Goal: Task Accomplishment & Management: Use online tool/utility

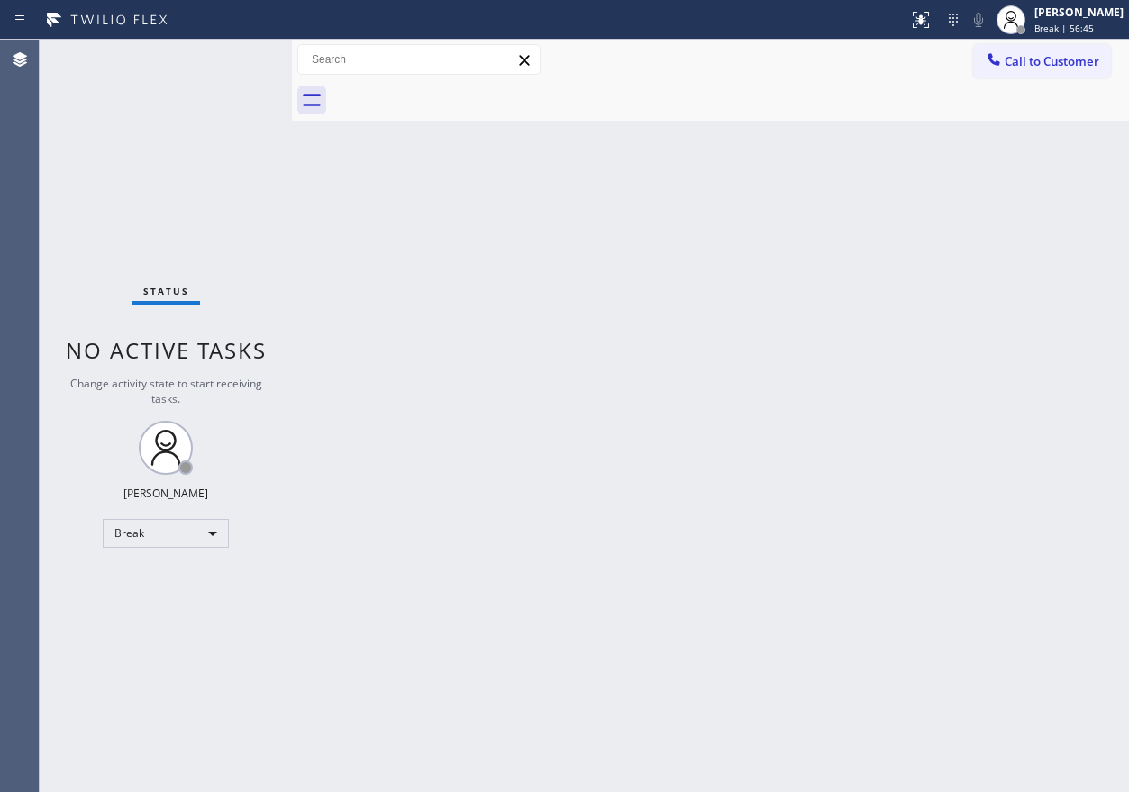
click at [1053, 329] on div "Back to Dashboard Change Sender ID Customers Technicians Select a contact Outbo…" at bounding box center [710, 416] width 837 height 752
click at [879, 496] on div "Back to Dashboard Change Sender ID Customers Technicians Select a contact Outbo…" at bounding box center [710, 416] width 837 height 752
click at [1058, 12] on div "[PERSON_NAME]" at bounding box center [1078, 12] width 89 height 15
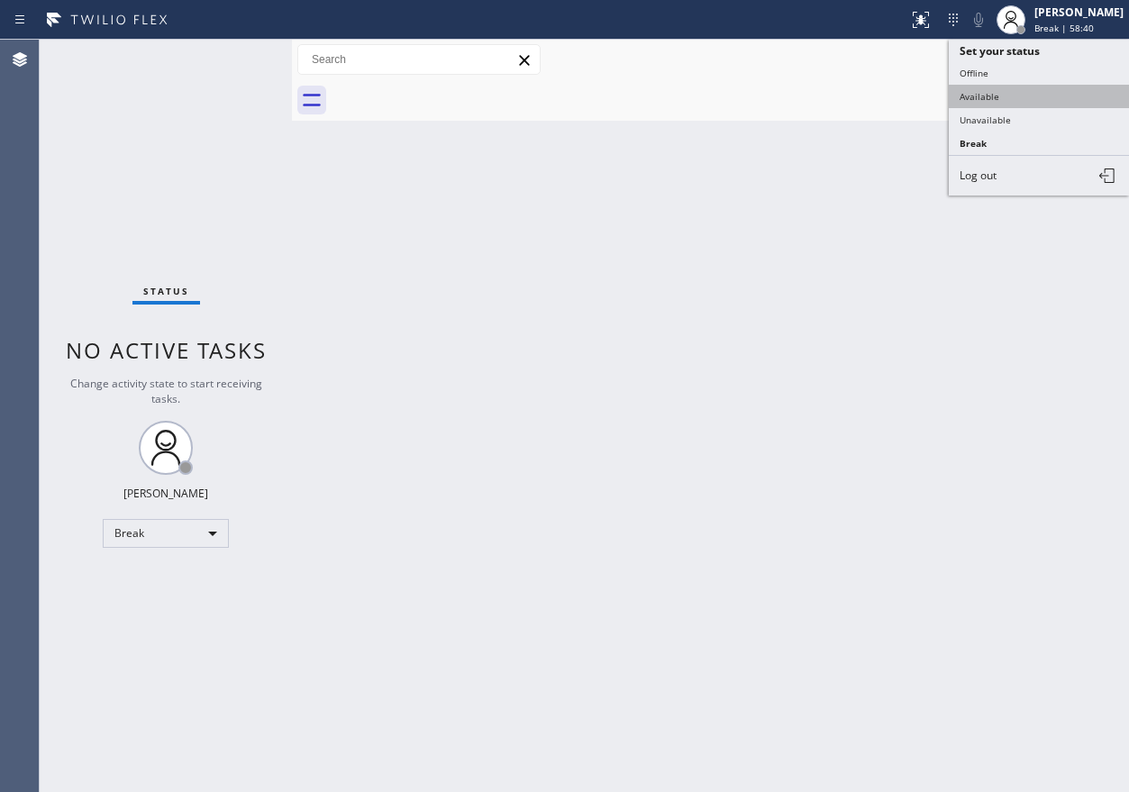
click at [1003, 95] on button "Available" at bounding box center [1039, 96] width 180 height 23
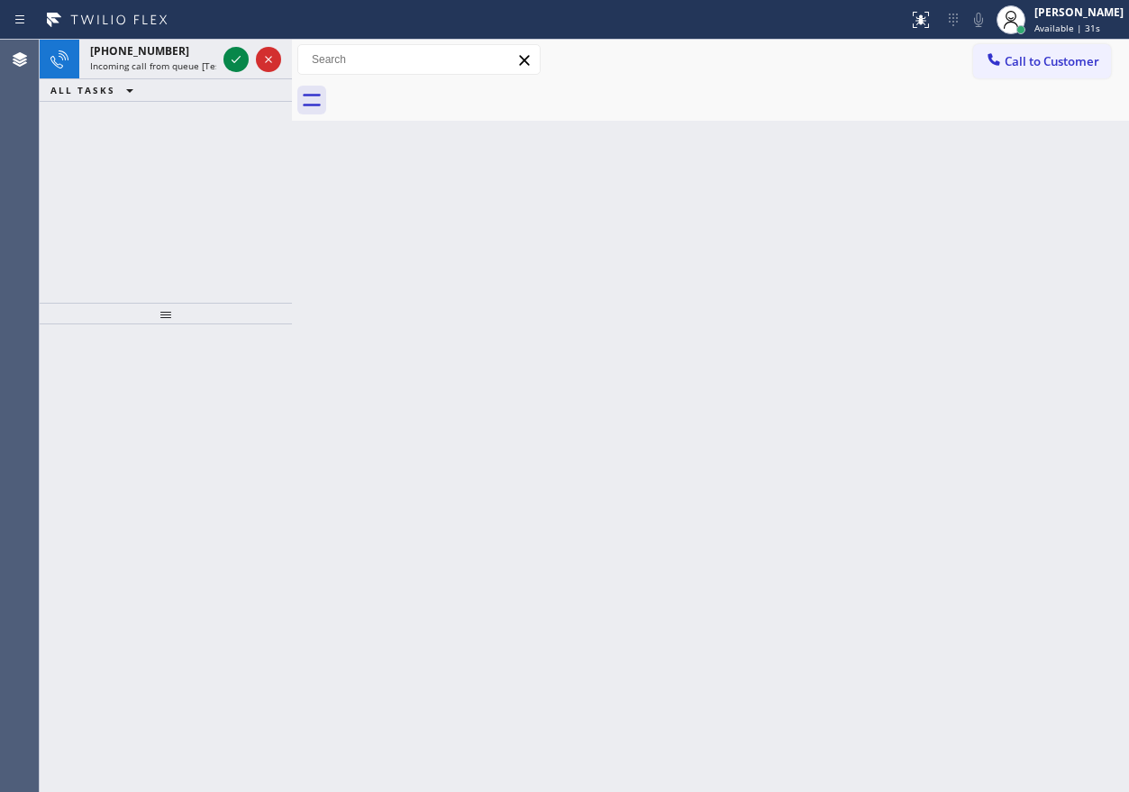
click at [885, 177] on div "Back to Dashboard Change Sender ID Customers Technicians Select a contact Outbo…" at bounding box center [710, 416] width 837 height 752
click at [251, 49] on div at bounding box center [252, 60] width 65 height 40
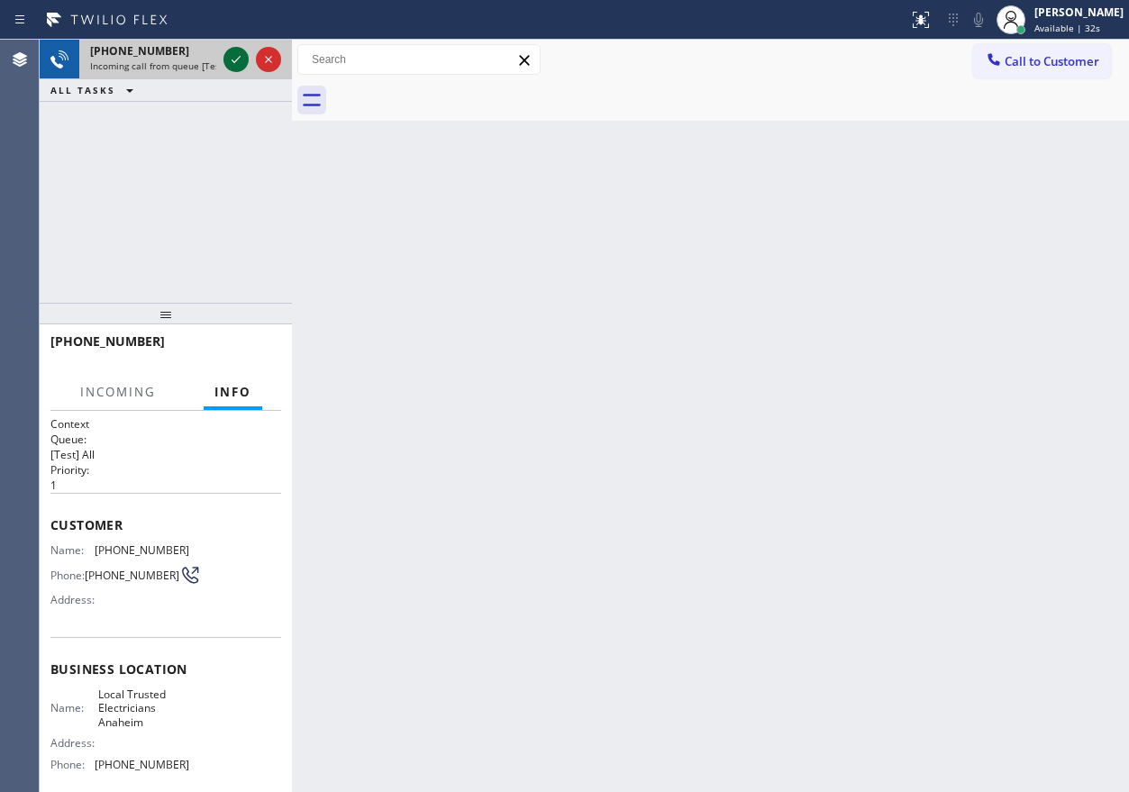
click at [234, 63] on icon at bounding box center [236, 60] width 22 height 22
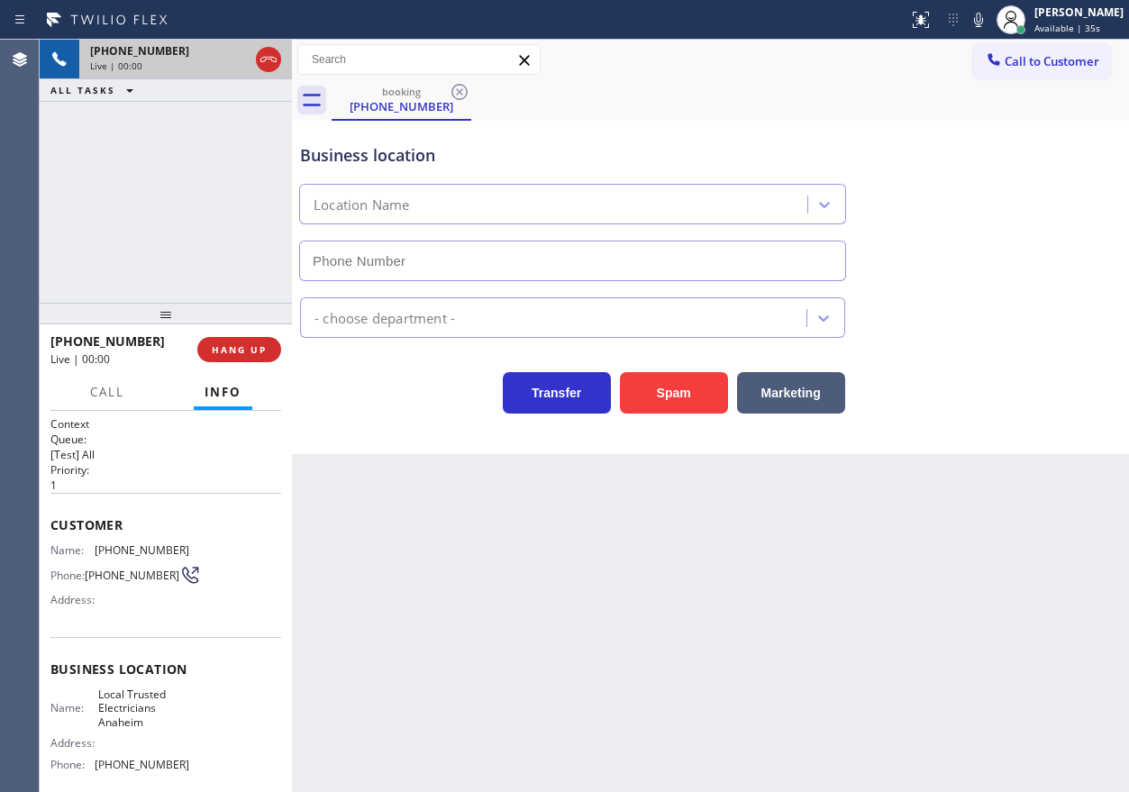
type input "(714) 517-1513"
click at [672, 389] on button "Spam" at bounding box center [674, 392] width 108 height 41
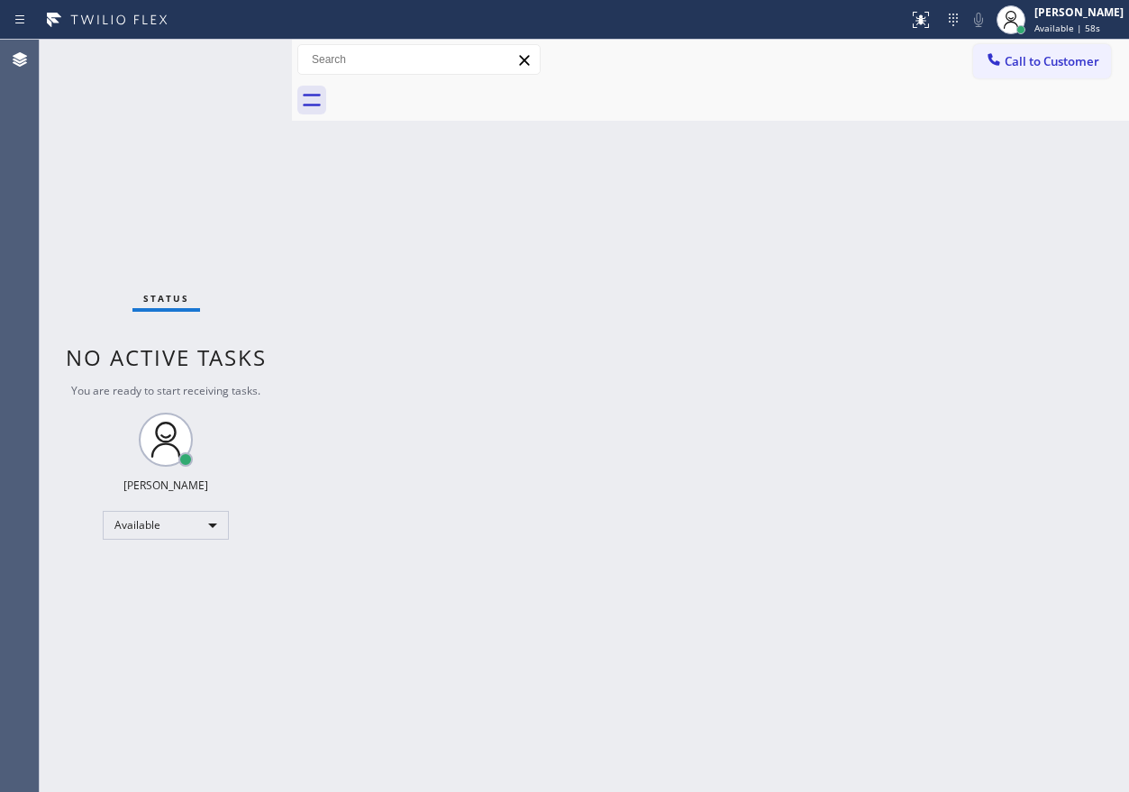
click at [984, 409] on div "Back to Dashboard Change Sender ID Customers Technicians Select a contact Outbo…" at bounding box center [710, 416] width 837 height 752
click at [843, 164] on div "Back to Dashboard Change Sender ID Customers Technicians Select a contact Outbo…" at bounding box center [710, 416] width 837 height 752
click at [913, 360] on div "Back to Dashboard Change Sender ID Customers Technicians Select a contact Outbo…" at bounding box center [710, 416] width 837 height 752
click at [917, 272] on div "Back to Dashboard Change Sender ID Customers Technicians Select a contact Outbo…" at bounding box center [710, 416] width 837 height 752
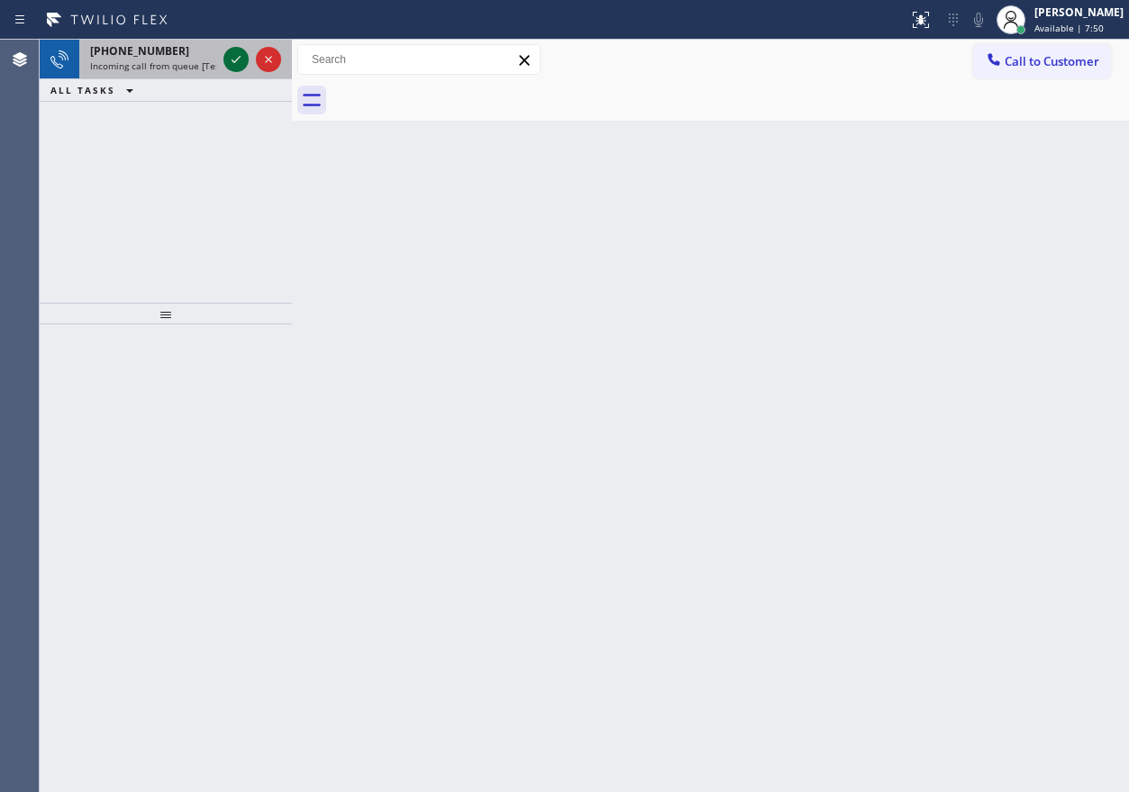
click at [232, 59] on icon at bounding box center [236, 60] width 22 height 22
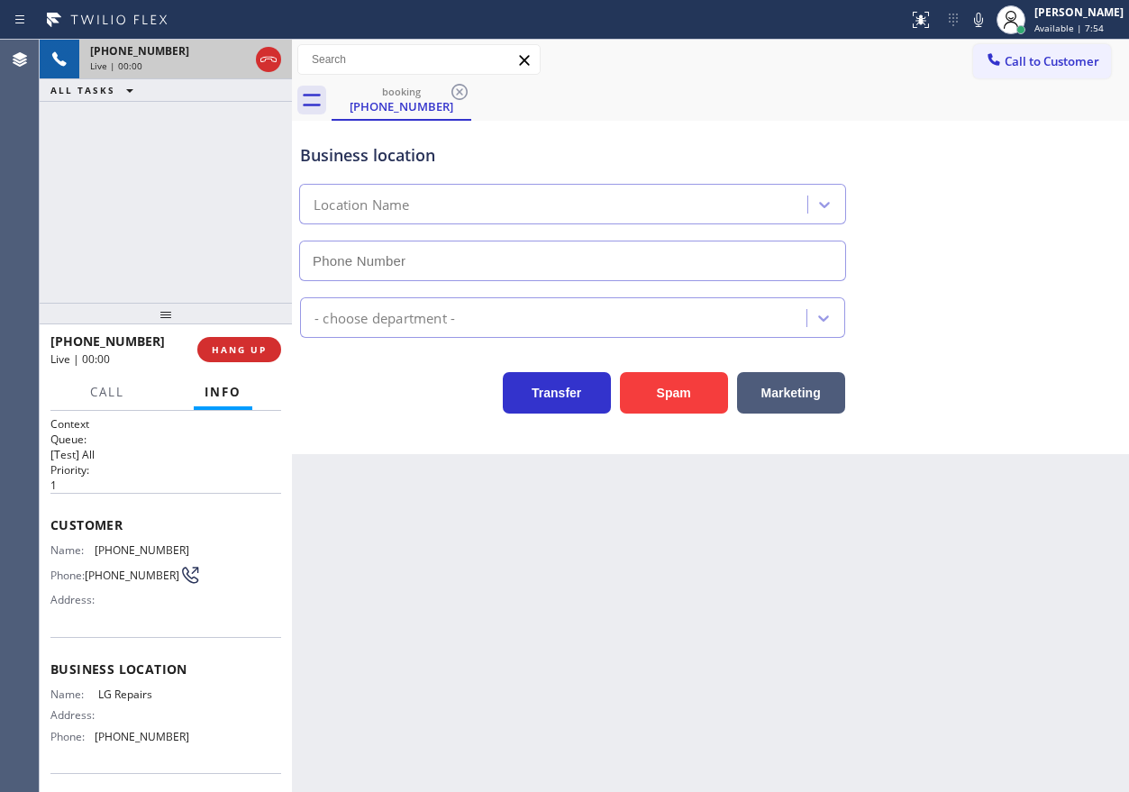
type input "(877) 748-5179"
click at [108, 701] on span "LG Repairs" at bounding box center [143, 694] width 90 height 14
copy span "LG Repairs"
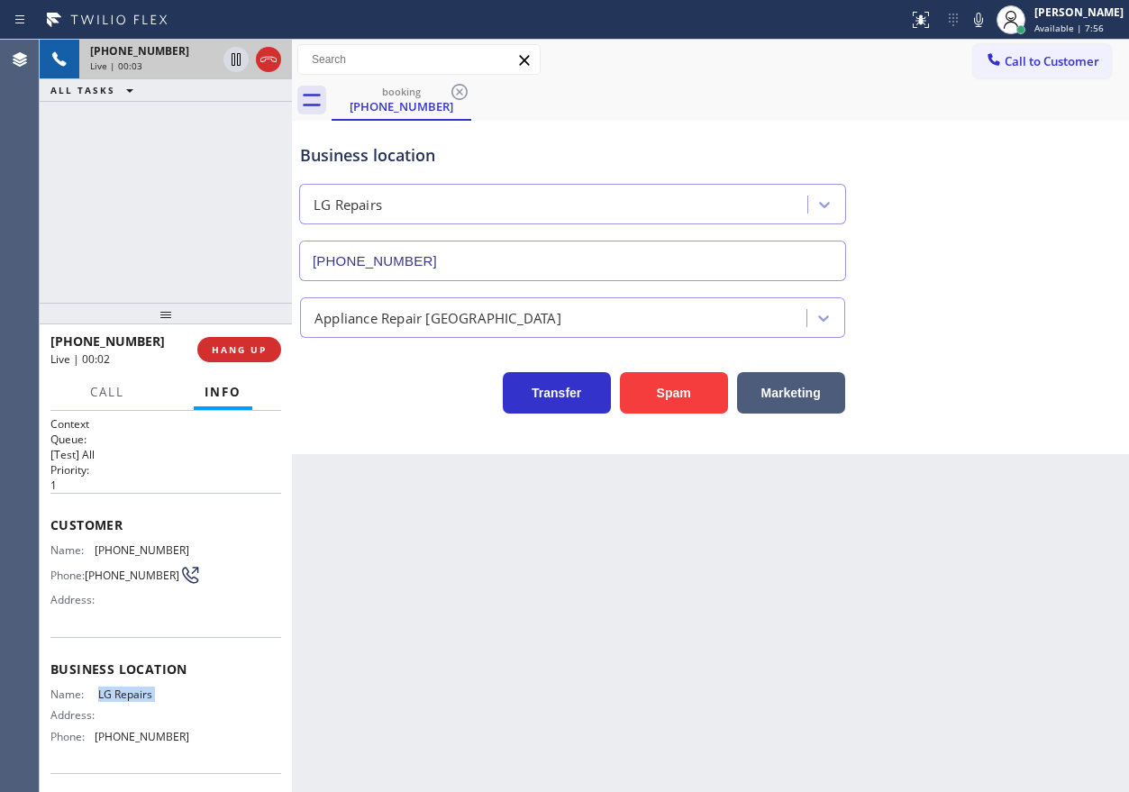
click at [504, 241] on input "(877) 748-5179" at bounding box center [572, 261] width 547 height 41
click at [122, 540] on div "Customer Name: (570) 815-2979 Phone: (570) 815-2979 Address:" at bounding box center [165, 565] width 231 height 144
click at [122, 544] on span "(570) 815-2979" at bounding box center [142, 550] width 95 height 14
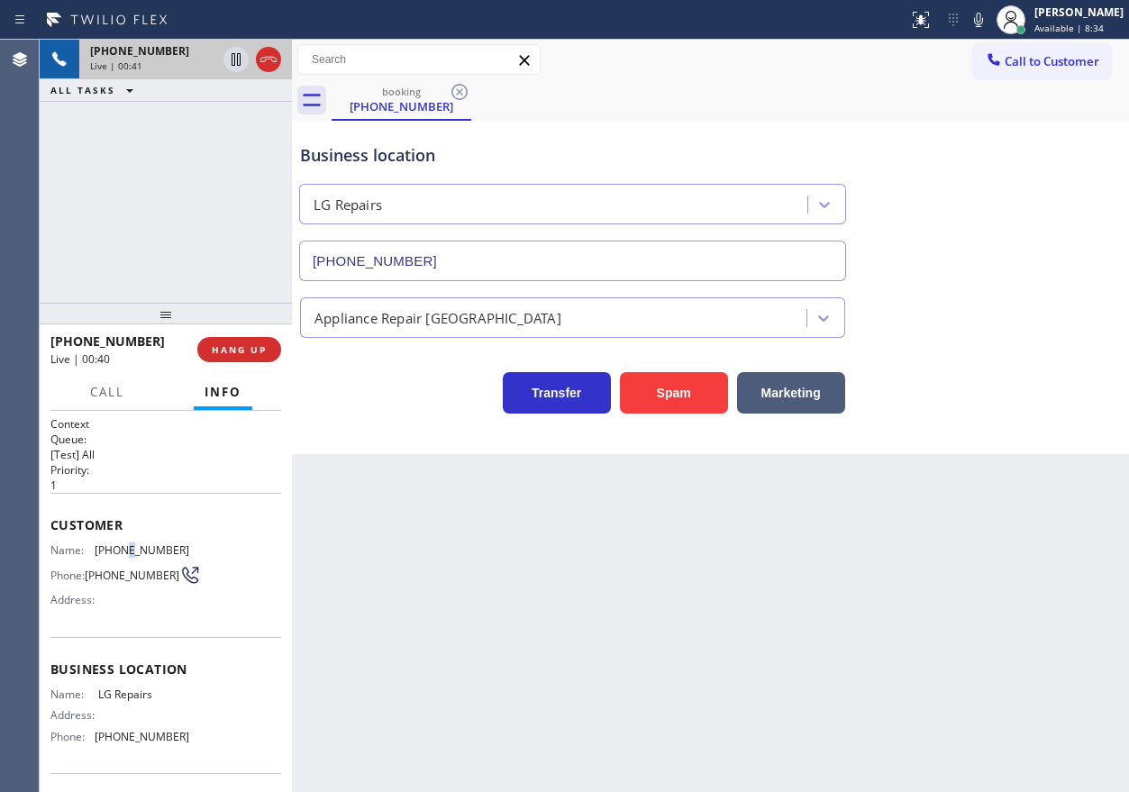
click at [122, 544] on span "(570) 815-2979" at bounding box center [142, 550] width 95 height 14
copy span "(570) 815-2979"
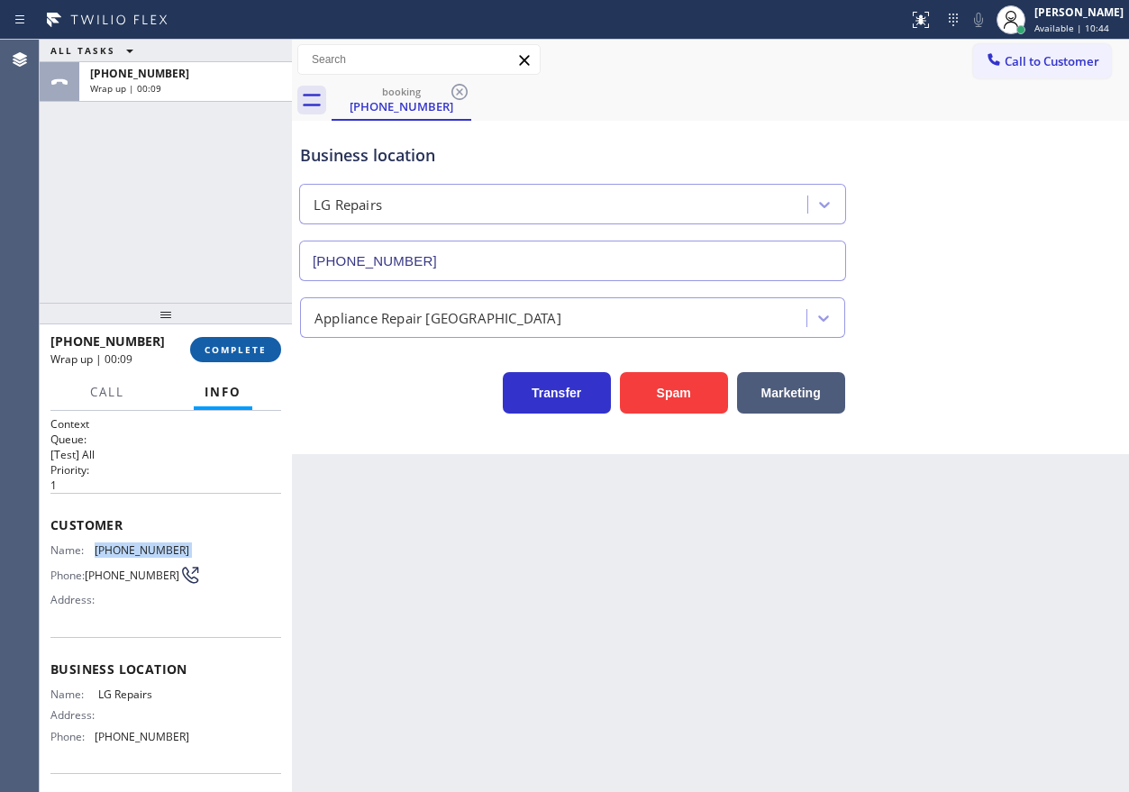
click at [230, 357] on button "COMPLETE" at bounding box center [235, 349] width 91 height 25
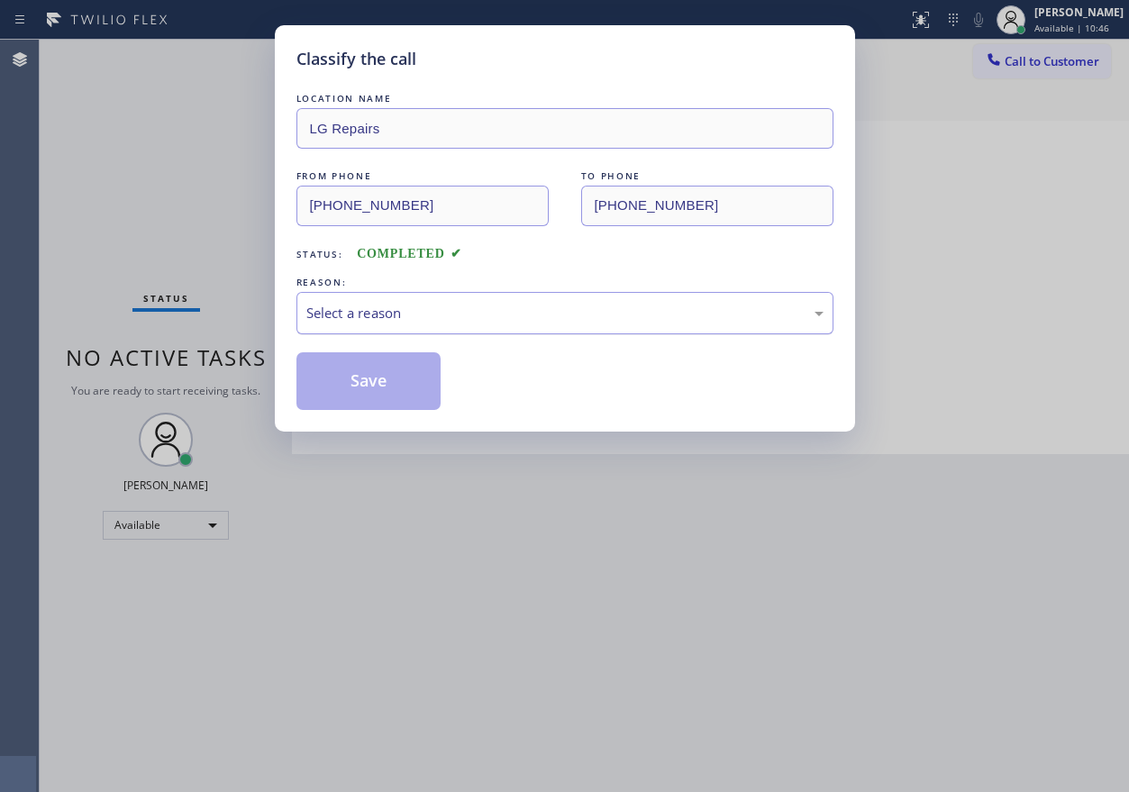
click at [404, 317] on div "Select a reason" at bounding box center [564, 313] width 517 height 21
click at [376, 380] on button "Save" at bounding box center [368, 381] width 145 height 58
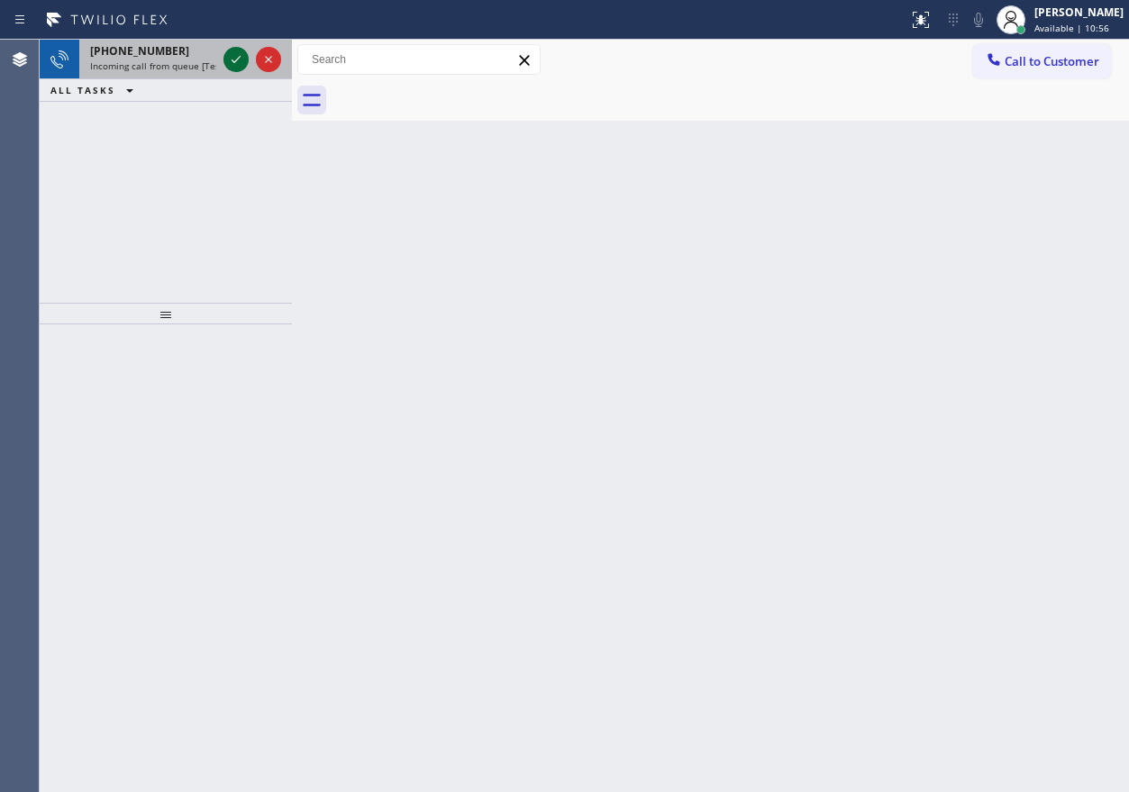
click at [232, 63] on icon at bounding box center [236, 60] width 22 height 22
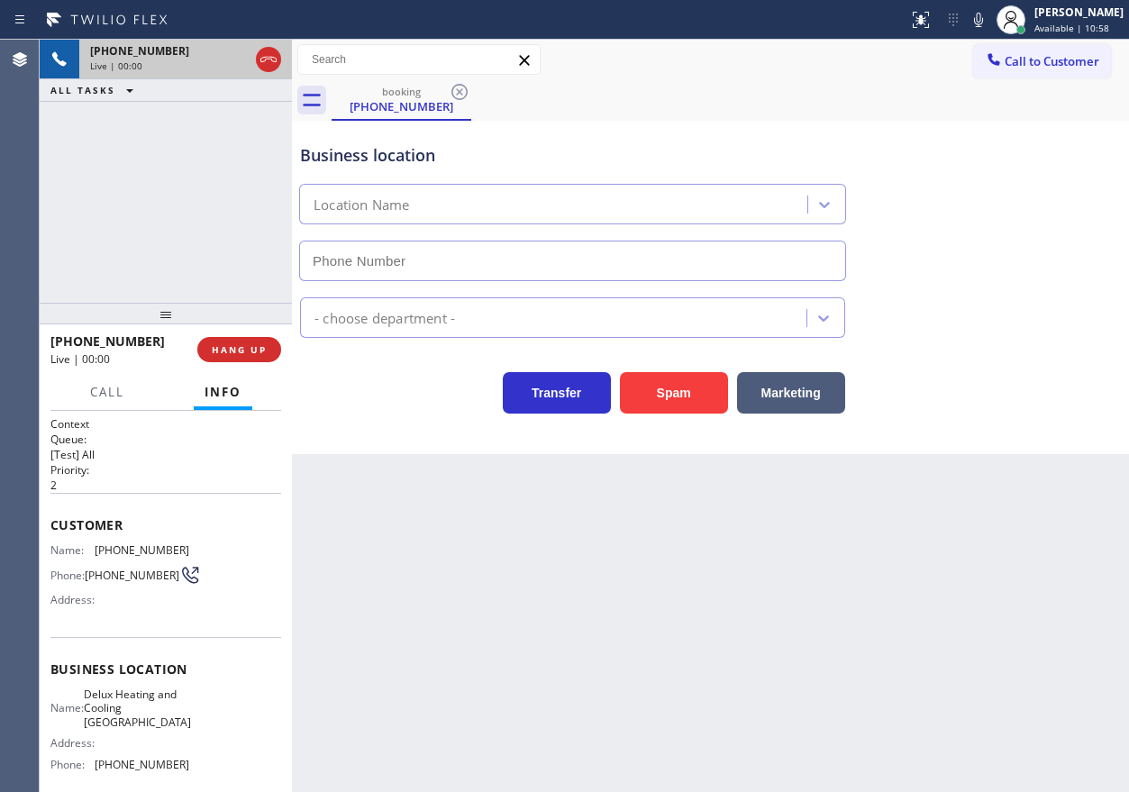
type input "(954) 807-1114"
click at [691, 399] on button "Spam" at bounding box center [674, 392] width 108 height 41
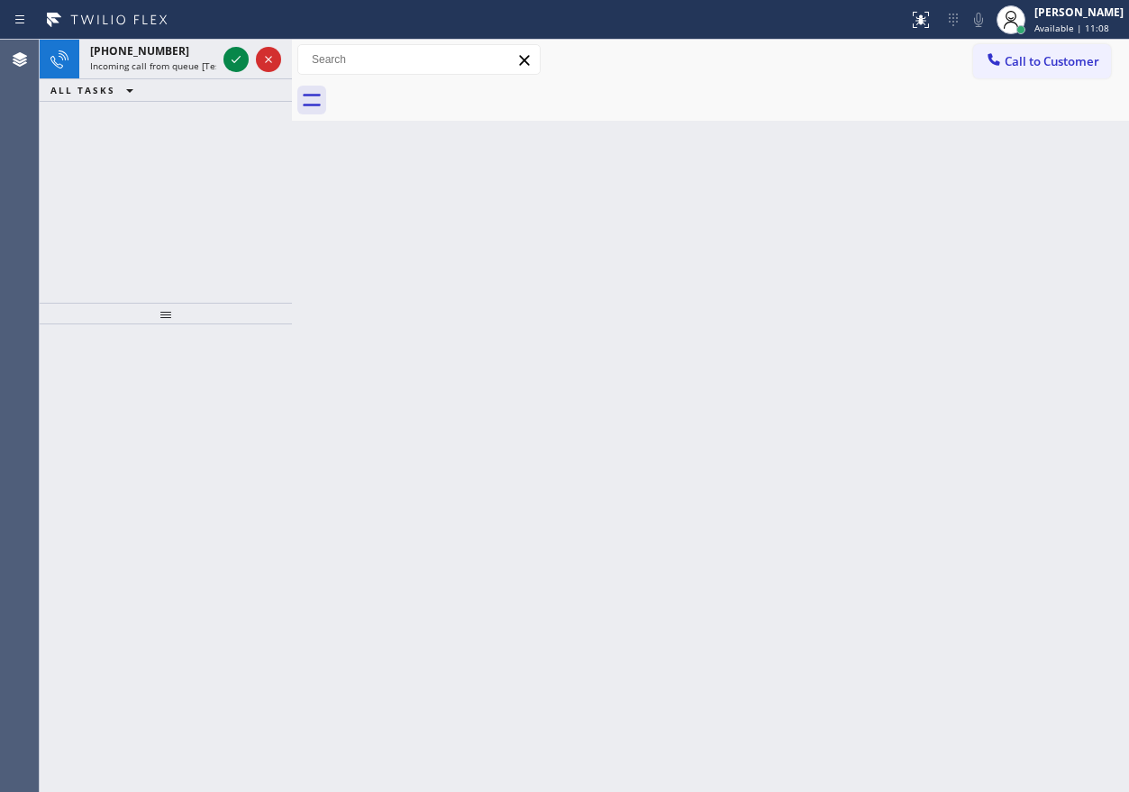
click at [1098, 366] on div "Back to Dashboard Change Sender ID Customers Technicians Select a contact Outbo…" at bounding box center [710, 416] width 837 height 752
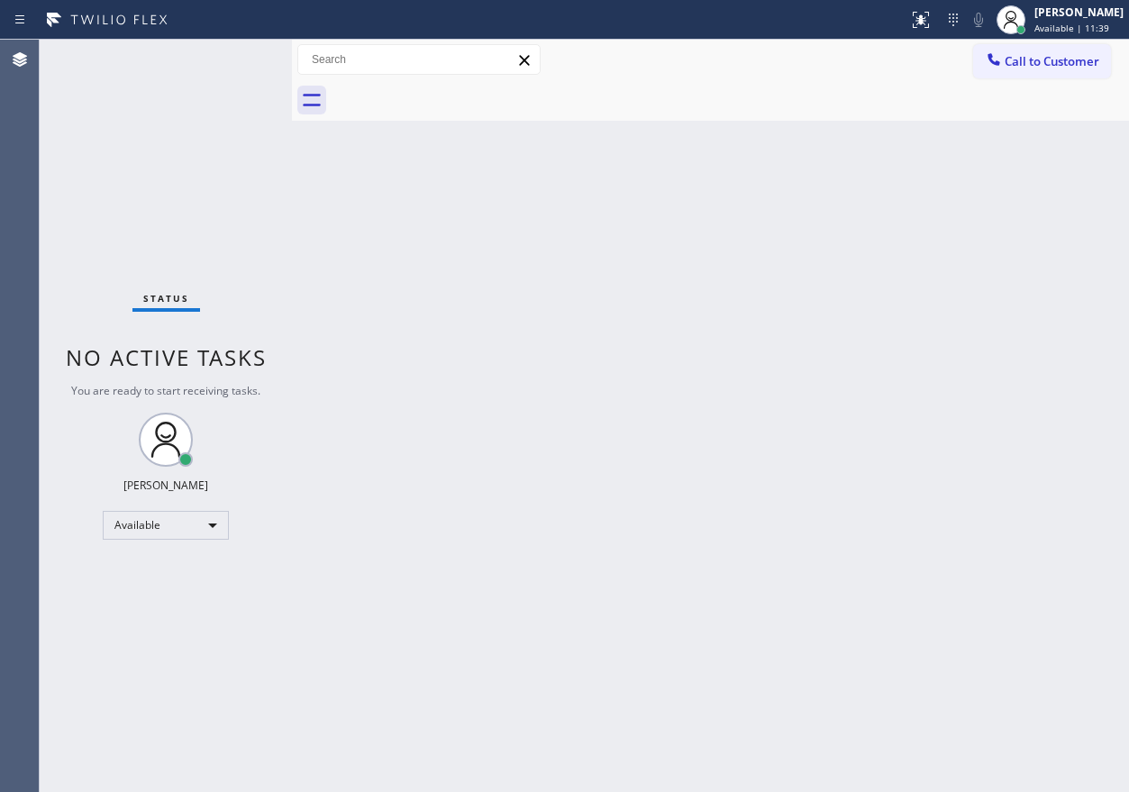
click at [240, 51] on div "Status No active tasks You are ready to start receiving tasks. [PERSON_NAME] Av…" at bounding box center [166, 416] width 252 height 752
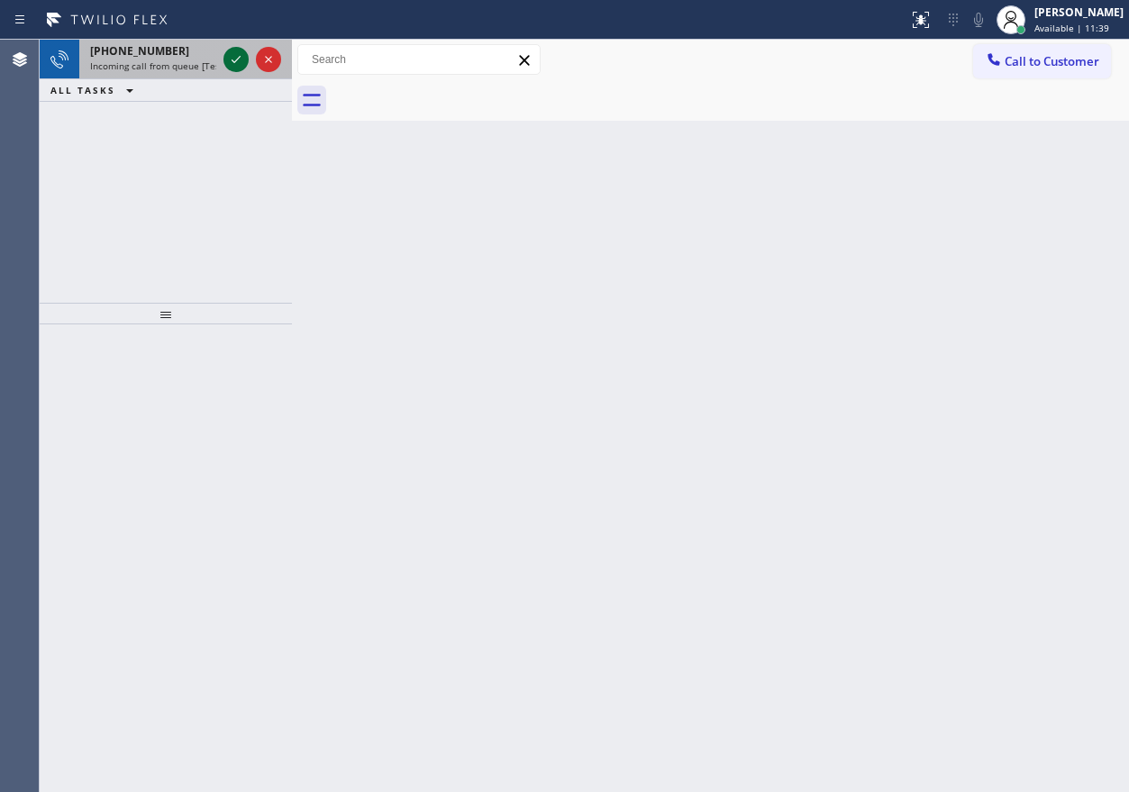
click at [239, 54] on icon at bounding box center [236, 60] width 22 height 22
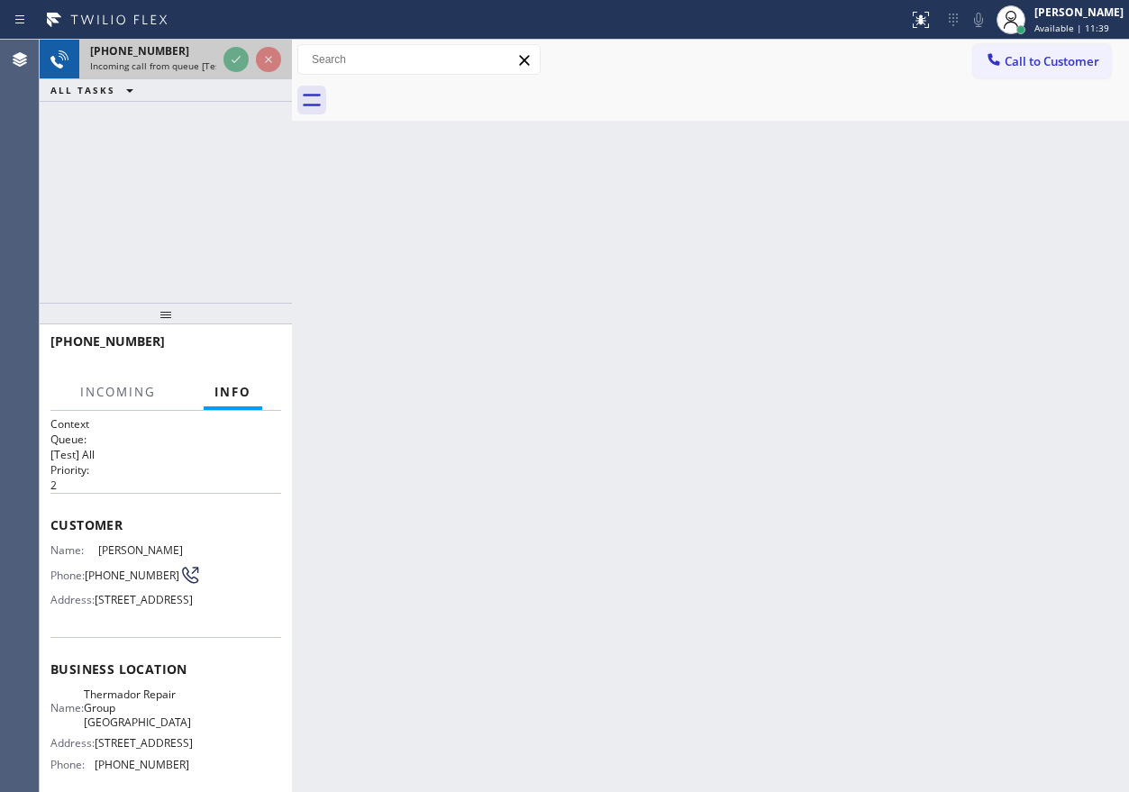
click at [239, 54] on icon at bounding box center [236, 60] width 22 height 22
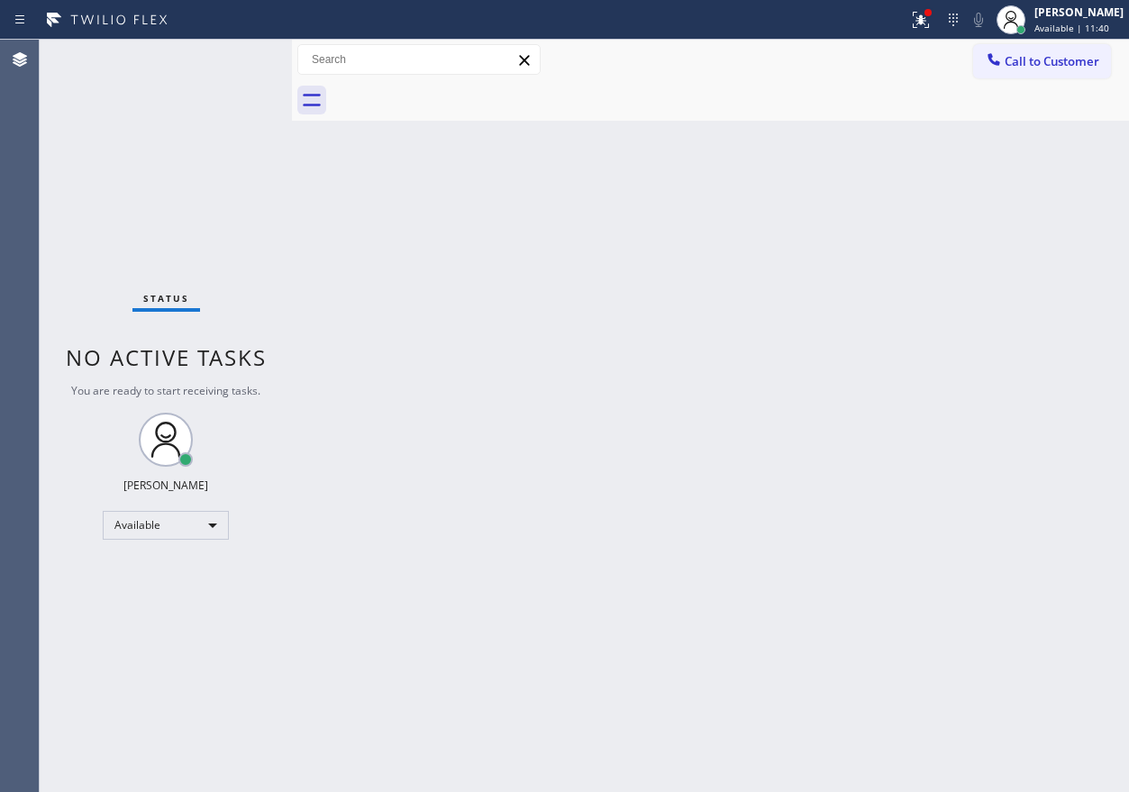
click at [239, 54] on div "Status No active tasks You are ready to start receiving tasks. [PERSON_NAME] Av…" at bounding box center [166, 416] width 252 height 752
click at [230, 57] on div "Status No active tasks You are ready to start receiving tasks. [PERSON_NAME] Av…" at bounding box center [166, 416] width 252 height 752
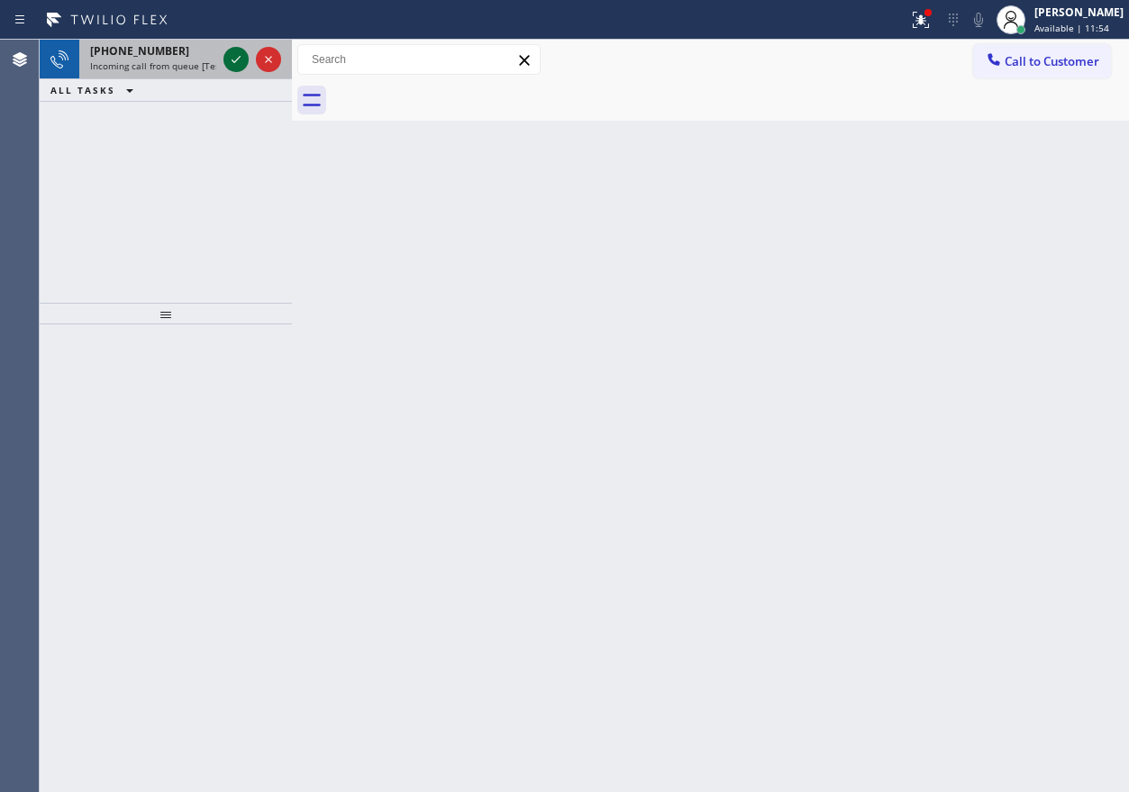
click at [239, 61] on icon at bounding box center [236, 60] width 22 height 22
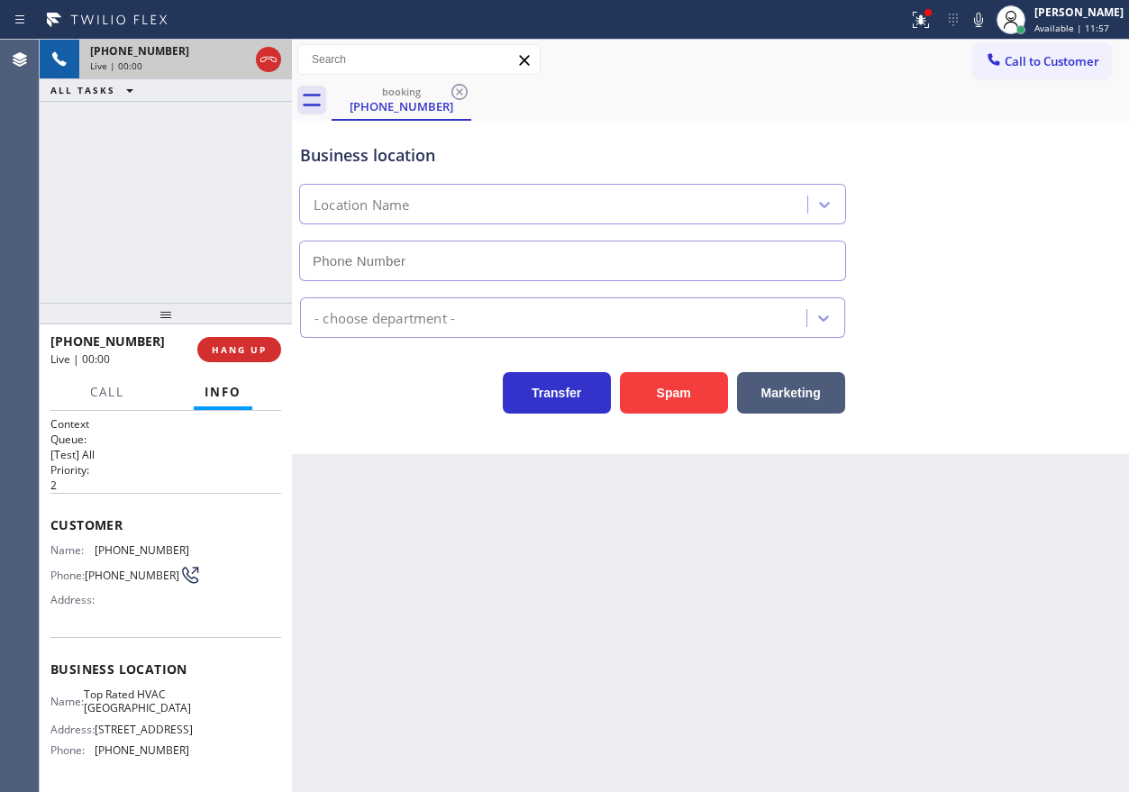
type input "(754) 212-9211"
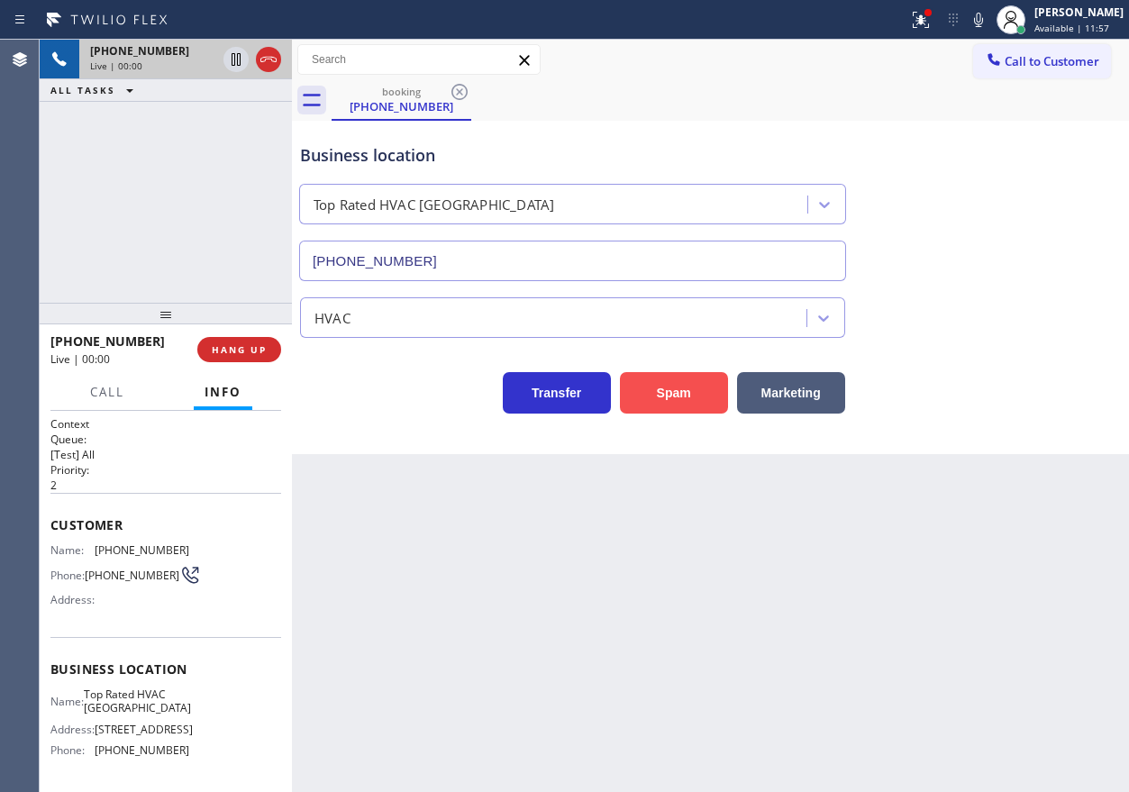
click at [711, 406] on button "Spam" at bounding box center [674, 392] width 108 height 41
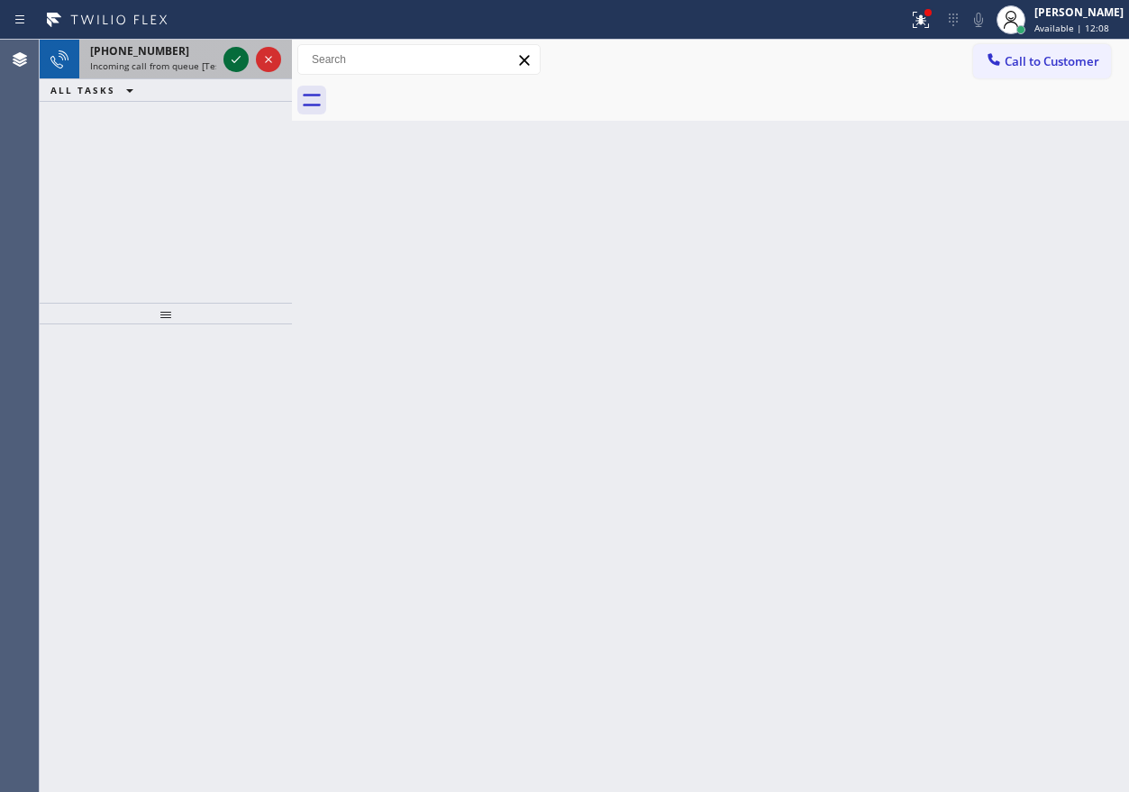
click at [230, 59] on icon at bounding box center [236, 60] width 22 height 22
click at [232, 68] on icon at bounding box center [236, 60] width 22 height 22
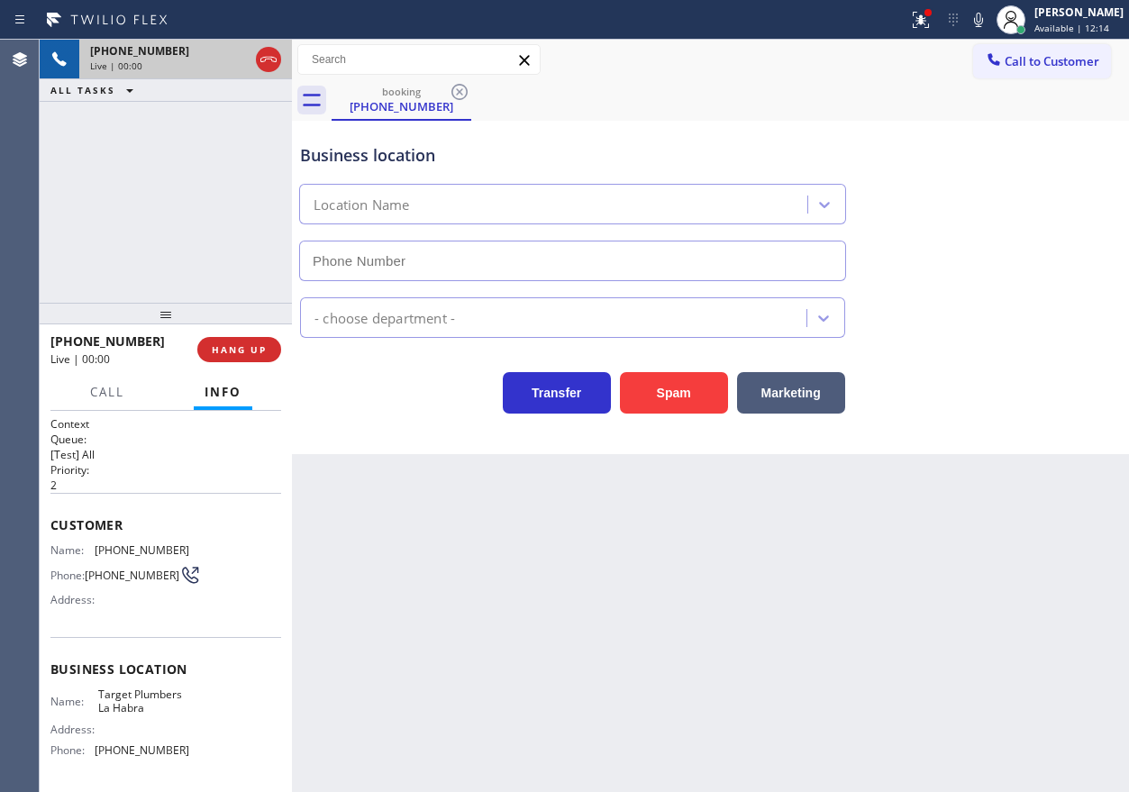
type input "(562) 414-6410"
click at [685, 388] on button "Spam" at bounding box center [674, 392] width 108 height 41
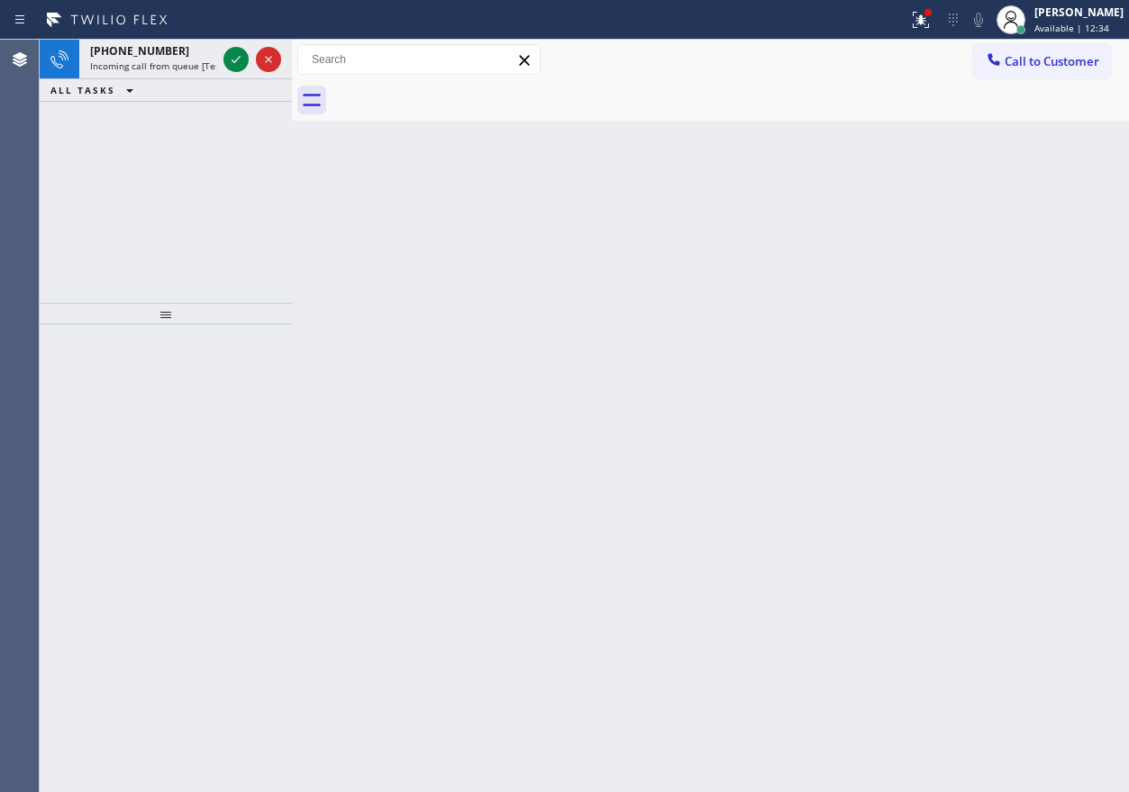
click at [953, 427] on div "Back to Dashboard Change Sender ID Customers Technicians Select a contact Outbo…" at bounding box center [710, 416] width 837 height 752
click at [239, 67] on icon at bounding box center [236, 60] width 22 height 22
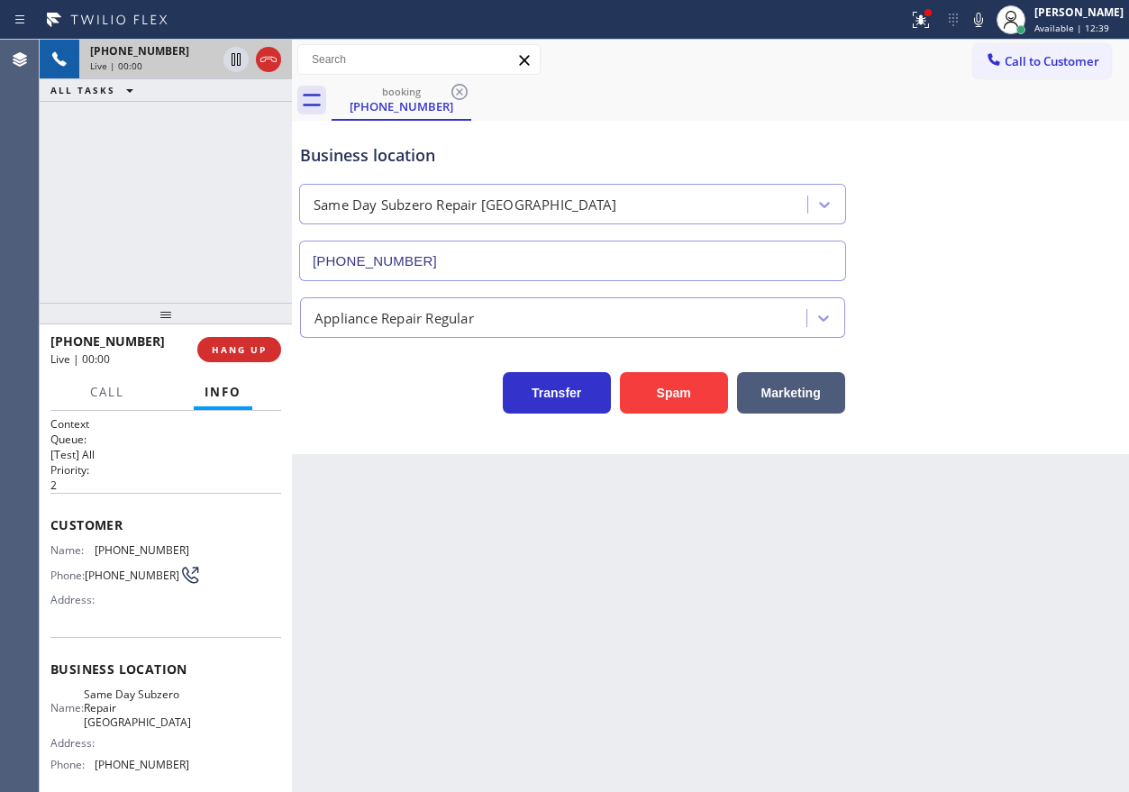
type input "(747) 282-0616"
click at [667, 374] on button "Spam" at bounding box center [674, 392] width 108 height 41
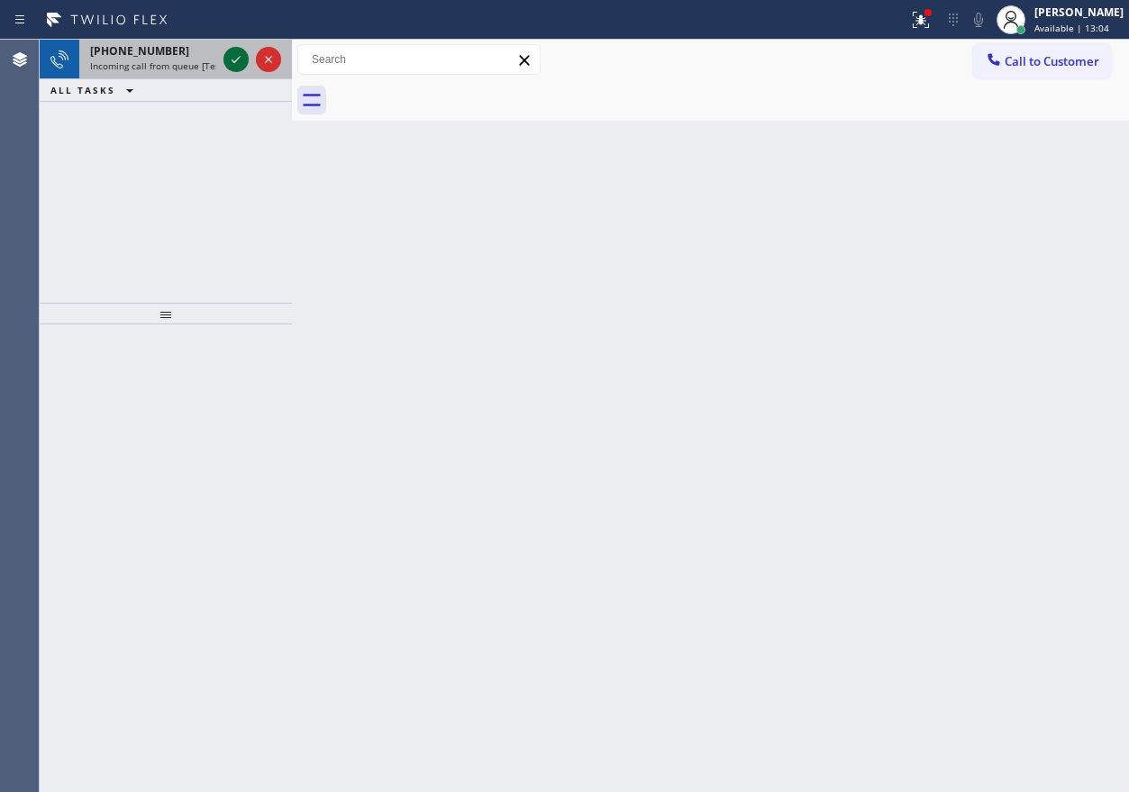
click at [228, 62] on icon at bounding box center [236, 60] width 22 height 22
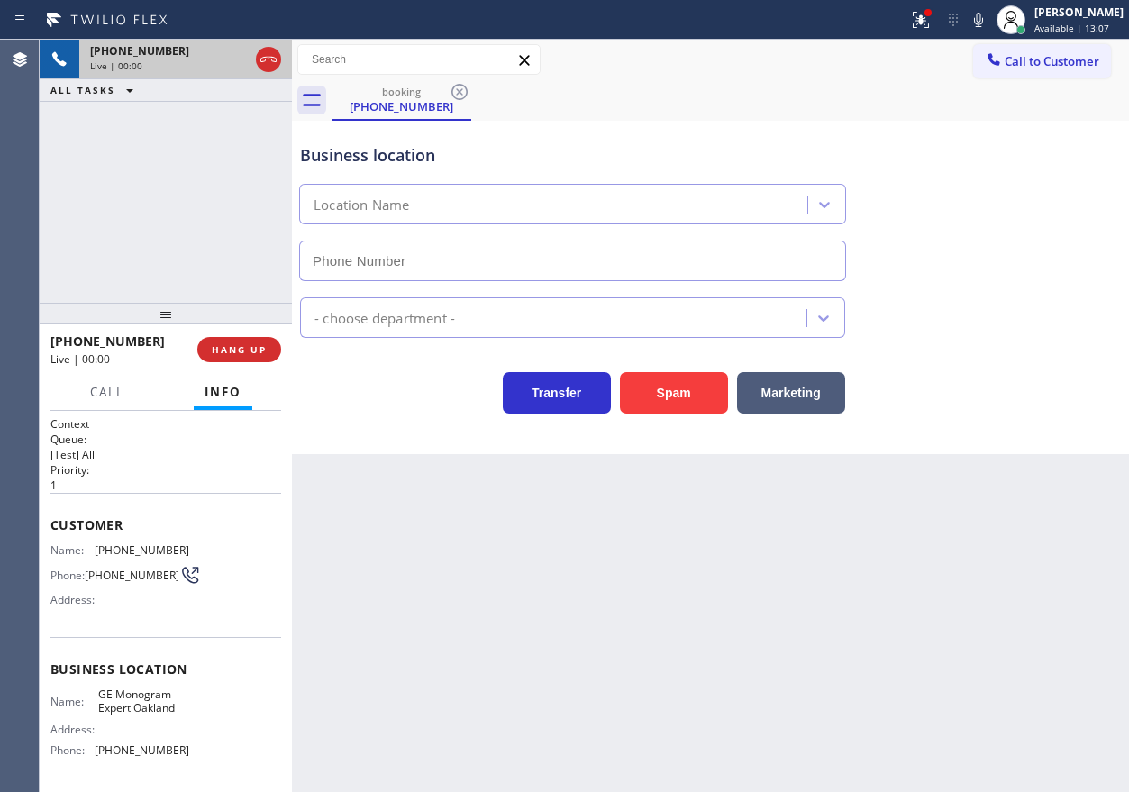
type input "(341) 222-1346"
click at [139, 713] on span "GE Monogram Expert Oakland" at bounding box center [143, 701] width 90 height 28
copy span "GE Monogram Expert Oakland"
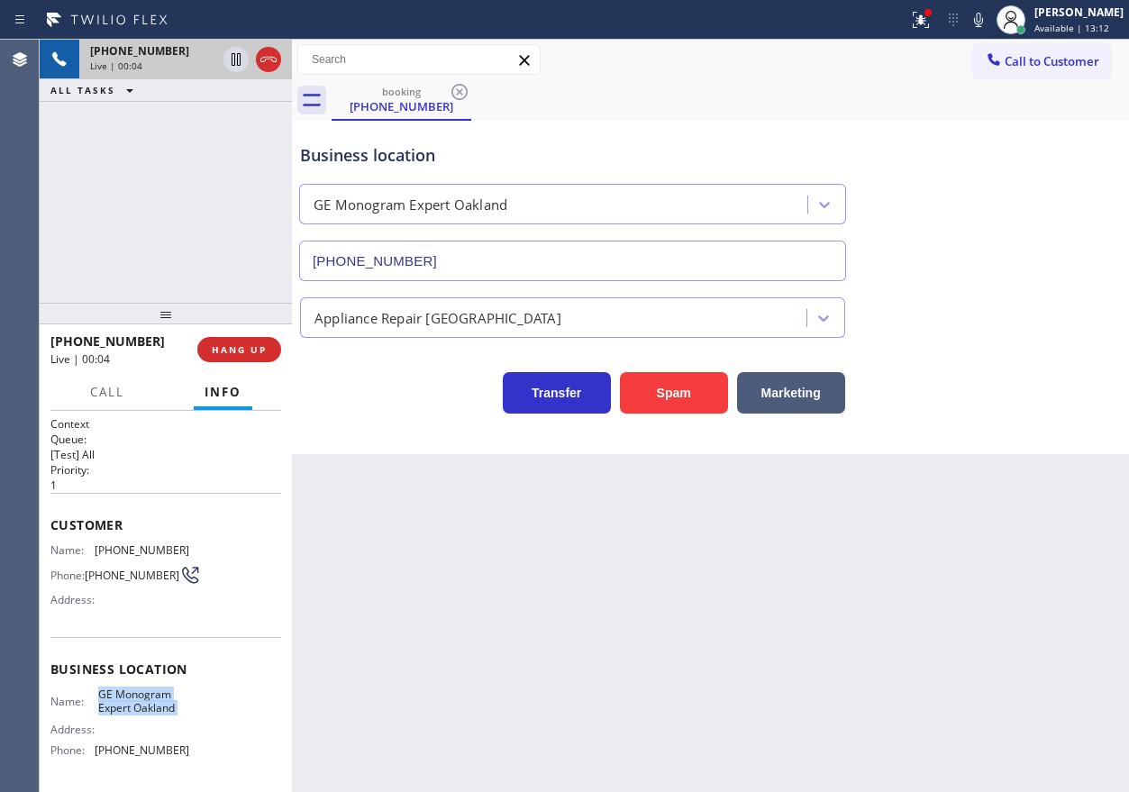
click at [487, 259] on input "(341) 222-1346" at bounding box center [572, 261] width 547 height 41
click at [985, 415] on div "Business location GE Monogram Expert Oakland (341) 222-1346 Appliance Repair Hi…" at bounding box center [710, 287] width 837 height 333
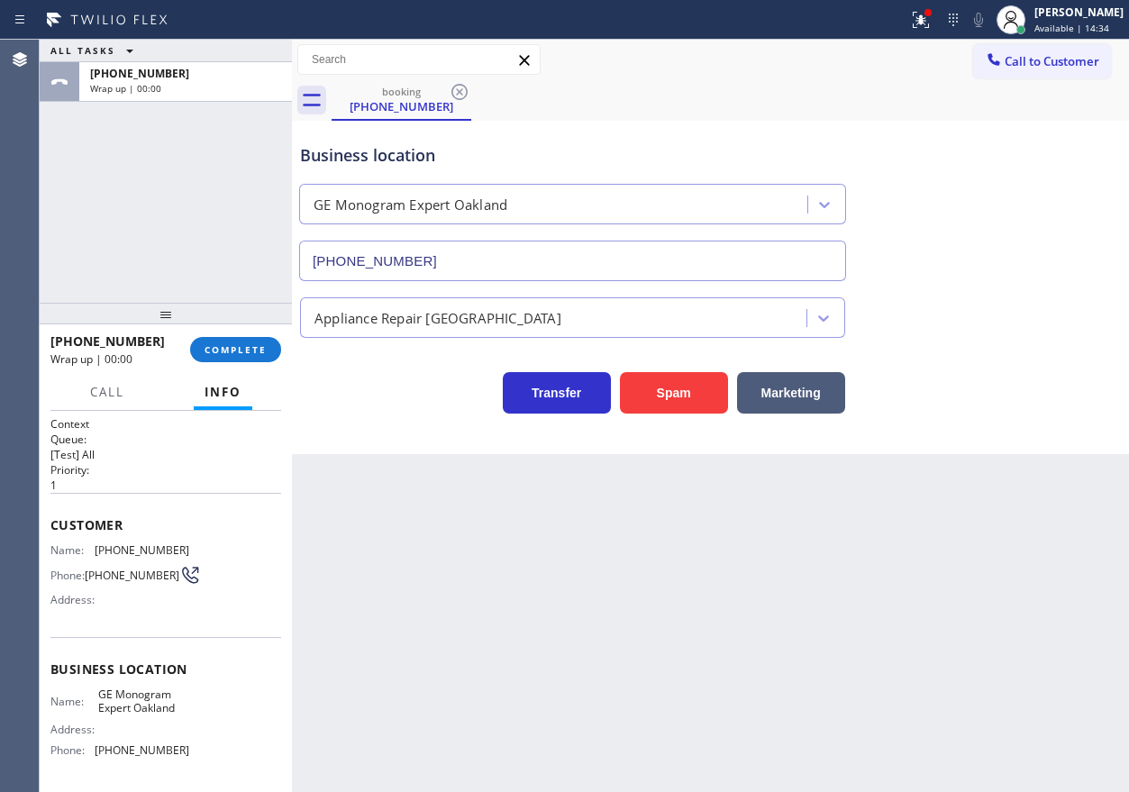
click at [232, 341] on button "COMPLETE" at bounding box center [235, 349] width 91 height 25
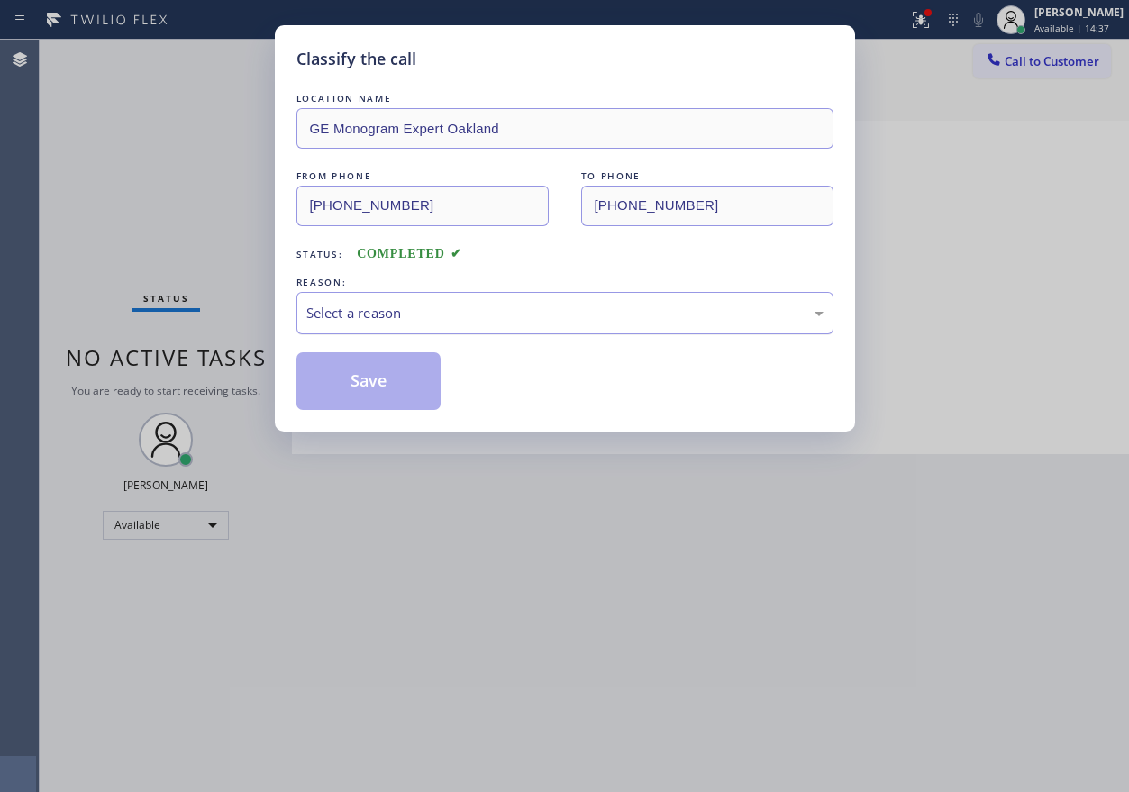
click at [559, 321] on div "Select a reason" at bounding box center [564, 313] width 517 height 21
click at [386, 382] on button "Save" at bounding box center [368, 381] width 145 height 58
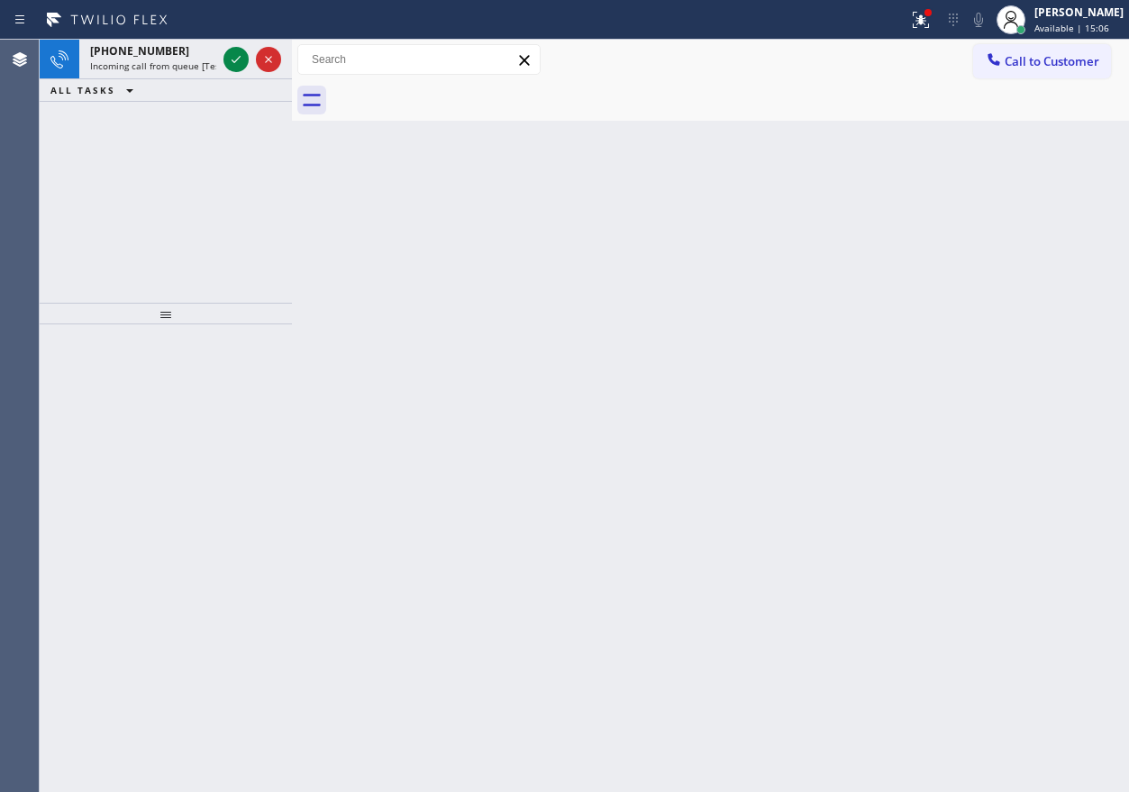
click at [928, 350] on div "Back to Dashboard Change Sender ID Customers Technicians Select a contact Outbo…" at bounding box center [710, 416] width 837 height 752
click at [225, 54] on icon at bounding box center [236, 60] width 22 height 22
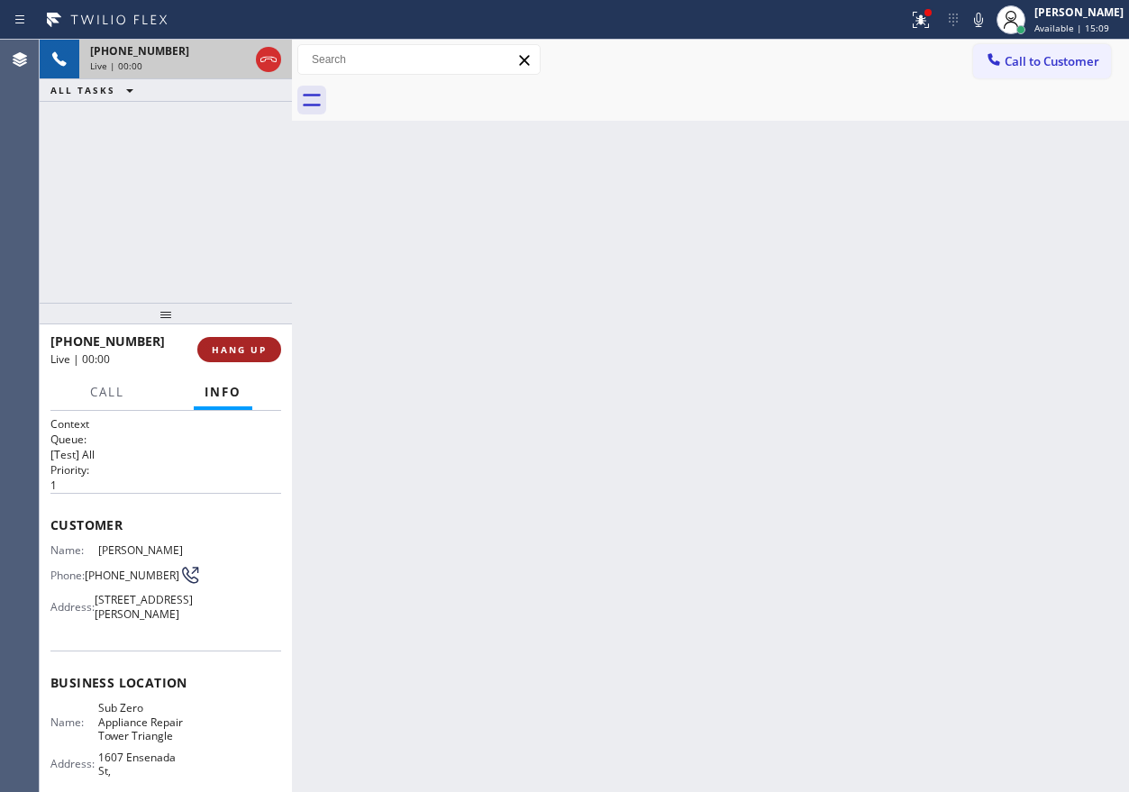
click at [272, 353] on button "HANG UP" at bounding box center [239, 349] width 84 height 25
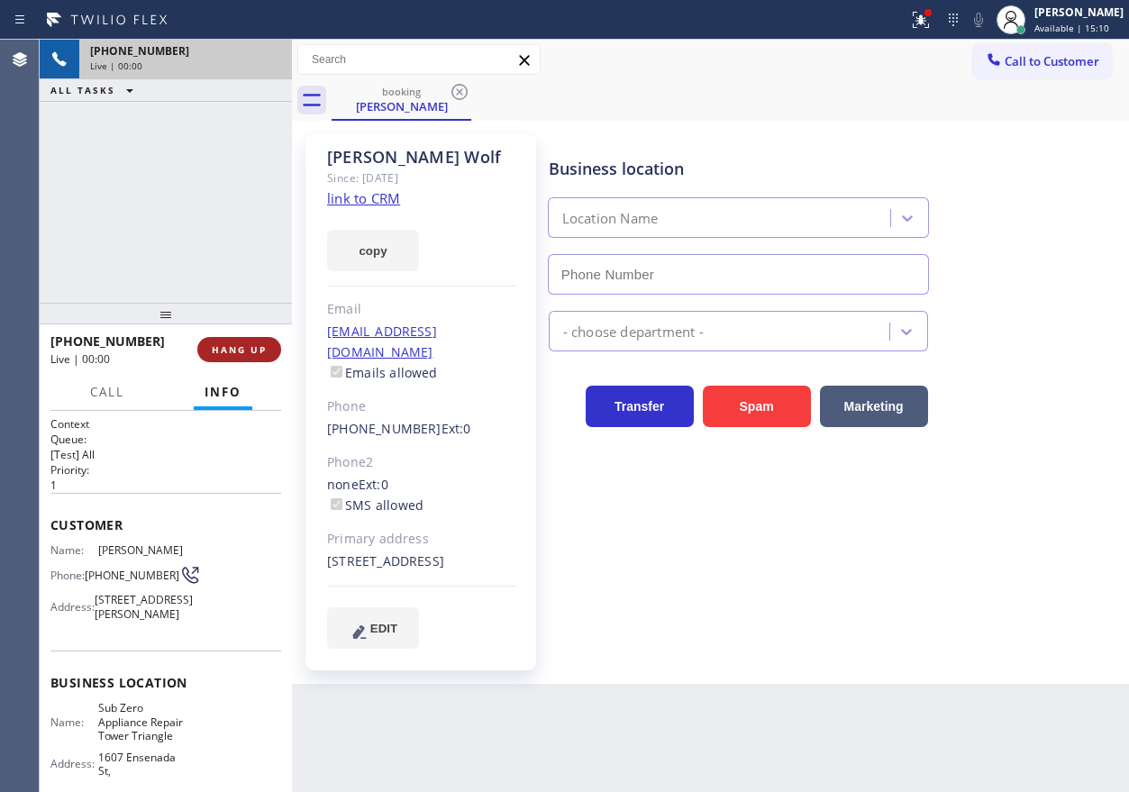
type input "(720) 597-8984"
click at [263, 352] on span "HANG UP" at bounding box center [239, 349] width 55 height 13
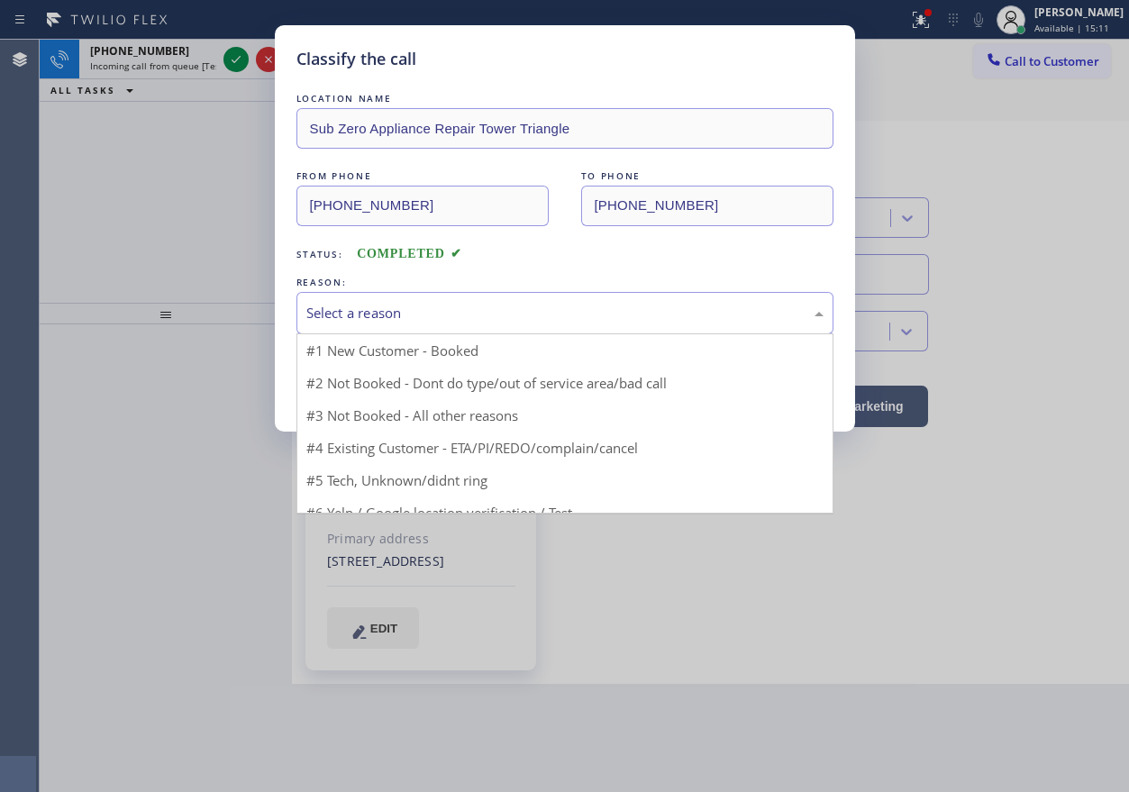
click at [455, 305] on div "Select a reason" at bounding box center [564, 313] width 517 height 21
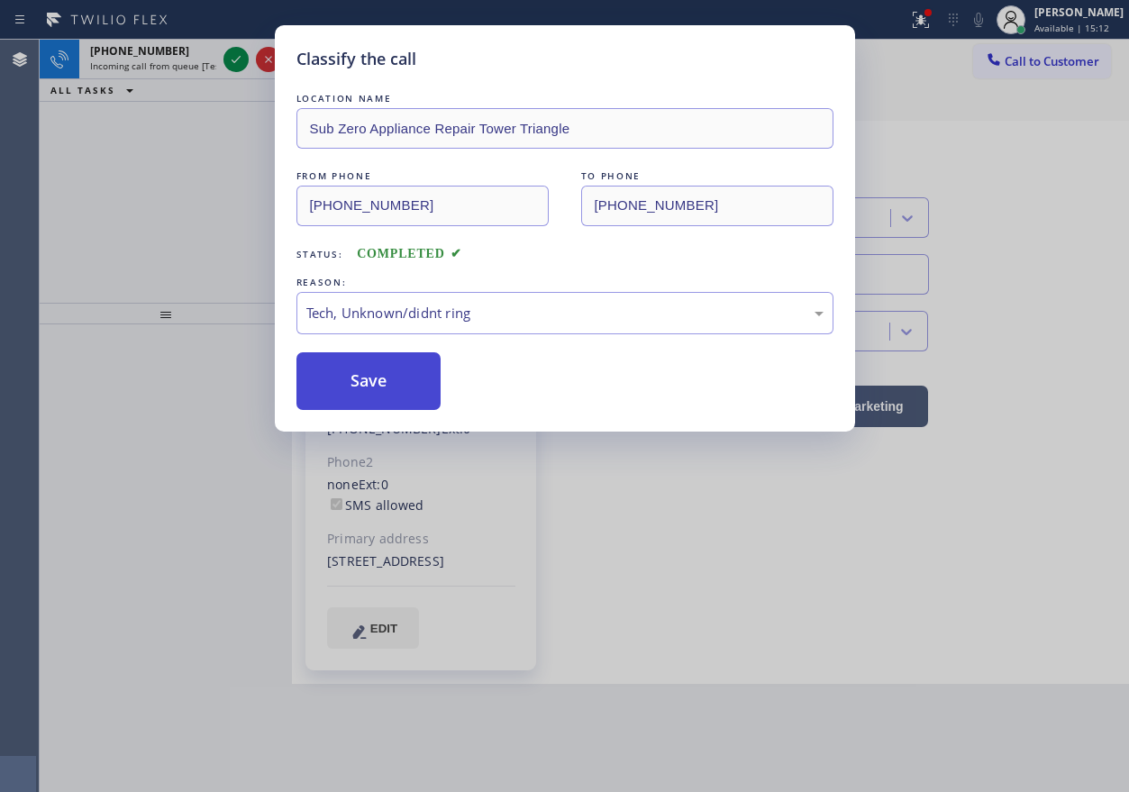
click at [399, 368] on button "Save" at bounding box center [368, 381] width 145 height 58
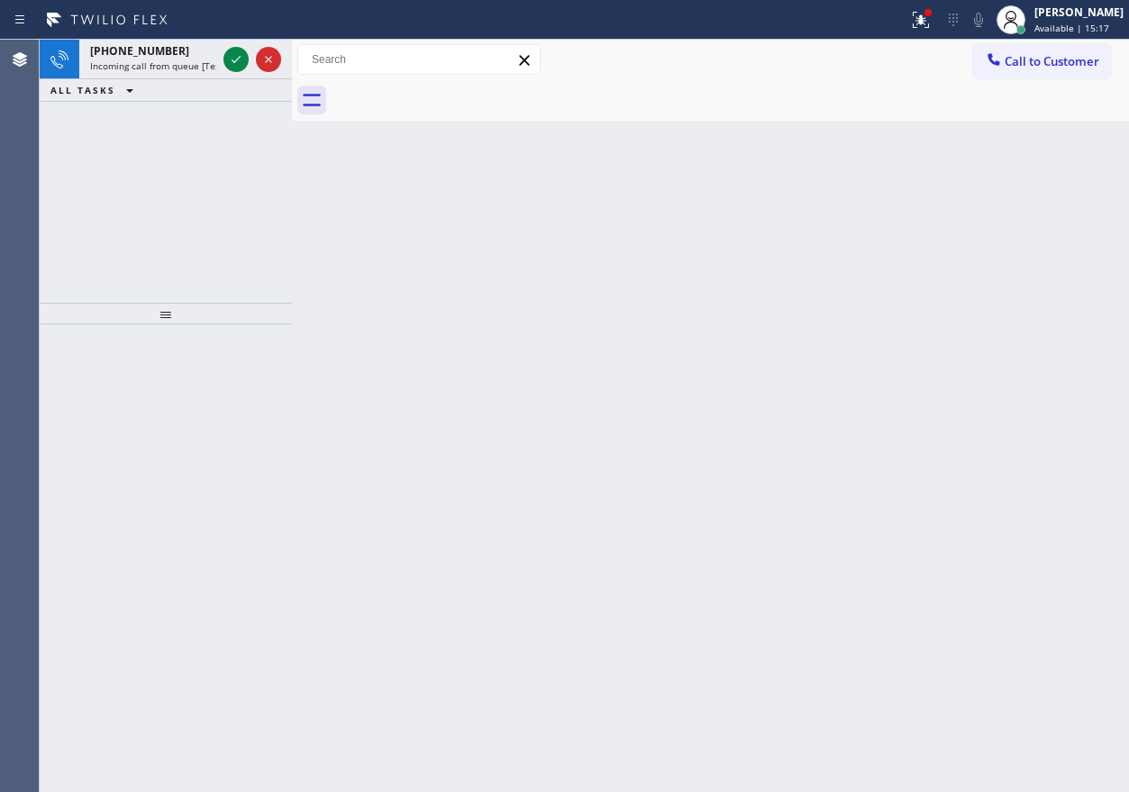
drag, startPoint x: 989, startPoint y: 449, endPoint x: 968, endPoint y: 449, distance: 20.7
click at [987, 449] on div "Back to Dashboard Change Sender ID Customers Technicians Select a contact Outbo…" at bounding box center [710, 416] width 837 height 752
click at [238, 61] on icon at bounding box center [236, 60] width 22 height 22
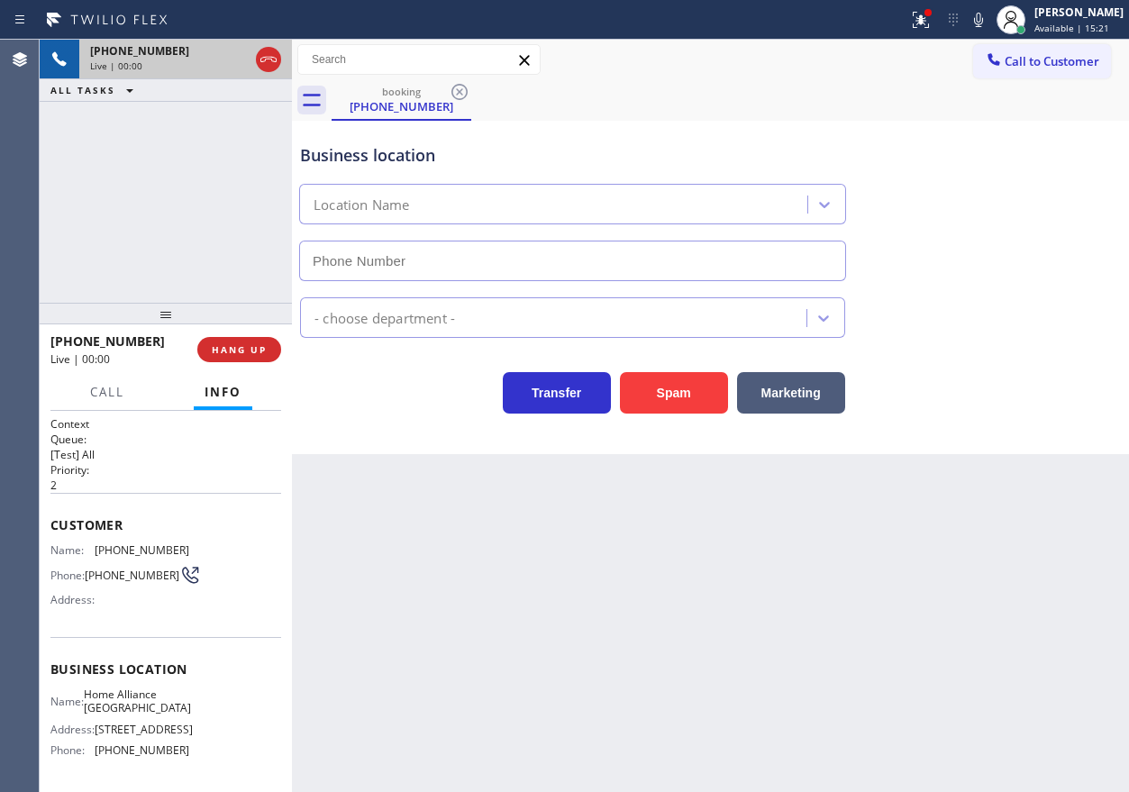
type input "(341) 888-6127"
click at [150, 713] on span "Home Alliance Oakland" at bounding box center [137, 701] width 107 height 28
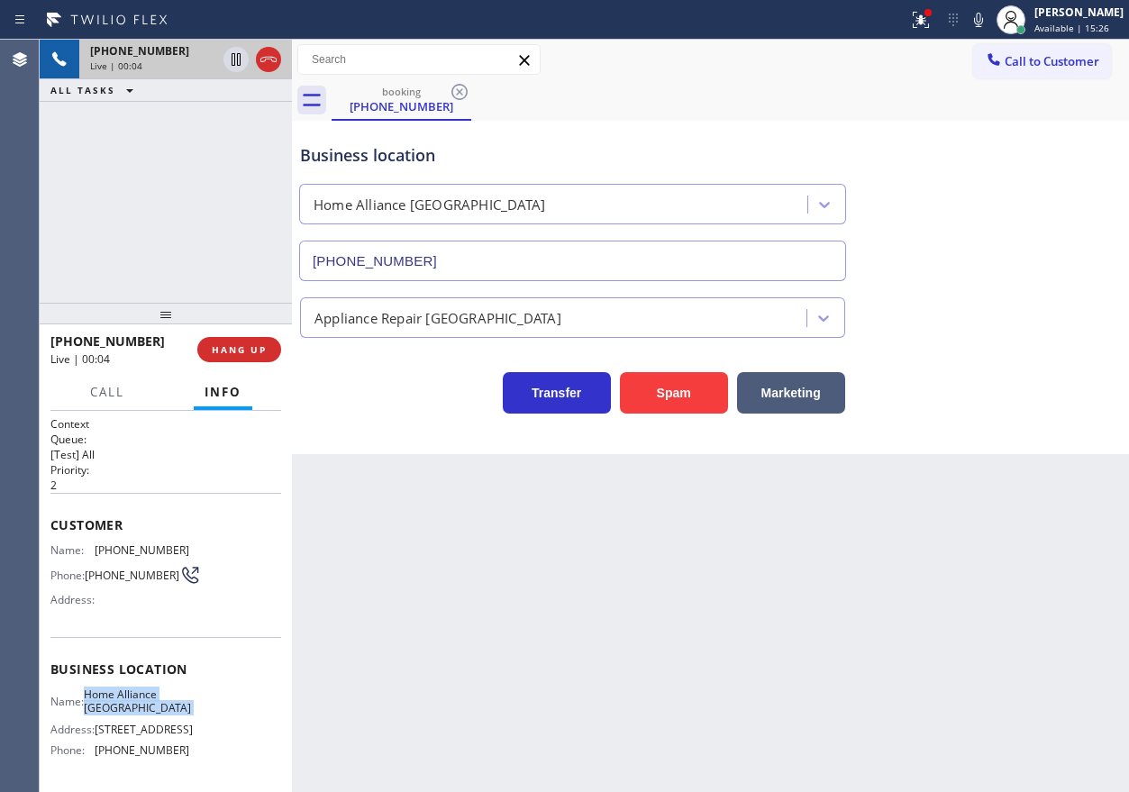
click at [150, 713] on span "Home Alliance Oakland" at bounding box center [137, 701] width 107 height 28
copy span "Home Alliance Oakland"
click at [436, 243] on input "(341) 888-6127" at bounding box center [572, 261] width 547 height 41
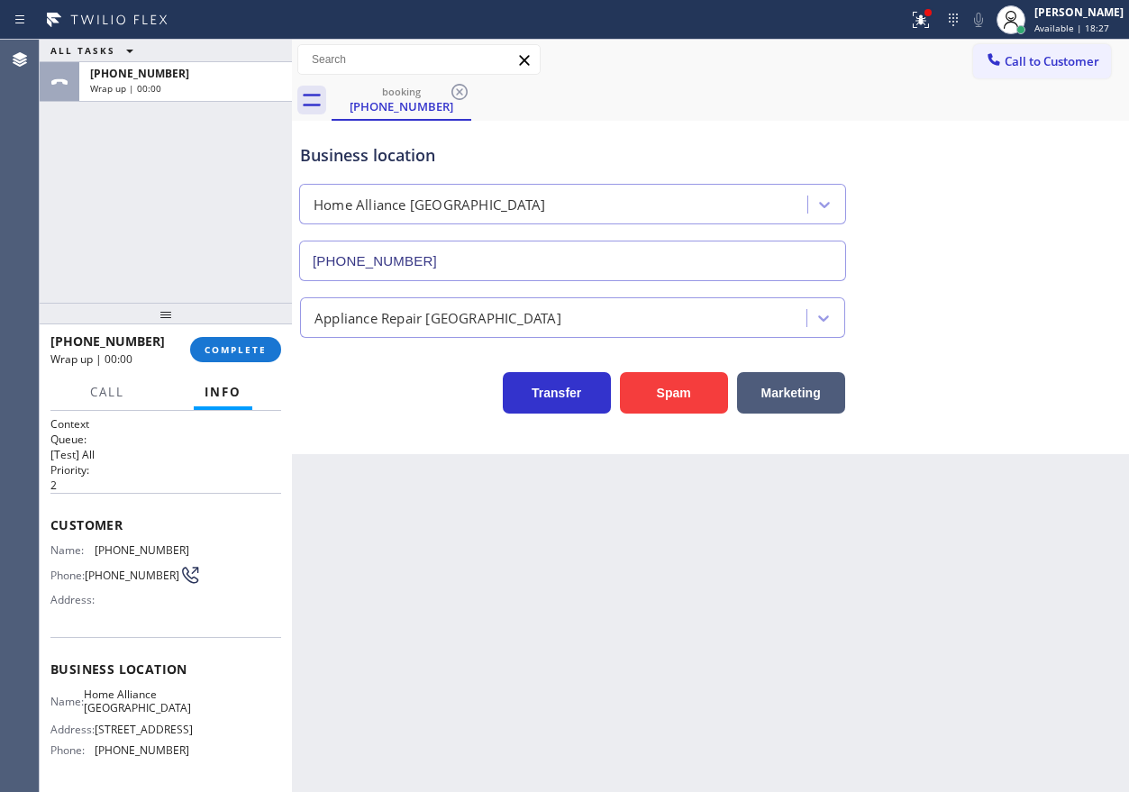
click at [228, 334] on div "+15102132053 Wrap up | 00:00 COMPLETE" at bounding box center [165, 349] width 231 height 47
click at [261, 359] on button "COMPLETE" at bounding box center [235, 349] width 91 height 25
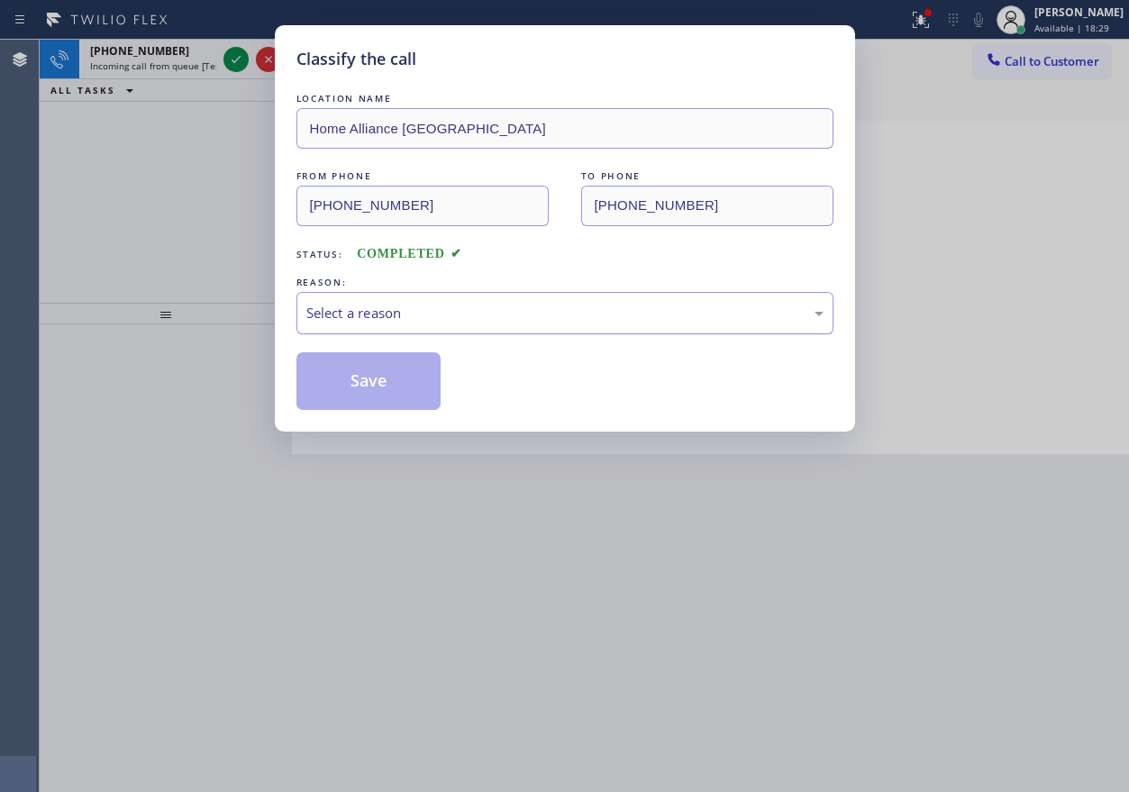
click at [422, 313] on div "Select a reason" at bounding box center [564, 313] width 517 height 21
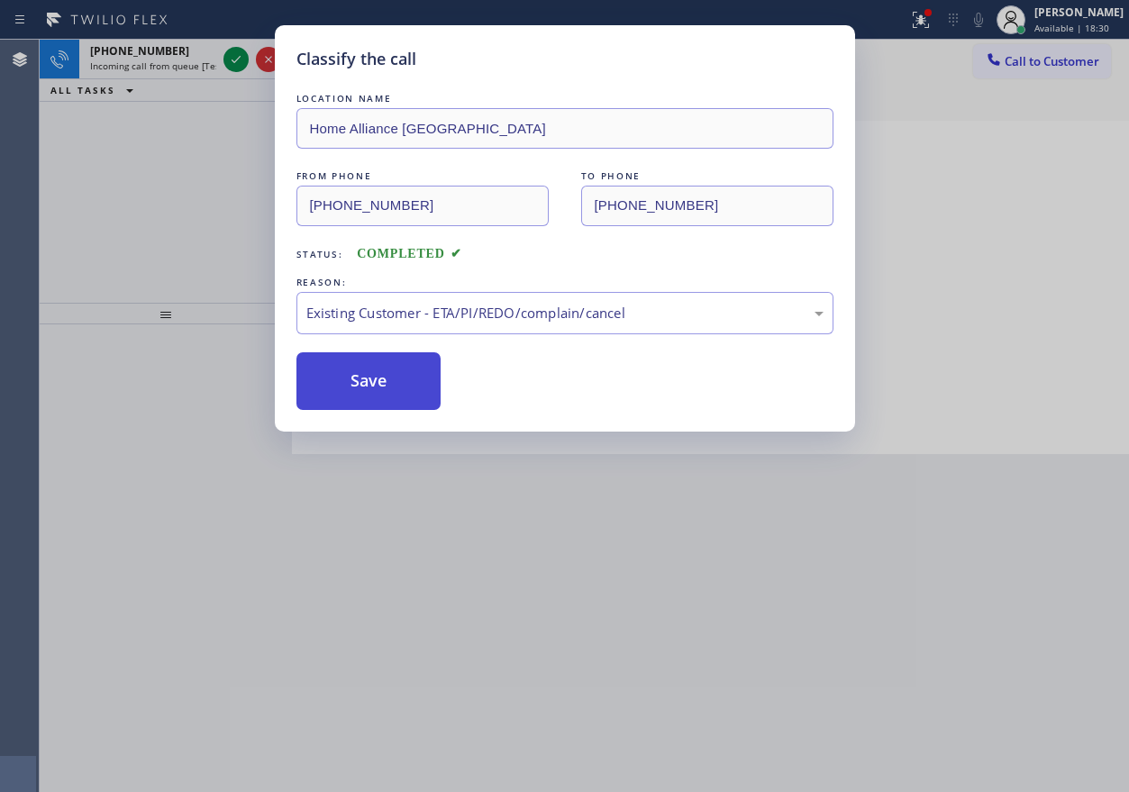
click at [377, 386] on button "Save" at bounding box center [368, 381] width 145 height 58
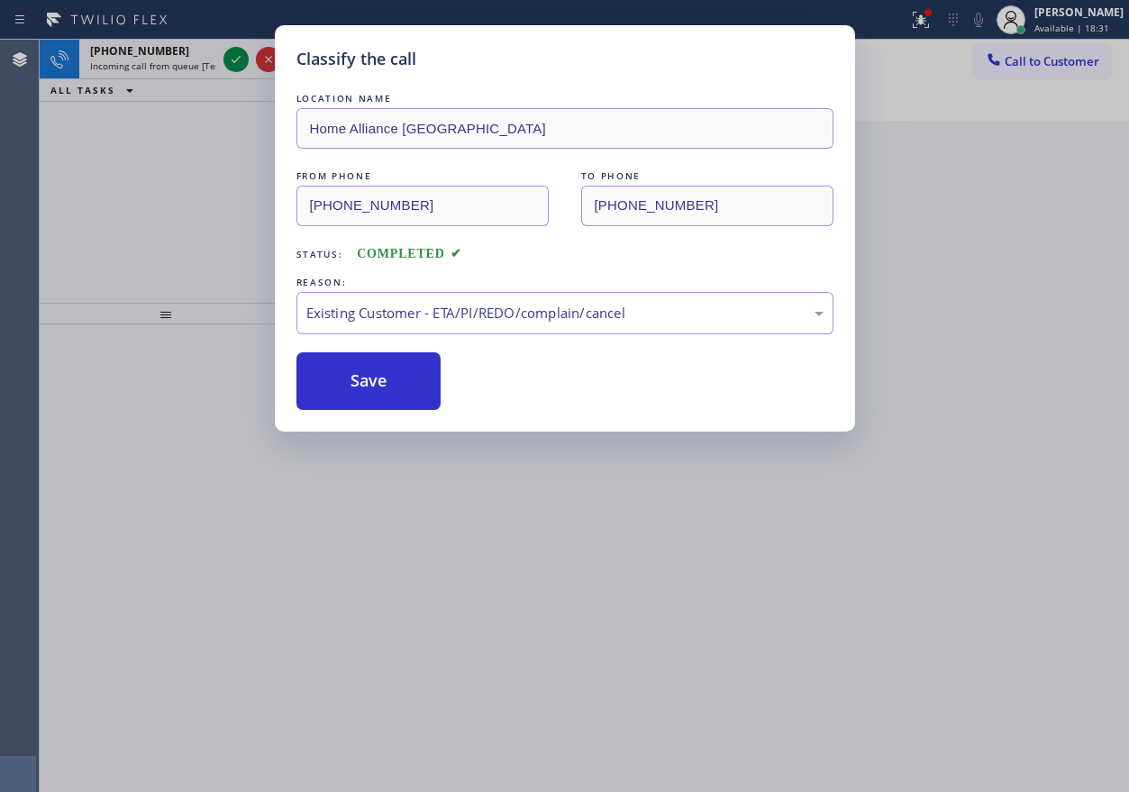
click at [233, 48] on div "Classify the call LOCATION NAME Home Alliance Oakland FROM PHONE (510) 213-2053…" at bounding box center [564, 396] width 1129 height 792
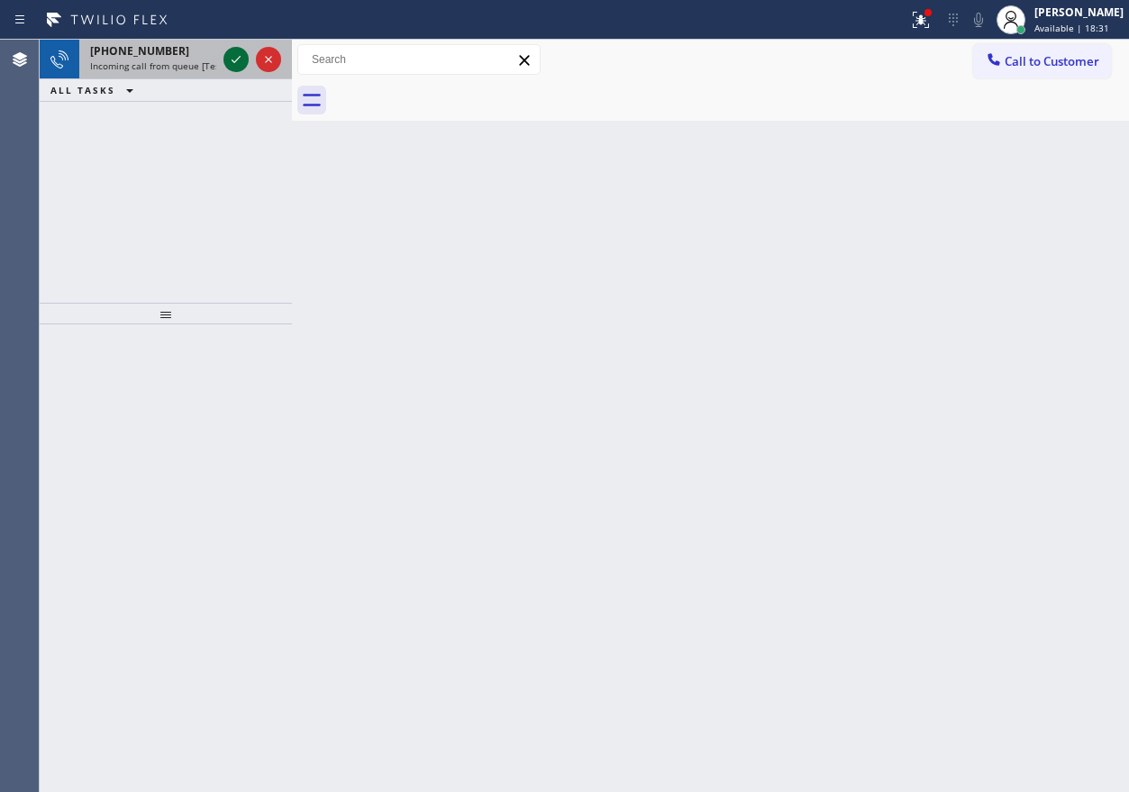
click at [232, 52] on icon at bounding box center [236, 60] width 22 height 22
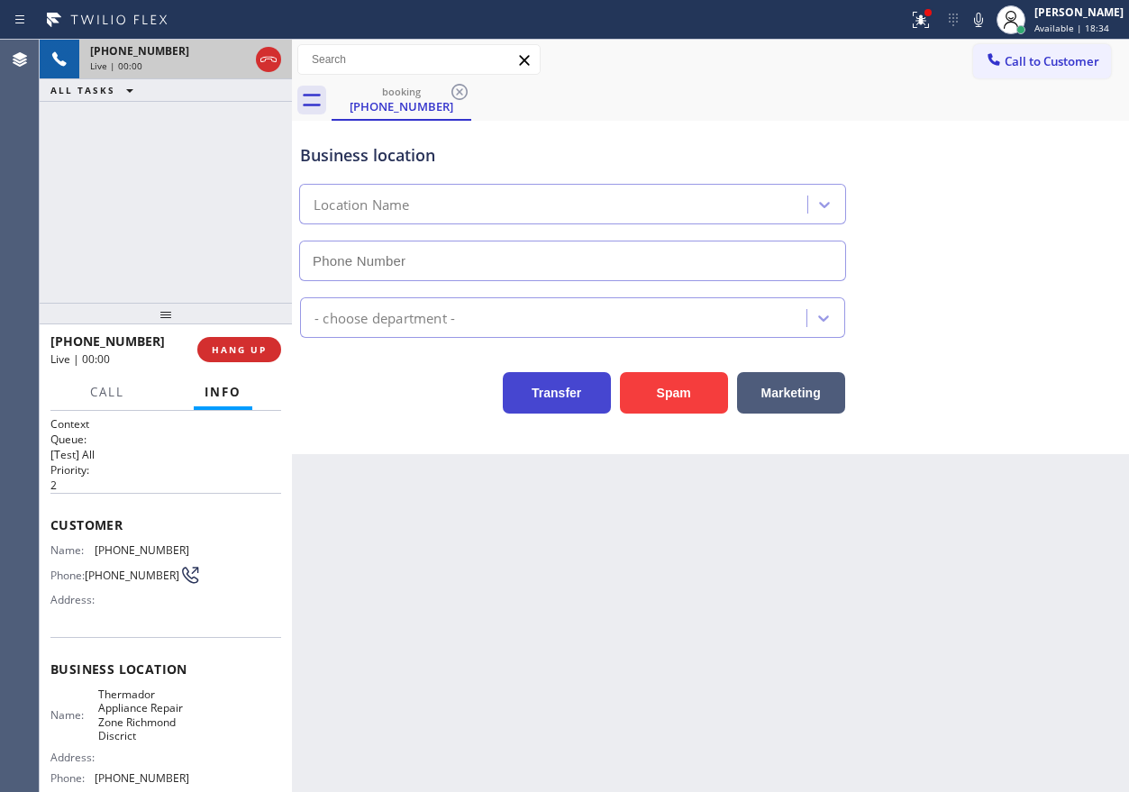
type input "(415) 727-6909"
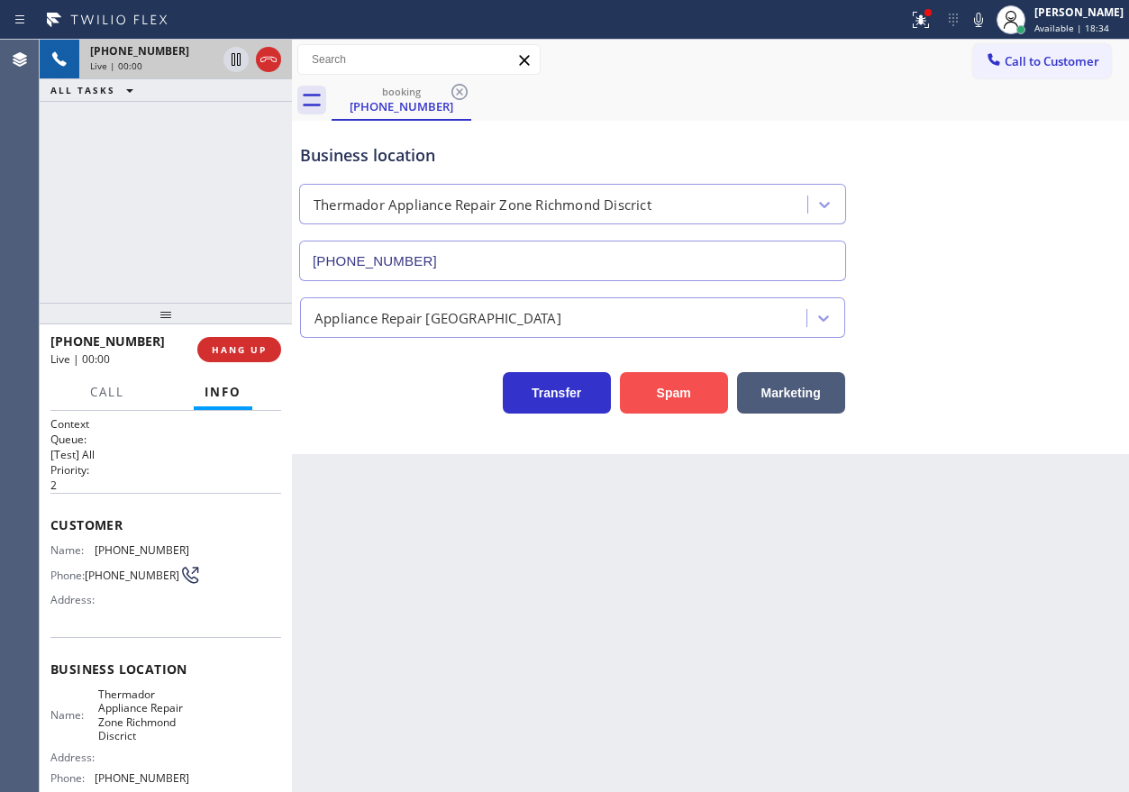
click at [675, 395] on button "Spam" at bounding box center [674, 392] width 108 height 41
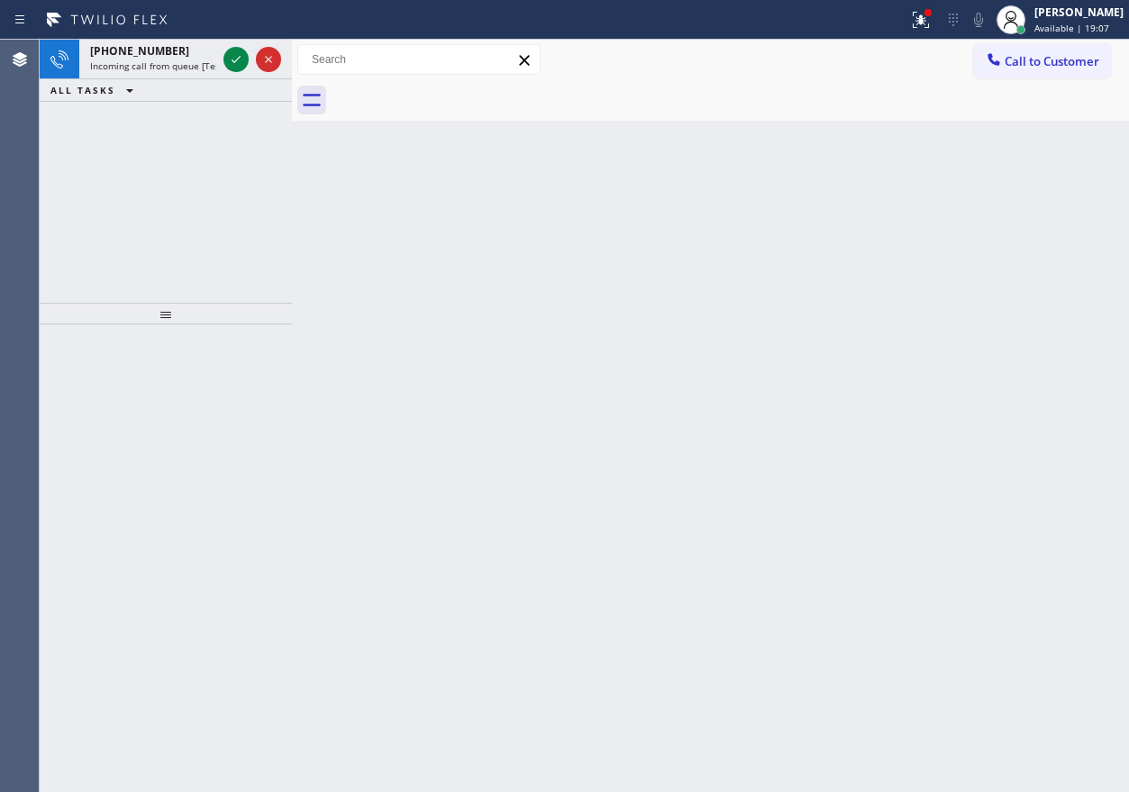
drag, startPoint x: 1016, startPoint y: 279, endPoint x: 567, endPoint y: 197, distance: 456.9
click at [1014, 277] on div "Back to Dashboard Change Sender ID Customers Technicians Select a contact Outbo…" at bounding box center [710, 416] width 837 height 752
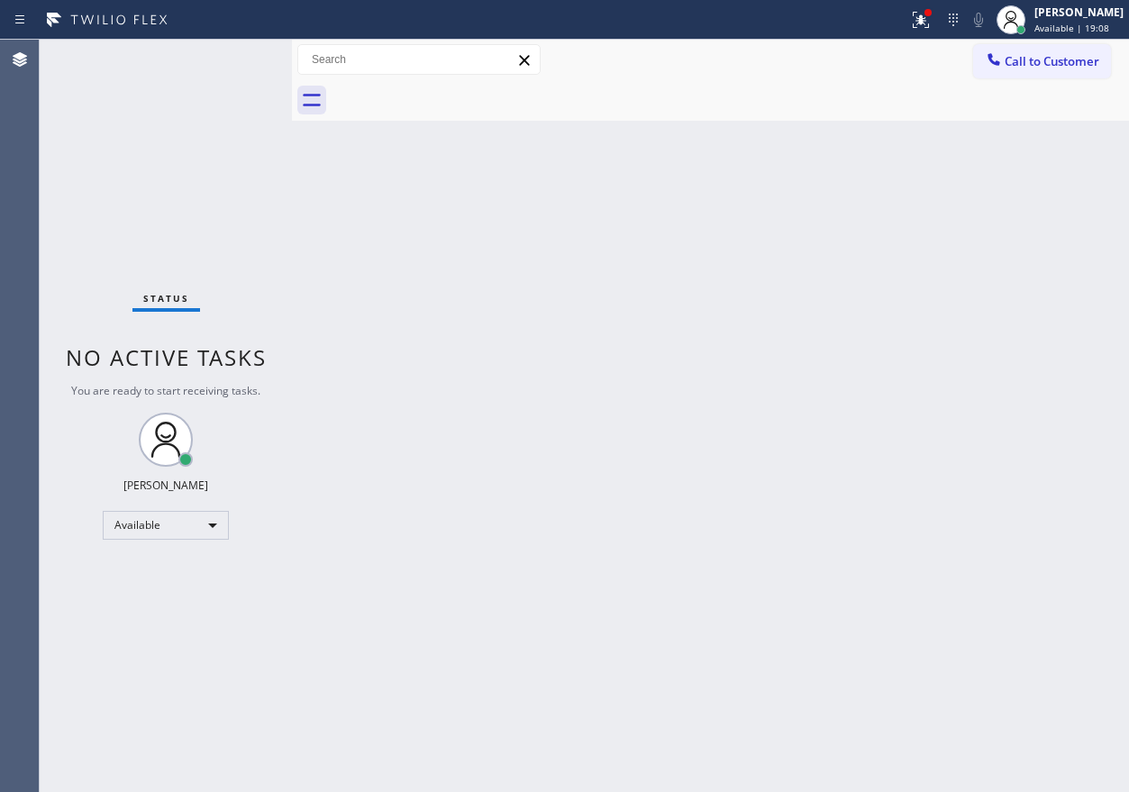
click at [237, 64] on div "Status No active tasks You are ready to start receiving tasks. [PERSON_NAME] Av…" at bounding box center [166, 416] width 252 height 752
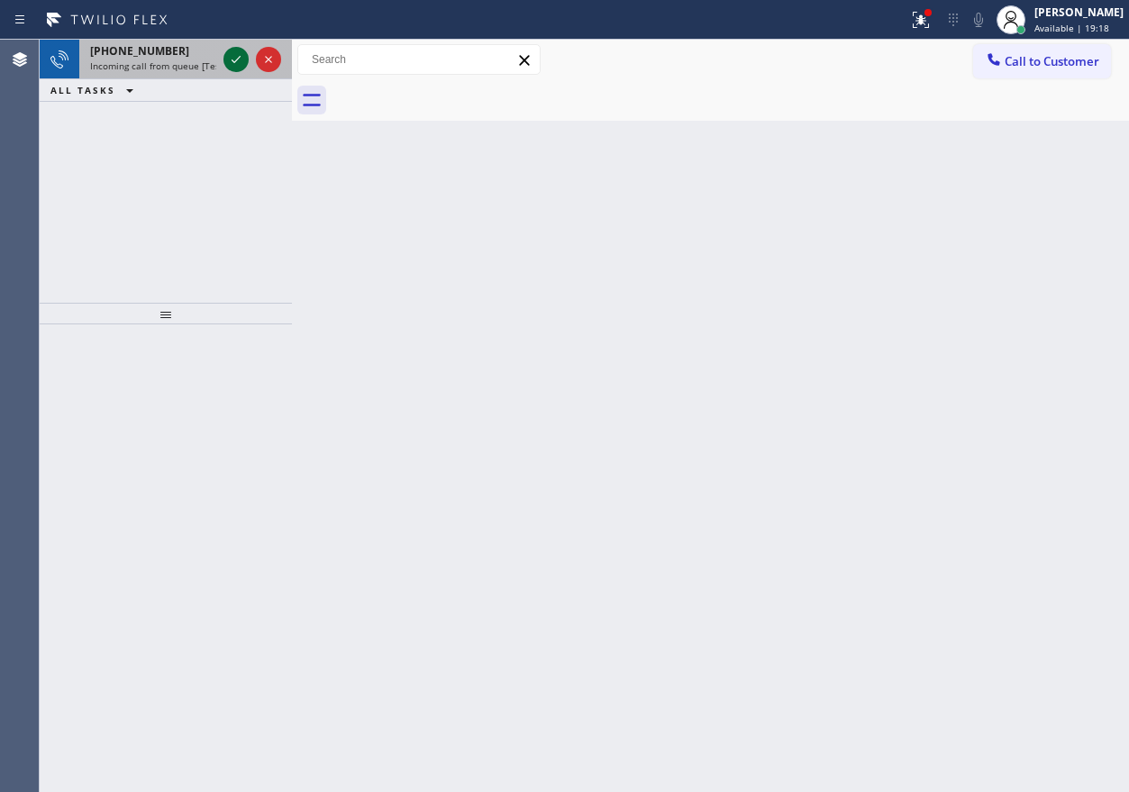
click at [232, 60] on icon at bounding box center [236, 59] width 9 height 7
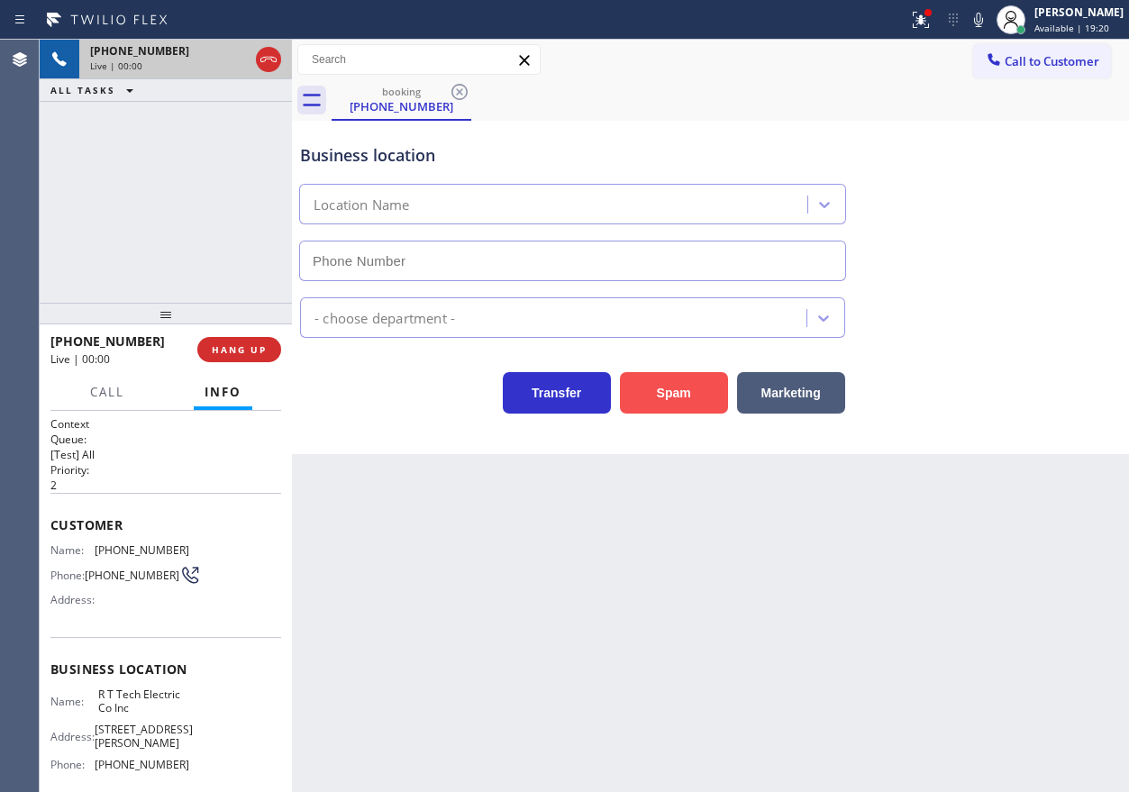
type input "(908) 824-6720"
click at [665, 384] on button "Spam" at bounding box center [674, 392] width 108 height 41
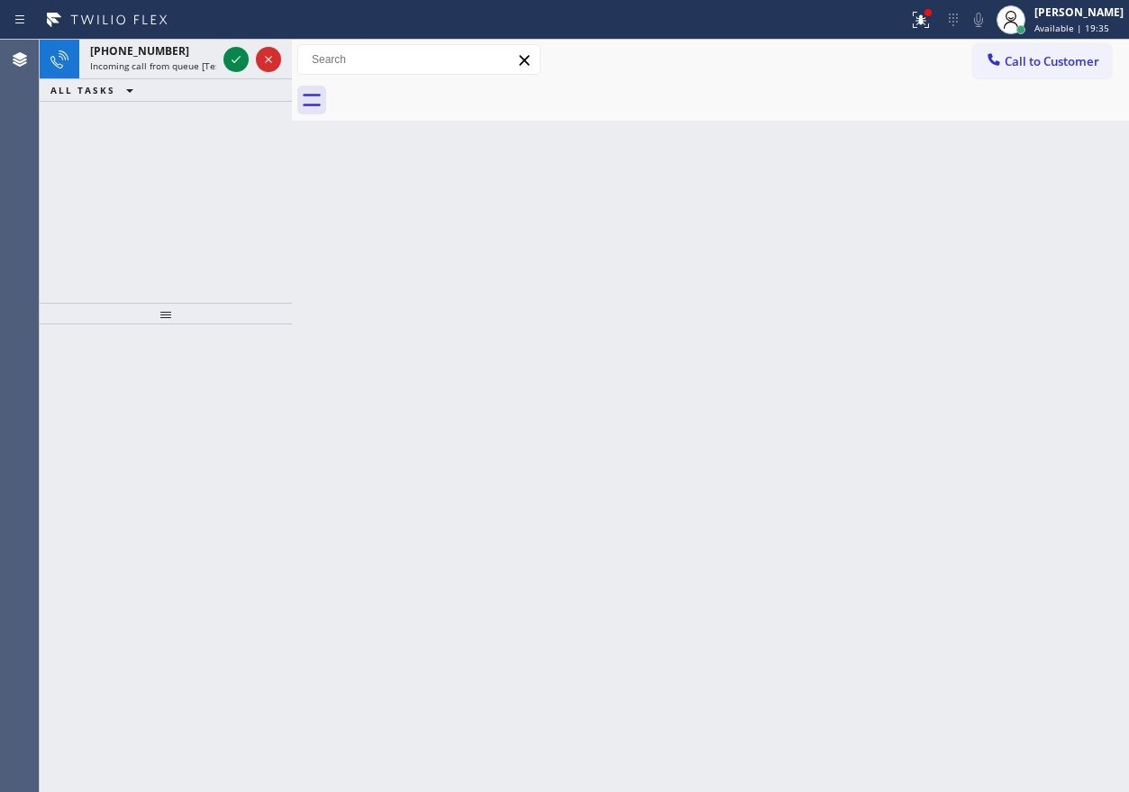
click at [1031, 309] on div "Back to Dashboard Change Sender ID Customers Technicians Select a contact Outbo…" at bounding box center [710, 416] width 837 height 752
click at [235, 68] on icon at bounding box center [236, 60] width 22 height 22
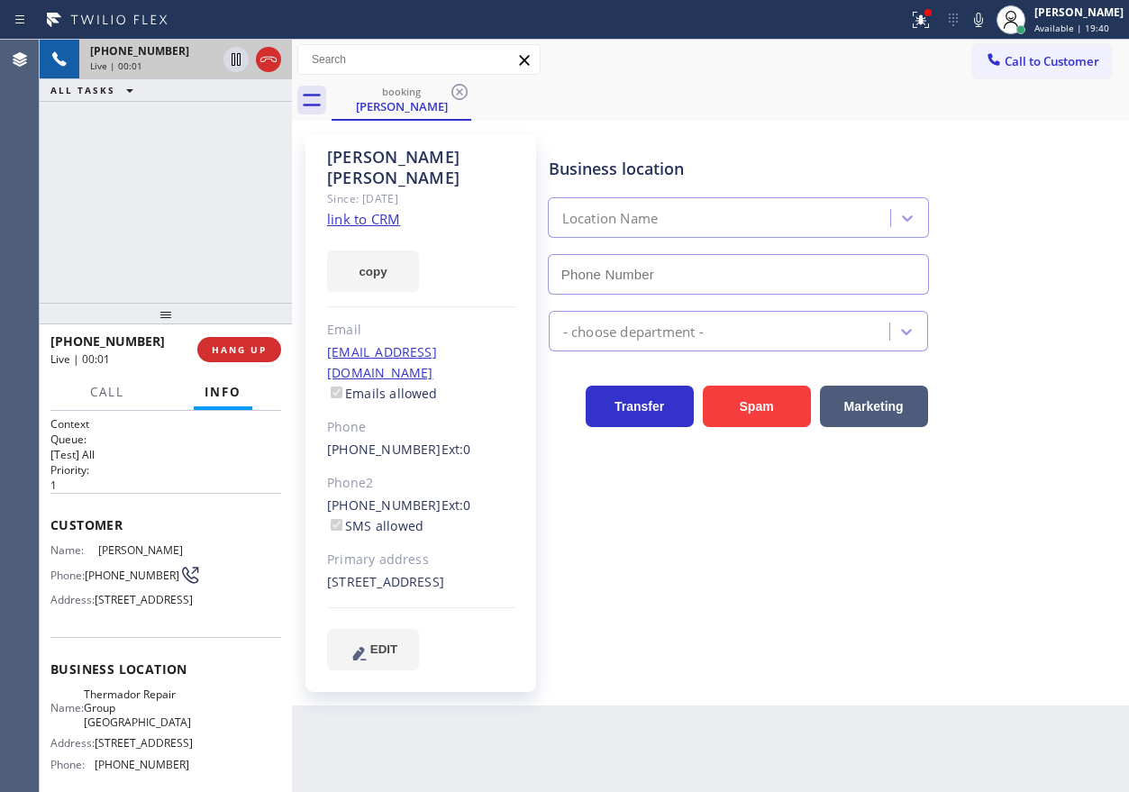
type input "(415) 319-9486"
click at [386, 210] on link "link to CRM" at bounding box center [363, 219] width 73 height 18
click at [151, 721] on span "Thermador Repair Group Oakland" at bounding box center [137, 707] width 107 height 41
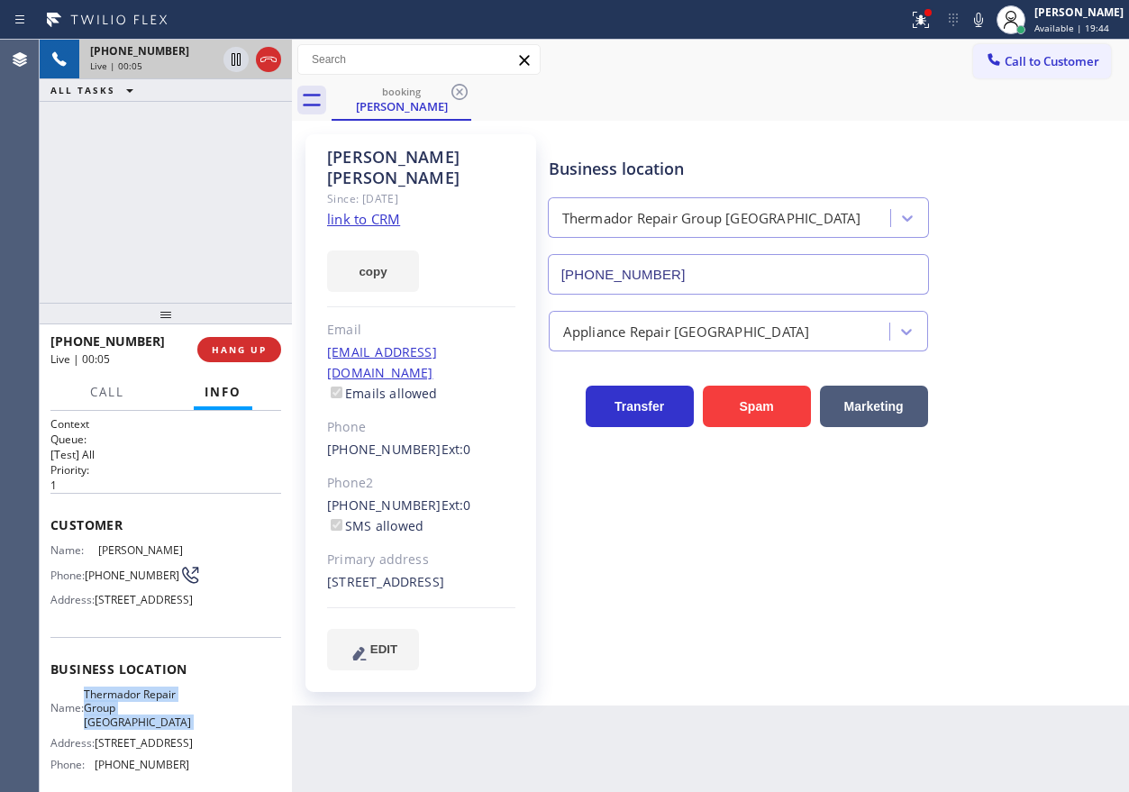
click at [151, 721] on span "Thermador Repair Group Oakland" at bounding box center [137, 707] width 107 height 41
copy span "Thermador Repair Group Oakland"
click at [706, 282] on input "(415) 319-9486" at bounding box center [738, 274] width 381 height 41
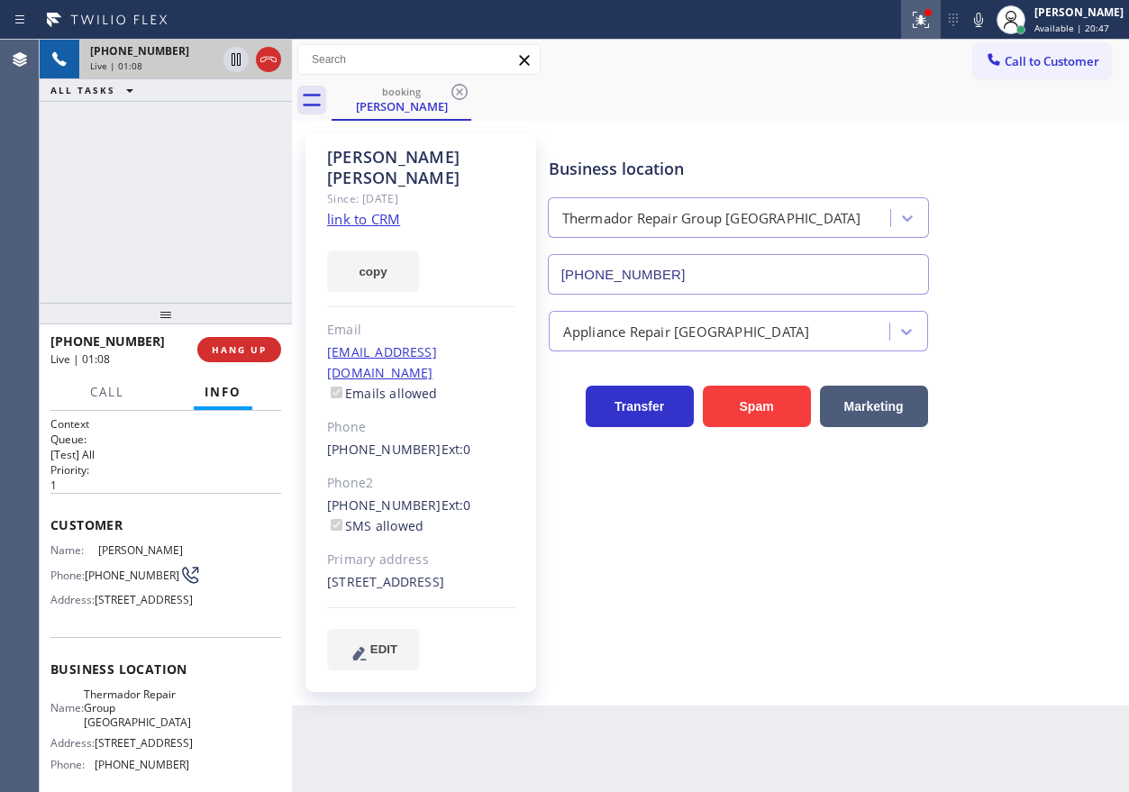
click at [923, 21] on icon at bounding box center [917, 18] width 11 height 13
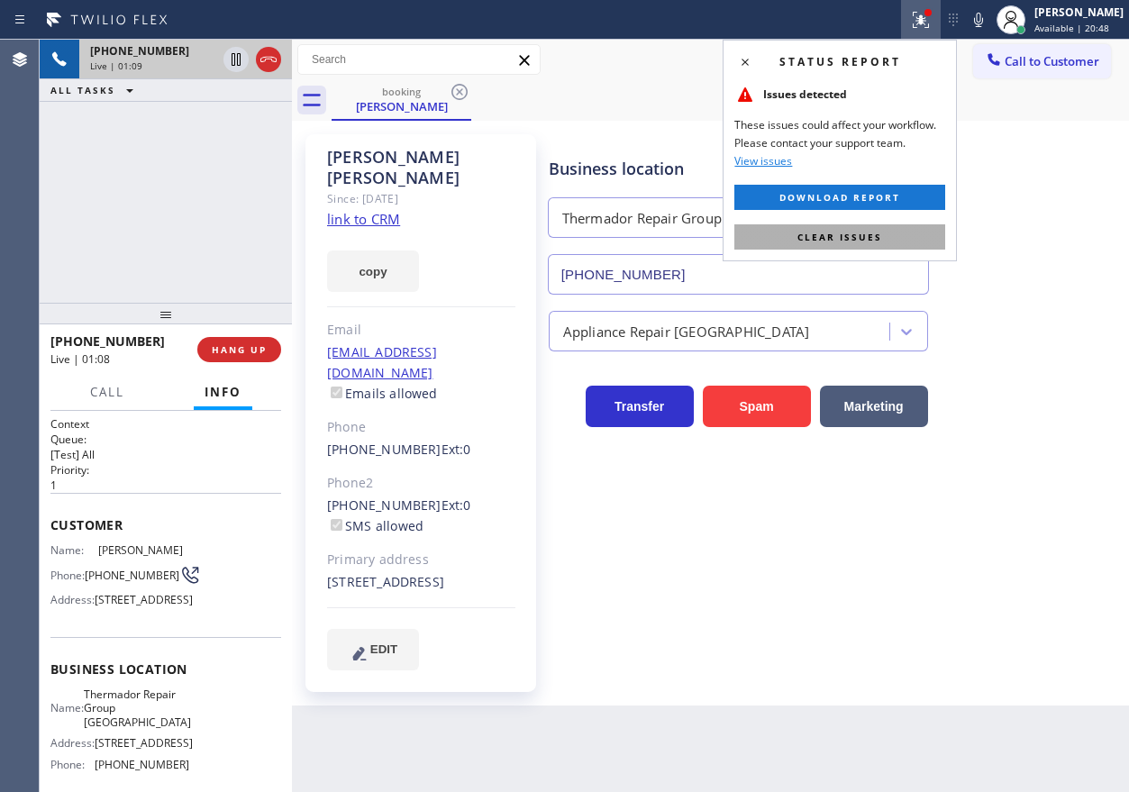
click at [891, 227] on button "Clear issues" at bounding box center [839, 236] width 211 height 25
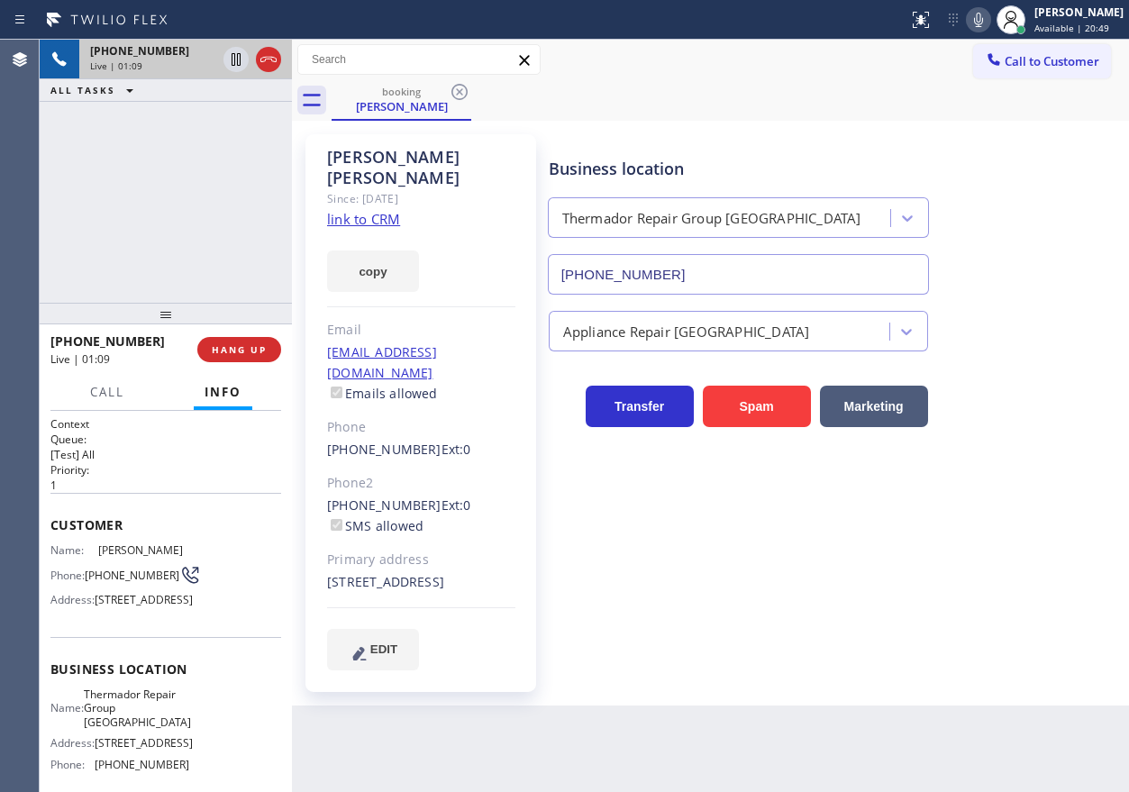
click at [983, 20] on icon at bounding box center [978, 20] width 9 height 14
click at [233, 54] on icon at bounding box center [236, 59] width 9 height 13
click at [1049, 163] on div "Business location Thermador Repair Group Oakland (415) 319-9486" at bounding box center [834, 213] width 579 height 163
click at [989, 23] on icon at bounding box center [978, 20] width 22 height 22
click at [231, 55] on icon at bounding box center [236, 60] width 22 height 22
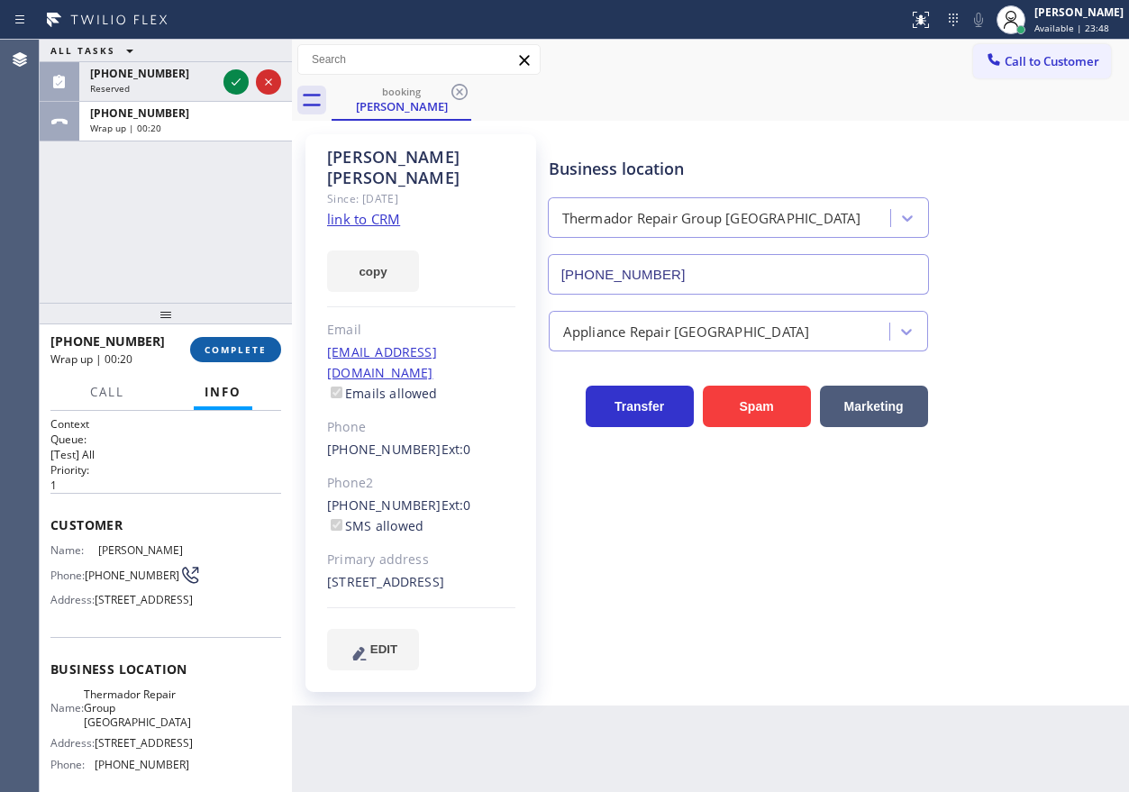
click at [260, 339] on button "COMPLETE" at bounding box center [235, 349] width 91 height 25
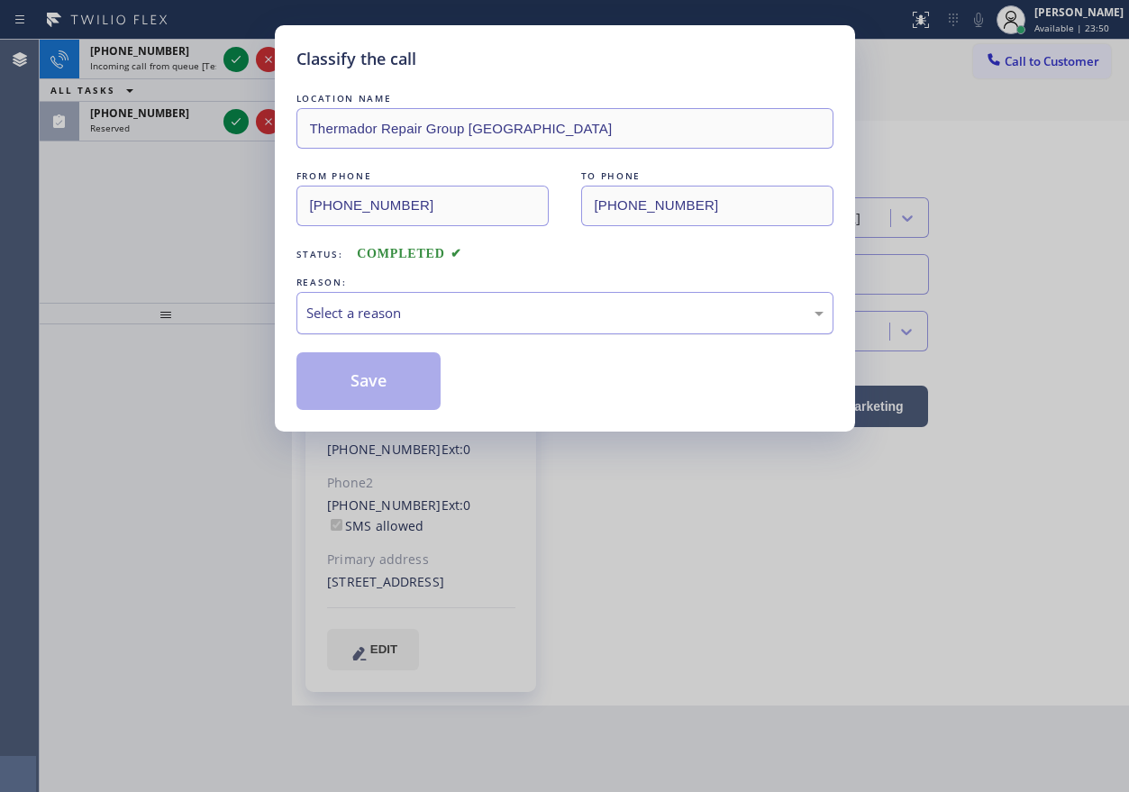
click at [532, 338] on div "LOCATION NAME Thermador Repair Group Oakland FROM PHONE (510) 390-1414 TO PHONE…" at bounding box center [564, 249] width 537 height 321
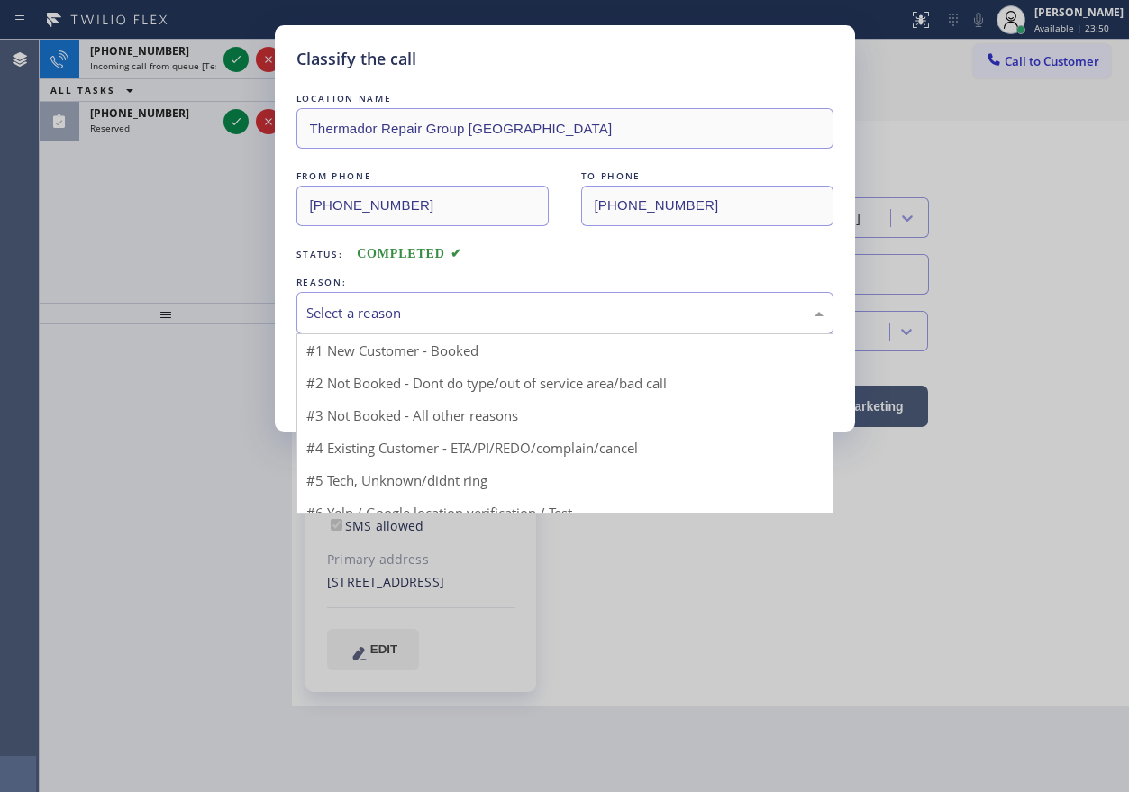
click at [535, 319] on div "Select a reason" at bounding box center [564, 313] width 517 height 21
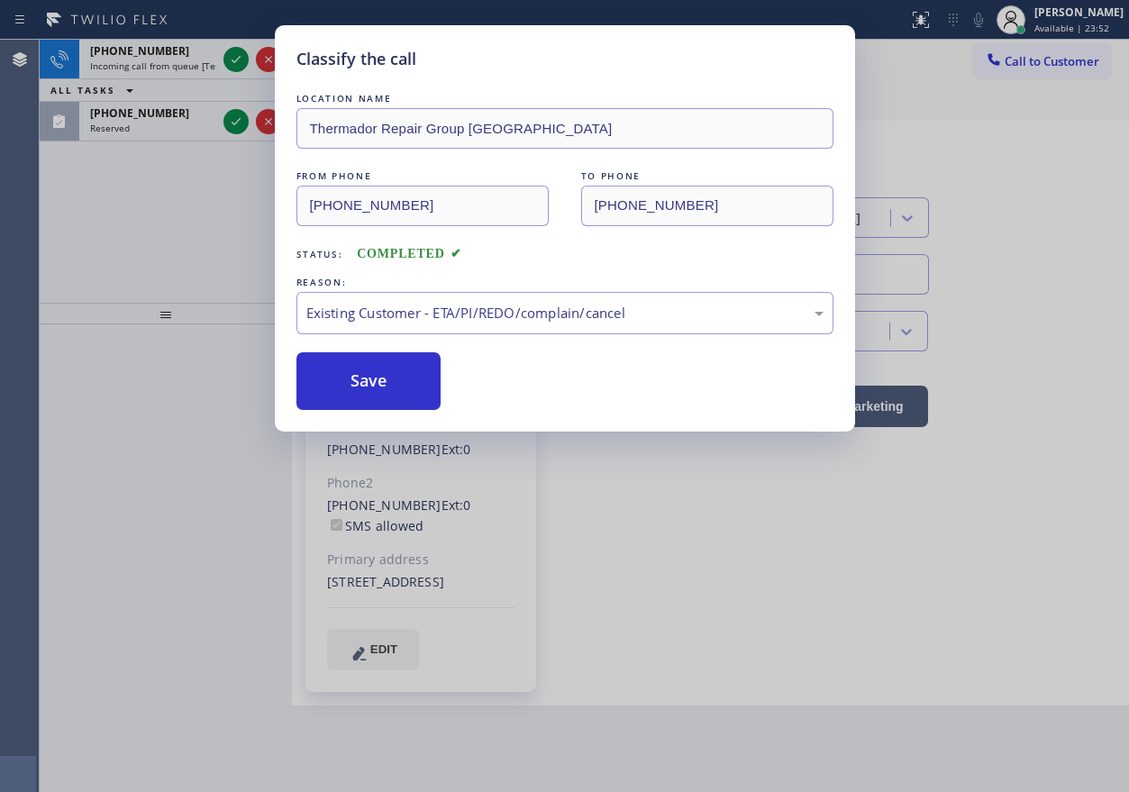
click at [390, 357] on button "Save" at bounding box center [368, 381] width 145 height 58
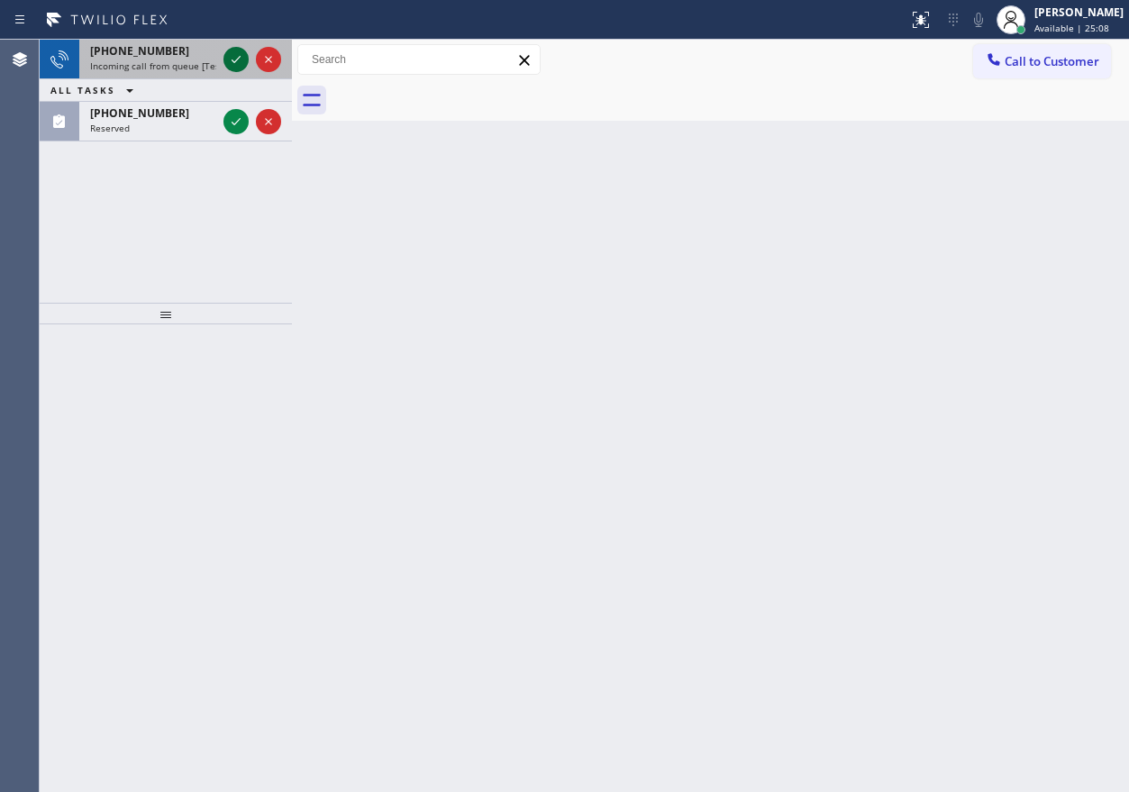
click at [234, 62] on icon at bounding box center [236, 59] width 9 height 7
click at [234, 62] on div "+18052262016 Incoming call from queue [Test] All ALL TASKS ALL TASKS ACTIVE TAS…" at bounding box center [166, 91] width 252 height 102
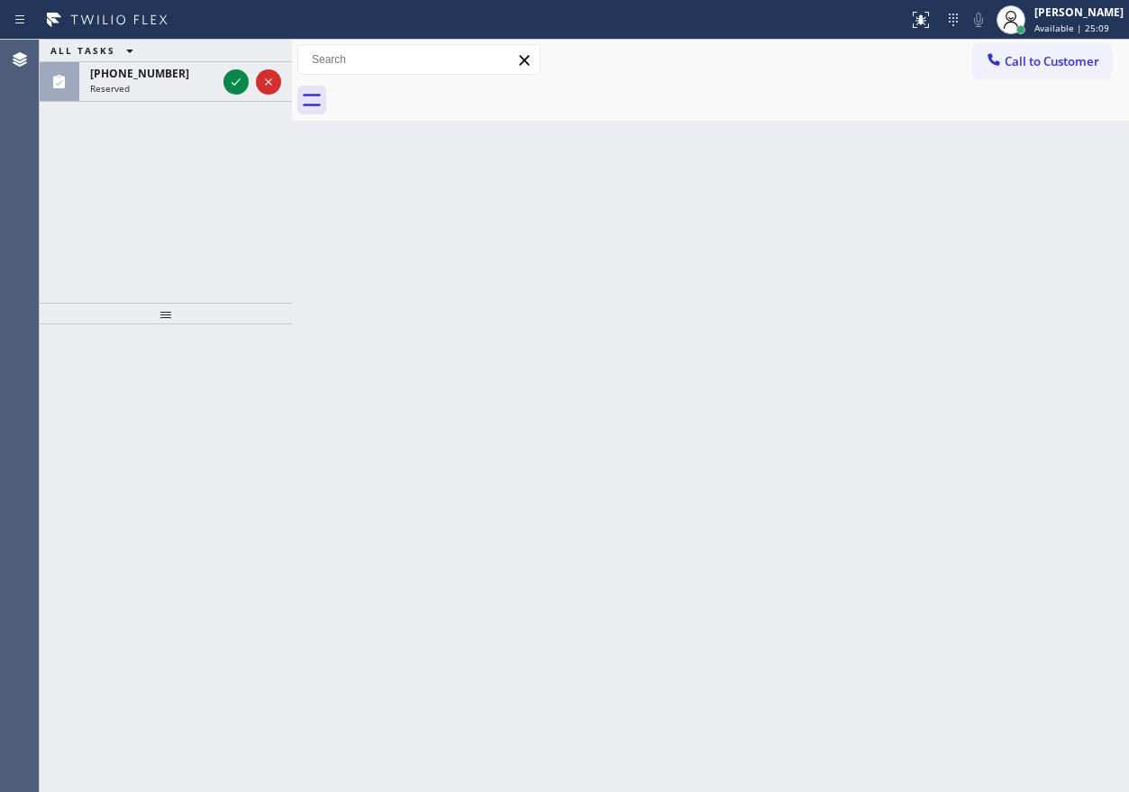
click at [234, 62] on div "ALL TASKS ALL TASKS ACTIVE TASKS TASKS IN WRAP UP (510) 390-1414 Reserved" at bounding box center [166, 71] width 252 height 62
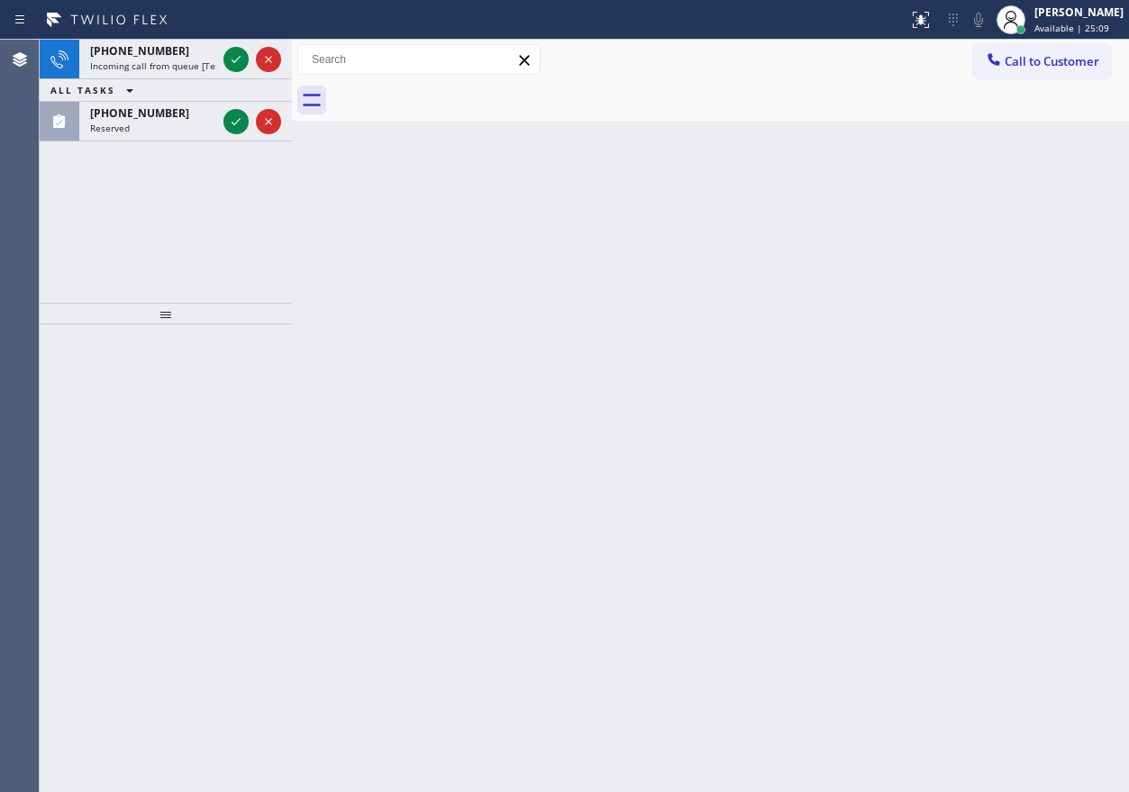
click at [234, 79] on div "ALL TASKS ALL TASKS ACTIVE TASKS TASKS IN WRAP UP" at bounding box center [166, 90] width 252 height 23
click at [234, 62] on div "+17148614533 Incoming call from queue [Test] All ALL TASKS ALL TASKS ACTIVE TAS…" at bounding box center [166, 91] width 252 height 102
click at [234, 62] on icon at bounding box center [236, 59] width 9 height 7
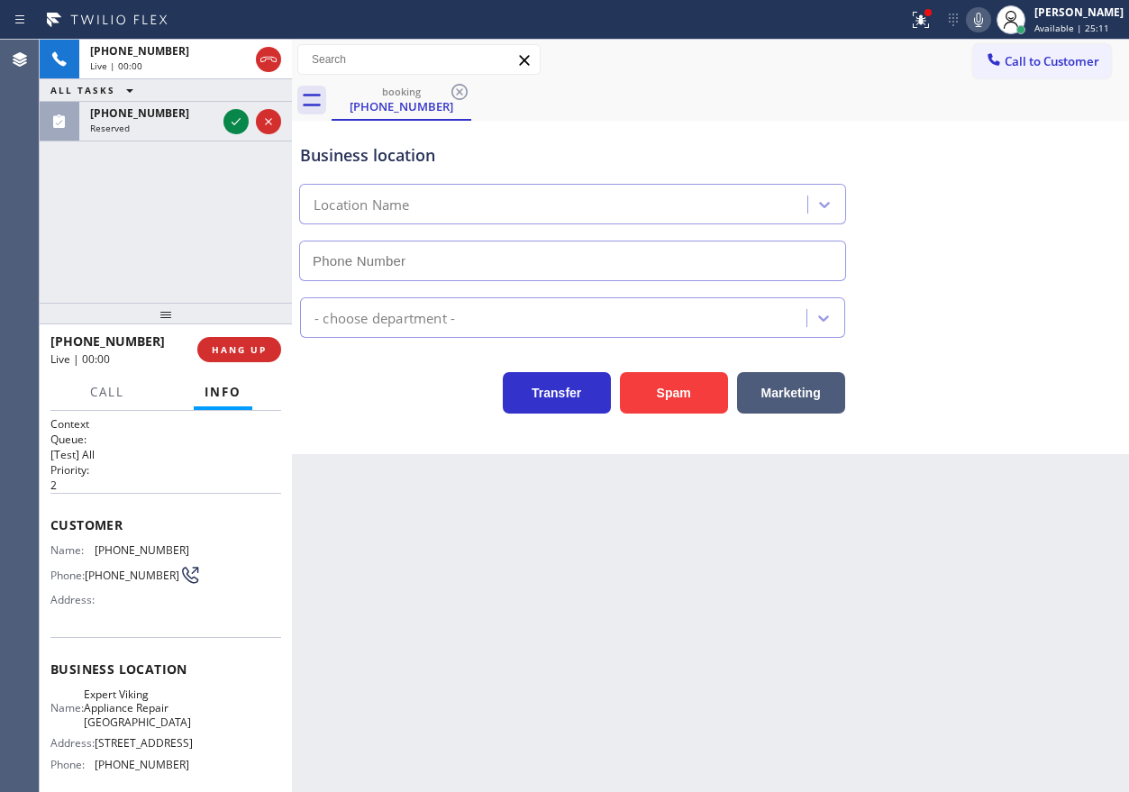
type input "(714) 584-6919"
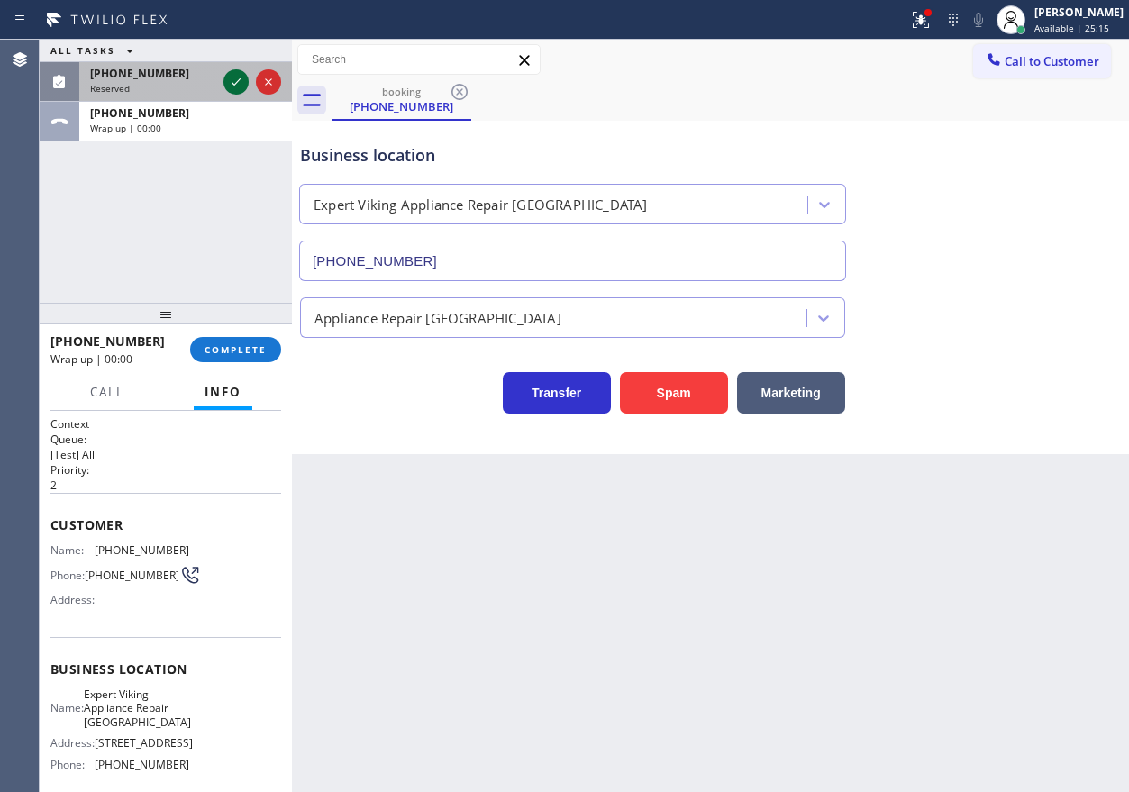
click at [235, 84] on icon at bounding box center [236, 81] width 9 height 7
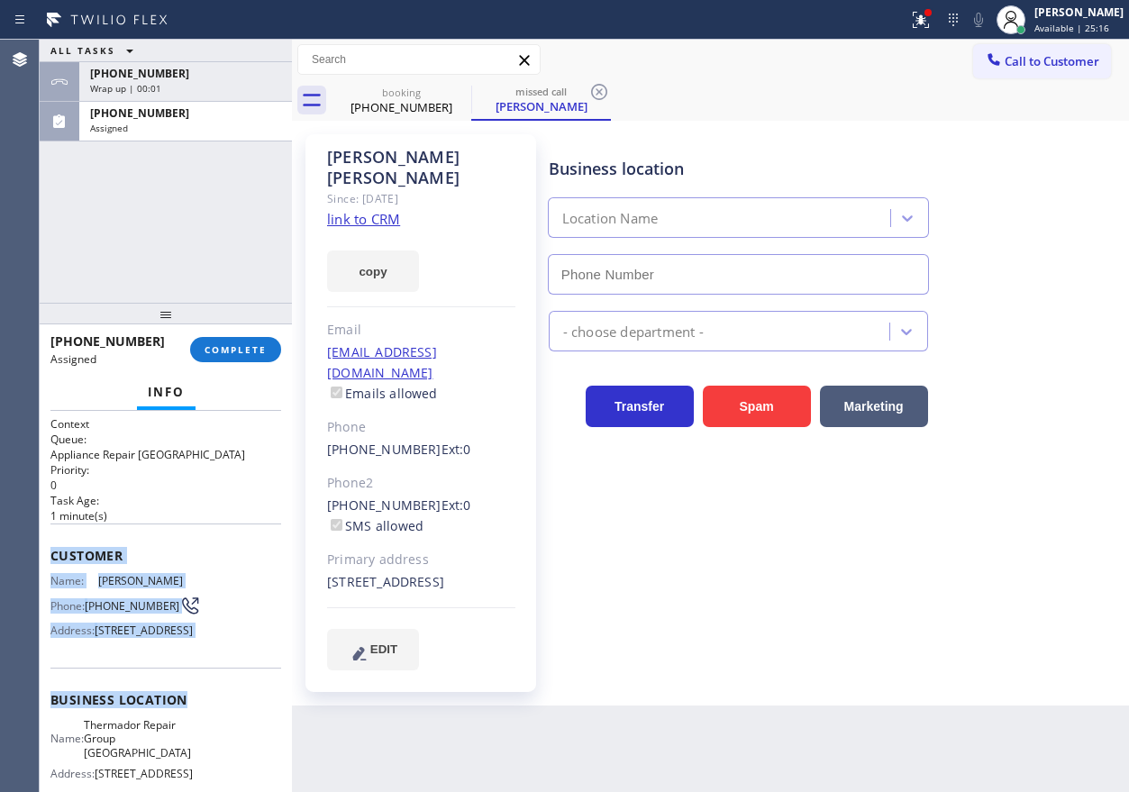
type input "(415) 319-9486"
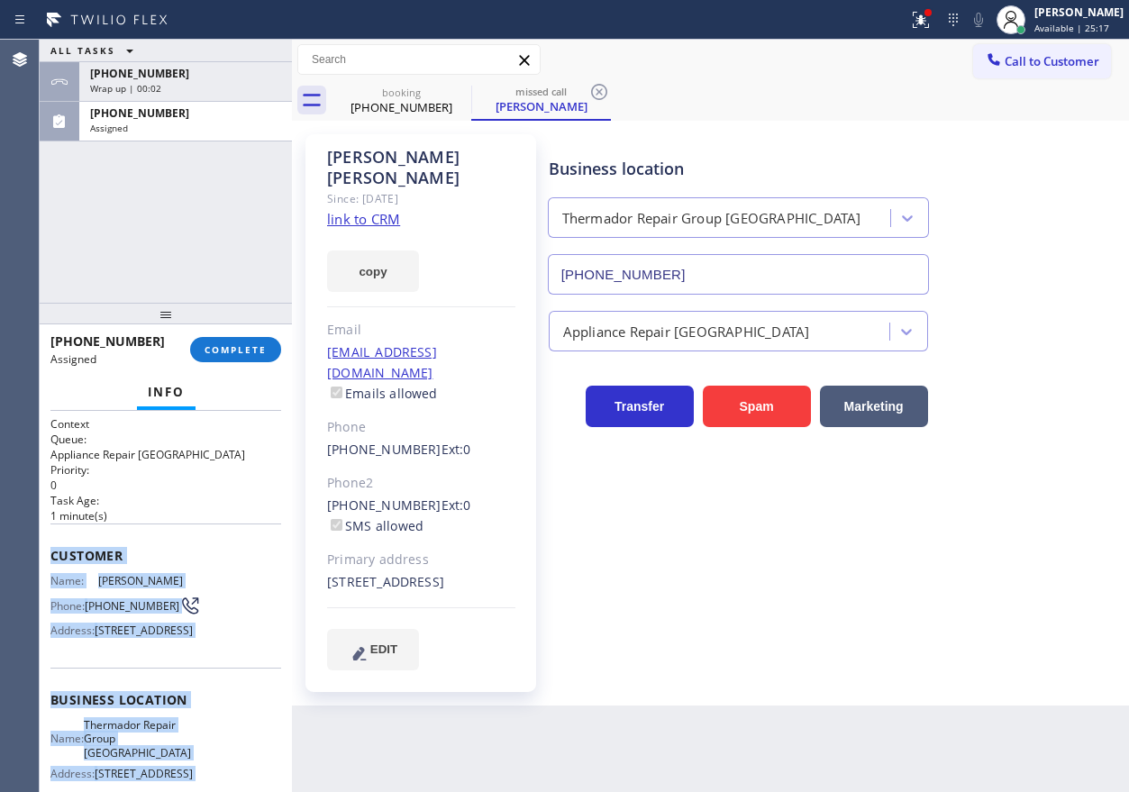
scroll to position [216, 0]
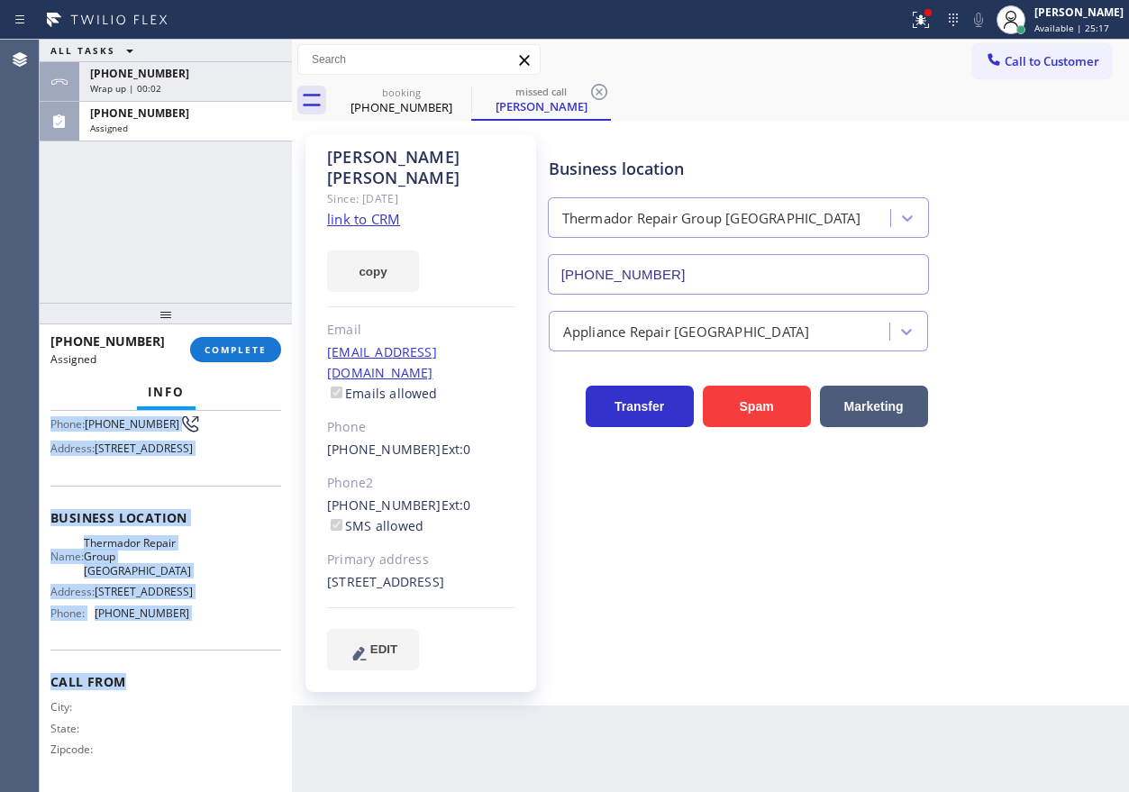
drag, startPoint x: 62, startPoint y: 565, endPoint x: 223, endPoint y: 649, distance: 182.1
click at [223, 649] on div "Context Queue: Appliance Repair High End Priority: 0 Task Age: 1 minute(s) Cust…" at bounding box center [166, 601] width 252 height 381
copy div "Customer Name: Ted Bielen Phone: (510) 390-1414 Address: 1024 Berkeley Ave, Men…"
click at [252, 357] on button "COMPLETE" at bounding box center [235, 349] width 91 height 25
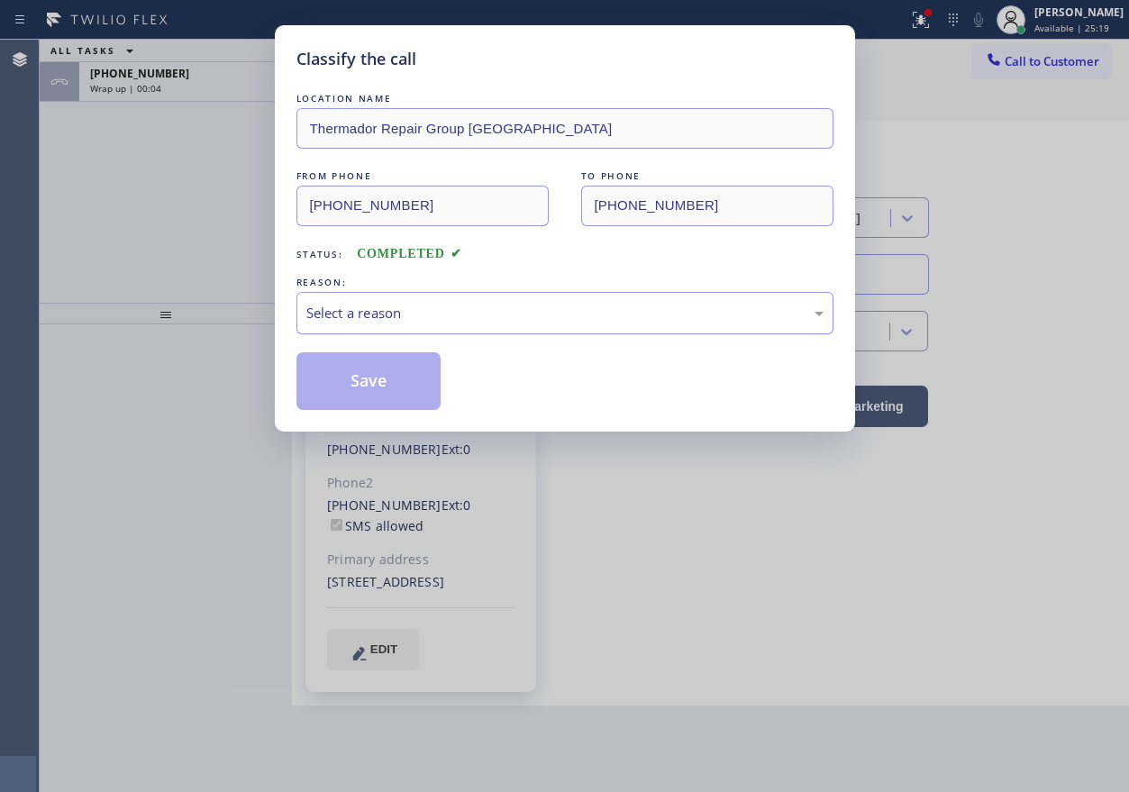
drag, startPoint x: 446, startPoint y: 306, endPoint x: 442, endPoint y: 317, distance: 11.4
click at [446, 312] on div "Select a reason" at bounding box center [564, 313] width 517 height 21
click at [399, 380] on button "Save" at bounding box center [368, 381] width 145 height 58
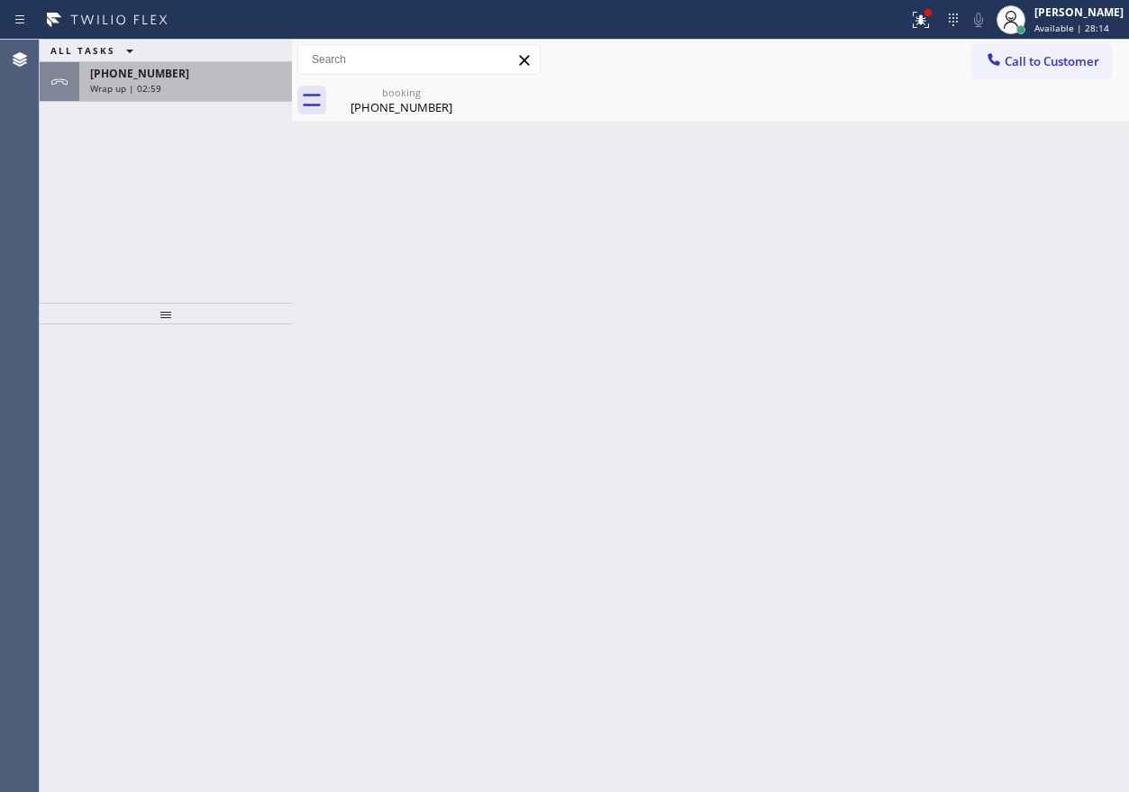
click at [214, 94] on div "Wrap up | 02:59" at bounding box center [185, 88] width 191 height 13
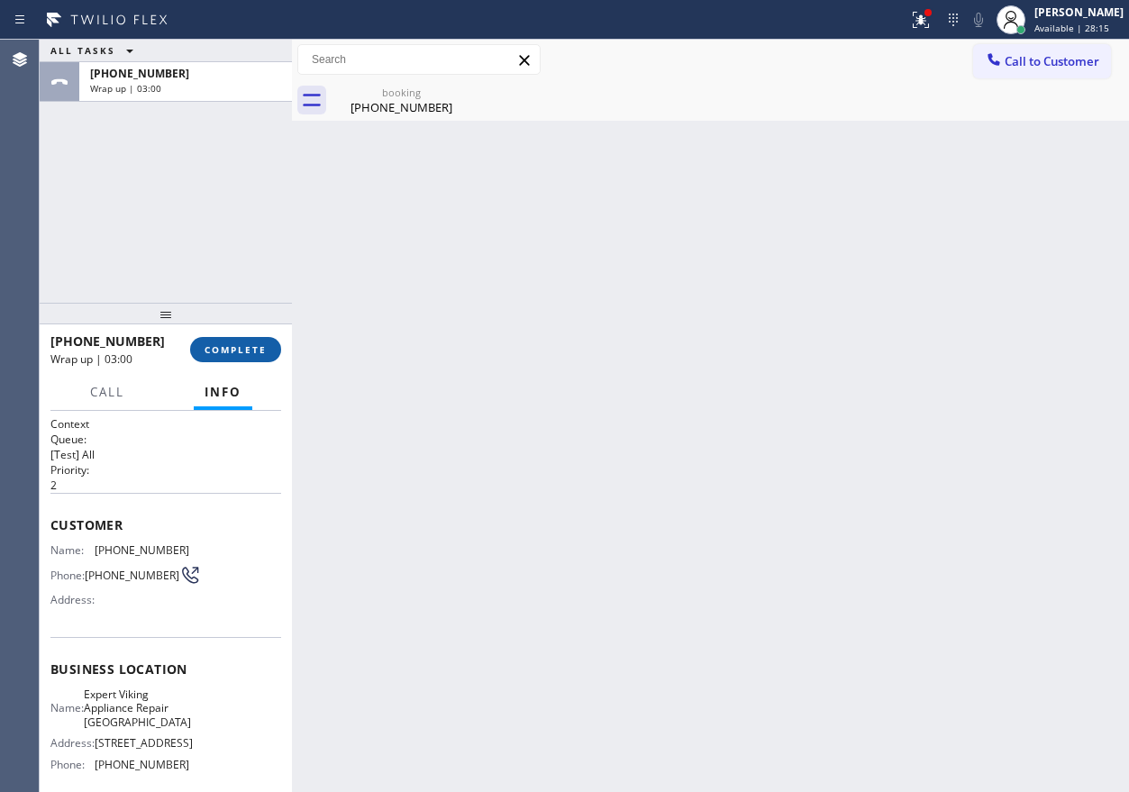
click at [244, 348] on span "COMPLETE" at bounding box center [235, 349] width 62 height 13
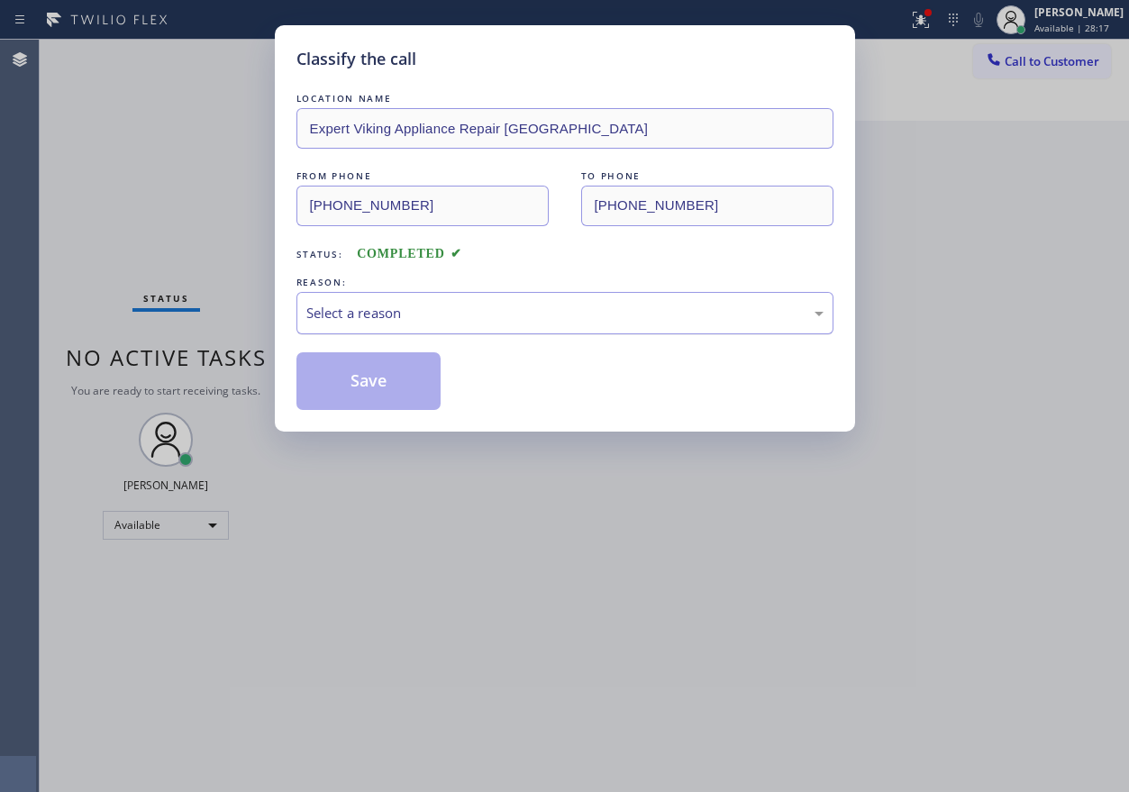
click at [442, 327] on div "Select a reason" at bounding box center [564, 313] width 537 height 42
click at [392, 365] on button "Save" at bounding box center [368, 381] width 145 height 58
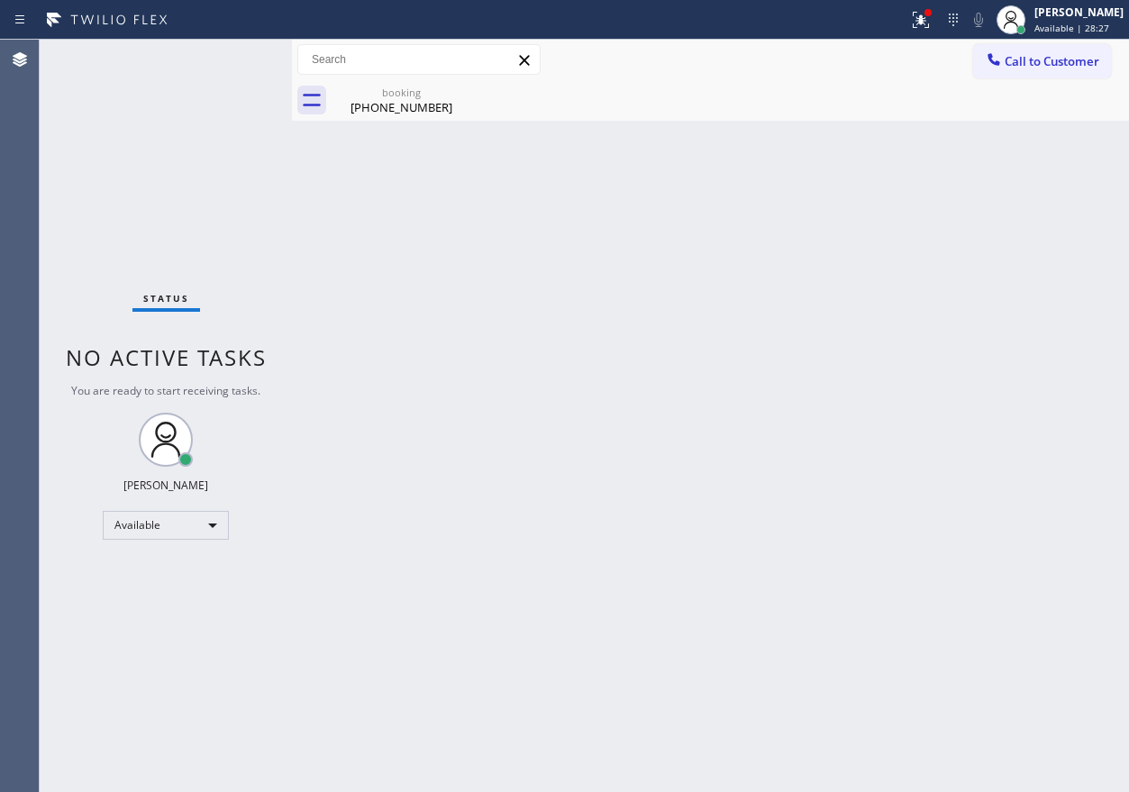
click at [817, 439] on div "Back to Dashboard Change Sender ID Customers Technicians Select a contact Outbo…" at bounding box center [710, 416] width 837 height 752
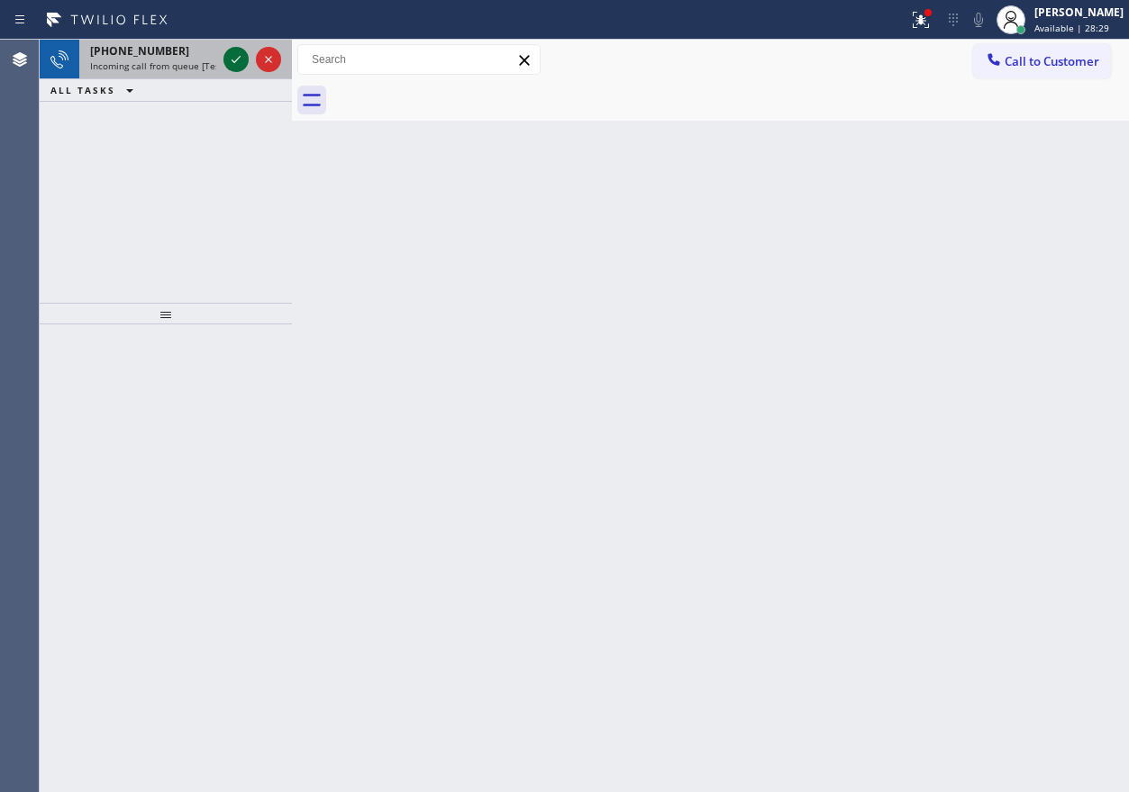
click at [235, 63] on icon at bounding box center [236, 60] width 22 height 22
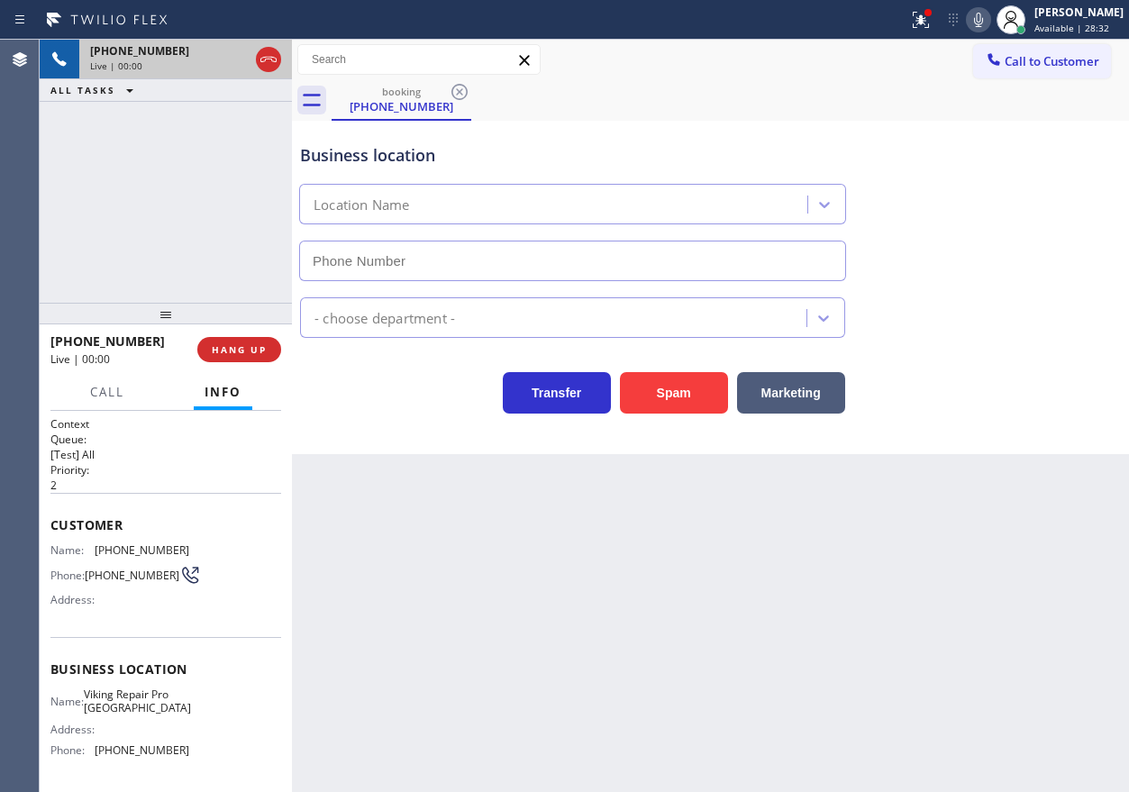
type input "(310) 361-0349"
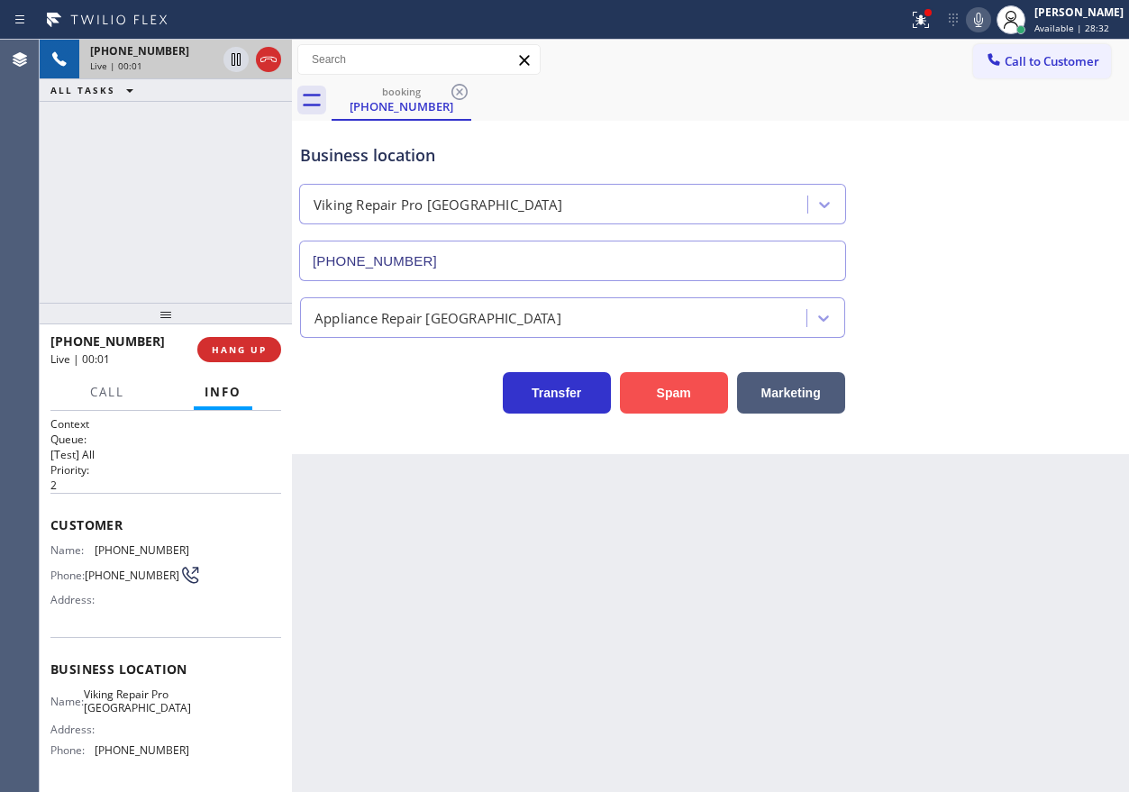
click at [675, 387] on button "Spam" at bounding box center [674, 392] width 108 height 41
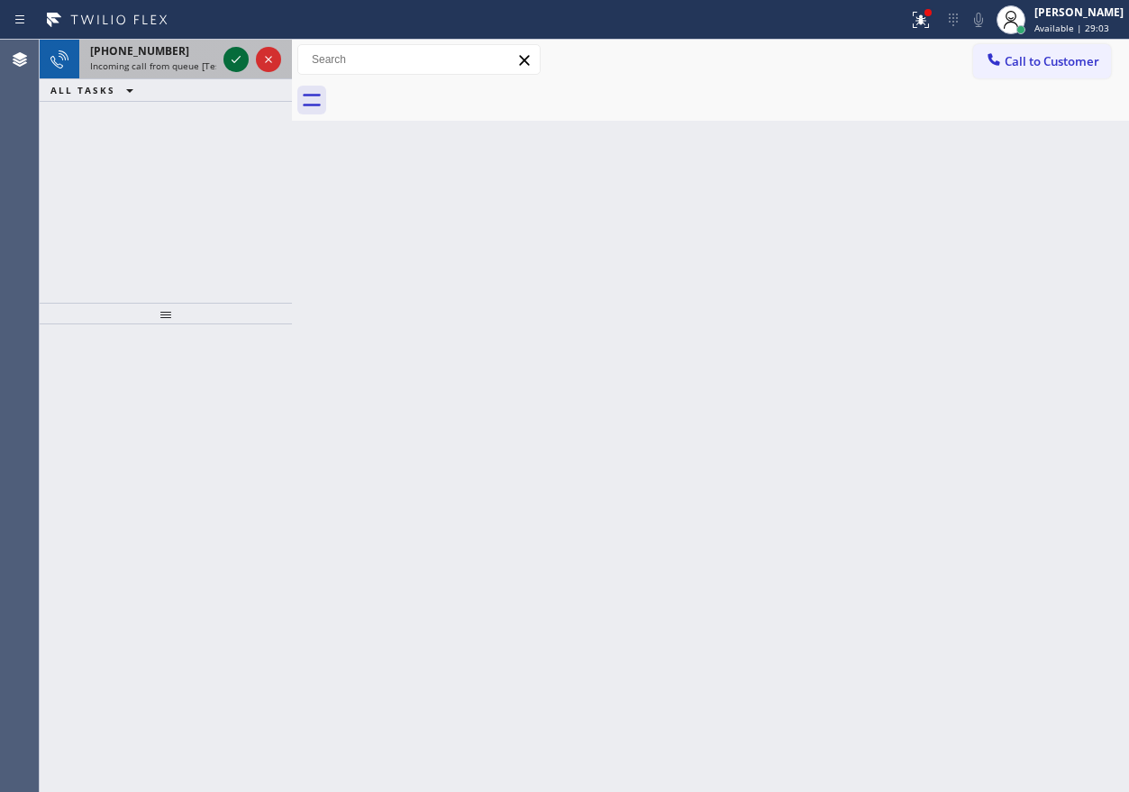
click at [227, 55] on div at bounding box center [235, 60] width 25 height 22
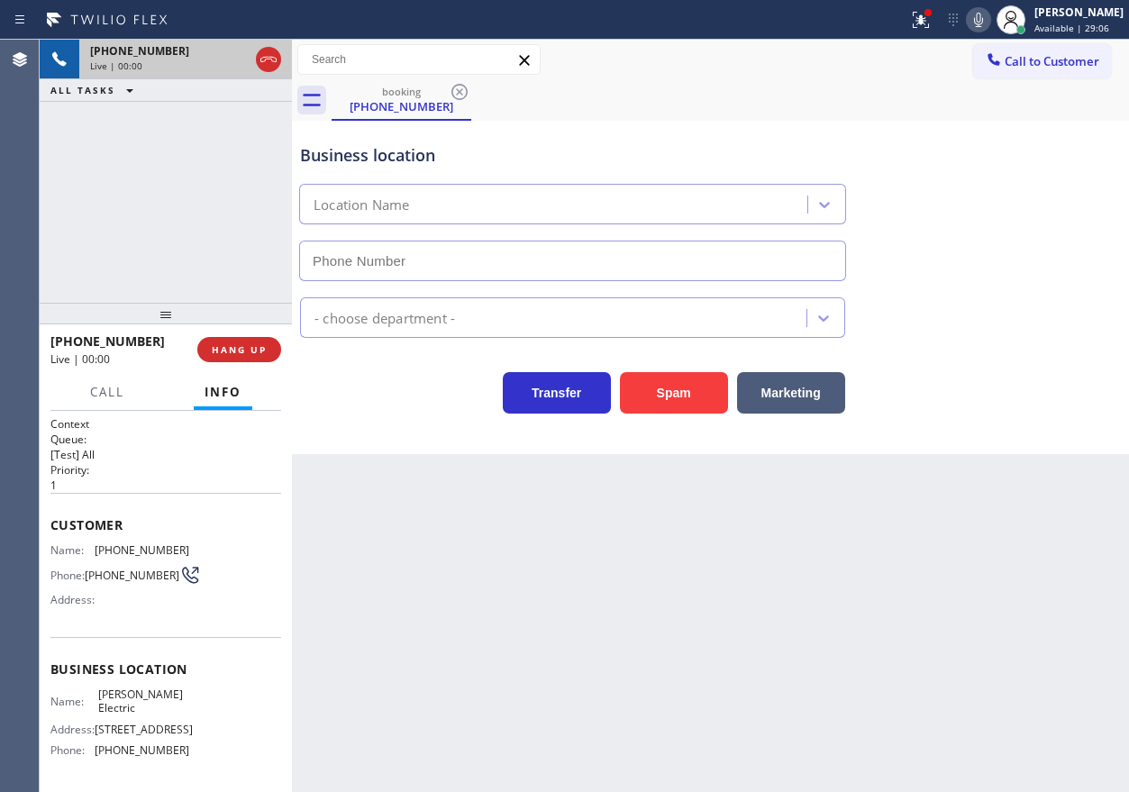
type input "(954) 738-7814"
click at [690, 409] on button "Spam" at bounding box center [674, 392] width 108 height 41
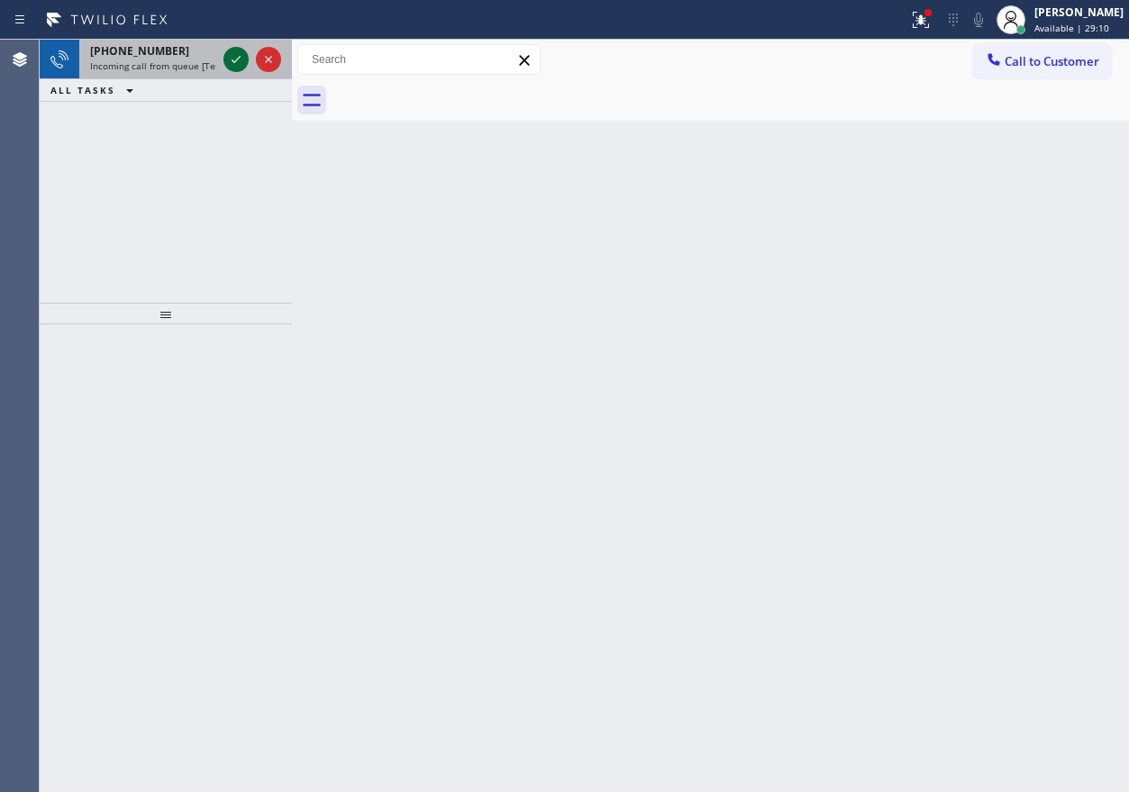
click at [239, 56] on icon at bounding box center [236, 60] width 22 height 22
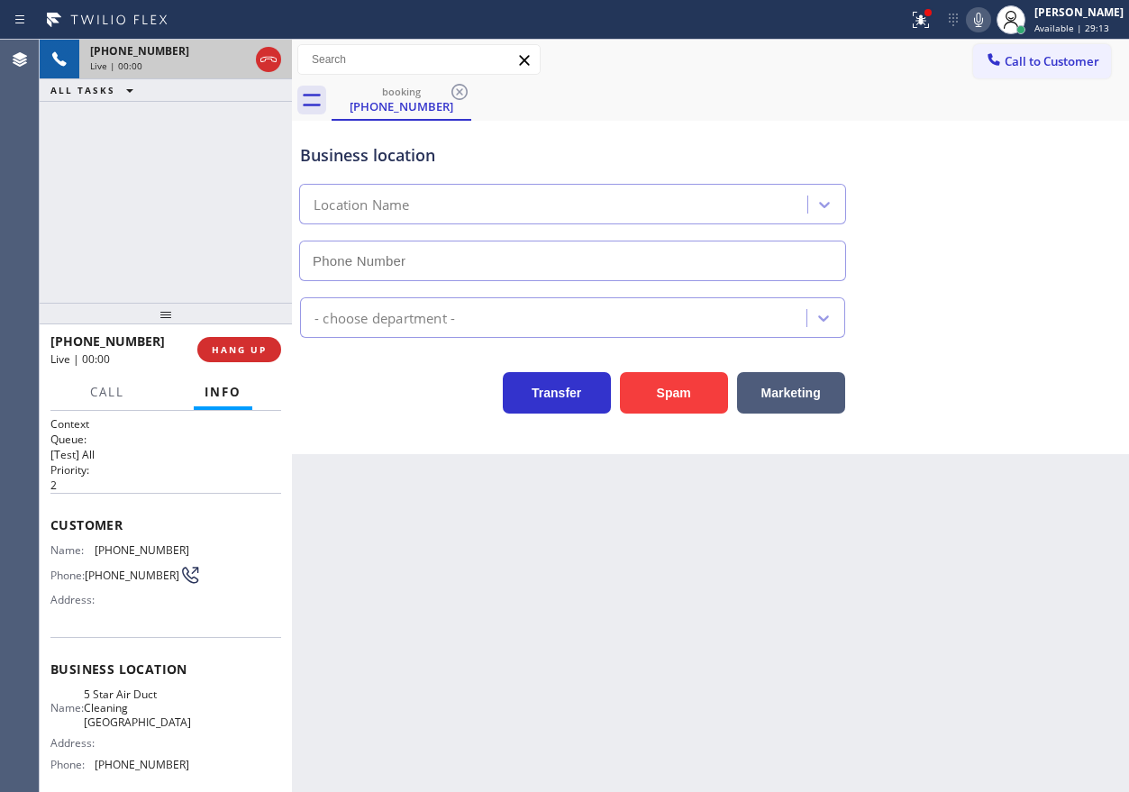
type input "(714) 364-0646"
click at [695, 403] on button "Spam" at bounding box center [674, 392] width 108 height 41
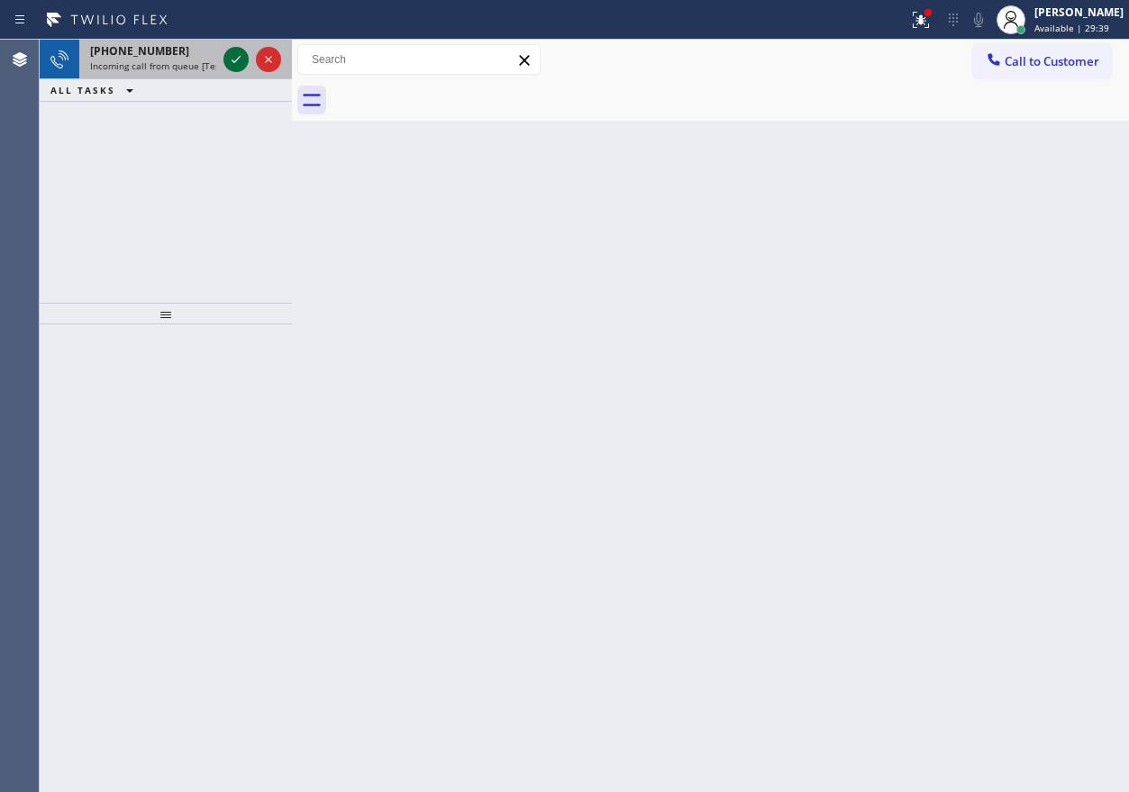
click at [238, 64] on icon at bounding box center [236, 60] width 22 height 22
click at [237, 63] on icon at bounding box center [236, 60] width 22 height 22
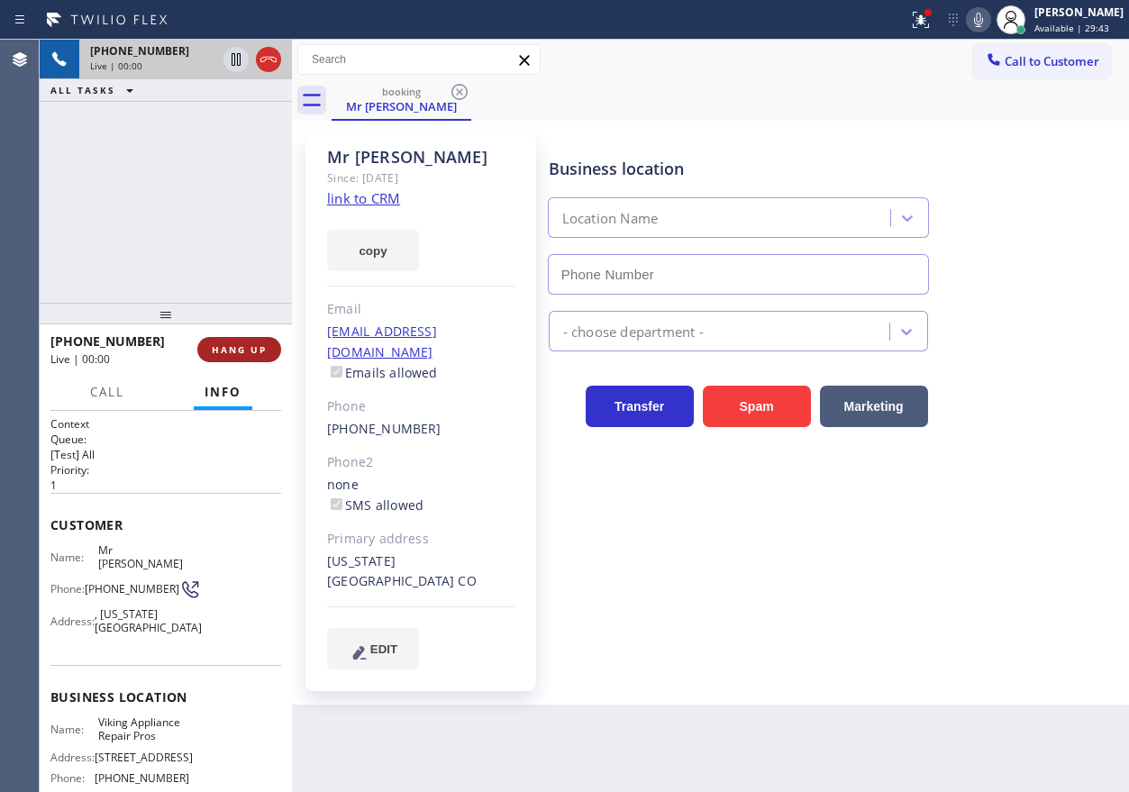
click at [219, 346] on span "HANG UP" at bounding box center [239, 349] width 55 height 13
type input "(855) 666-9755"
click at [219, 346] on span "HANG UP" at bounding box center [239, 349] width 55 height 13
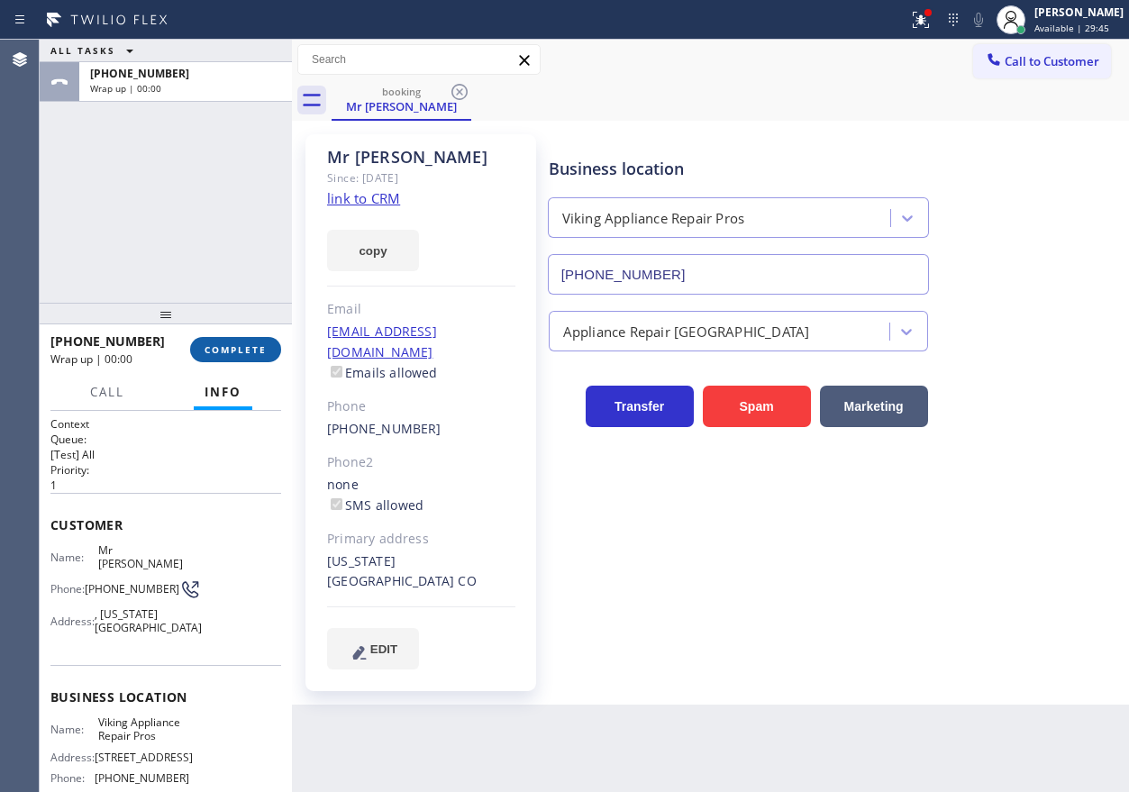
click at [250, 346] on span "COMPLETE" at bounding box center [235, 349] width 62 height 13
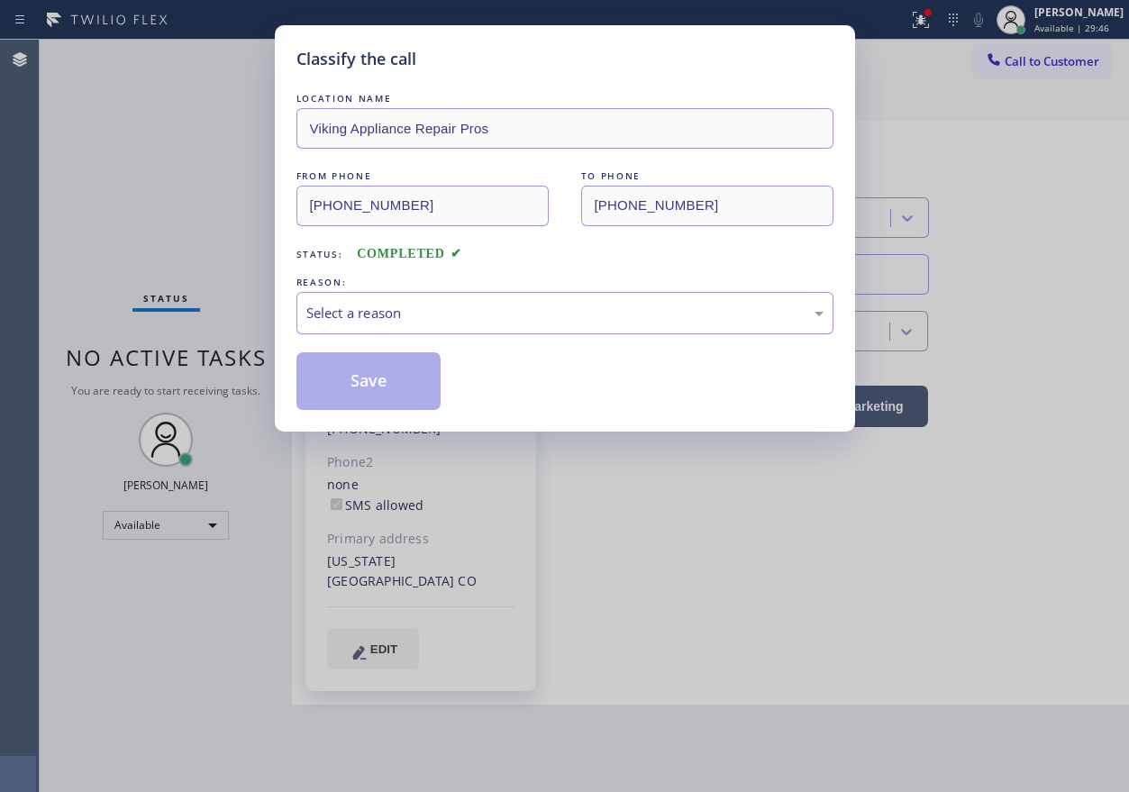
click at [500, 318] on div "Select a reason" at bounding box center [564, 313] width 517 height 21
click at [404, 389] on button "Save" at bounding box center [368, 381] width 145 height 58
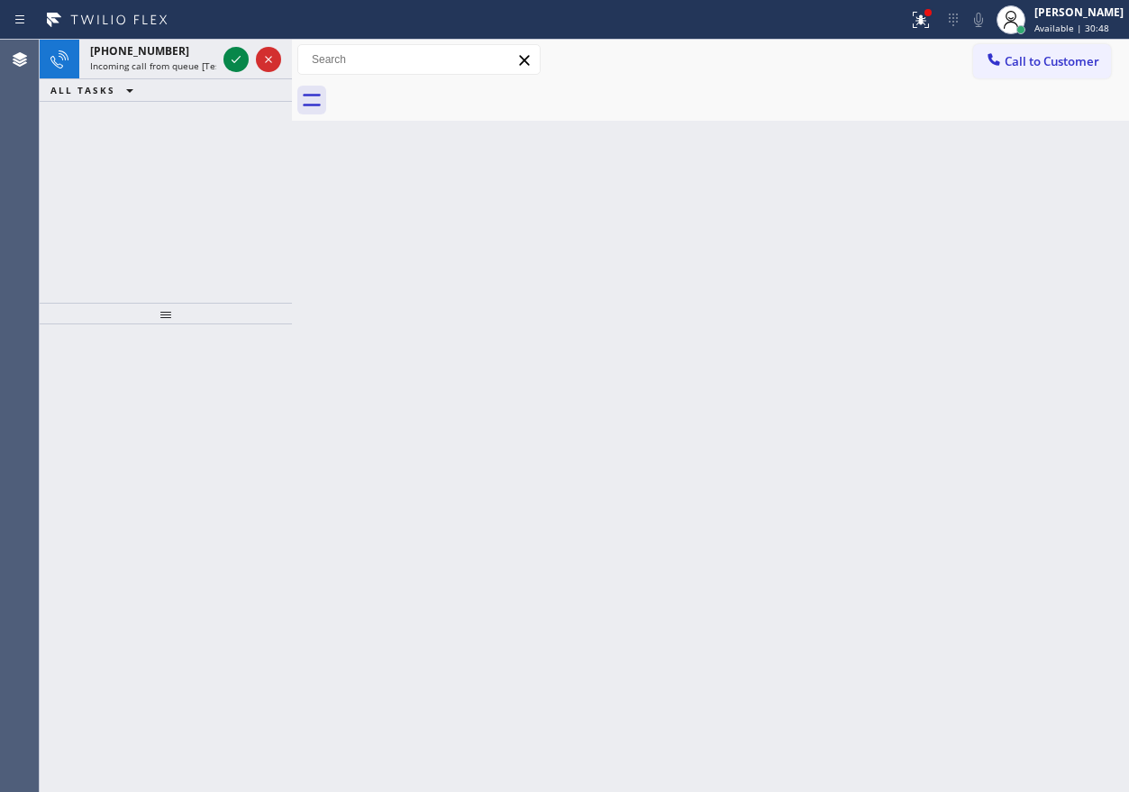
drag, startPoint x: 883, startPoint y: 466, endPoint x: 568, endPoint y: 263, distance: 374.0
click at [883, 466] on div "Back to Dashboard Change Sender ID Customers Technicians Select a contact Outbo…" at bounding box center [710, 416] width 837 height 752
click at [233, 58] on icon at bounding box center [236, 60] width 22 height 22
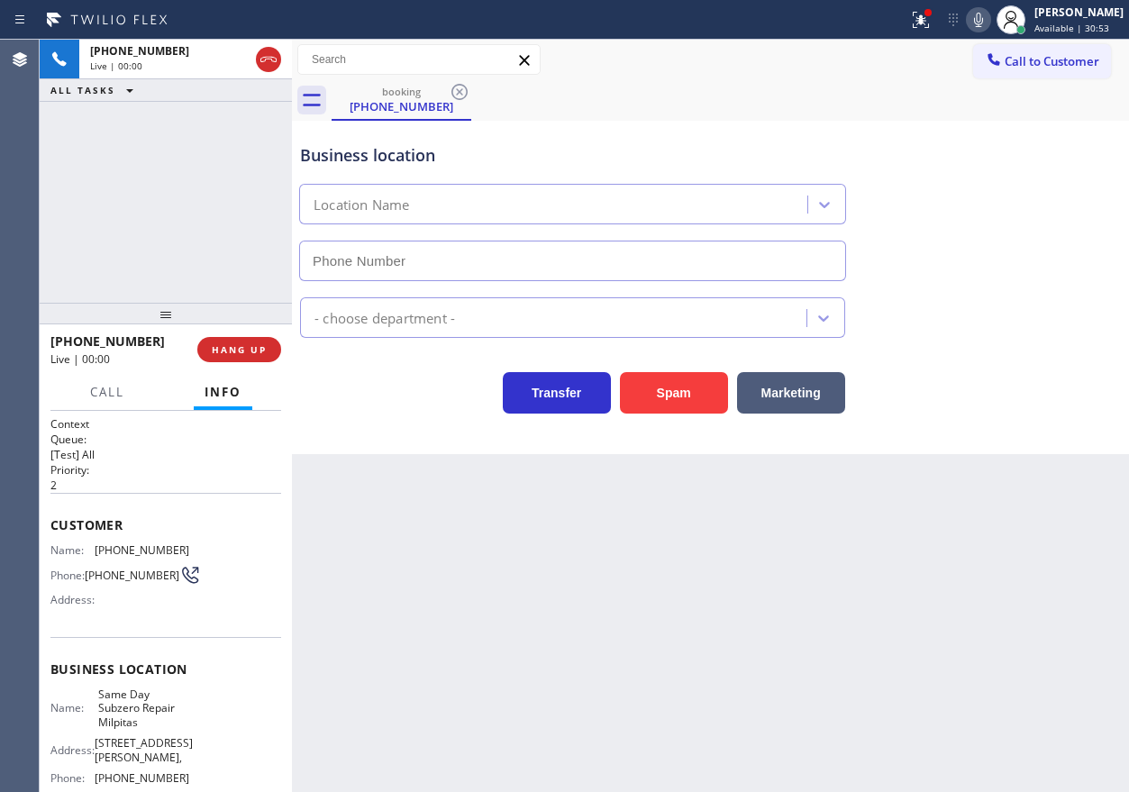
type input "(408) 722-3535"
click at [656, 385] on button "Spam" at bounding box center [674, 392] width 108 height 41
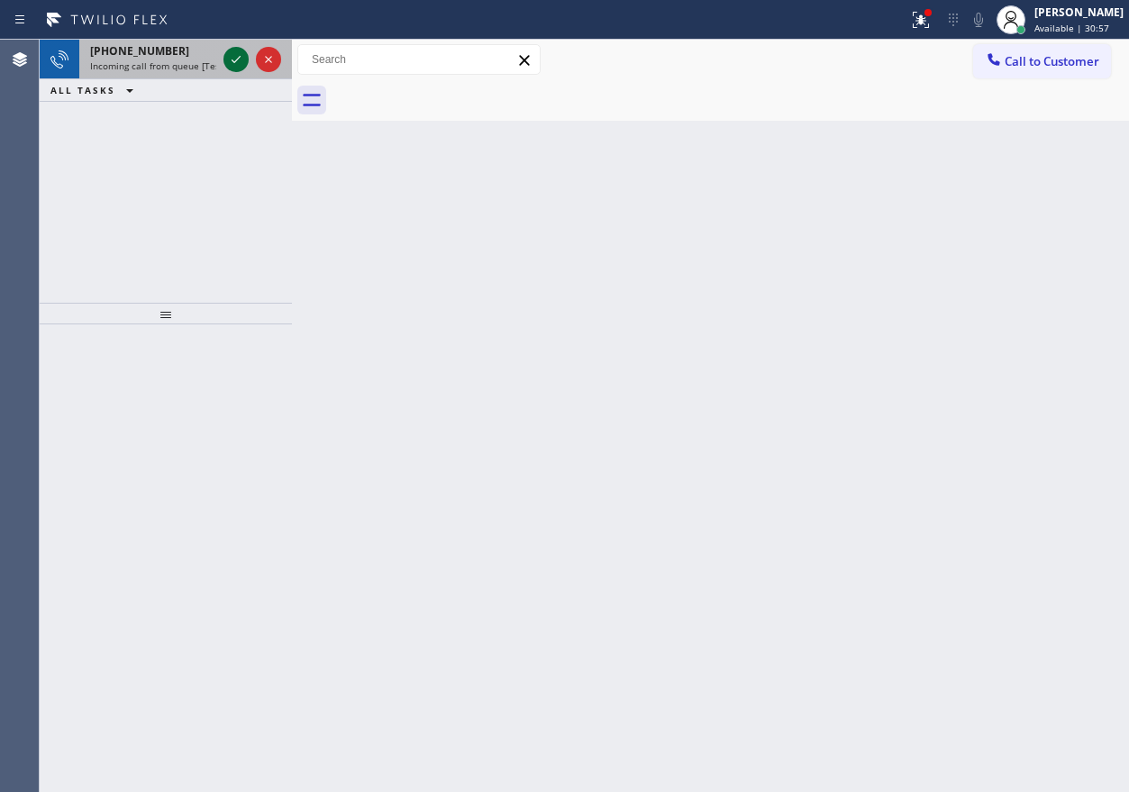
click at [228, 58] on icon at bounding box center [236, 60] width 22 height 22
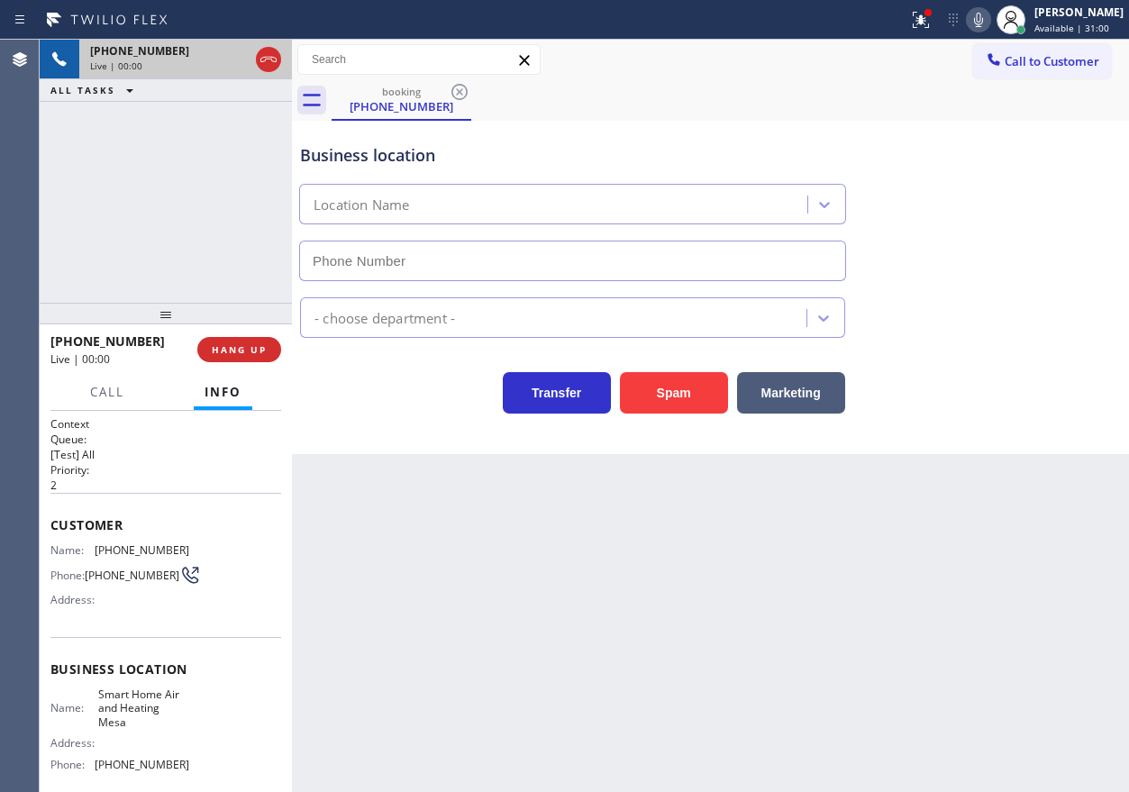
type input "(602) 806-9606"
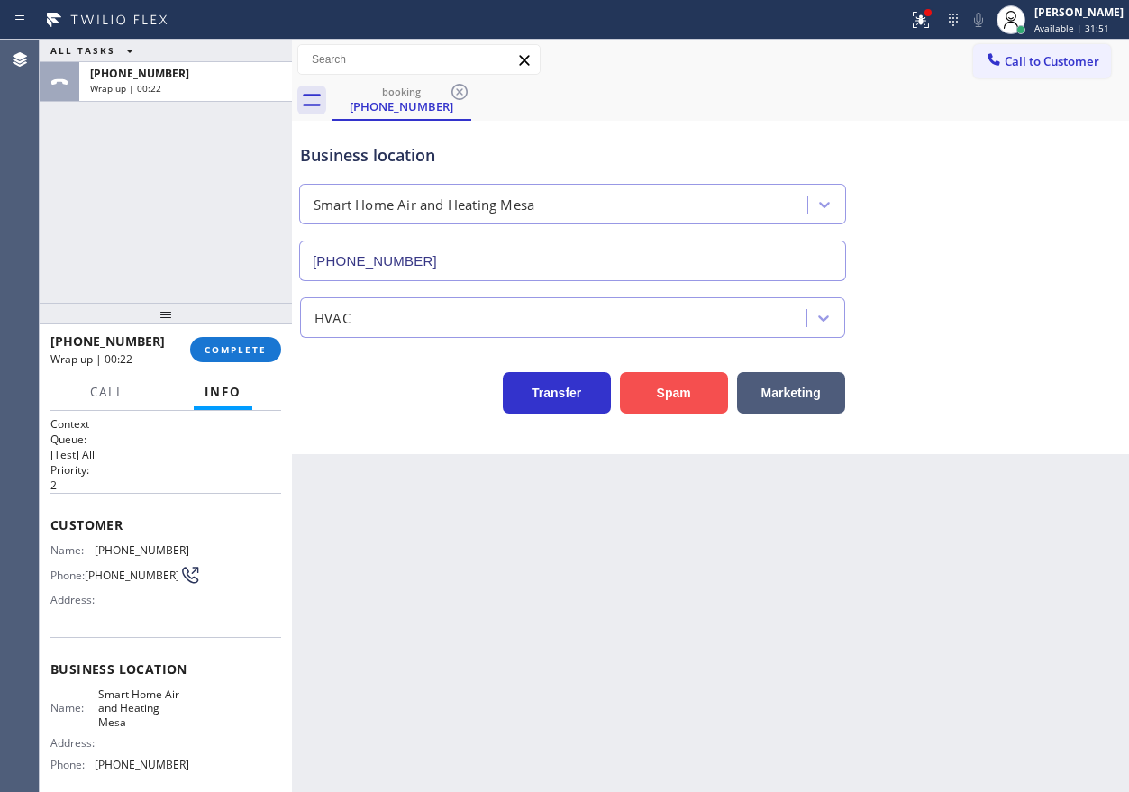
click at [691, 391] on button "Spam" at bounding box center [674, 392] width 108 height 41
click at [261, 360] on button "COMPLETE" at bounding box center [235, 349] width 91 height 25
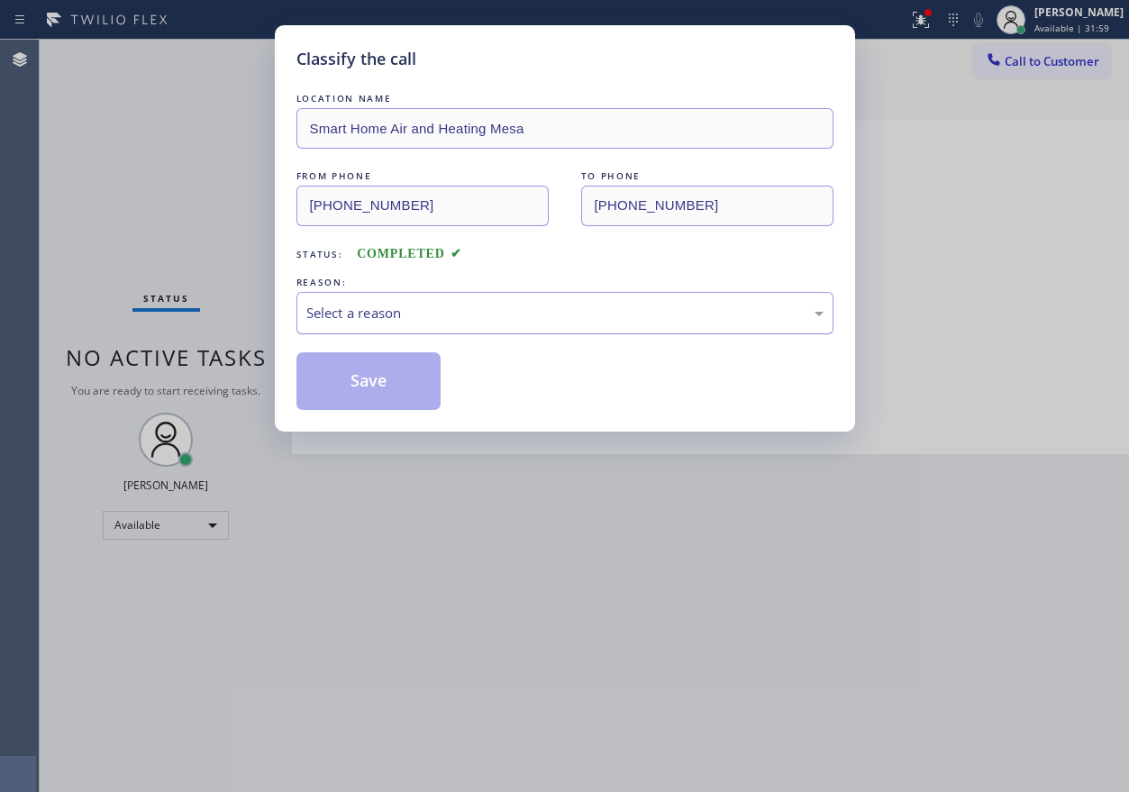
click at [482, 320] on div "Select a reason" at bounding box center [564, 313] width 517 height 21
click at [399, 387] on button "Save" at bounding box center [368, 381] width 145 height 58
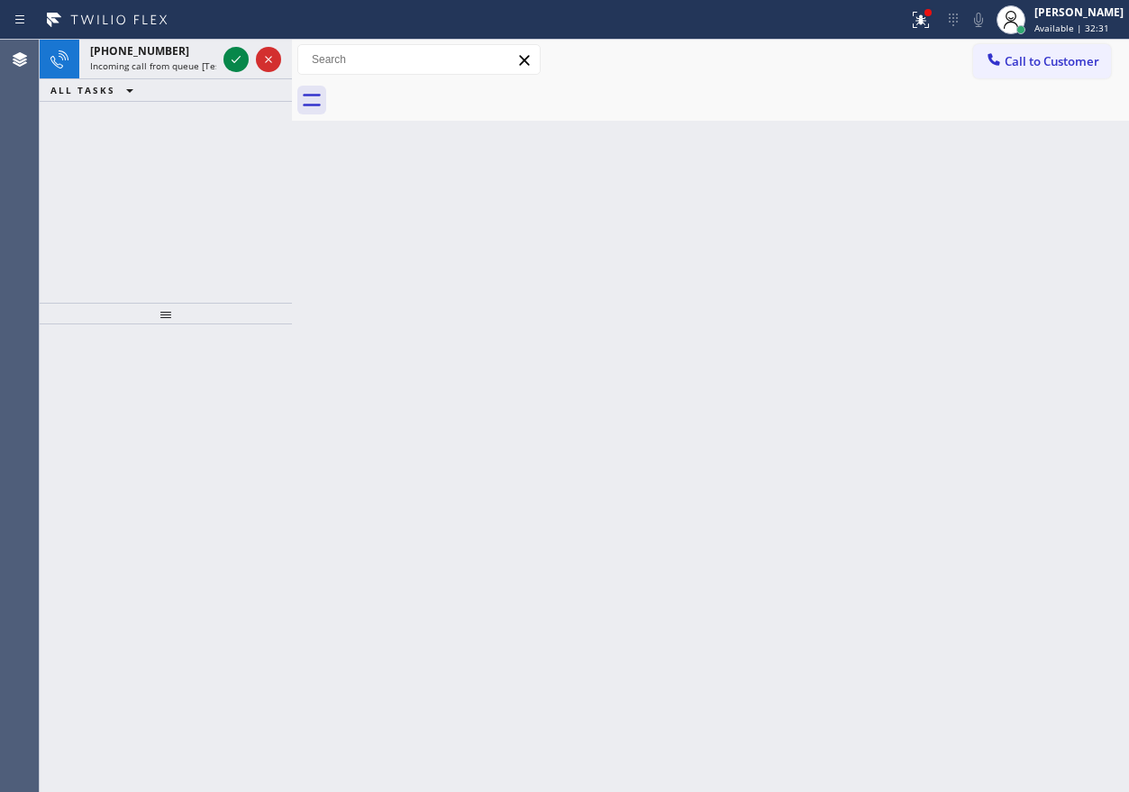
click at [929, 14] on icon at bounding box center [921, 20] width 22 height 22
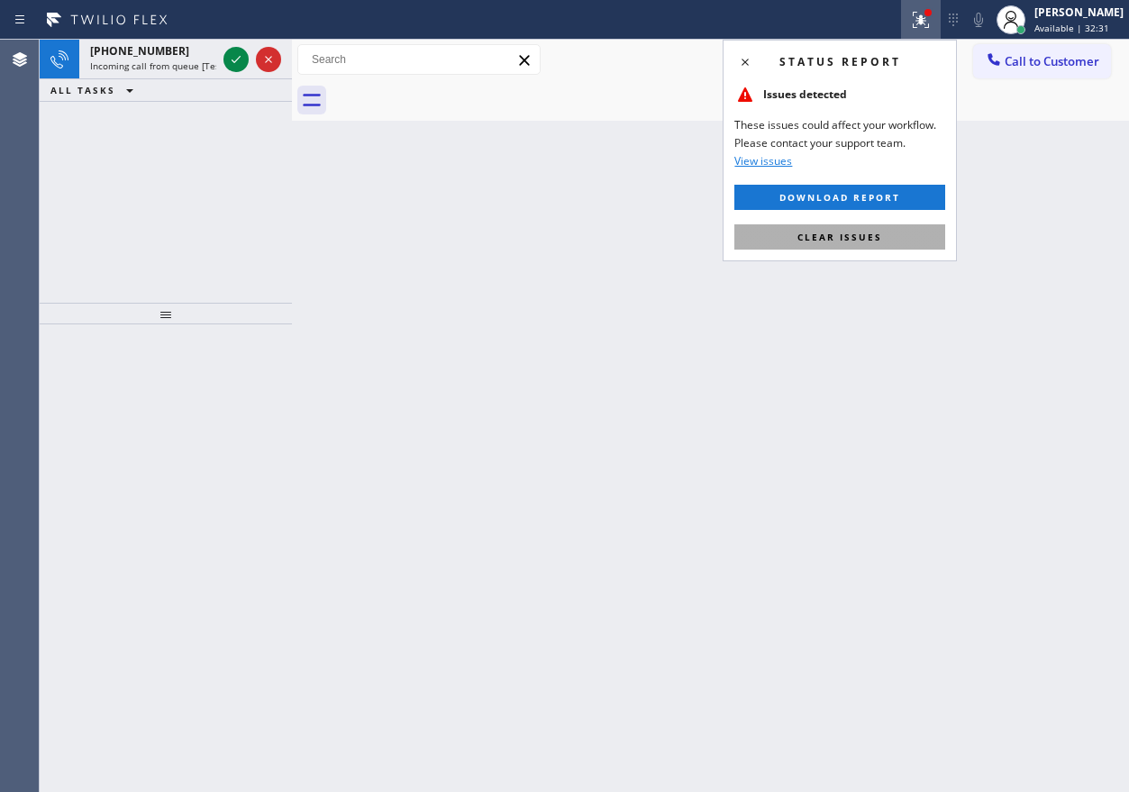
click at [885, 242] on button "Clear issues" at bounding box center [839, 236] width 211 height 25
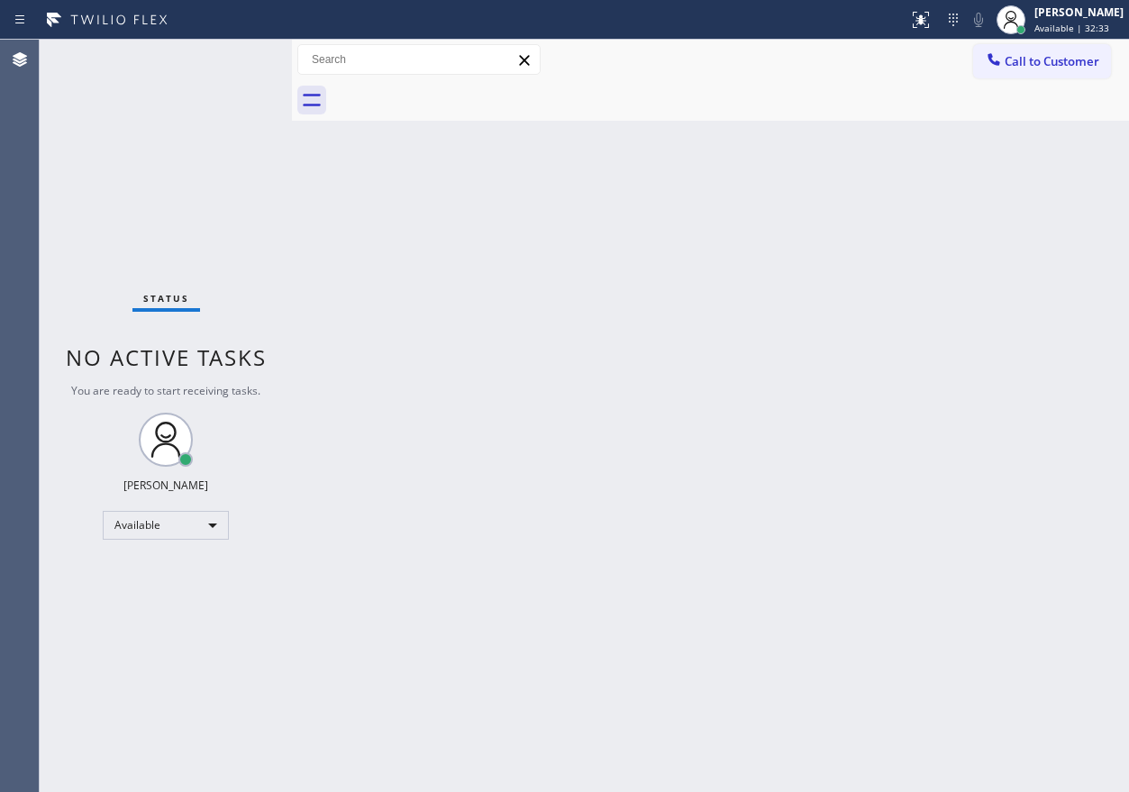
click at [235, 59] on div "Status No active tasks You are ready to start receiving tasks. [PERSON_NAME] Av…" at bounding box center [166, 416] width 252 height 752
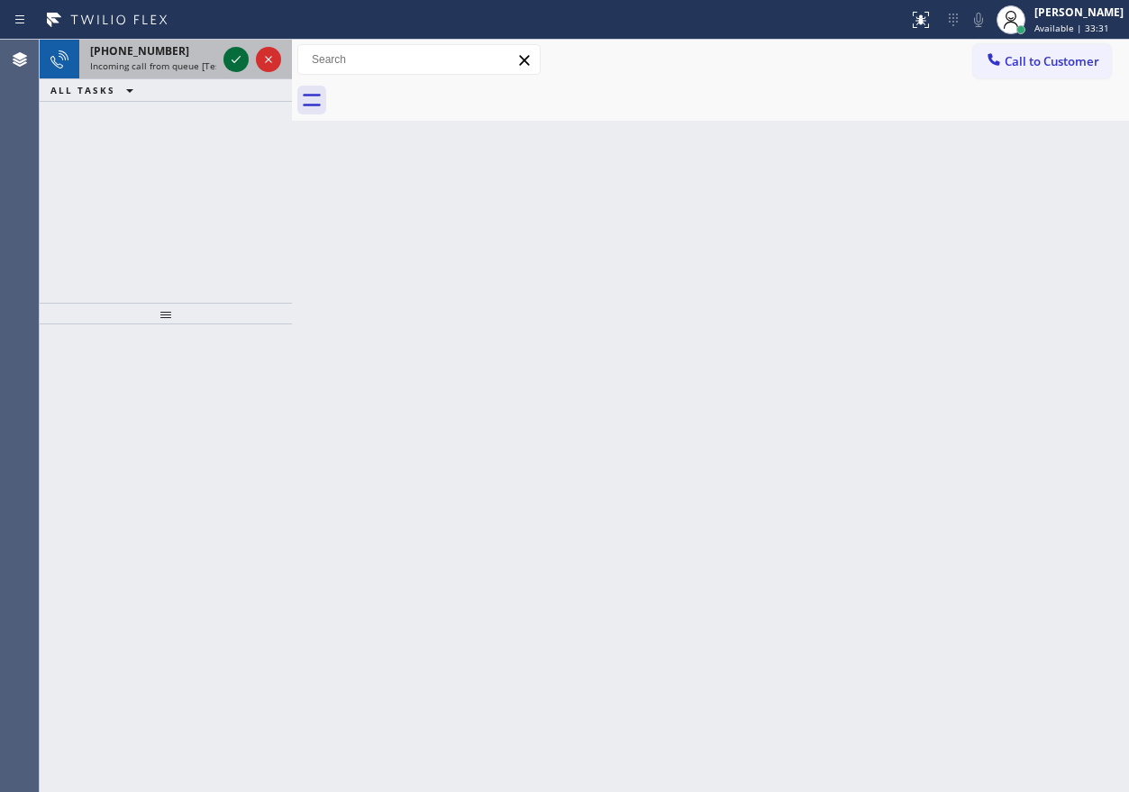
click at [228, 59] on icon at bounding box center [236, 60] width 22 height 22
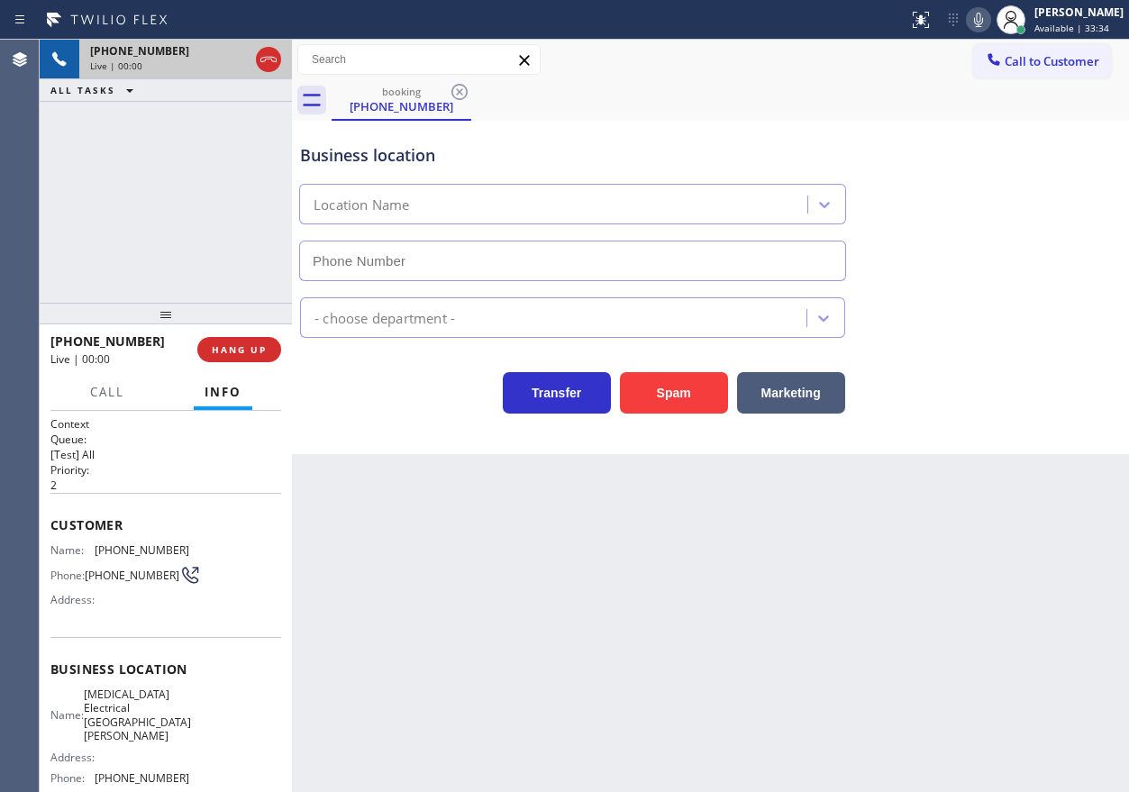
type input "(626) 593-8342"
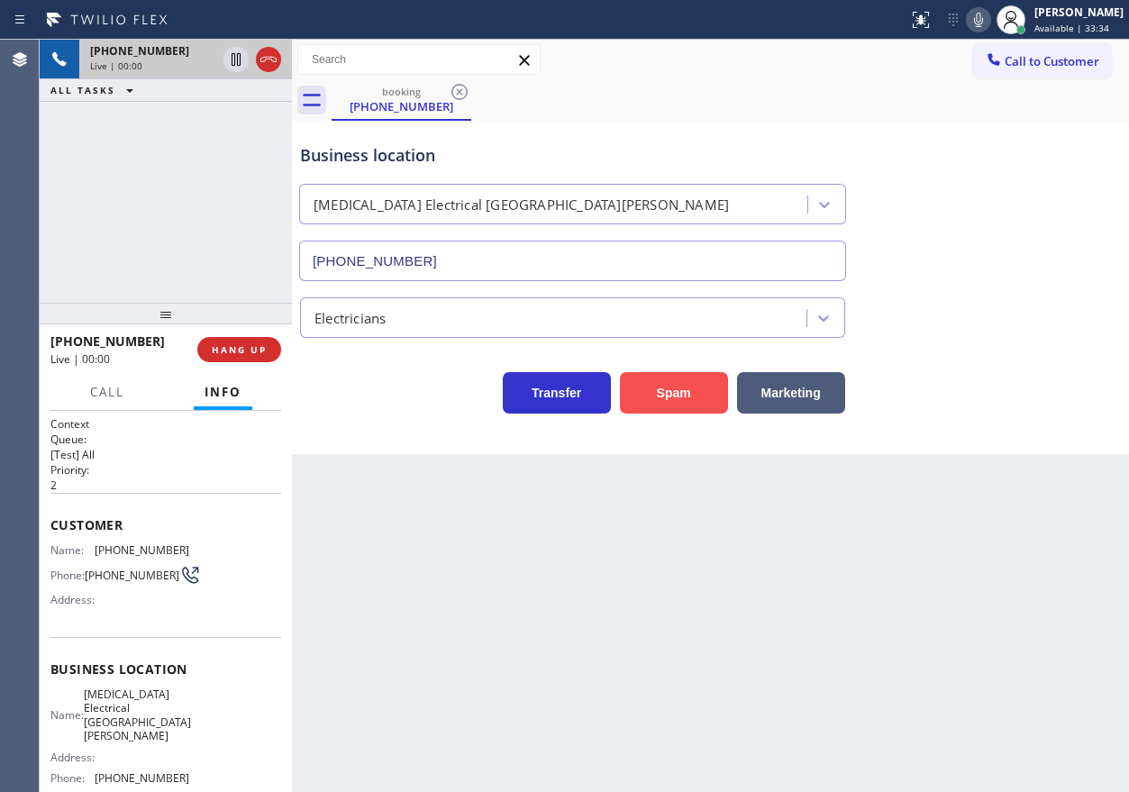
click at [686, 386] on button "Spam" at bounding box center [674, 392] width 108 height 41
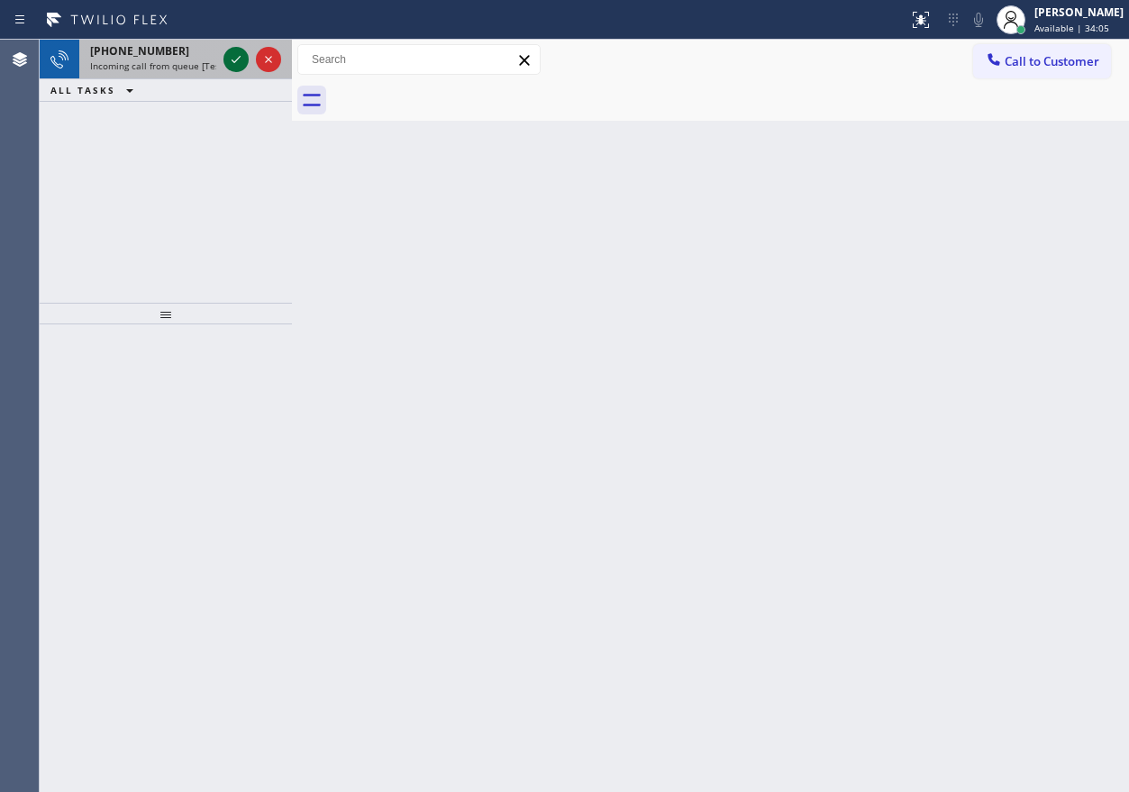
click at [235, 63] on icon at bounding box center [236, 60] width 22 height 22
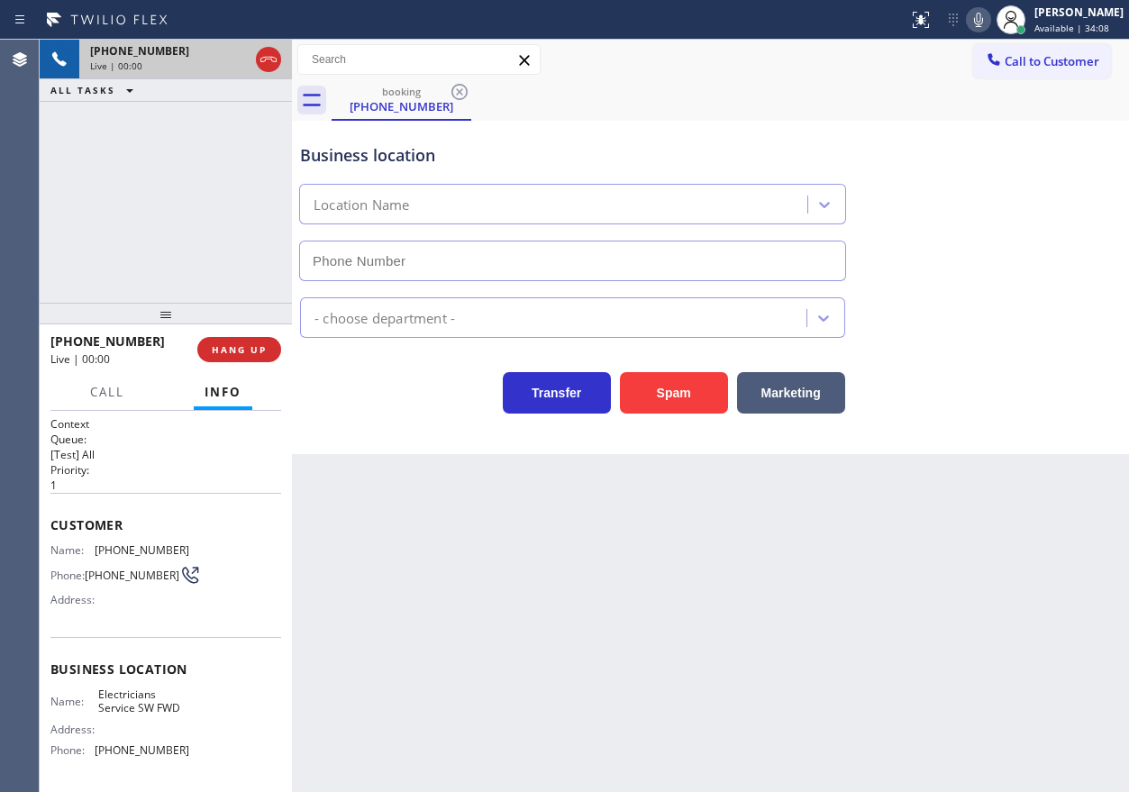
type input "(213) 566-1222"
click at [674, 397] on button "Spam" at bounding box center [674, 392] width 108 height 41
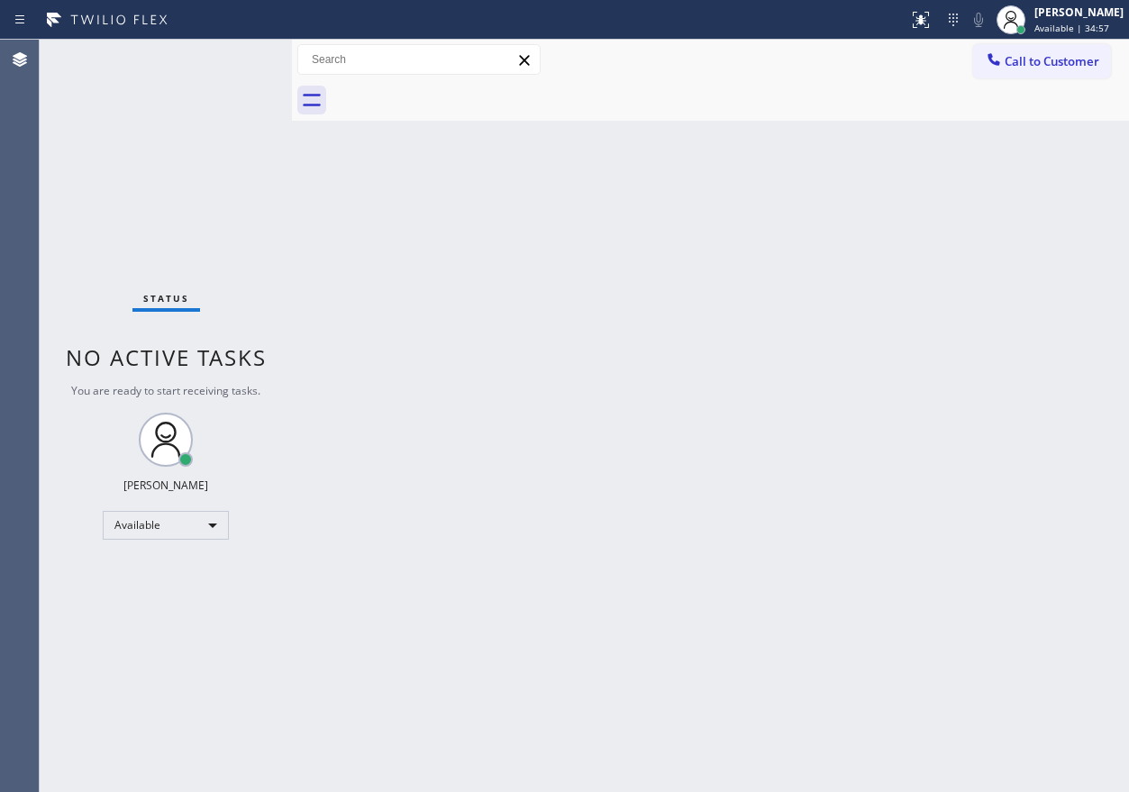
click at [232, 59] on div "Status No active tasks You are ready to start receiving tasks. [PERSON_NAME] Av…" at bounding box center [166, 416] width 252 height 752
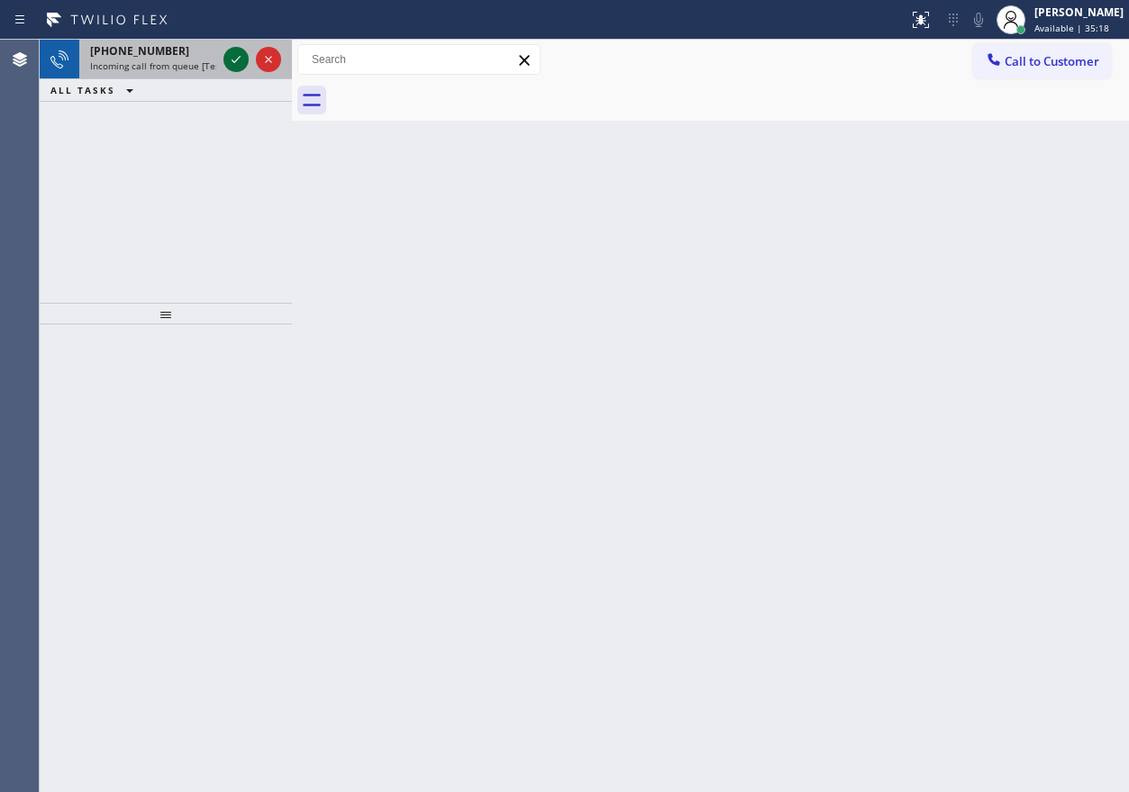
click at [232, 59] on icon at bounding box center [236, 60] width 22 height 22
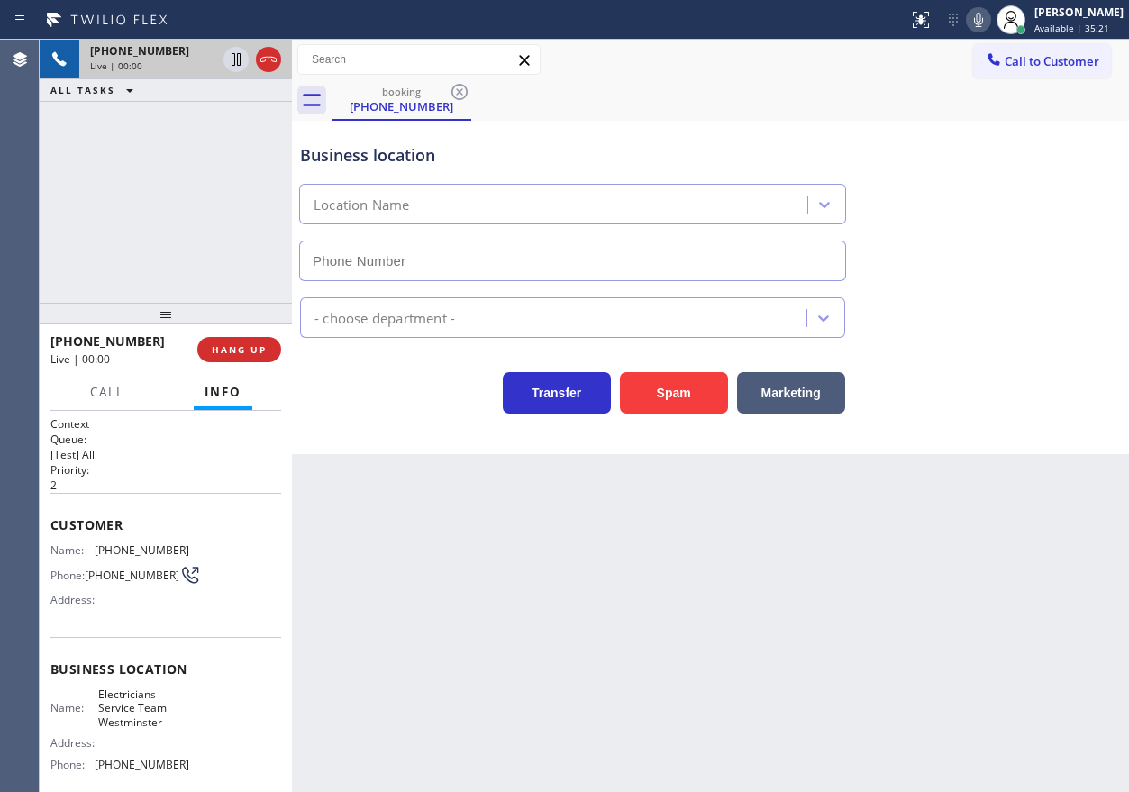
type input "(714) 410-6922"
click at [261, 357] on button "HANG UP" at bounding box center [239, 349] width 84 height 25
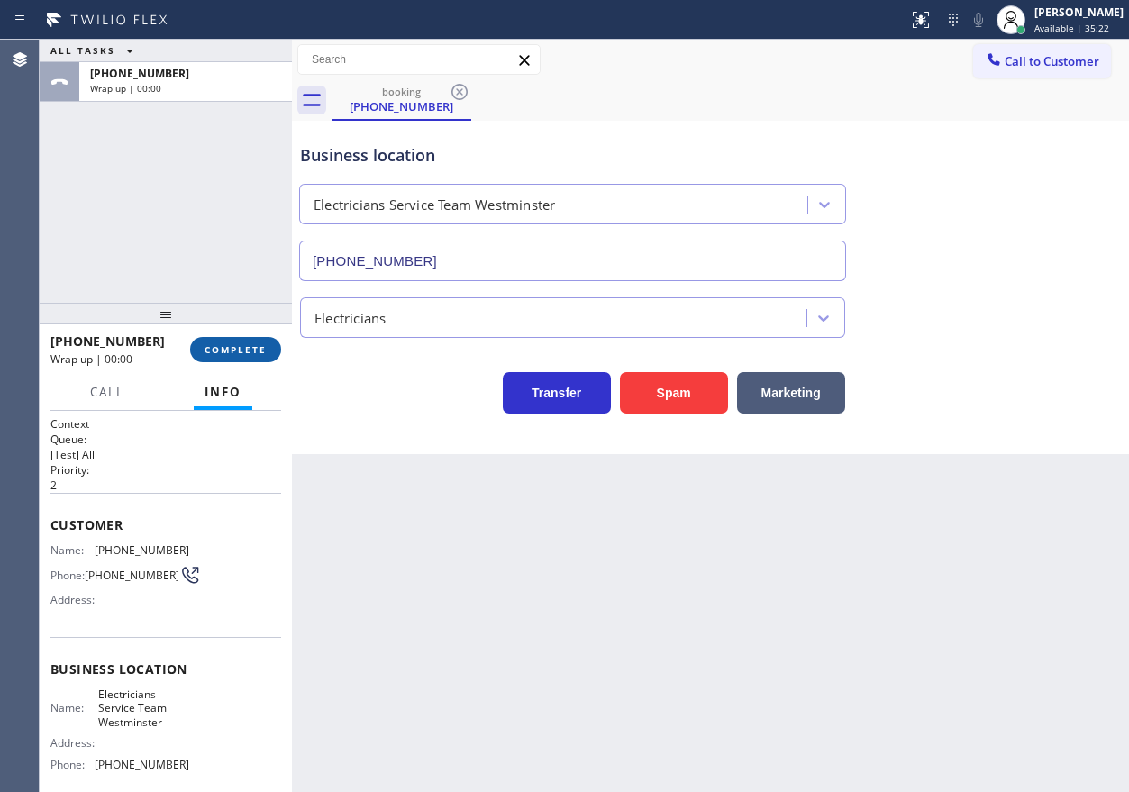
click at [261, 357] on button "COMPLETE" at bounding box center [235, 349] width 91 height 25
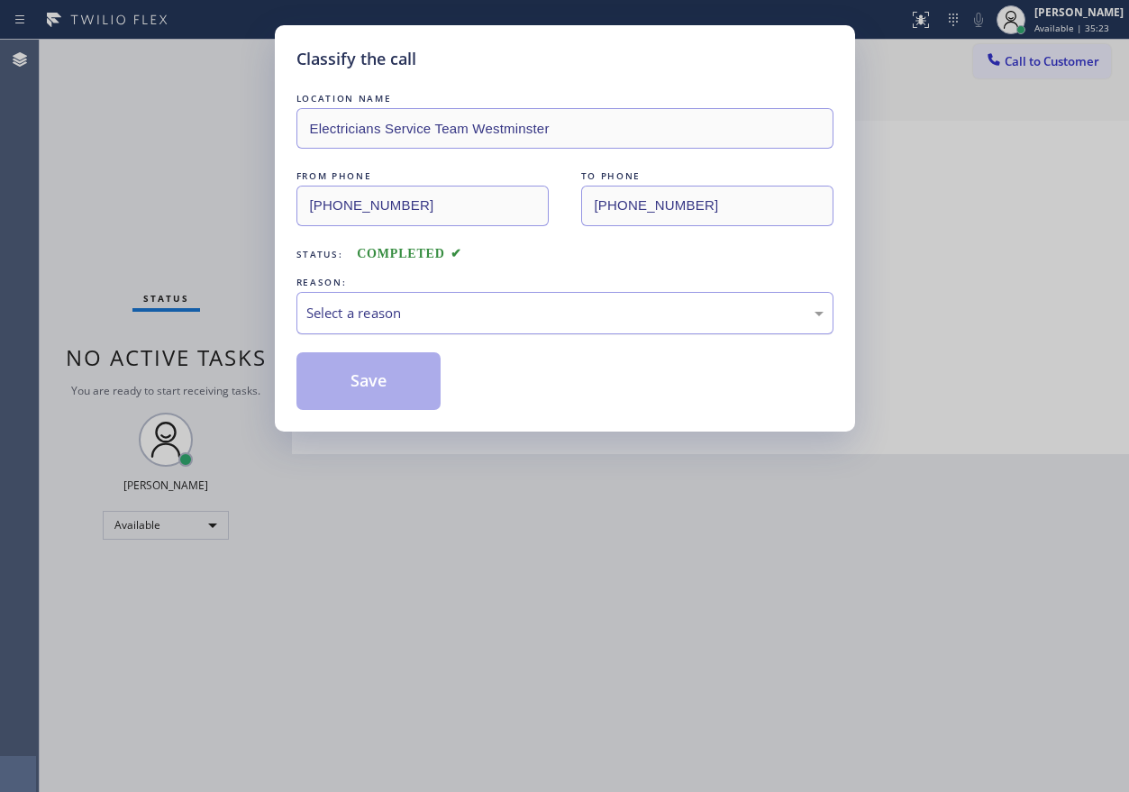
click at [421, 304] on div "Select a reason" at bounding box center [564, 313] width 517 height 21
click at [377, 379] on button "Save" at bounding box center [368, 381] width 145 height 58
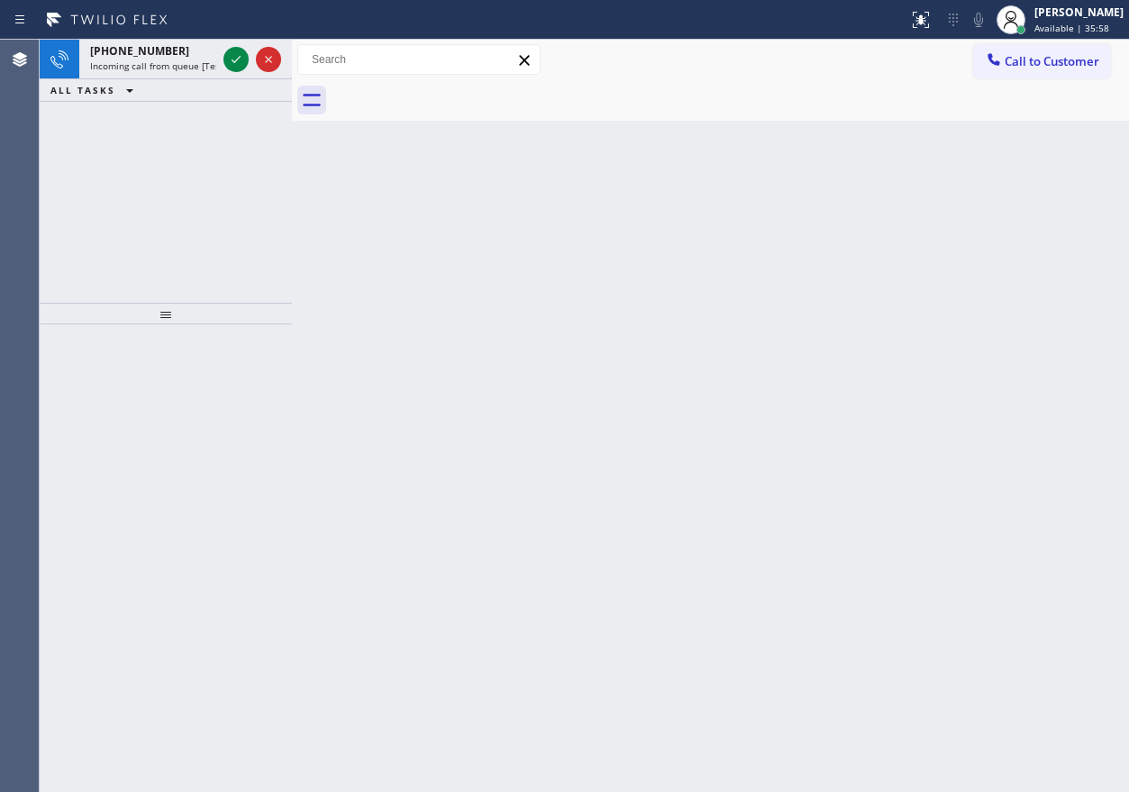
click at [943, 381] on div "Back to Dashboard Change Sender ID Customers Technicians Select a contact Outbo…" at bounding box center [710, 416] width 837 height 752
click at [239, 65] on icon at bounding box center [236, 60] width 22 height 22
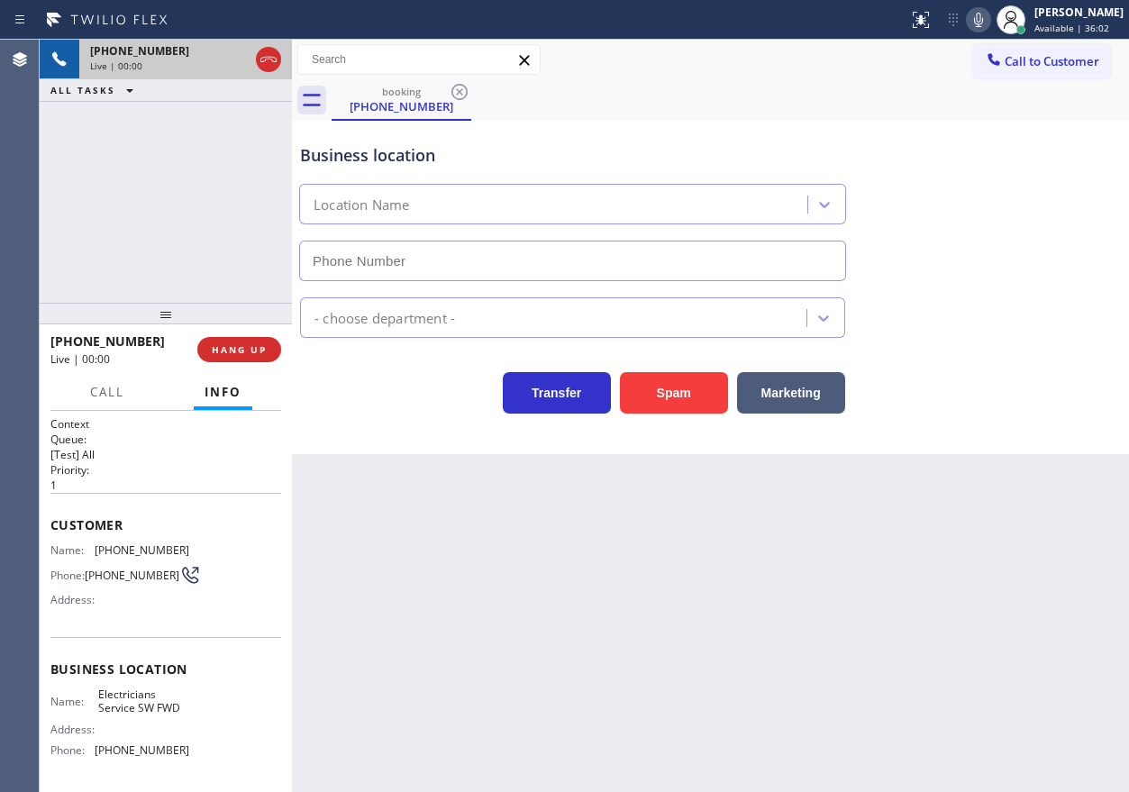
type input "(213) 566-1222"
click at [249, 347] on span "HANG UP" at bounding box center [239, 349] width 55 height 13
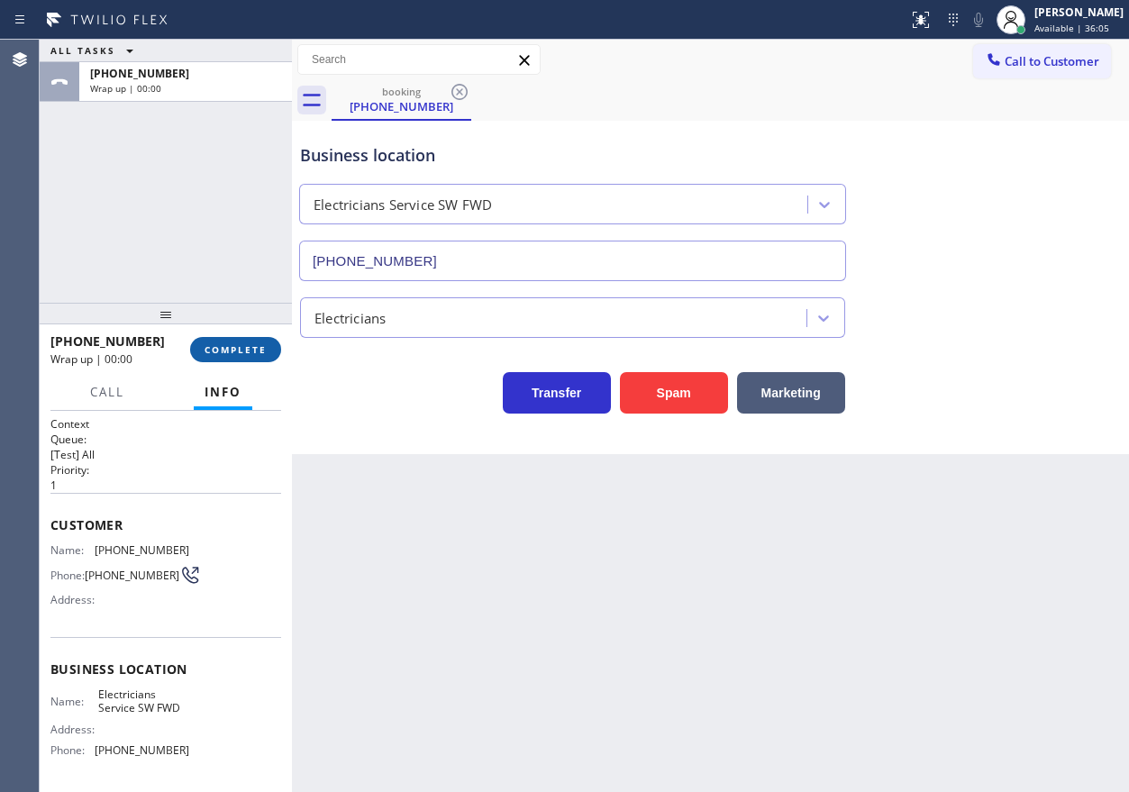
click at [249, 348] on span "COMPLETE" at bounding box center [235, 349] width 62 height 13
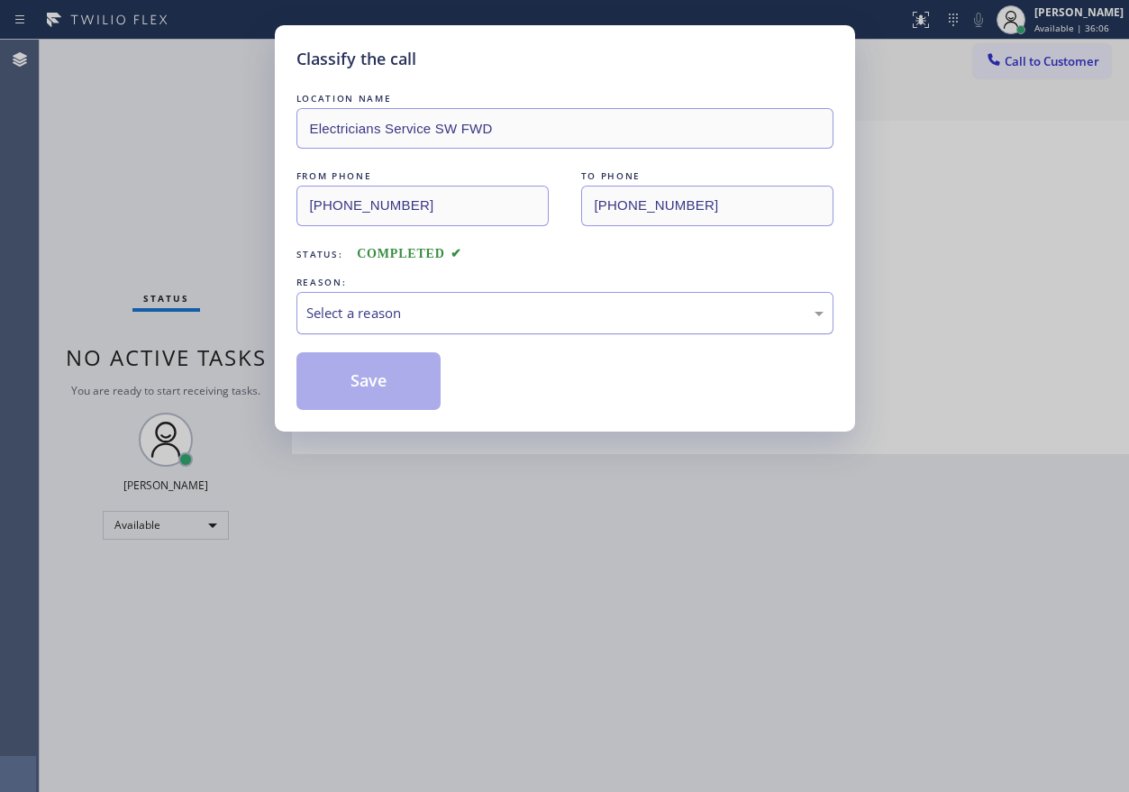
click at [422, 304] on div "Select a reason" at bounding box center [564, 313] width 517 height 21
click at [383, 401] on button "Save" at bounding box center [368, 381] width 145 height 58
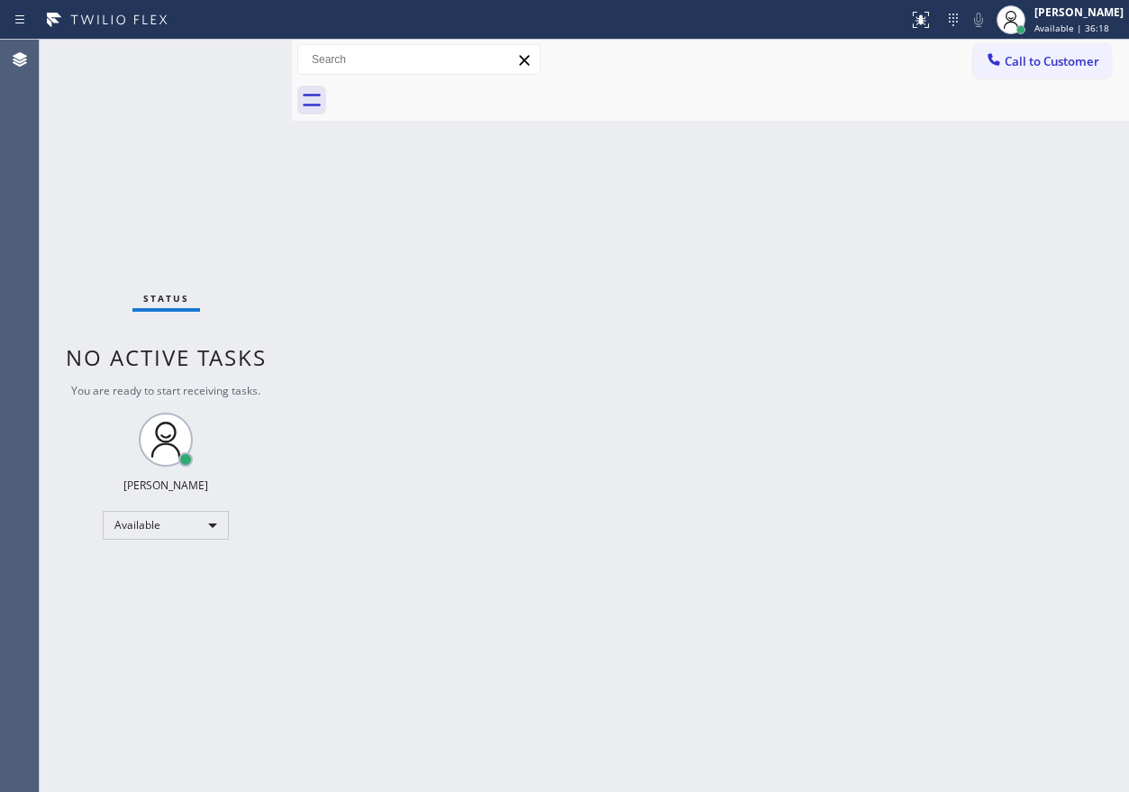
click at [939, 499] on div "Back to Dashboard Change Sender ID Customers Technicians Select a contact Outbo…" at bounding box center [710, 416] width 837 height 752
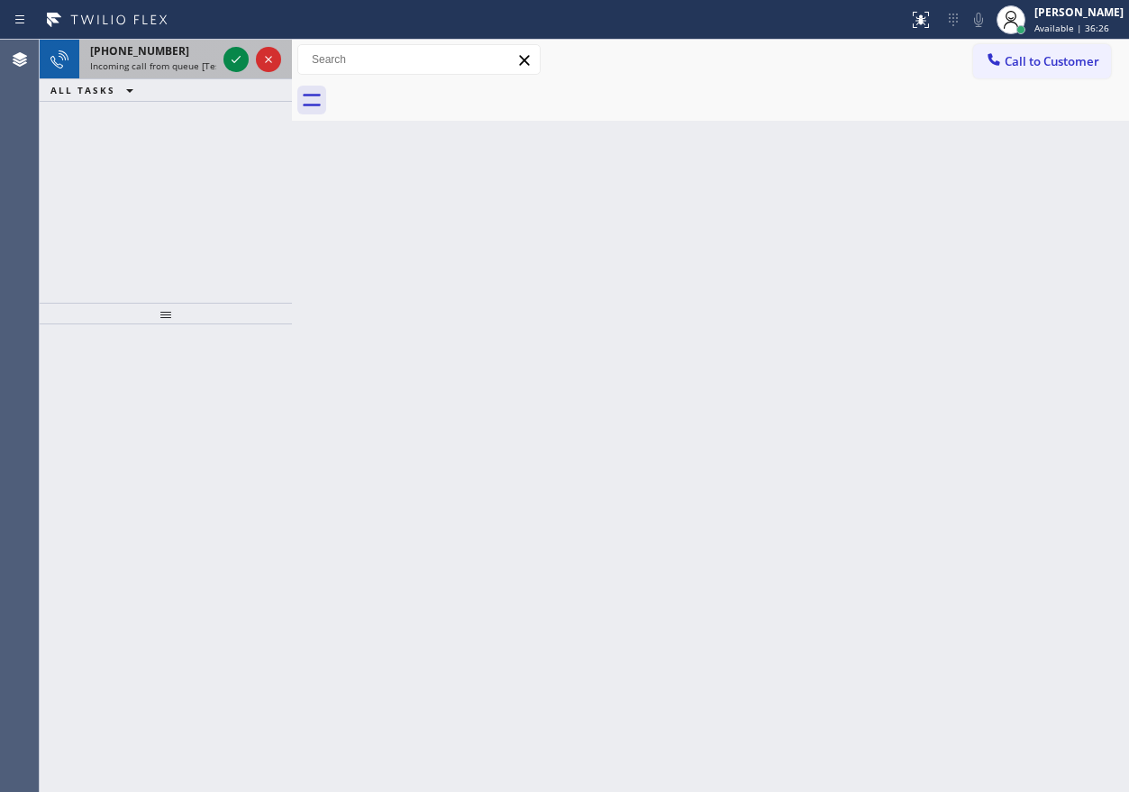
click at [135, 68] on span "Incoming call from queue [Test] All" at bounding box center [165, 65] width 150 height 13
click at [177, 62] on span "Incoming call from queue [Test] All" at bounding box center [165, 65] width 150 height 13
click at [227, 57] on icon at bounding box center [236, 60] width 22 height 22
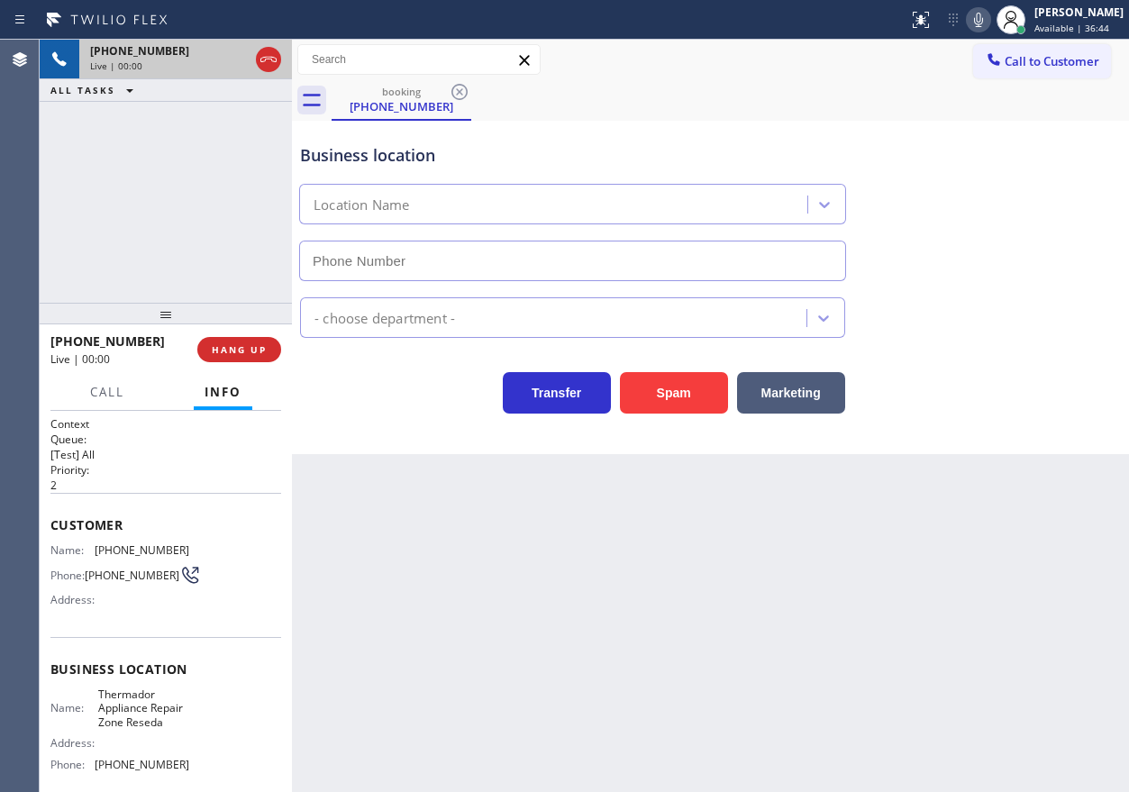
type input "(818) 797-1552"
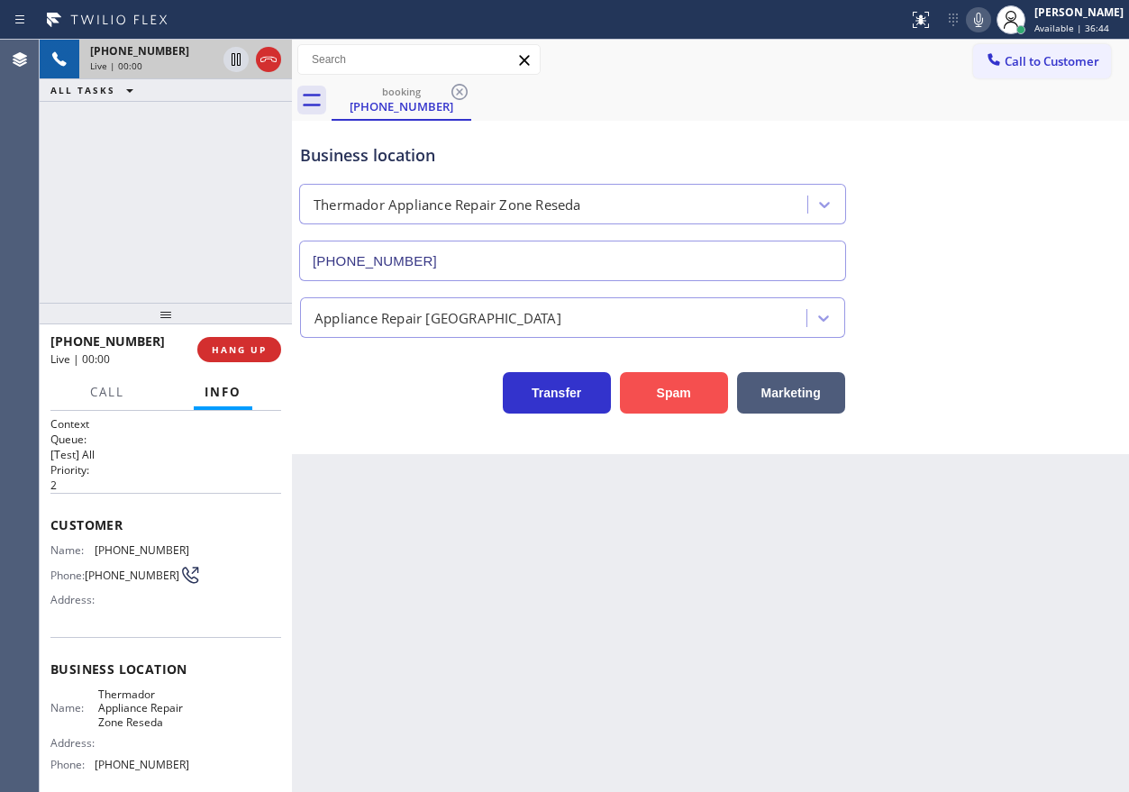
click at [690, 386] on button "Spam" at bounding box center [674, 392] width 108 height 41
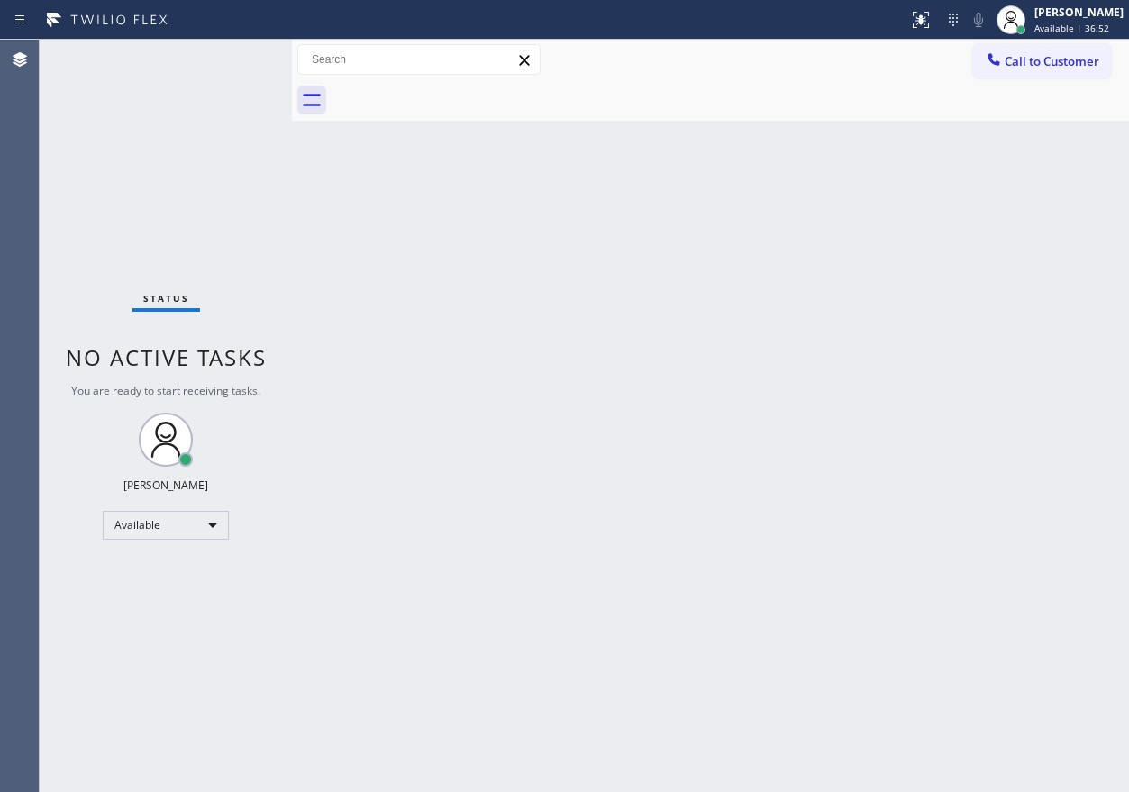
click at [642, 785] on div "Back to Dashboard Change Sender ID Customers Technicians Select a contact Outbo…" at bounding box center [710, 416] width 837 height 752
drag, startPoint x: 1125, startPoint y: 253, endPoint x: 542, endPoint y: 255, distance: 582.8
click at [1124, 253] on div "Back to Dashboard Change Sender ID Customers Technicians Select a contact Outbo…" at bounding box center [710, 416] width 837 height 752
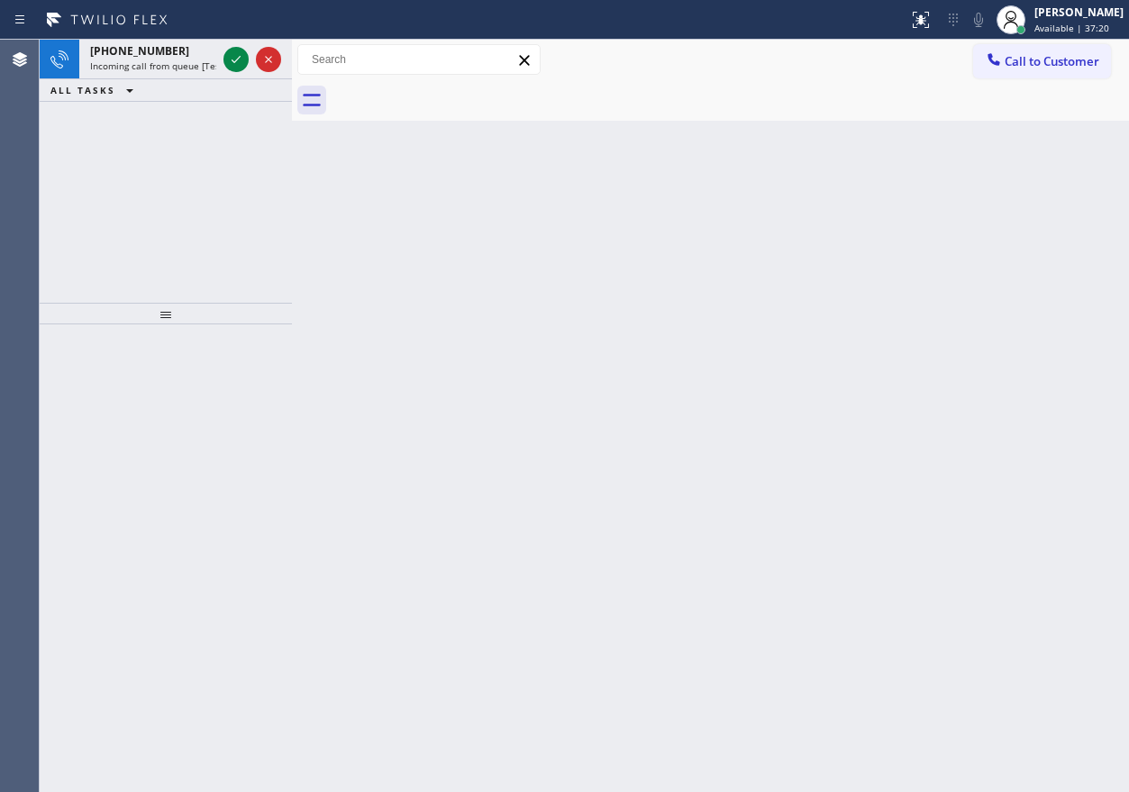
drag, startPoint x: 1037, startPoint y: 273, endPoint x: 534, endPoint y: 85, distance: 536.7
click at [1037, 273] on div "Back to Dashboard Change Sender ID Customers Technicians Select a contact Outbo…" at bounding box center [710, 416] width 837 height 752
click at [239, 63] on icon at bounding box center [236, 60] width 22 height 22
click at [238, 68] on icon at bounding box center [236, 60] width 22 height 22
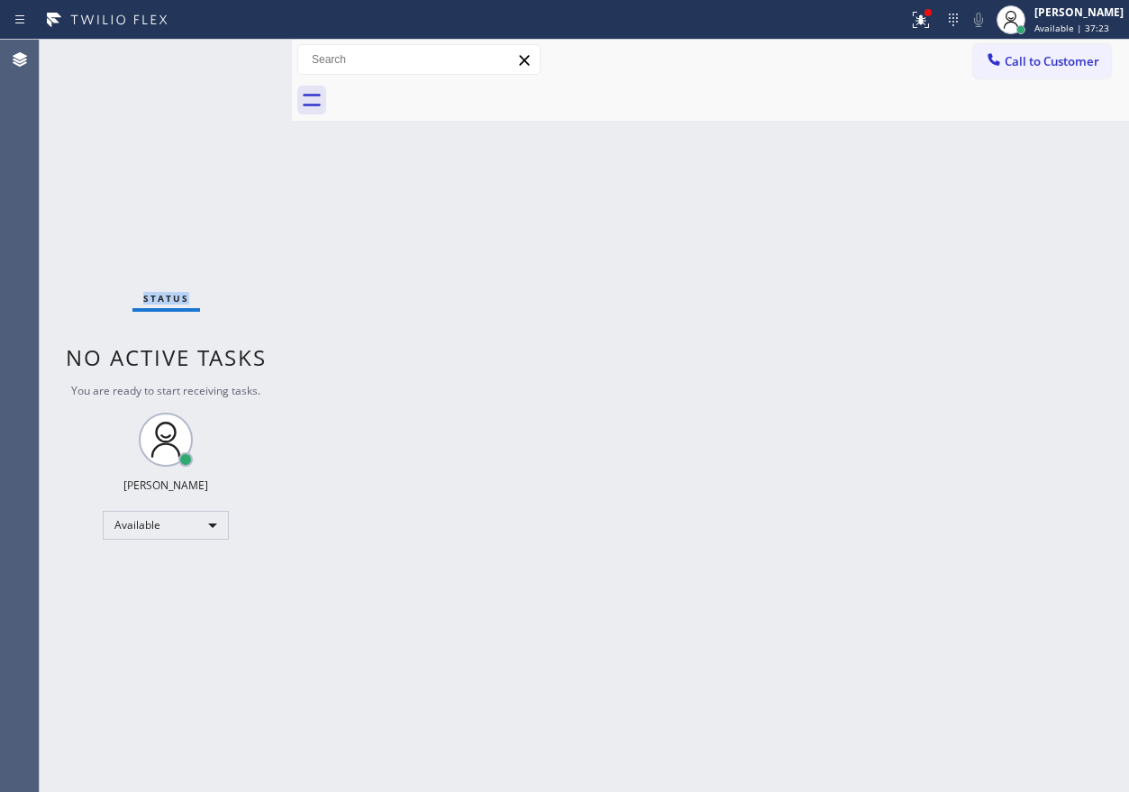
click at [238, 68] on div "Status No active tasks You are ready to start receiving tasks. [PERSON_NAME] Av…" at bounding box center [166, 416] width 252 height 752
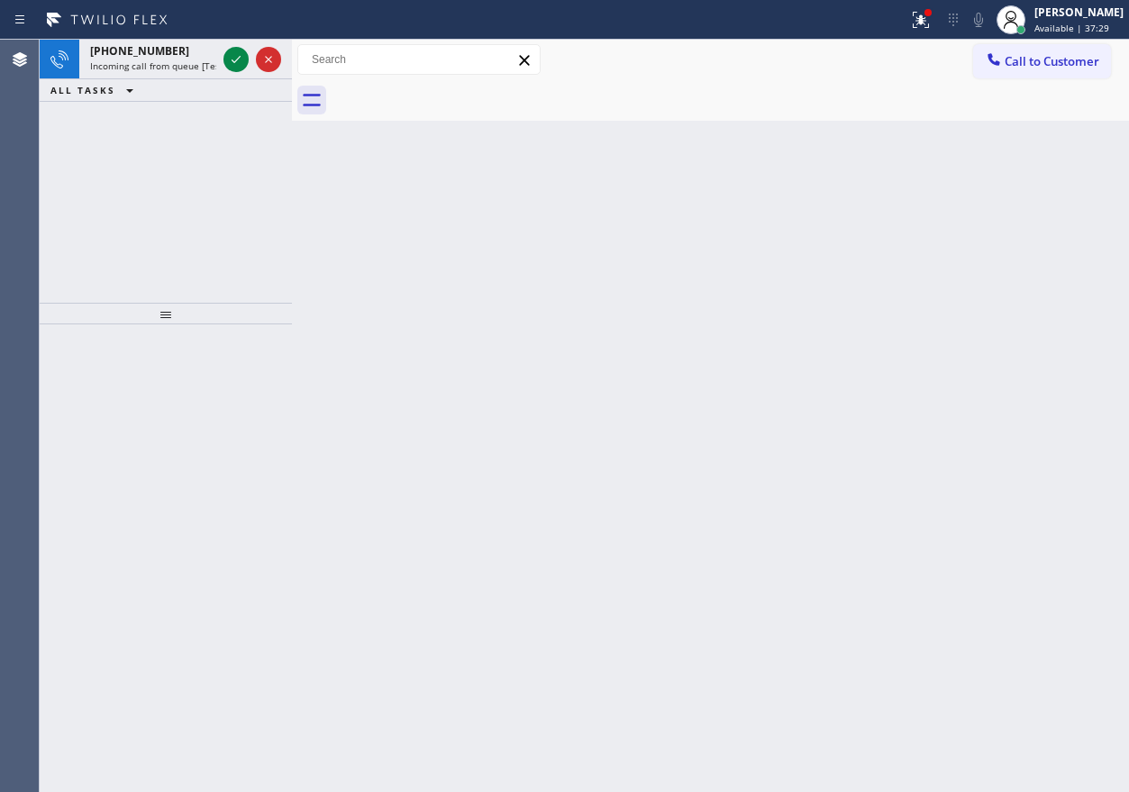
click at [916, 357] on div "Back to Dashboard Change Sender ID Customers Technicians Select a contact Outbo…" at bounding box center [710, 416] width 837 height 752
click at [226, 64] on icon at bounding box center [236, 60] width 22 height 22
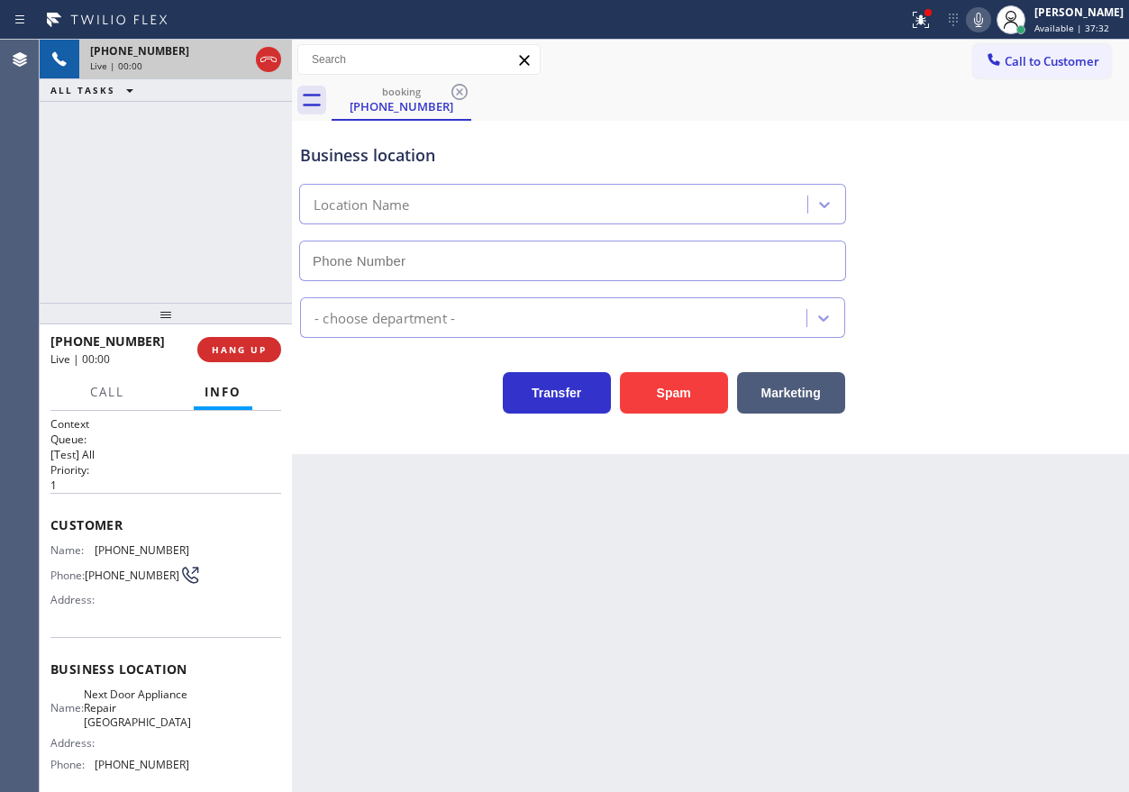
type input "(571) 520-2761"
click at [143, 729] on span "Next Door Appliance Repair Annandale" at bounding box center [137, 707] width 107 height 41
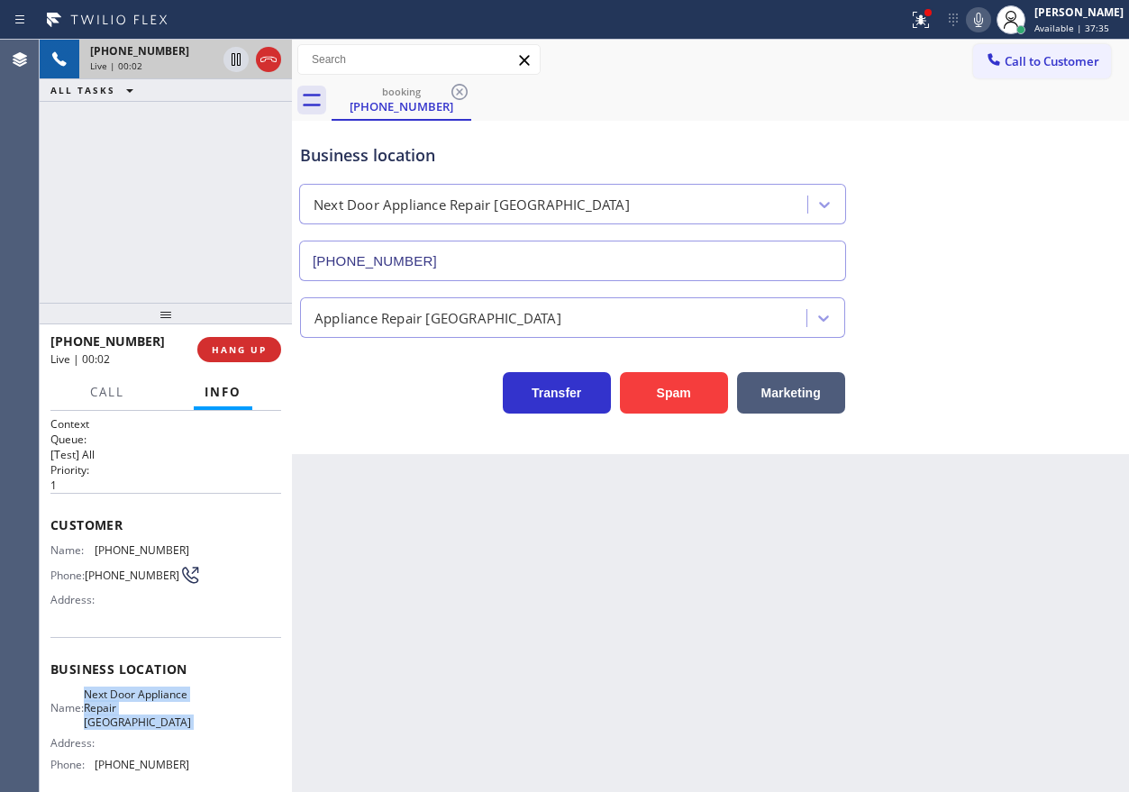
click at [143, 729] on span "Next Door Appliance Repair Annandale" at bounding box center [137, 707] width 107 height 41
copy span "Next Door Appliance Repair Annandale"
click at [545, 259] on input "(571) 520-2761" at bounding box center [572, 261] width 547 height 41
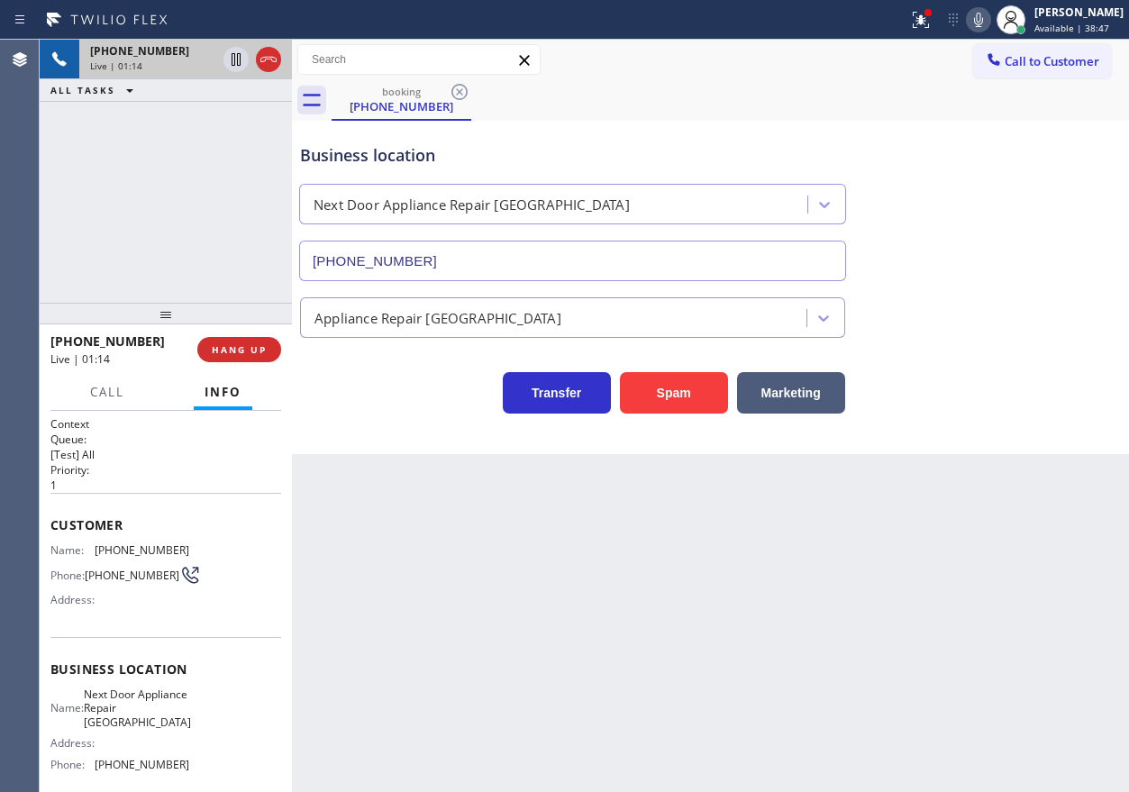
click at [132, 559] on div "Name: (703) 981-9432 Phone: (703) 981-9432 Address:" at bounding box center [119, 578] width 139 height 71
copy span "(703) 981-9432"
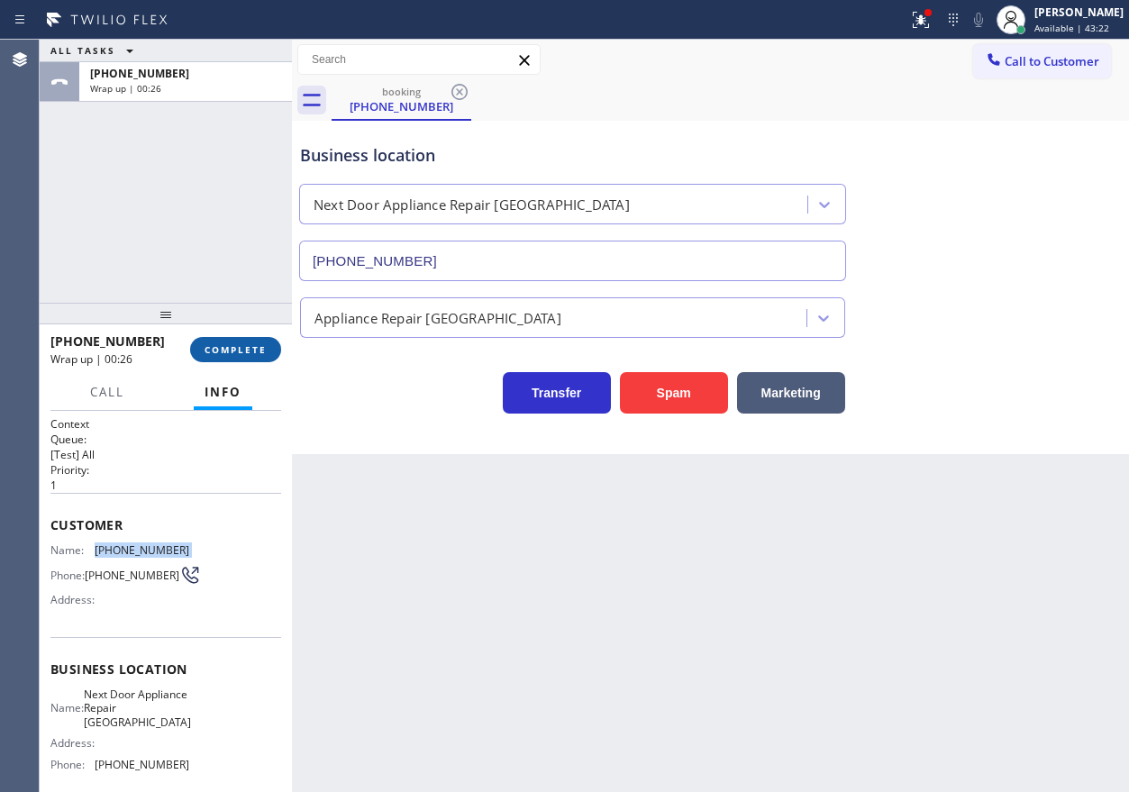
click at [261, 345] on span "COMPLETE" at bounding box center [235, 349] width 62 height 13
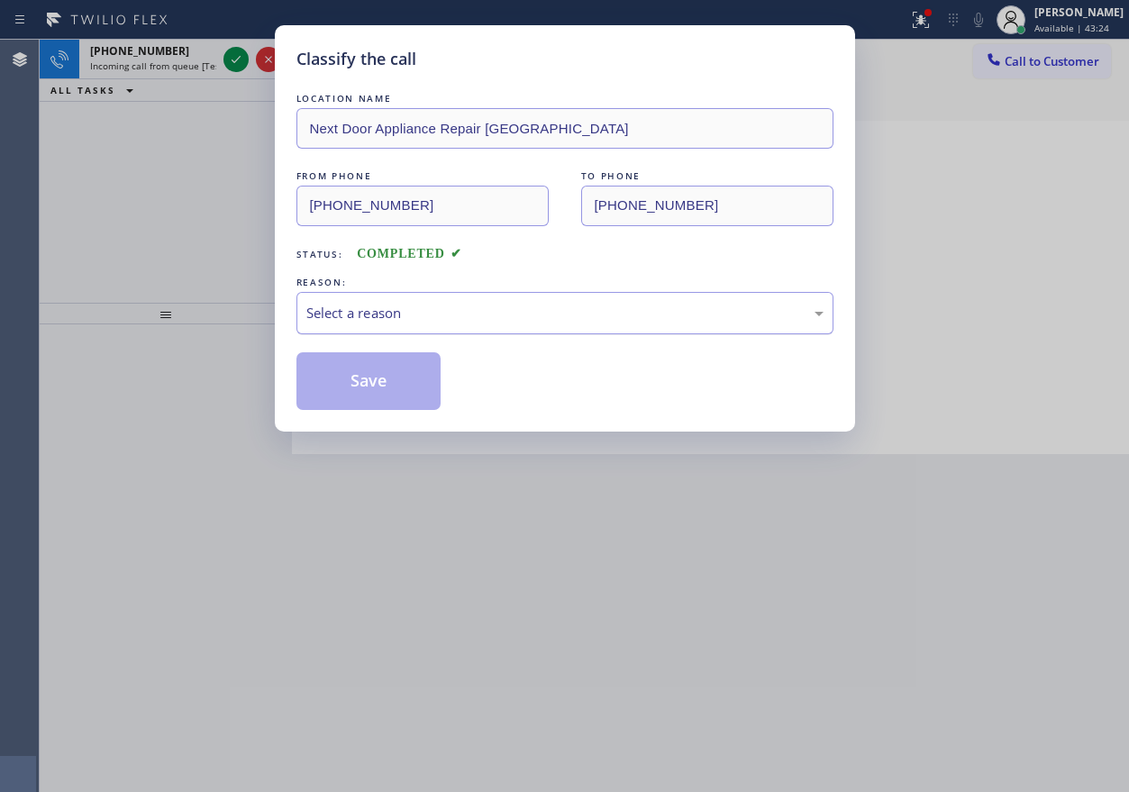
click at [383, 309] on div "Select a reason" at bounding box center [564, 313] width 517 height 21
click at [367, 366] on button "Save" at bounding box center [368, 381] width 145 height 58
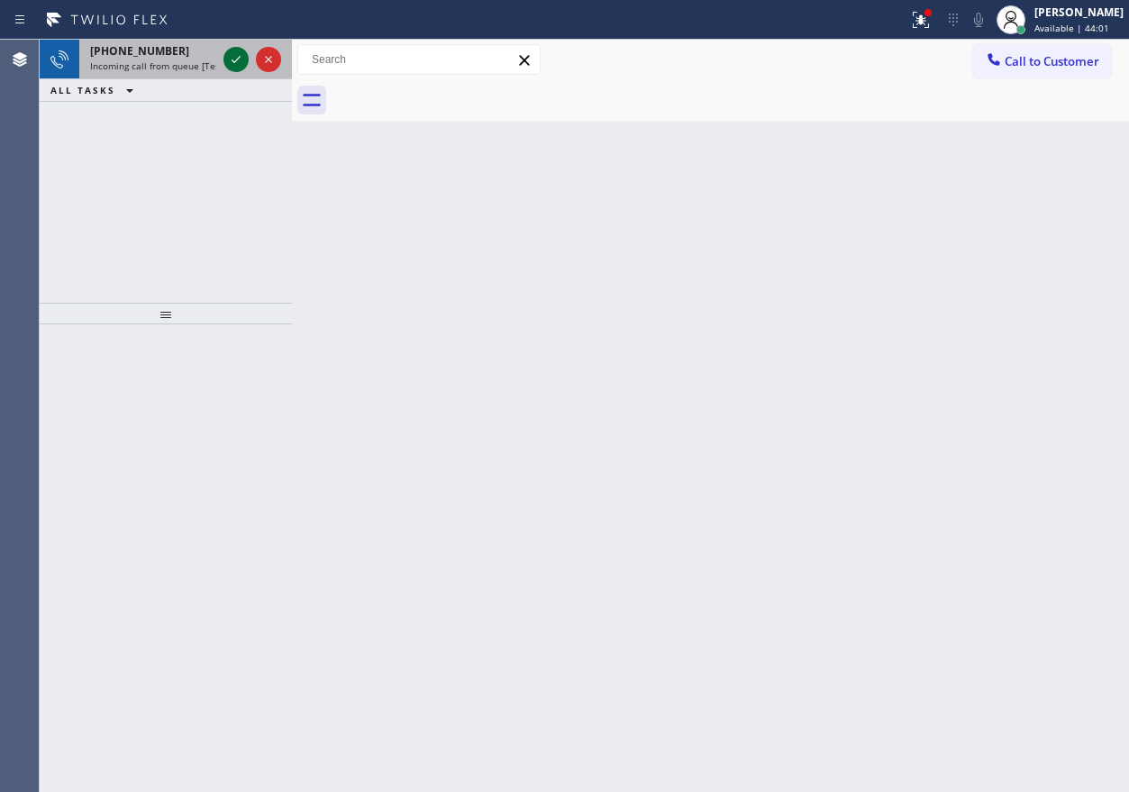
click at [232, 64] on icon at bounding box center [236, 60] width 22 height 22
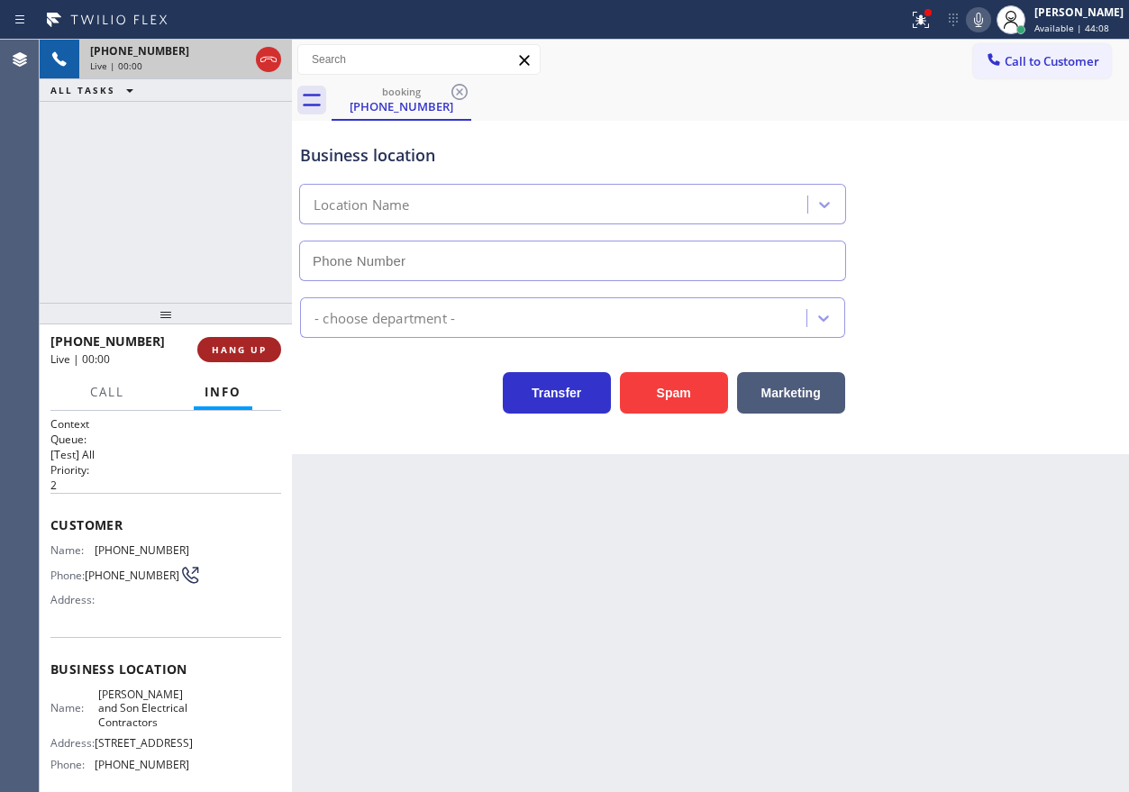
type input "(732) 838-6971"
click at [259, 359] on button "HANG UP" at bounding box center [239, 349] width 84 height 25
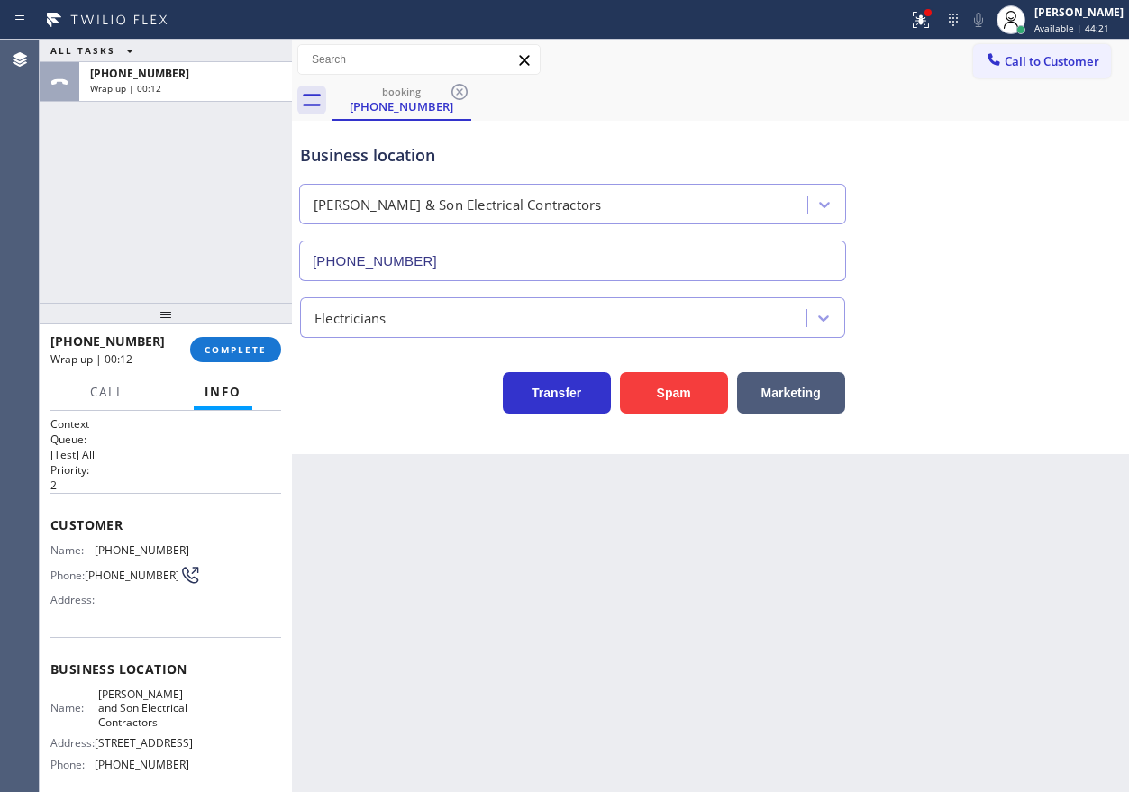
click at [942, 518] on div "Back to Dashboard Change Sender ID Customers Technicians Select a contact Outbo…" at bounding box center [710, 416] width 837 height 752
click at [253, 350] on span "COMPLETE" at bounding box center [235, 349] width 62 height 13
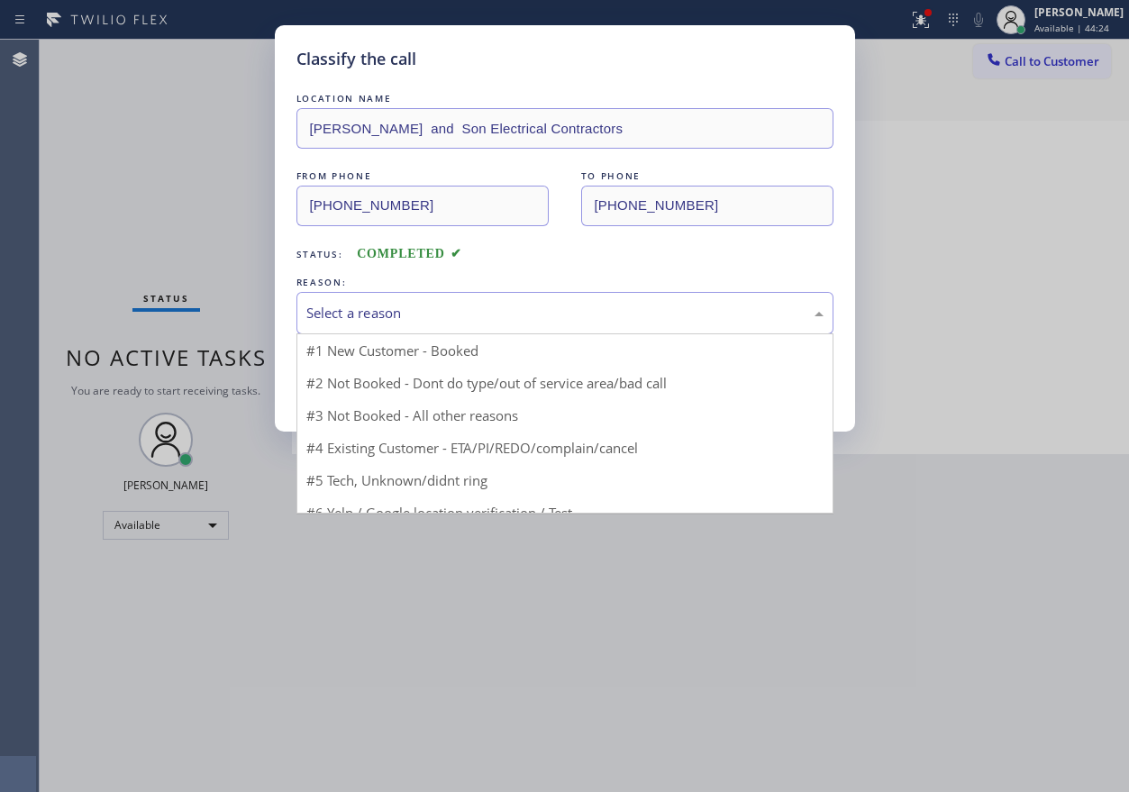
click at [385, 322] on div "Select a reason" at bounding box center [564, 313] width 517 height 21
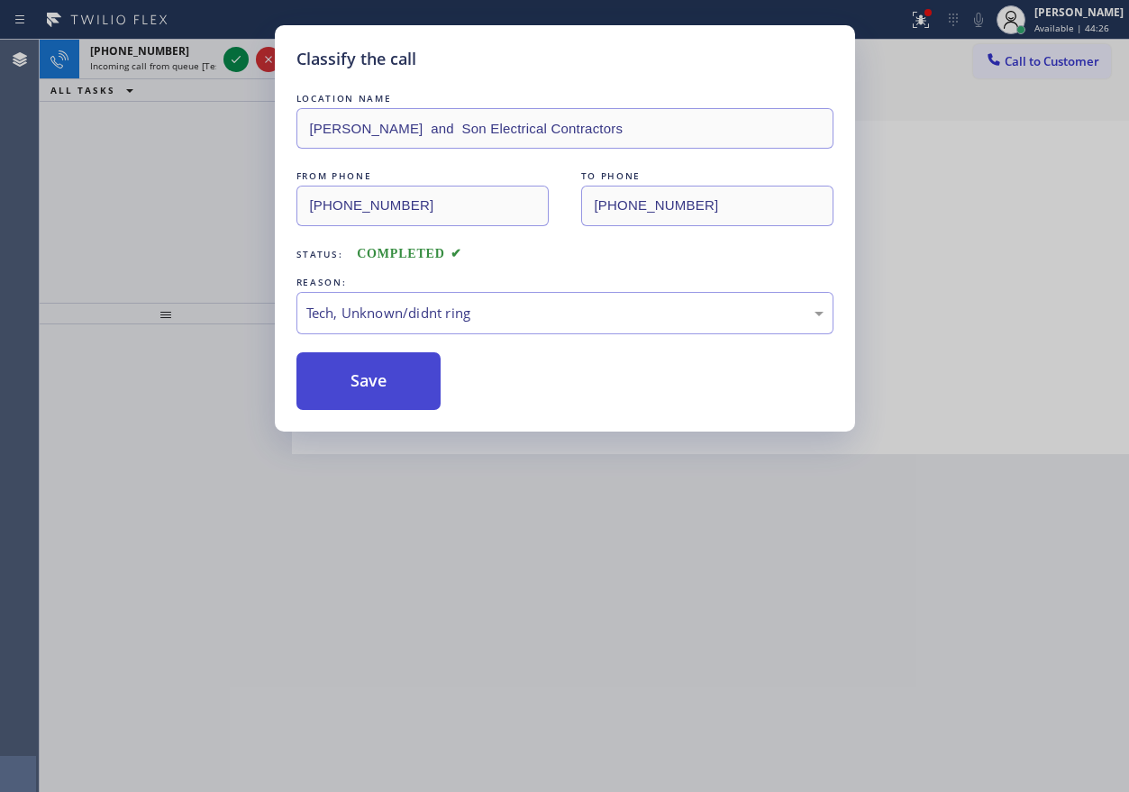
click at [369, 392] on button "Save" at bounding box center [368, 381] width 145 height 58
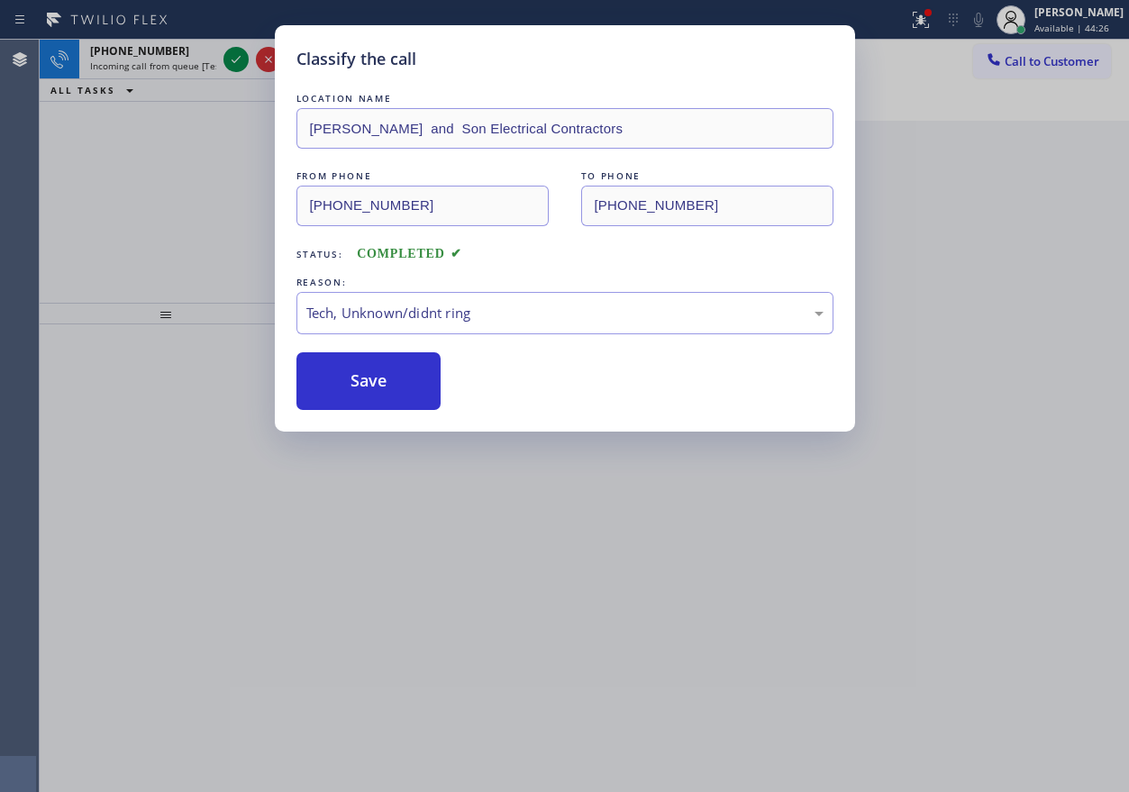
click at [215, 262] on div "Classify the call LOCATION NAME R Dietrich and Son Electrical Contractors FROM …" at bounding box center [564, 396] width 1129 height 792
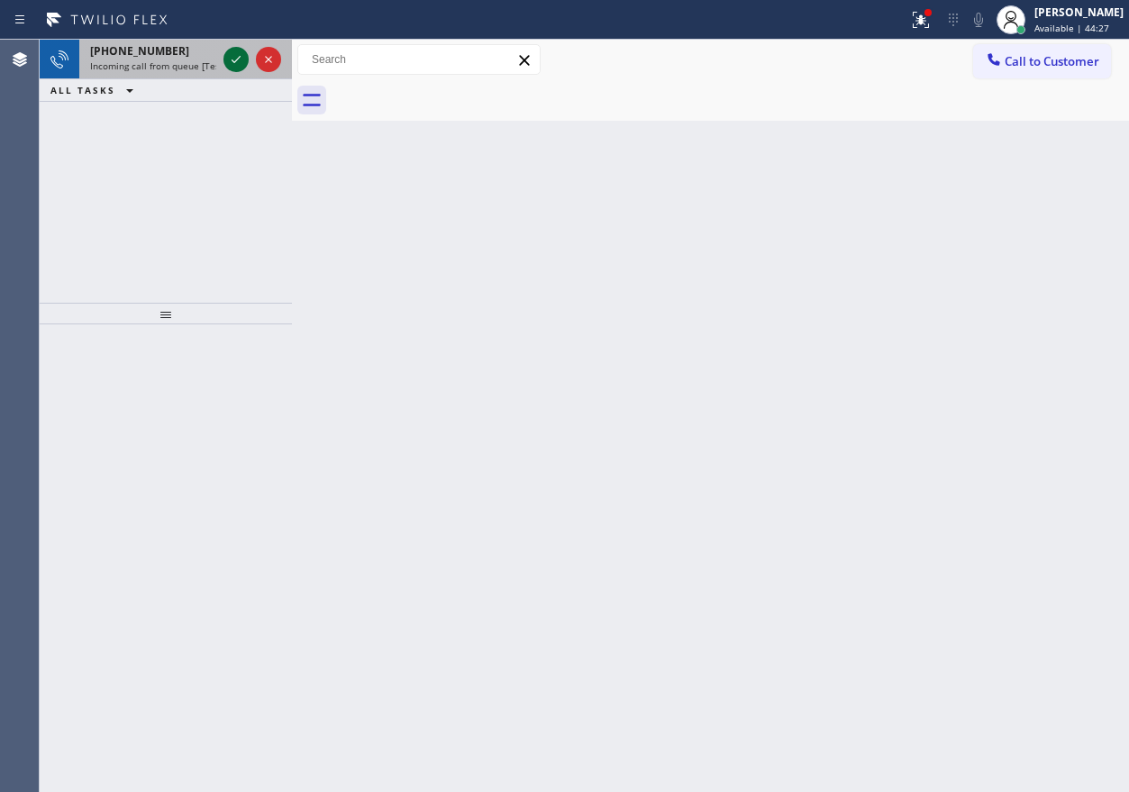
click at [232, 53] on icon at bounding box center [236, 60] width 22 height 22
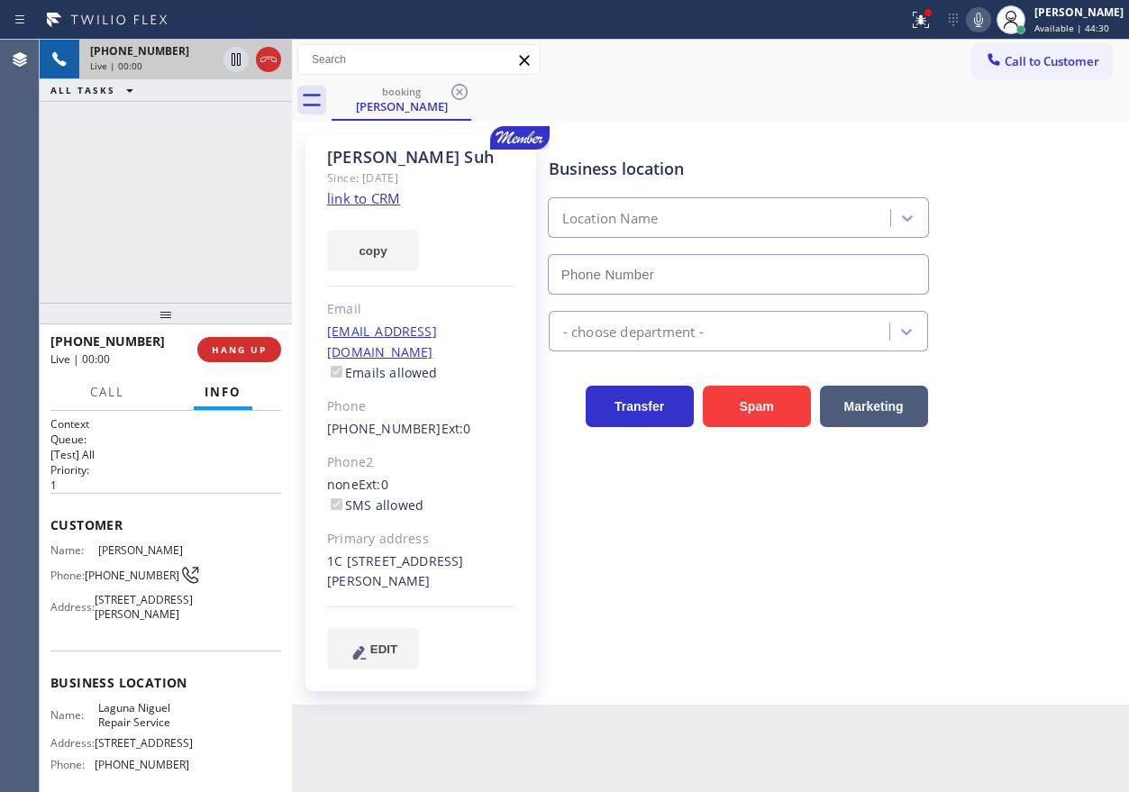
type input "(949) 202-5983"
click at [368, 202] on link "link to CRM" at bounding box center [363, 198] width 73 height 18
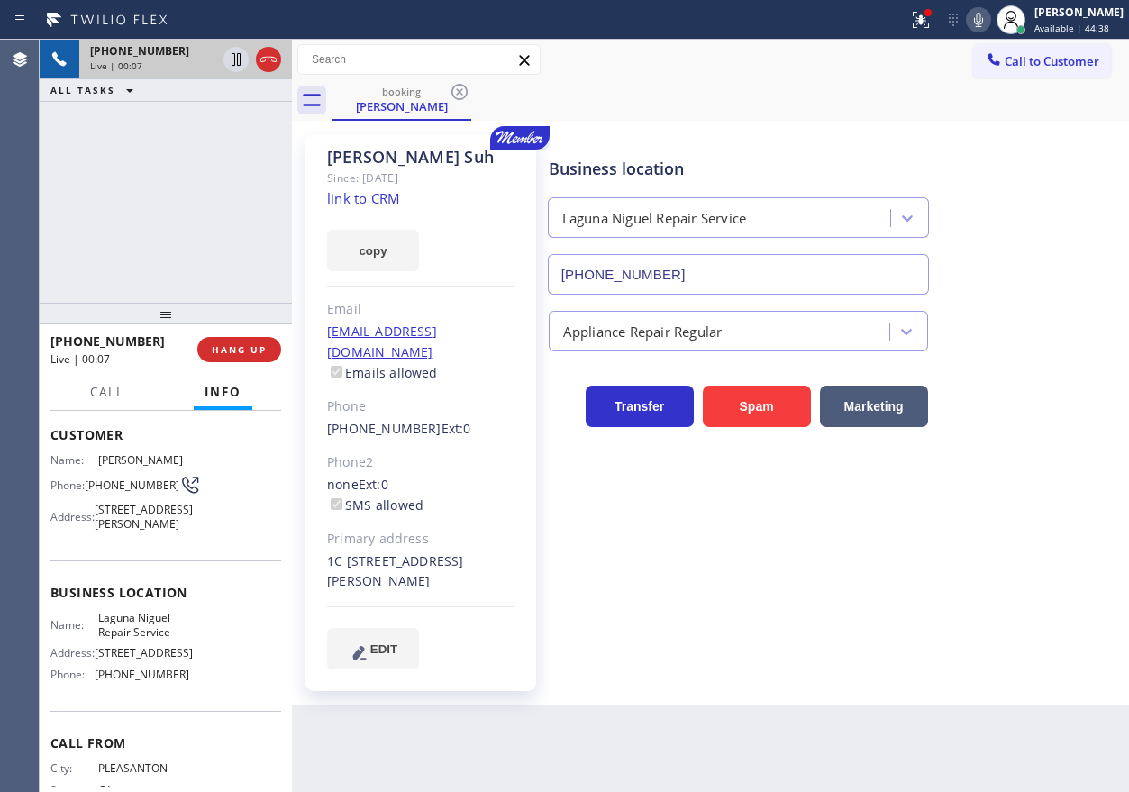
click at [123, 639] on span "Laguna Niguel Repair Service" at bounding box center [143, 625] width 90 height 28
copy span "Laguna Niguel Repair Service"
click at [676, 278] on input "(949) 202-5983" at bounding box center [738, 274] width 381 height 41
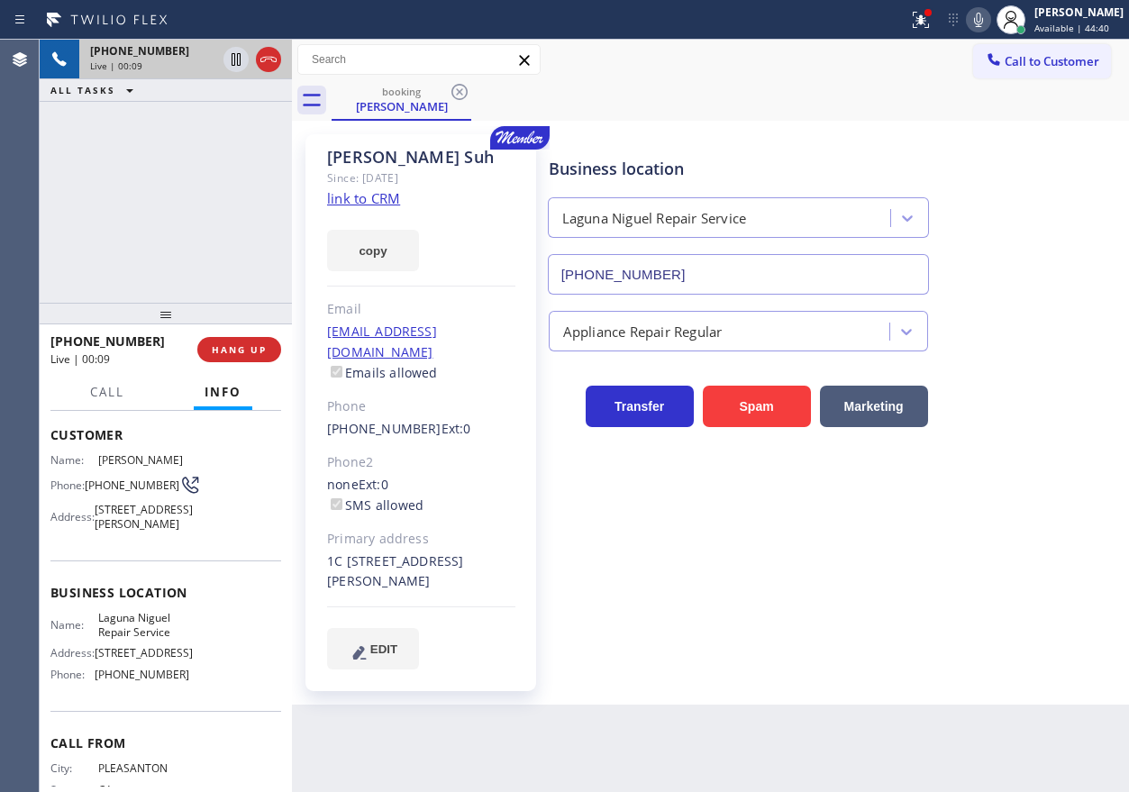
click at [676, 278] on input "(949) 202-5983" at bounding box center [738, 274] width 381 height 41
click at [954, 551] on div "Business location Laguna Niguel Repair Service (949) 202-5983 Appliance Repair …" at bounding box center [834, 401] width 579 height 525
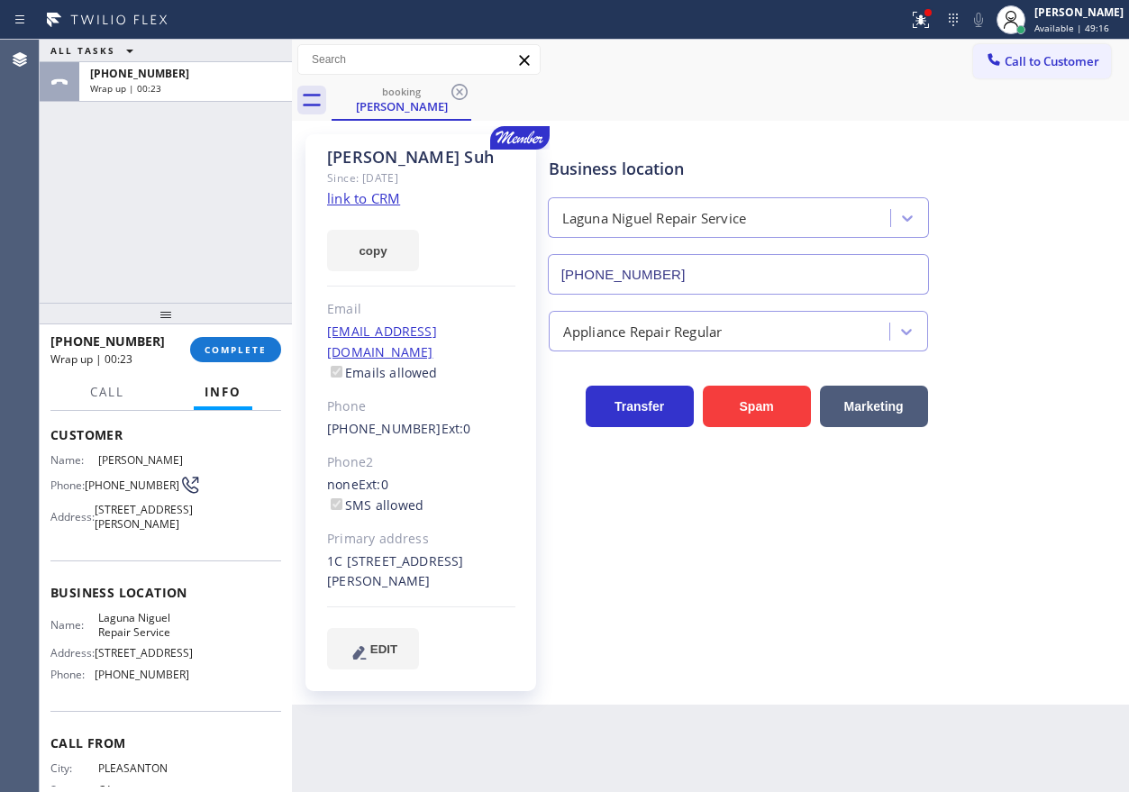
click at [215, 324] on div at bounding box center [166, 314] width 252 height 22
click at [221, 339] on button "COMPLETE" at bounding box center [235, 349] width 91 height 25
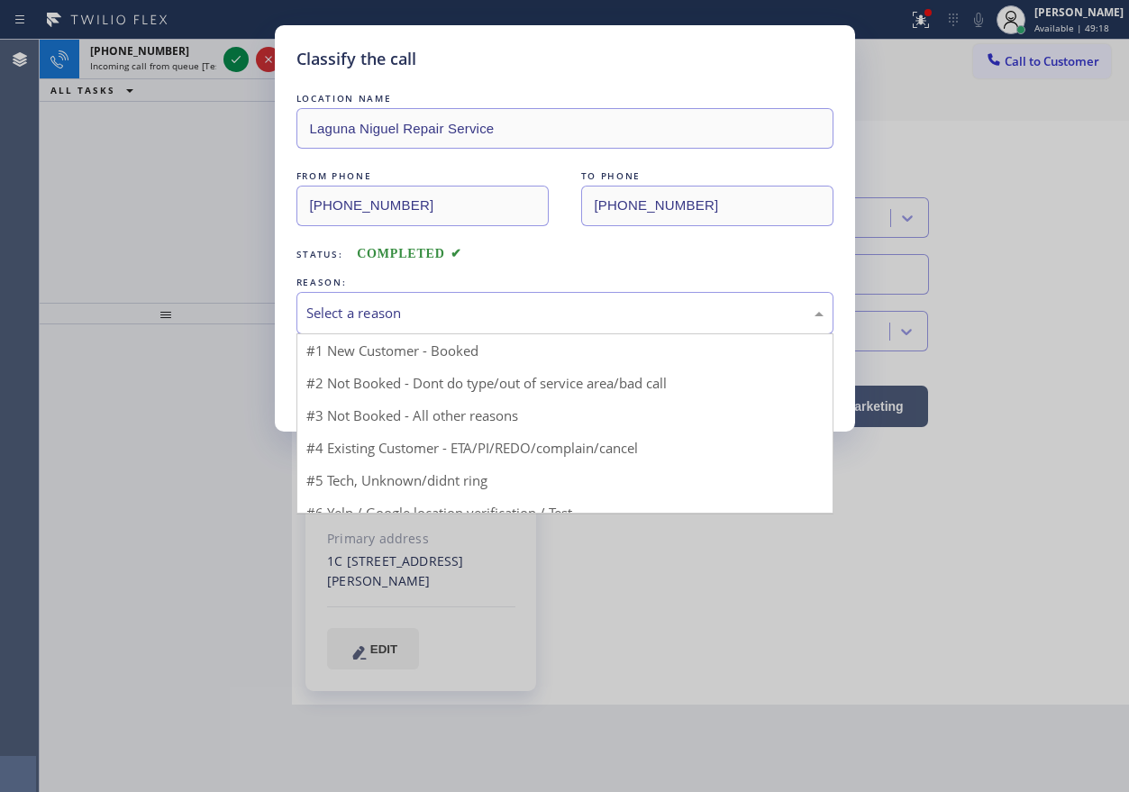
click at [490, 308] on div "Select a reason" at bounding box center [564, 313] width 517 height 21
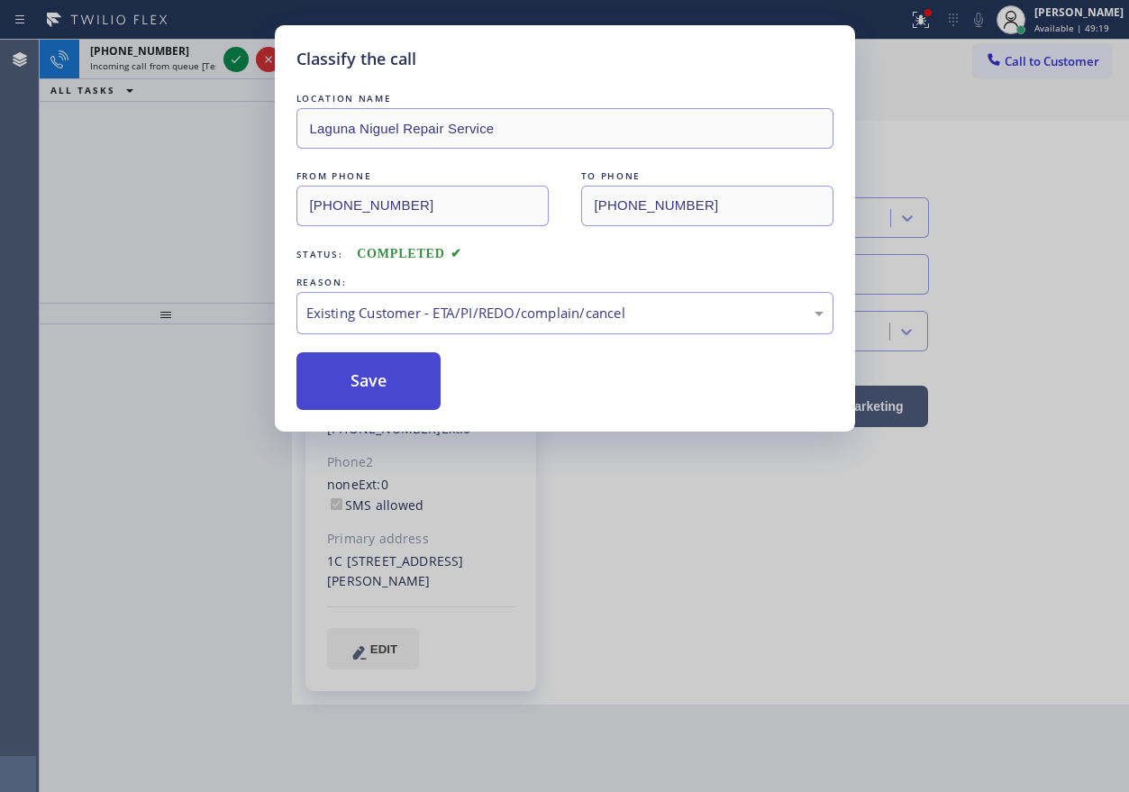
click at [413, 385] on button "Save" at bounding box center [368, 381] width 145 height 58
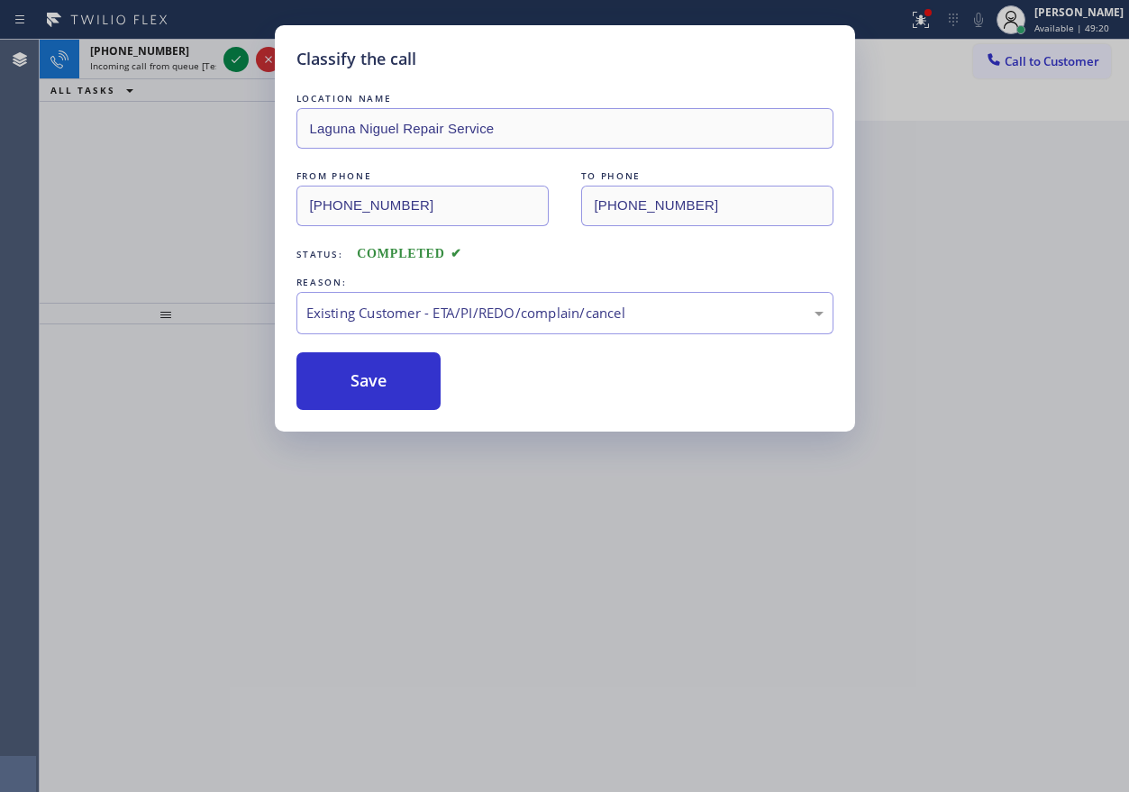
click at [159, 245] on div "Classify the call LOCATION NAME Laguna Niguel Repair Service FROM PHONE (925) 5…" at bounding box center [564, 396] width 1129 height 792
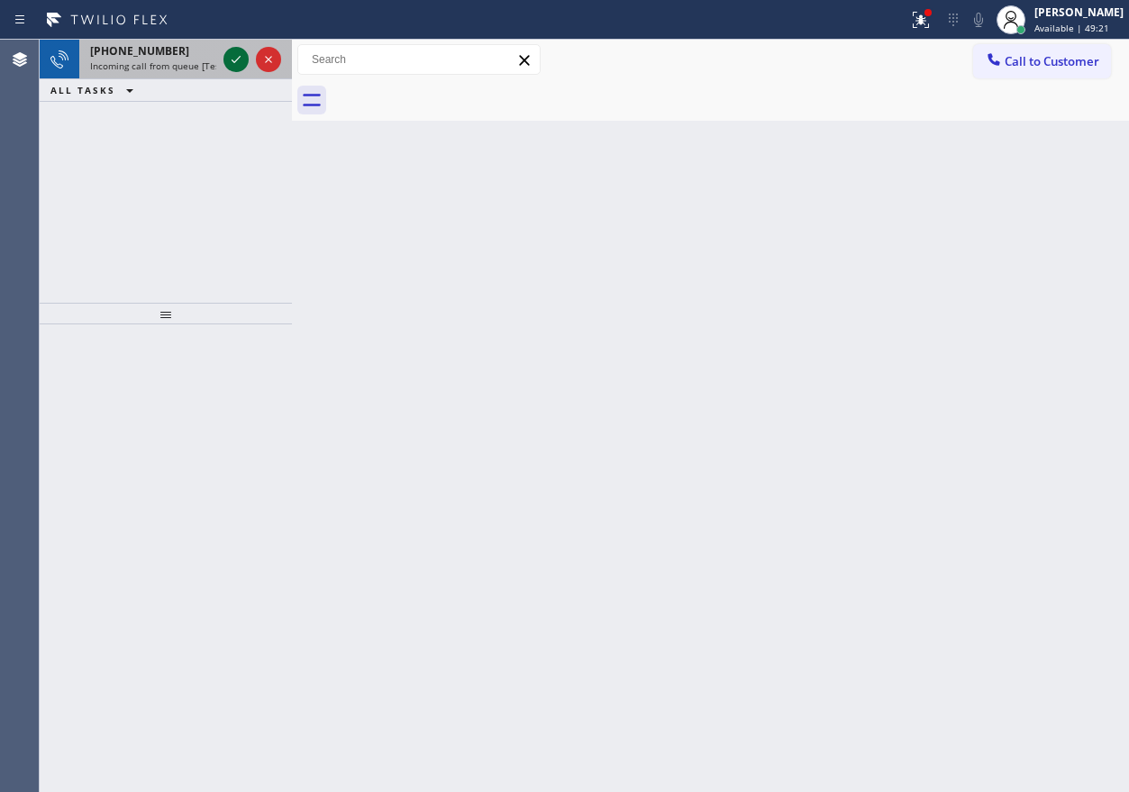
click at [232, 59] on icon at bounding box center [236, 60] width 22 height 22
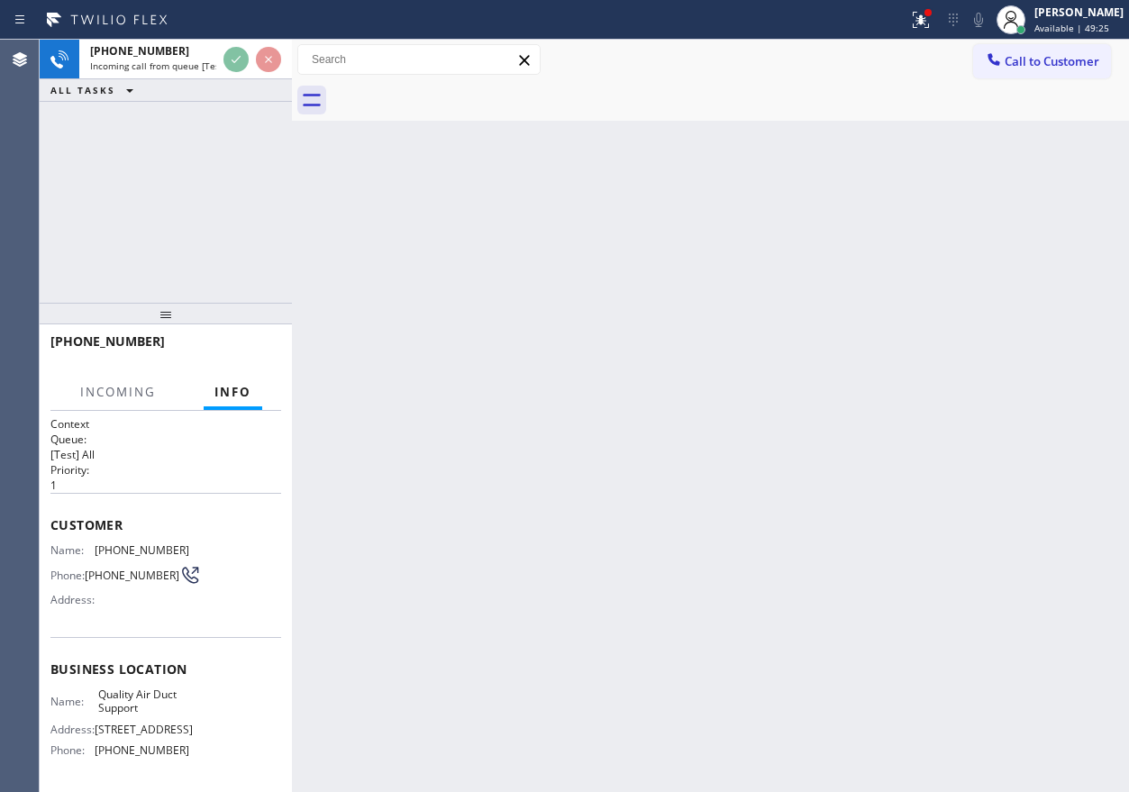
click at [758, 404] on div "Back to Dashboard Change Sender ID Customers Technicians Select a contact Outbo…" at bounding box center [710, 416] width 837 height 752
click at [785, 360] on div "Back to Dashboard Change Sender ID Customers Technicians Select a contact Outbo…" at bounding box center [710, 416] width 837 height 752
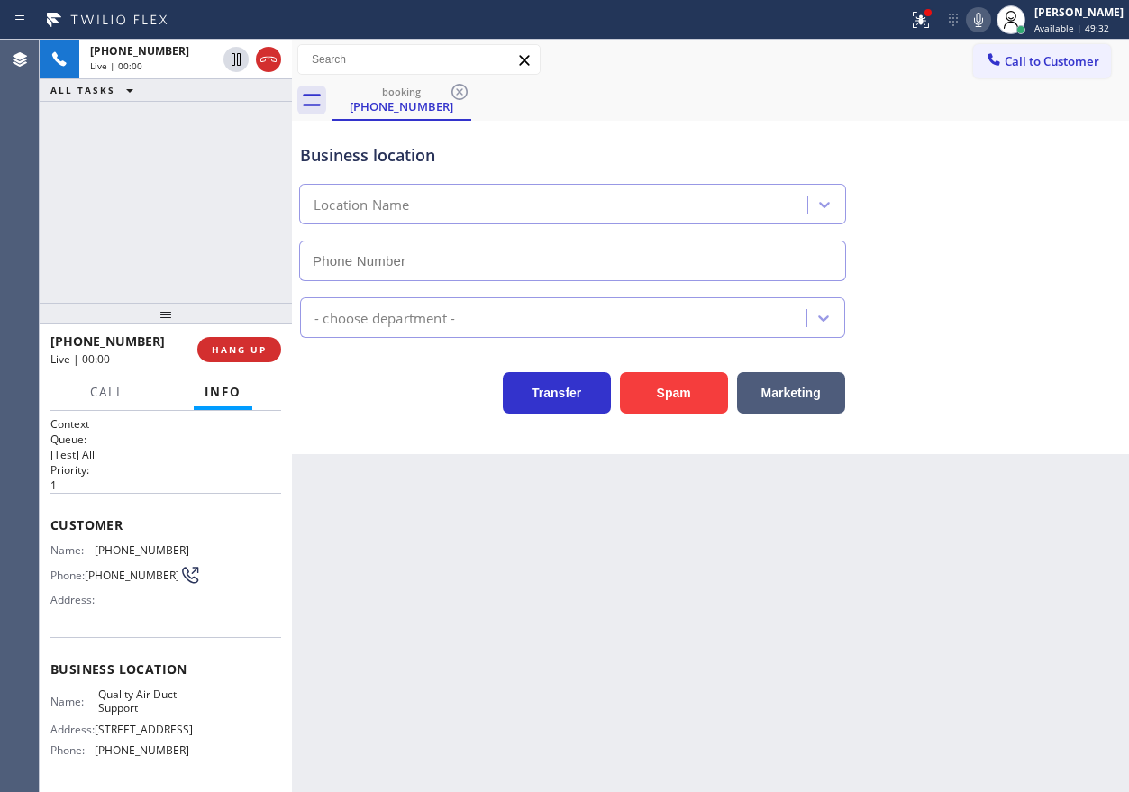
type input "(562) 418-6864"
click at [258, 349] on span "HANG UP" at bounding box center [239, 349] width 55 height 13
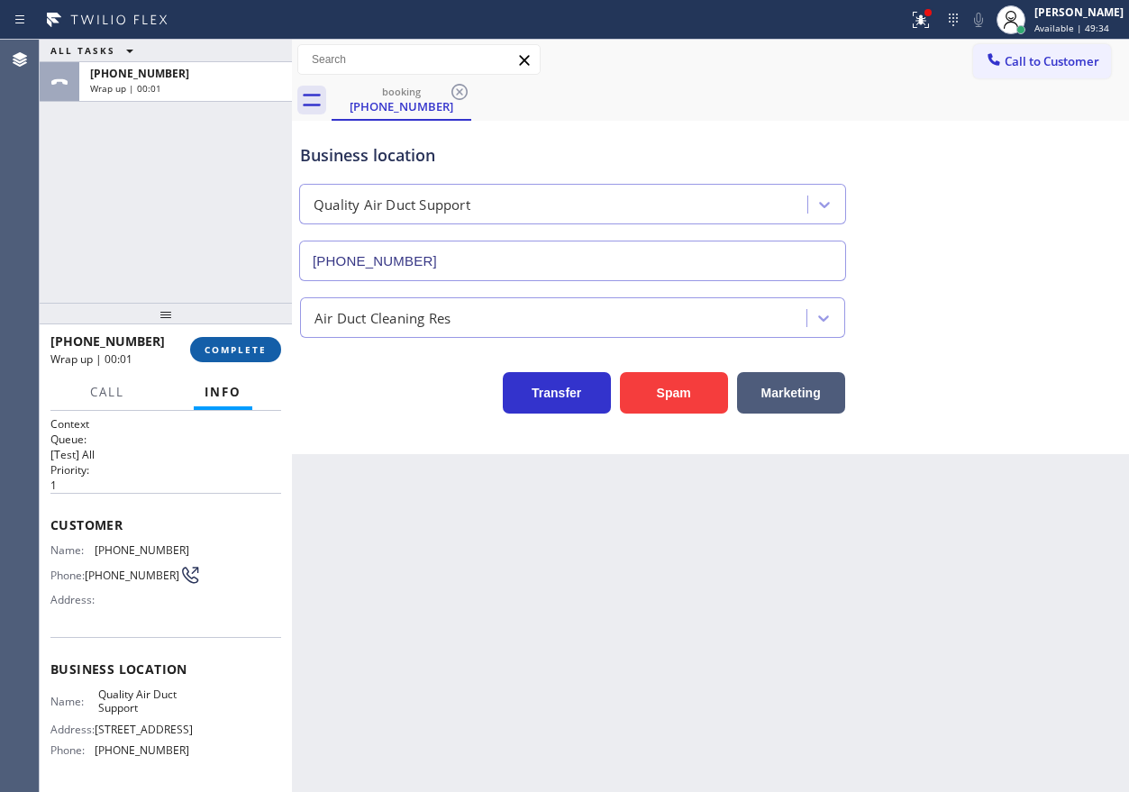
click at [259, 348] on span "COMPLETE" at bounding box center [235, 349] width 62 height 13
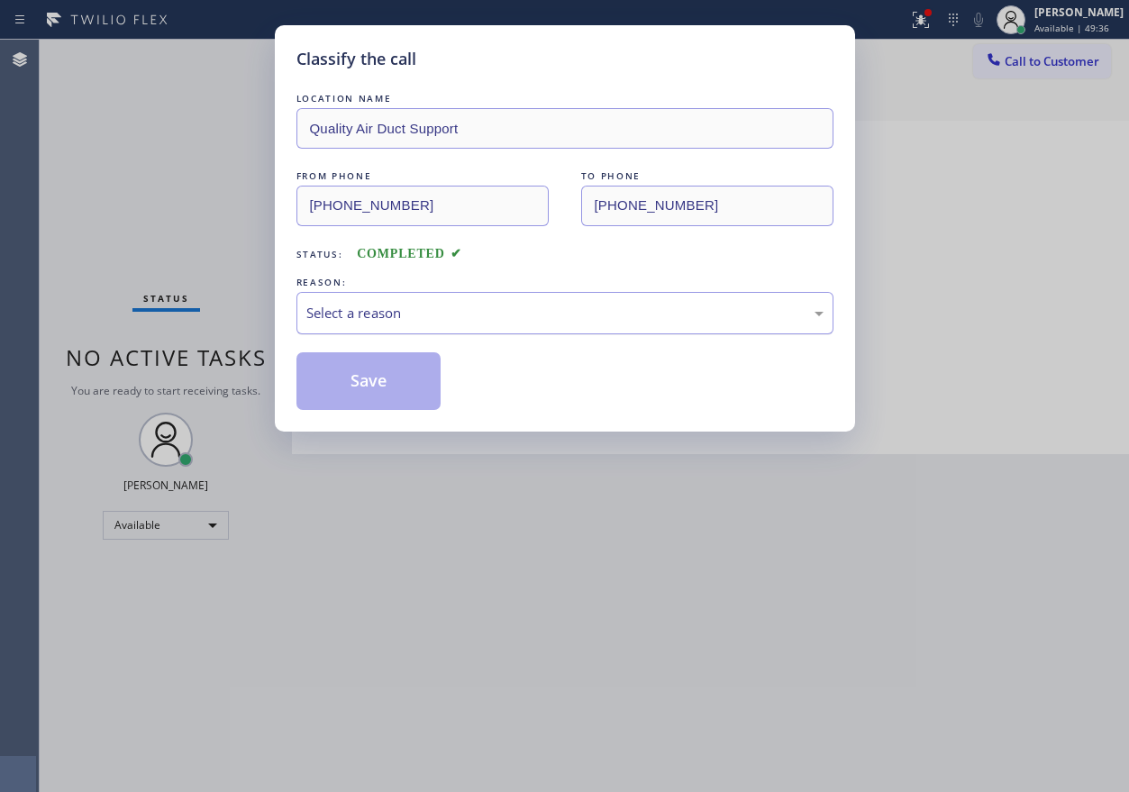
click at [484, 313] on div "Select a reason" at bounding box center [564, 313] width 517 height 21
click at [392, 363] on button "Save" at bounding box center [368, 381] width 145 height 58
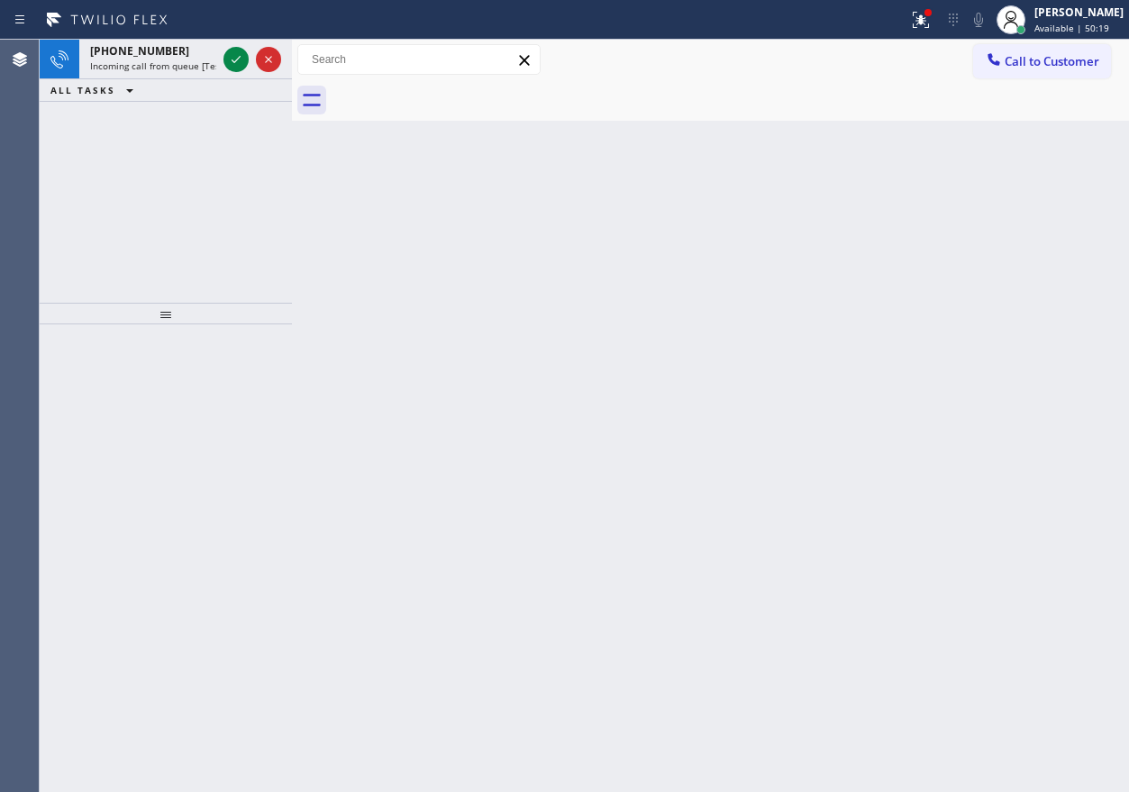
drag, startPoint x: 942, startPoint y: 396, endPoint x: 410, endPoint y: 221, distance: 560.6
click at [944, 395] on div "Back to Dashboard Change Sender ID Customers Technicians Select a contact Outbo…" at bounding box center [710, 416] width 837 height 752
click at [227, 62] on icon at bounding box center [236, 60] width 22 height 22
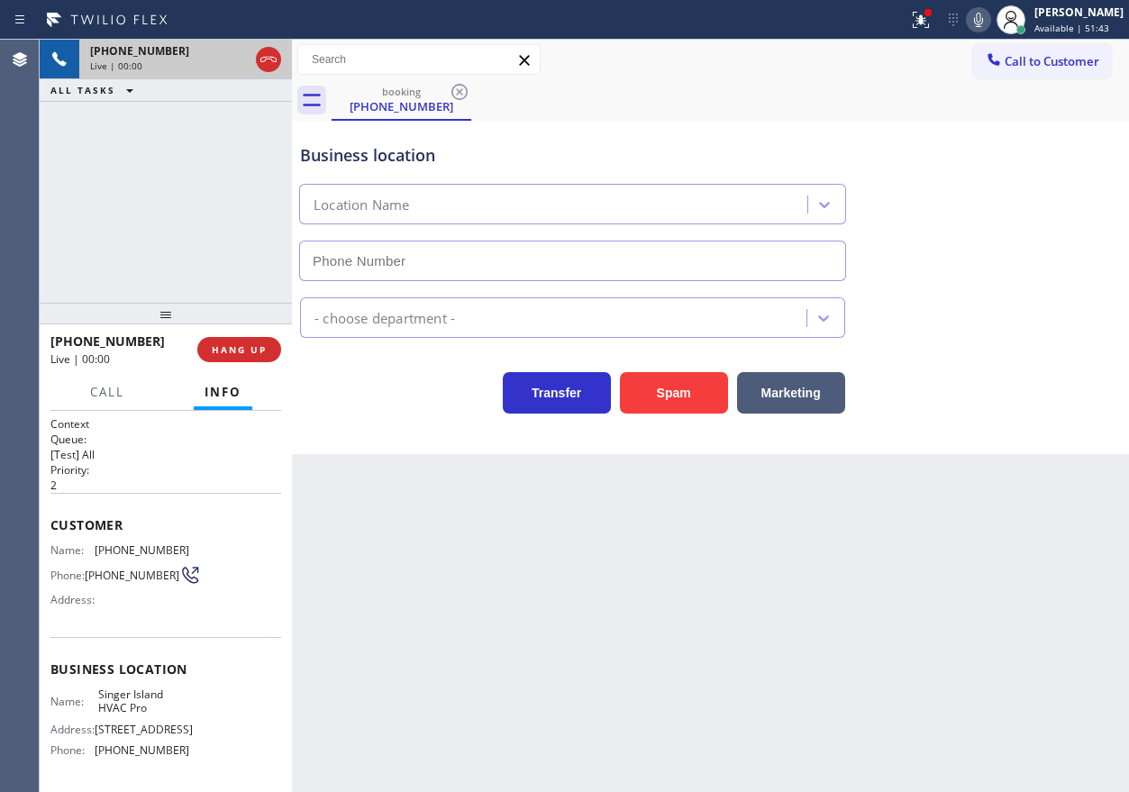
type input "(561) 402-7292"
click at [217, 358] on button "HANG UP" at bounding box center [239, 349] width 84 height 25
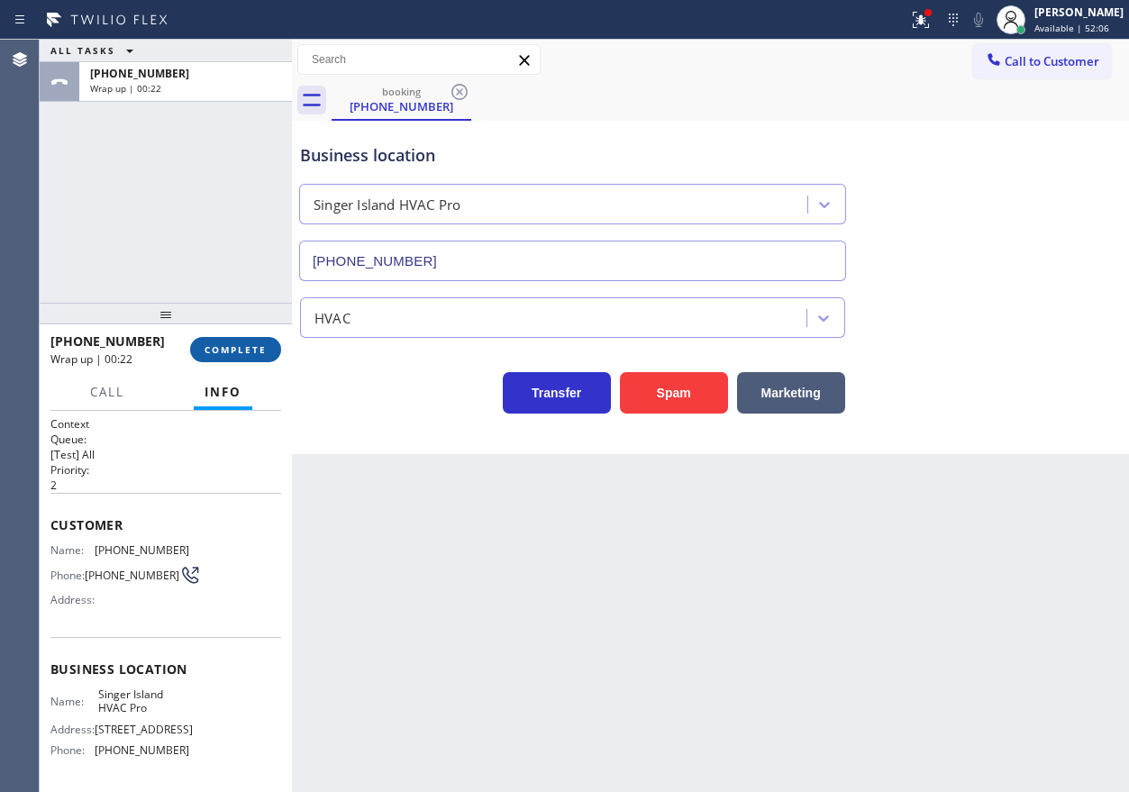
click at [232, 343] on span "COMPLETE" at bounding box center [235, 349] width 62 height 13
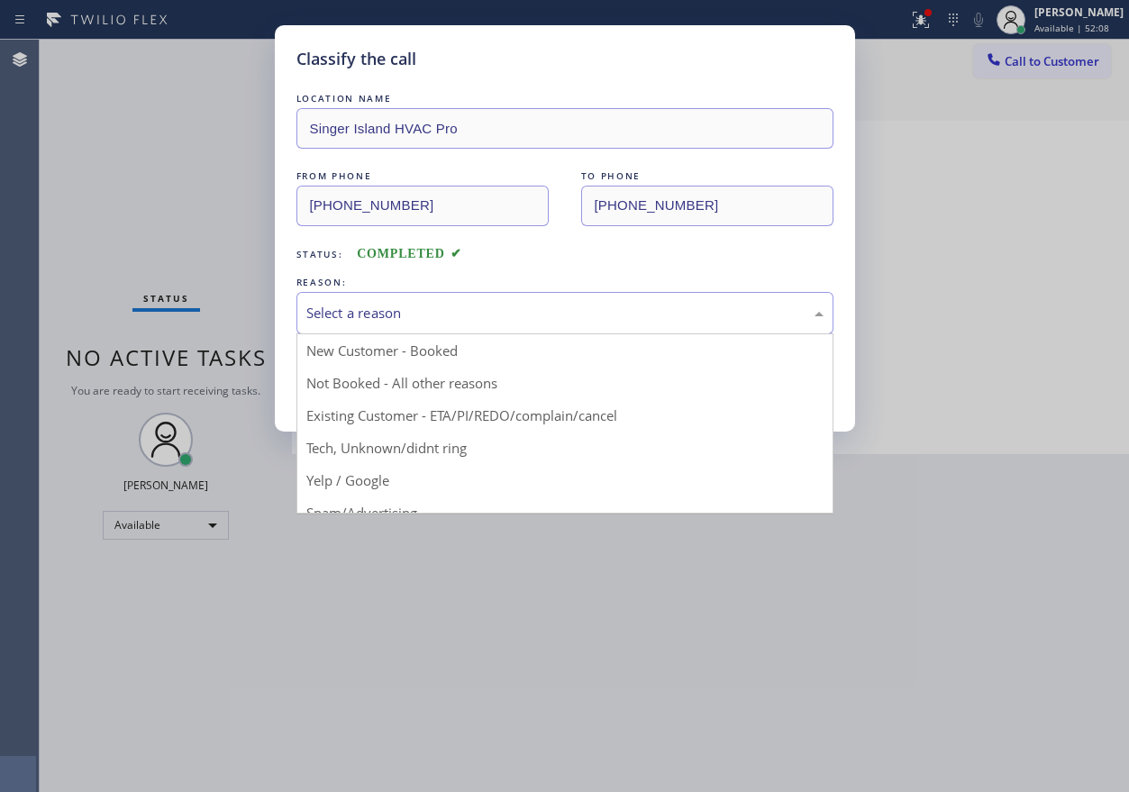
click at [405, 320] on div "Select a reason" at bounding box center [564, 313] width 517 height 21
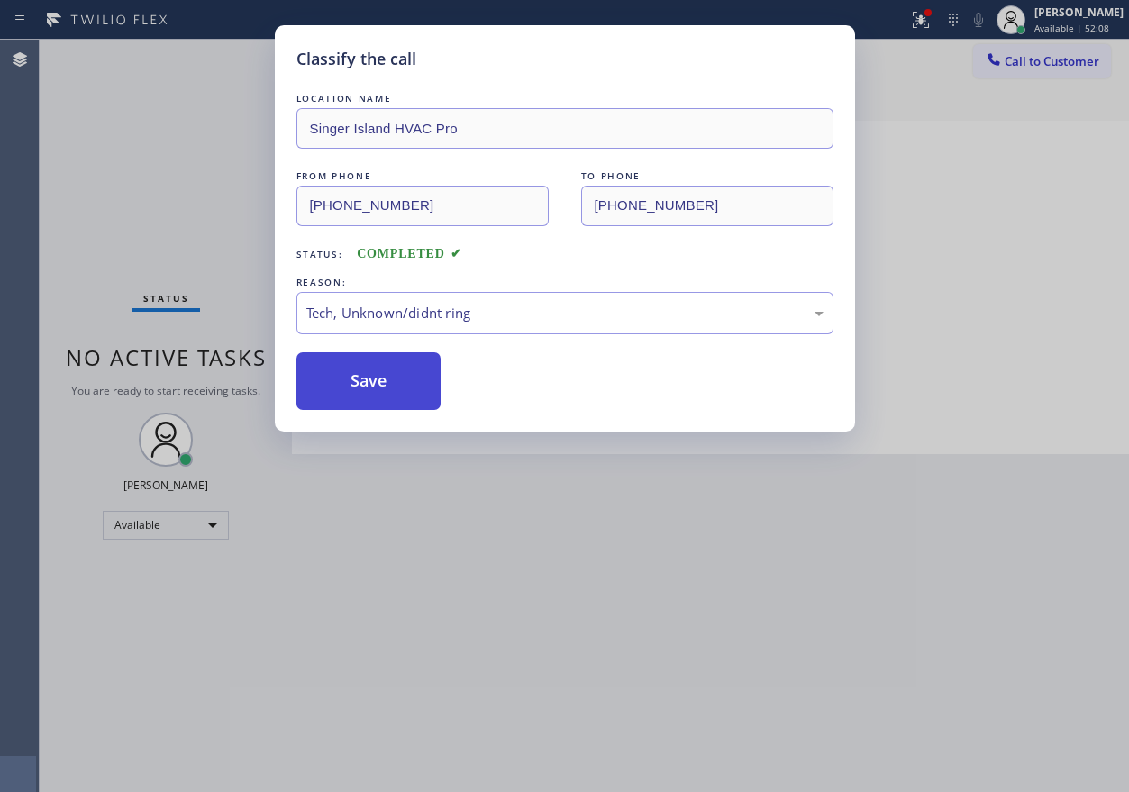
click at [404, 404] on button "Save" at bounding box center [368, 381] width 145 height 58
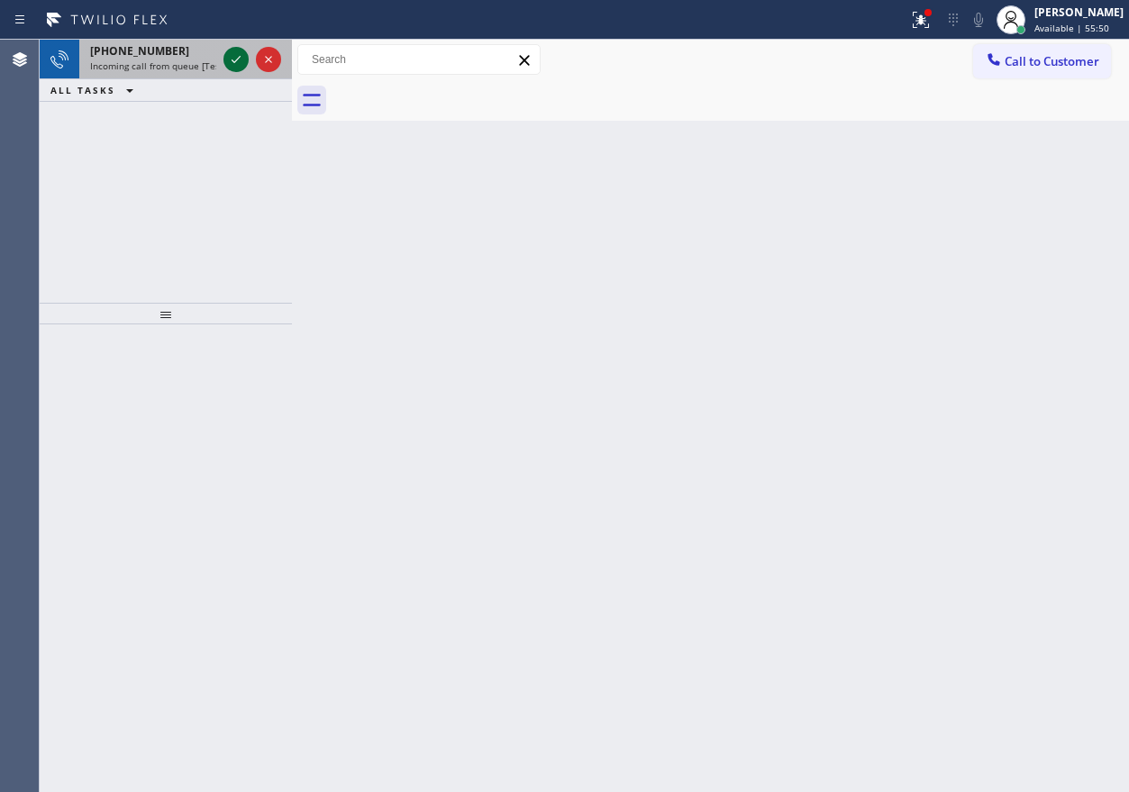
click at [232, 56] on icon at bounding box center [236, 60] width 22 height 22
click at [222, 58] on div at bounding box center [252, 60] width 65 height 40
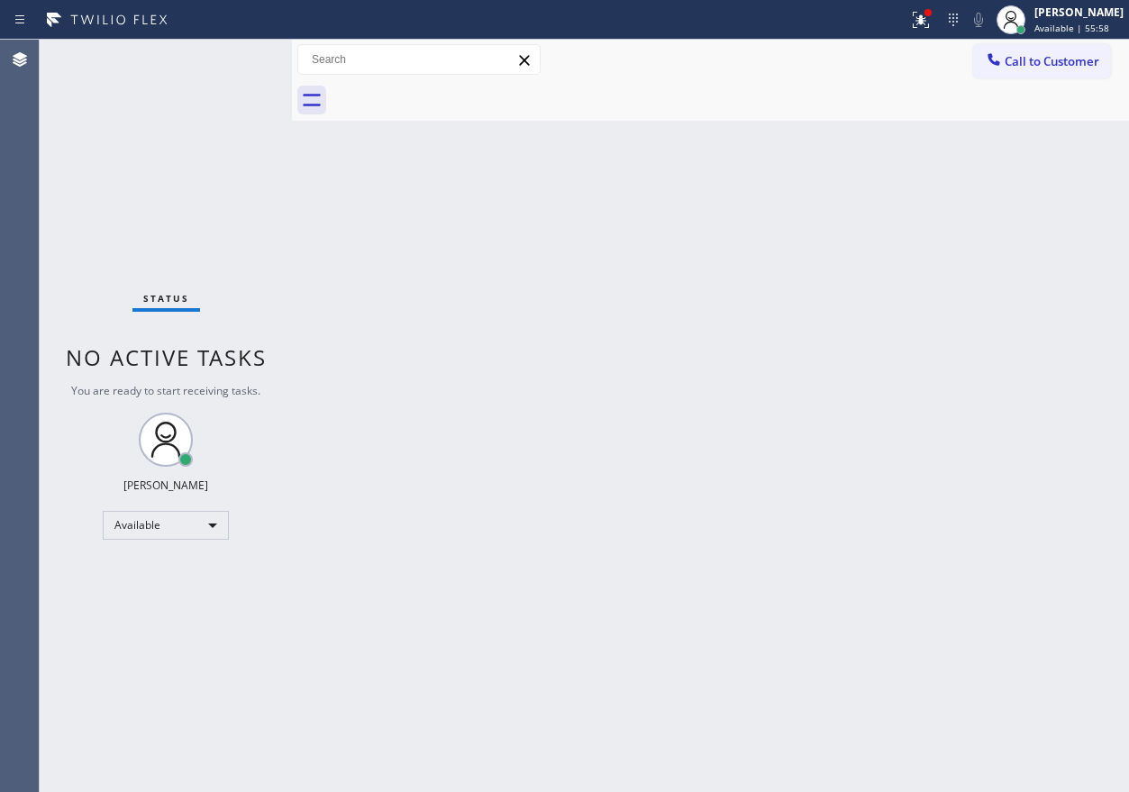
click at [227, 59] on div "Status No active tasks You are ready to start receiving tasks. [PERSON_NAME] Av…" at bounding box center [166, 416] width 252 height 752
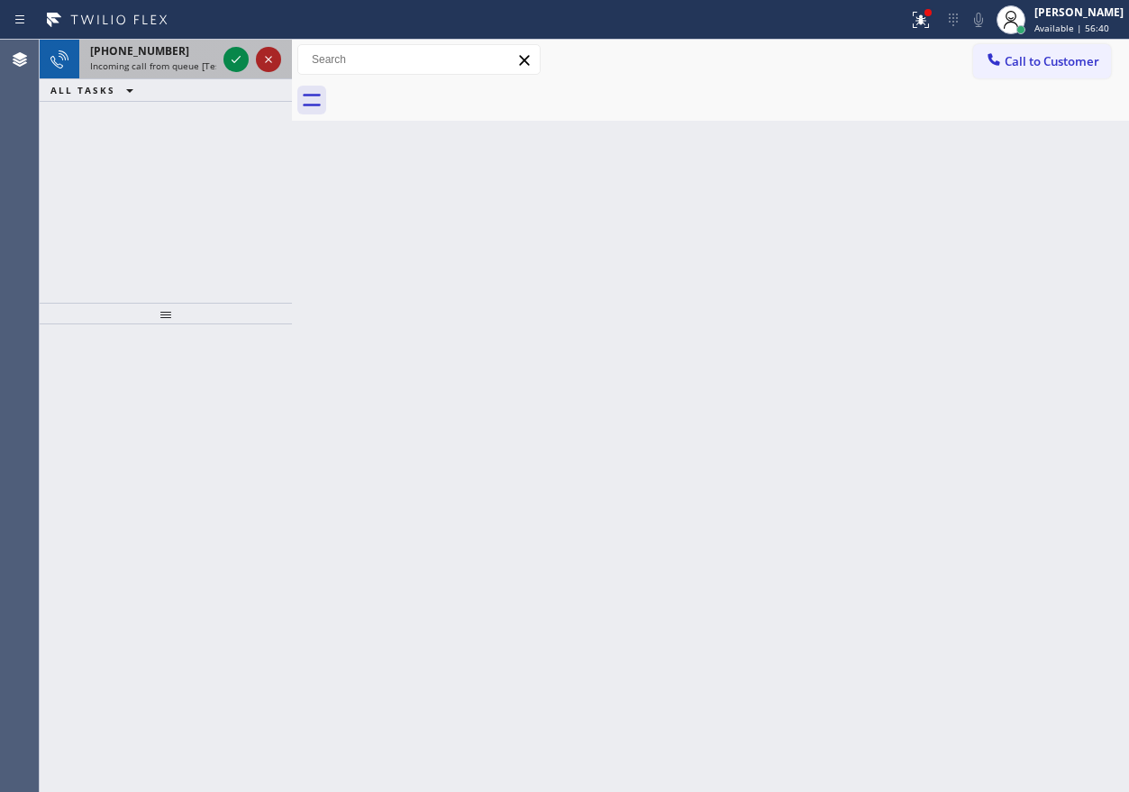
click at [261, 56] on icon at bounding box center [269, 60] width 22 height 22
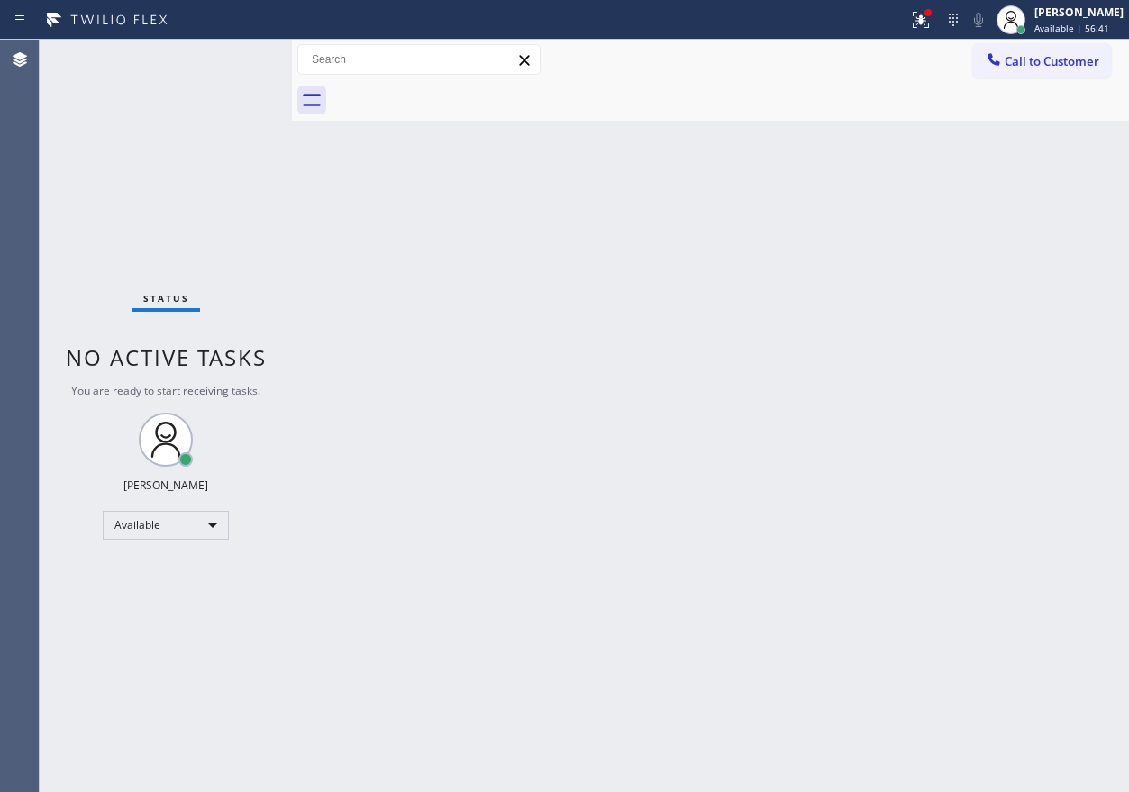
click at [246, 55] on div "Status No active tasks You are ready to start receiving tasks. [PERSON_NAME] Av…" at bounding box center [166, 416] width 252 height 752
click at [241, 63] on div "Status No active tasks You are ready to start receiving tasks. [PERSON_NAME] Av…" at bounding box center [166, 416] width 252 height 752
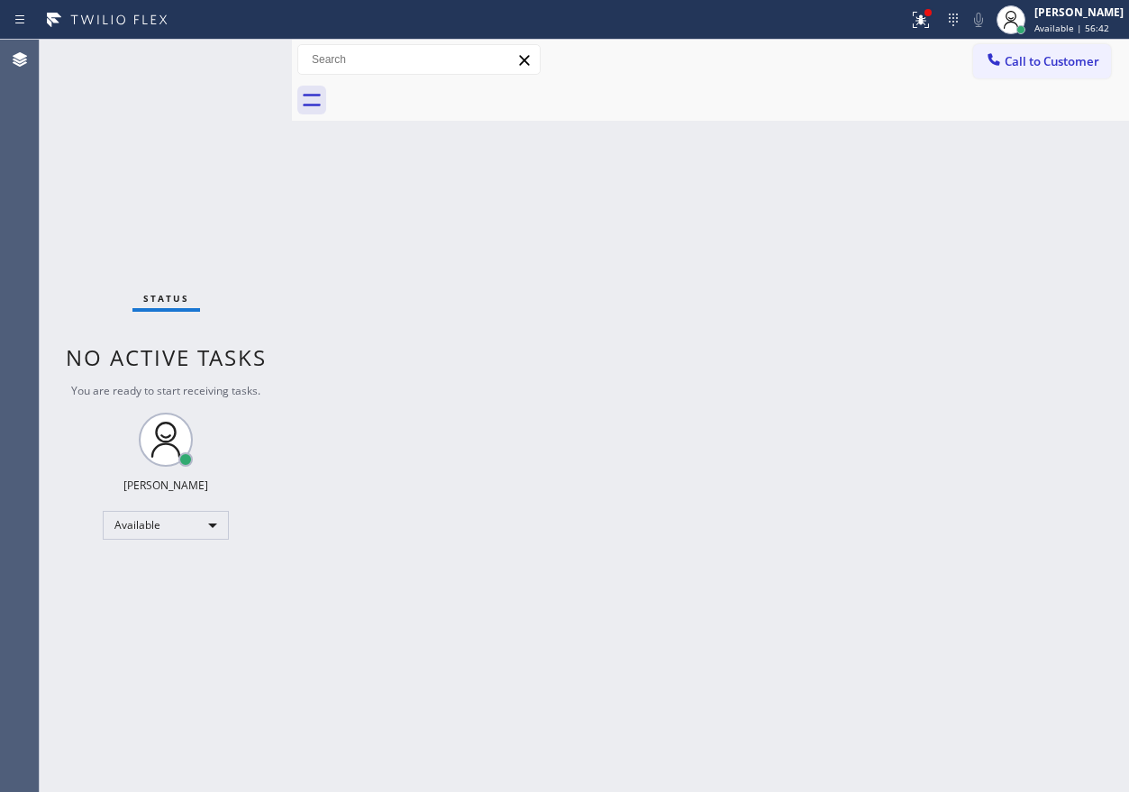
click at [241, 63] on div "Status No active tasks You are ready to start receiving tasks. [PERSON_NAME] Av…" at bounding box center [166, 416] width 252 height 752
click at [277, 330] on div "Status No active tasks You are ready to start receiving tasks. [PERSON_NAME] Av…" at bounding box center [166, 416] width 252 height 752
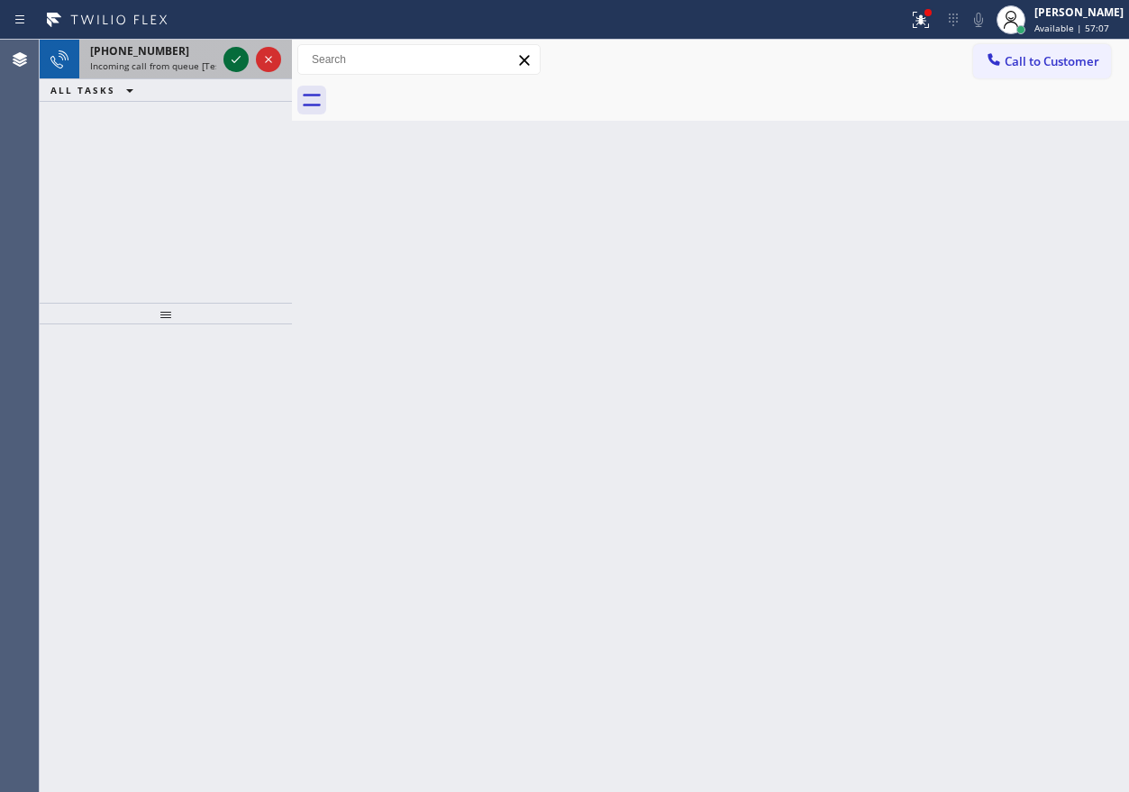
click at [238, 58] on icon at bounding box center [236, 60] width 22 height 22
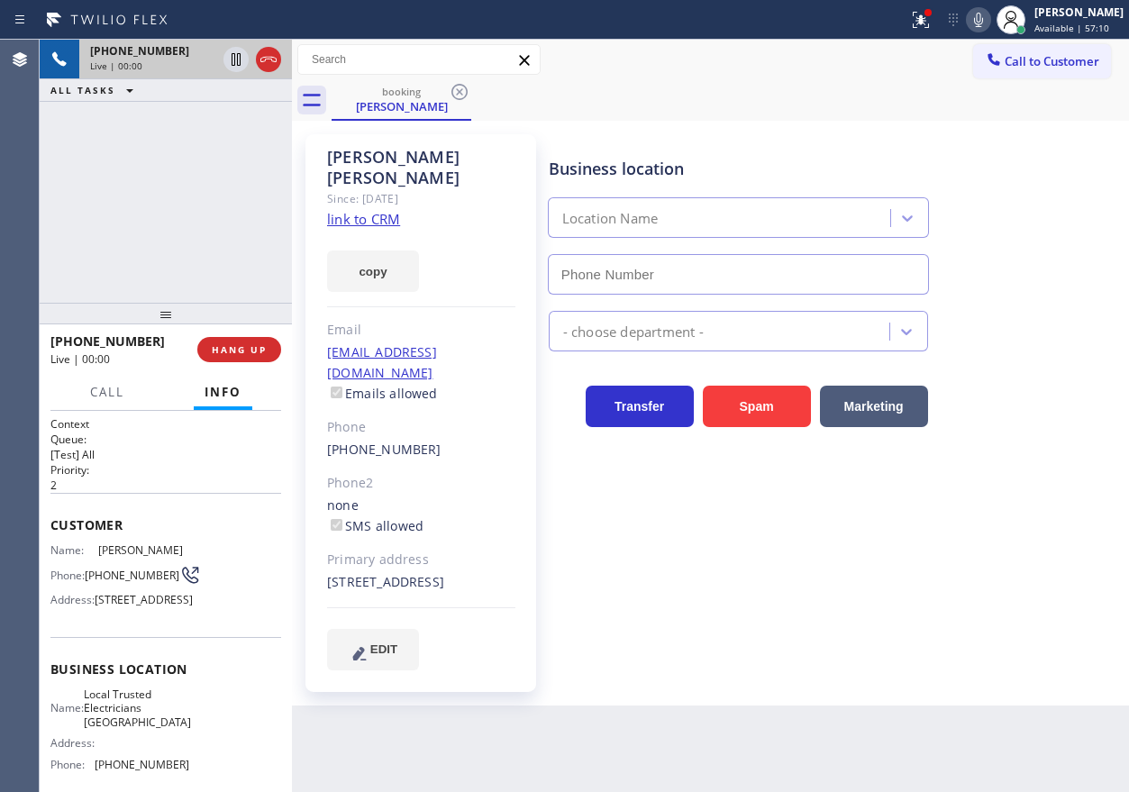
type input "(949) 334-2844"
click at [386, 210] on link "link to CRM" at bounding box center [363, 219] width 73 height 18
click at [138, 729] on span "Local Trusted Electricians Lake Forest" at bounding box center [137, 707] width 107 height 41
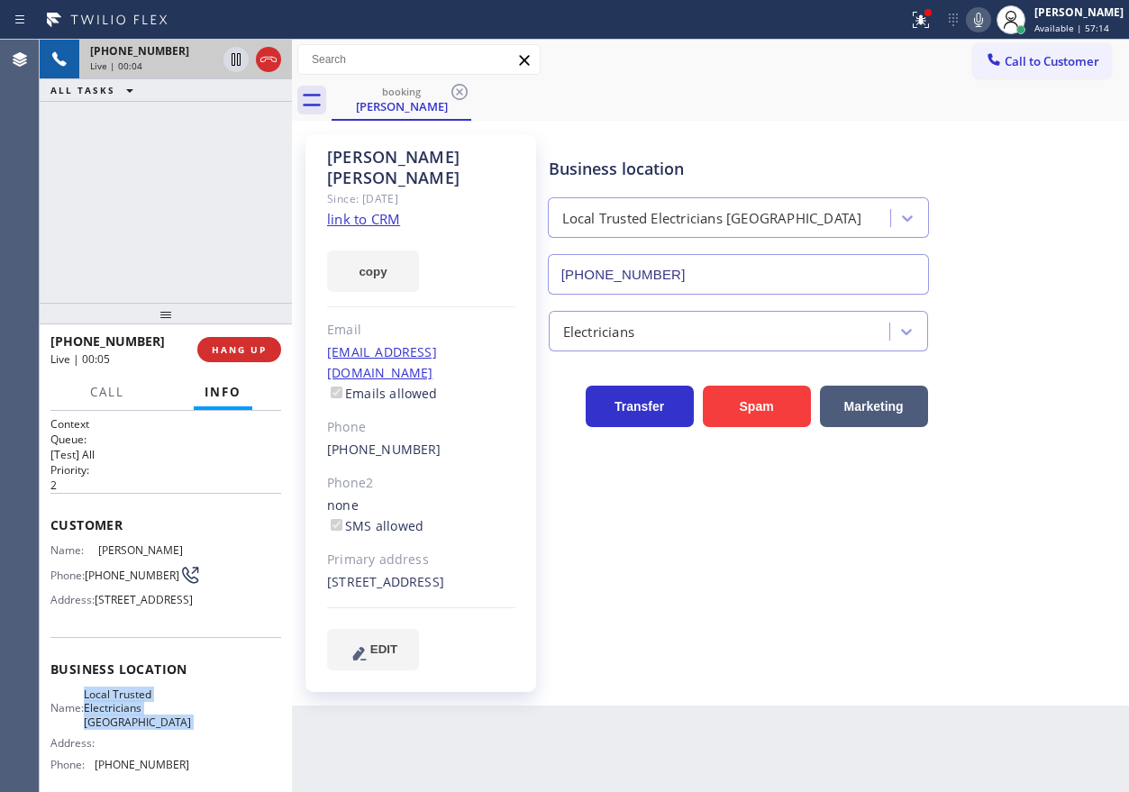
copy span "Local Trusted Electricians Lake Forest"
click at [713, 286] on input "(949) 334-2844" at bounding box center [738, 274] width 381 height 41
click at [229, 58] on icon at bounding box center [236, 60] width 22 height 22
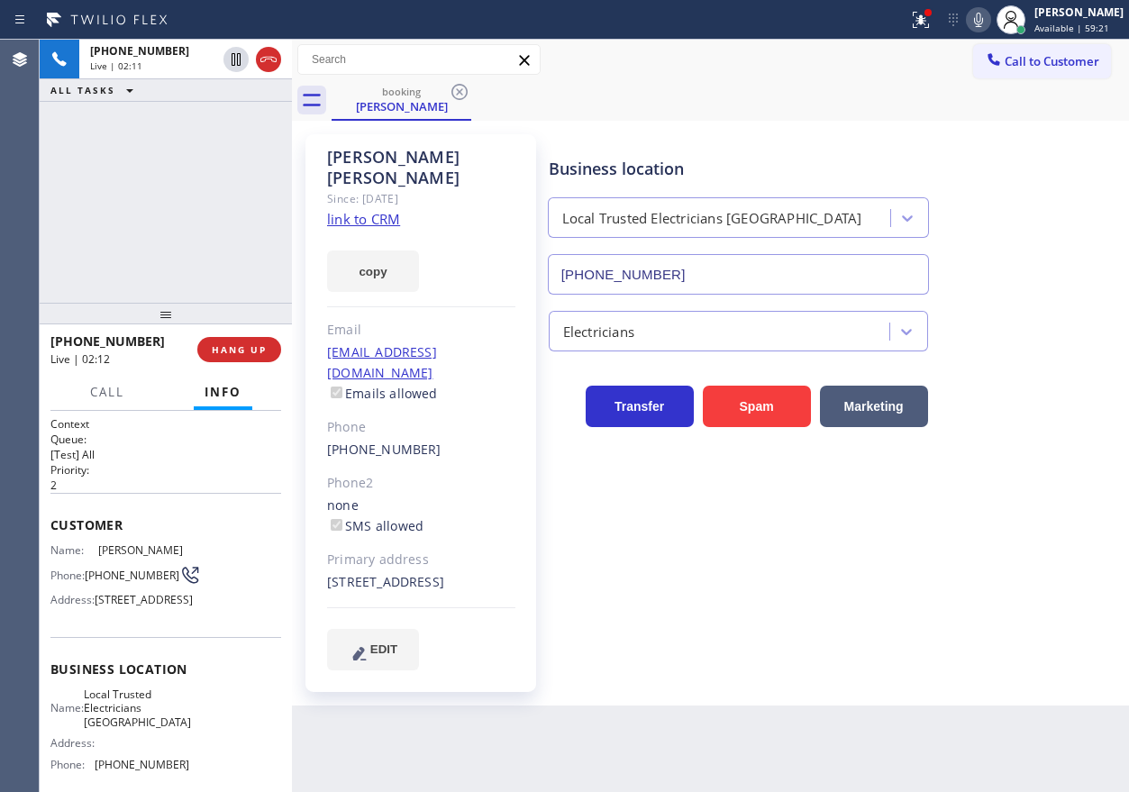
click at [988, 18] on icon at bounding box center [978, 20] width 22 height 22
click at [999, 150] on div "Business location Local Trusted Electricians Lake Forest (949) 334-2844" at bounding box center [834, 213] width 579 height 163
drag, startPoint x: 982, startPoint y: 19, endPoint x: 675, endPoint y: 50, distance: 308.8
click at [982, 19] on icon at bounding box center [978, 20] width 9 height 14
click at [228, 65] on icon at bounding box center [236, 60] width 22 height 22
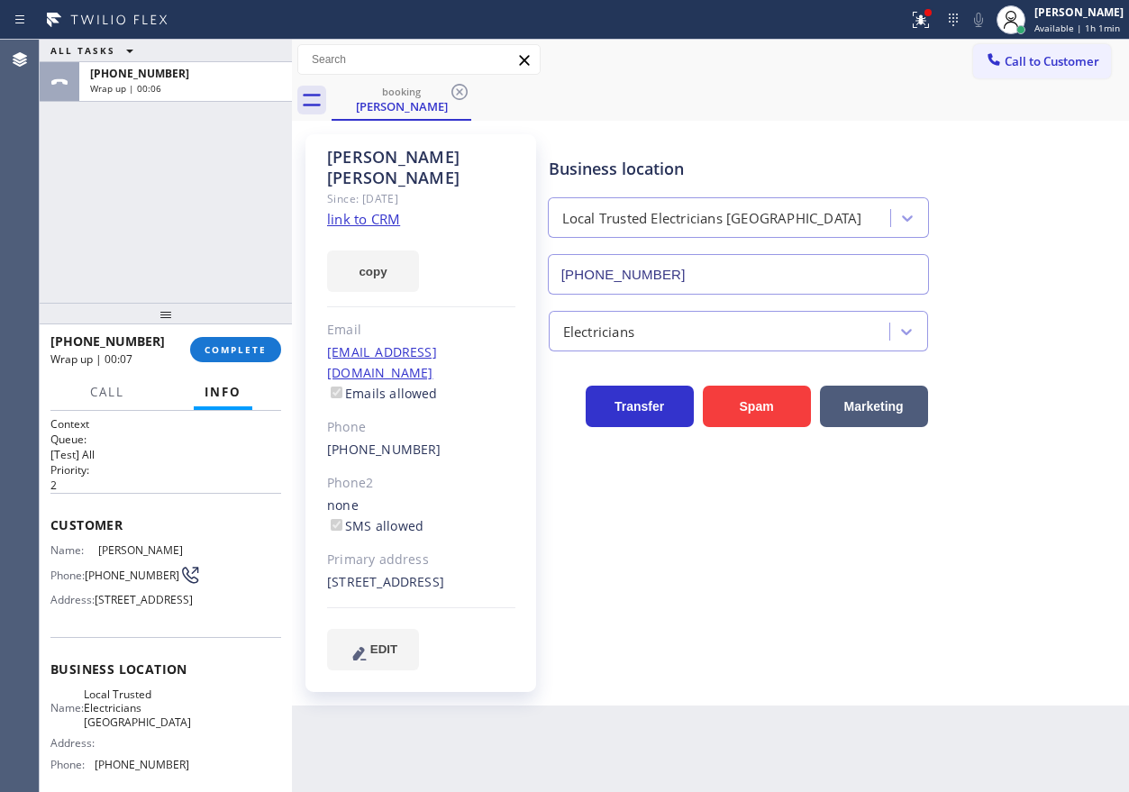
drag, startPoint x: 1102, startPoint y: 520, endPoint x: 325, endPoint y: 139, distance: 864.9
click at [1080, 508] on div "Business location Local Trusted Electricians Lake Forest (949) 334-2844 Electri…" at bounding box center [834, 402] width 579 height 526
click at [258, 345] on span "COMPLETE" at bounding box center [235, 349] width 62 height 13
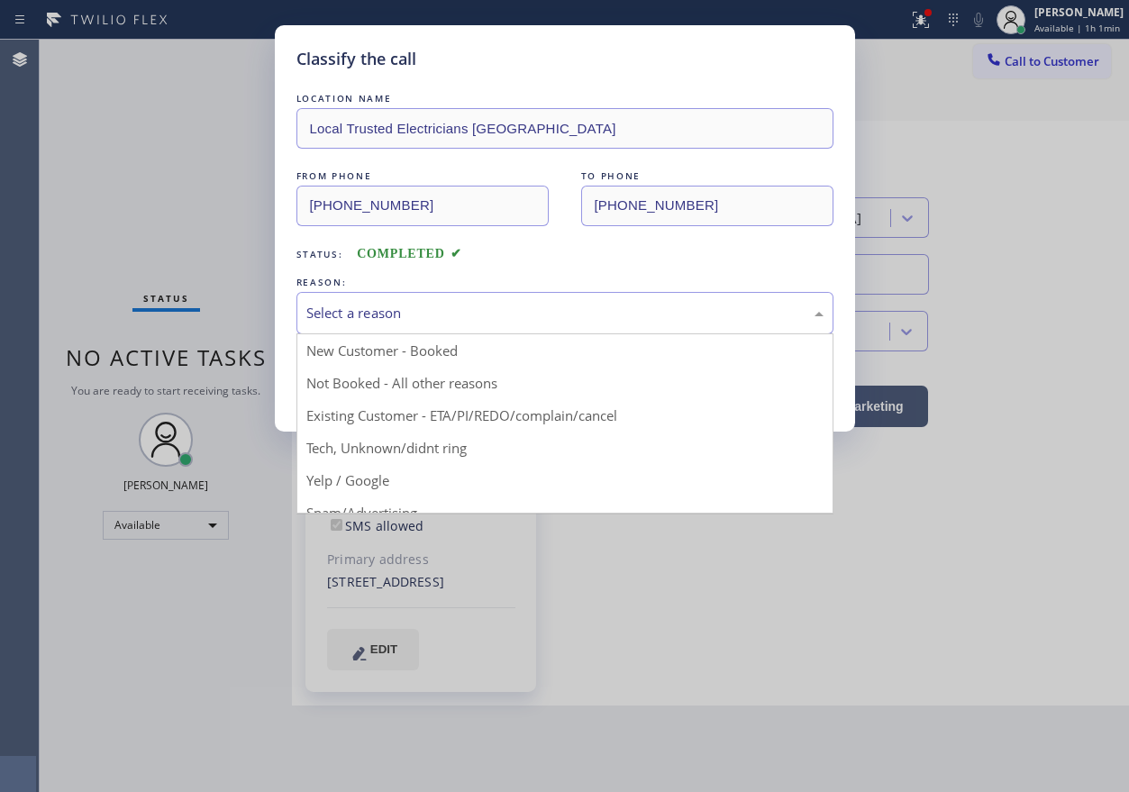
click at [468, 313] on div "Select a reason" at bounding box center [564, 313] width 517 height 21
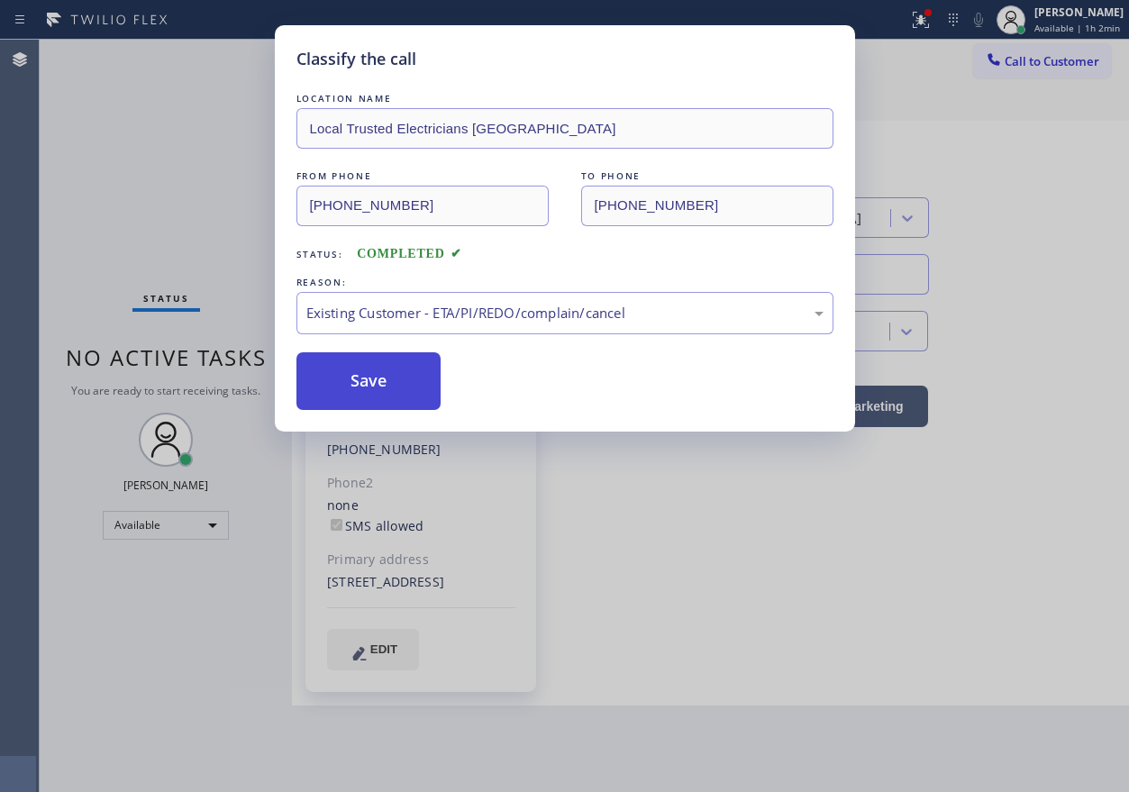
click at [408, 391] on button "Save" at bounding box center [368, 381] width 145 height 58
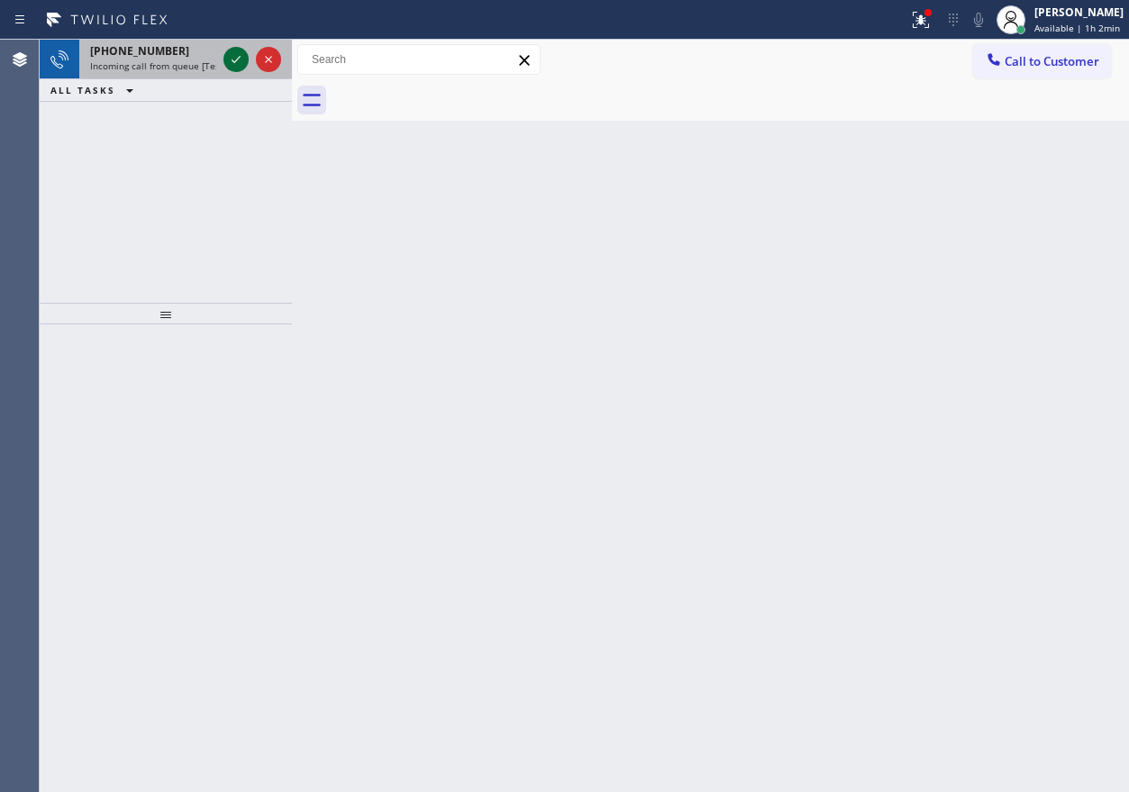
click at [241, 61] on icon at bounding box center [236, 60] width 22 height 22
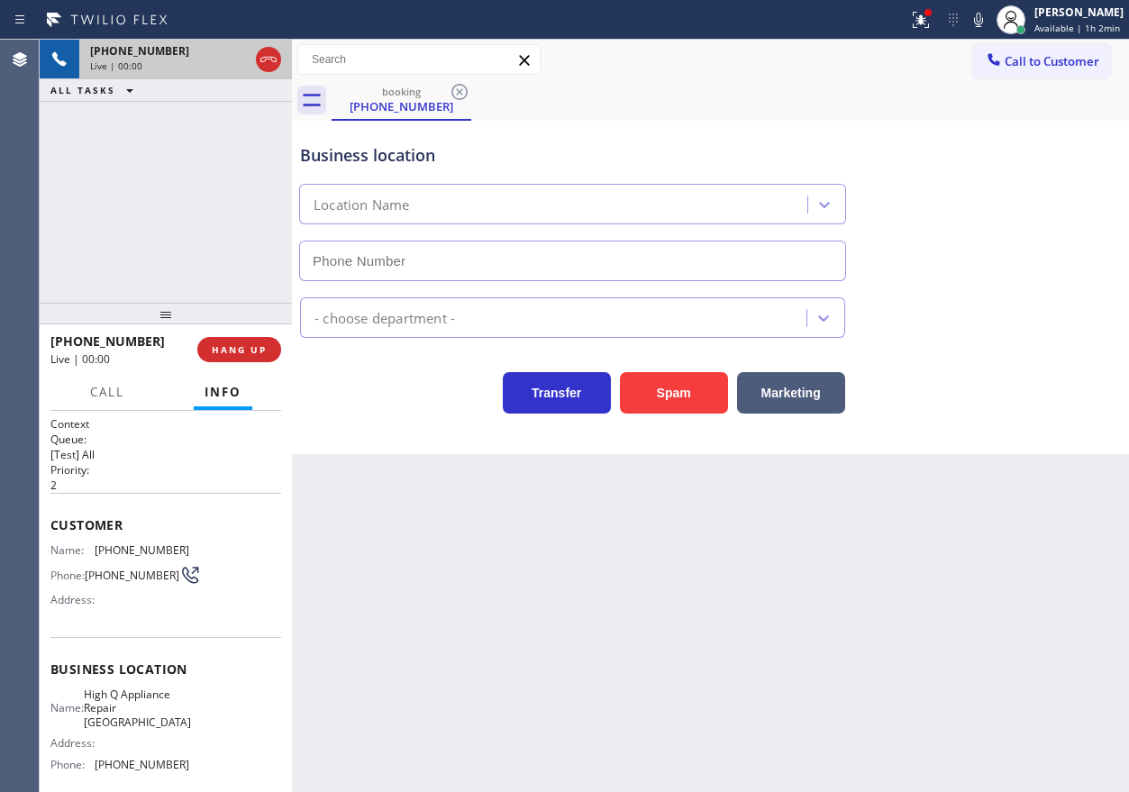
type input "(619) 314-5252"
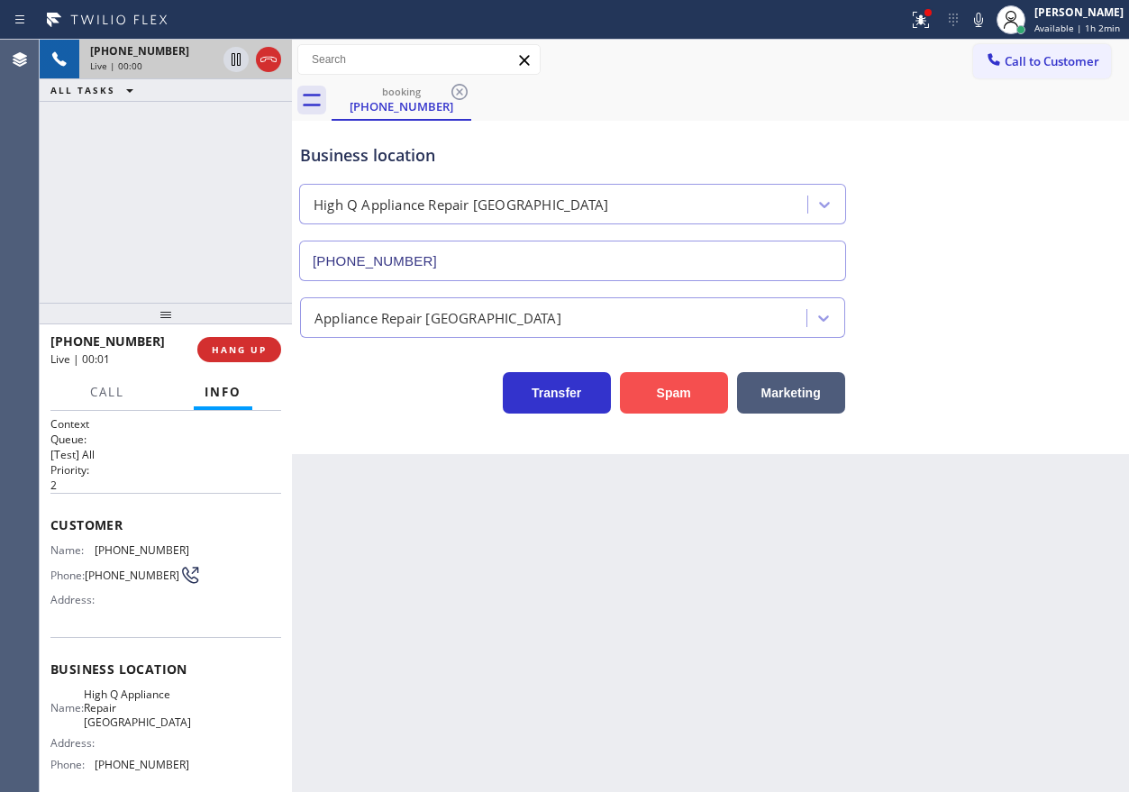
click at [696, 401] on button "Spam" at bounding box center [674, 392] width 108 height 41
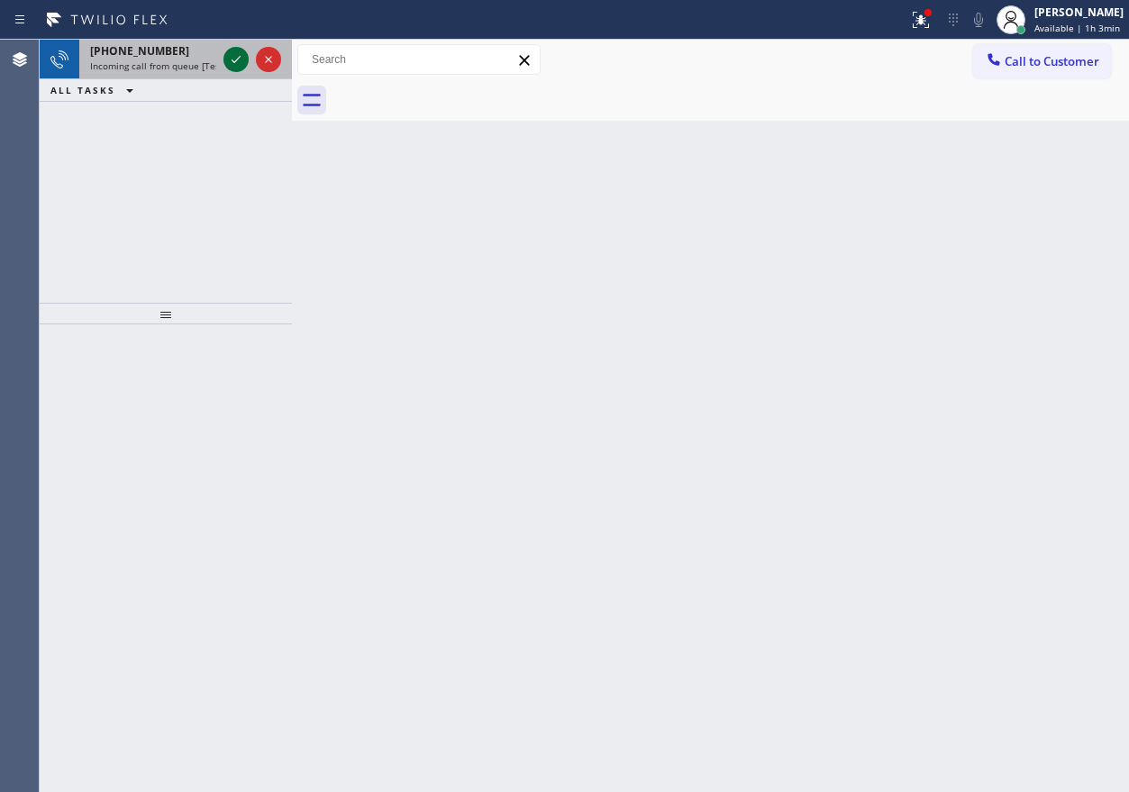
click at [234, 64] on icon at bounding box center [236, 60] width 22 height 22
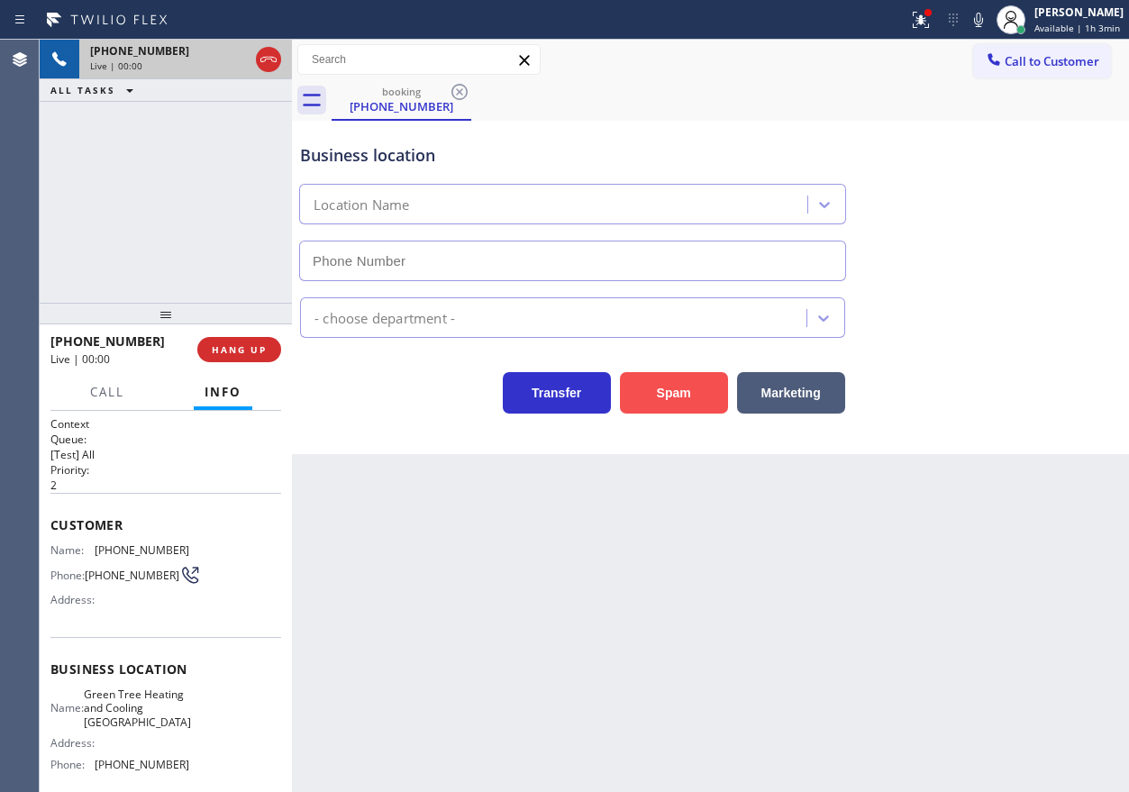
type input "(510) 616-9136"
click at [676, 404] on button "Spam" at bounding box center [674, 392] width 108 height 41
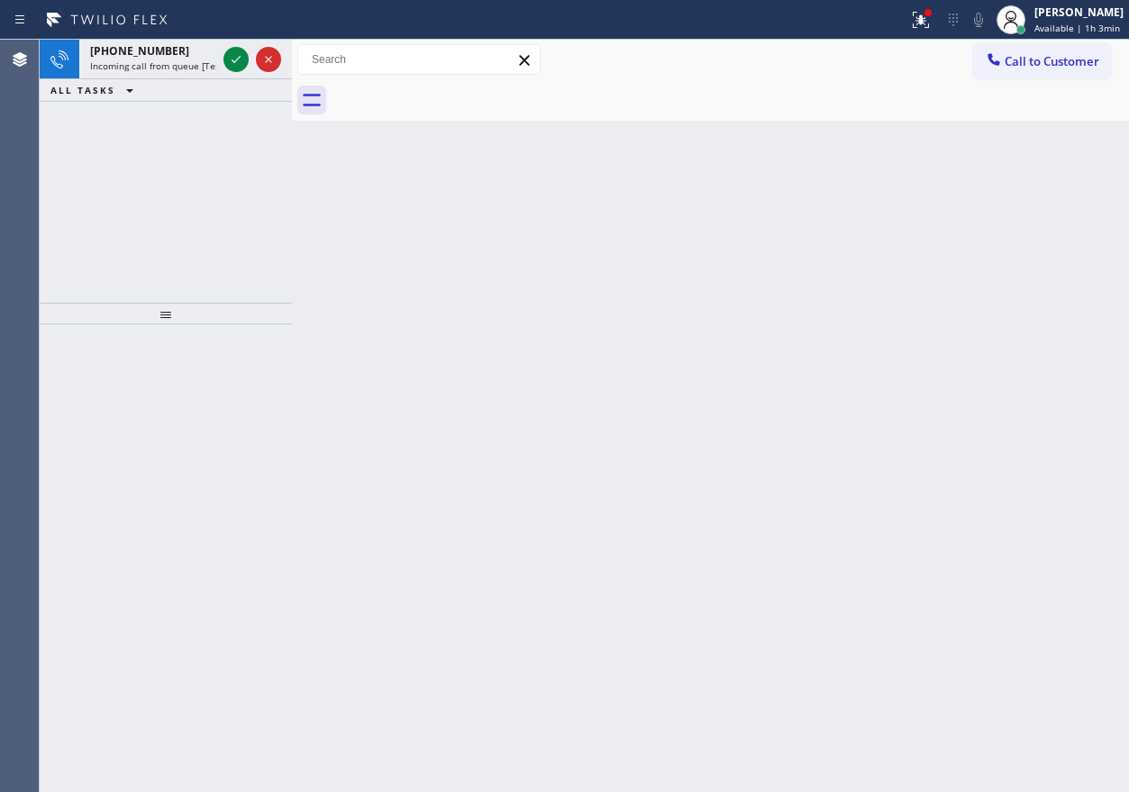
click at [1002, 334] on div "Back to Dashboard Change Sender ID Customers Technicians Select a contact Outbo…" at bounding box center [710, 416] width 837 height 752
click at [239, 54] on icon at bounding box center [236, 60] width 22 height 22
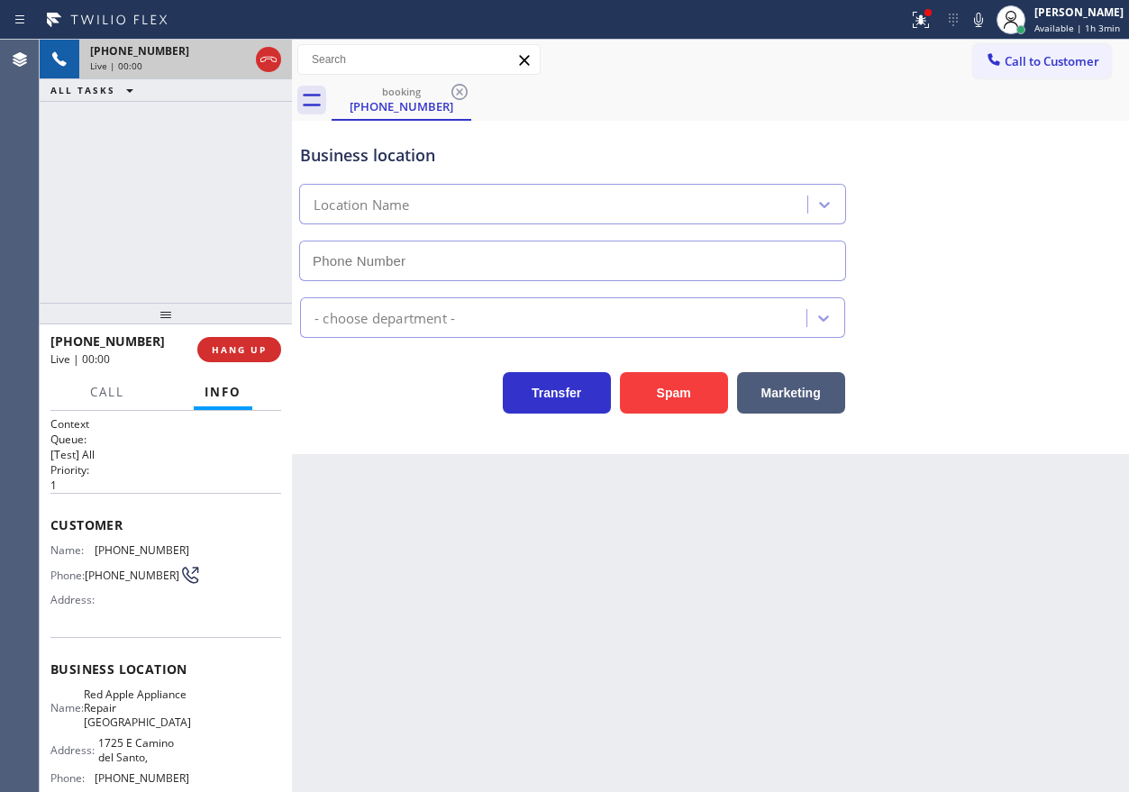
type input "(602) 353-7310"
click at [134, 720] on span "Red Apple Appliance Repair Phoenix" at bounding box center [137, 707] width 107 height 41
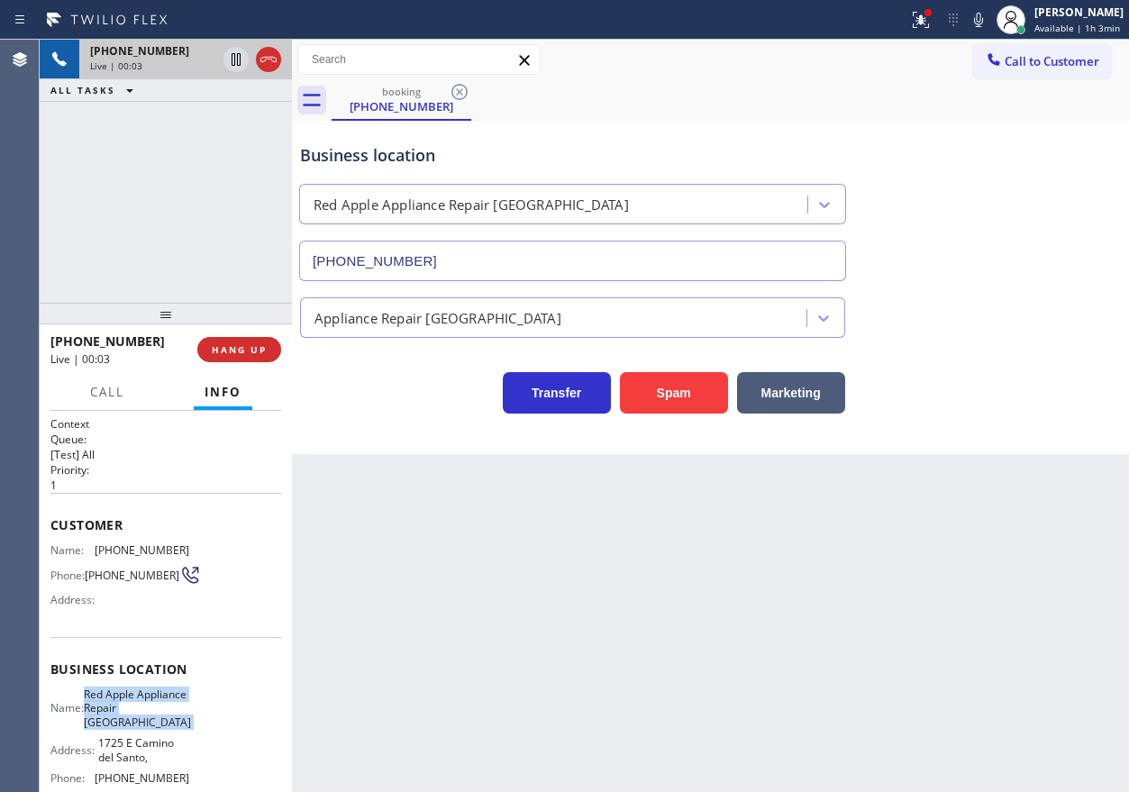
click at [134, 720] on span "Red Apple Appliance Repair Phoenix" at bounding box center [137, 707] width 107 height 41
click at [658, 273] on input "(602) 353-7310" at bounding box center [572, 261] width 547 height 41
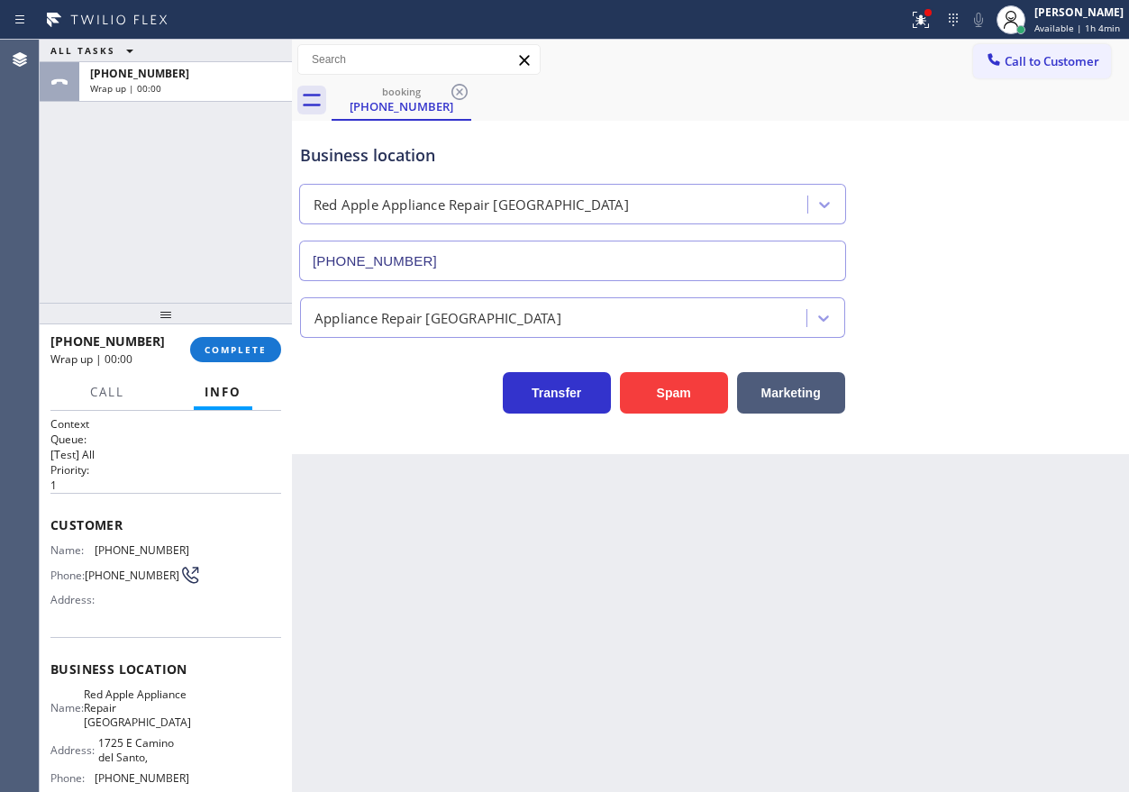
drag, startPoint x: 250, startPoint y: 345, endPoint x: 359, endPoint y: 317, distance: 112.5
click at [250, 345] on span "COMPLETE" at bounding box center [235, 349] width 62 height 13
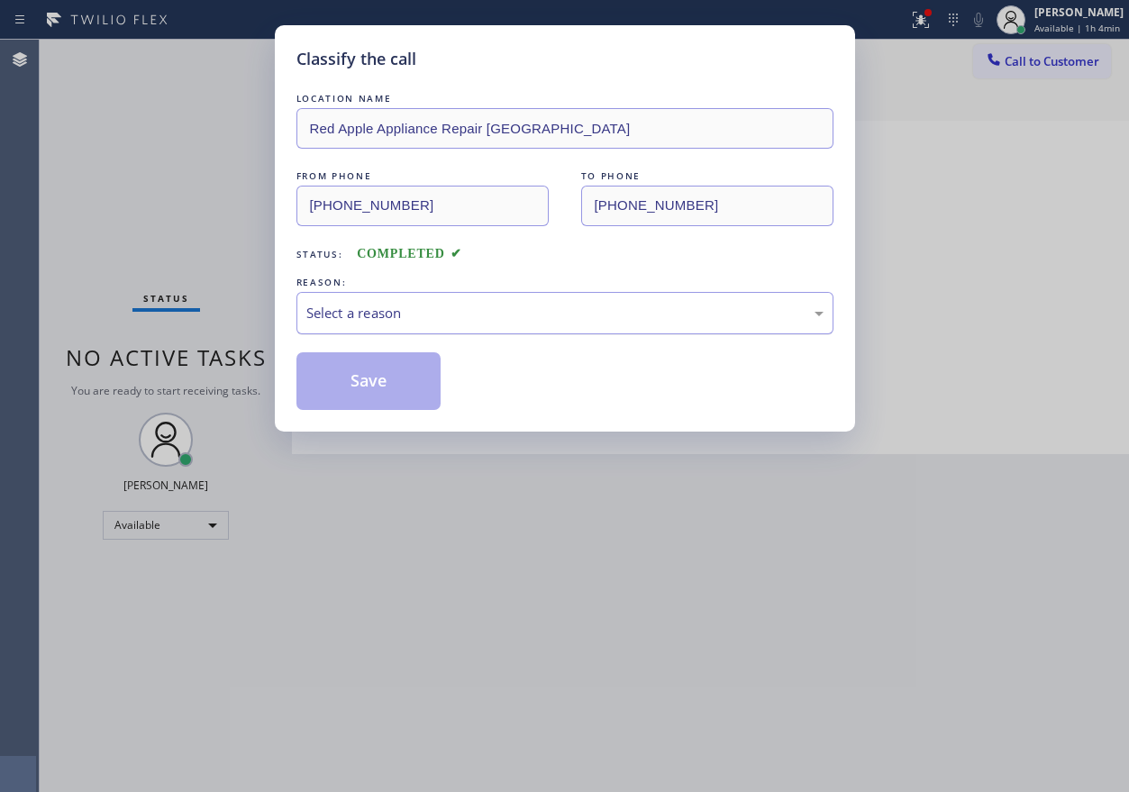
drag, startPoint x: 524, startPoint y: 303, endPoint x: 513, endPoint y: 321, distance: 21.5
click at [523, 307] on div "Select a reason" at bounding box center [564, 313] width 517 height 21
click at [380, 389] on button "Save" at bounding box center [368, 381] width 145 height 58
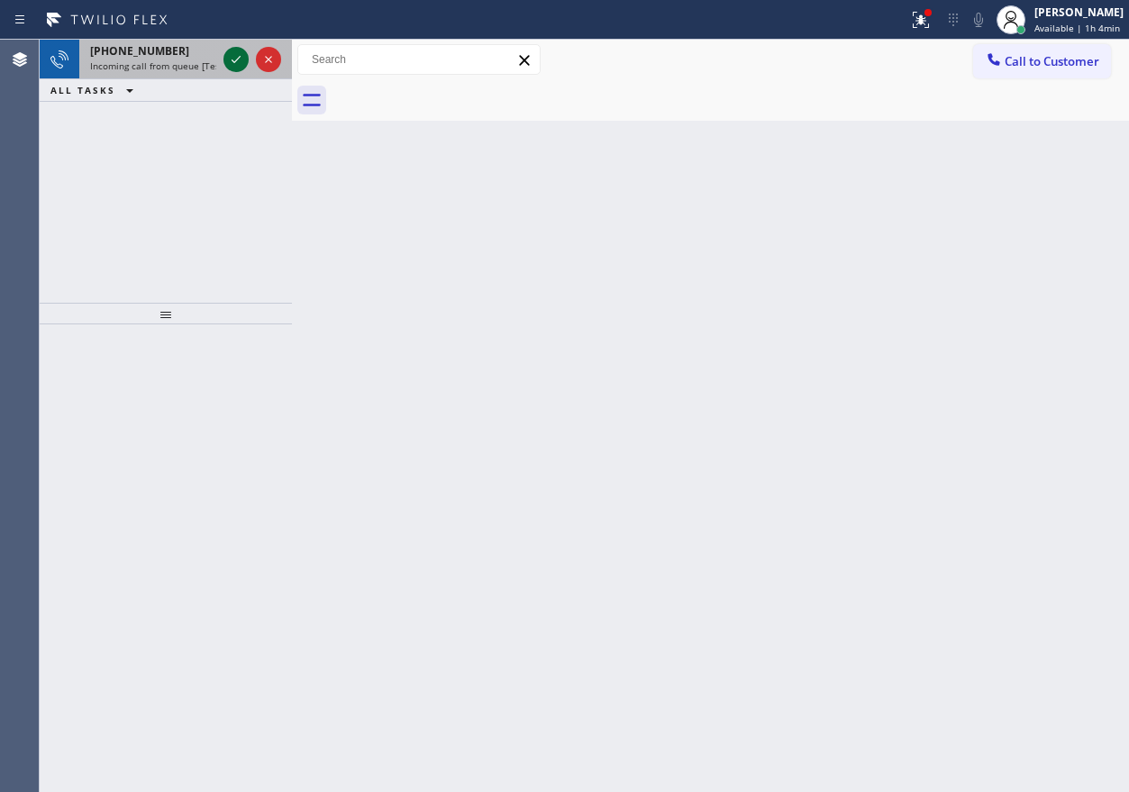
click at [238, 67] on icon at bounding box center [236, 60] width 22 height 22
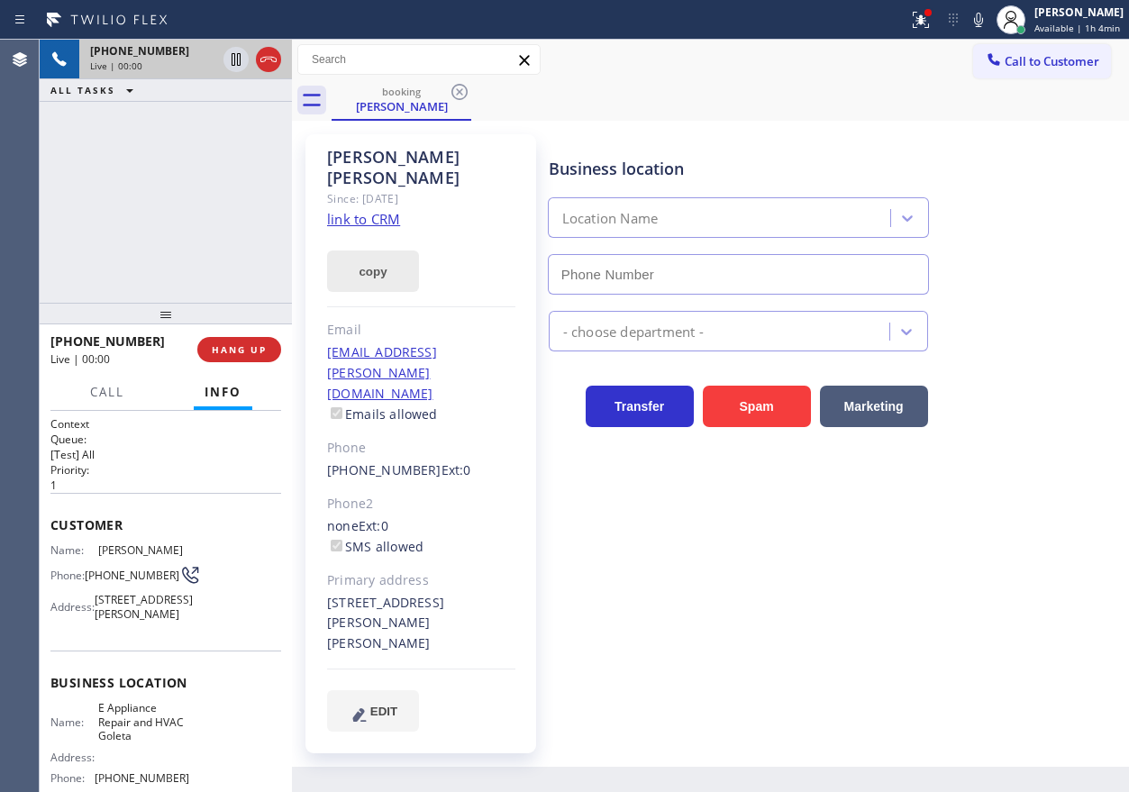
type input "(805) 243-3443"
click at [359, 210] on link "link to CRM" at bounding box center [363, 219] width 73 height 18
click at [136, 742] on span "E Appliance Repair and HVAC Goleta" at bounding box center [143, 721] width 90 height 41
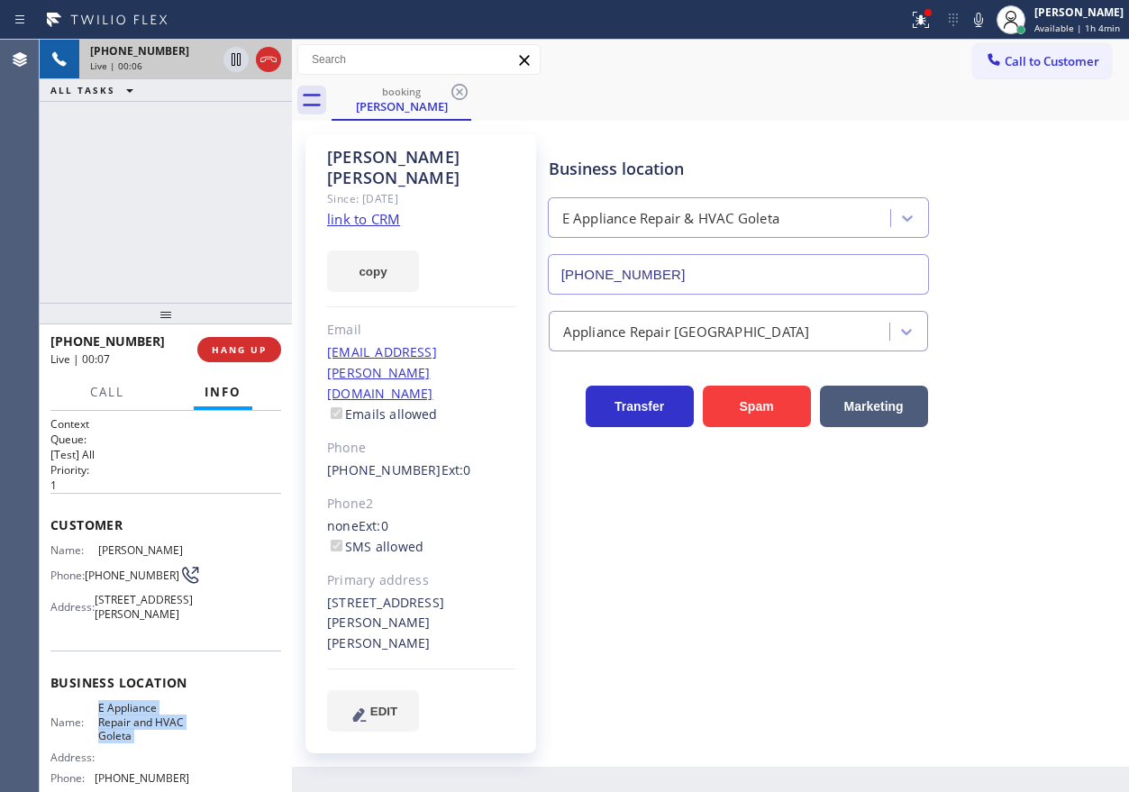
click at [711, 273] on input "(805) 243-3443" at bounding box center [738, 274] width 381 height 41
click at [251, 346] on span "HANG UP" at bounding box center [239, 349] width 55 height 13
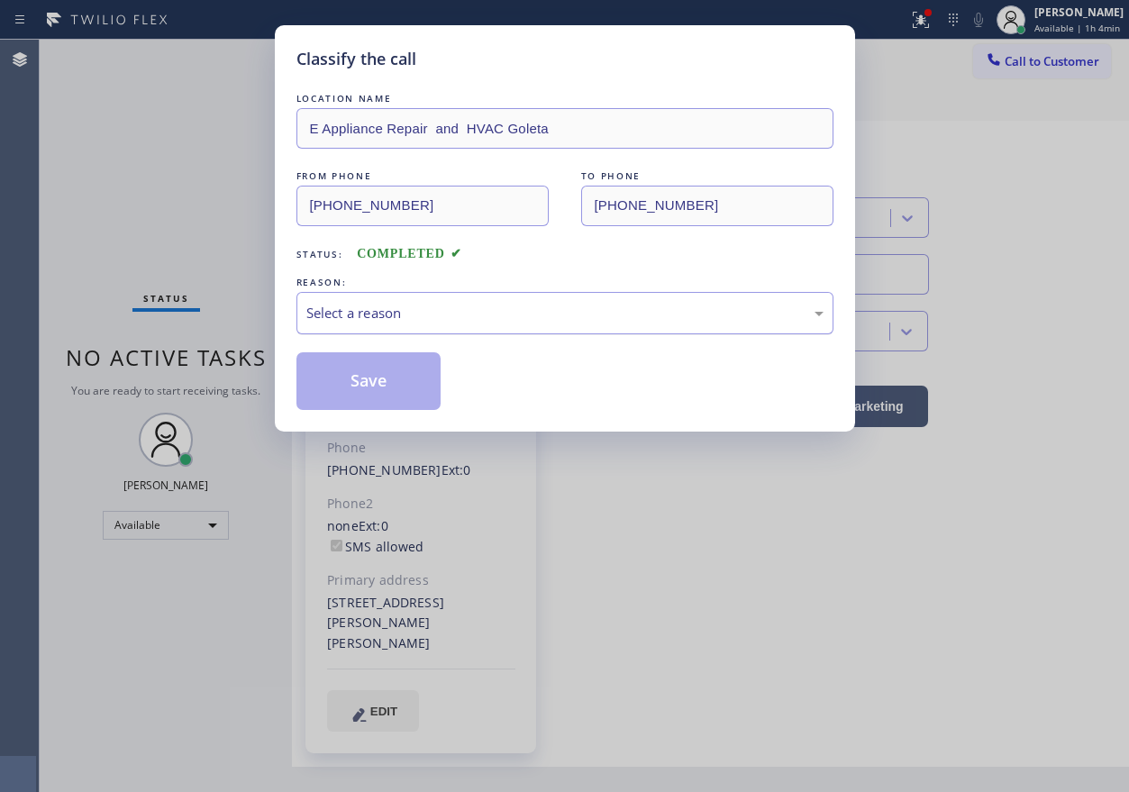
click at [414, 304] on div "Select a reason" at bounding box center [564, 313] width 517 height 21
click at [395, 399] on button "Save" at bounding box center [368, 381] width 145 height 58
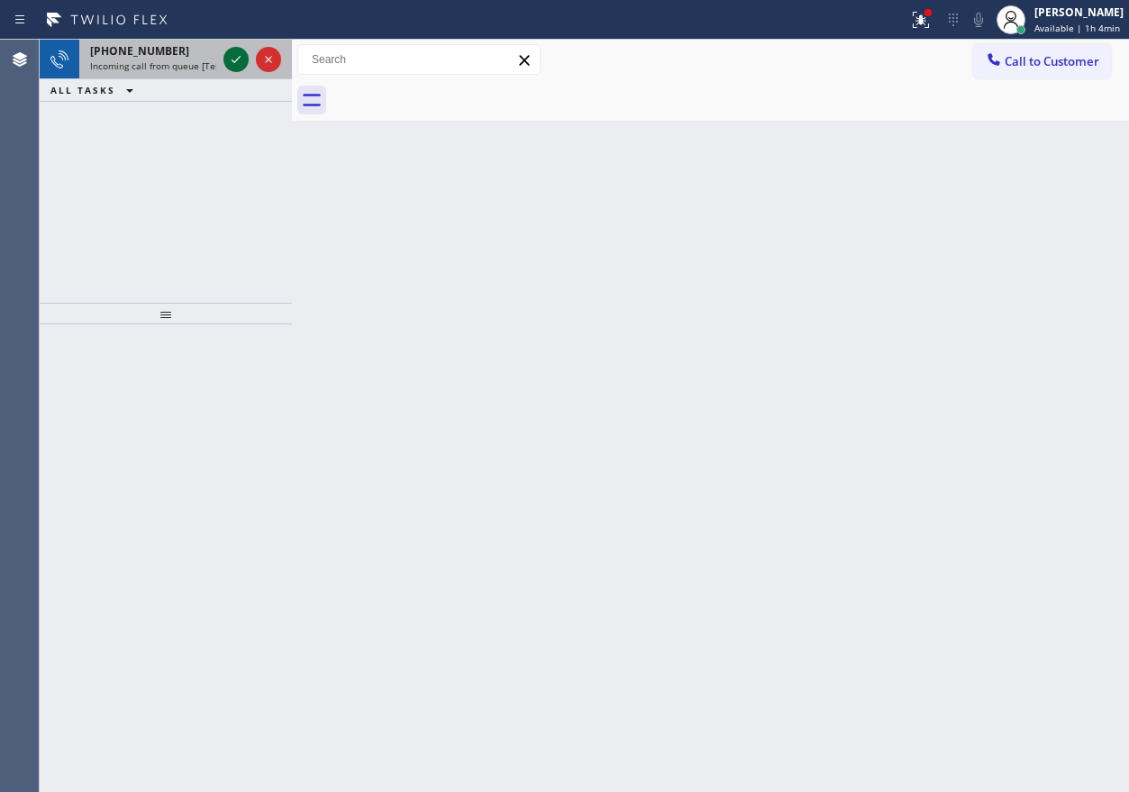
click at [240, 57] on icon at bounding box center [236, 59] width 9 height 7
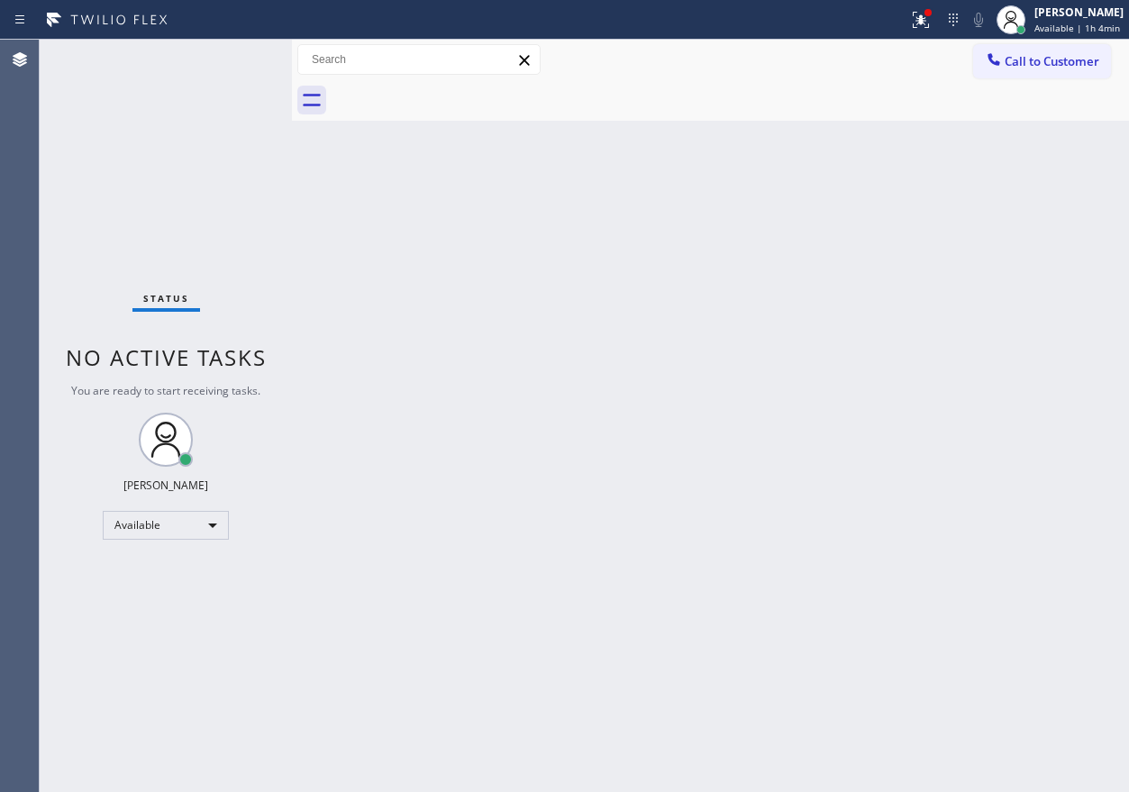
click at [237, 58] on div "Status No active tasks You are ready to start receiving tasks. [PERSON_NAME] Av…" at bounding box center [166, 416] width 252 height 752
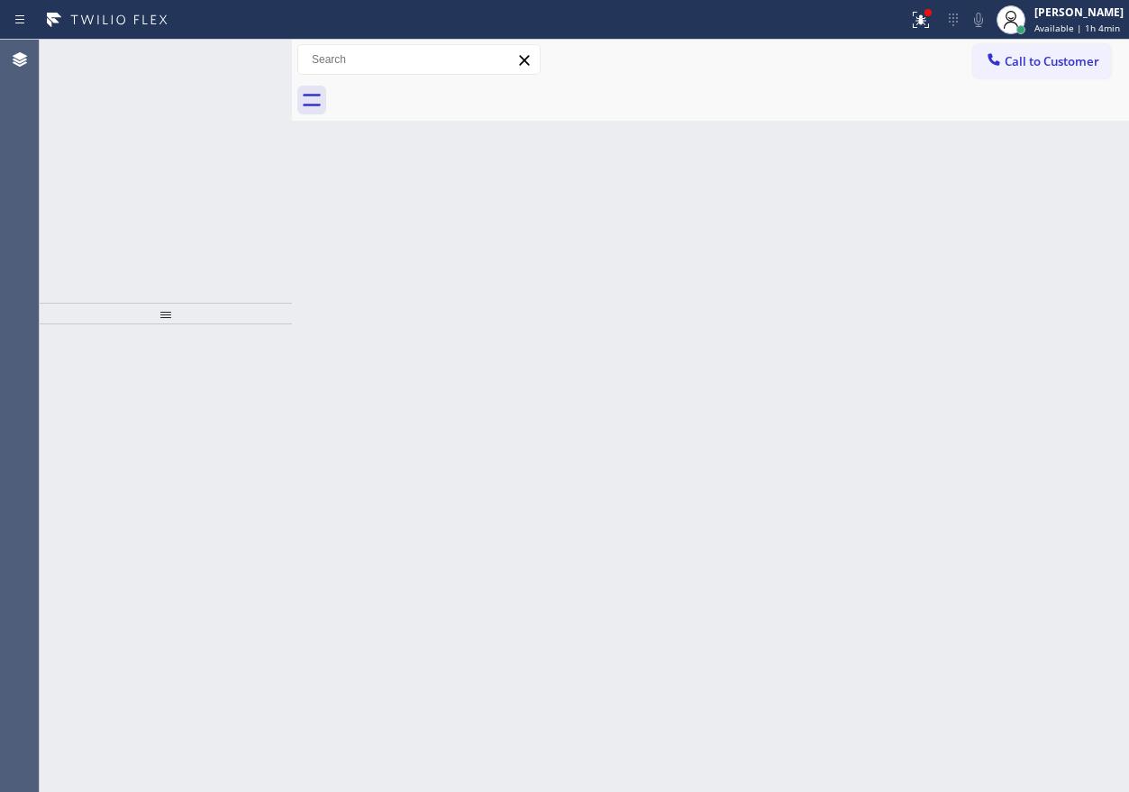
click at [237, 58] on icon at bounding box center [236, 60] width 22 height 22
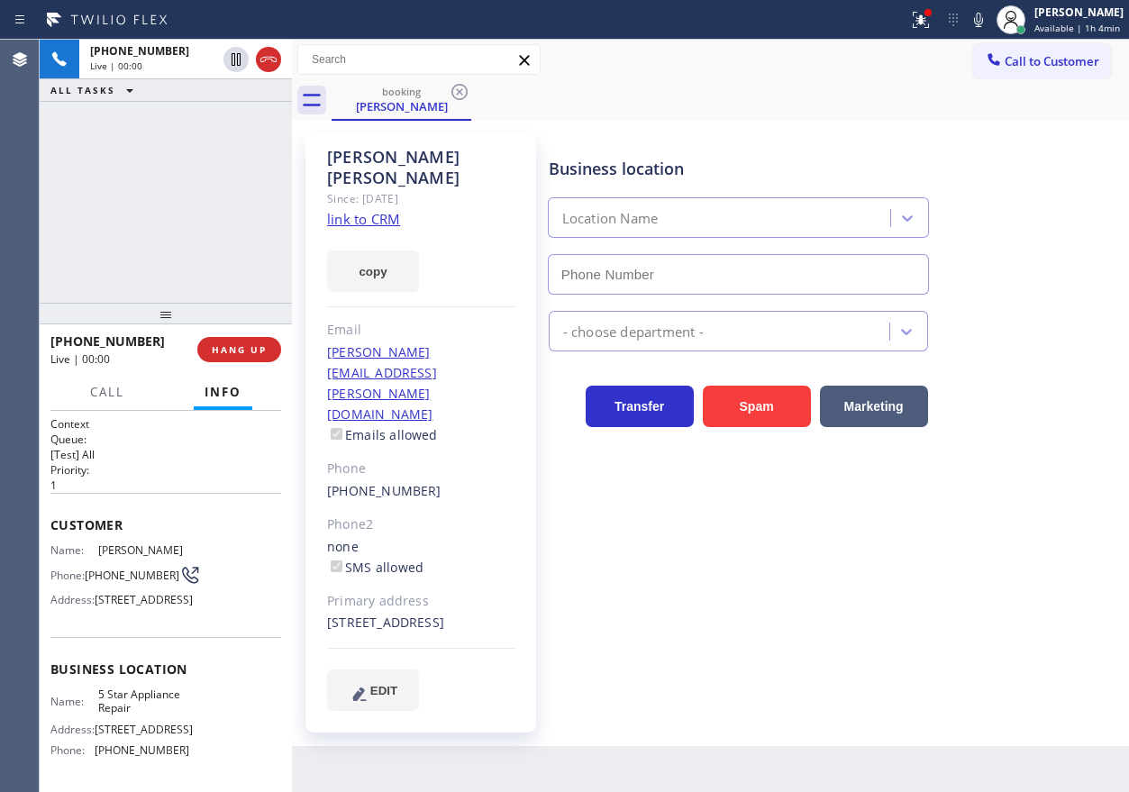
type input "(855) 731-4952"
click at [369, 210] on link "link to CRM" at bounding box center [363, 219] width 73 height 18
click at [130, 715] on span "5 Star Appliance Repair" at bounding box center [143, 701] width 90 height 28
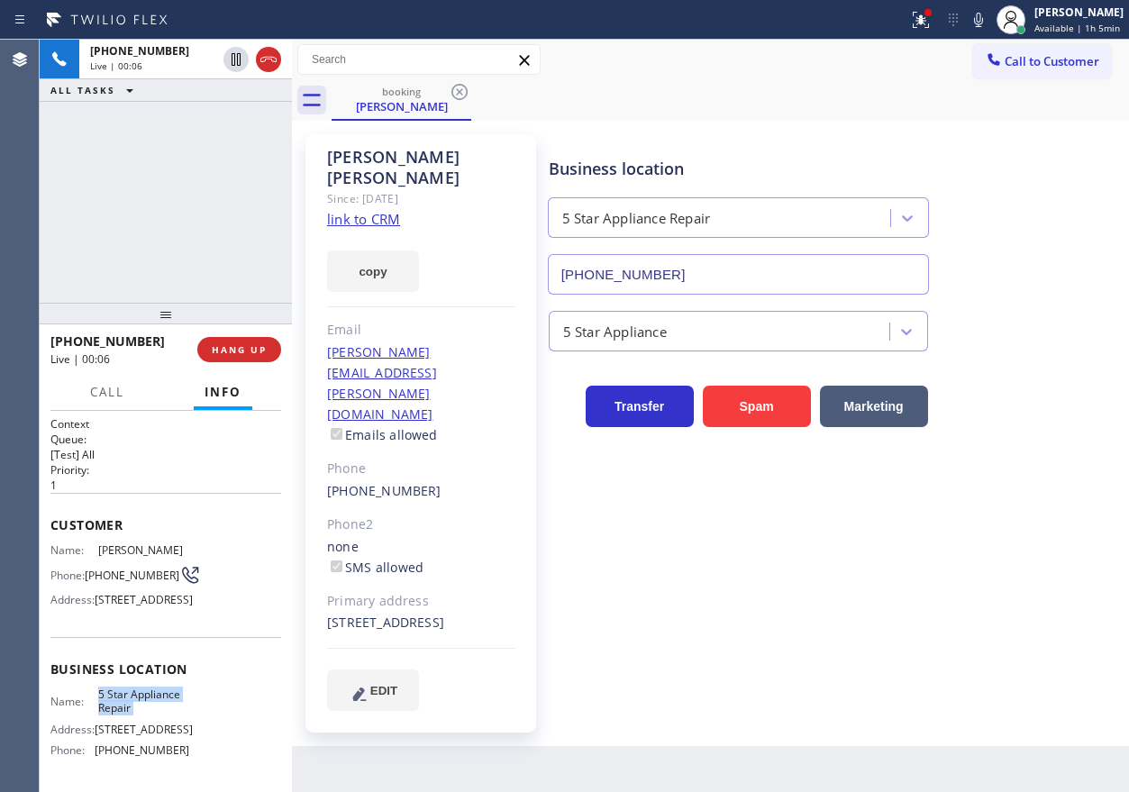
click at [695, 254] on input "(855) 731-4952" at bounding box center [738, 274] width 381 height 41
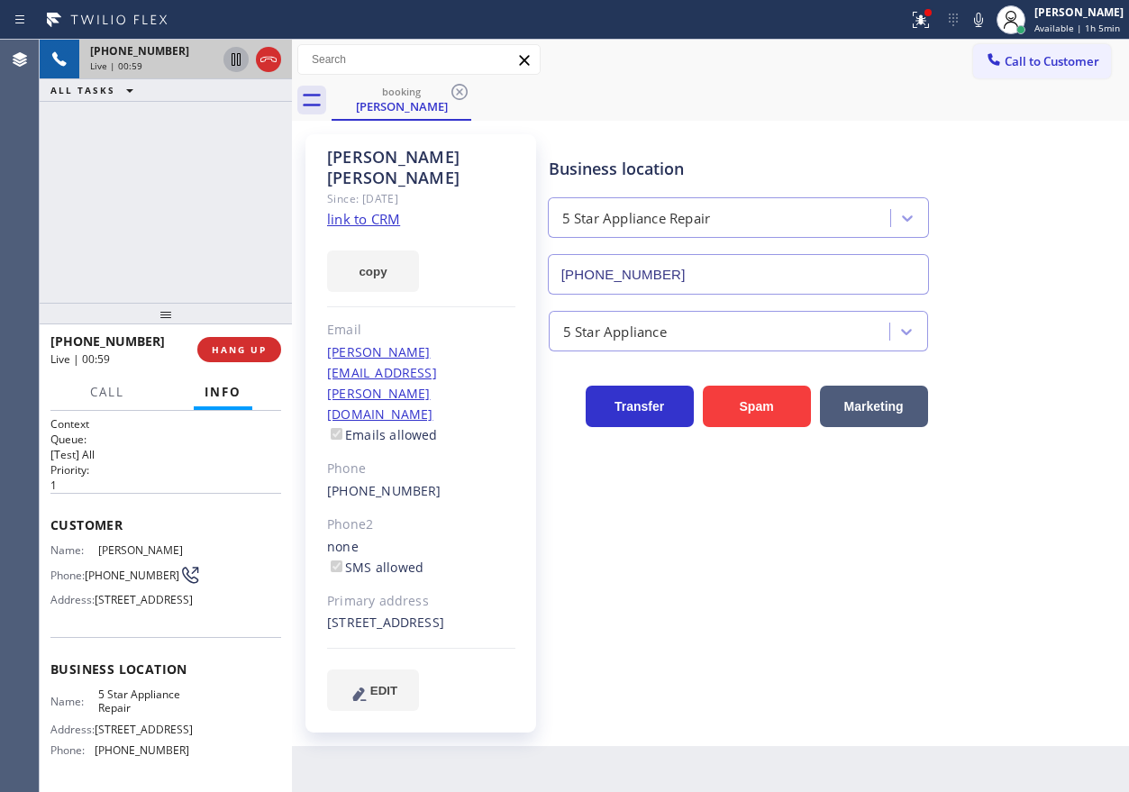
click at [235, 61] on icon at bounding box center [236, 59] width 9 height 13
click at [976, 29] on icon at bounding box center [978, 20] width 22 height 22
click at [1003, 335] on div "5 Star Appliance" at bounding box center [834, 328] width 579 height 48
click at [982, 14] on icon at bounding box center [978, 20] width 22 height 22
click at [239, 64] on icon at bounding box center [236, 59] width 13 height 13
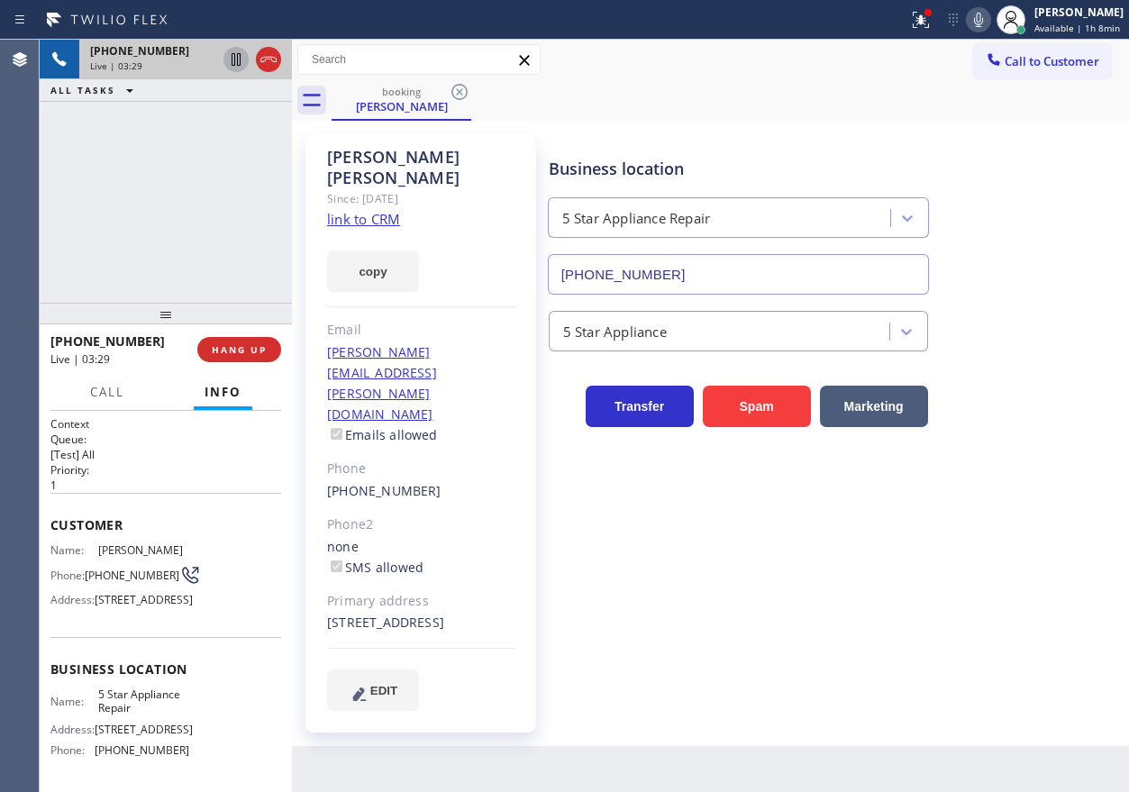
click at [988, 20] on icon at bounding box center [978, 20] width 22 height 22
click at [1001, 202] on div "Business location 5 Star Appliance Repair (855) 731-4952" at bounding box center [834, 213] width 579 height 163
click at [235, 52] on icon at bounding box center [236, 60] width 22 height 22
drag, startPoint x: 976, startPoint y: 15, endPoint x: 840, endPoint y: 14, distance: 136.0
click at [978, 14] on icon at bounding box center [978, 20] width 22 height 22
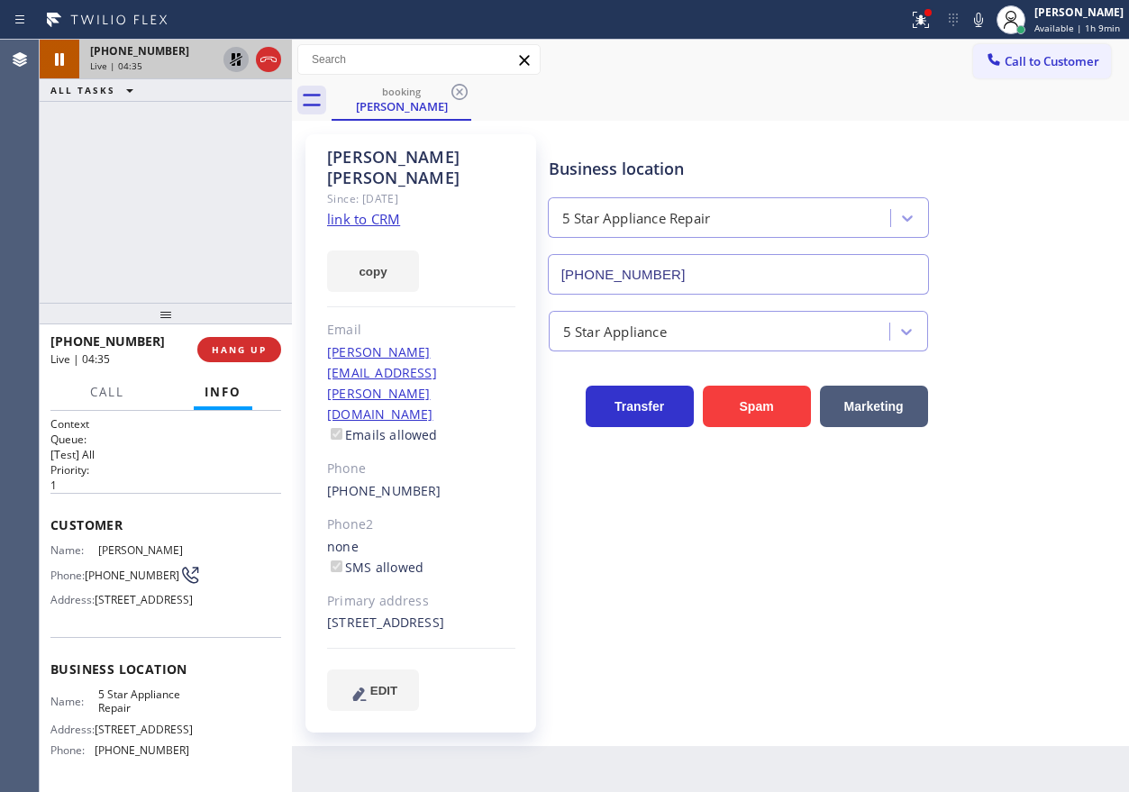
click at [231, 47] on button at bounding box center [235, 59] width 25 height 25
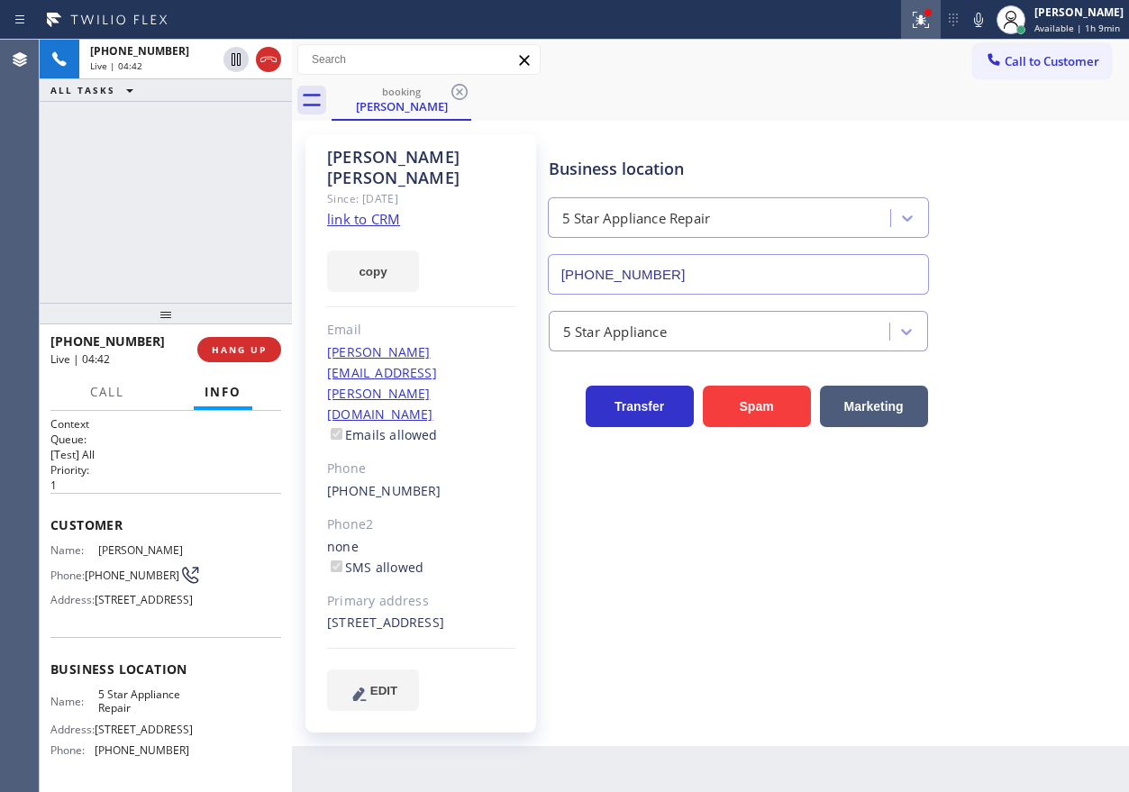
click at [931, 21] on icon at bounding box center [921, 20] width 22 height 22
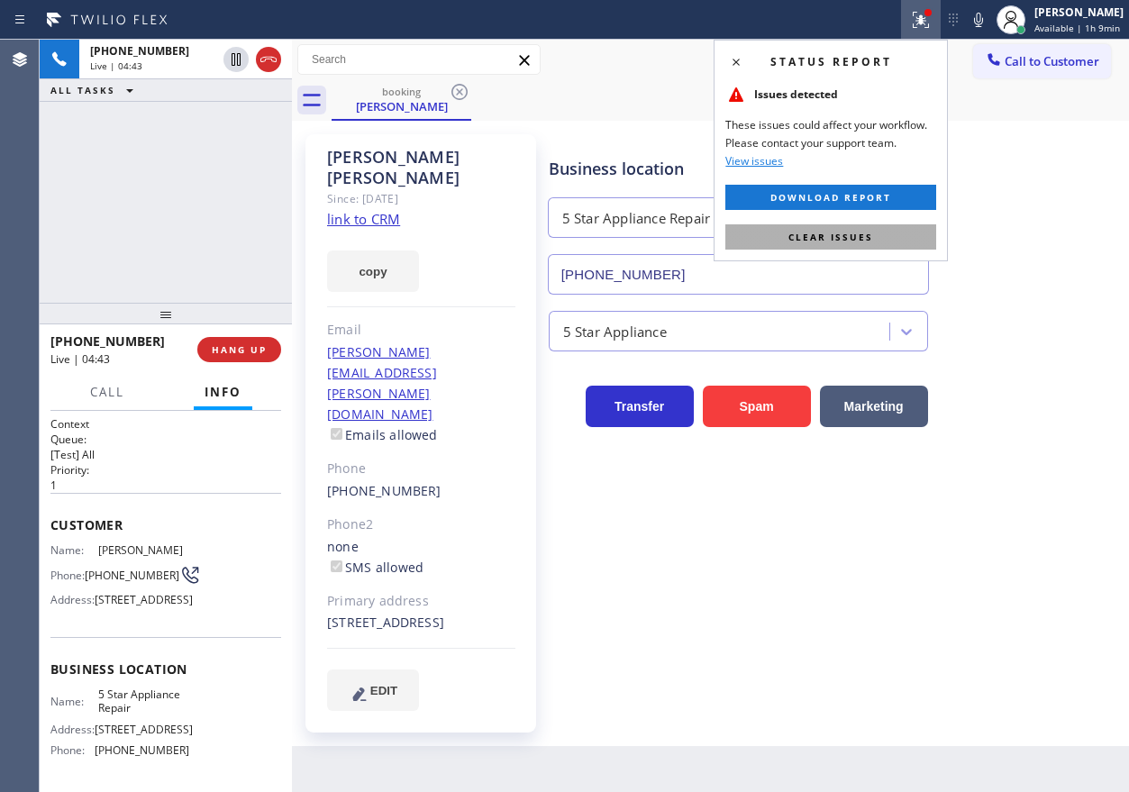
click at [813, 240] on span "Clear issues" at bounding box center [830, 237] width 85 height 13
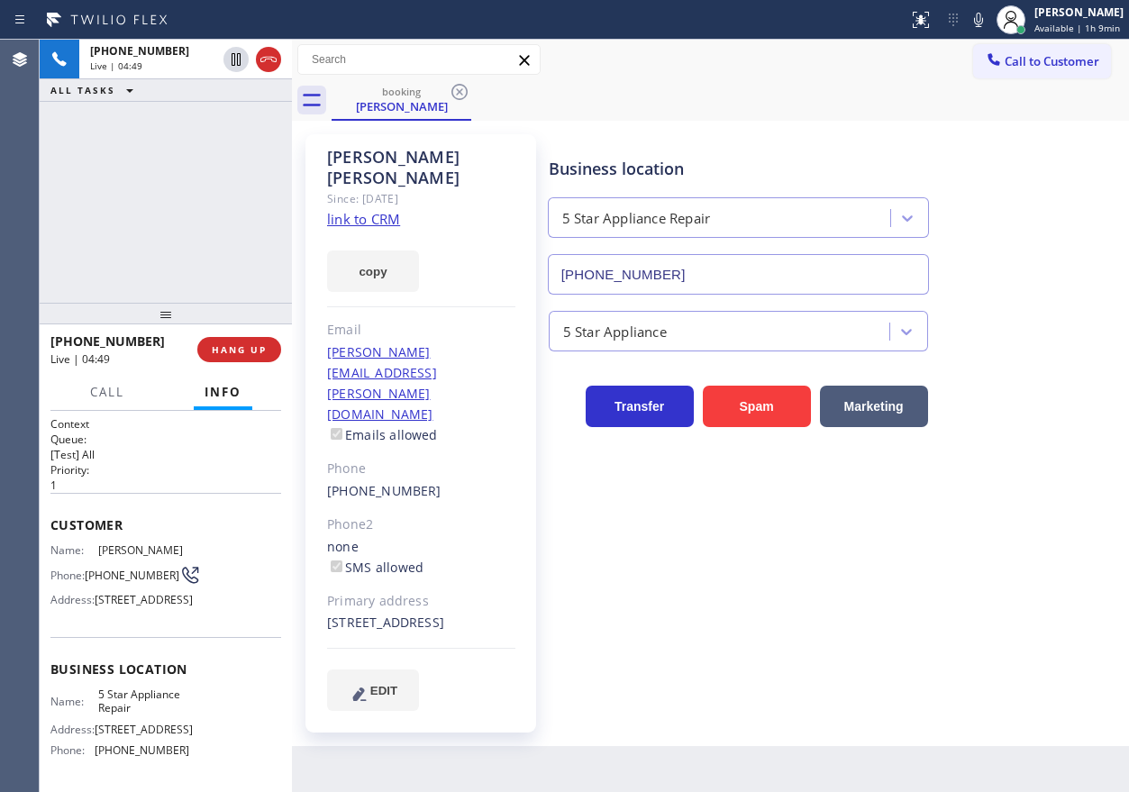
click at [973, 470] on div "Business location 5 Star Appliance Repair (855) 731-4952 5 Star Appliance Trans…" at bounding box center [834, 422] width 579 height 567
click at [925, 527] on div "Business location 5 Star Appliance Repair (855) 731-4952 5 Star Appliance Trans…" at bounding box center [834, 422] width 579 height 567
click at [250, 354] on span "HANG UP" at bounding box center [239, 349] width 55 height 13
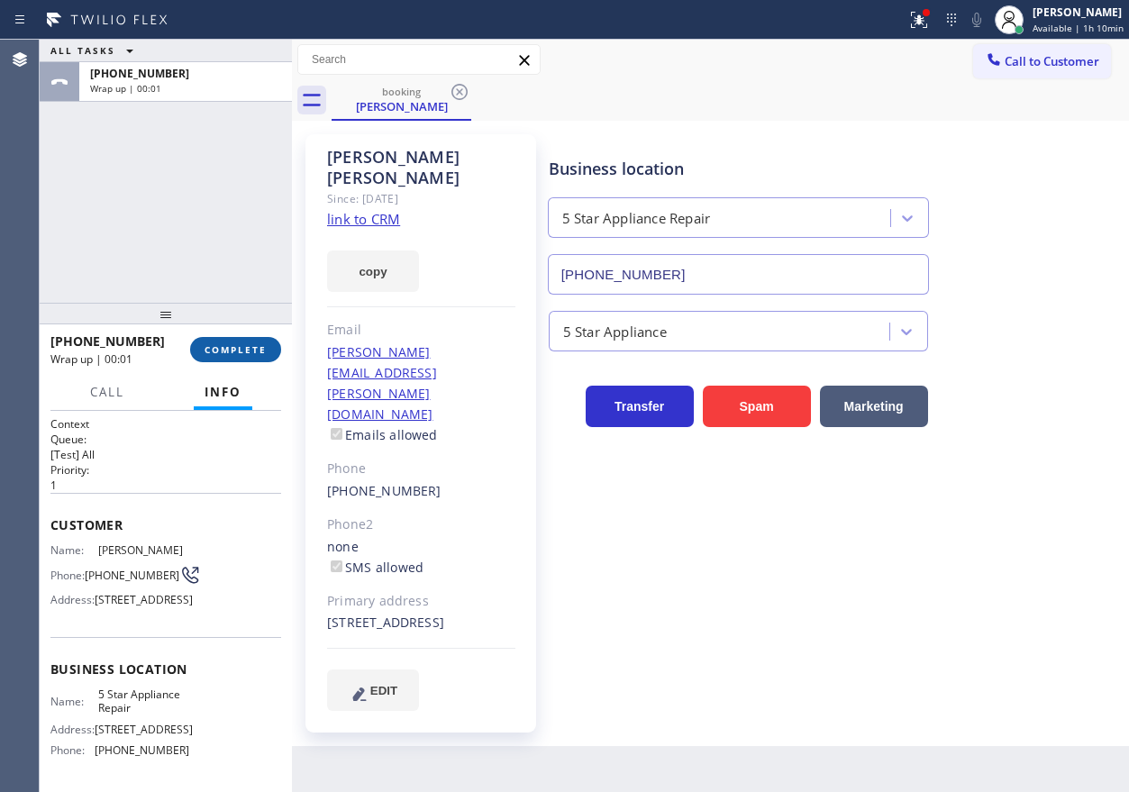
click at [256, 340] on button "COMPLETE" at bounding box center [235, 349] width 91 height 25
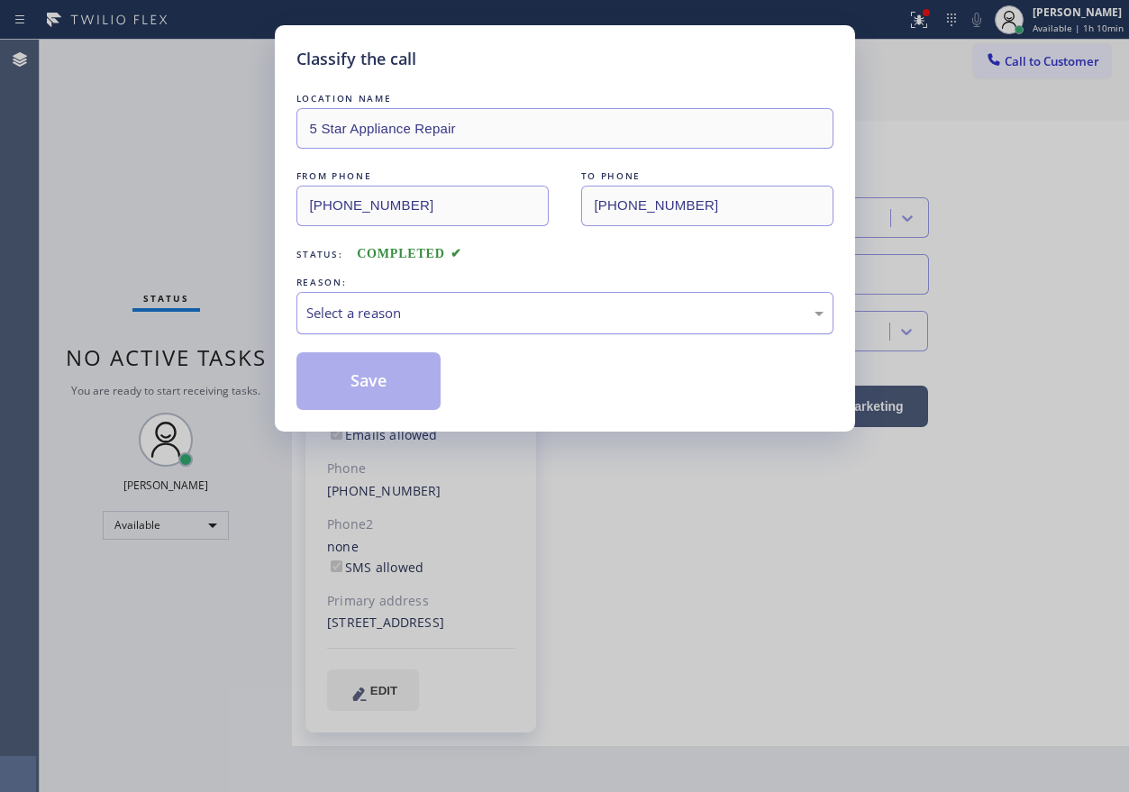
click at [515, 313] on div "Select a reason" at bounding box center [564, 313] width 517 height 21
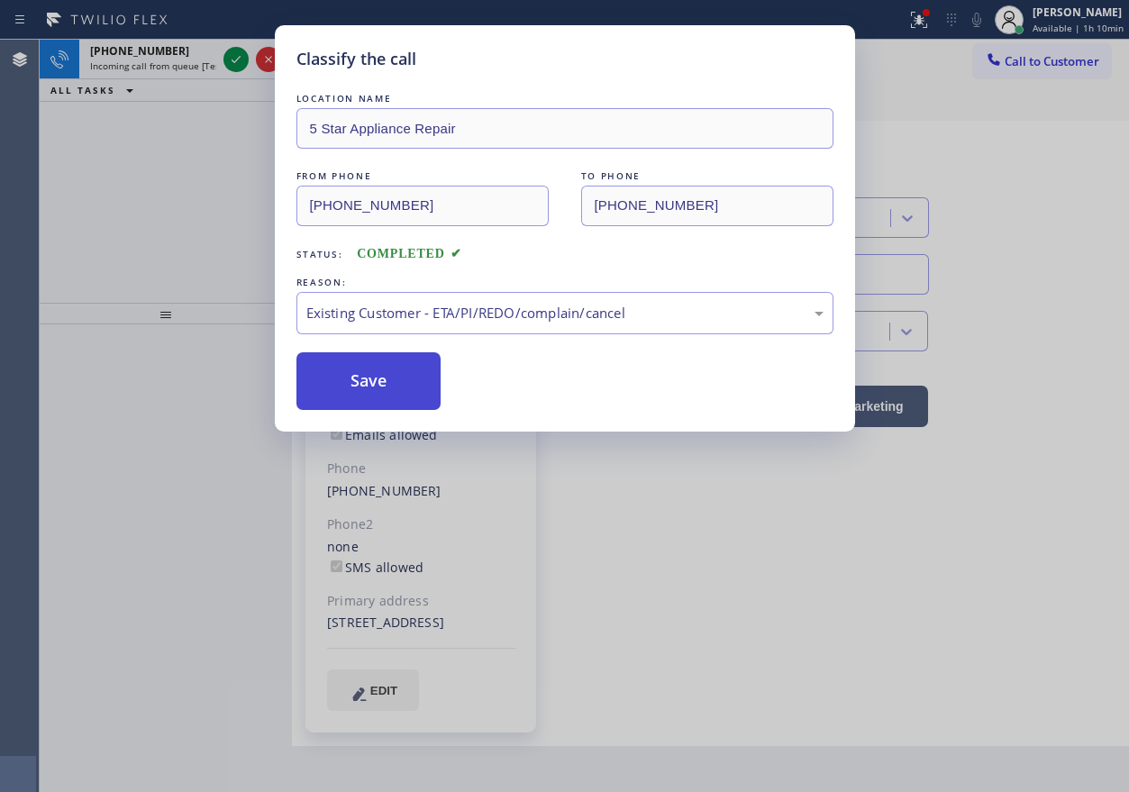
click at [350, 368] on button "Save" at bounding box center [368, 381] width 145 height 58
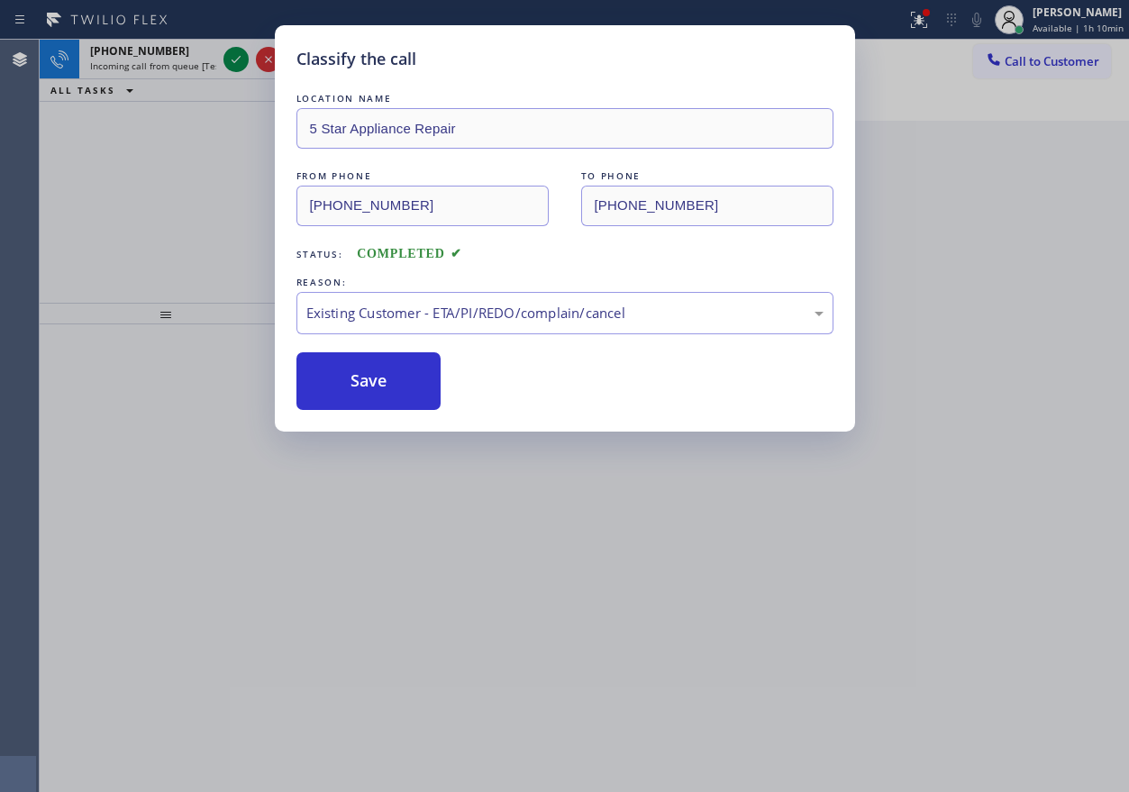
click at [230, 58] on icon at bounding box center [236, 60] width 22 height 22
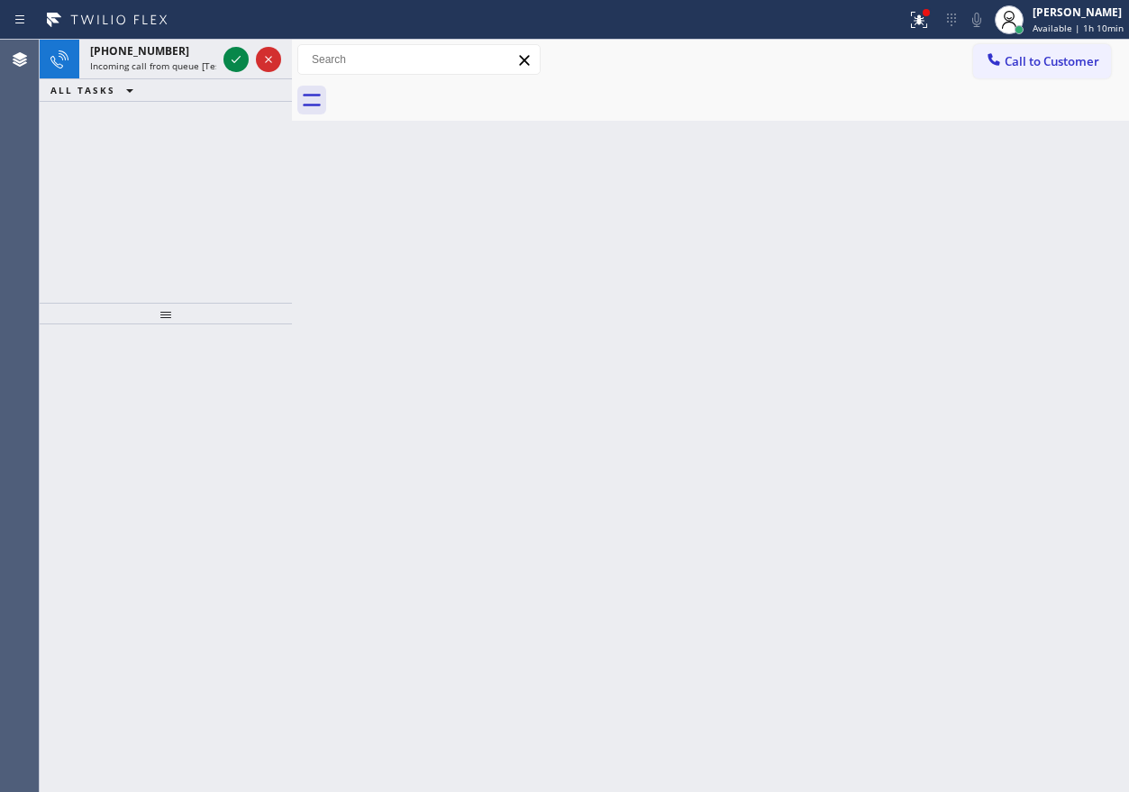
click at [979, 378] on div "Back to Dashboard Change Sender ID Customers Technicians Select a contact Outbo…" at bounding box center [710, 416] width 837 height 752
click at [231, 63] on icon at bounding box center [236, 60] width 22 height 22
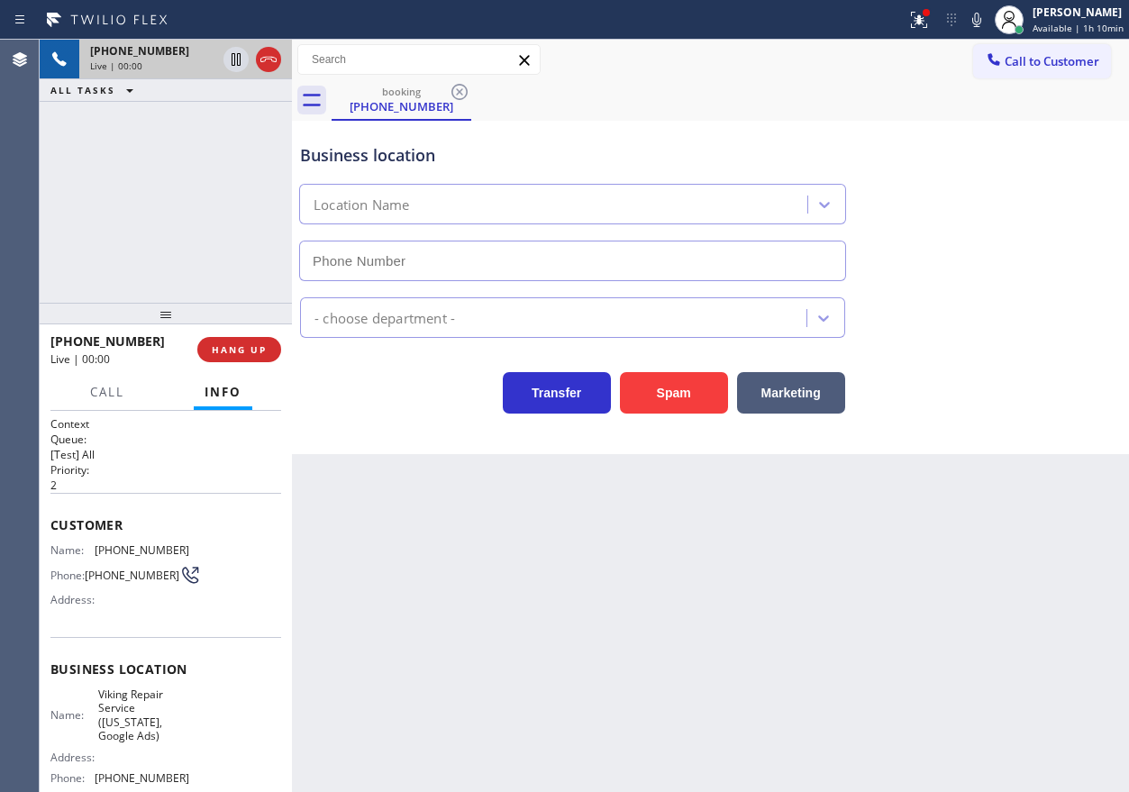
type input "(253) 263-1431"
click at [676, 416] on div "Business location Location Name (253) 263-1431 - choose department - Transfer S…" at bounding box center [710, 287] width 837 height 333
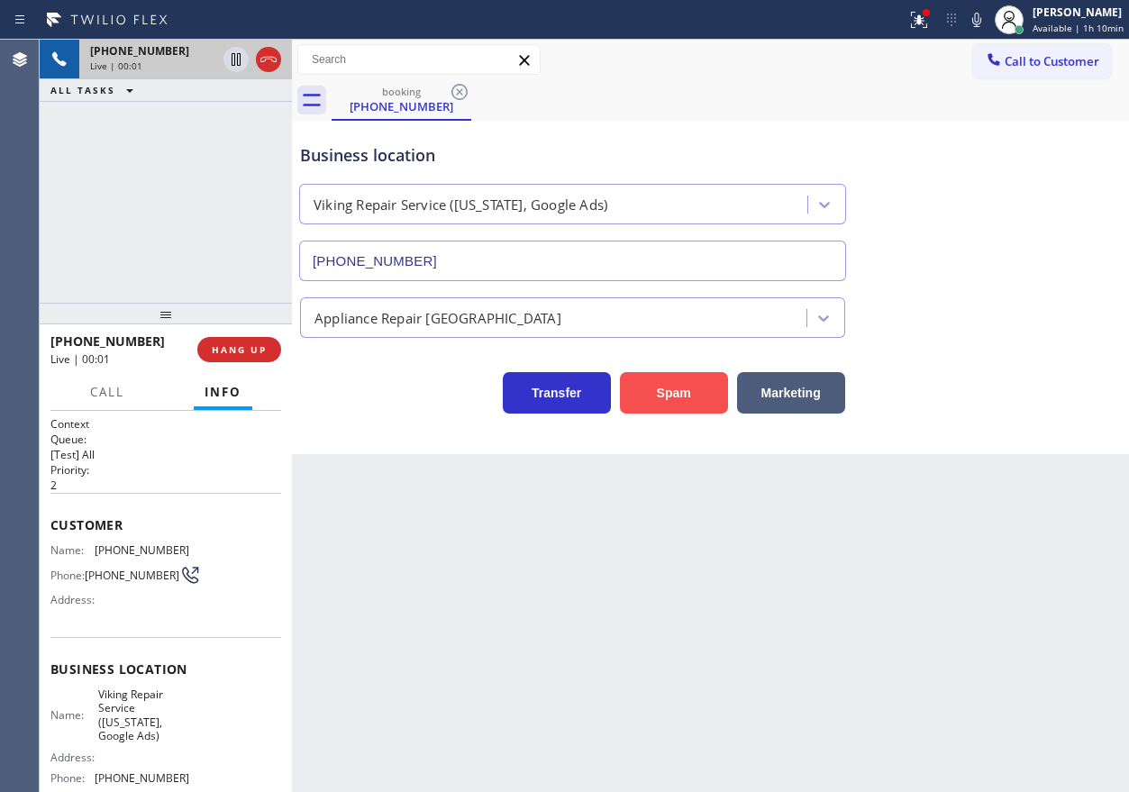
click at [668, 404] on button "Spam" at bounding box center [674, 392] width 108 height 41
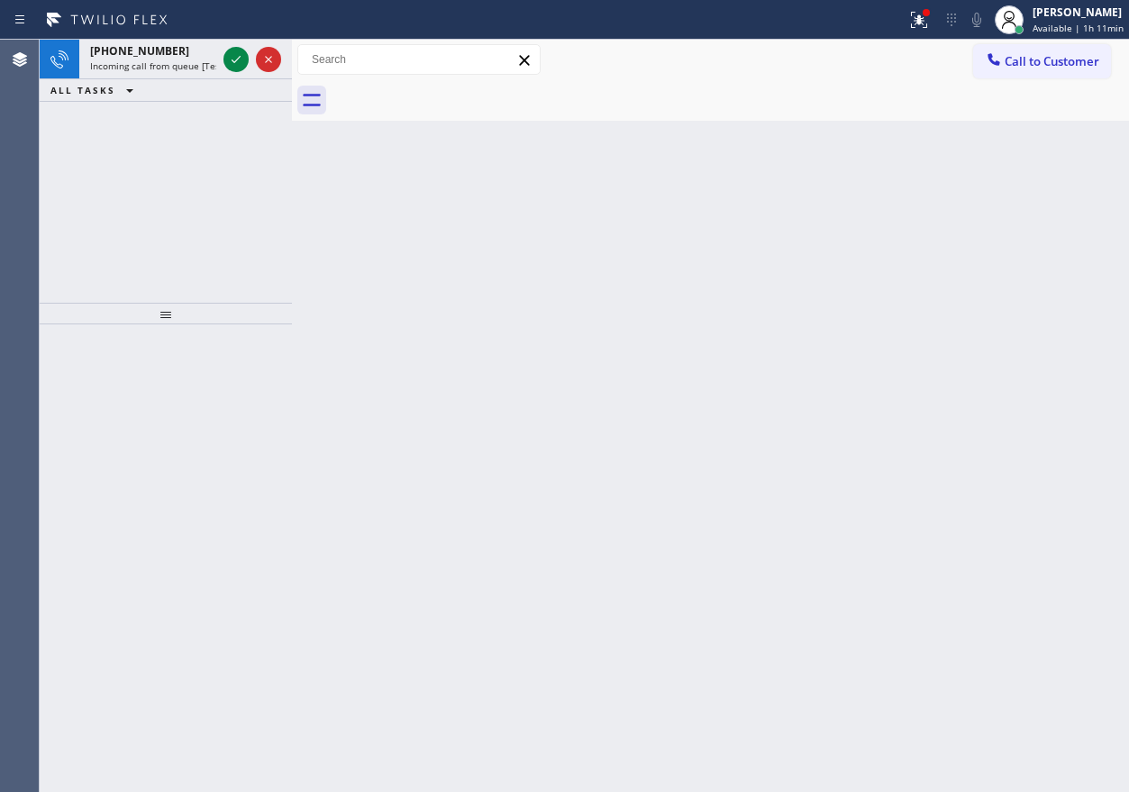
click at [984, 248] on div "Back to Dashboard Change Sender ID Customers Technicians Select a contact Outbo…" at bounding box center [710, 416] width 837 height 752
click at [241, 61] on icon at bounding box center [236, 60] width 22 height 22
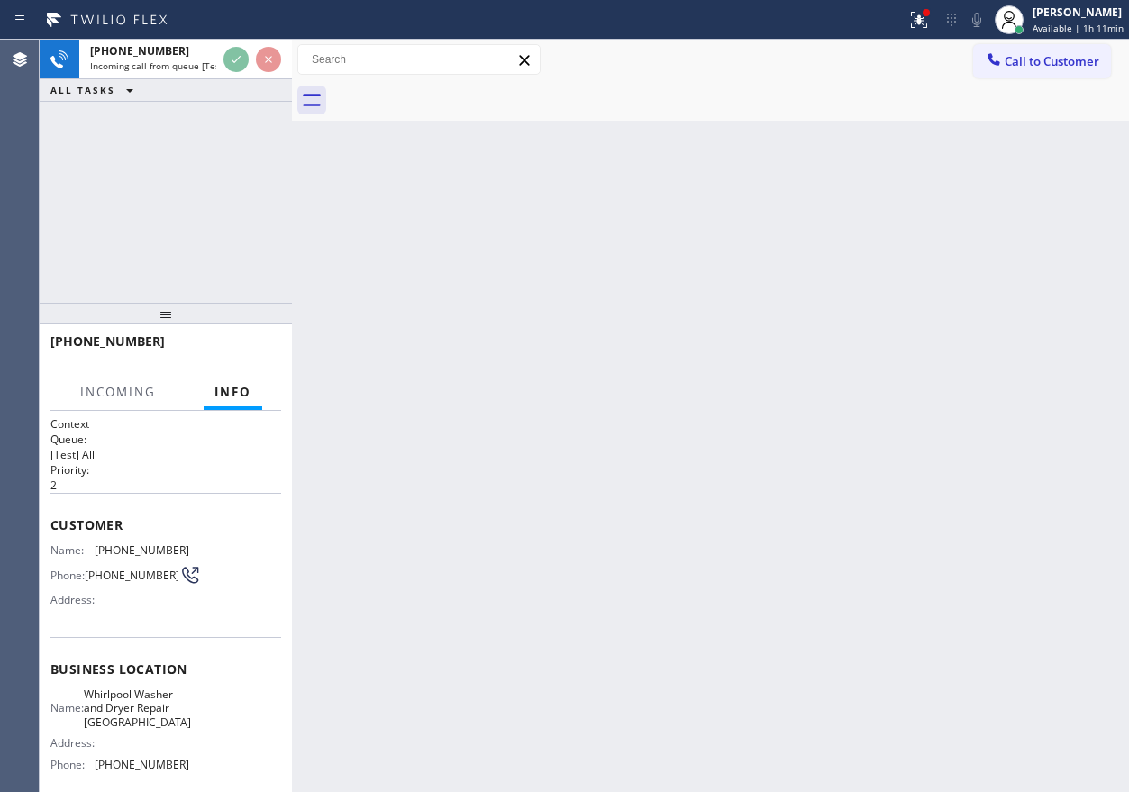
click at [656, 459] on div "Back to Dashboard Change Sender ID Customers Technicians Select a contact Outbo…" at bounding box center [710, 416] width 837 height 752
click at [558, 257] on div "Back to Dashboard Change Sender ID Customers Technicians Select a contact Outbo…" at bounding box center [710, 416] width 837 height 752
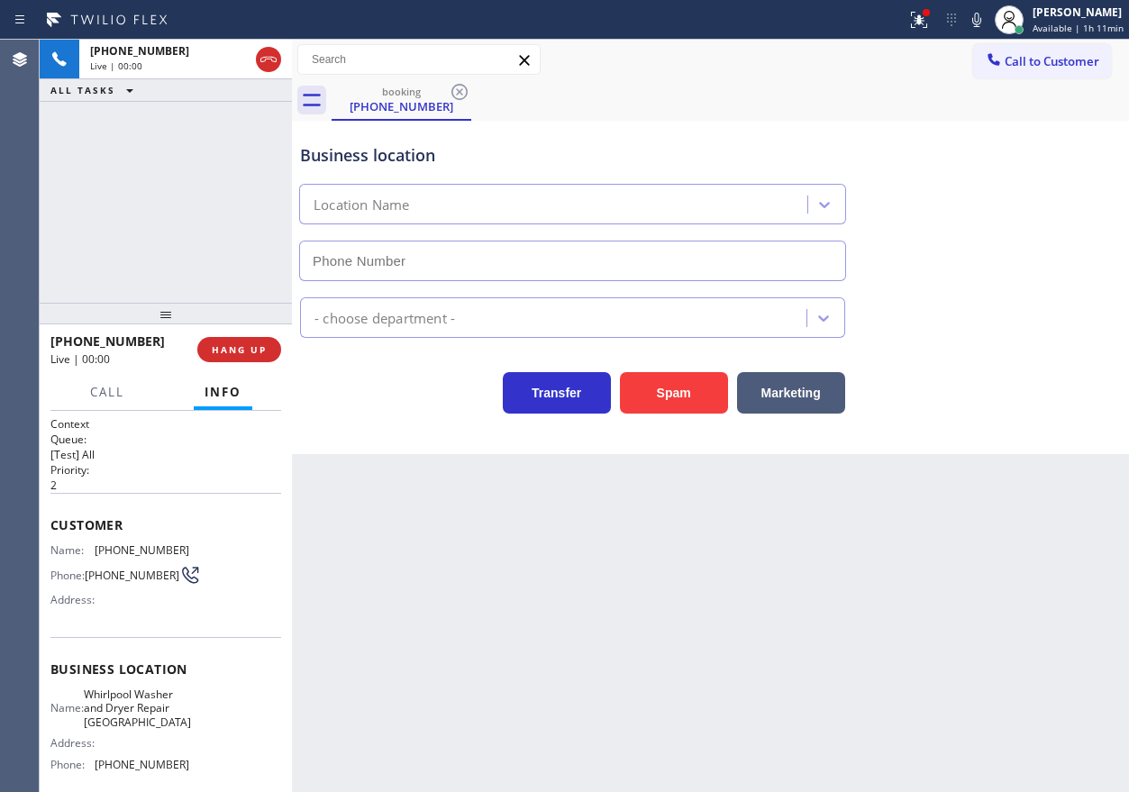
type input "(661) 384-8191"
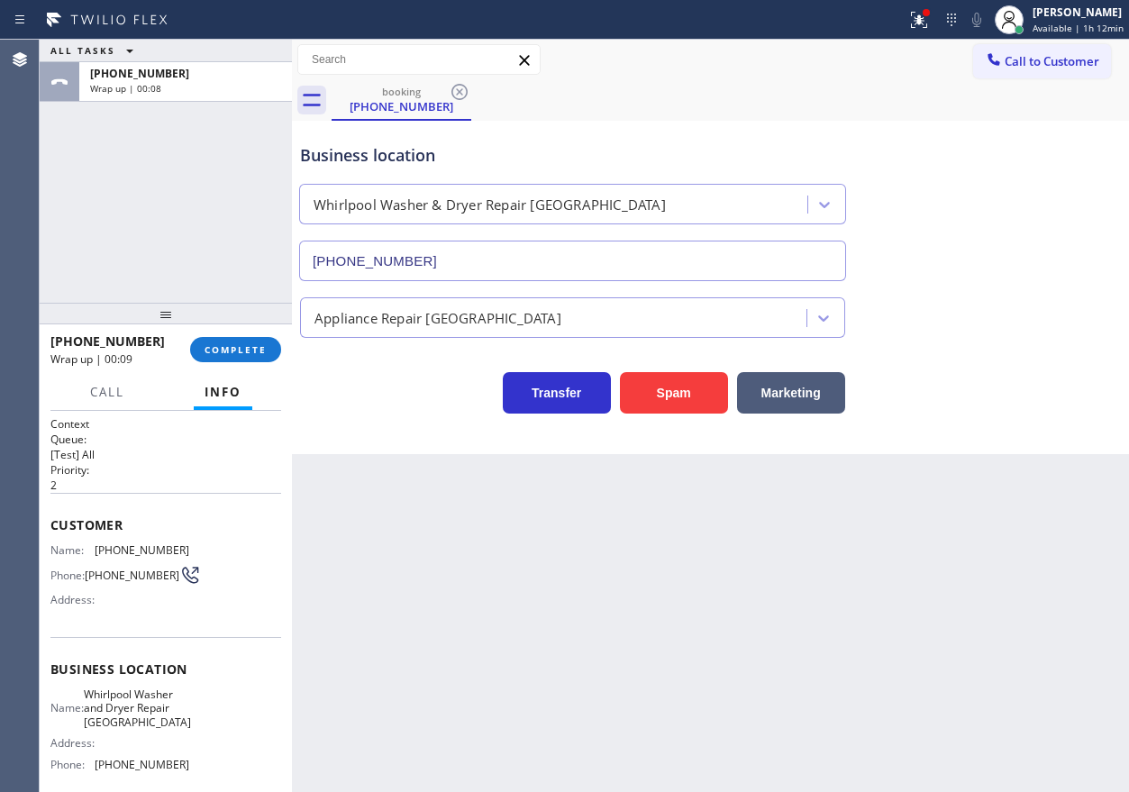
drag, startPoint x: 1010, startPoint y: 408, endPoint x: 501, endPoint y: 400, distance: 509.0
click at [1010, 408] on div "Transfer Spam Marketing" at bounding box center [710, 385] width 828 height 58
click at [264, 357] on button "COMPLETE" at bounding box center [235, 349] width 91 height 25
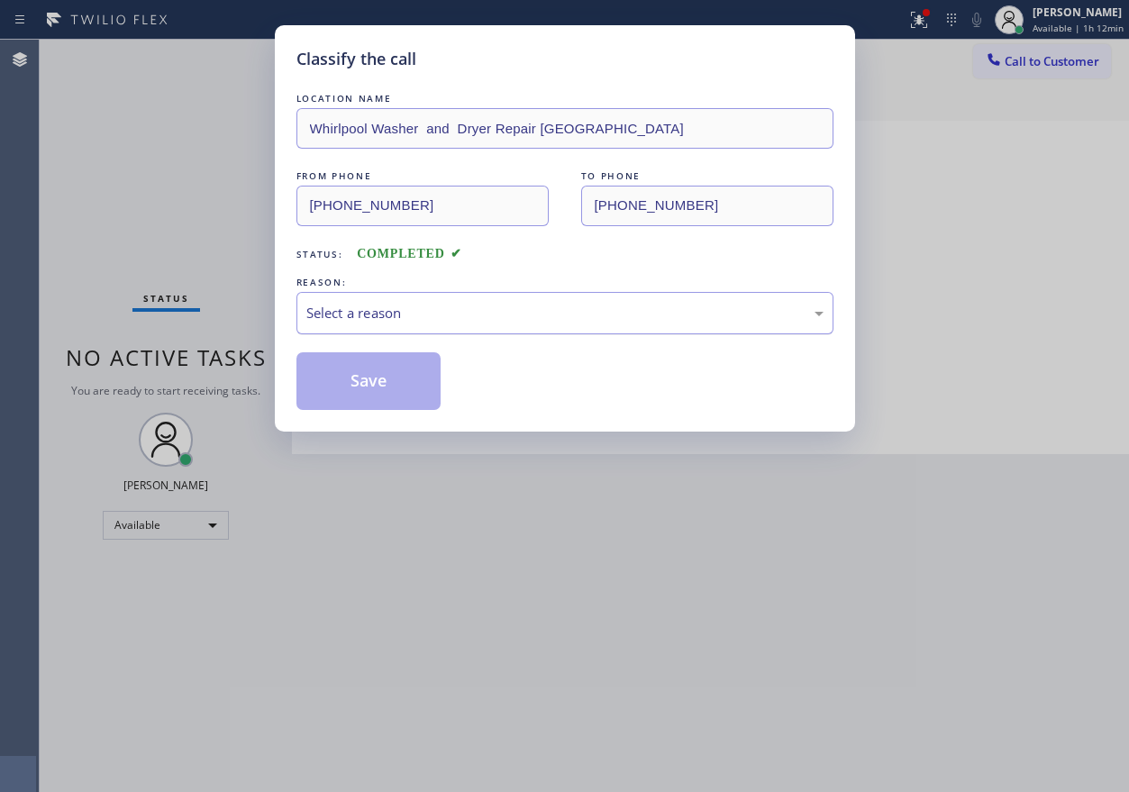
drag, startPoint x: 539, startPoint y: 301, endPoint x: 478, endPoint y: 327, distance: 65.8
click at [538, 301] on div "Select a reason" at bounding box center [564, 313] width 537 height 42
click at [382, 389] on button "Save" at bounding box center [368, 381] width 145 height 58
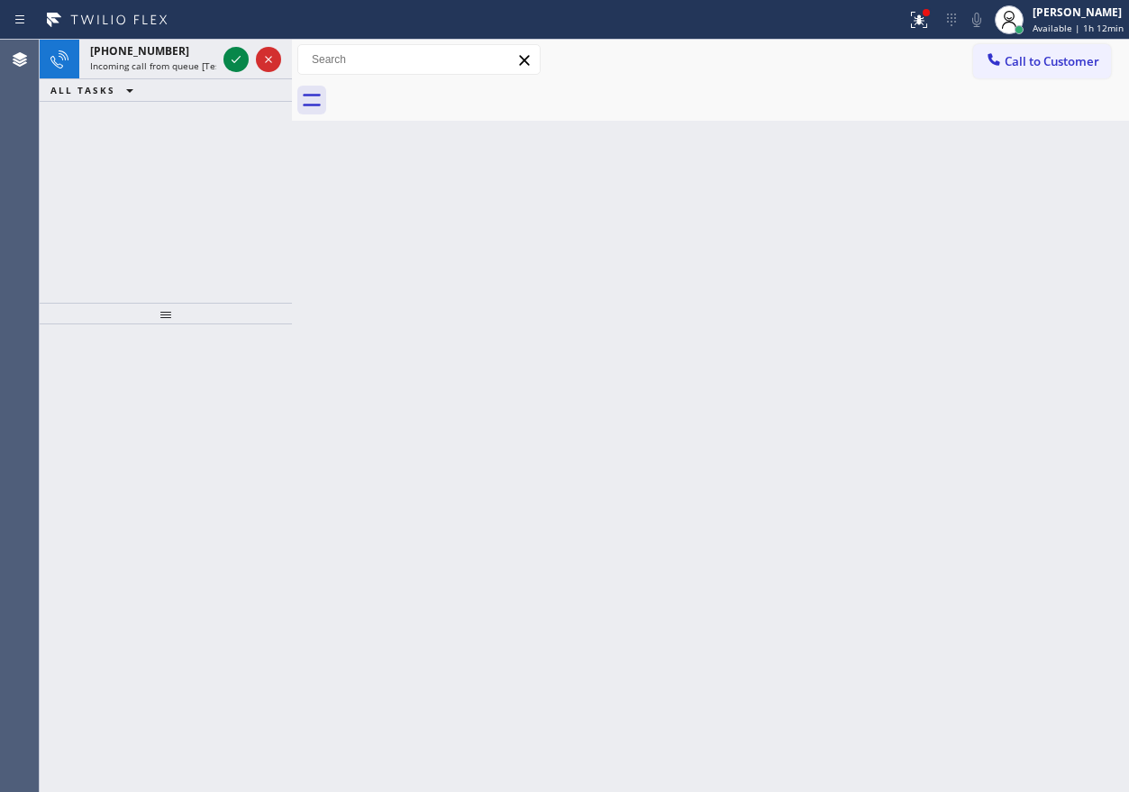
click at [950, 295] on div "Back to Dashboard Change Sender ID Customers Technicians Select a contact Outbo…" at bounding box center [710, 416] width 837 height 752
click at [227, 56] on icon at bounding box center [236, 60] width 22 height 22
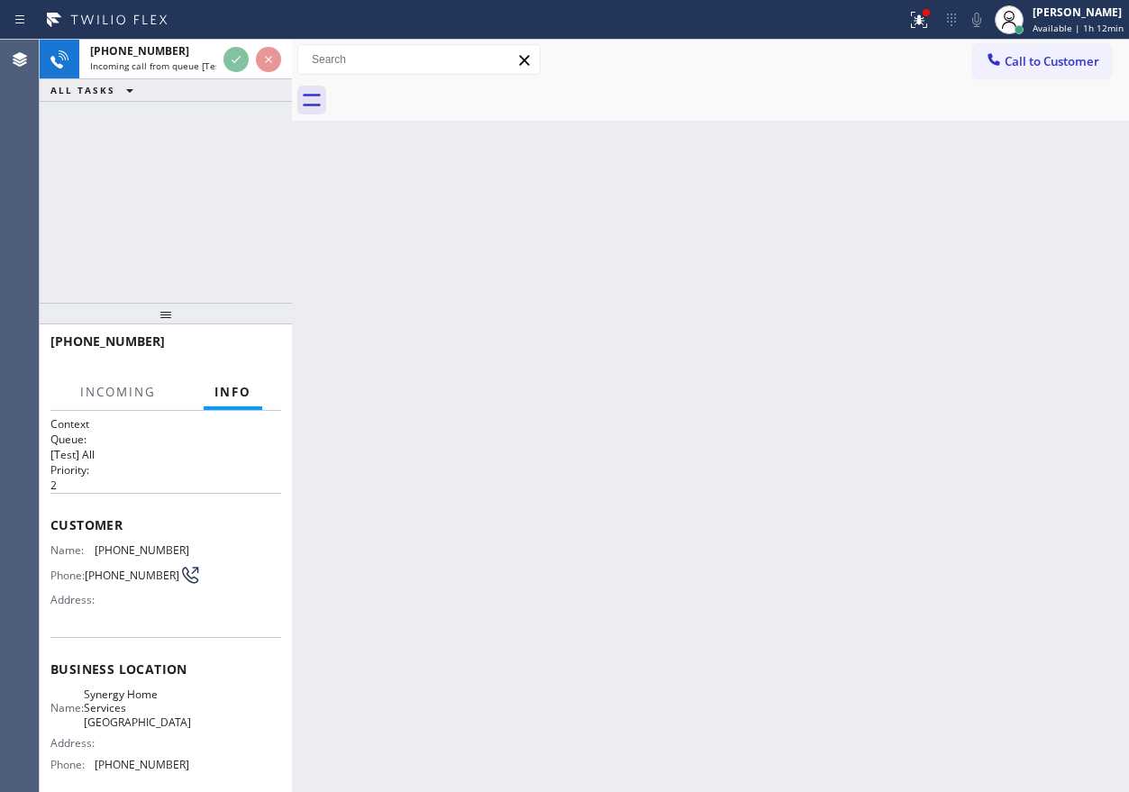
click at [474, 367] on div "Back to Dashboard Change Sender ID Customers Technicians Select a contact Outbo…" at bounding box center [710, 416] width 837 height 752
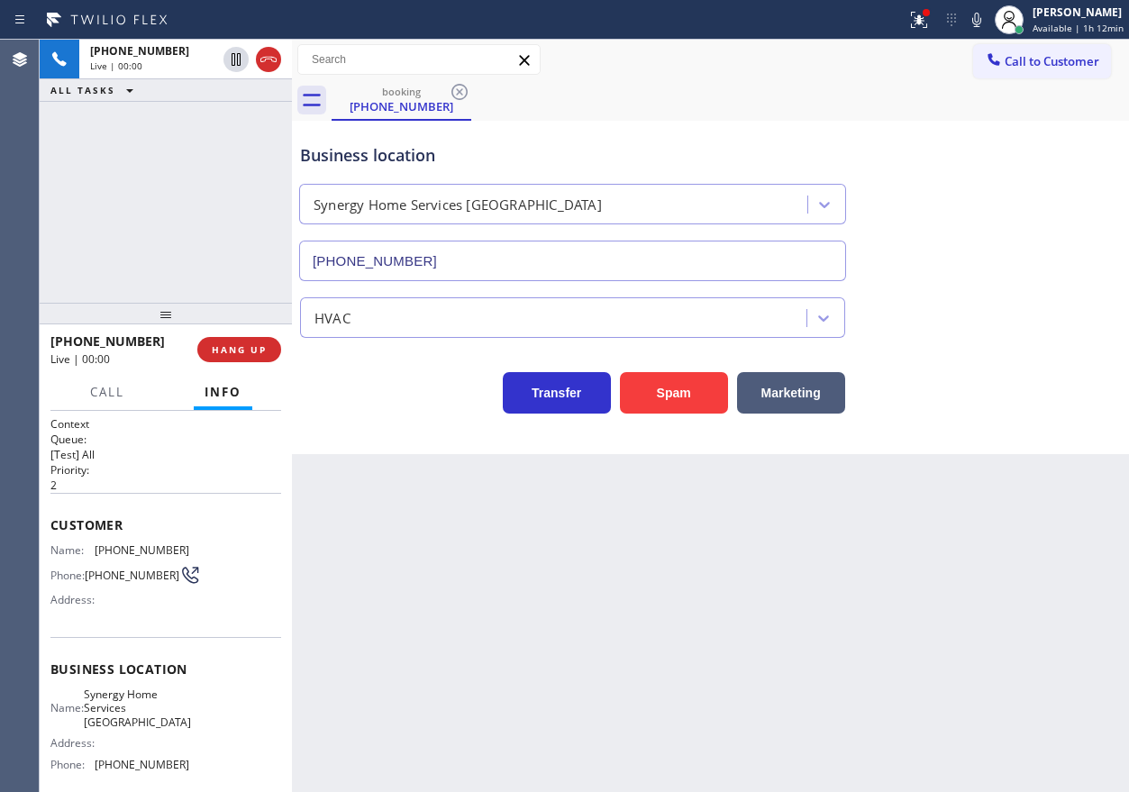
type input "(714) 360-0306"
click at [1039, 466] on div "Back to Dashboard Change Sender ID Customers Technicians Select a contact Outbo…" at bounding box center [710, 416] width 837 height 752
click at [645, 412] on button "Spam" at bounding box center [674, 392] width 108 height 41
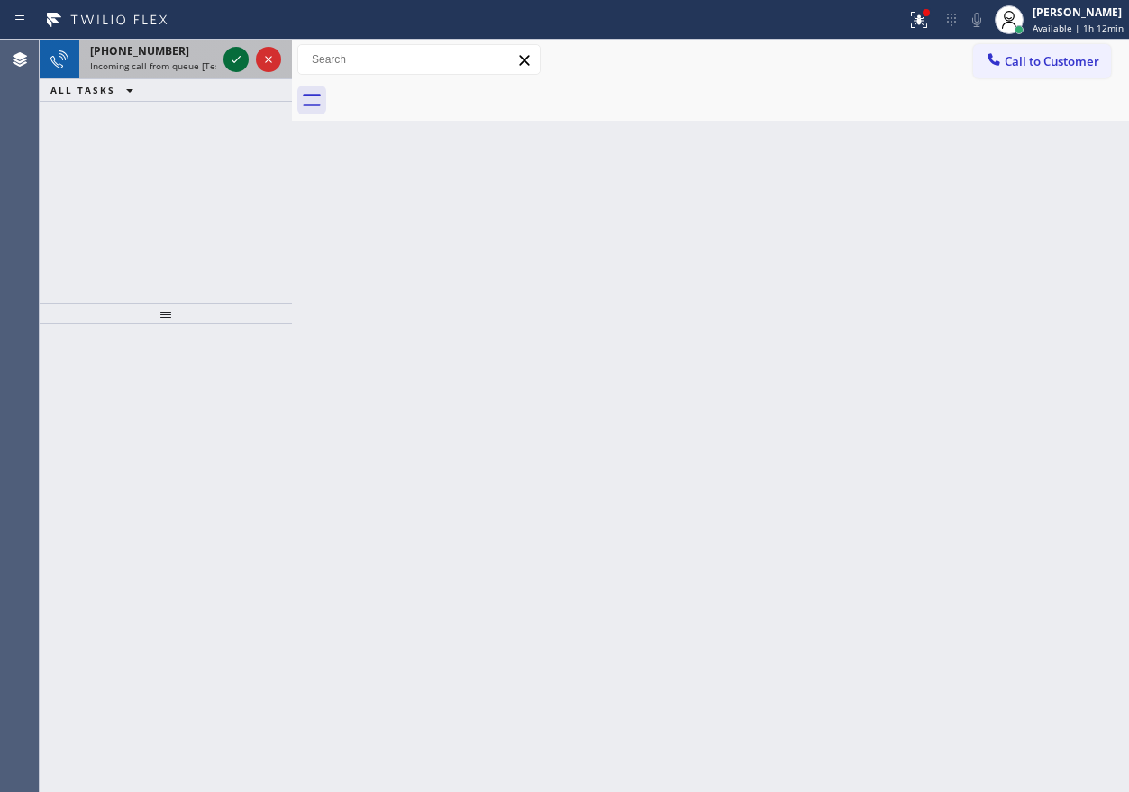
click at [232, 54] on icon at bounding box center [236, 60] width 22 height 22
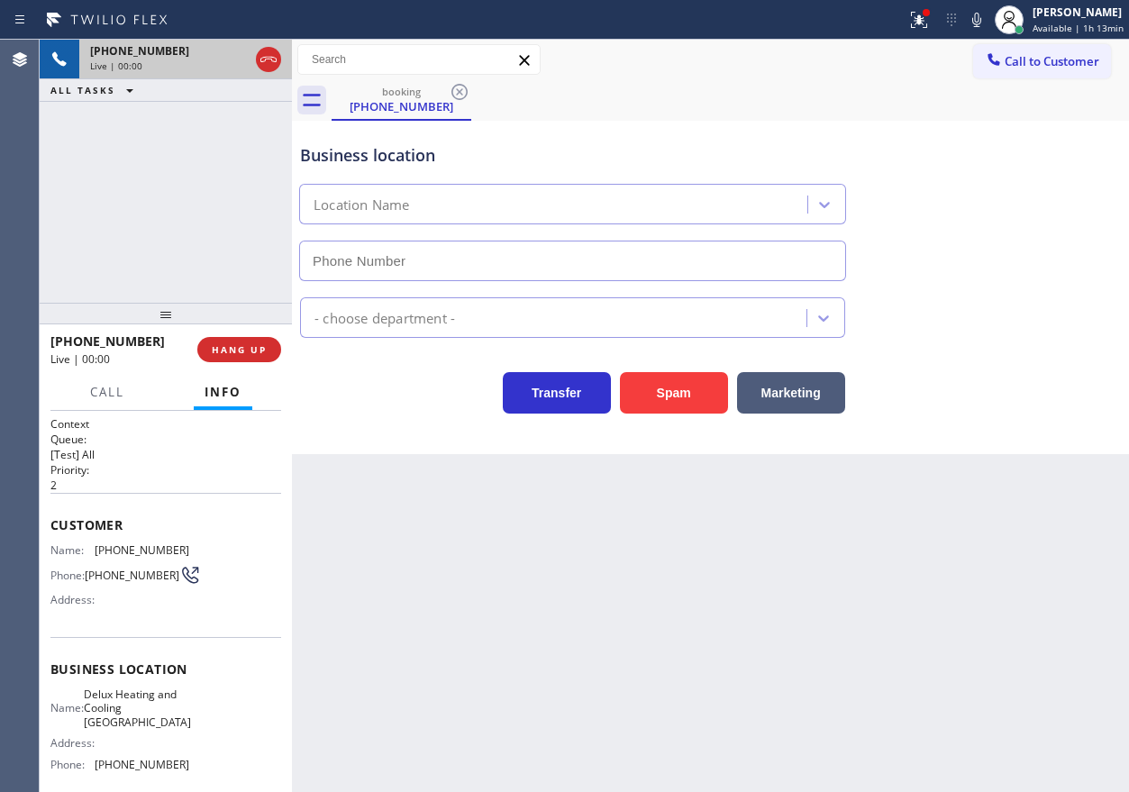
type input "(805) 892-6966"
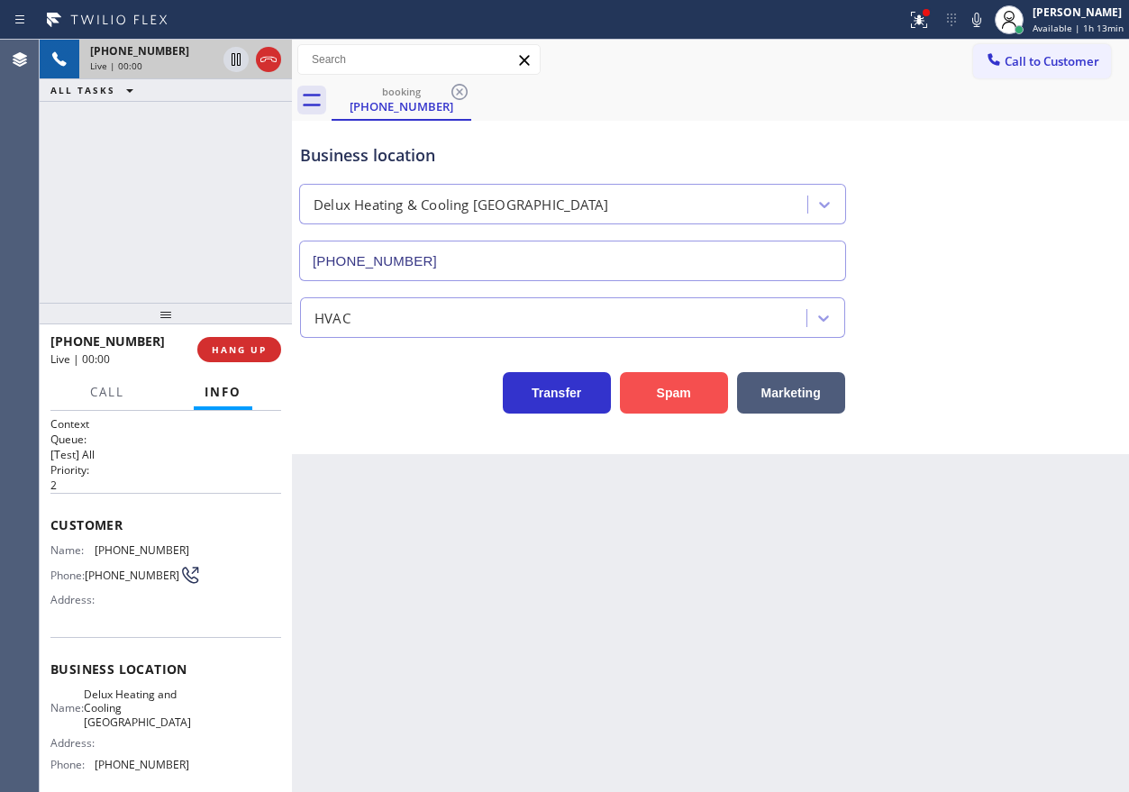
click at [687, 377] on button "Spam" at bounding box center [674, 392] width 108 height 41
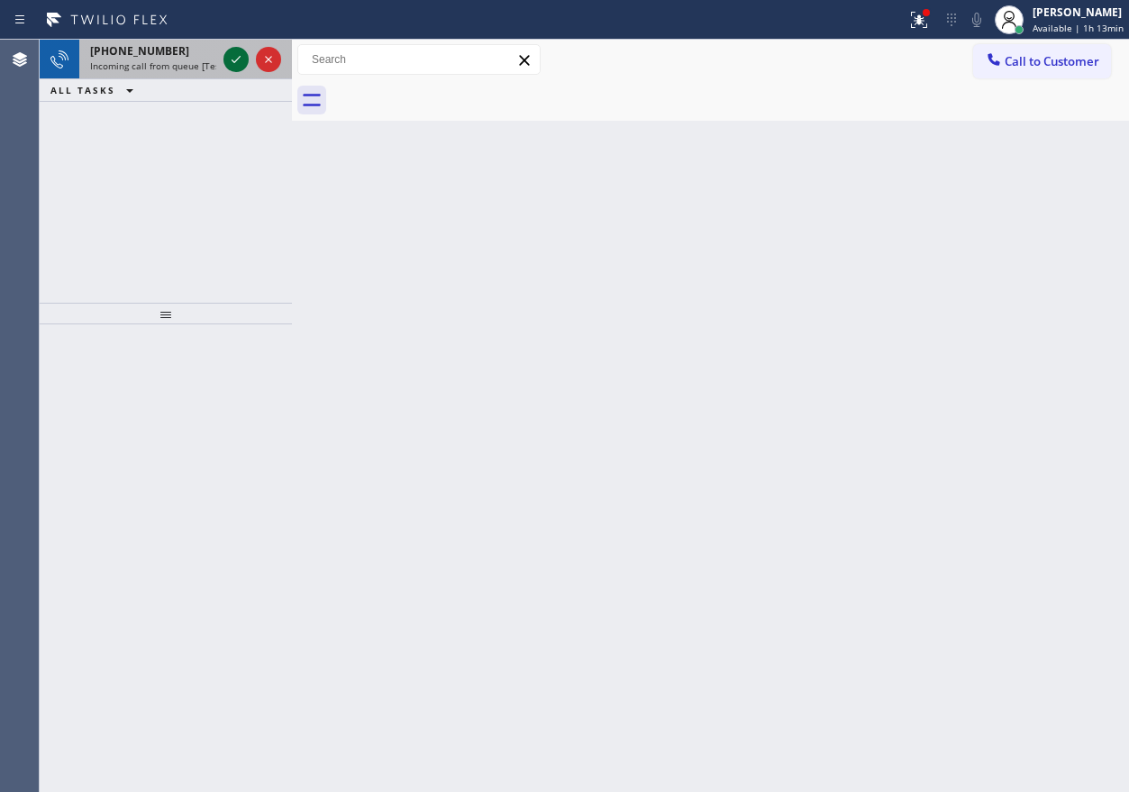
click at [238, 54] on icon at bounding box center [236, 60] width 22 height 22
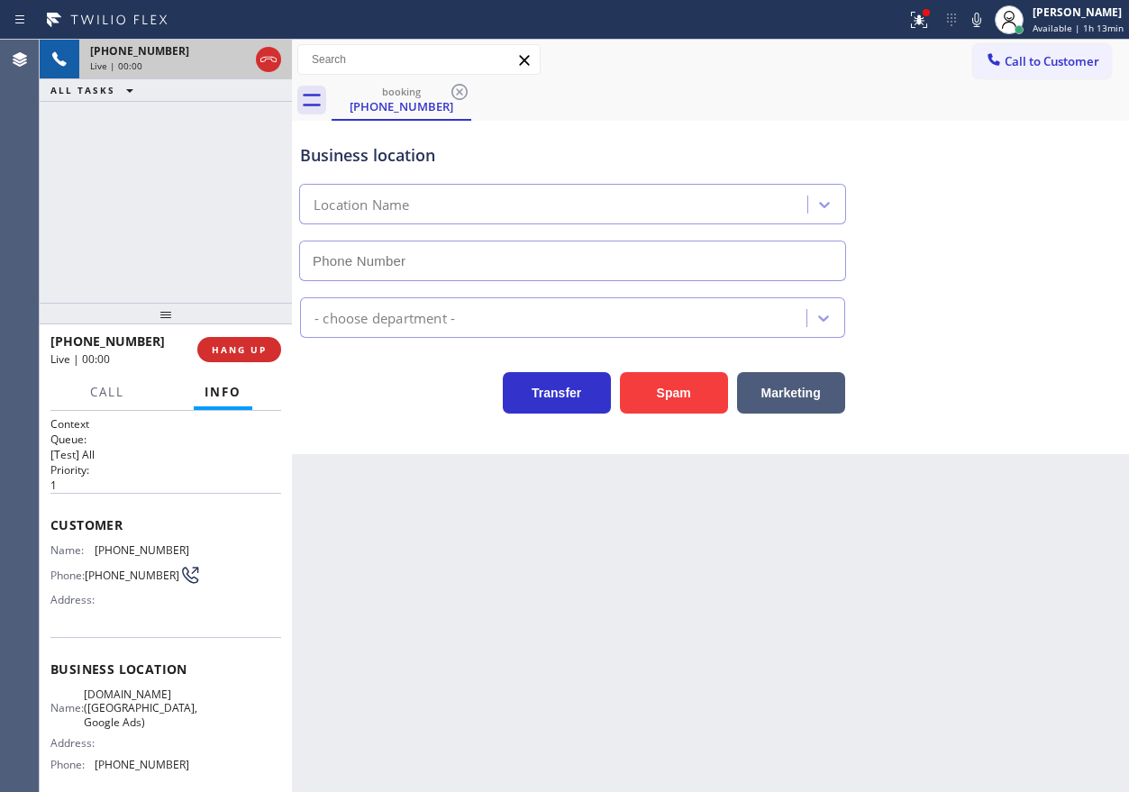
type input "(415) 967-7873"
click at [126, 709] on span "VikingCare.online (San Francisco, Google Ads)" at bounding box center [140, 707] width 113 height 41
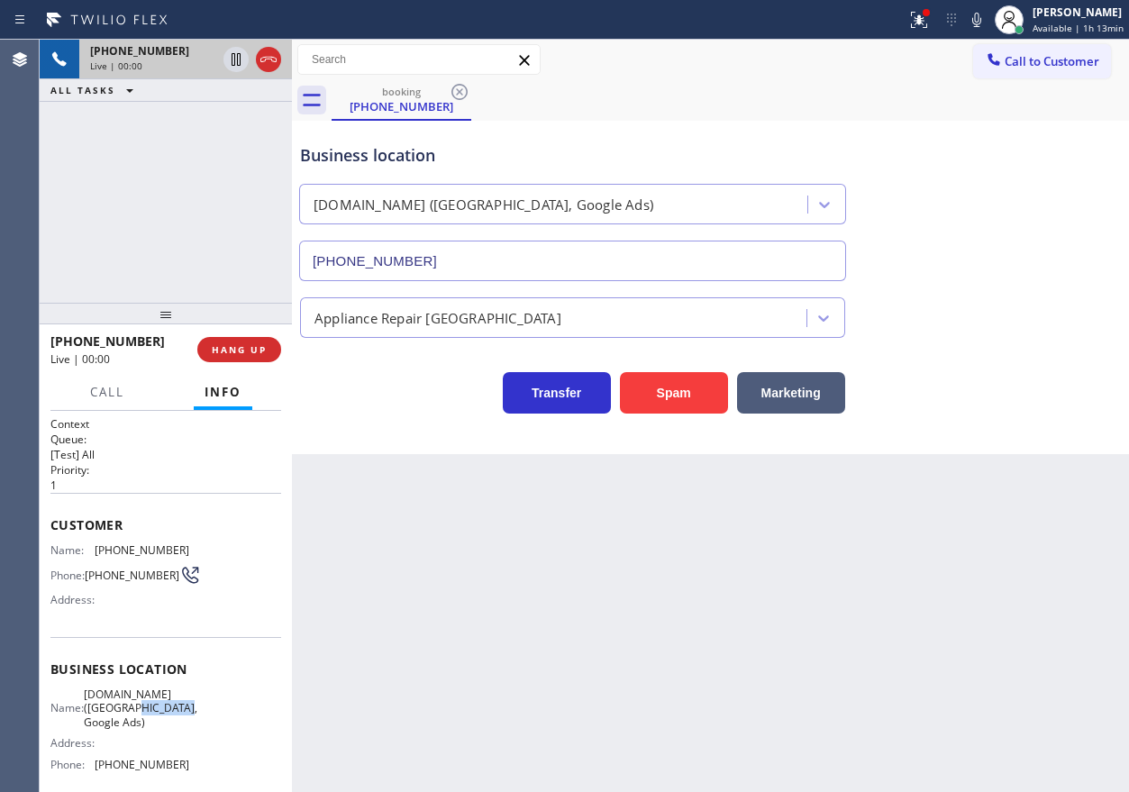
click at [126, 709] on span "VikingCare.online (San Francisco, Google Ads)" at bounding box center [140, 707] width 113 height 41
click at [466, 258] on input "(415) 967-7873" at bounding box center [572, 261] width 547 height 41
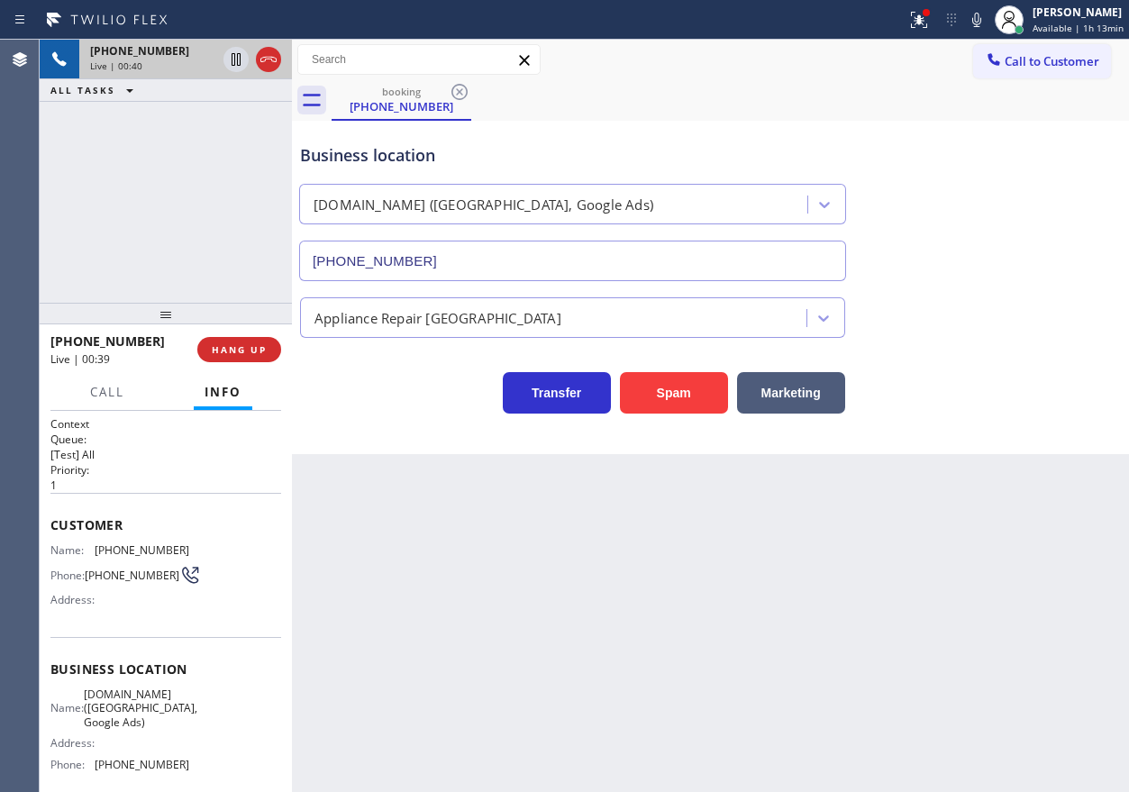
click at [117, 540] on div "Customer Name: (917) 517-8328 Phone: (917) 517-8328 Address:" at bounding box center [165, 565] width 231 height 144
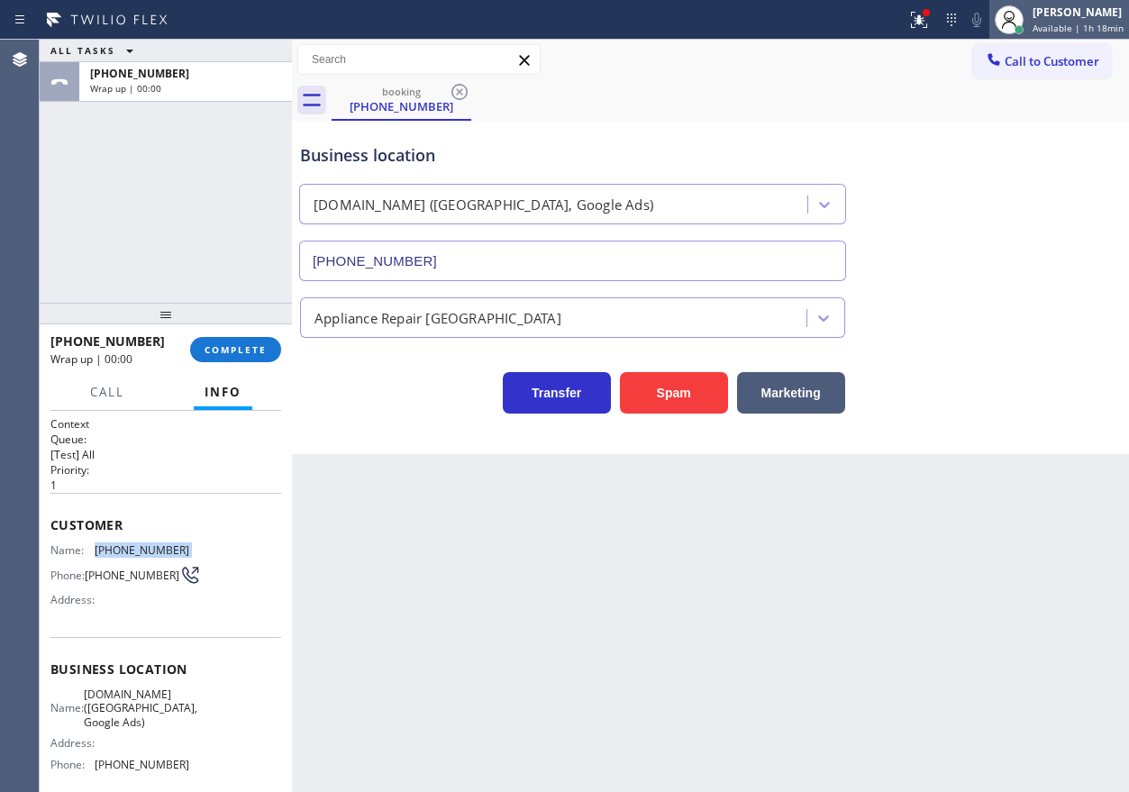
click at [1049, 24] on span "Available | 1h 18min" at bounding box center [1077, 28] width 91 height 13
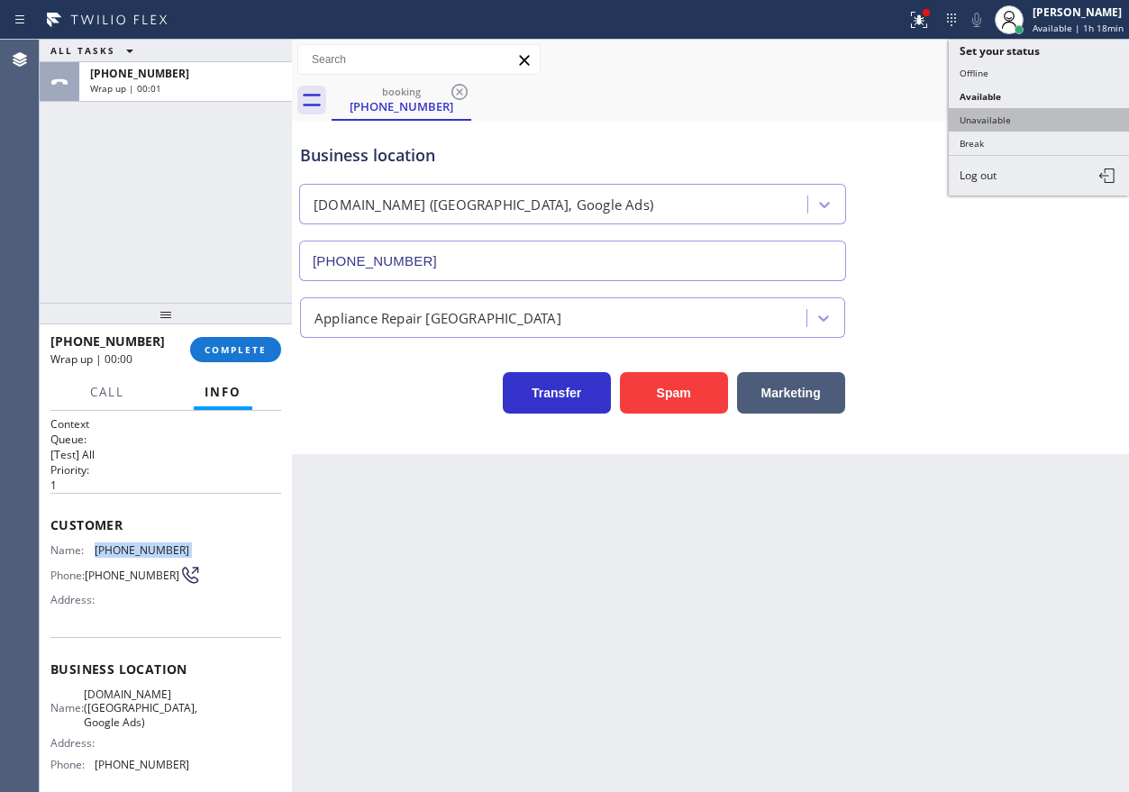
click at [991, 126] on button "Unavailable" at bounding box center [1039, 119] width 180 height 23
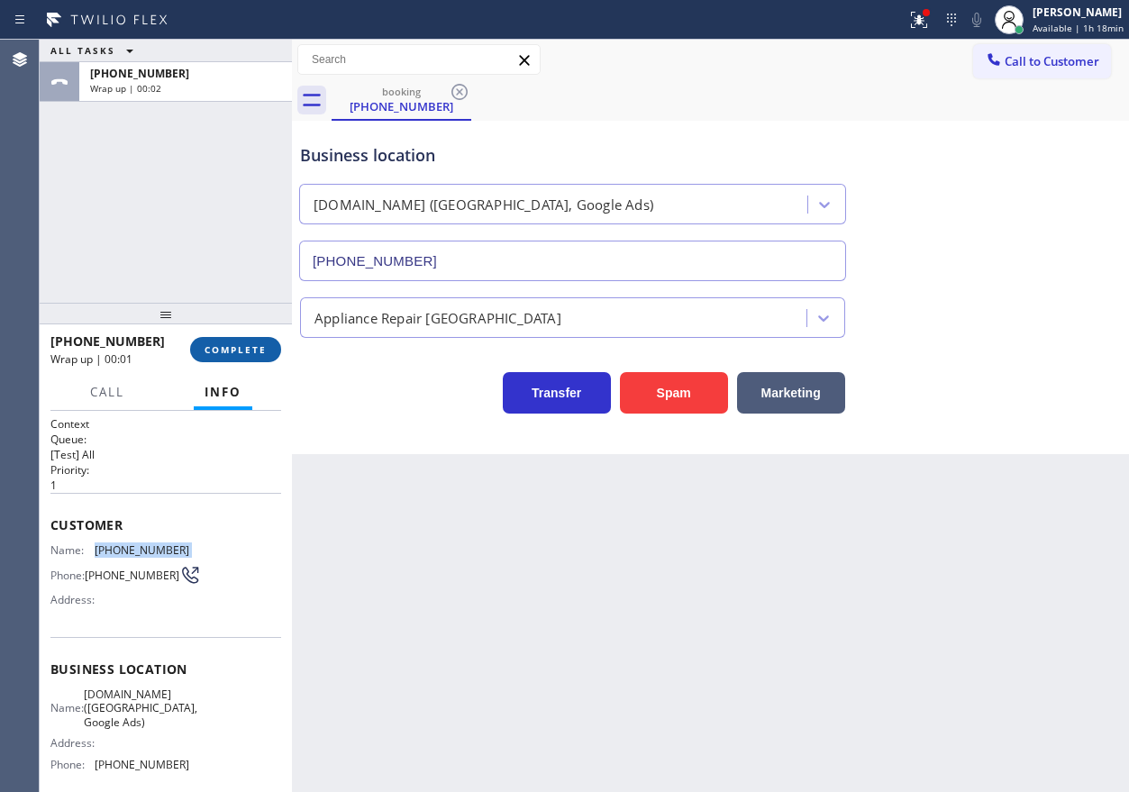
click at [246, 357] on button "COMPLETE" at bounding box center [235, 349] width 91 height 25
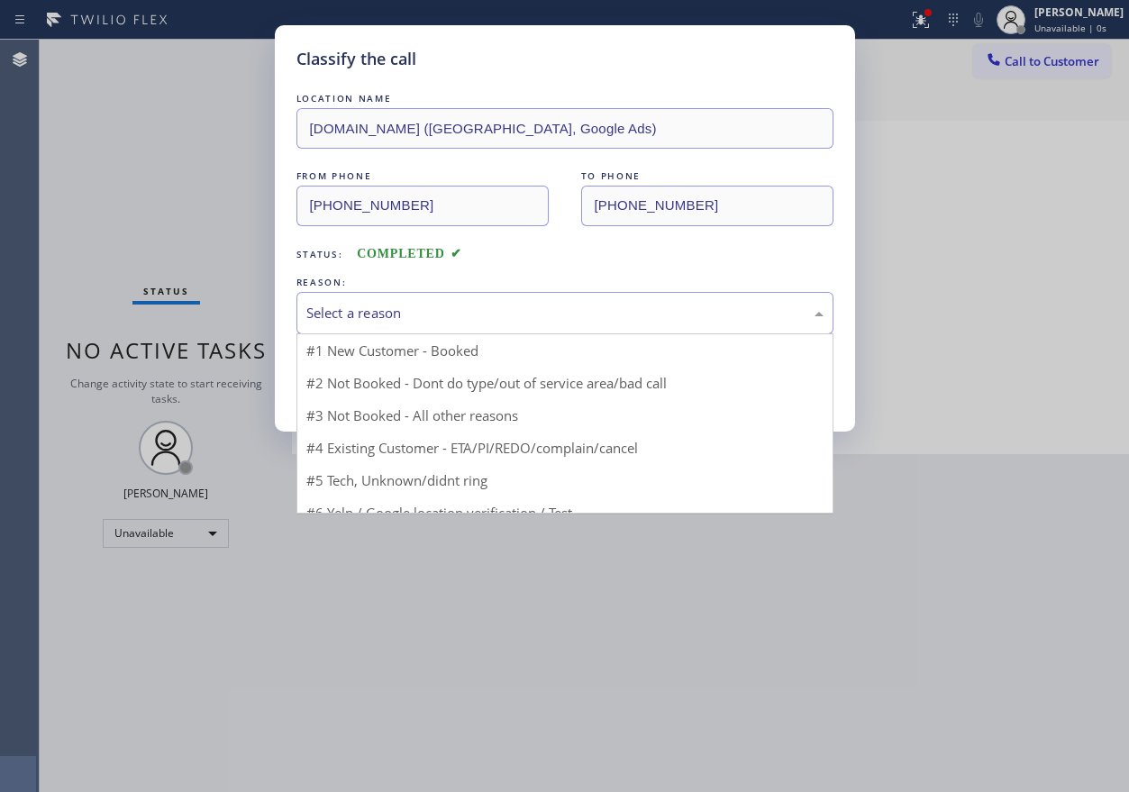
click at [424, 313] on div "Select a reason" at bounding box center [564, 313] width 517 height 21
click at [1058, 41] on div "Classify the call LOCATION NAME VikingCare.online (San Francisco, Google Ads) F…" at bounding box center [564, 396] width 1129 height 792
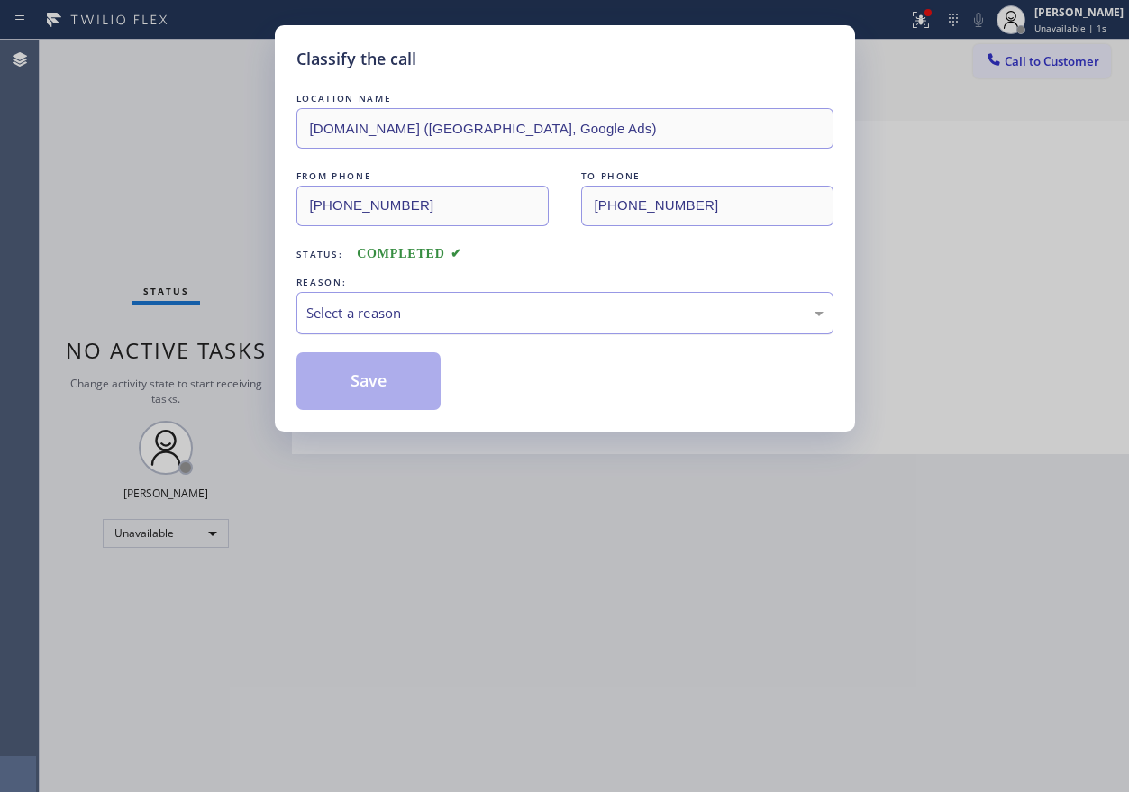
click at [413, 304] on div "Select a reason" at bounding box center [564, 313] width 517 height 21
click at [345, 385] on button "Save" at bounding box center [368, 381] width 145 height 58
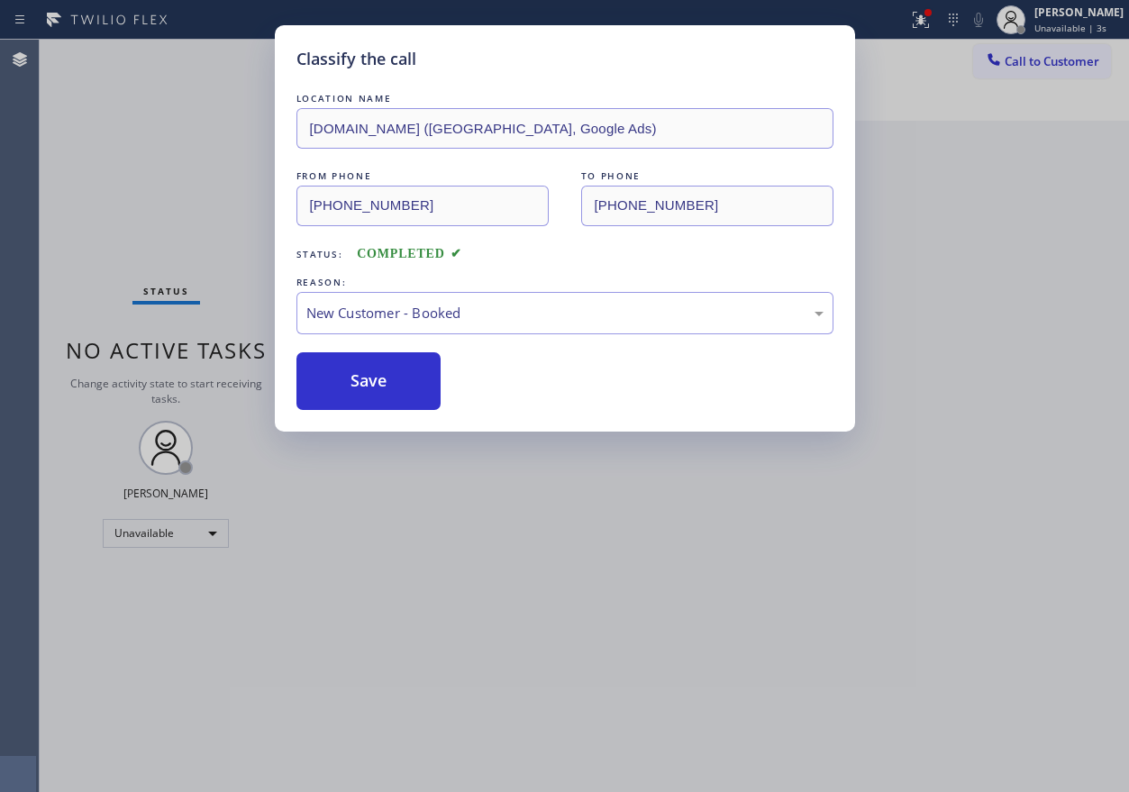
click at [1058, 24] on div "Classify the call LOCATION NAME VikingCare.online (San Francisco, Google Ads) F…" at bounding box center [564, 396] width 1129 height 792
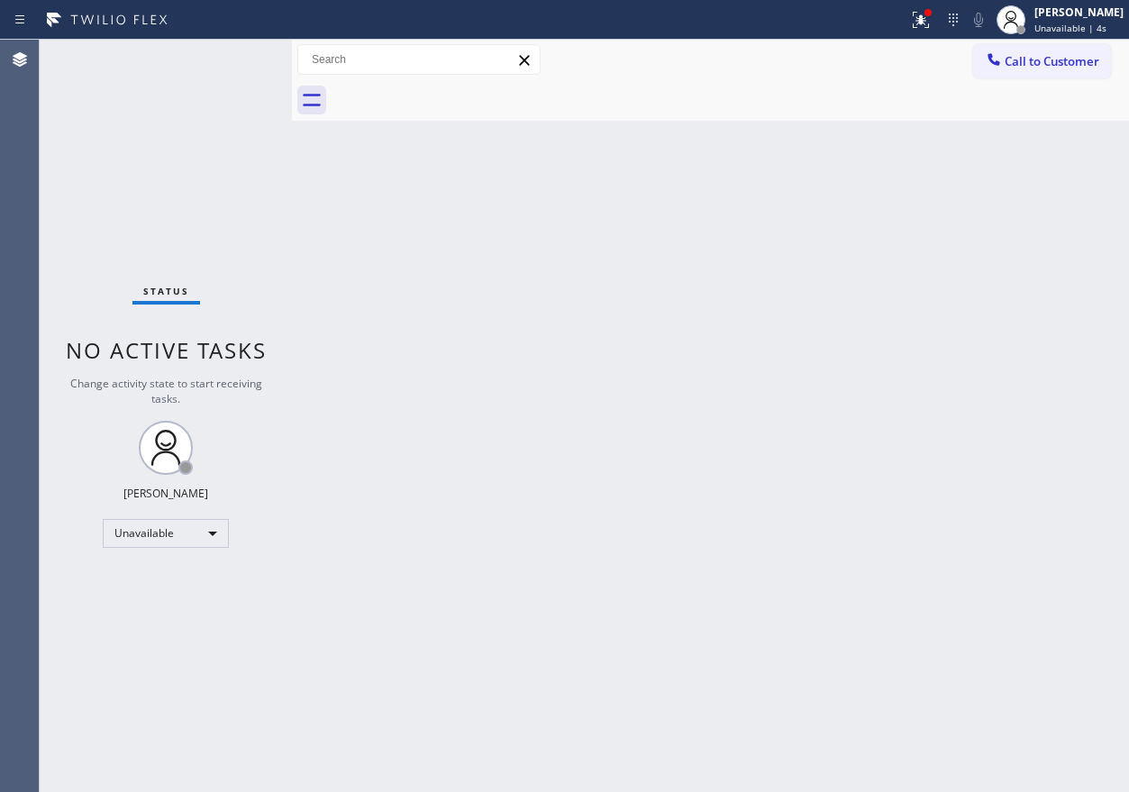
click at [1058, 24] on span "Unavailable | 4s" at bounding box center [1070, 28] width 72 height 13
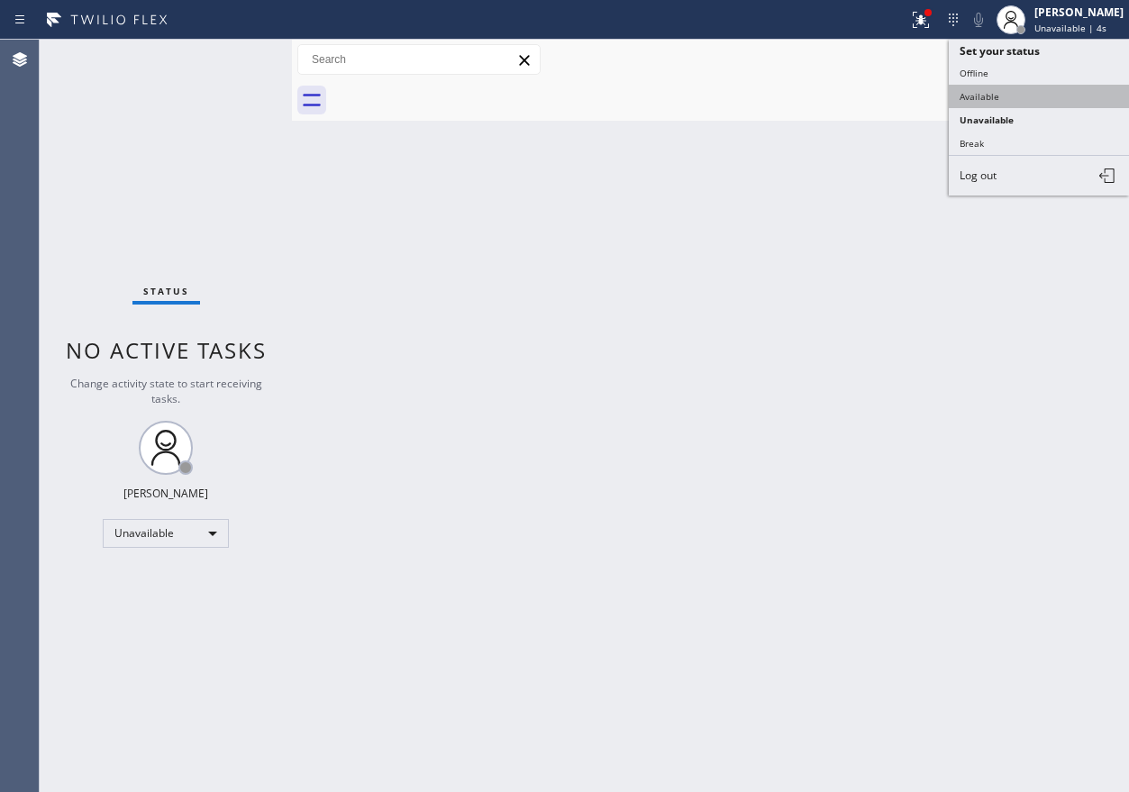
click at [1002, 97] on button "Available" at bounding box center [1039, 96] width 180 height 23
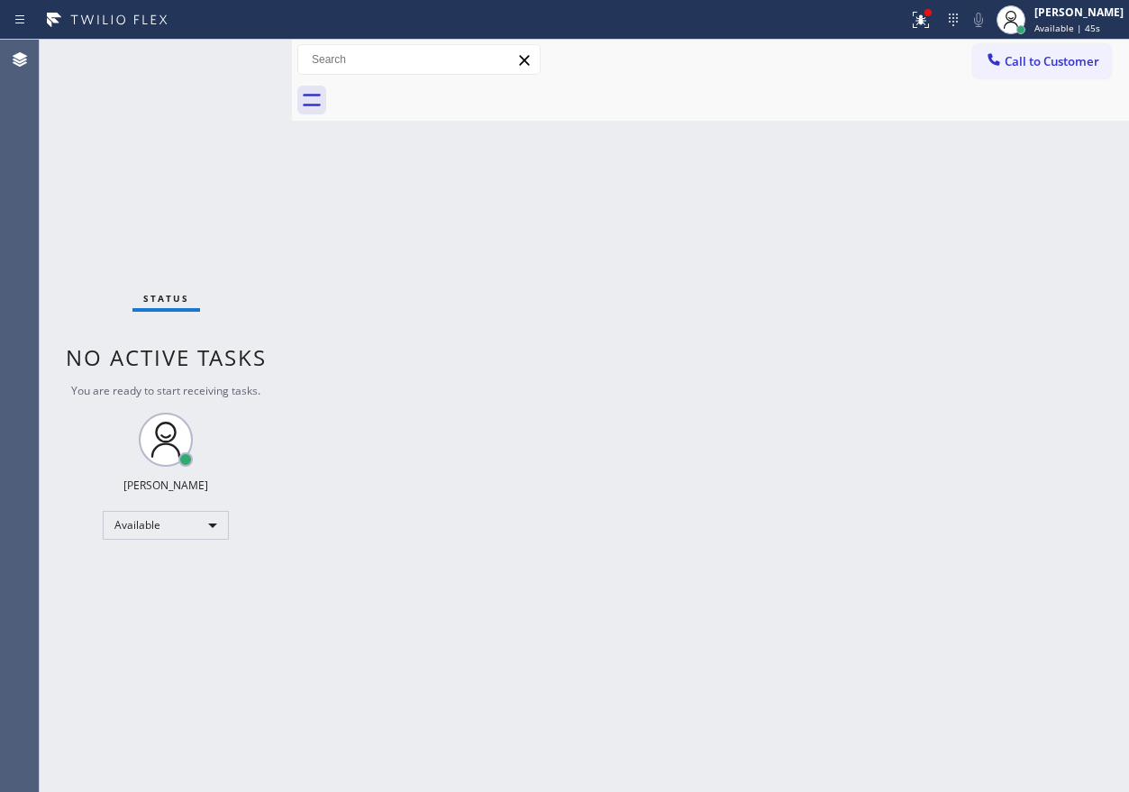
click at [1084, 302] on div "Back to Dashboard Change Sender ID Customers Technicians Select a contact Outbo…" at bounding box center [710, 416] width 837 height 752
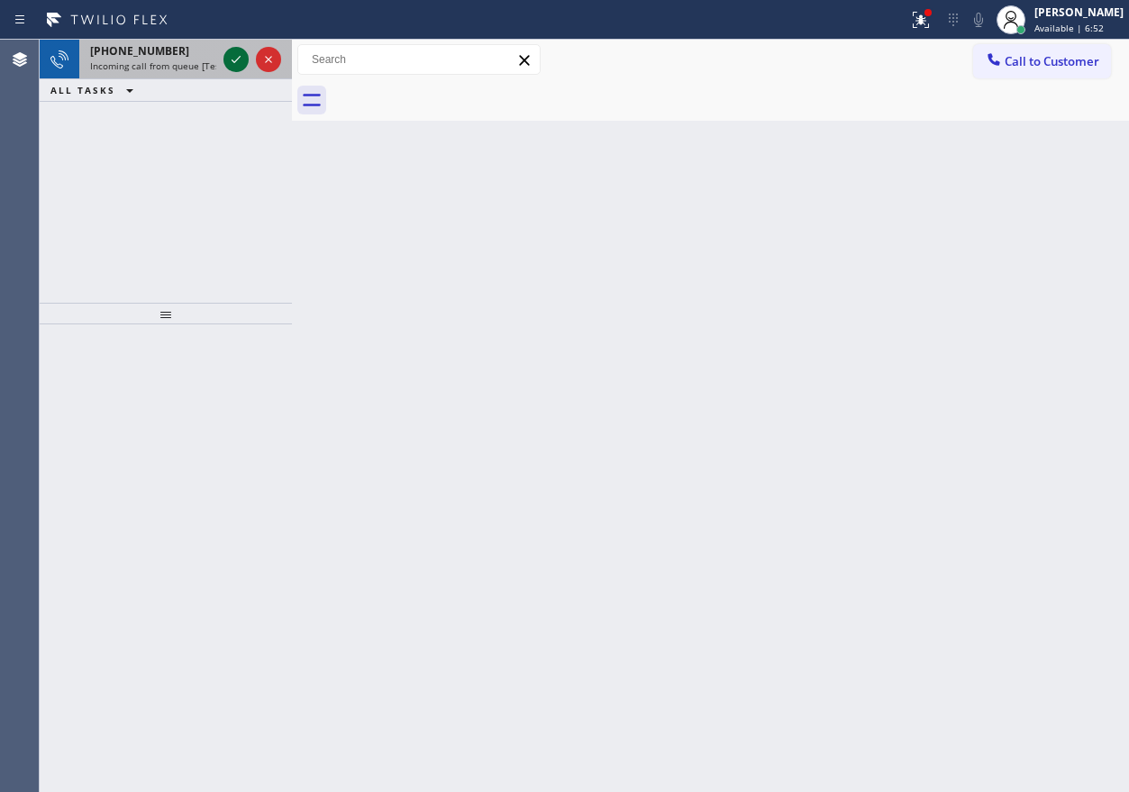
click at [241, 55] on icon at bounding box center [236, 60] width 22 height 22
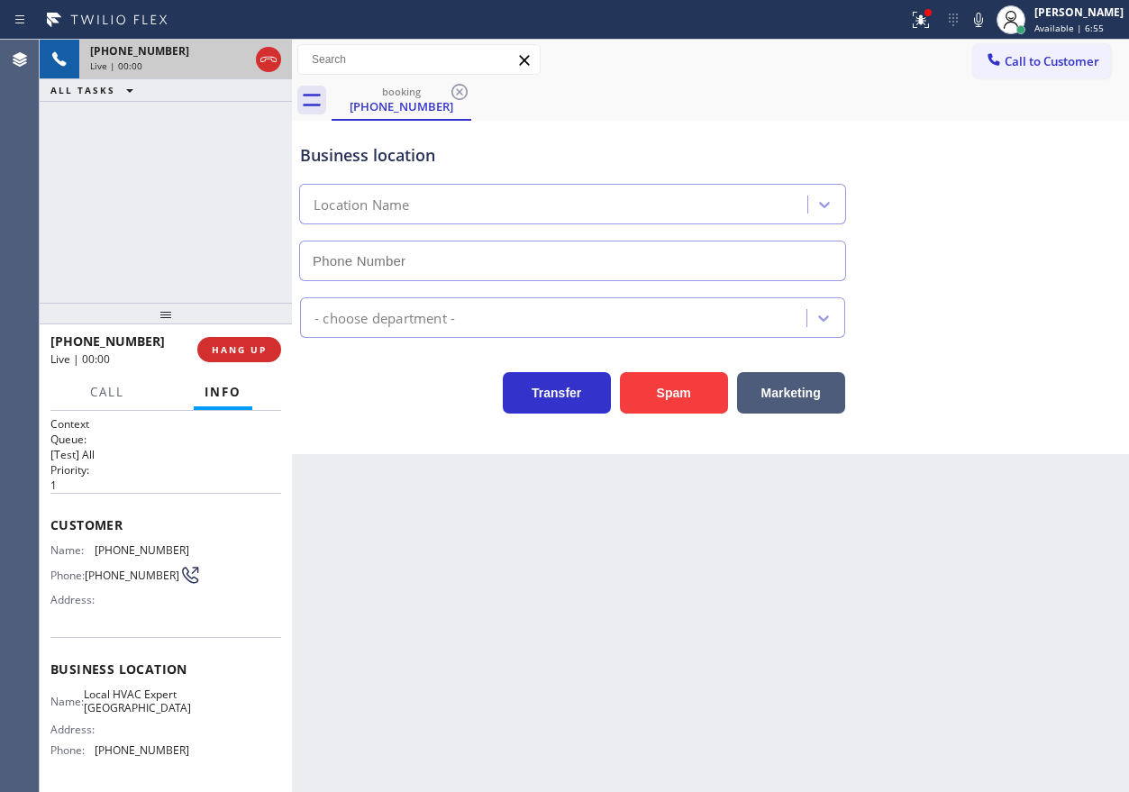
type input "(415) 853-6020"
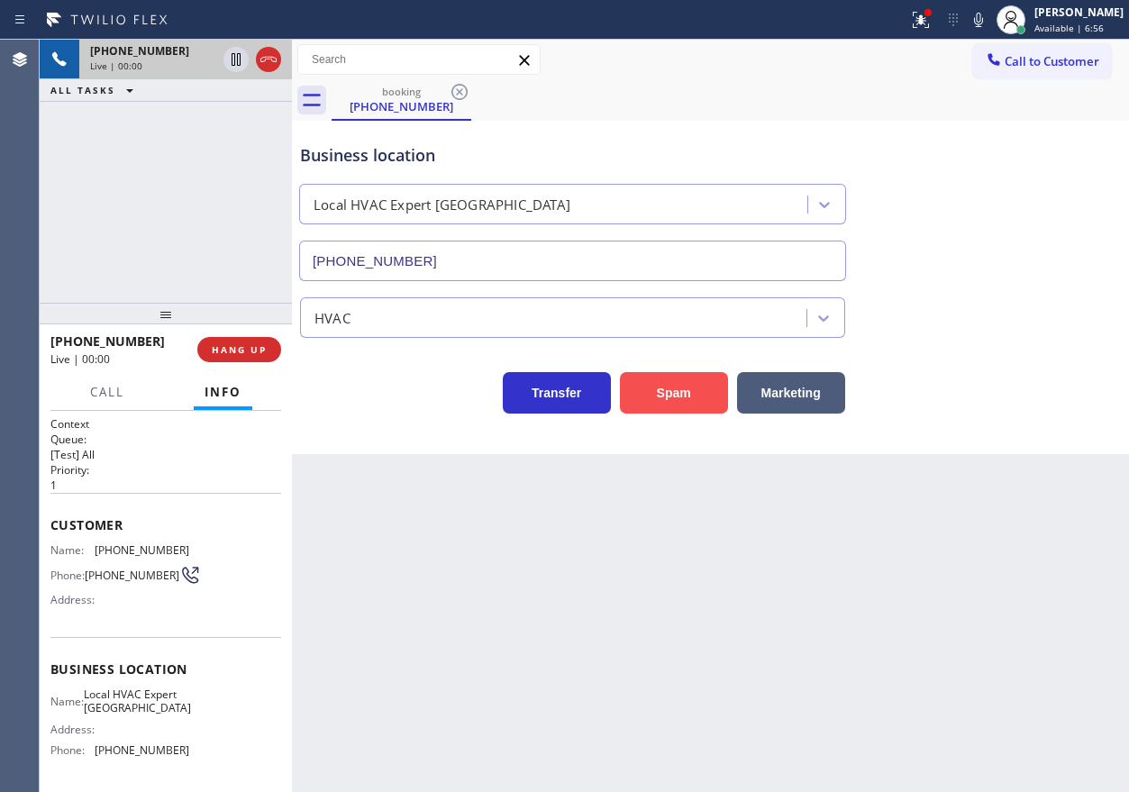
click at [655, 387] on button "Spam" at bounding box center [674, 392] width 108 height 41
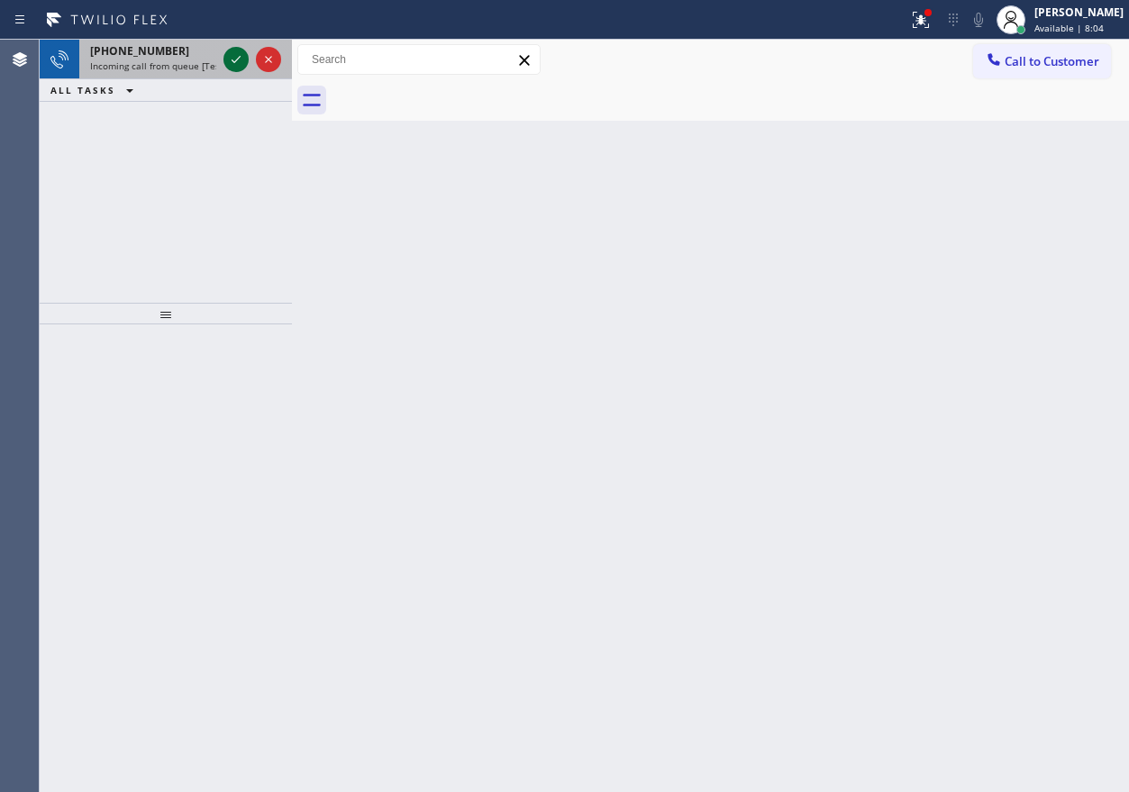
click at [236, 56] on icon at bounding box center [236, 60] width 22 height 22
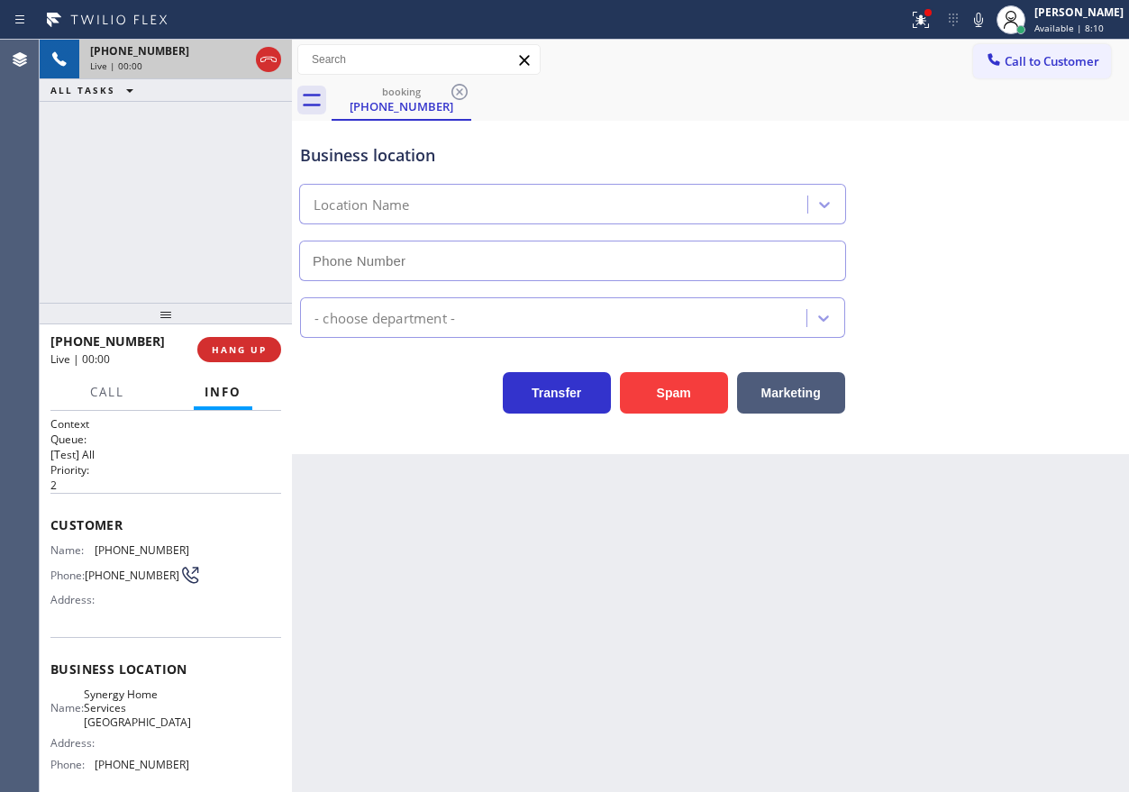
type input "(760) 280-6313"
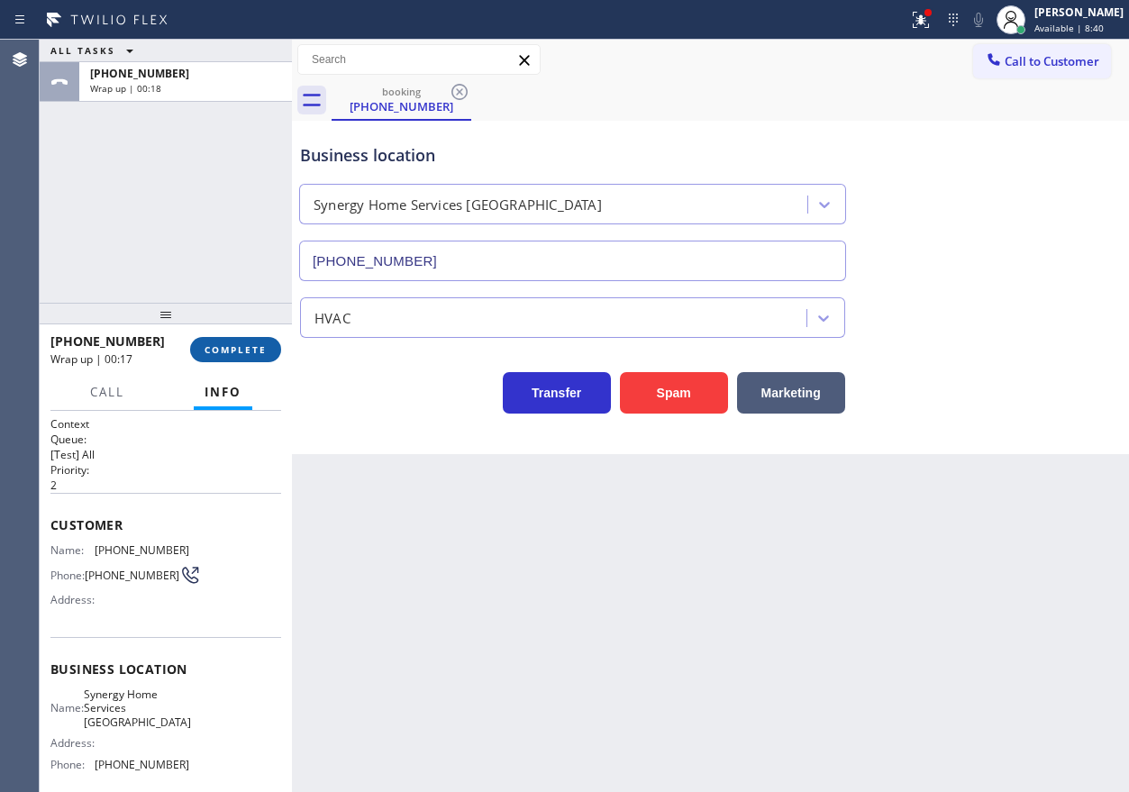
click at [203, 350] on button "COMPLETE" at bounding box center [235, 349] width 91 height 25
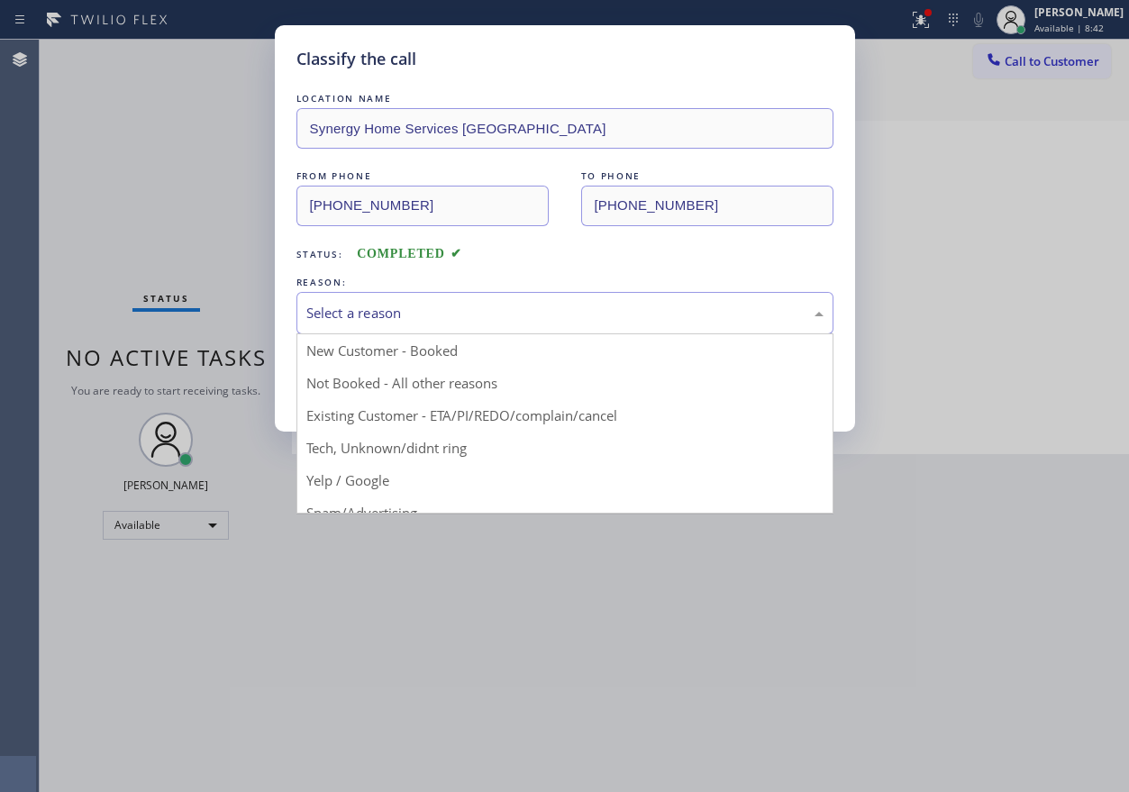
click at [492, 307] on div "Select a reason" at bounding box center [564, 313] width 517 height 21
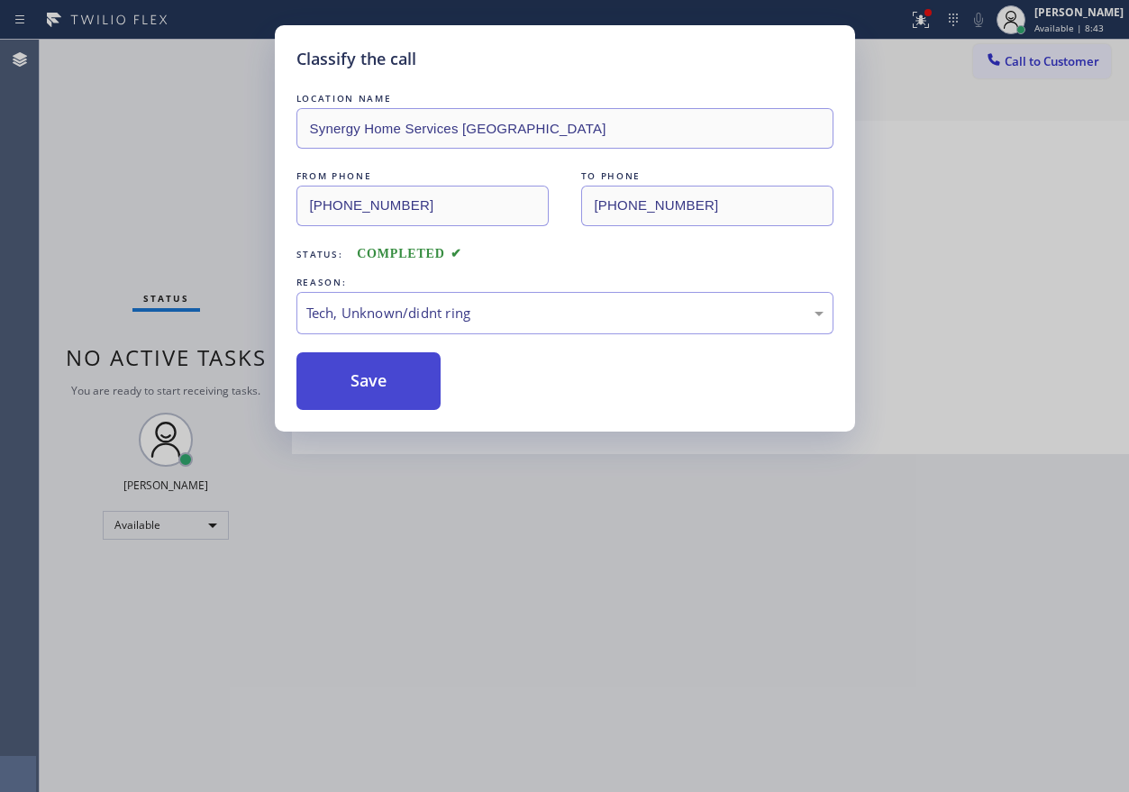
click at [382, 391] on button "Save" at bounding box center [368, 381] width 145 height 58
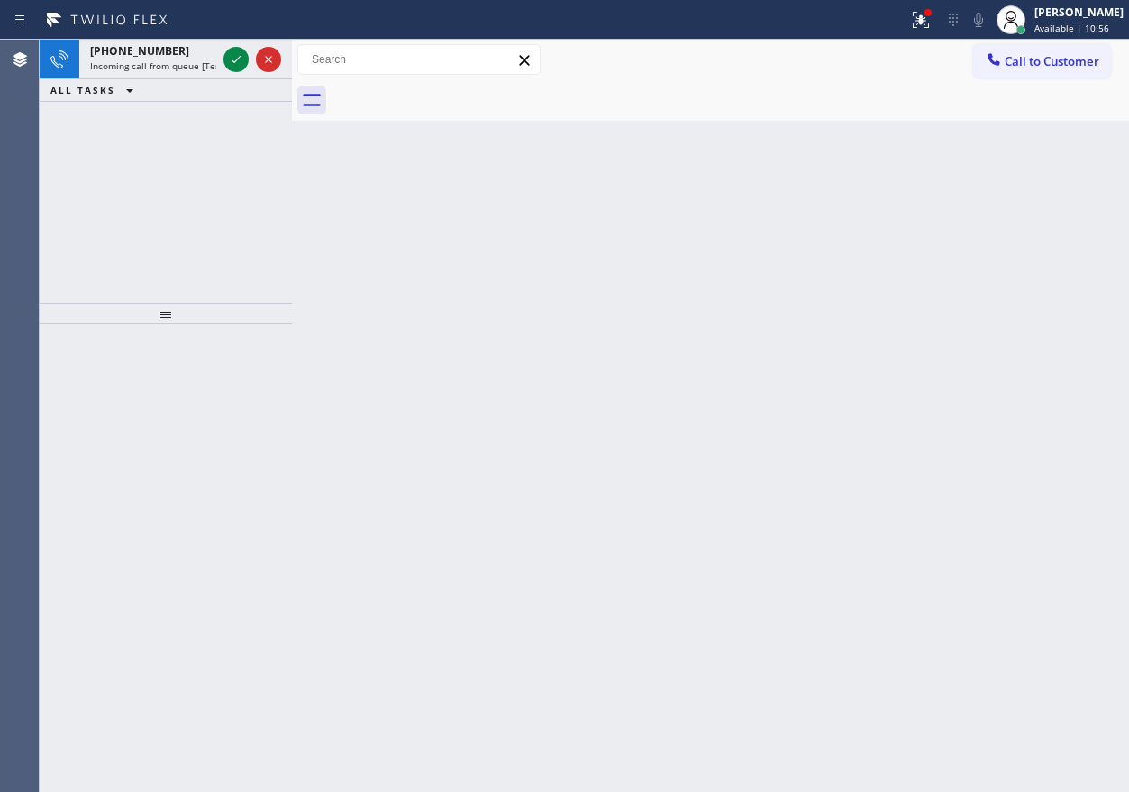
click at [895, 159] on div "Back to Dashboard Change Sender ID Customers Technicians Select a contact Outbo…" at bounding box center [710, 416] width 837 height 752
click at [236, 66] on icon at bounding box center [236, 60] width 22 height 22
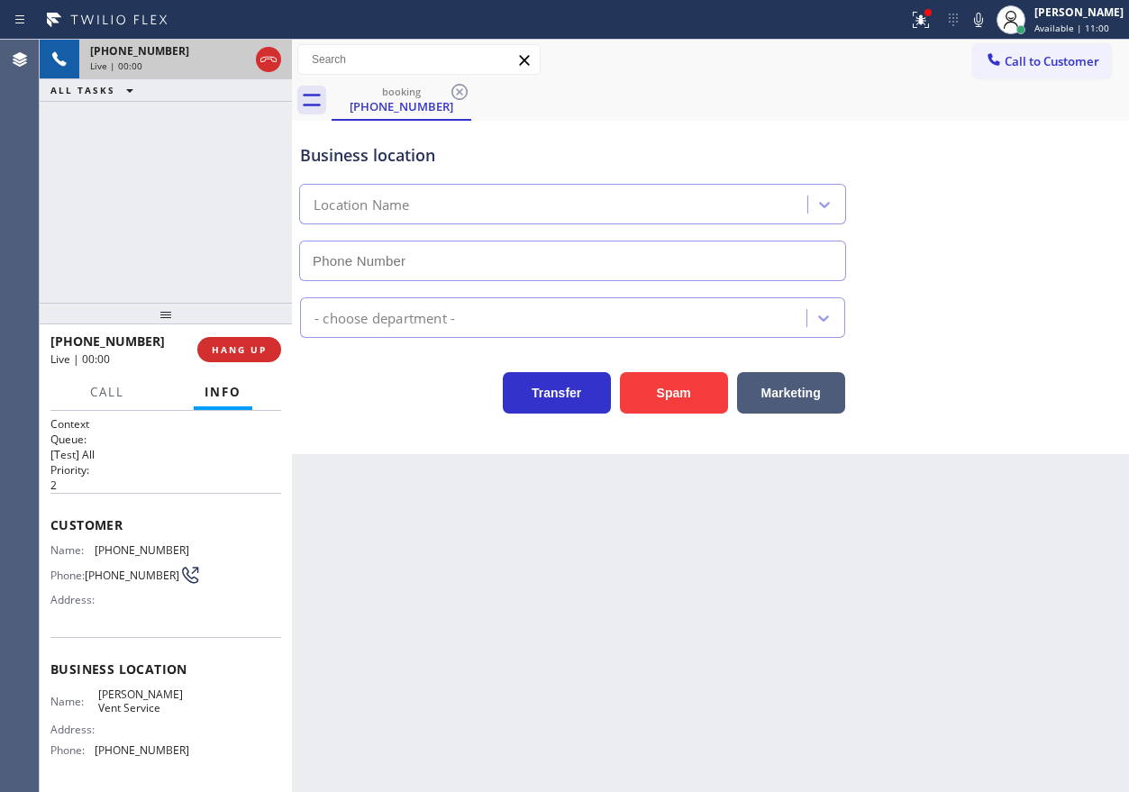
type input "(626) 779-9286"
click at [687, 403] on button "Spam" at bounding box center [674, 392] width 108 height 41
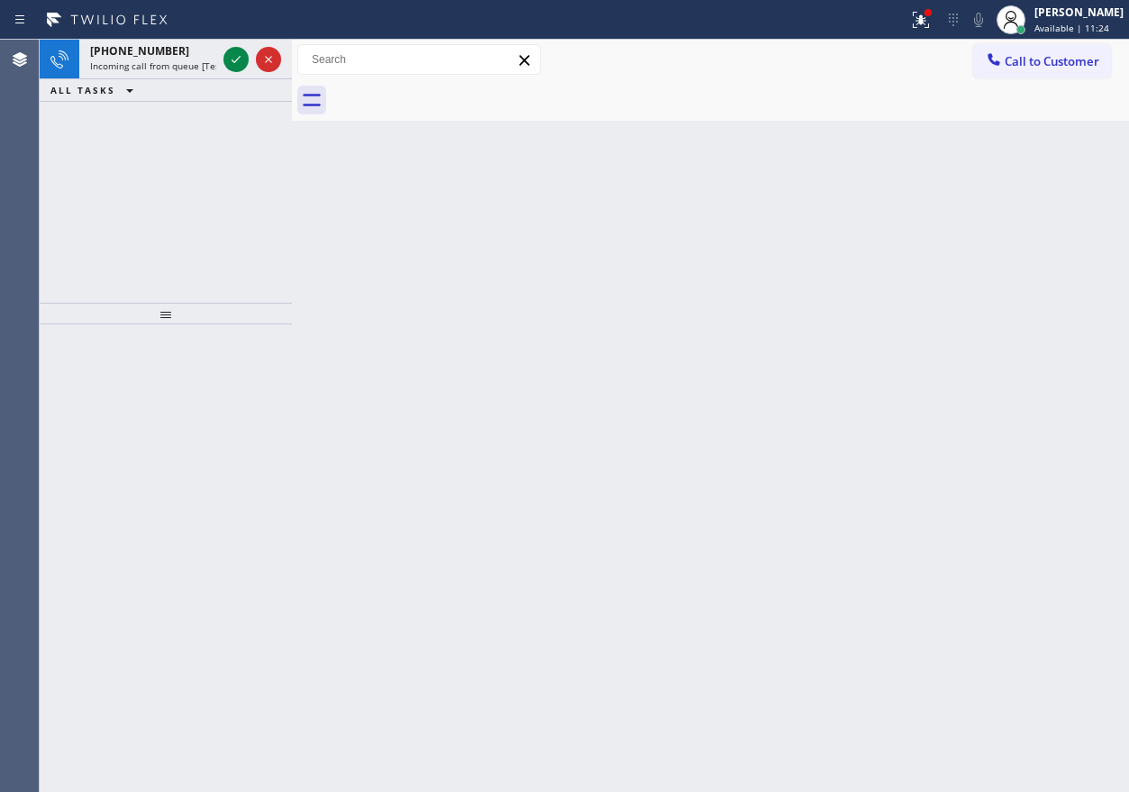
drag, startPoint x: 1018, startPoint y: 414, endPoint x: 707, endPoint y: 309, distance: 328.2
click at [1017, 414] on div "Back to Dashboard Change Sender ID Customers Technicians Select a contact Outbo…" at bounding box center [710, 416] width 837 height 752
click at [234, 66] on icon at bounding box center [236, 60] width 22 height 22
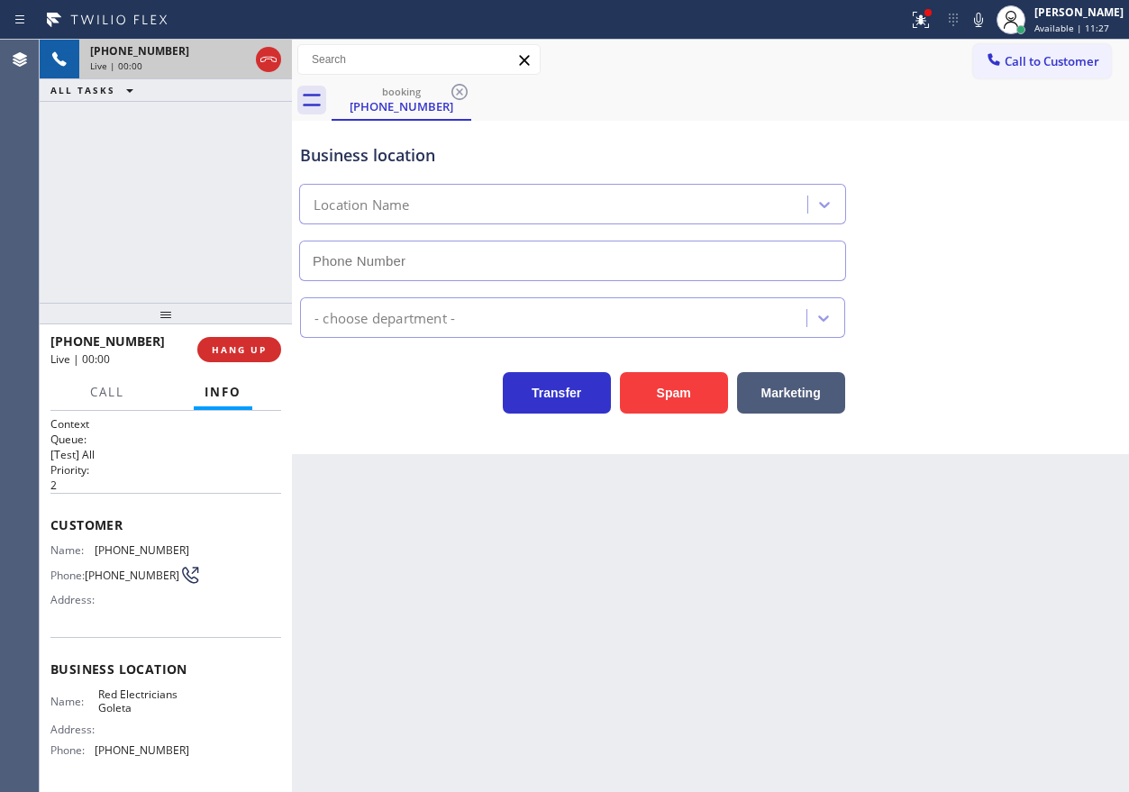
type input "(805) 222-7660"
click at [677, 392] on button "Spam" at bounding box center [674, 392] width 108 height 41
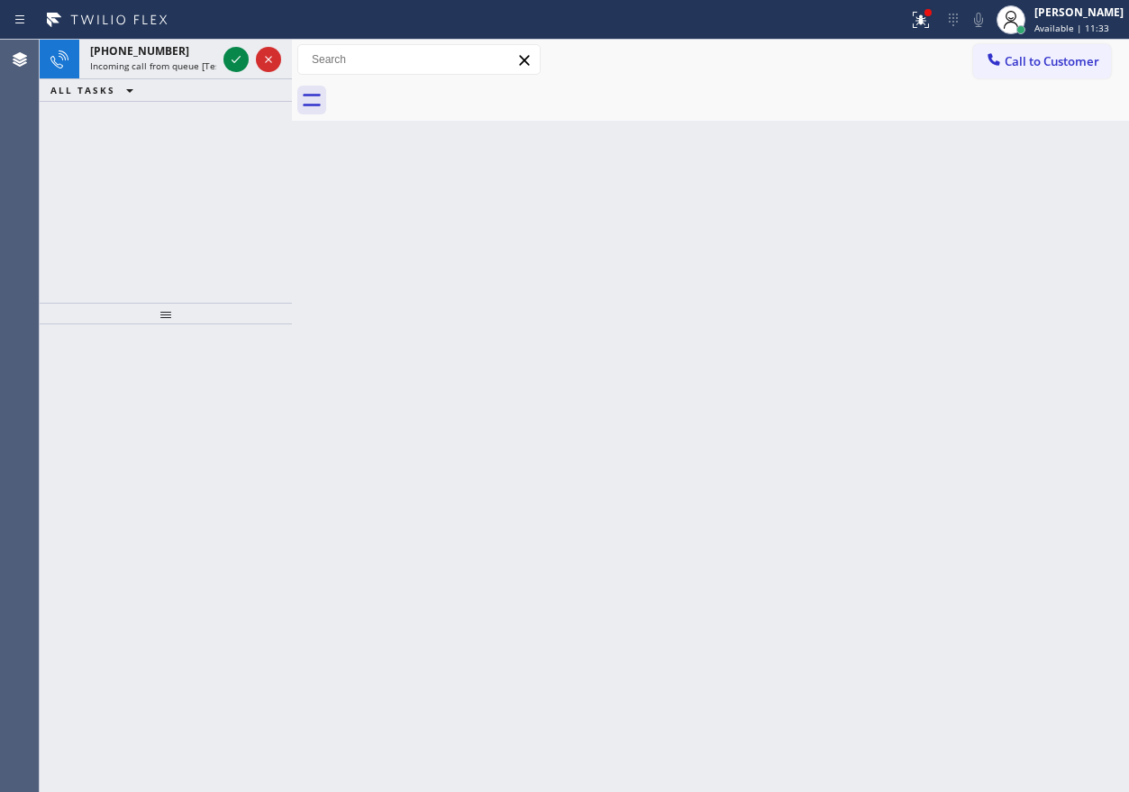
click at [871, 349] on div "Back to Dashboard Change Sender ID Customers Technicians Select a contact Outbo…" at bounding box center [710, 416] width 837 height 752
click at [235, 52] on icon at bounding box center [236, 60] width 22 height 22
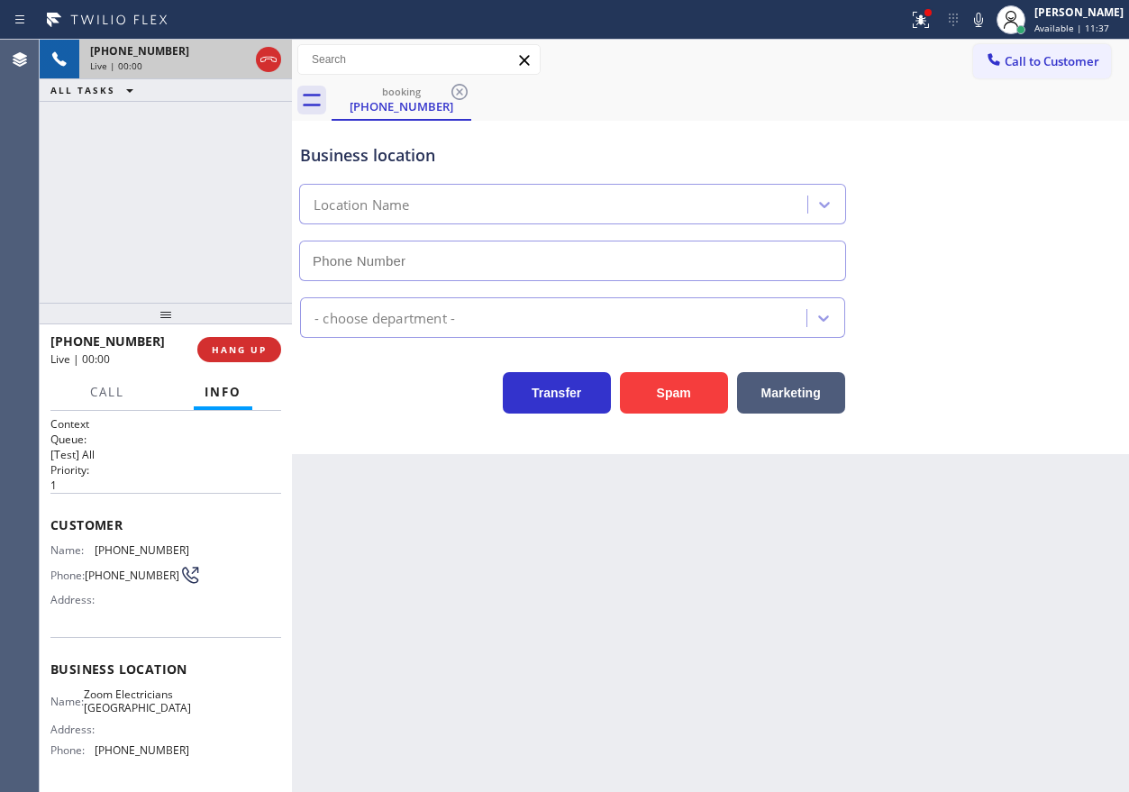
type input "(415) 727-8840"
click at [695, 379] on button "Spam" at bounding box center [674, 392] width 108 height 41
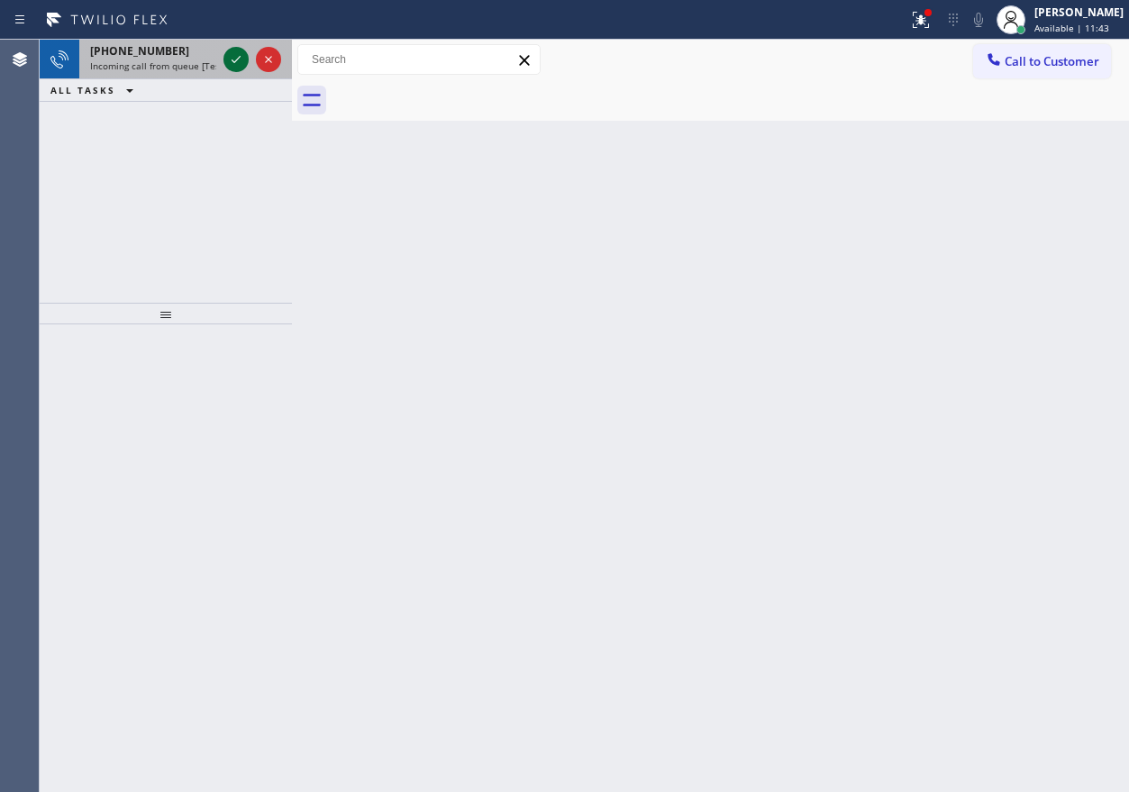
click at [230, 60] on icon at bounding box center [236, 60] width 22 height 22
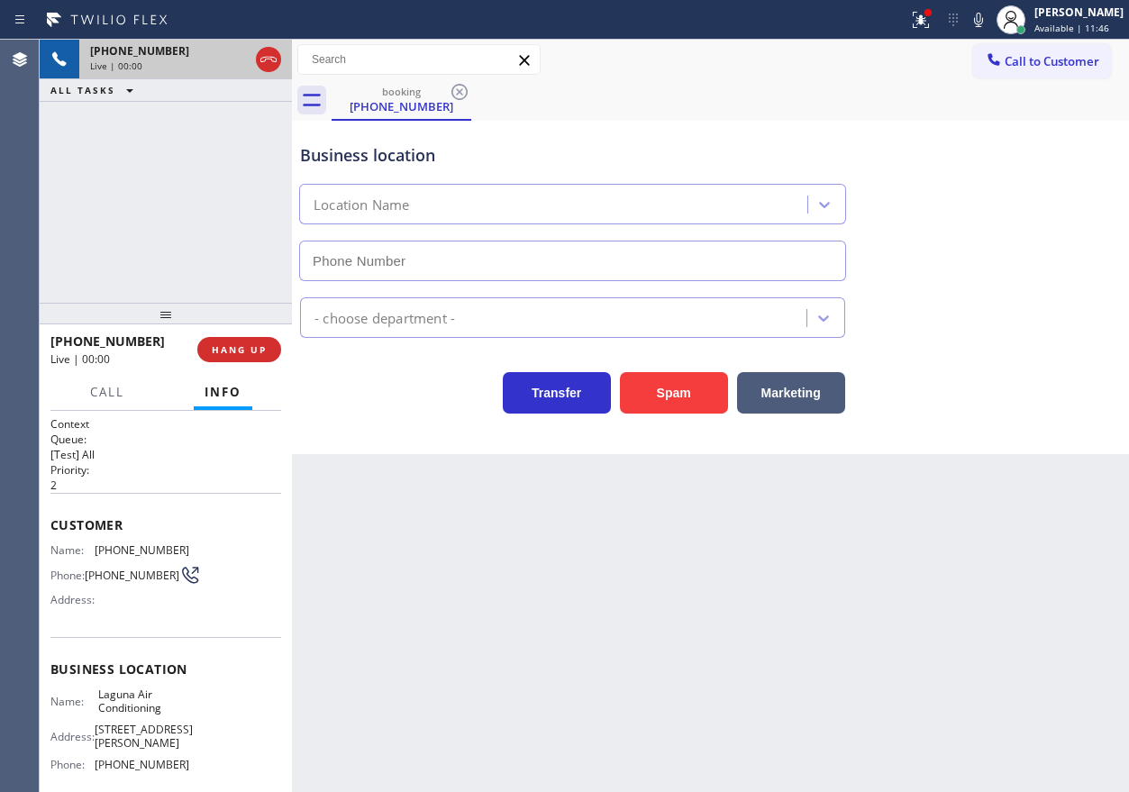
type input "(949) 523-3665"
click at [649, 404] on button "Spam" at bounding box center [674, 392] width 108 height 41
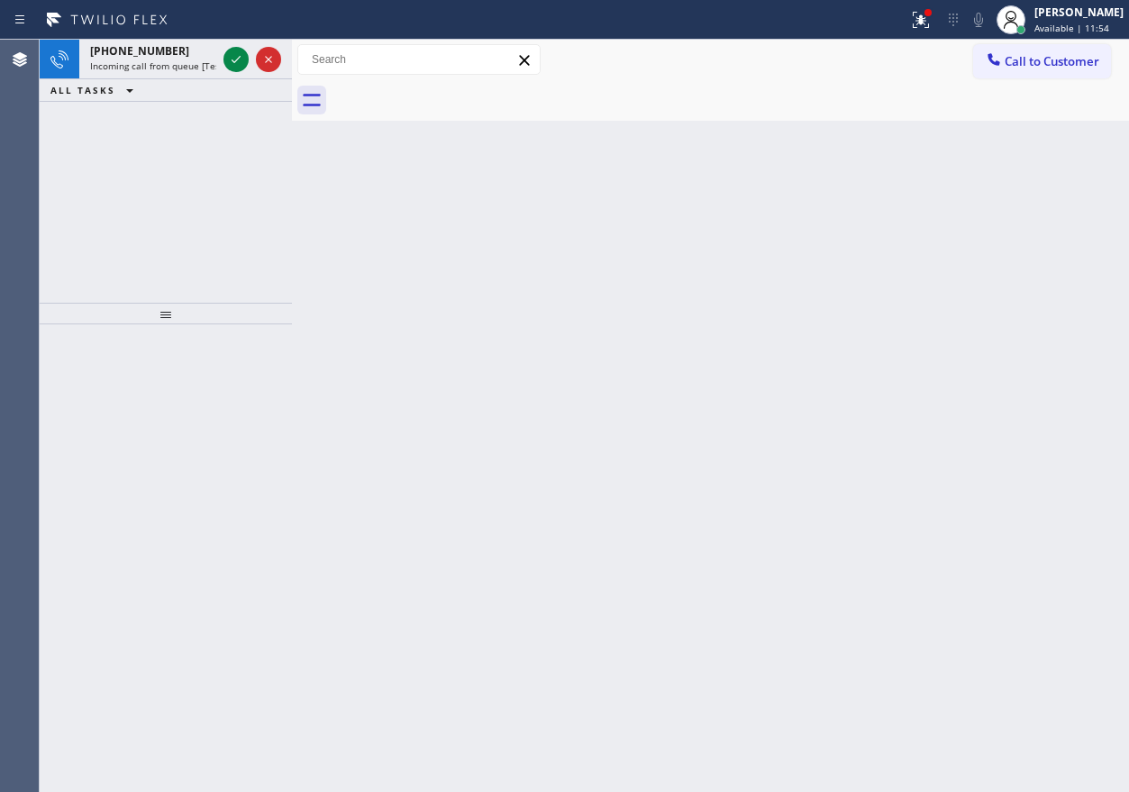
click at [933, 337] on div "Back to Dashboard Change Sender ID Customers Technicians Select a contact Outbo…" at bounding box center [710, 416] width 837 height 752
click at [132, 61] on span "Incoming call from queue [Test] All" at bounding box center [165, 65] width 150 height 13
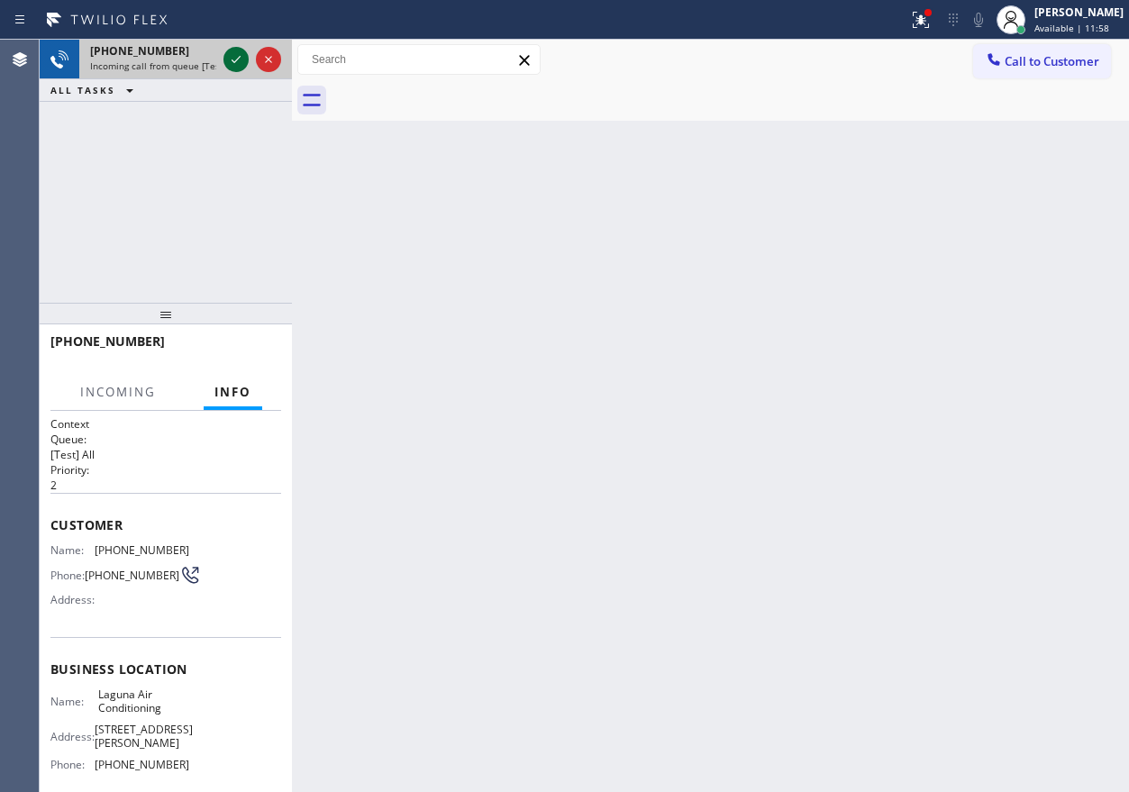
click at [233, 57] on icon at bounding box center [236, 60] width 22 height 22
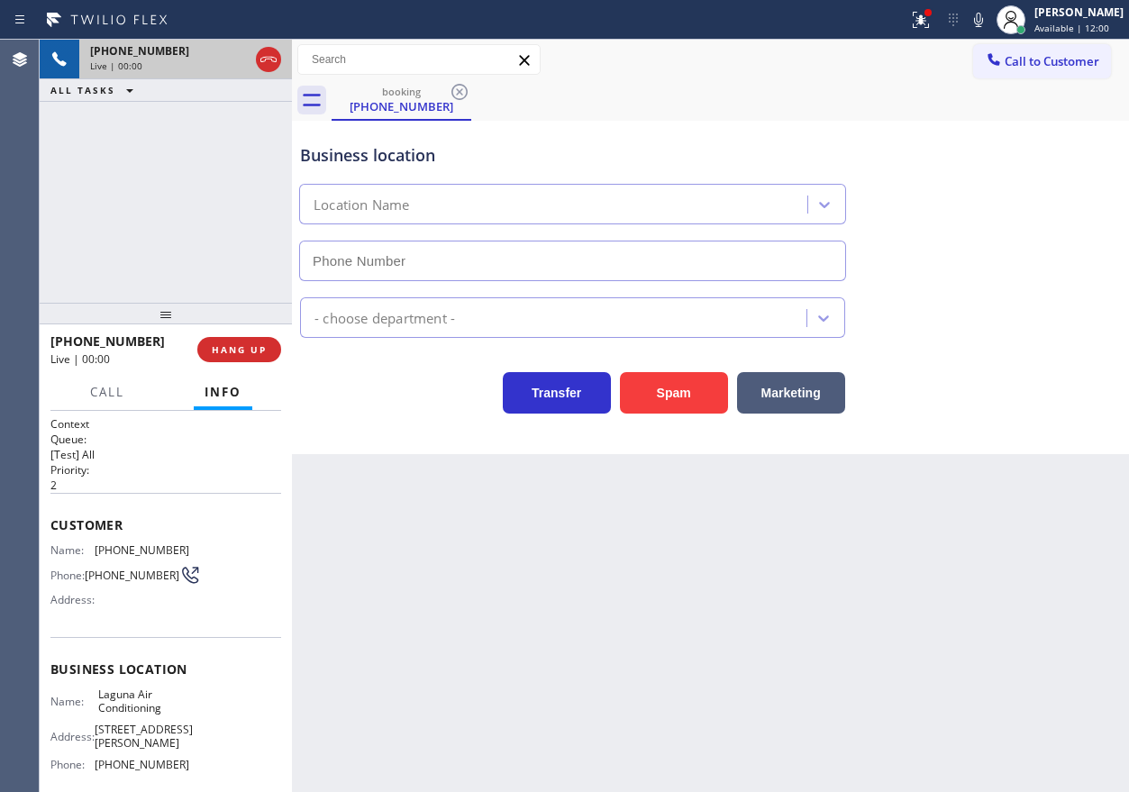
type input "(949) 523-3665"
click at [125, 711] on span "Laguna Air Conditioning" at bounding box center [143, 701] width 90 height 28
click at [436, 251] on input "(949) 523-3665" at bounding box center [572, 261] width 547 height 41
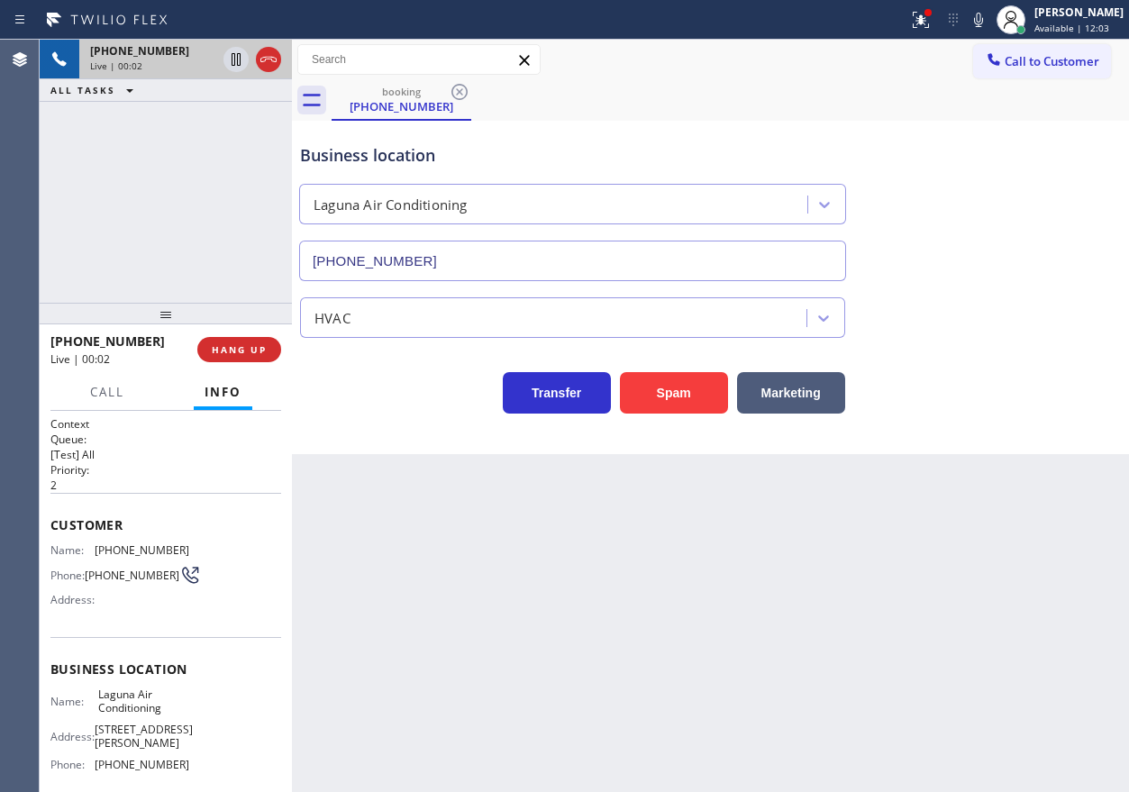
click at [436, 251] on input "(949) 523-3665" at bounding box center [572, 261] width 547 height 41
click at [122, 551] on span "(949) 835-2917" at bounding box center [142, 550] width 95 height 14
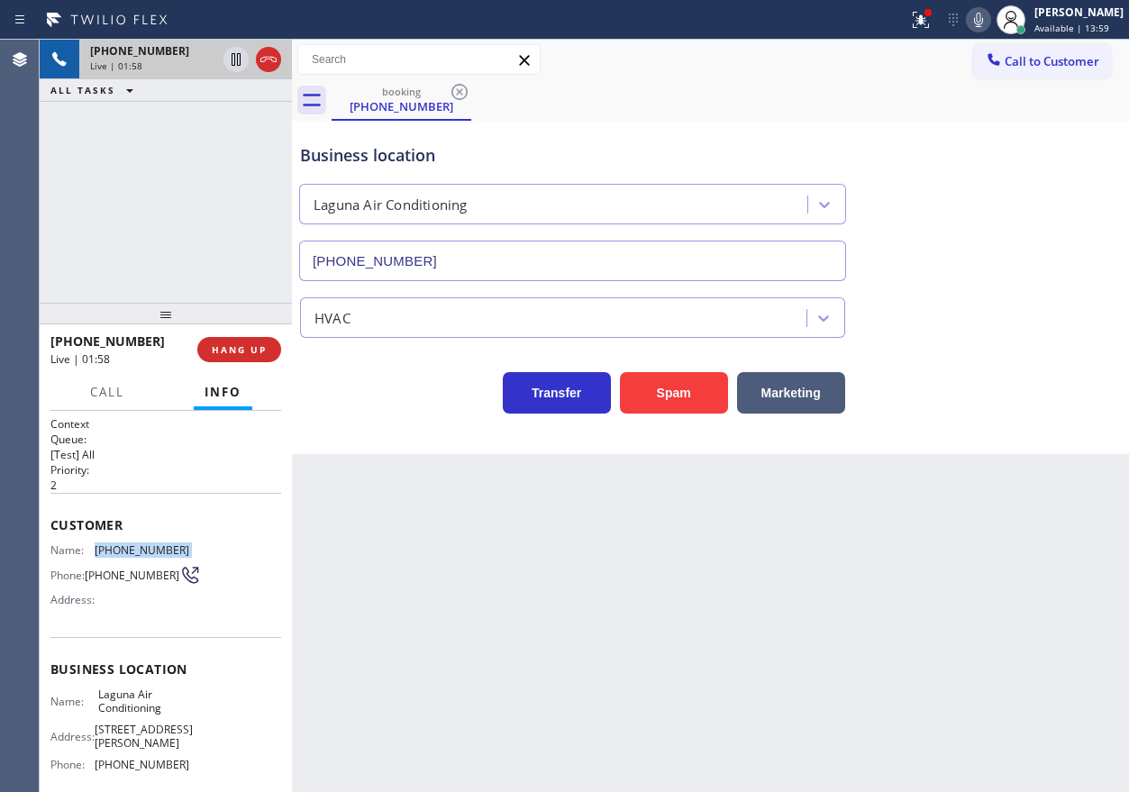
click at [989, 11] on icon at bounding box center [978, 20] width 22 height 22
click at [227, 59] on icon at bounding box center [236, 60] width 22 height 22
click at [983, 359] on div "Transfer Spam Marketing" at bounding box center [710, 385] width 828 height 58
click at [871, 245] on div "Business location Laguna Air Conditioning (949) 523-3665" at bounding box center [710, 199] width 828 height 163
click at [234, 62] on icon at bounding box center [236, 60] width 22 height 22
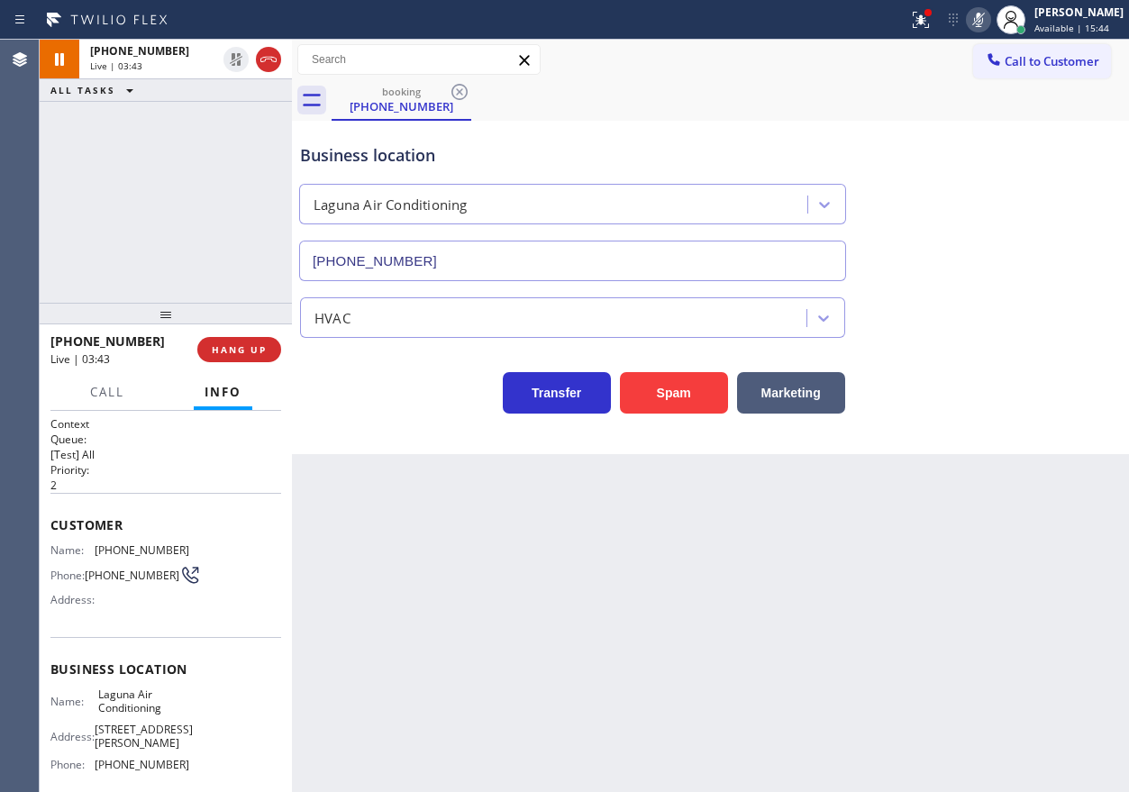
click at [989, 25] on icon at bounding box center [978, 20] width 22 height 22
click at [232, 348] on span "HANG UP" at bounding box center [239, 349] width 55 height 13
click at [232, 349] on span "HANG UP" at bounding box center [239, 349] width 55 height 13
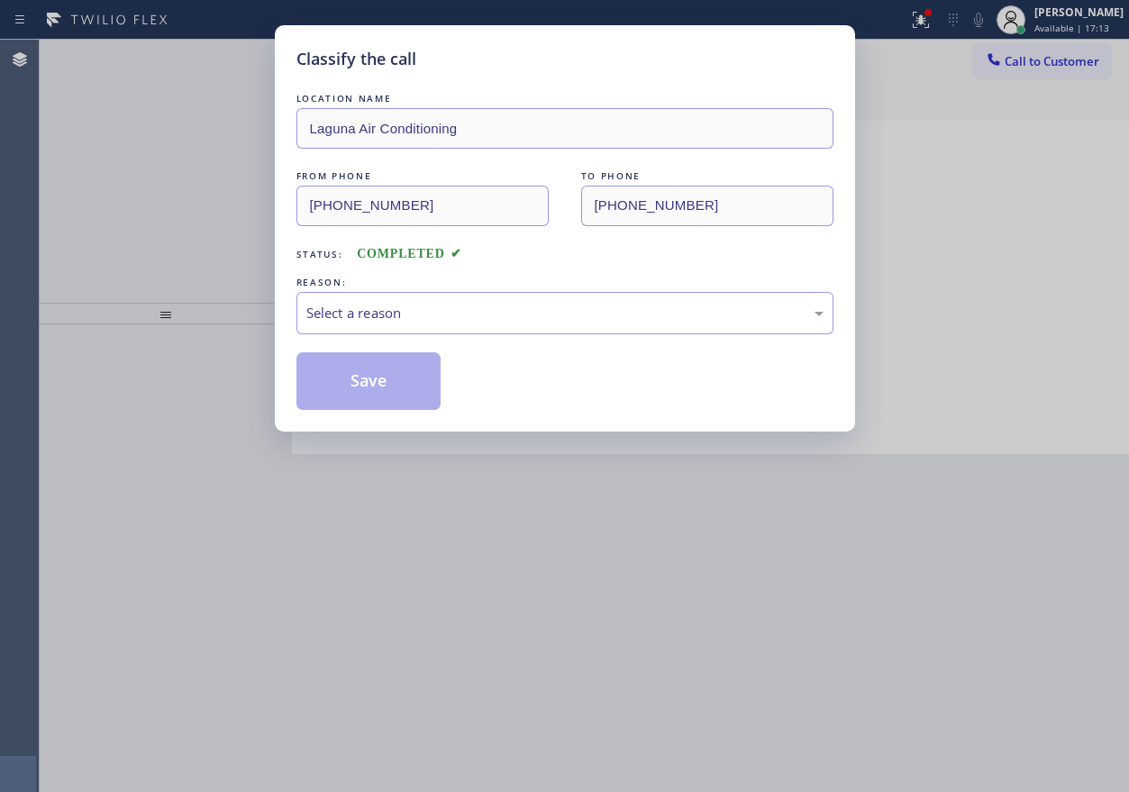
click at [401, 313] on div "Select a reason" at bounding box center [564, 313] width 517 height 21
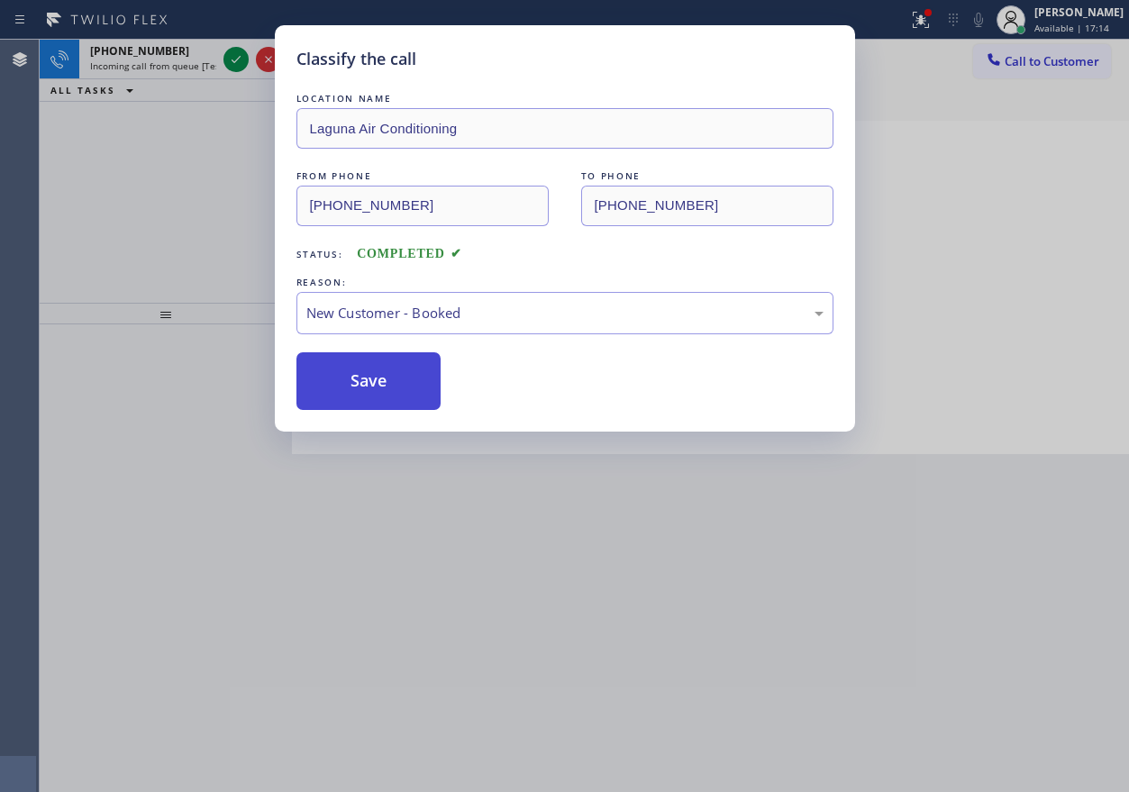
click at [377, 370] on button "Save" at bounding box center [368, 381] width 145 height 58
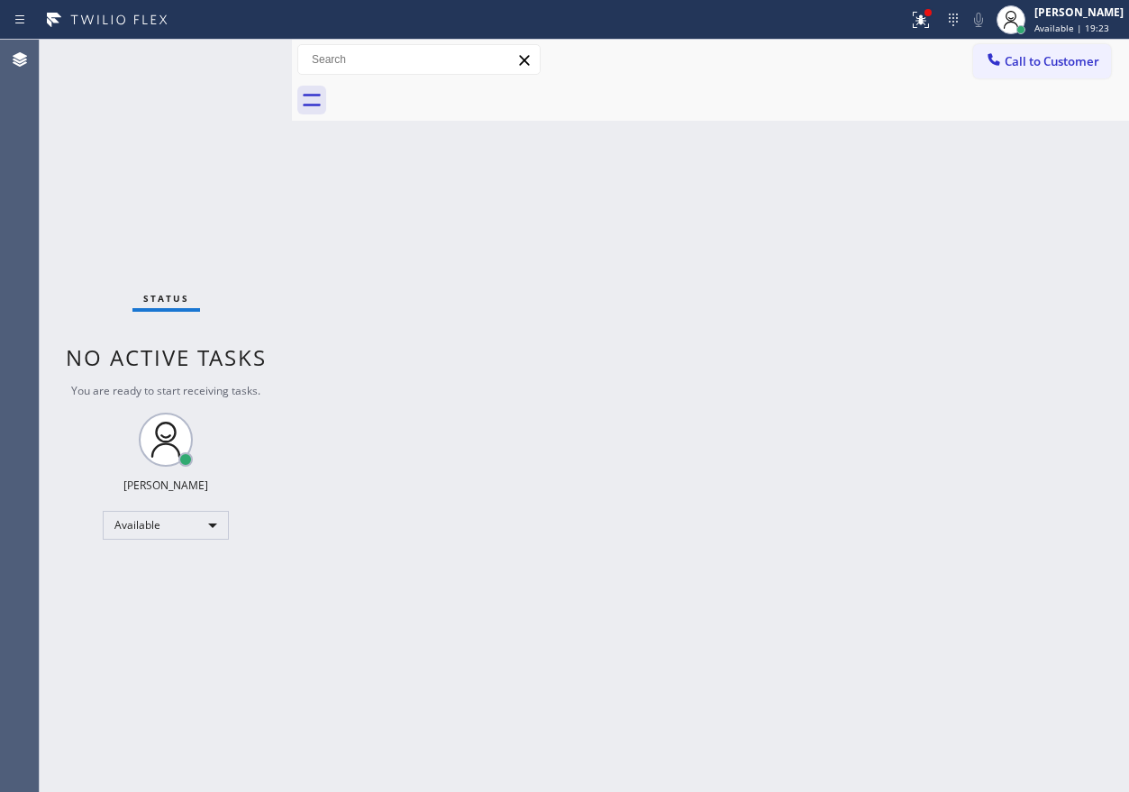
click at [228, 62] on div "Status No active tasks You are ready to start receiving tasks. [PERSON_NAME] Av…" at bounding box center [166, 416] width 252 height 752
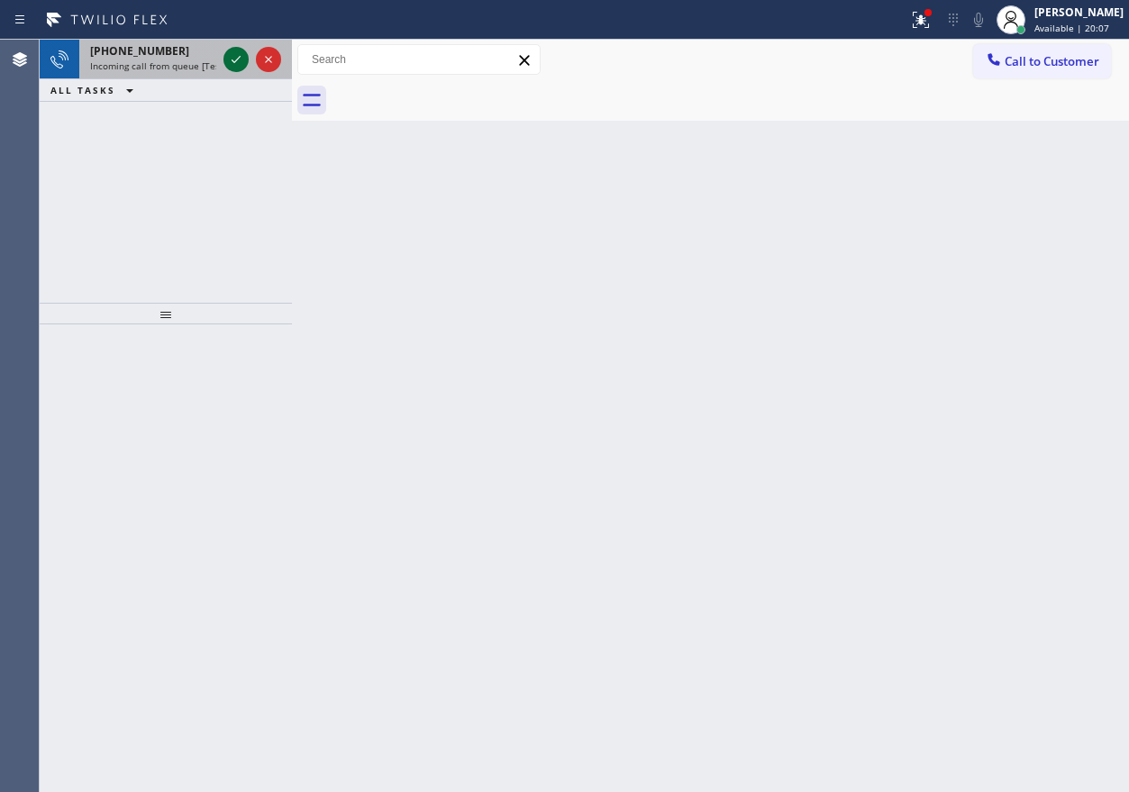
click at [235, 52] on icon at bounding box center [236, 60] width 22 height 22
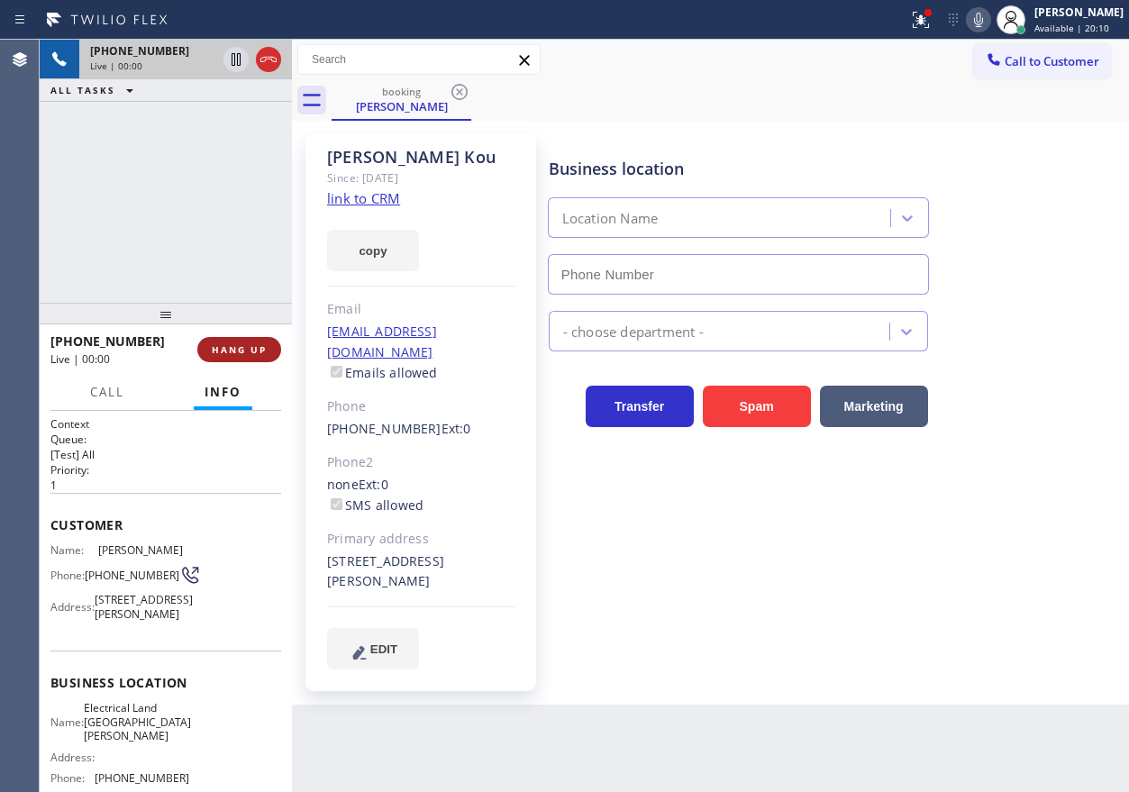
click at [234, 355] on span "HANG UP" at bounding box center [239, 349] width 55 height 13
type input "(510) 880-1070"
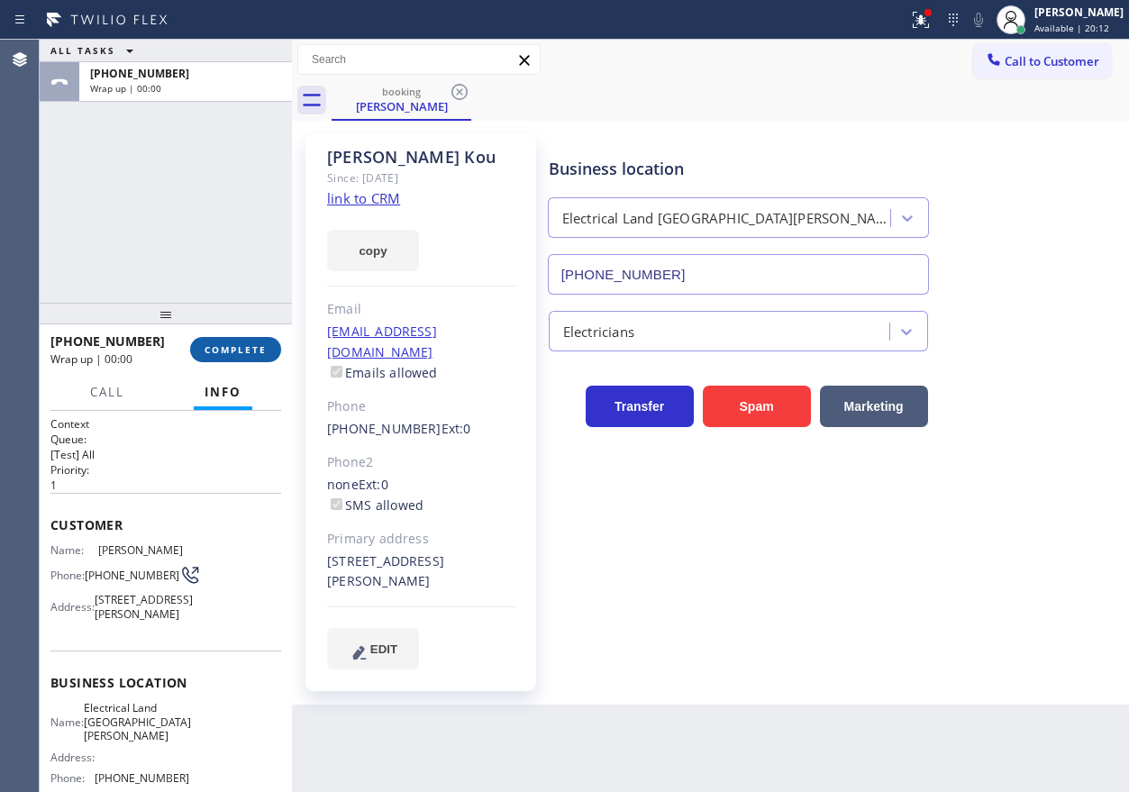
click at [234, 355] on span "COMPLETE" at bounding box center [235, 349] width 62 height 13
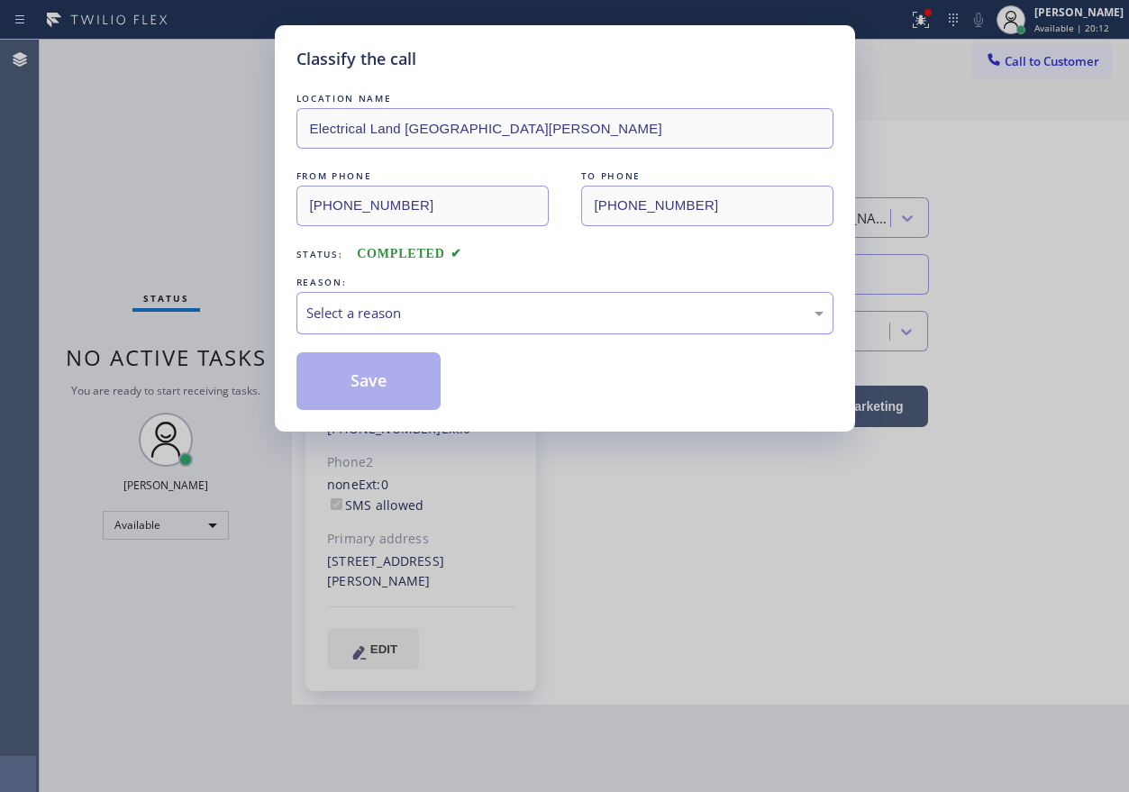
click at [382, 312] on div "Select a reason" at bounding box center [564, 313] width 517 height 21
drag, startPoint x: 378, startPoint y: 388, endPoint x: 392, endPoint y: 80, distance: 308.4
click at [380, 387] on button "Save" at bounding box center [368, 381] width 145 height 58
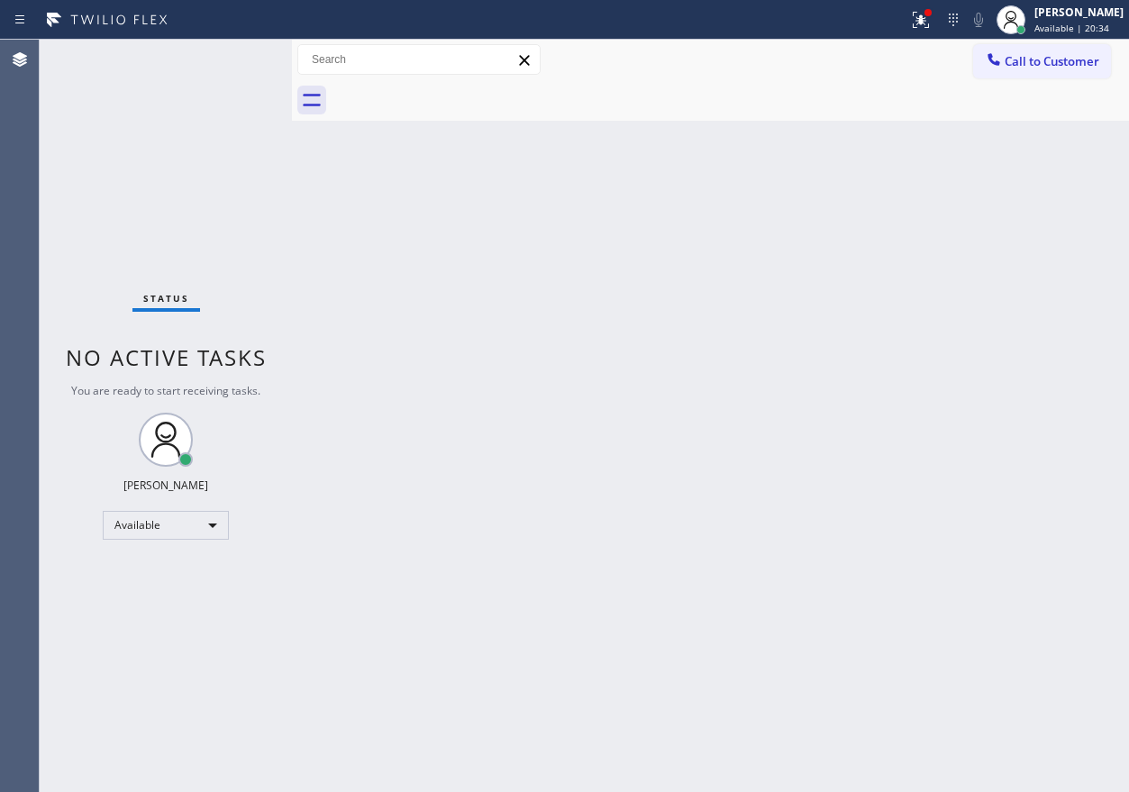
click at [981, 391] on div "Back to Dashboard Change Sender ID Customers Technicians Select a contact Outbo…" at bounding box center [710, 416] width 837 height 752
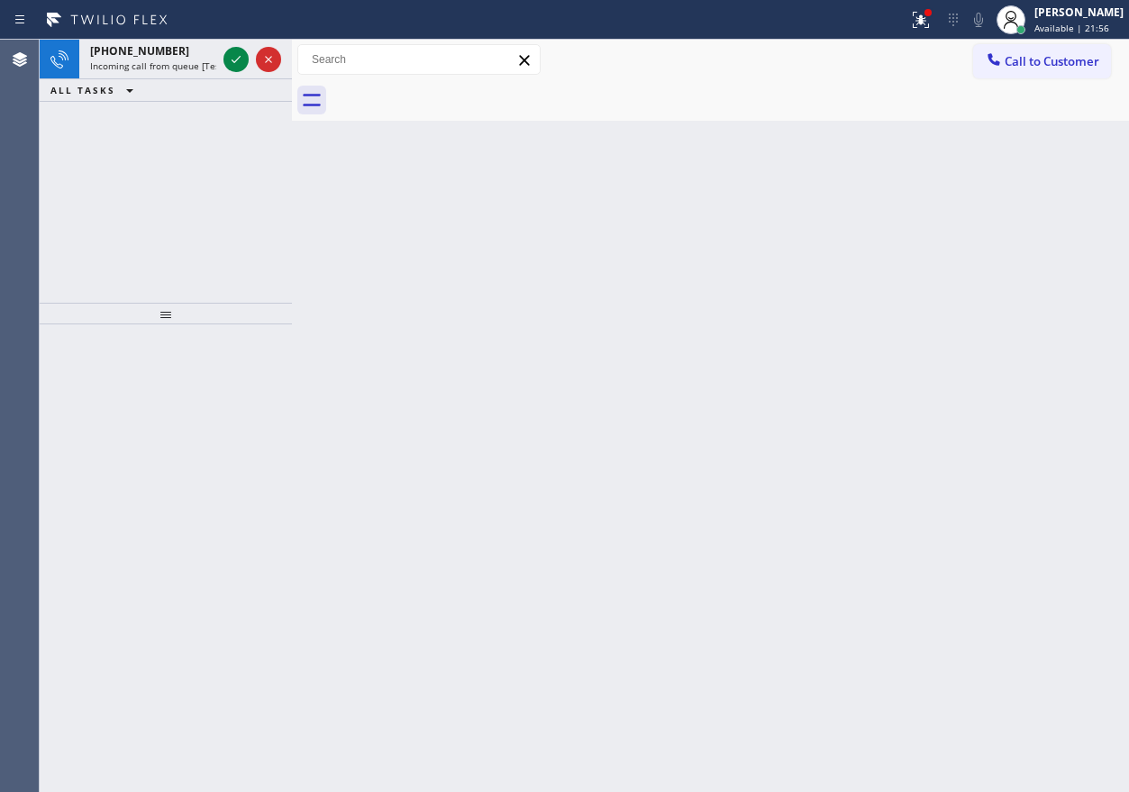
drag, startPoint x: 948, startPoint y: 323, endPoint x: 544, endPoint y: 113, distance: 455.3
click at [948, 323] on div "Back to Dashboard Change Sender ID Customers Technicians Select a contact Outbo…" at bounding box center [710, 416] width 837 height 752
click at [987, 162] on div "Back to Dashboard Change Sender ID Customers Technicians Select a contact Outbo…" at bounding box center [710, 416] width 837 height 752
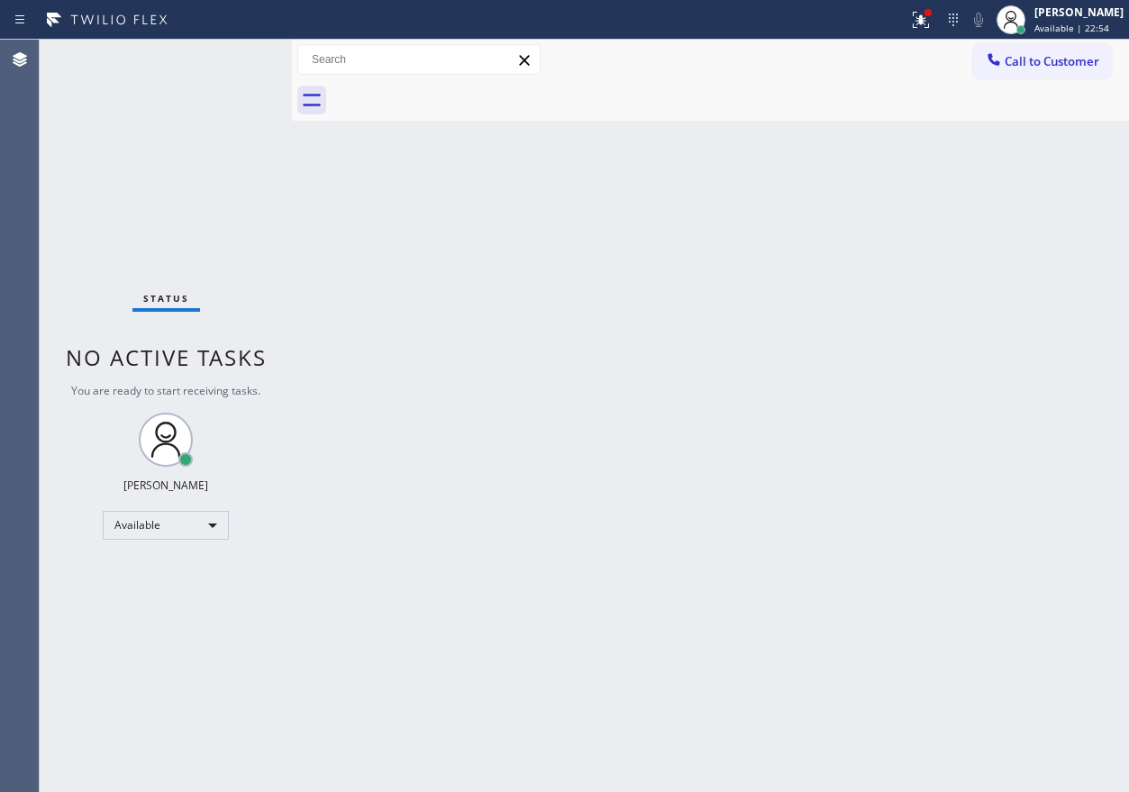
click at [227, 68] on div "Status No active tasks You are ready to start receiving tasks. [PERSON_NAME] Av…" at bounding box center [166, 416] width 252 height 752
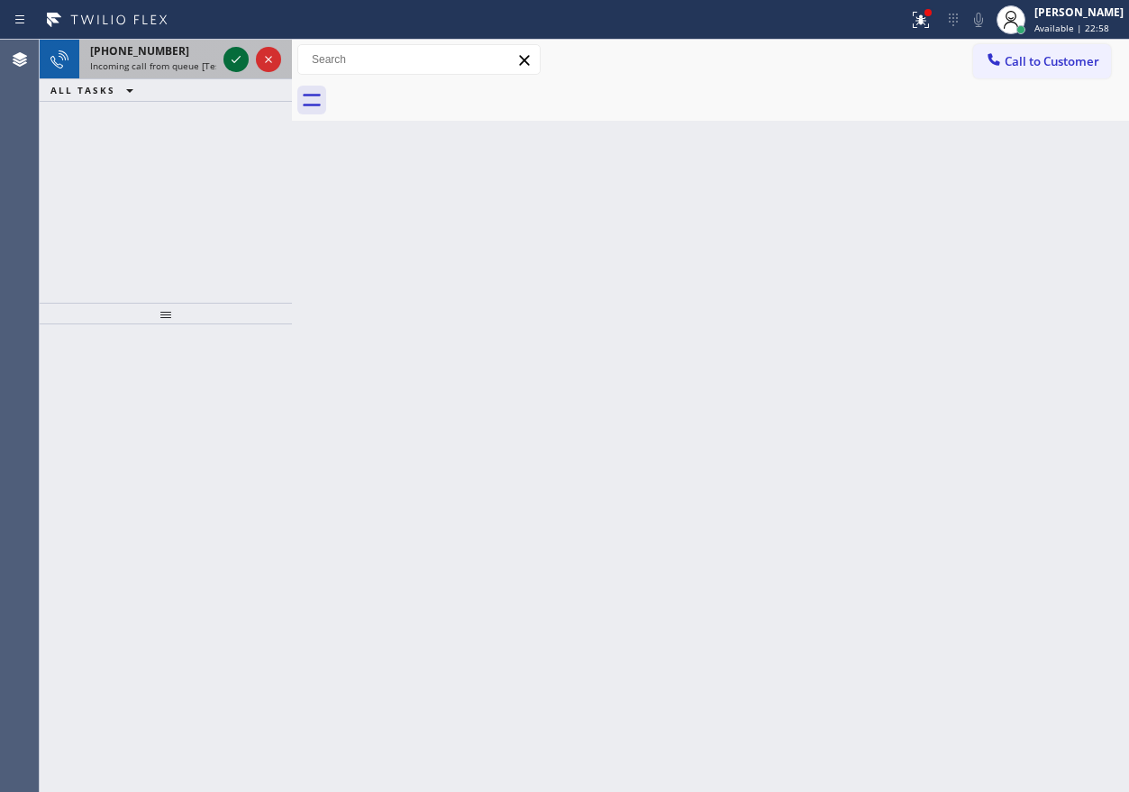
click at [229, 61] on icon at bounding box center [236, 60] width 22 height 22
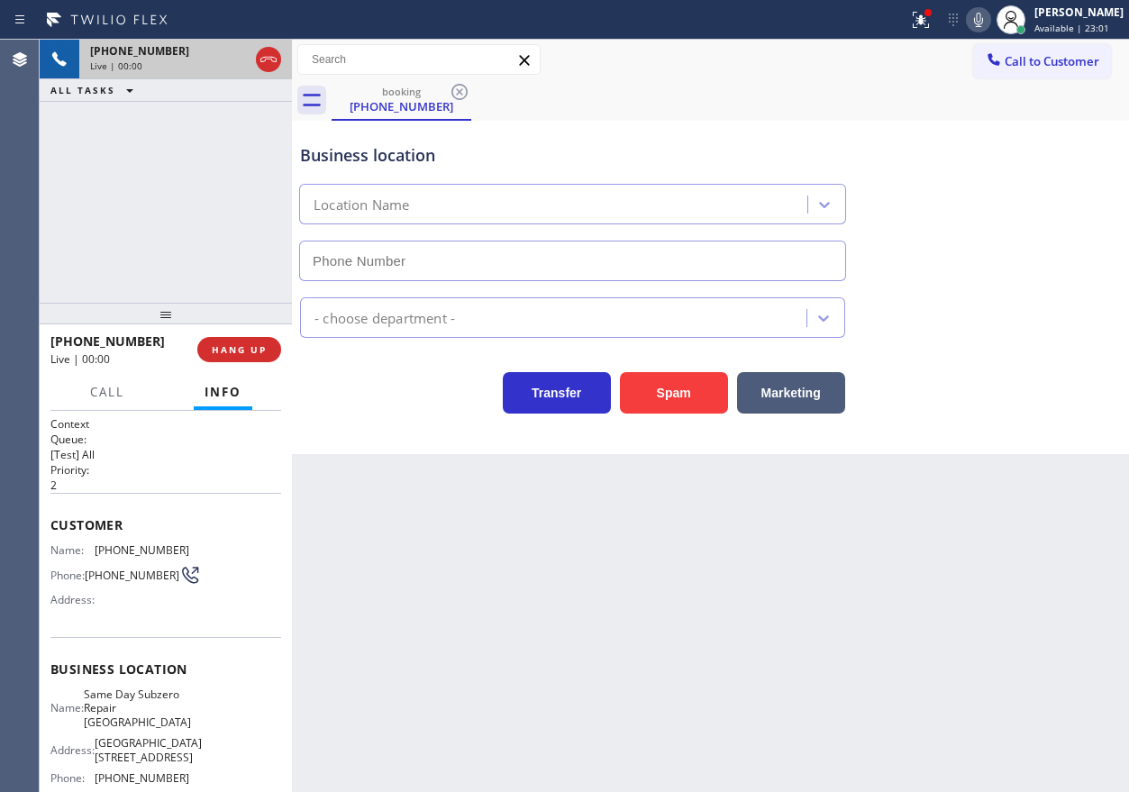
type input "(425) 406-3556"
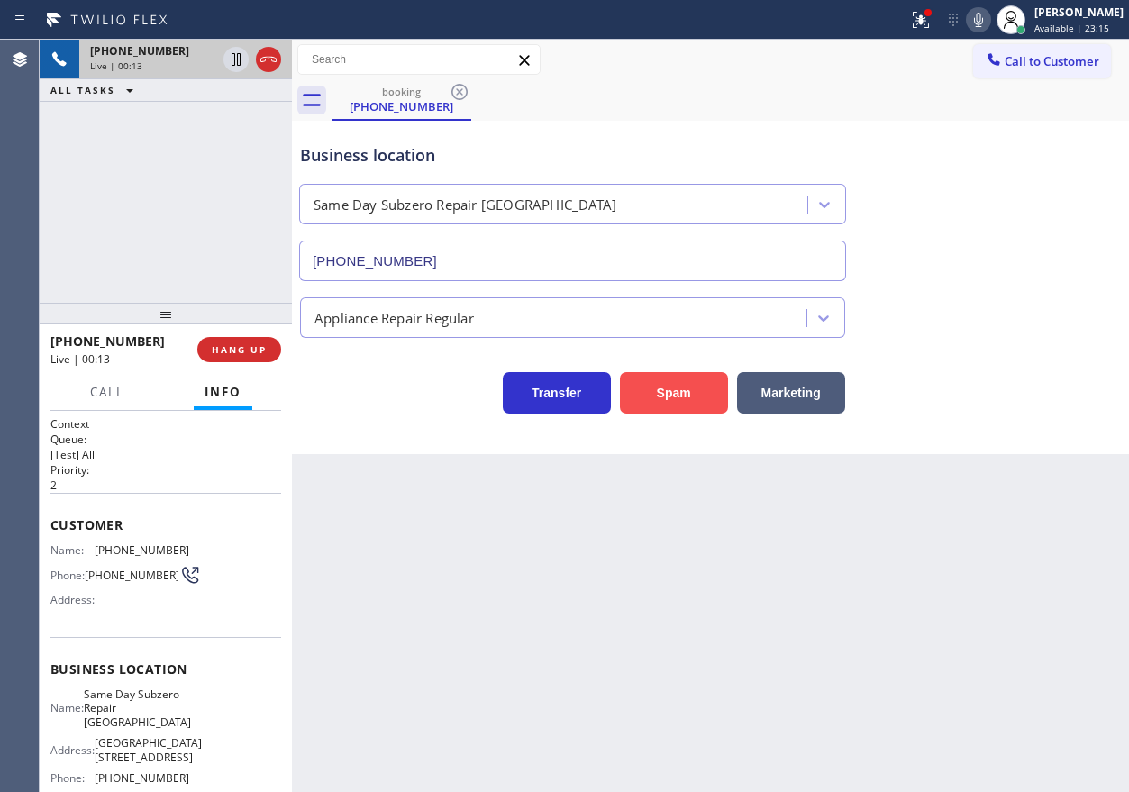
click at [694, 391] on button "Spam" at bounding box center [674, 392] width 108 height 41
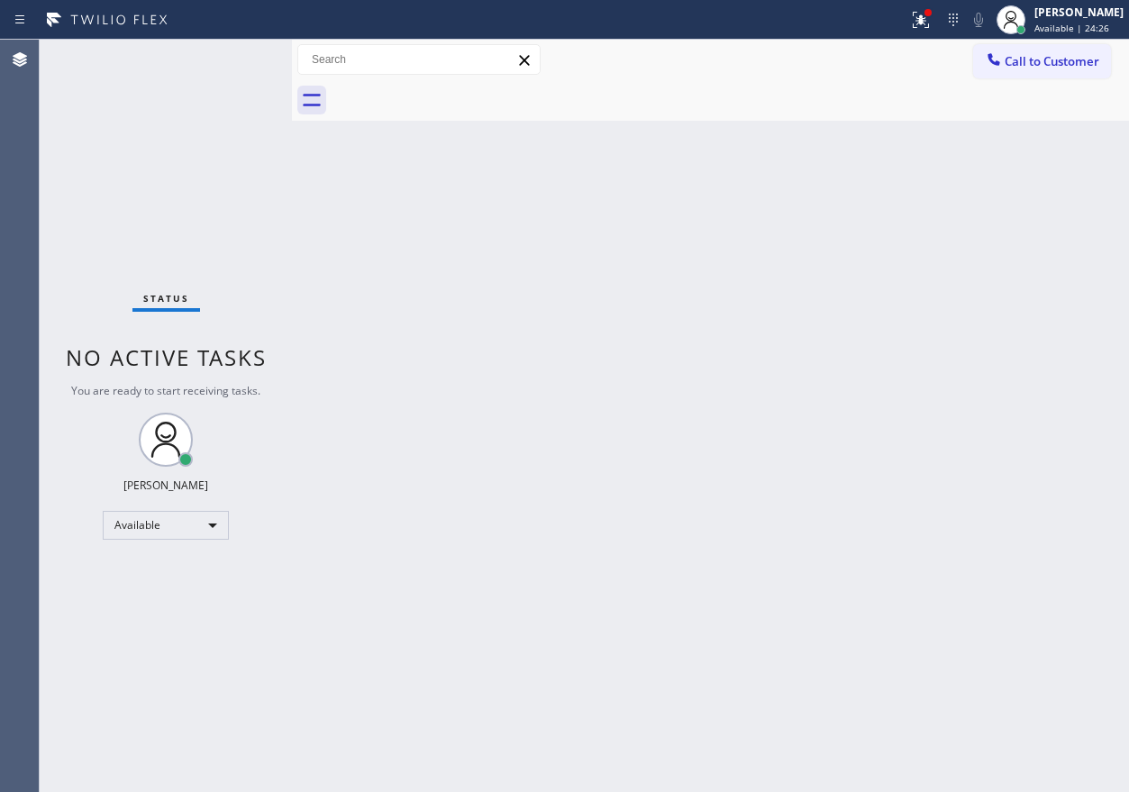
click at [918, 464] on div "Back to Dashboard Change Sender ID Customers Technicians Select a contact Outbo…" at bounding box center [710, 416] width 837 height 752
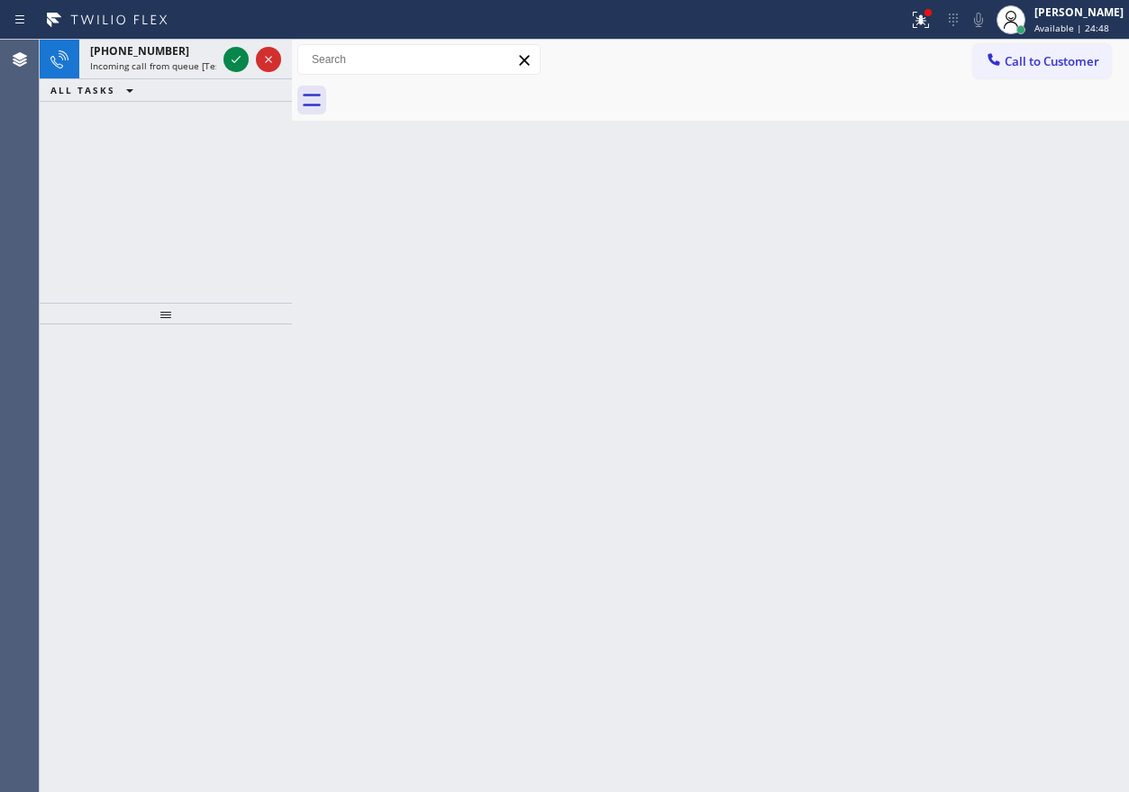
click at [1004, 426] on div "Back to Dashboard Change Sender ID Customers Technicians Select a contact Outbo…" at bounding box center [710, 416] width 837 height 752
drag, startPoint x: 1003, startPoint y: 500, endPoint x: 989, endPoint y: 494, distance: 14.9
click at [1003, 500] on div "Back to Dashboard Change Sender ID Customers Technicians Select a contact Outbo…" at bounding box center [710, 416] width 837 height 752
click at [232, 56] on icon at bounding box center [236, 60] width 22 height 22
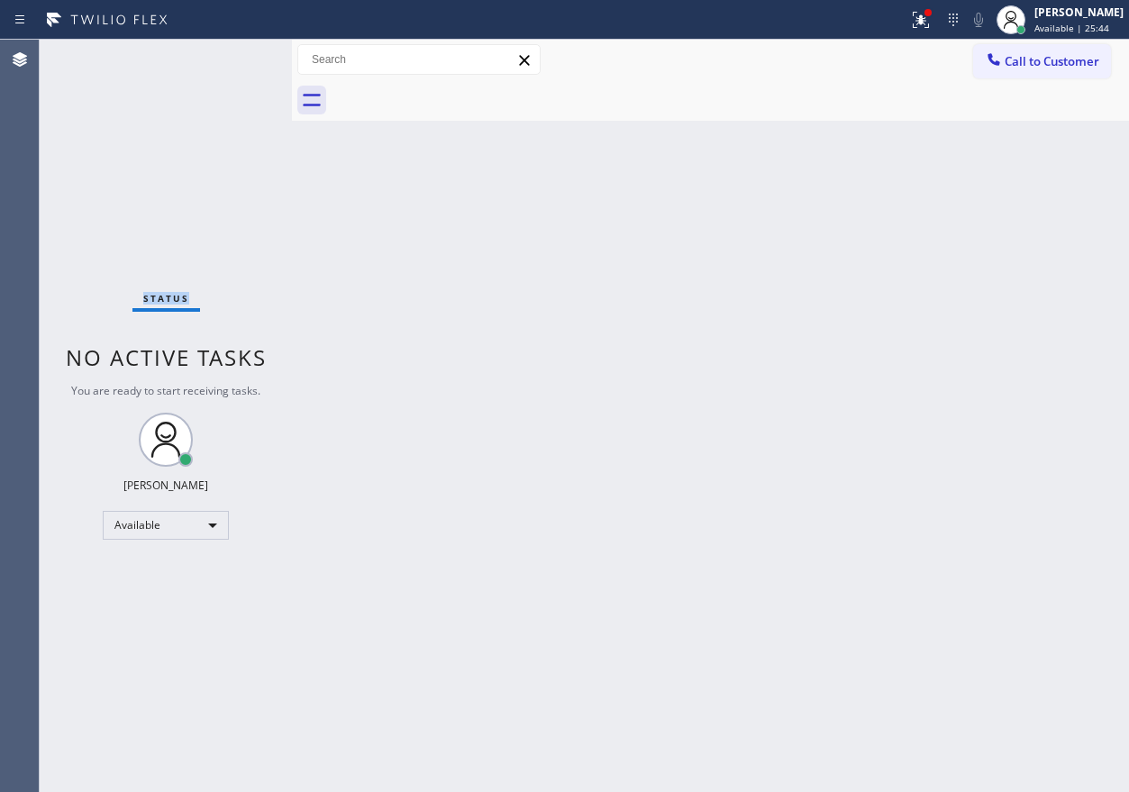
click at [232, 56] on div "Status No active tasks You are ready to start receiving tasks. [PERSON_NAME] Av…" at bounding box center [166, 416] width 252 height 752
click at [865, 439] on div "Back to Dashboard Change Sender ID Customers Technicians Select a contact Outbo…" at bounding box center [710, 416] width 837 height 752
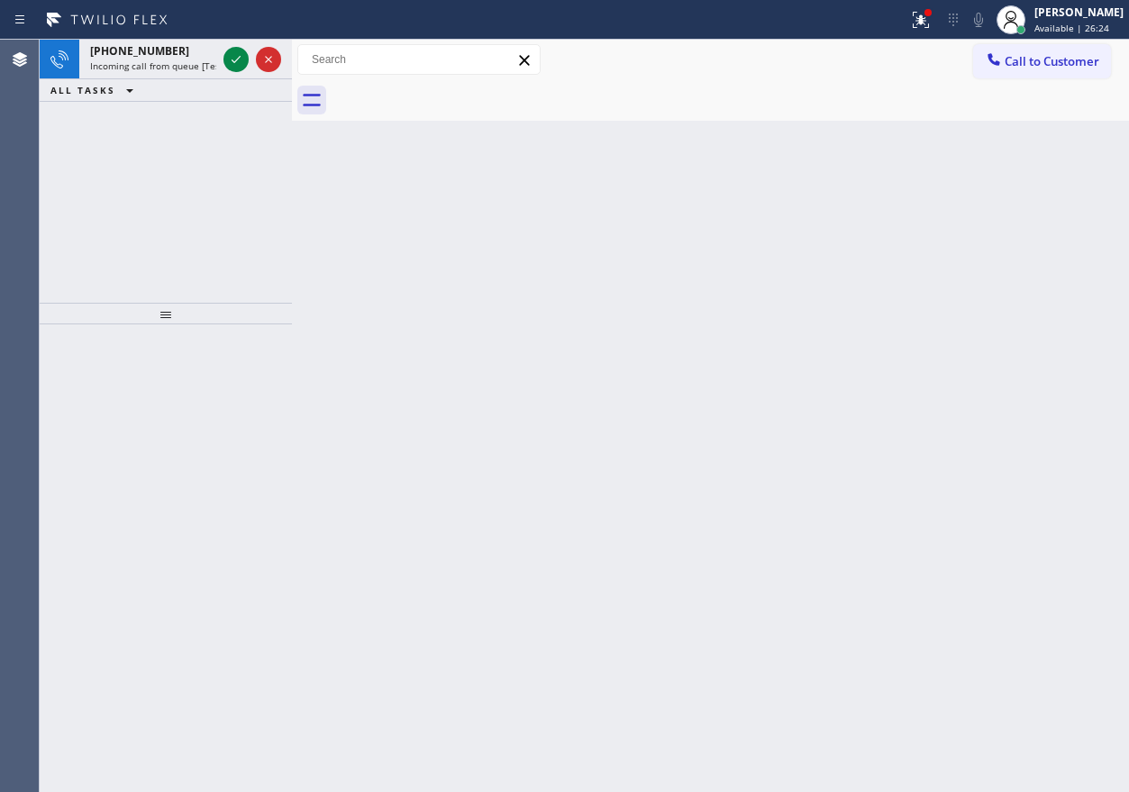
drag, startPoint x: 855, startPoint y: 364, endPoint x: 840, endPoint y: 343, distance: 25.2
click at [855, 364] on div "Back to Dashboard Change Sender ID Customers Technicians Select a contact Outbo…" at bounding box center [710, 416] width 837 height 752
click at [232, 57] on icon at bounding box center [236, 60] width 22 height 22
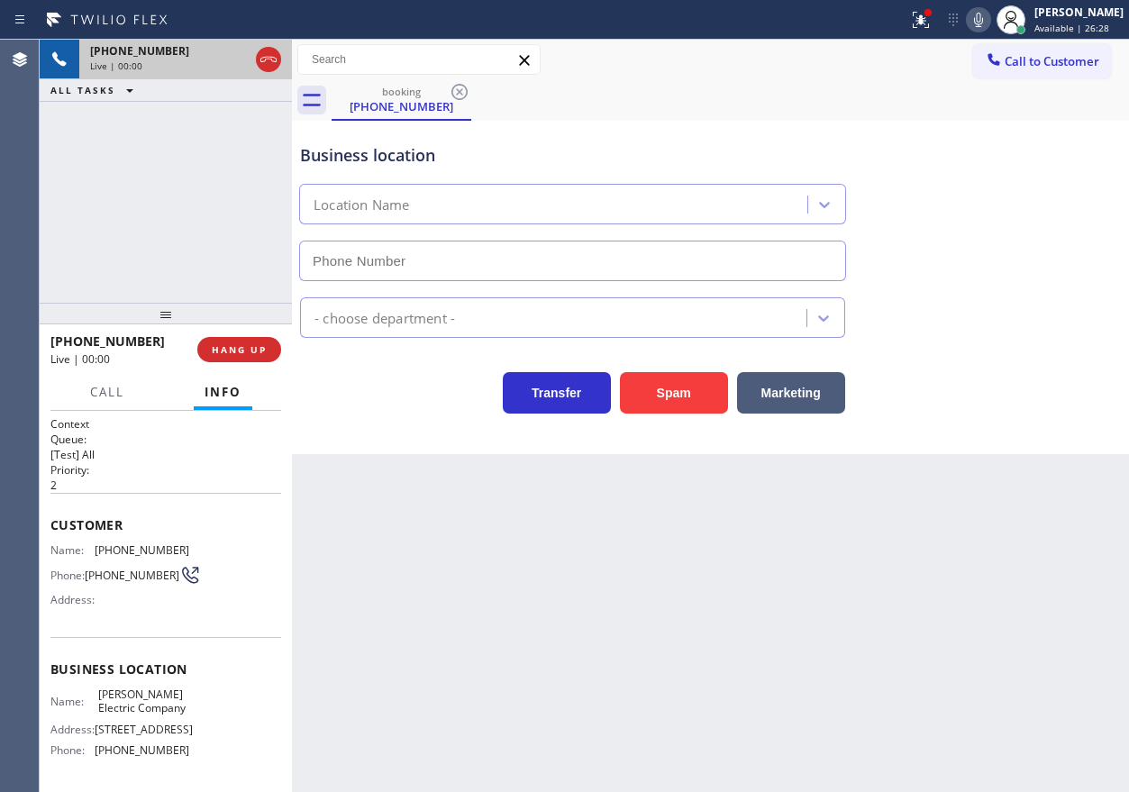
type input "(909) 551-4772"
click at [221, 353] on span "HANG UP" at bounding box center [239, 349] width 55 height 13
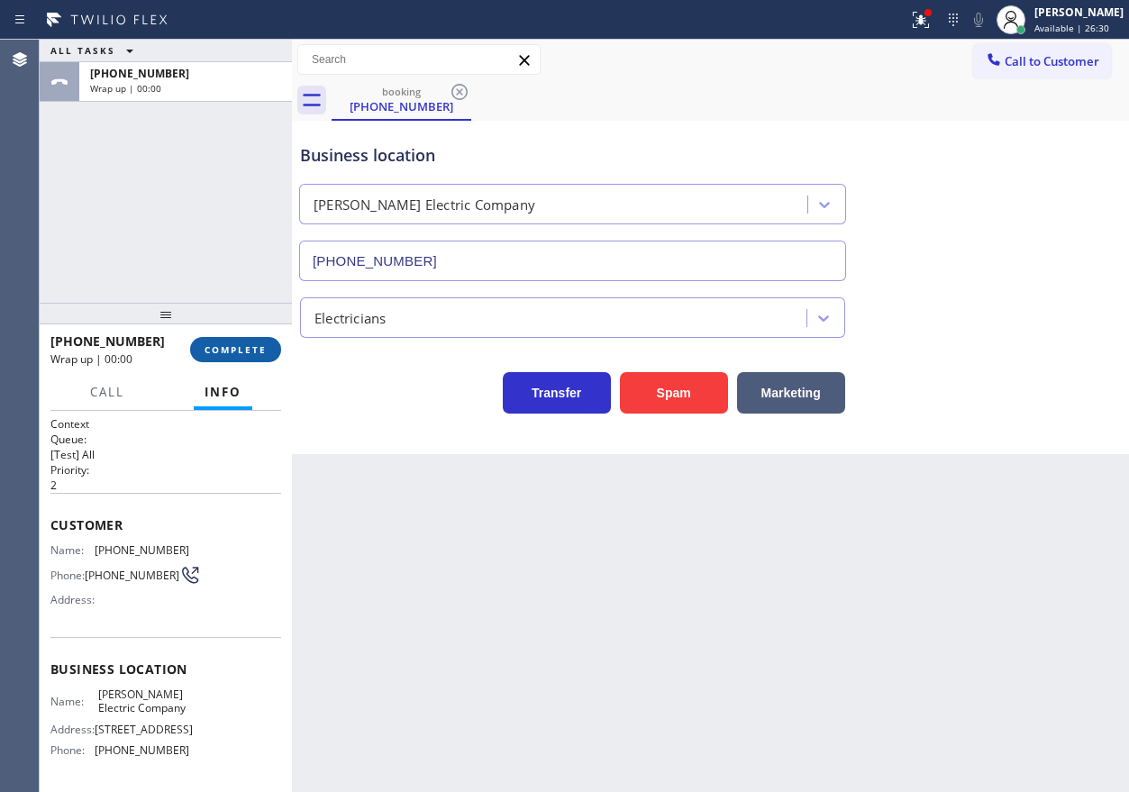
click at [225, 349] on span "COMPLETE" at bounding box center [235, 349] width 62 height 13
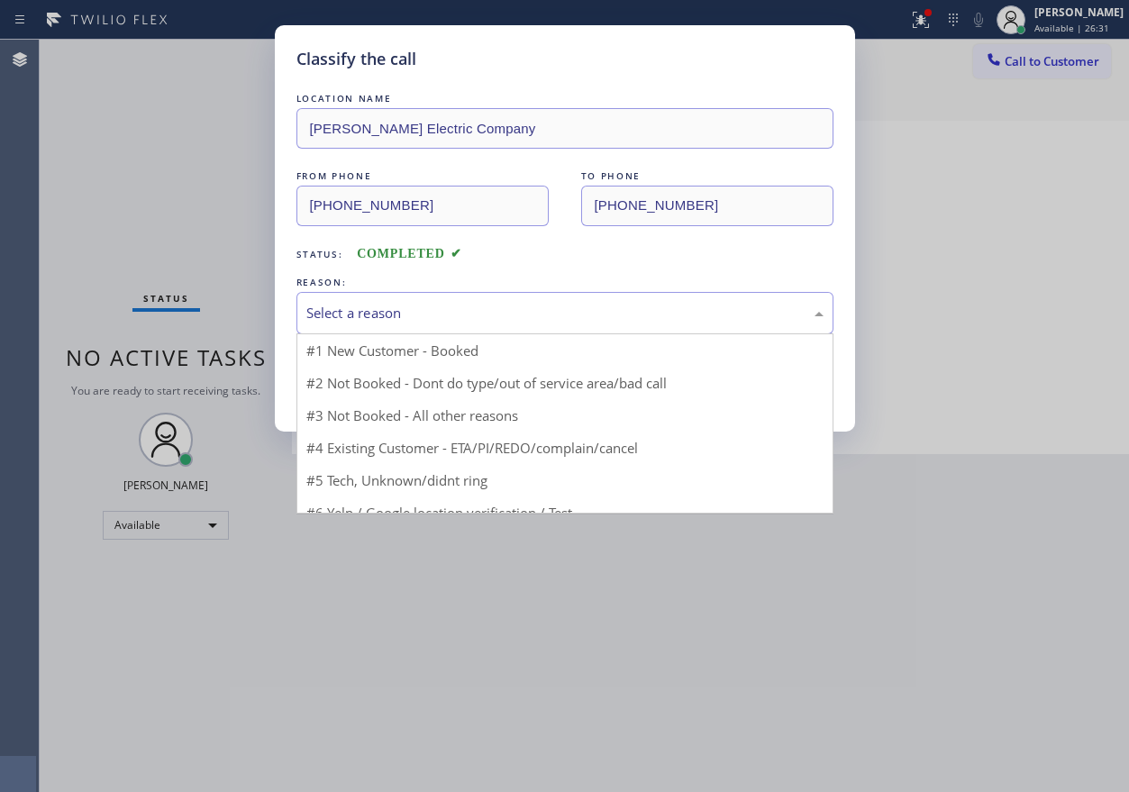
click at [391, 307] on div "Select a reason" at bounding box center [564, 313] width 517 height 21
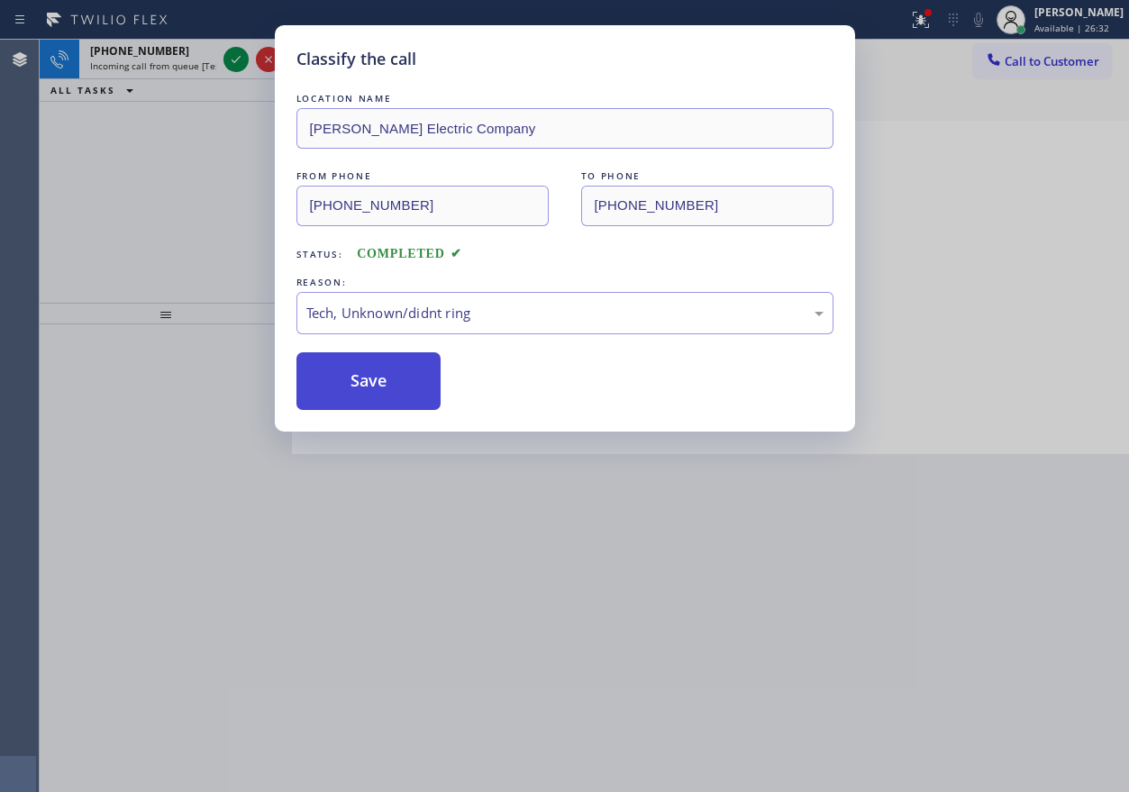
click at [397, 388] on button "Save" at bounding box center [368, 381] width 145 height 58
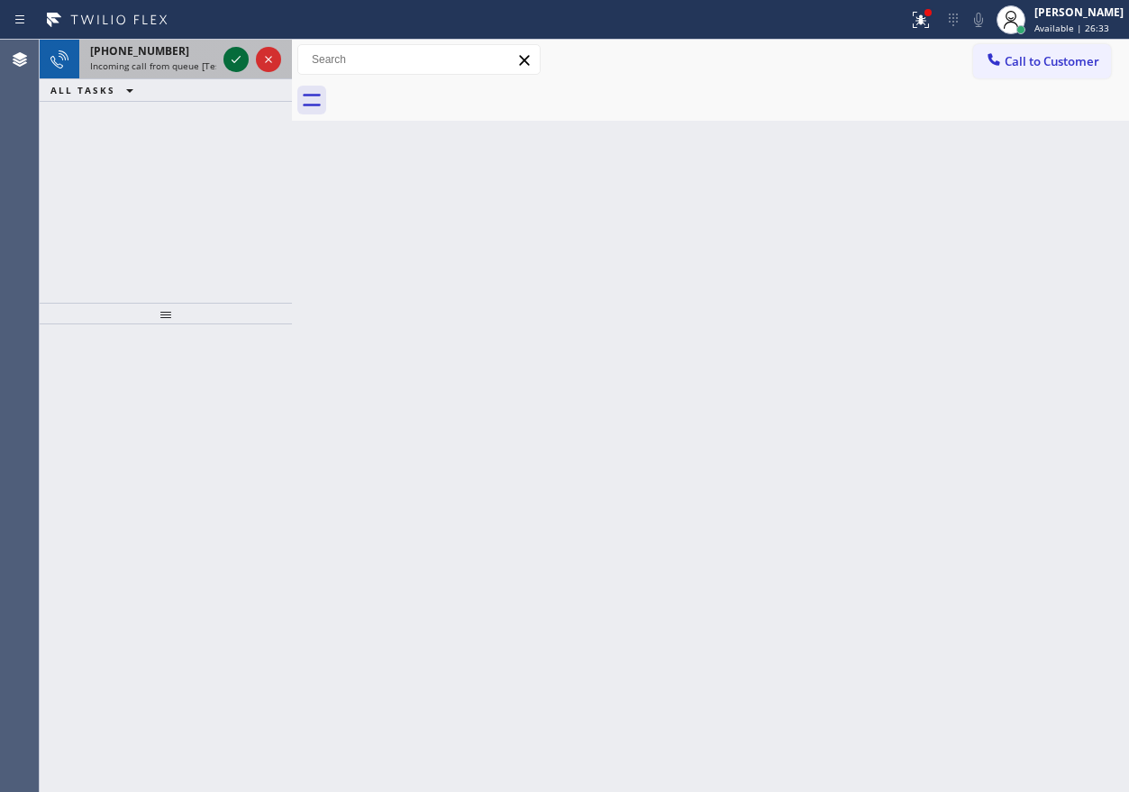
click at [230, 60] on icon at bounding box center [236, 60] width 22 height 22
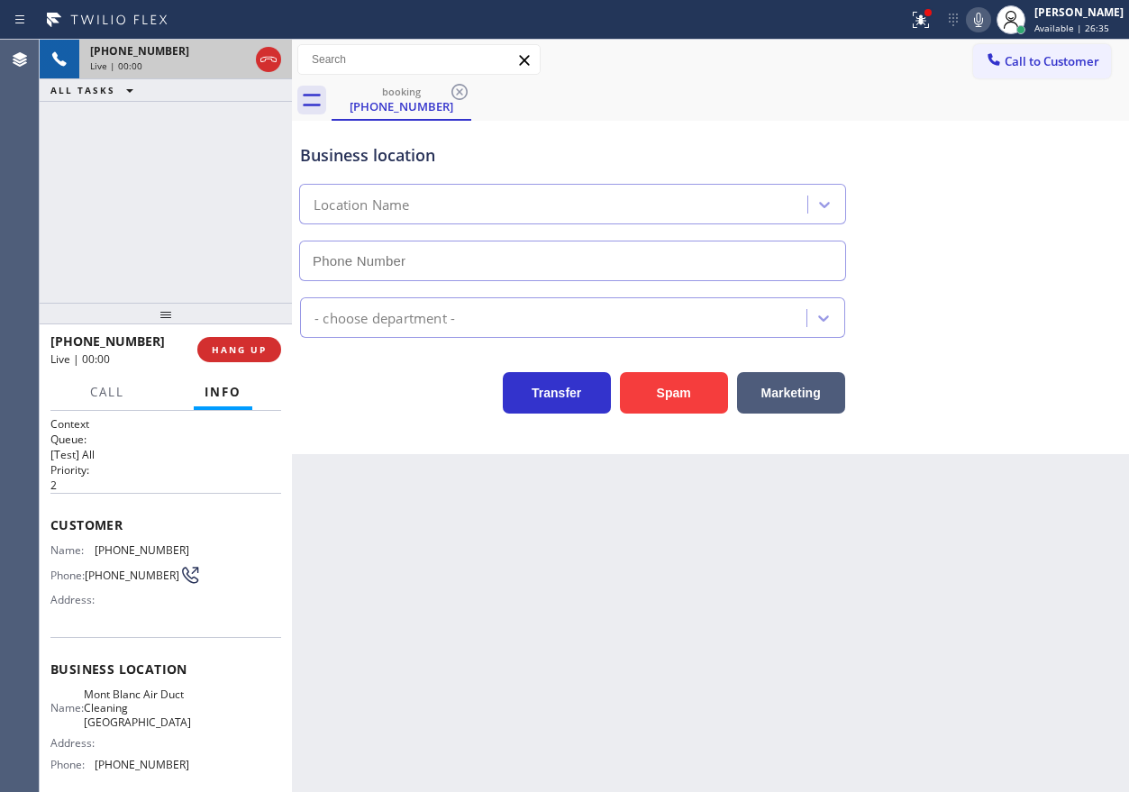
type input "(949) 570-6100"
click at [644, 386] on button "Spam" at bounding box center [674, 392] width 108 height 41
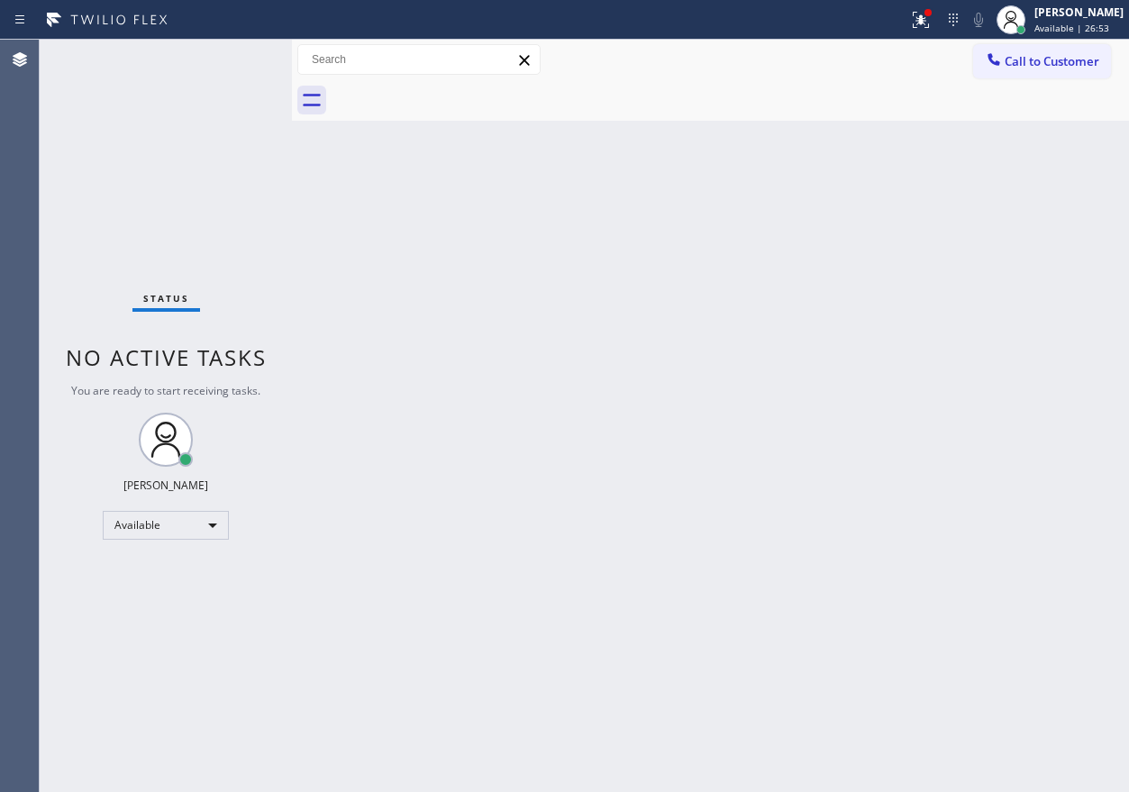
click at [1016, 347] on div "Back to Dashboard Change Sender ID Customers Technicians Select a contact Outbo…" at bounding box center [710, 416] width 837 height 752
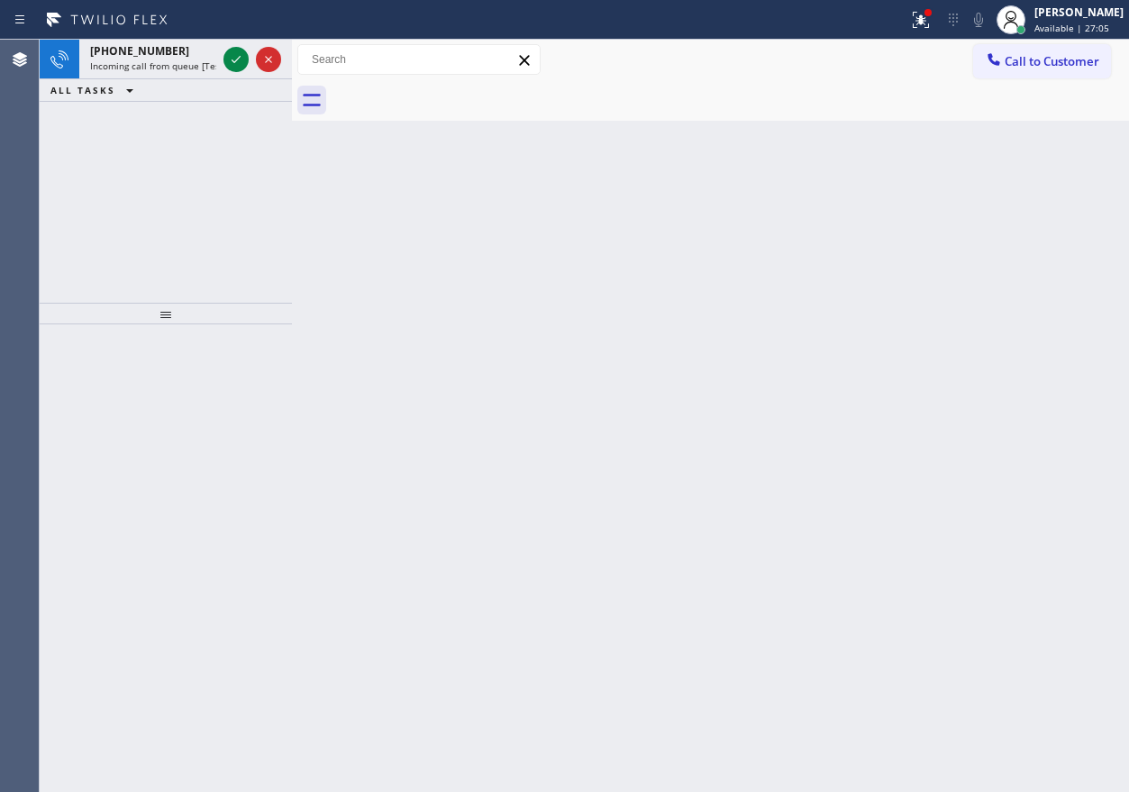
click at [907, 392] on div "Back to Dashboard Change Sender ID Customers Technicians Select a contact Outbo…" at bounding box center [710, 416] width 837 height 752
click at [235, 58] on icon at bounding box center [236, 60] width 22 height 22
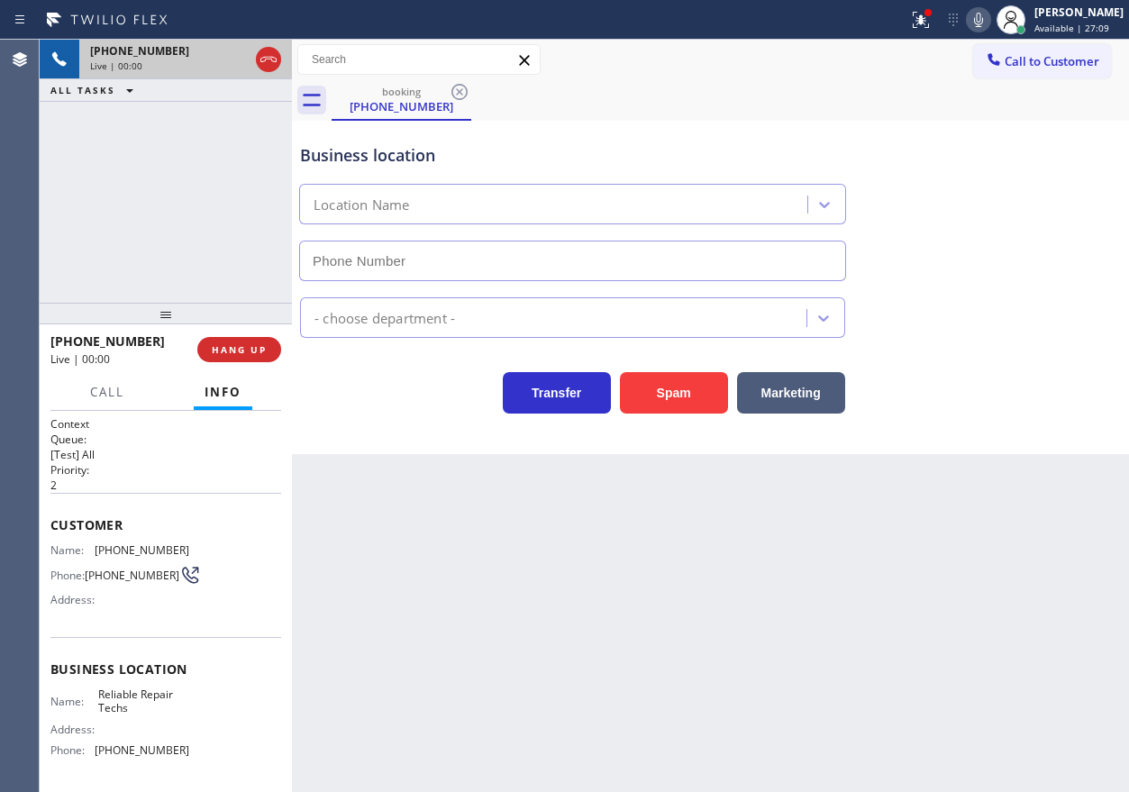
type input "(516) 549-0061"
click at [717, 382] on button "Spam" at bounding box center [674, 392] width 108 height 41
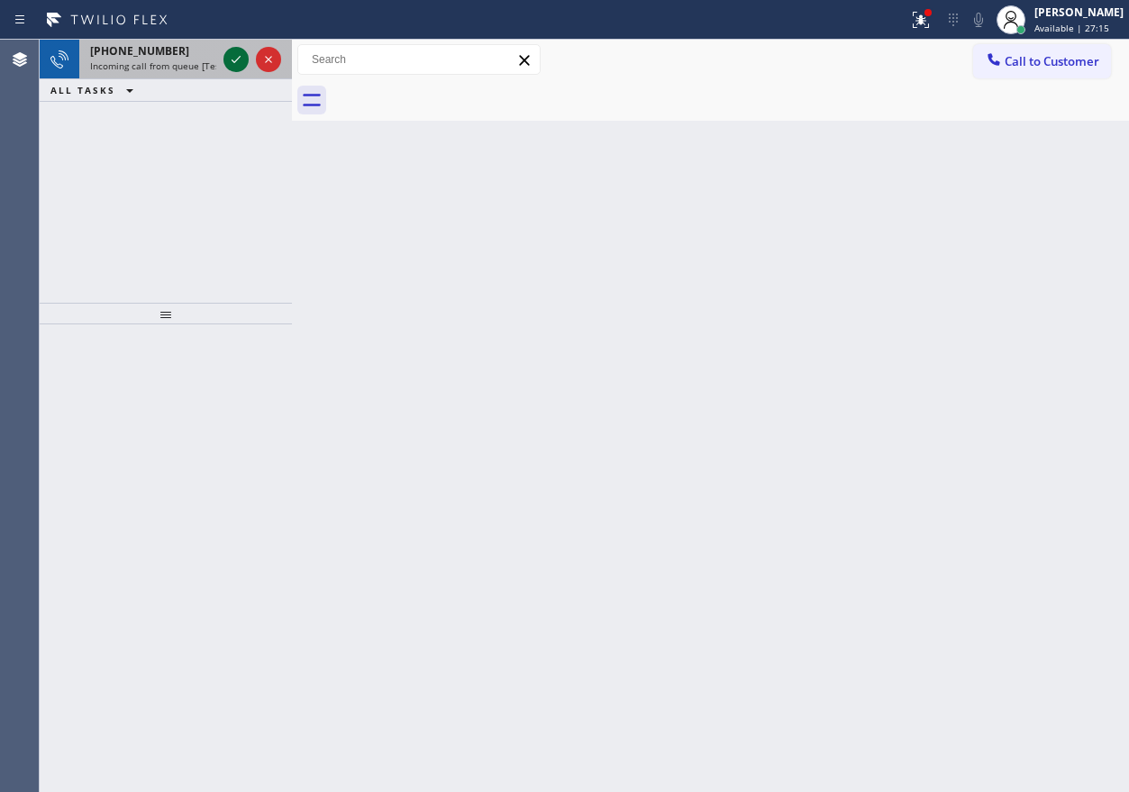
click at [235, 60] on icon at bounding box center [236, 60] width 22 height 22
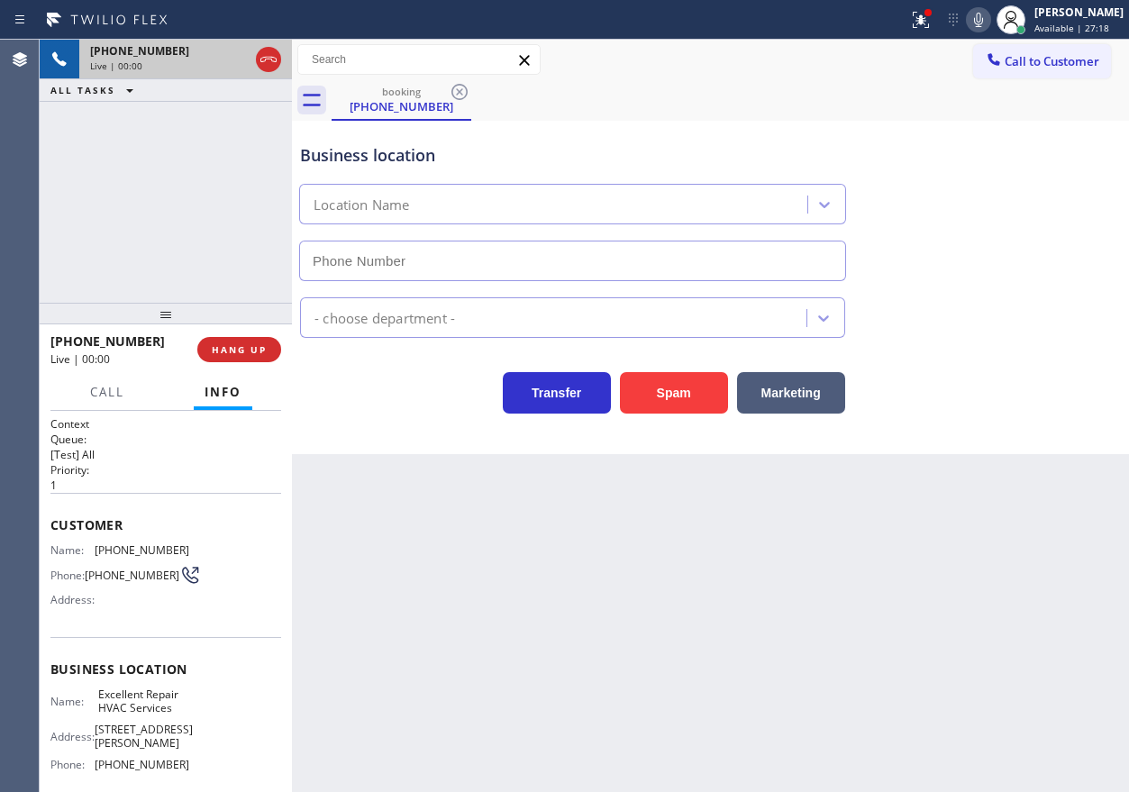
type input "(650) 290-6848"
click at [252, 350] on span "HANG UP" at bounding box center [239, 349] width 55 height 13
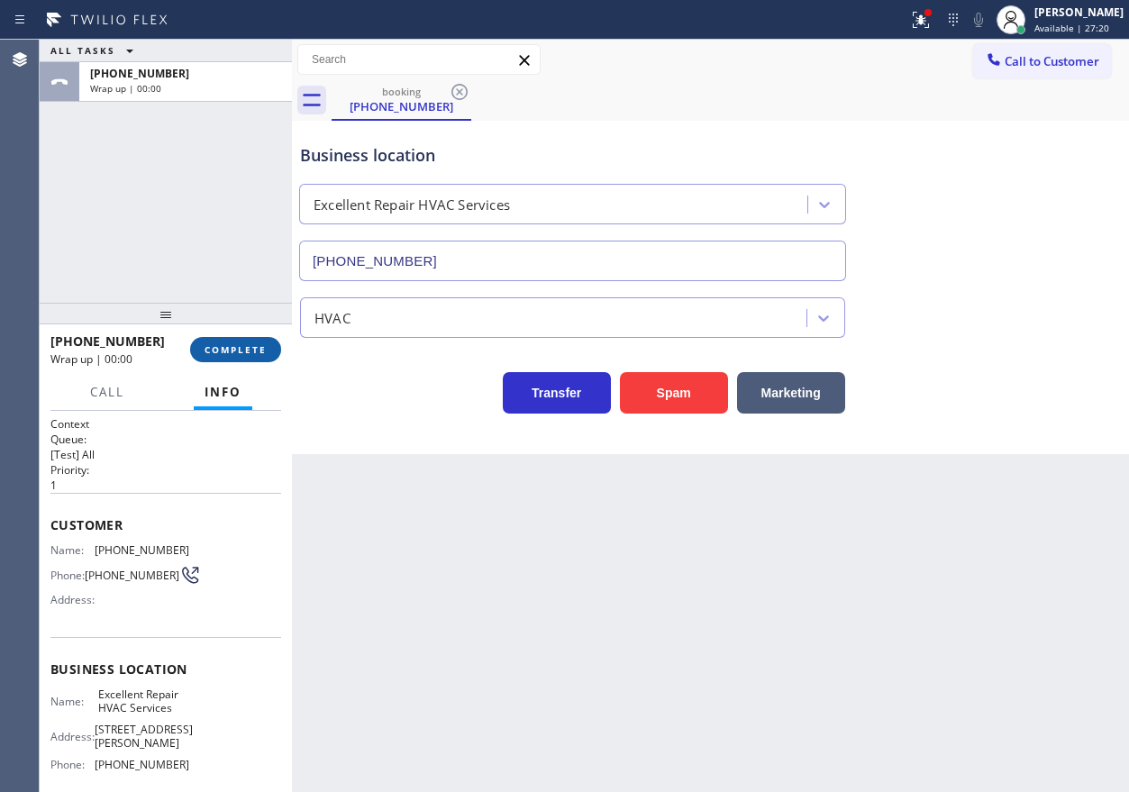
click at [252, 350] on span "COMPLETE" at bounding box center [235, 349] width 62 height 13
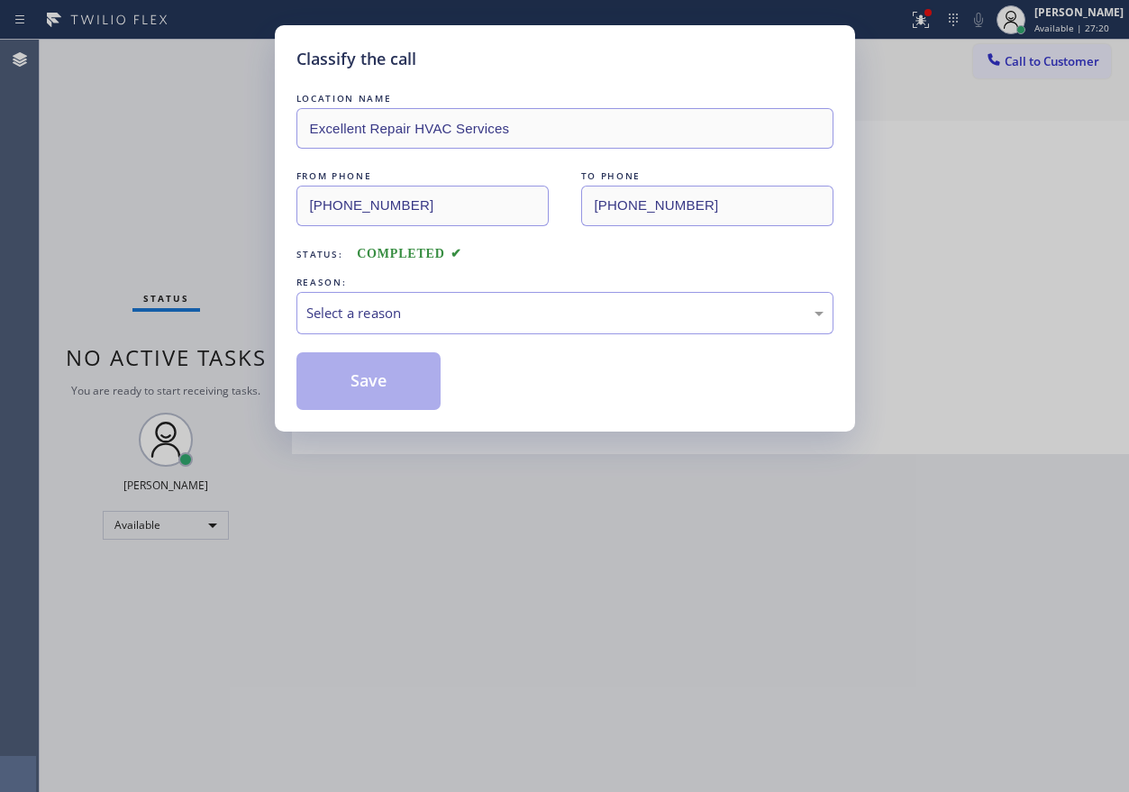
click at [449, 310] on div "Select a reason" at bounding box center [564, 313] width 517 height 21
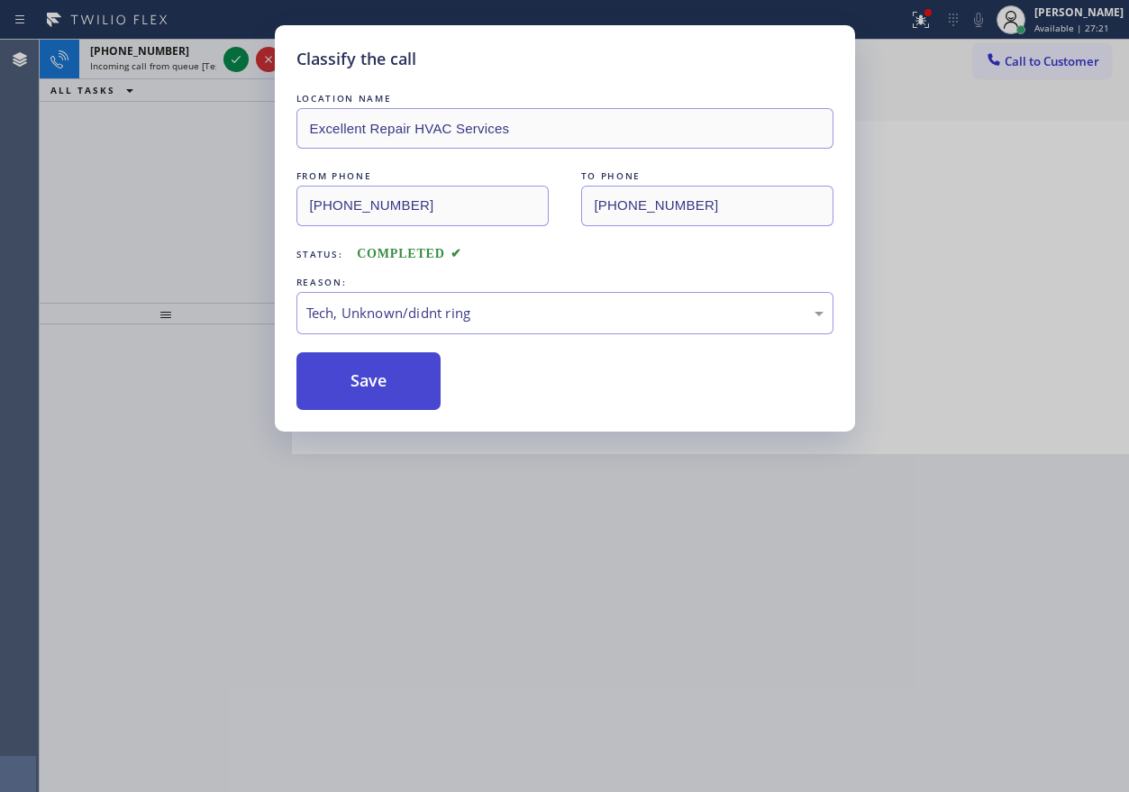
click at [404, 383] on button "Save" at bounding box center [368, 381] width 145 height 58
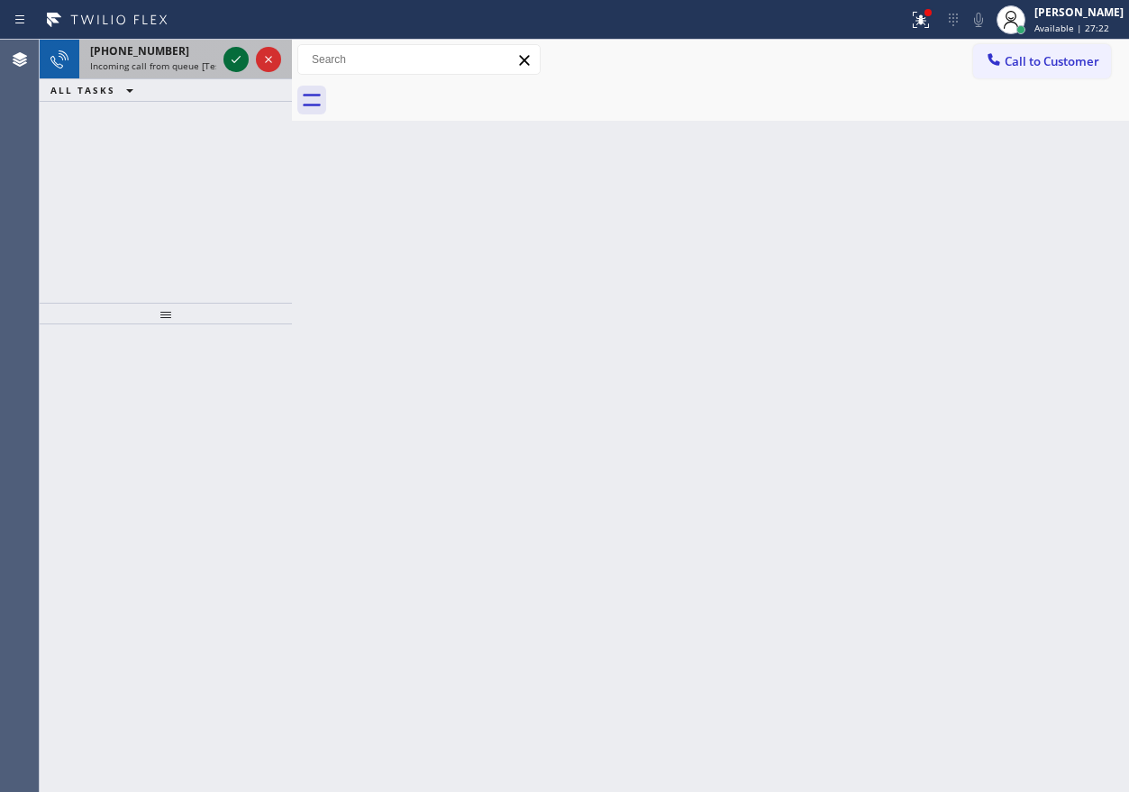
click at [235, 55] on icon at bounding box center [236, 60] width 22 height 22
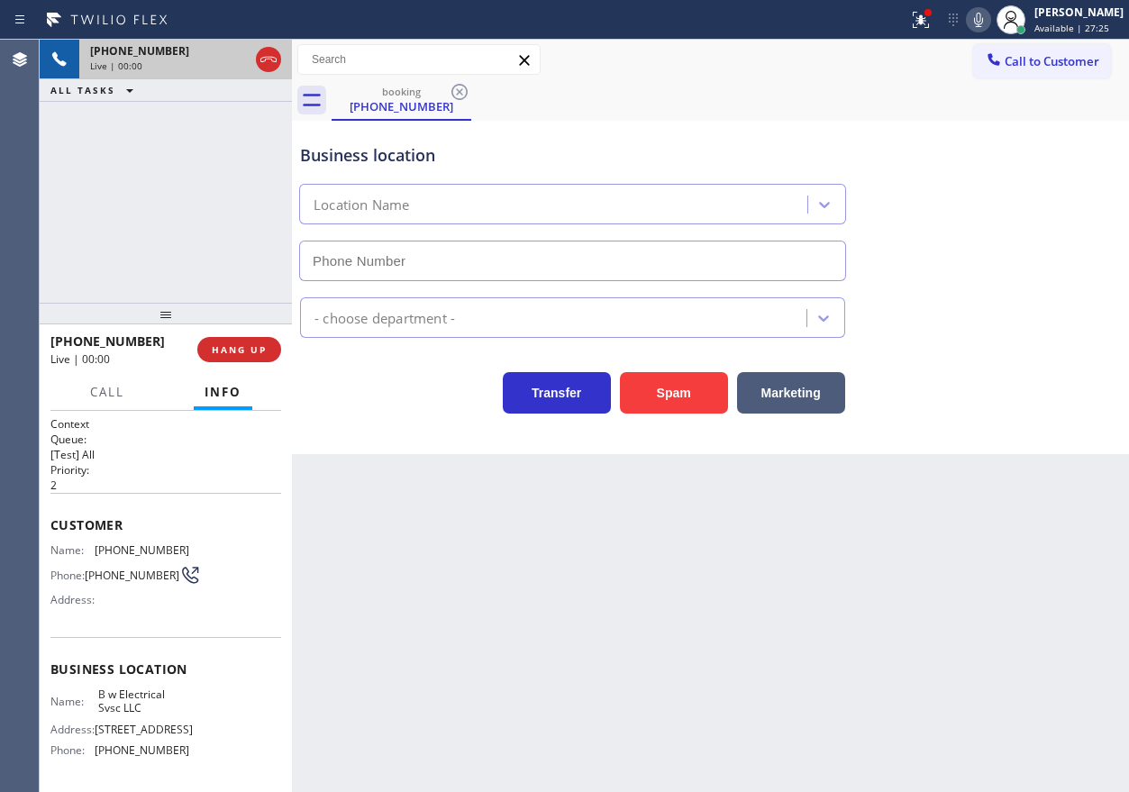
type input "(848) 292-9748"
click at [687, 384] on button "Spam" at bounding box center [674, 392] width 108 height 41
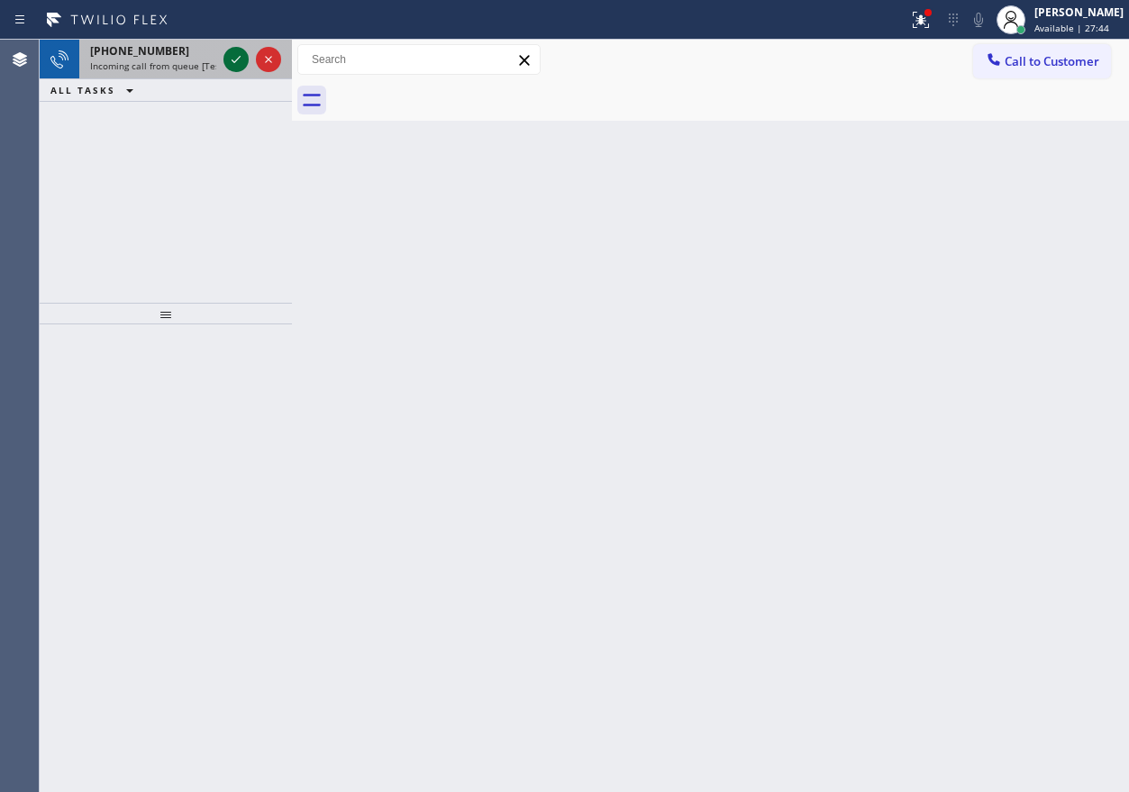
click at [233, 59] on icon at bounding box center [236, 60] width 22 height 22
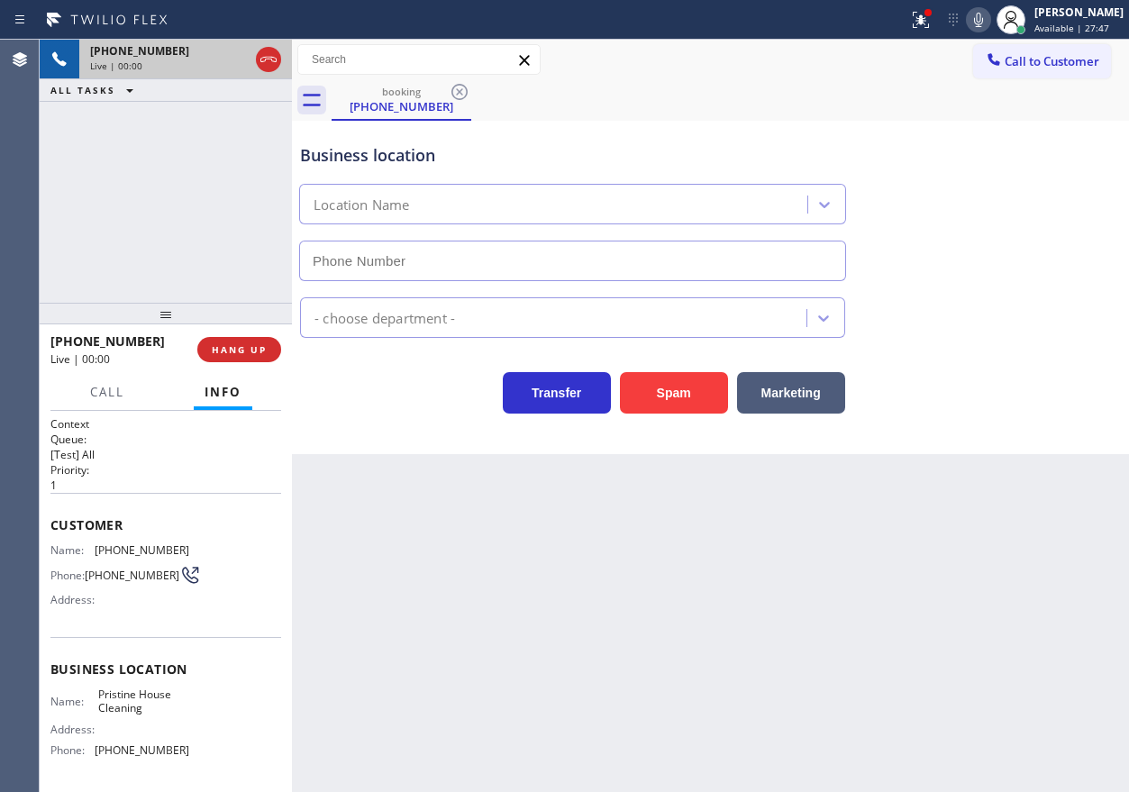
type input "(626) 548-3326"
click at [250, 348] on span "HANG UP" at bounding box center [239, 349] width 55 height 13
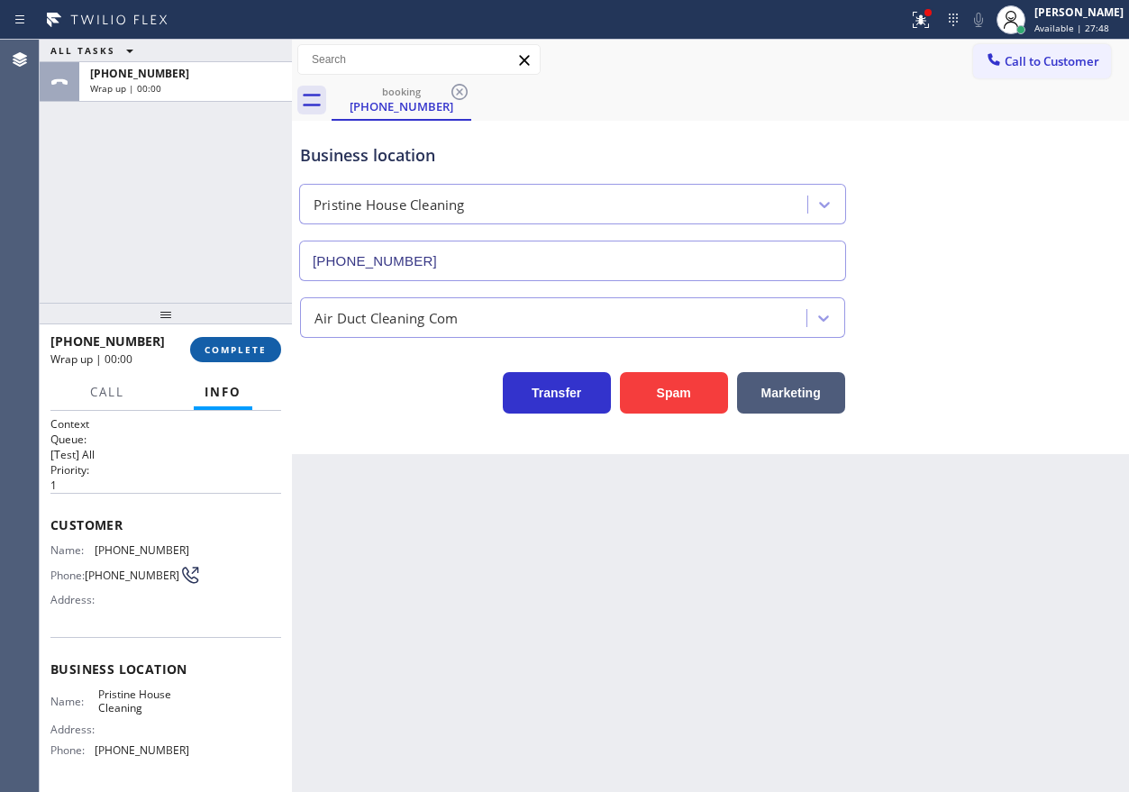
click at [250, 348] on span "COMPLETE" at bounding box center [235, 349] width 62 height 13
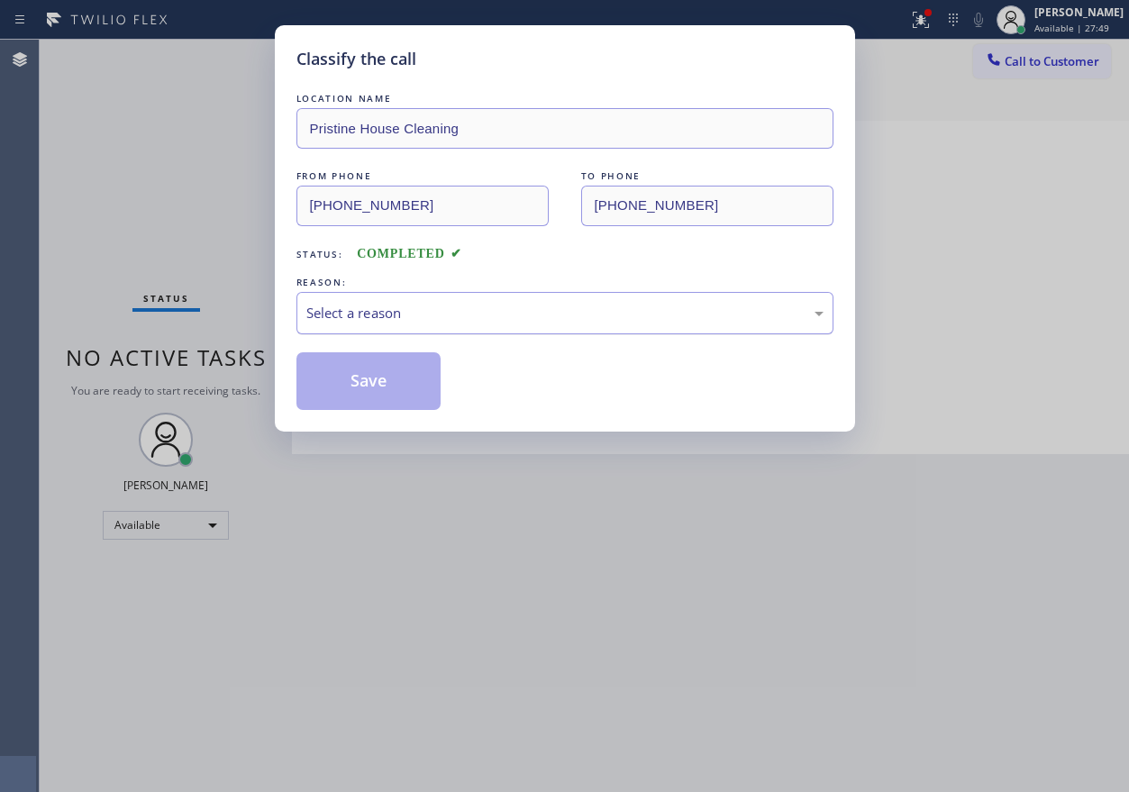
click at [474, 322] on div "Select a reason" at bounding box center [564, 313] width 517 height 21
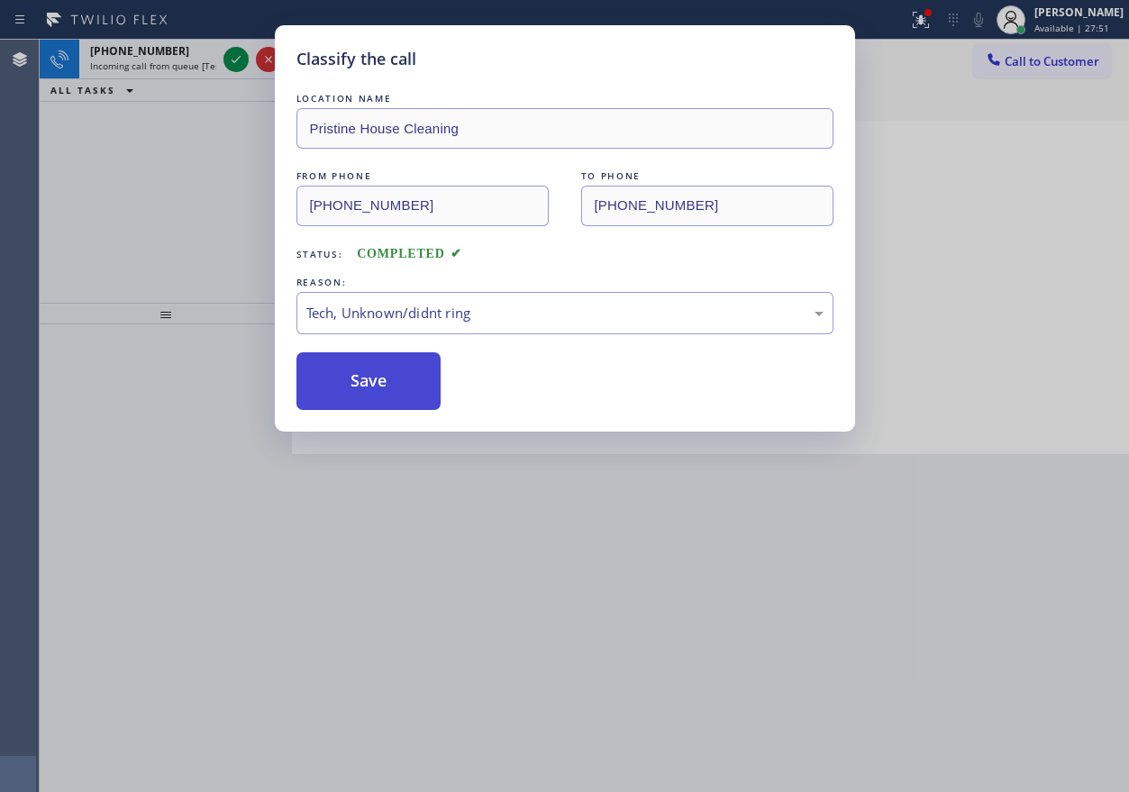
click at [411, 377] on button "Save" at bounding box center [368, 381] width 145 height 58
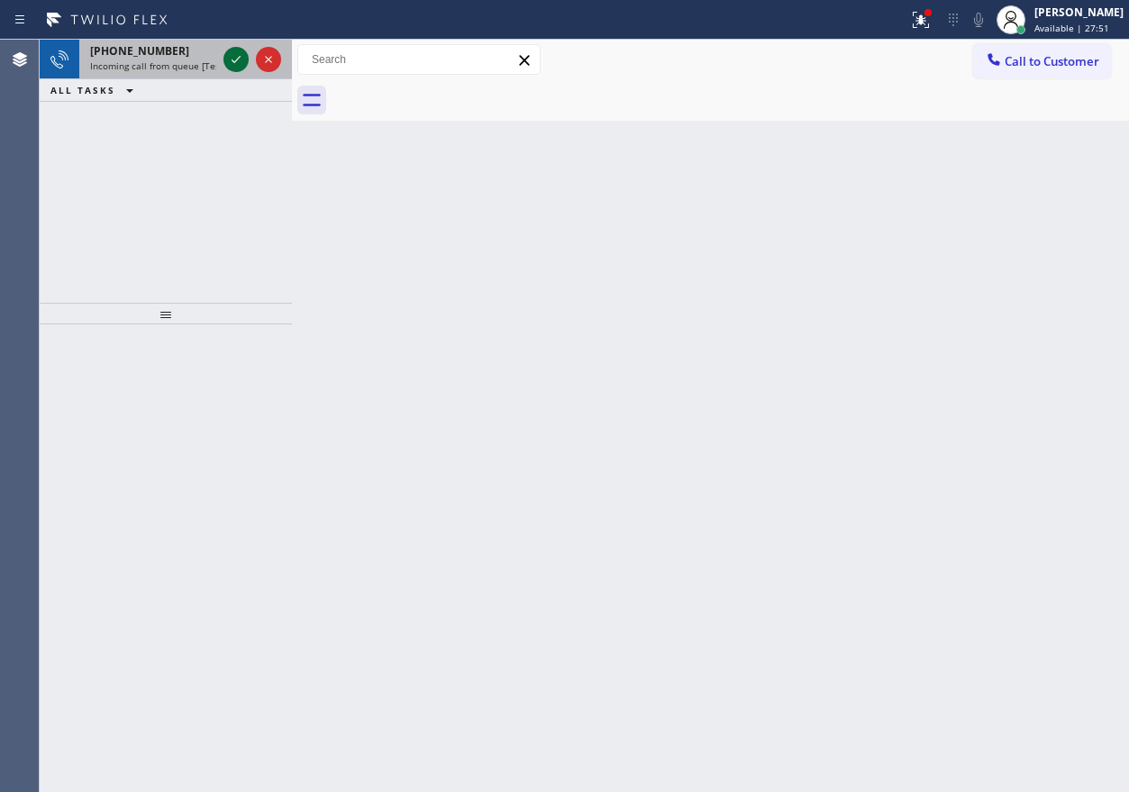
click at [235, 60] on icon at bounding box center [236, 60] width 22 height 22
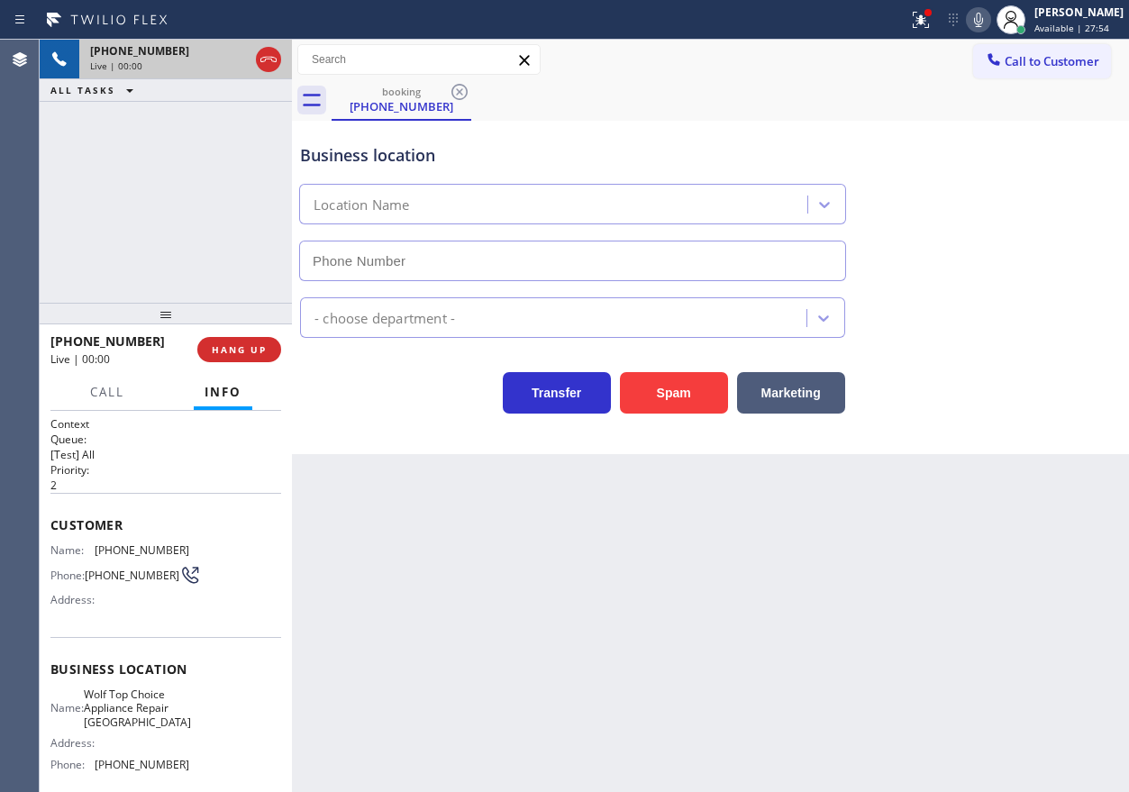
type input "(650) 879-4949"
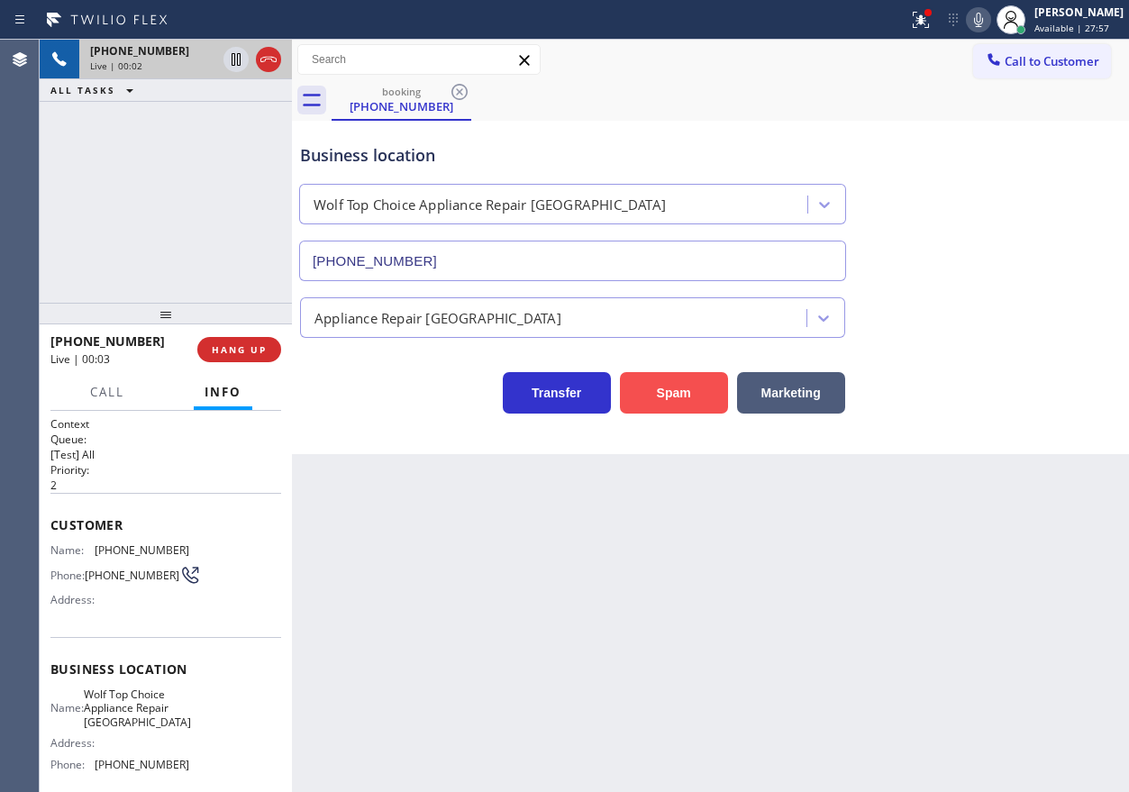
click at [629, 391] on button "Spam" at bounding box center [674, 392] width 108 height 41
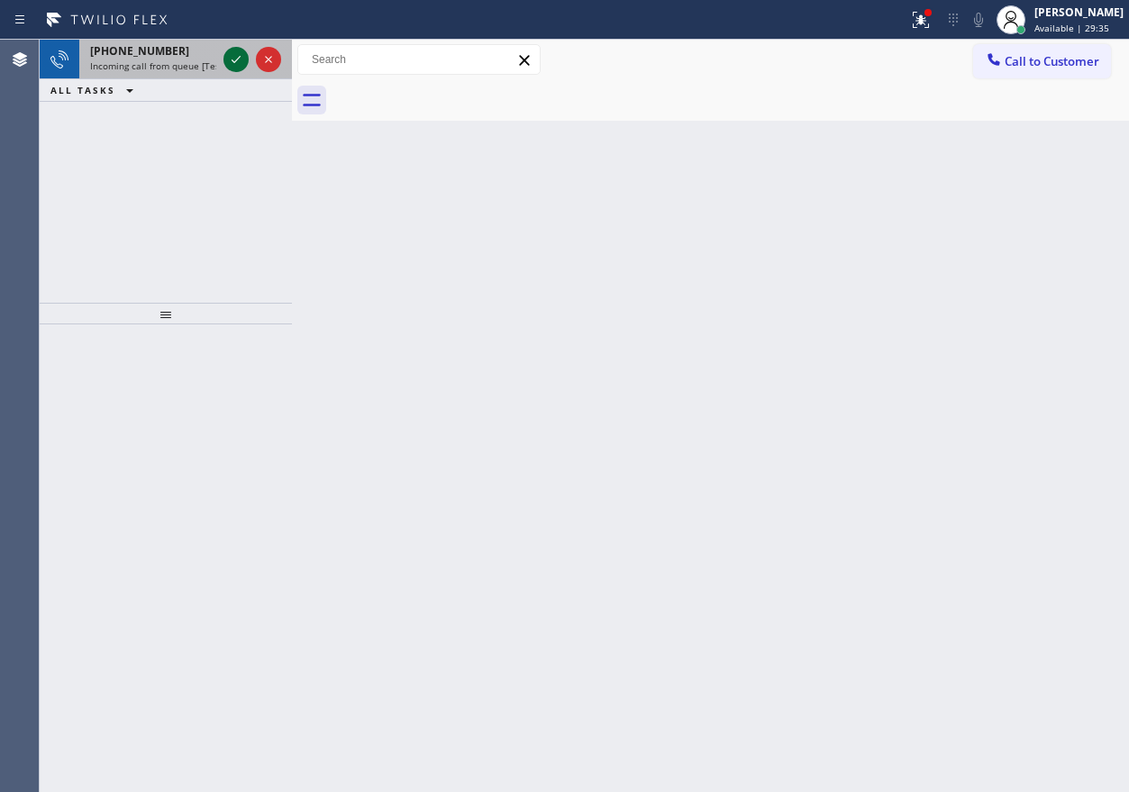
click at [238, 55] on icon at bounding box center [236, 60] width 22 height 22
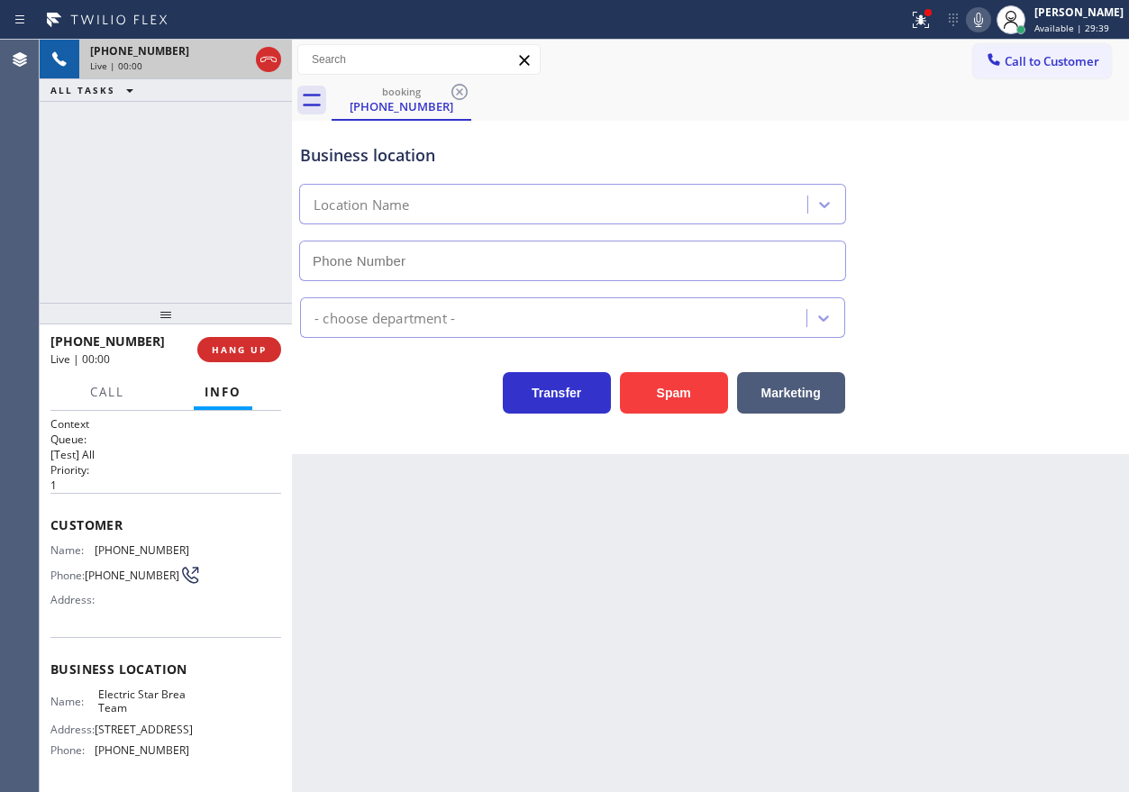
type input "(714) 804-0533"
click at [250, 347] on span "HANG UP" at bounding box center [239, 349] width 55 height 13
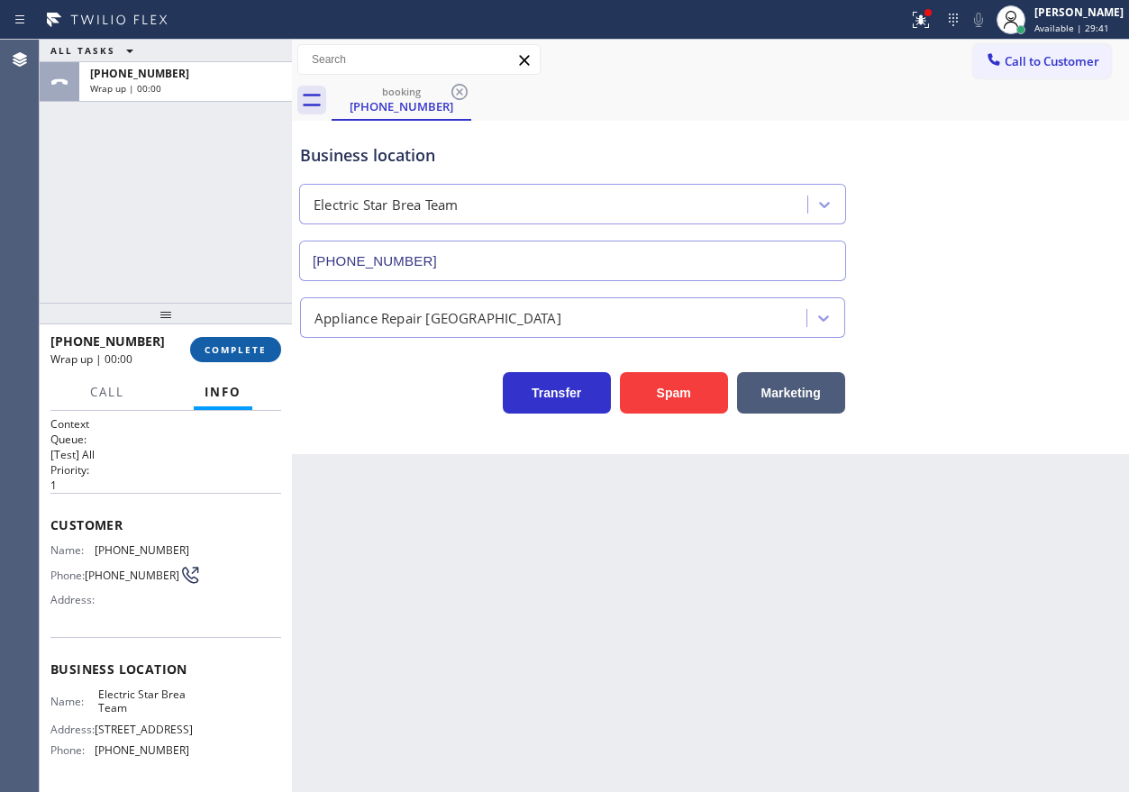
click at [250, 347] on span "COMPLETE" at bounding box center [235, 349] width 62 height 13
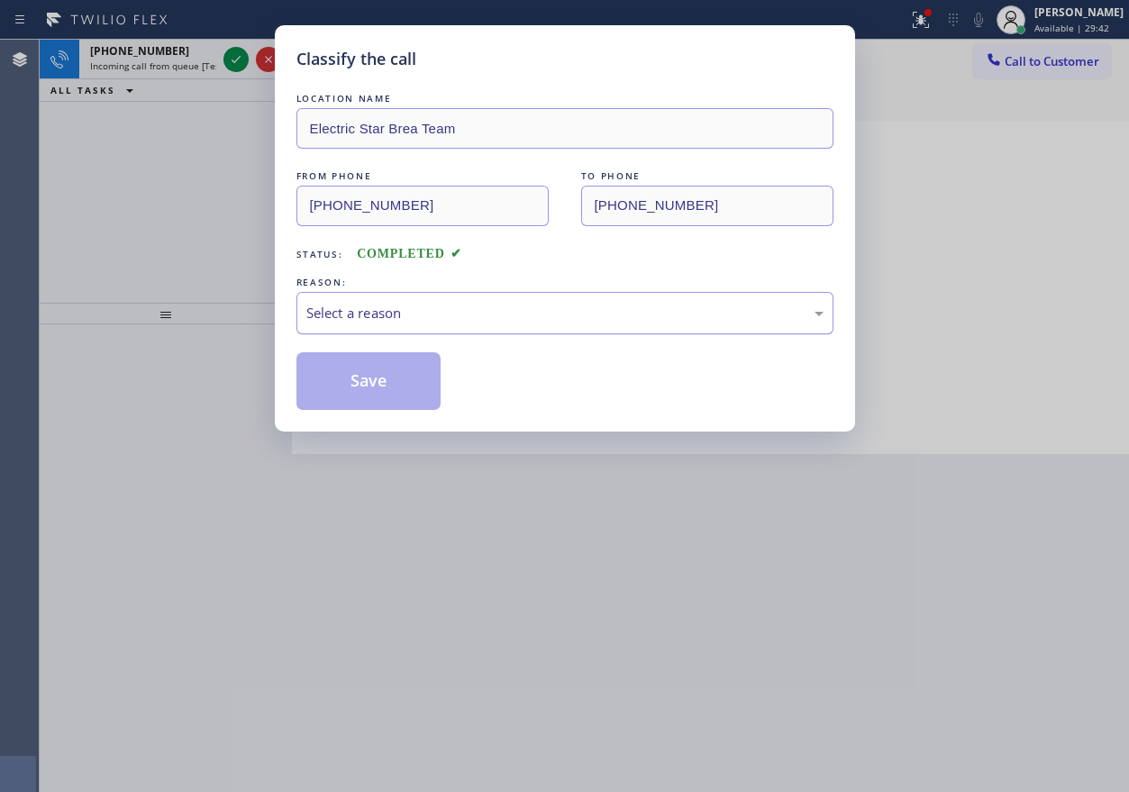
click at [559, 316] on div "Select a reason" at bounding box center [564, 313] width 517 height 21
click at [384, 386] on button "Save" at bounding box center [368, 381] width 145 height 58
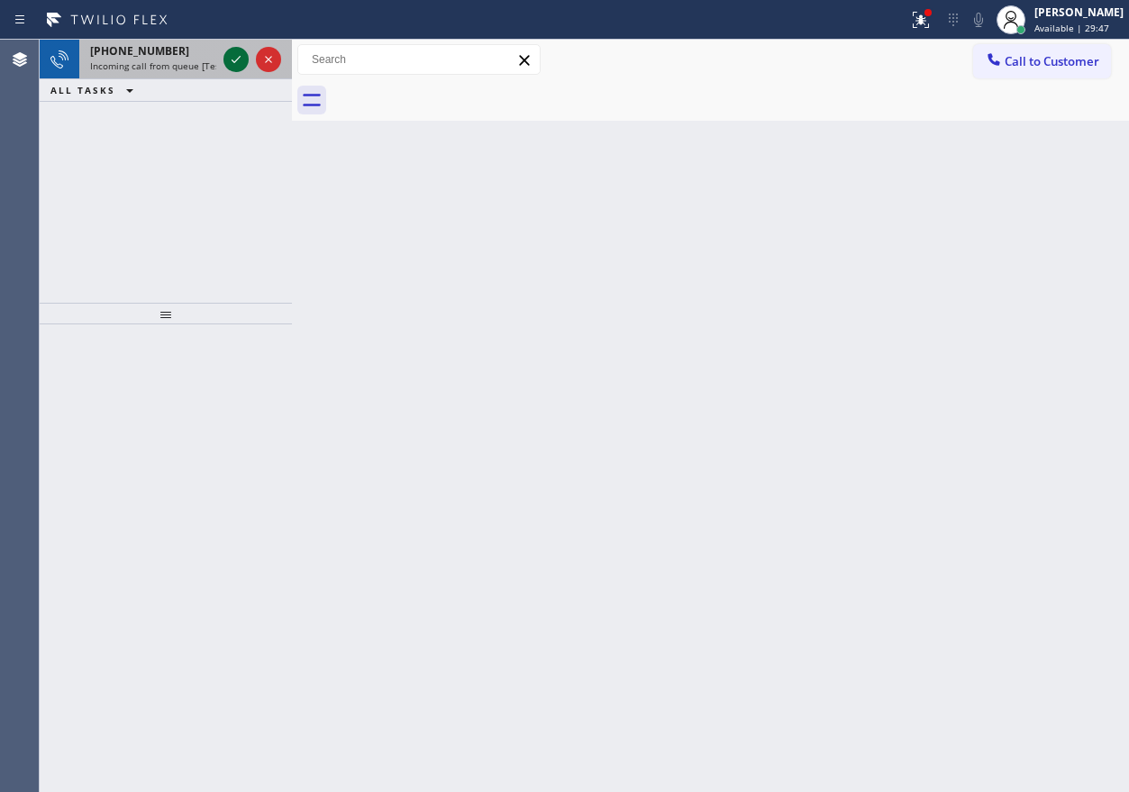
click at [238, 59] on icon at bounding box center [236, 59] width 9 height 7
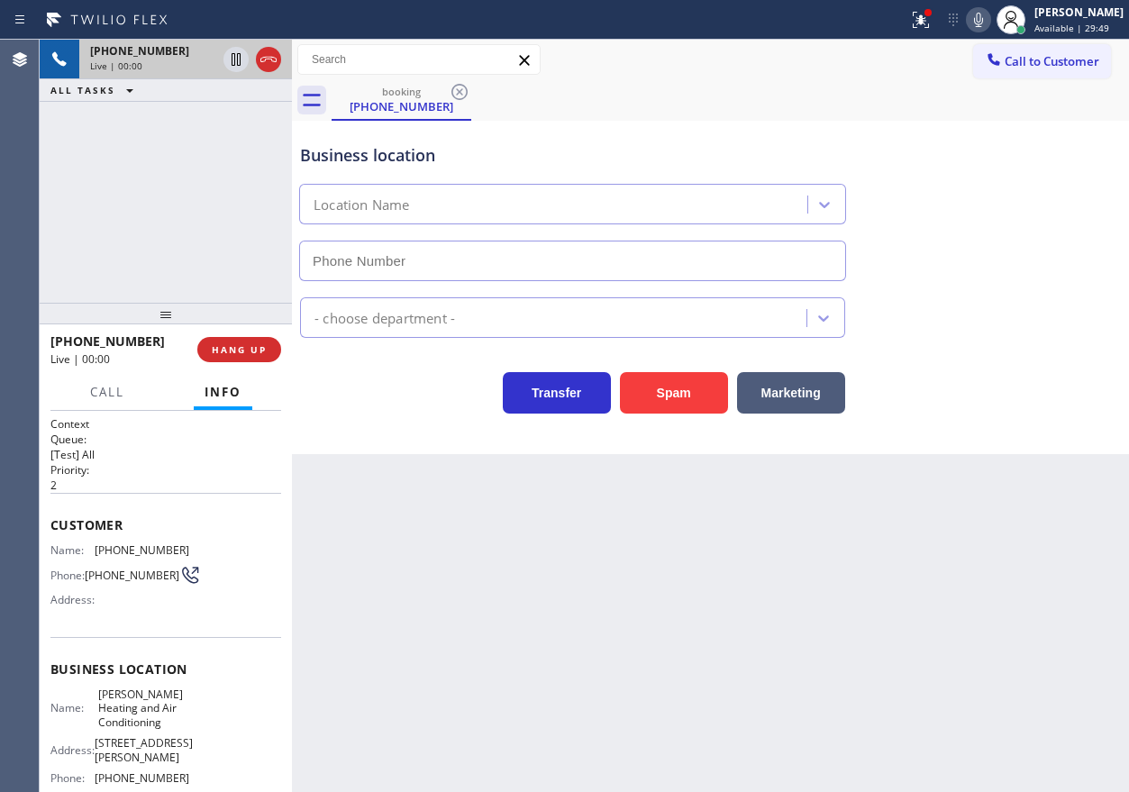
type input "(323) 215-1266"
click at [126, 727] on span "Crenshaw Heating and Air Conditioning" at bounding box center [143, 707] width 90 height 41
click at [459, 255] on input "(323) 215-1266" at bounding box center [572, 261] width 547 height 41
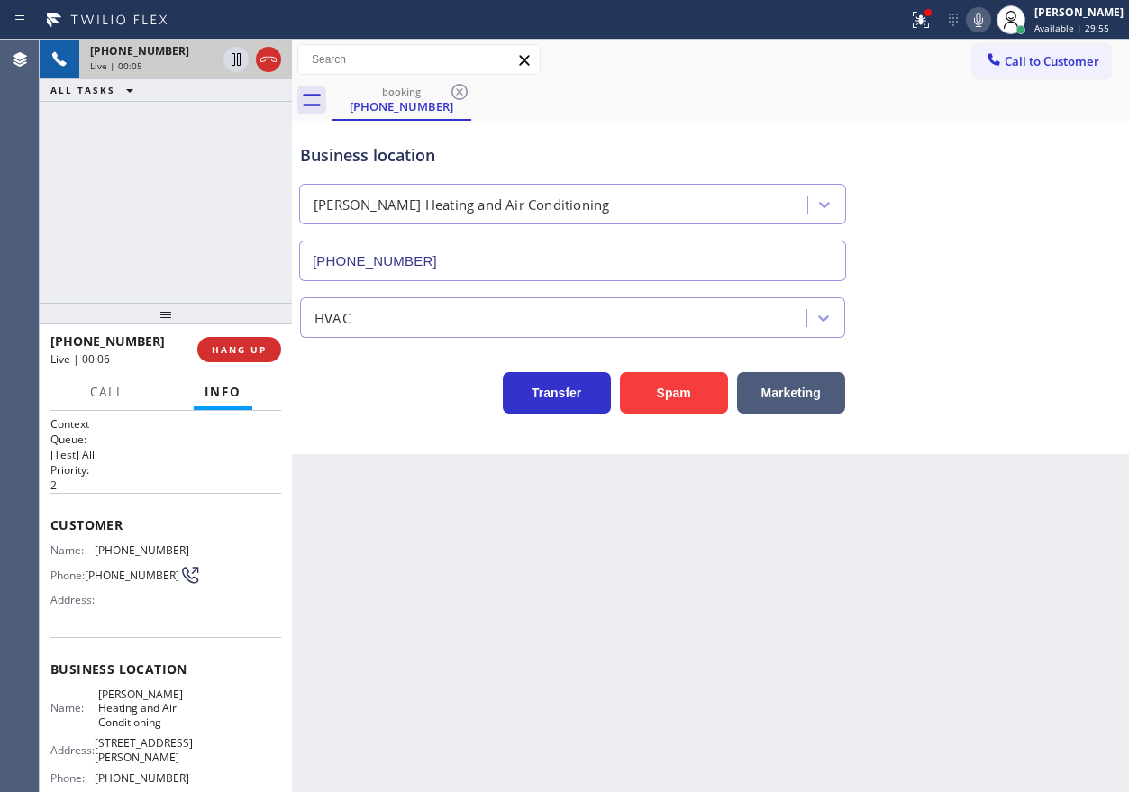
click at [459, 255] on input "(323) 215-1266" at bounding box center [572, 261] width 547 height 41
click at [117, 544] on span "(323) 652-7992" at bounding box center [142, 550] width 95 height 14
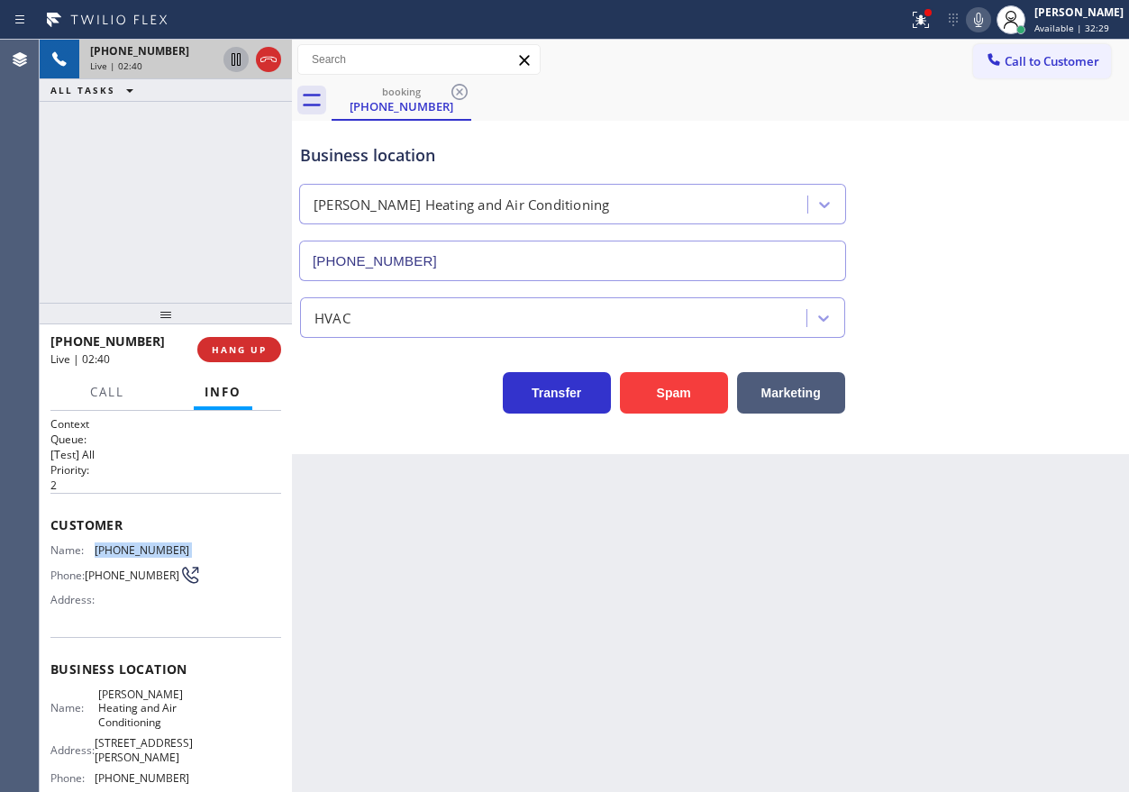
click at [236, 62] on icon at bounding box center [236, 60] width 22 height 22
click at [989, 29] on icon at bounding box center [978, 20] width 22 height 22
click at [233, 53] on icon at bounding box center [236, 59] width 13 height 13
click at [989, 21] on icon at bounding box center [978, 20] width 22 height 22
click at [966, 611] on div "Back to Dashboard Change Sender ID Customers Technicians Select a contact Outbo…" at bounding box center [710, 416] width 837 height 752
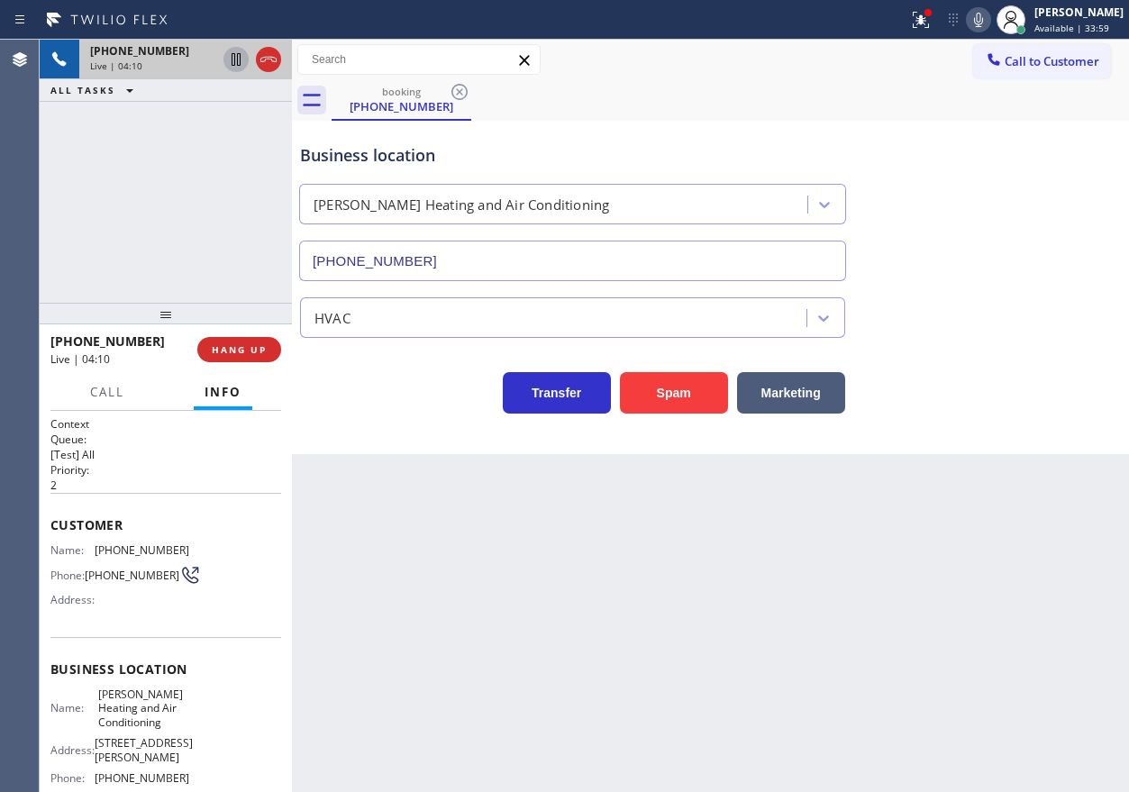
click at [233, 56] on icon at bounding box center [236, 60] width 22 height 22
click at [989, 12] on icon at bounding box center [978, 20] width 22 height 22
drag, startPoint x: 1002, startPoint y: 360, endPoint x: 962, endPoint y: 7, distance: 355.3
click at [1002, 359] on div "Transfer Spam Marketing" at bounding box center [710, 385] width 828 height 58
click at [227, 50] on icon at bounding box center [236, 60] width 22 height 22
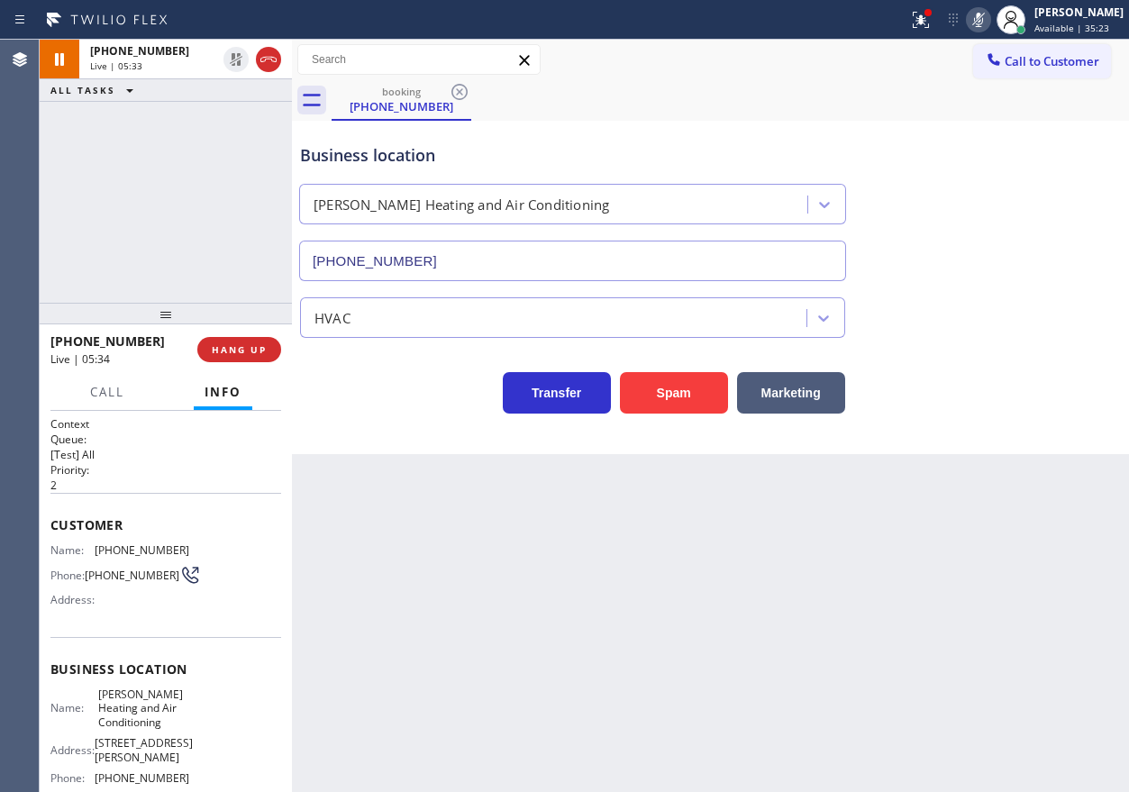
click at [989, 21] on icon at bounding box center [978, 20] width 22 height 22
click at [989, 23] on icon at bounding box center [978, 20] width 22 height 22
click at [997, 531] on div "Back to Dashboard Change Sender ID Customers Technicians Select a contact Outbo…" at bounding box center [710, 416] width 837 height 752
click at [991, 395] on div "Transfer Spam Marketing" at bounding box center [710, 385] width 828 height 58
click at [983, 24] on icon at bounding box center [978, 20] width 9 height 14
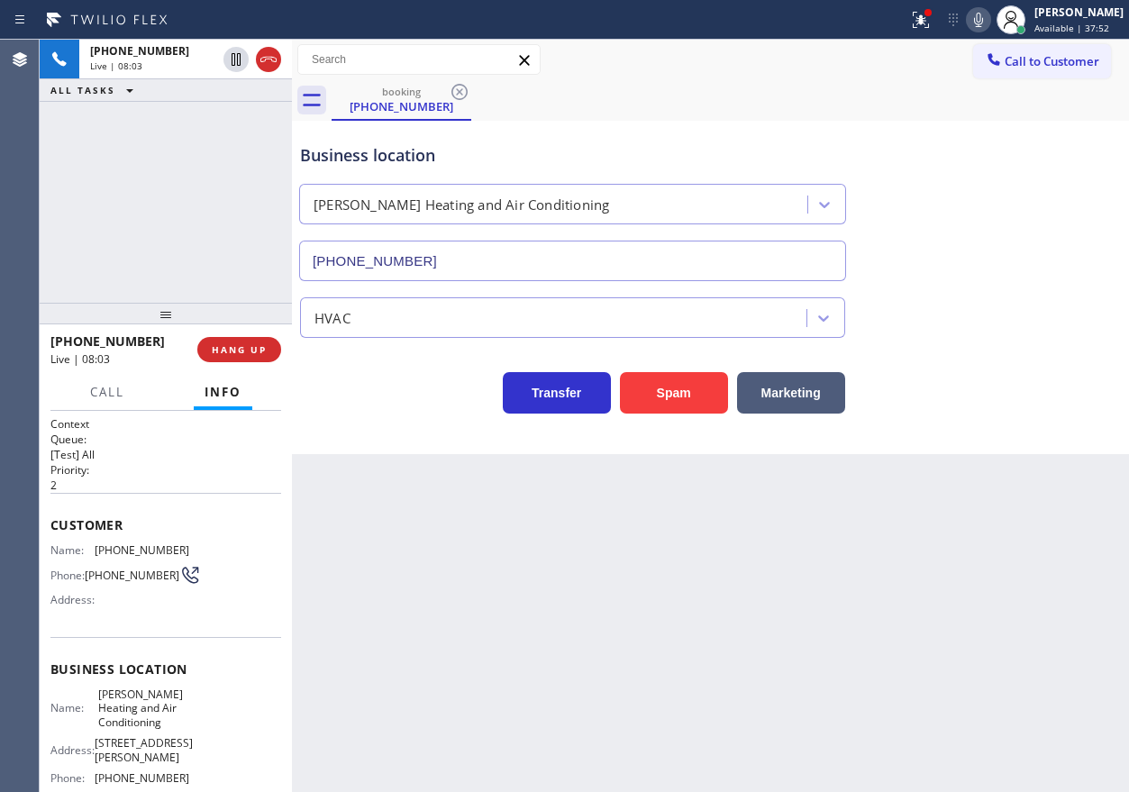
click at [1008, 308] on div "HVAC" at bounding box center [710, 314] width 828 height 48
click at [232, 62] on icon at bounding box center [236, 59] width 9 height 13
click at [989, 22] on icon at bounding box center [978, 20] width 22 height 22
click at [1008, 257] on div "Business location Crenshaw Heating and Air Conditioning (323) 215-1266" at bounding box center [710, 199] width 828 height 163
drag, startPoint x: 1049, startPoint y: 461, endPoint x: 1012, endPoint y: 171, distance: 292.3
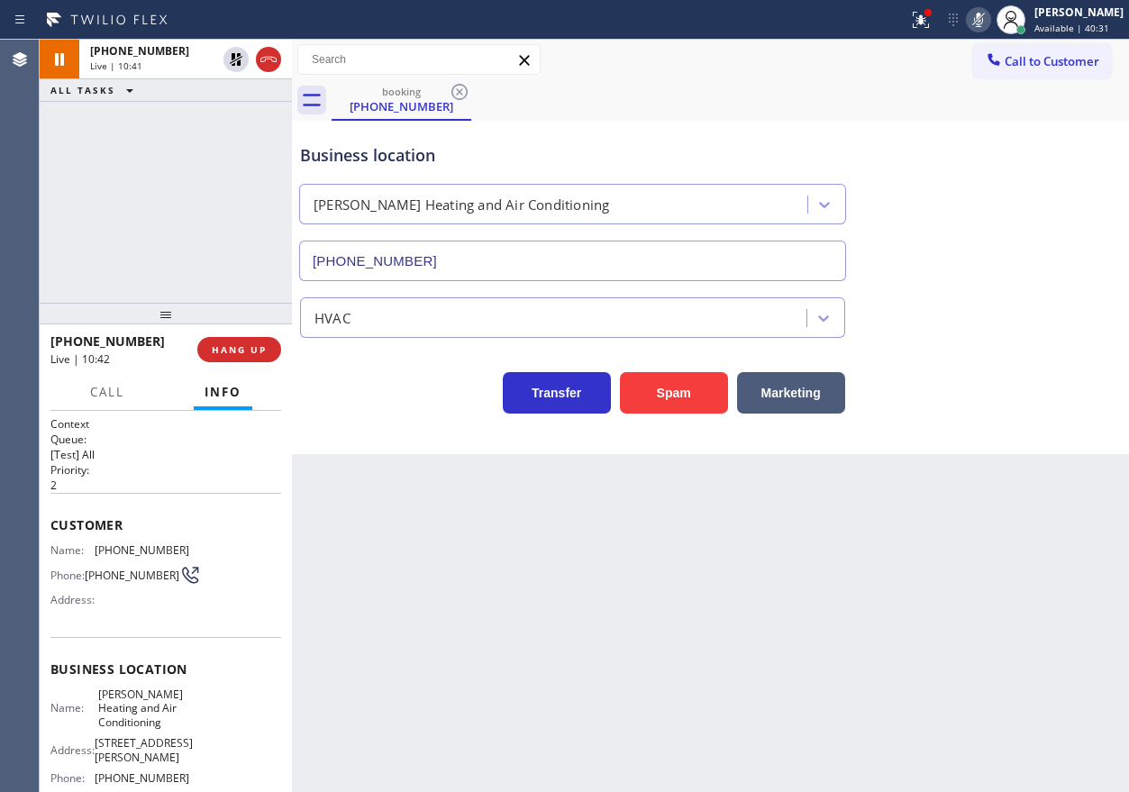
click at [1049, 460] on div "Back to Dashboard Change Sender ID Customers Technicians Select a contact Outbo…" at bounding box center [710, 416] width 837 height 752
click at [983, 18] on icon at bounding box center [978, 20] width 9 height 14
click at [240, 60] on icon at bounding box center [236, 59] width 13 height 13
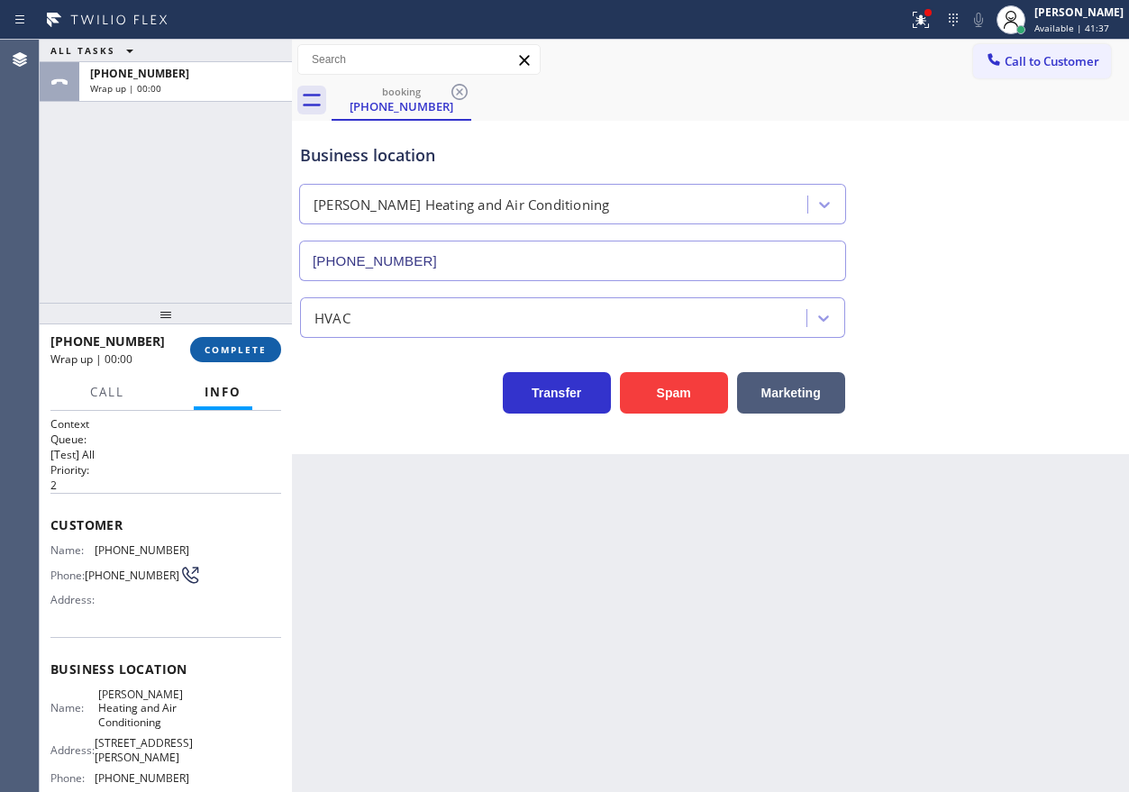
click at [257, 347] on span "COMPLETE" at bounding box center [235, 349] width 62 height 13
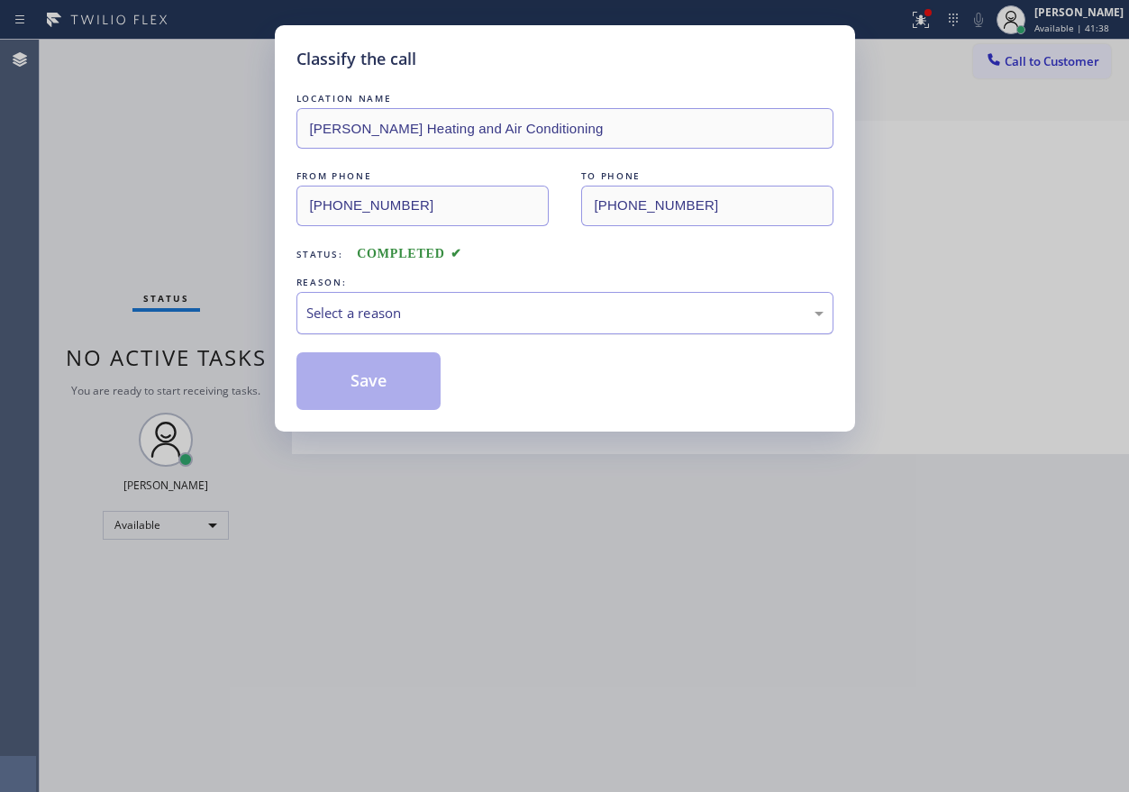
click at [399, 321] on div "Select a reason" at bounding box center [564, 313] width 517 height 21
click at [360, 389] on button "Save" at bounding box center [368, 381] width 145 height 58
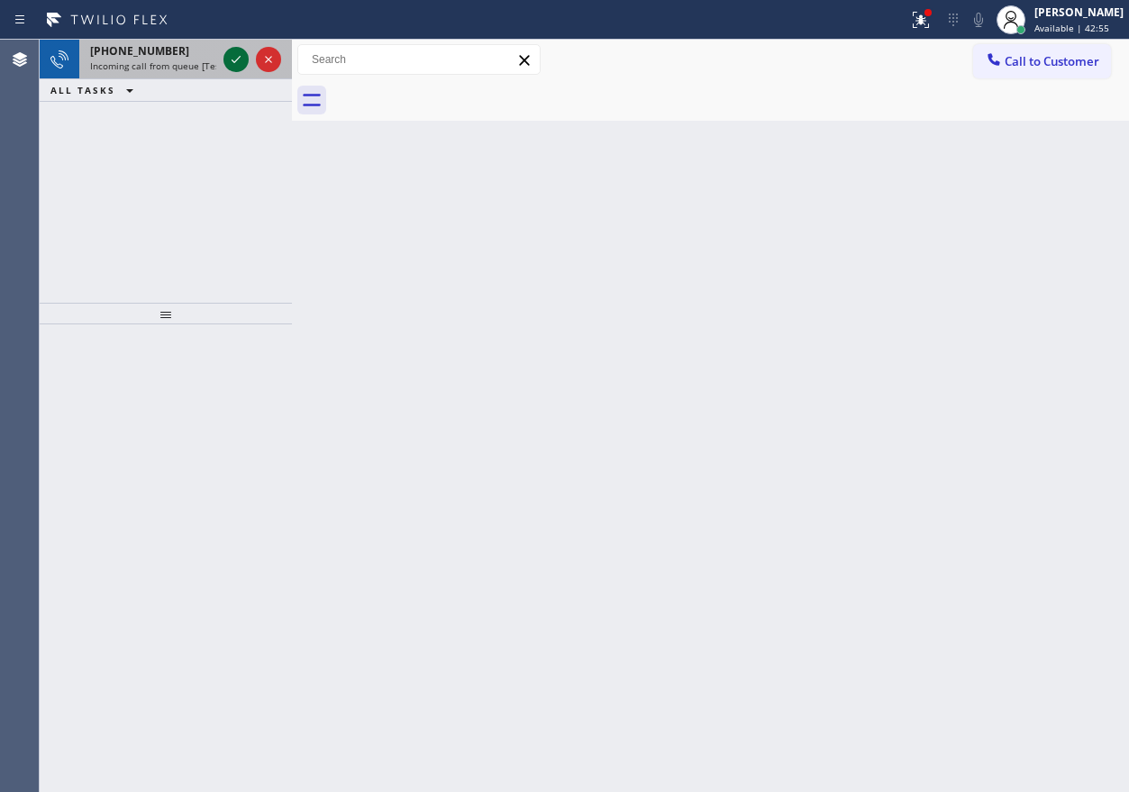
click at [228, 56] on icon at bounding box center [236, 60] width 22 height 22
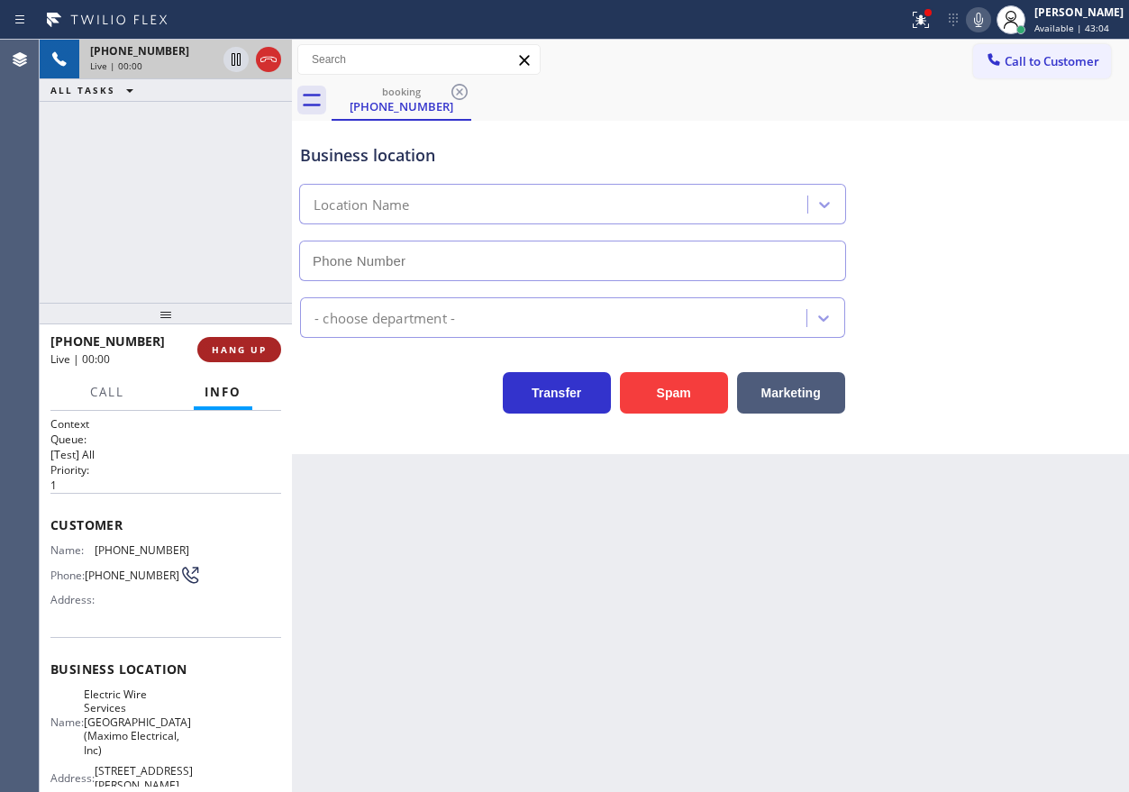
type input "(973) 834-6131"
click at [254, 338] on button "HANG UP" at bounding box center [239, 349] width 84 height 25
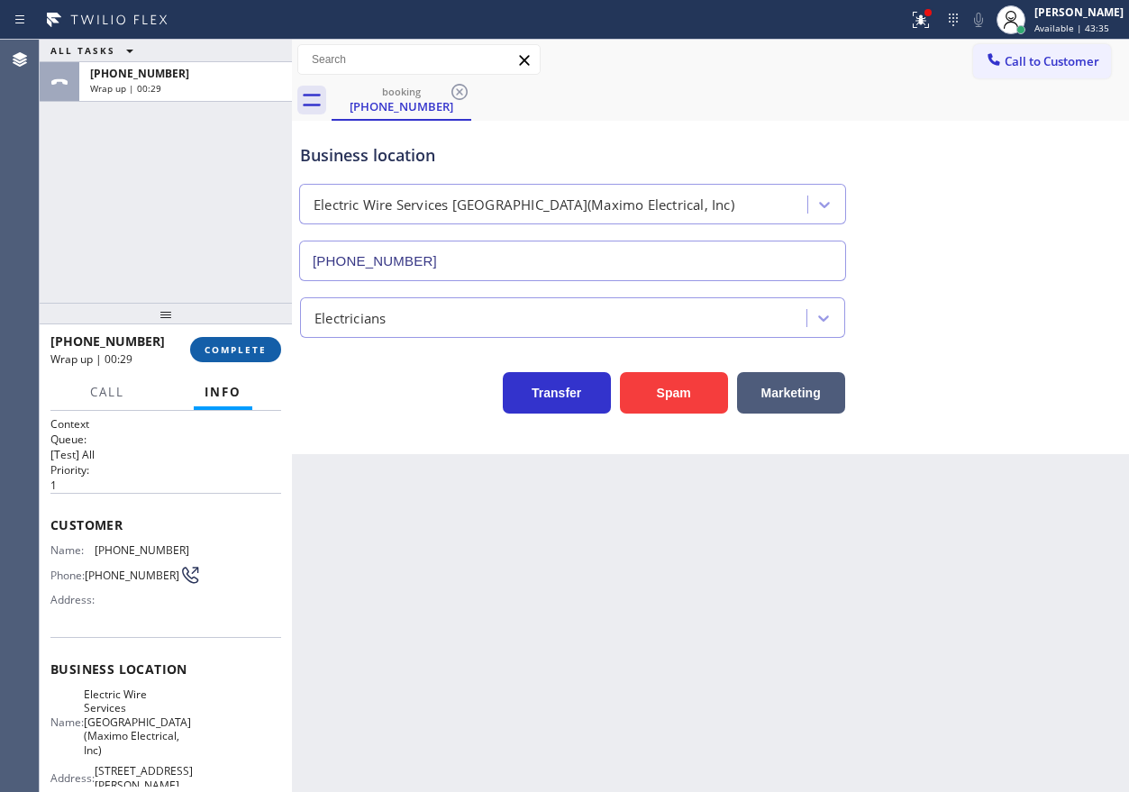
click at [251, 351] on span "COMPLETE" at bounding box center [235, 349] width 62 height 13
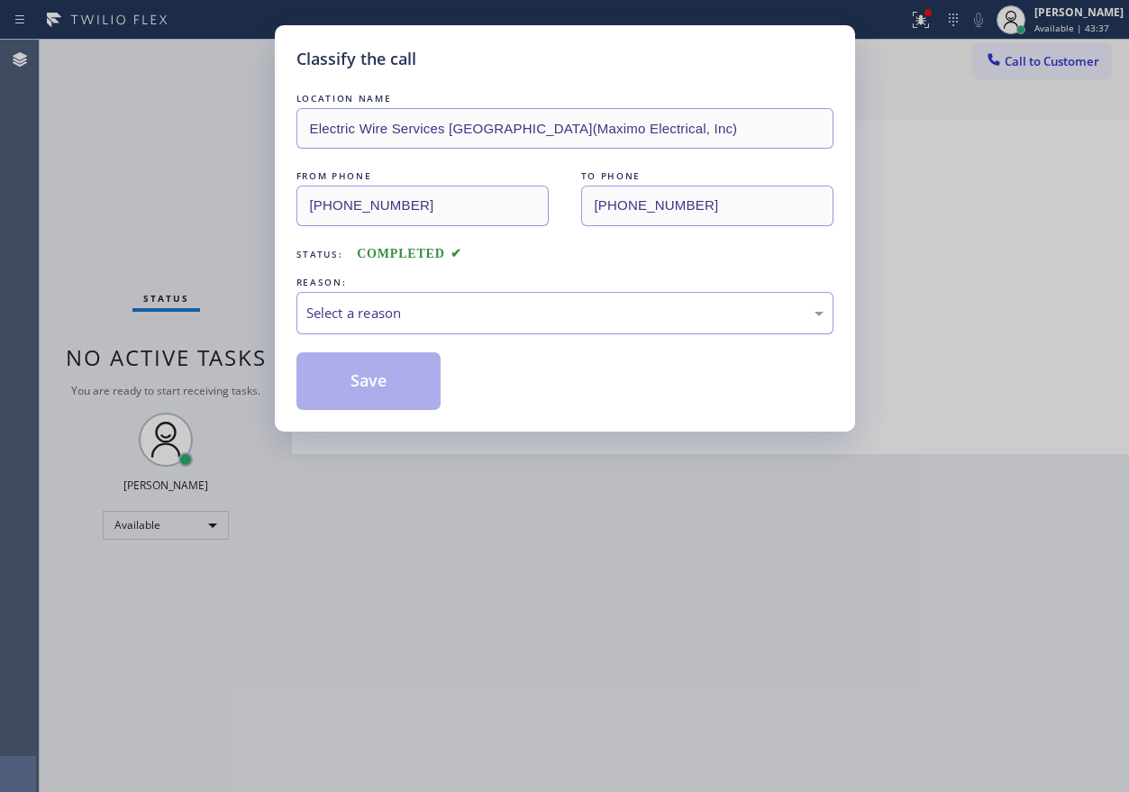
click at [455, 304] on div "Select a reason" at bounding box center [564, 313] width 517 height 21
click at [398, 396] on button "Save" at bounding box center [368, 381] width 145 height 58
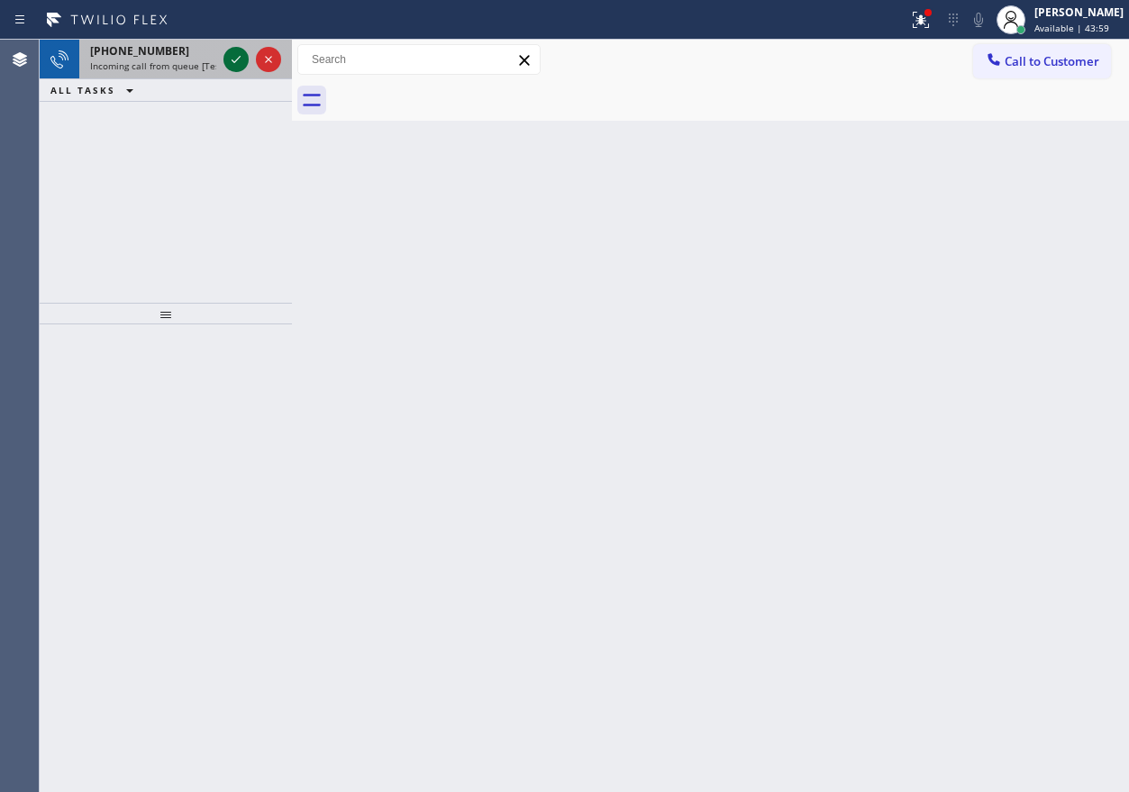
click at [238, 58] on icon at bounding box center [236, 60] width 22 height 22
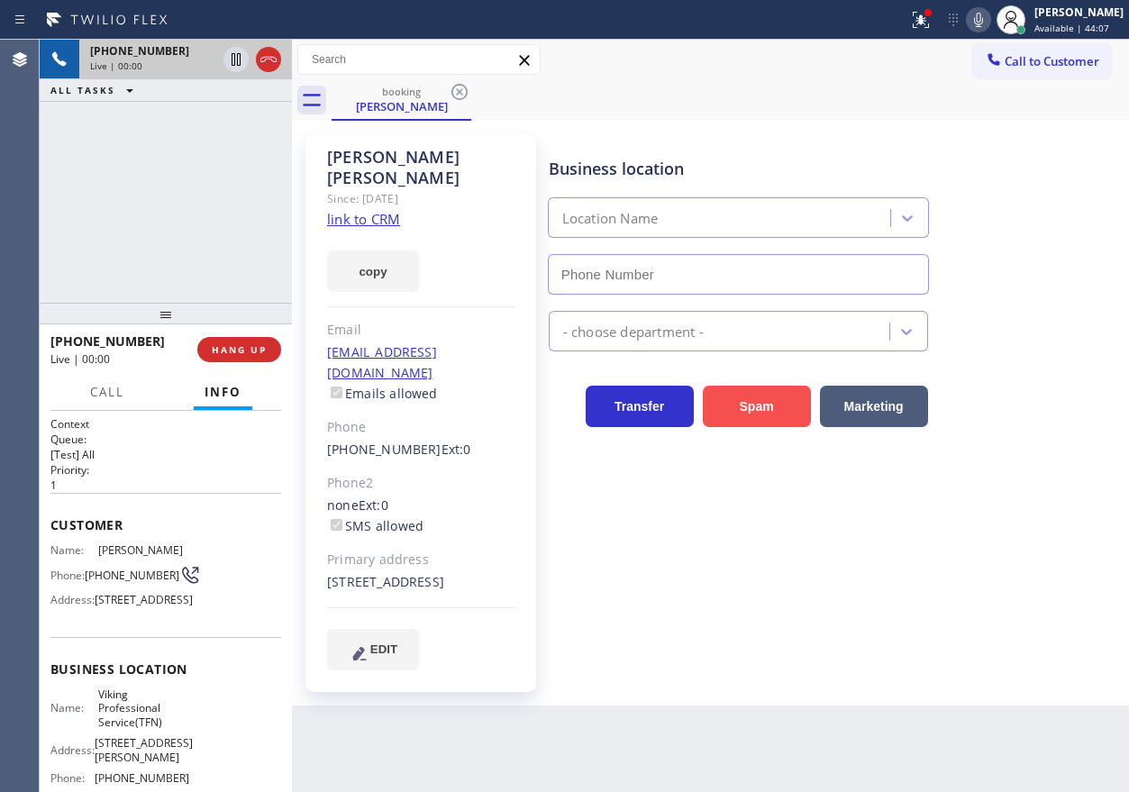
type input "(888) 734-4409"
click at [342, 210] on link "link to CRM" at bounding box center [363, 219] width 73 height 18
click at [123, 729] on span "Viking Professional Service(TFN)" at bounding box center [143, 707] width 90 height 41
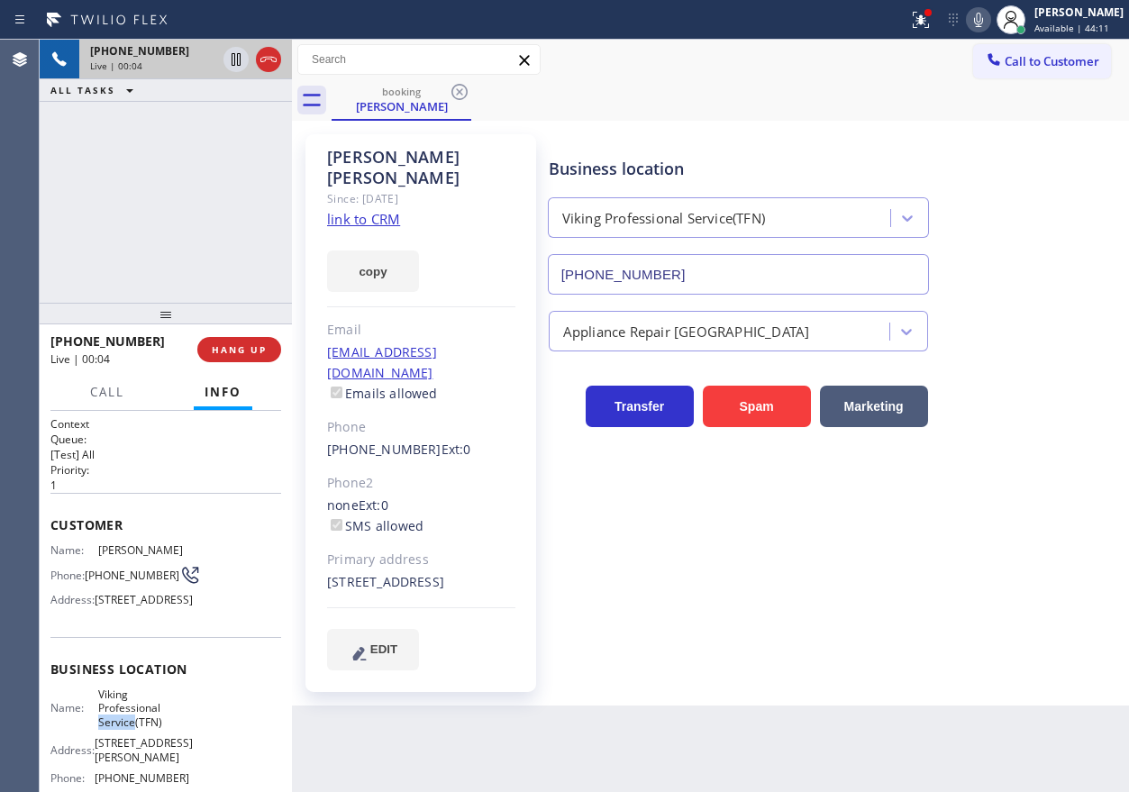
click at [123, 729] on span "Viking Professional Service(TFN)" at bounding box center [143, 707] width 90 height 41
click at [762, 254] on input "(888) 734-4409" at bounding box center [738, 274] width 381 height 41
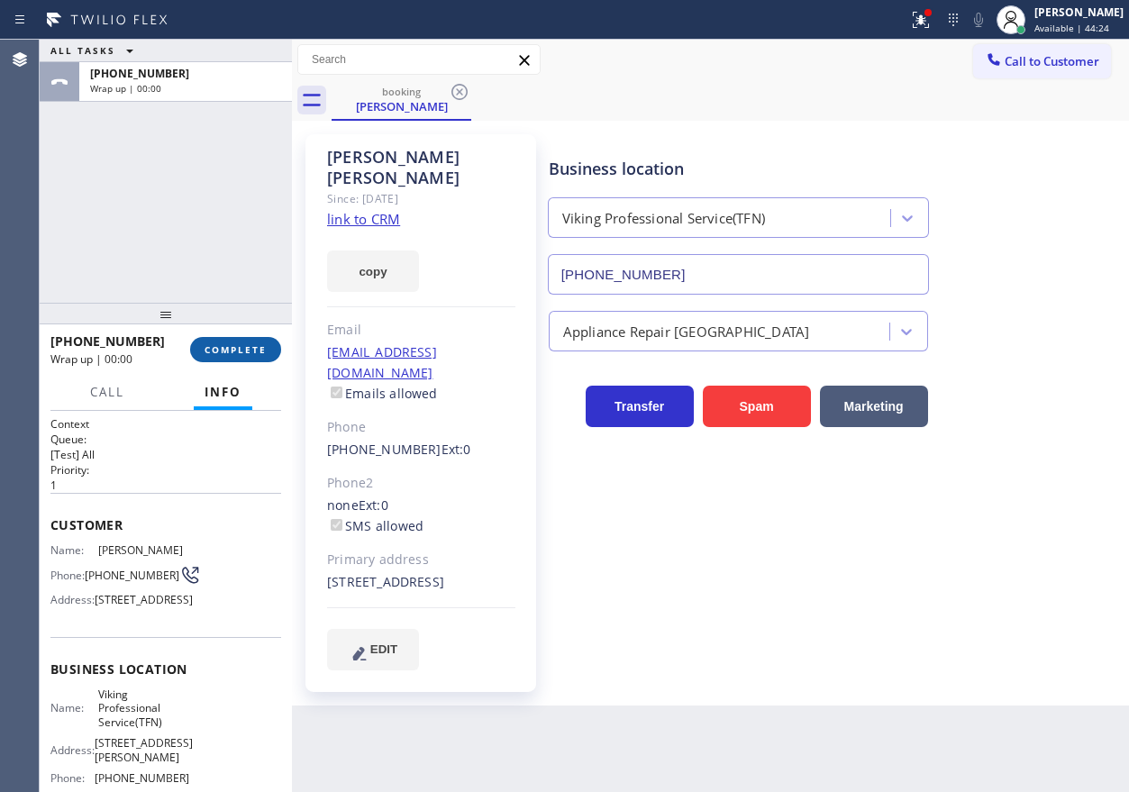
click at [241, 355] on span "COMPLETE" at bounding box center [235, 349] width 62 height 13
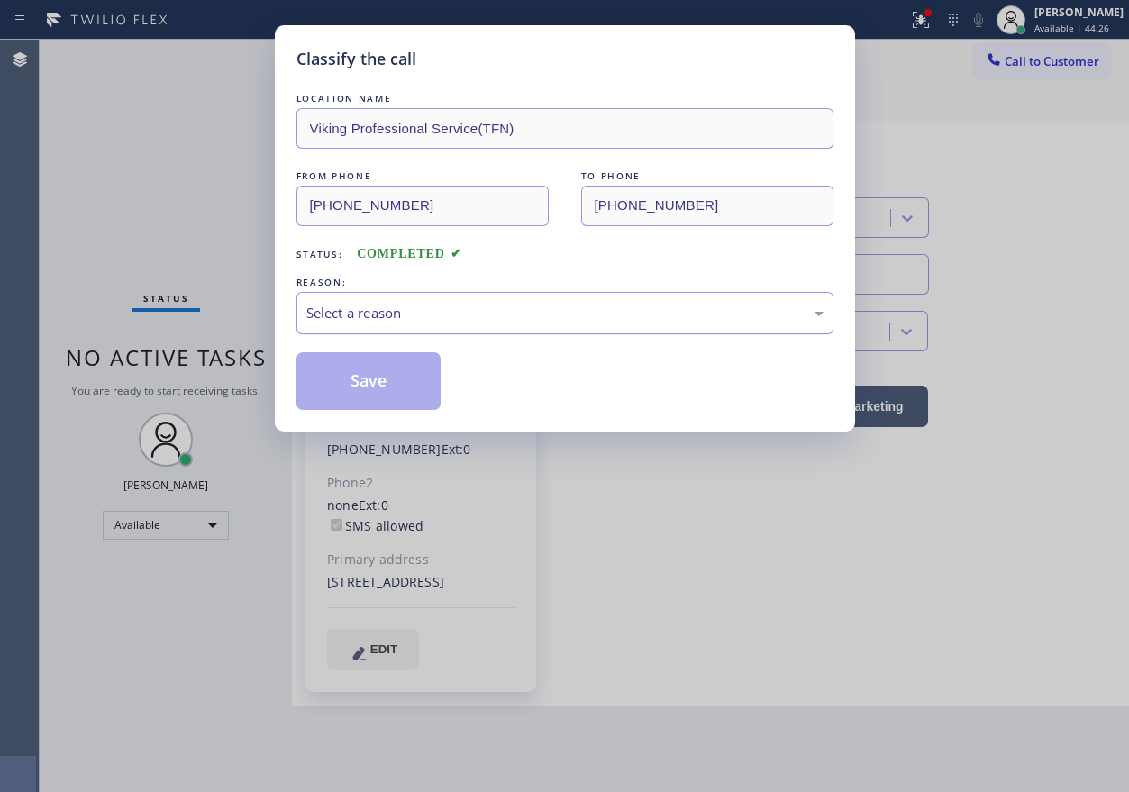
click at [447, 304] on div "Select a reason" at bounding box center [564, 313] width 517 height 21
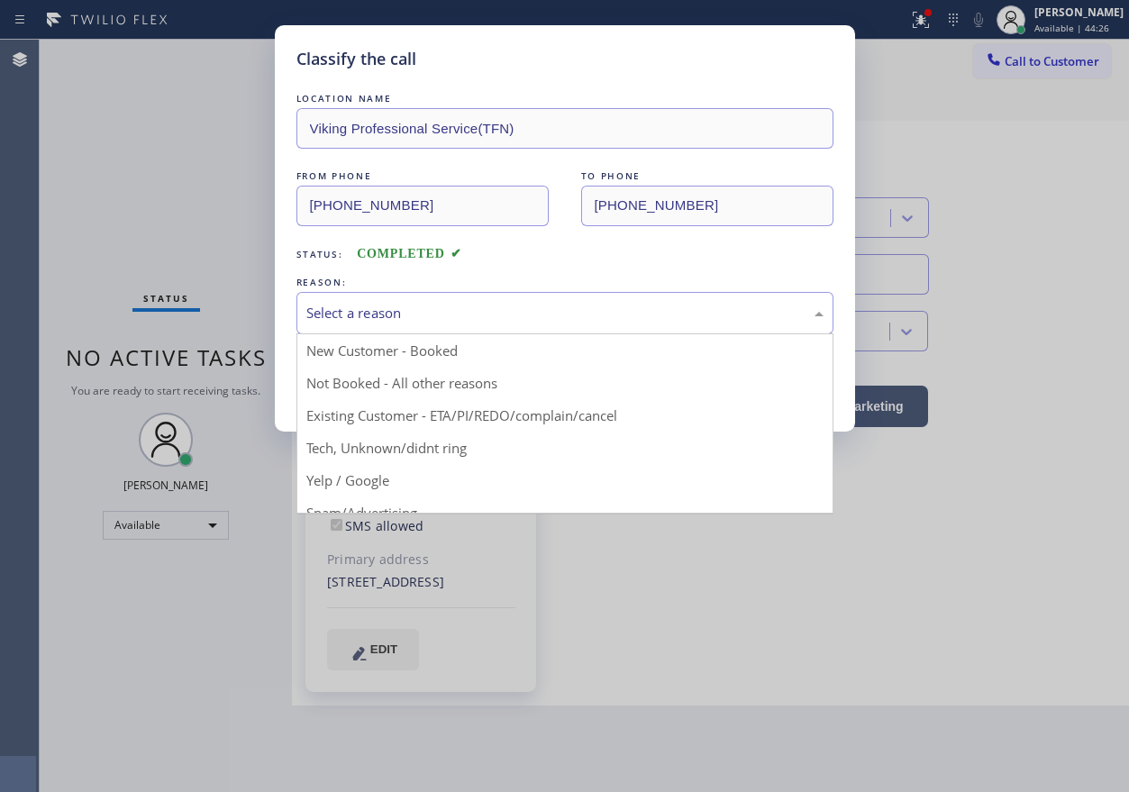
drag, startPoint x: 366, startPoint y: 448, endPoint x: 367, endPoint y: 411, distance: 36.9
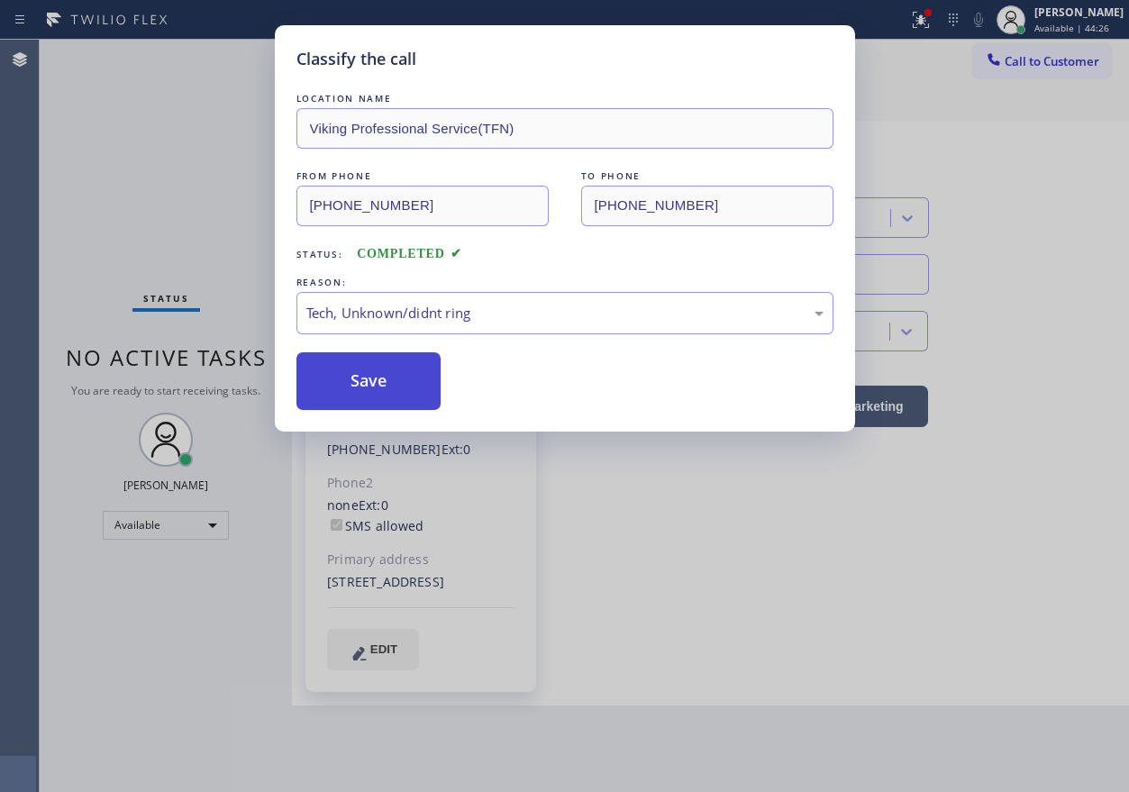
click at [368, 403] on button "Save" at bounding box center [368, 381] width 145 height 58
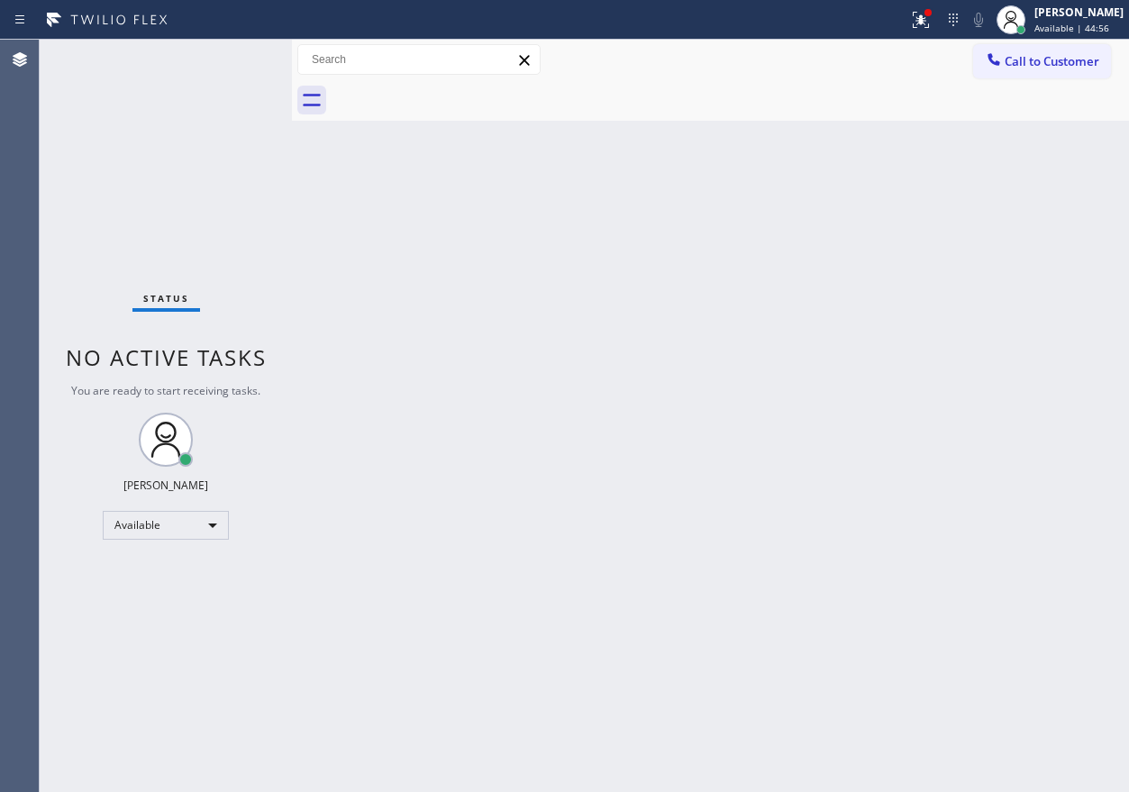
click at [995, 451] on div "Back to Dashboard Change Sender ID Customers Technicians Select a contact Outbo…" at bounding box center [710, 416] width 837 height 752
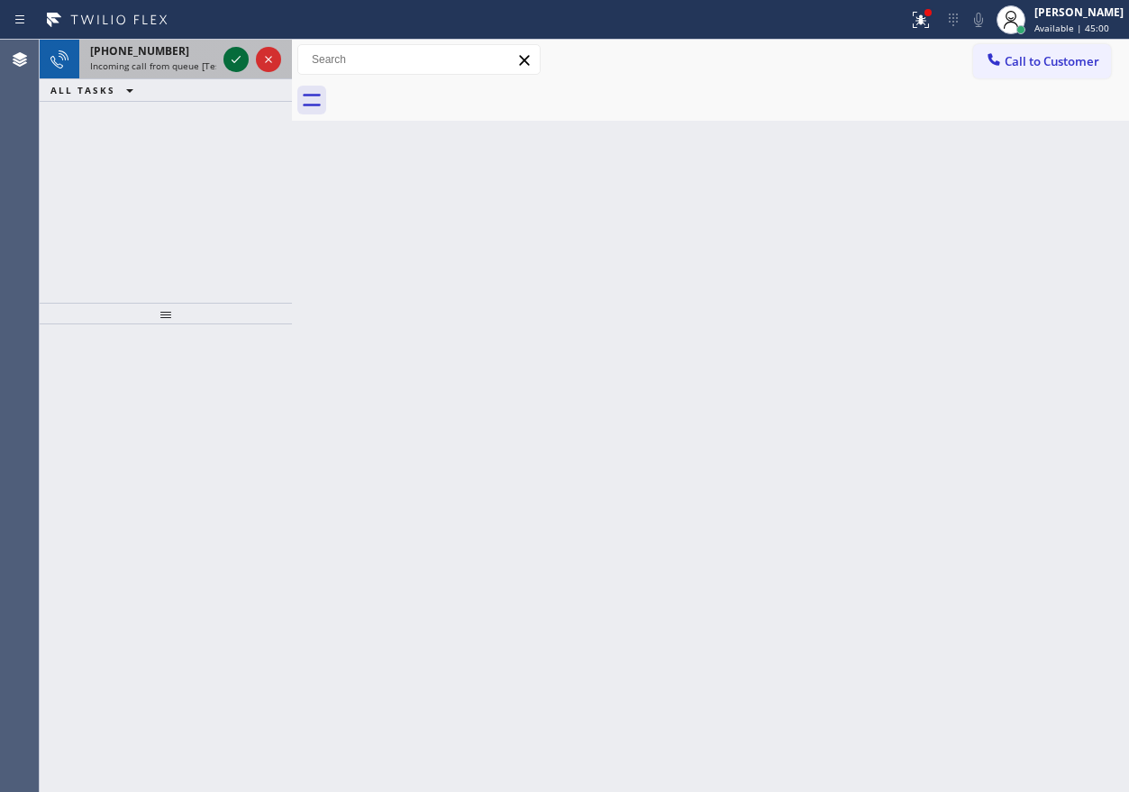
click at [235, 55] on icon at bounding box center [236, 60] width 22 height 22
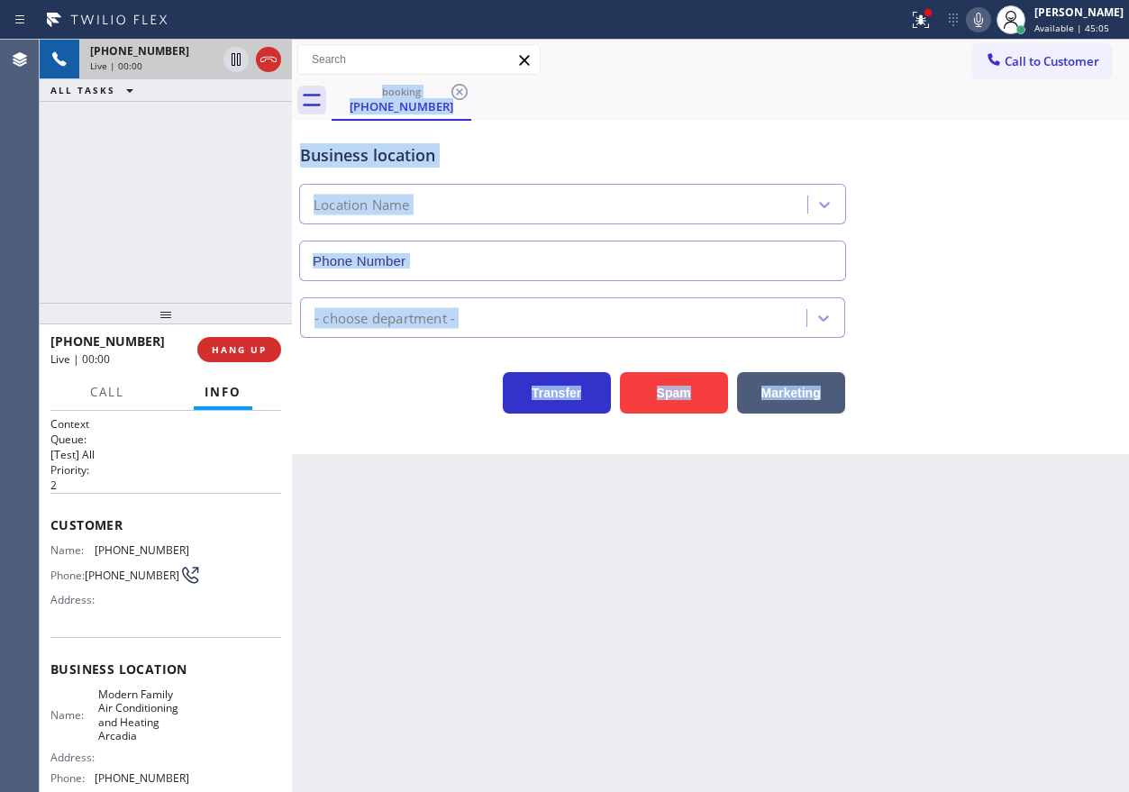
type input "(626) 240-5022"
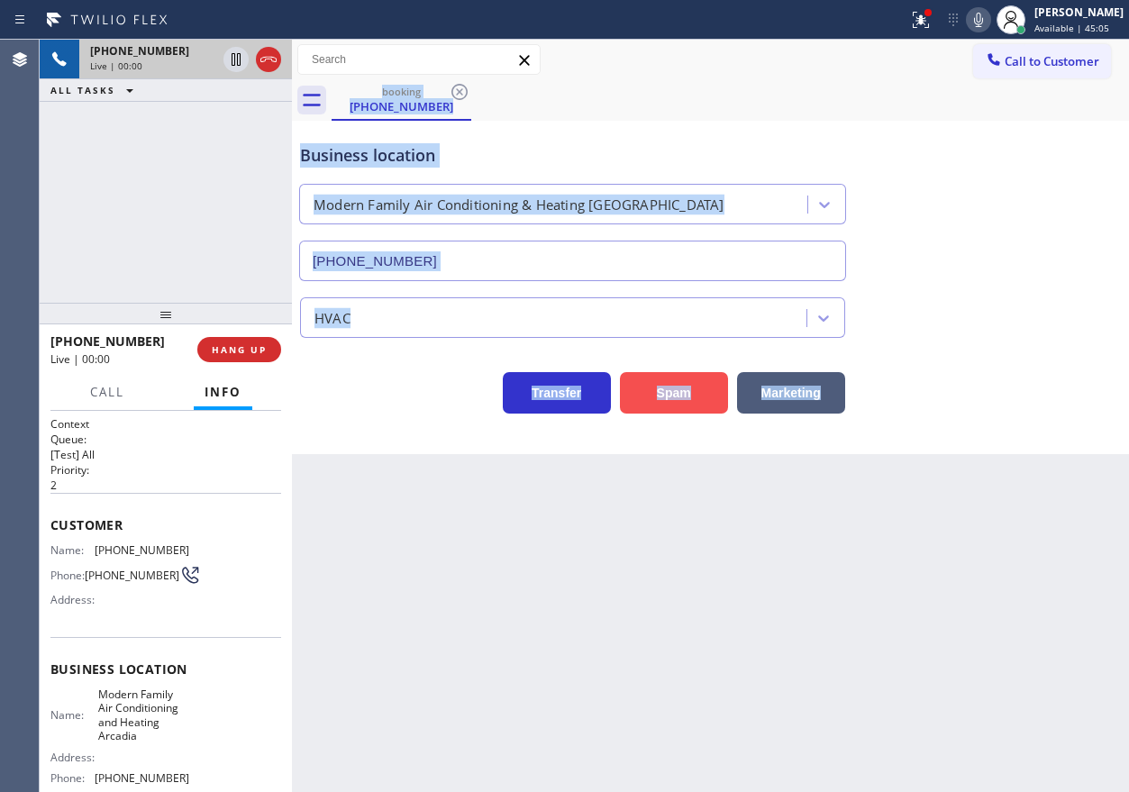
click at [673, 389] on button "Spam" at bounding box center [674, 392] width 108 height 41
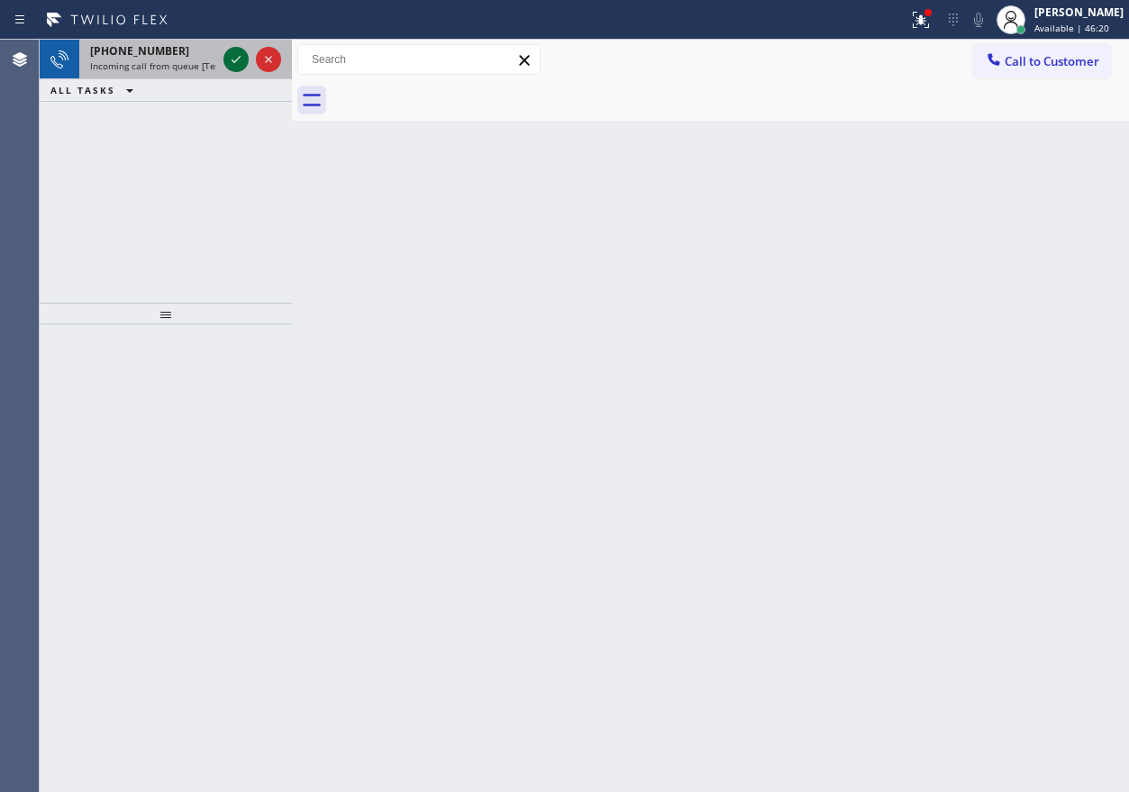
click at [233, 60] on icon at bounding box center [236, 60] width 22 height 22
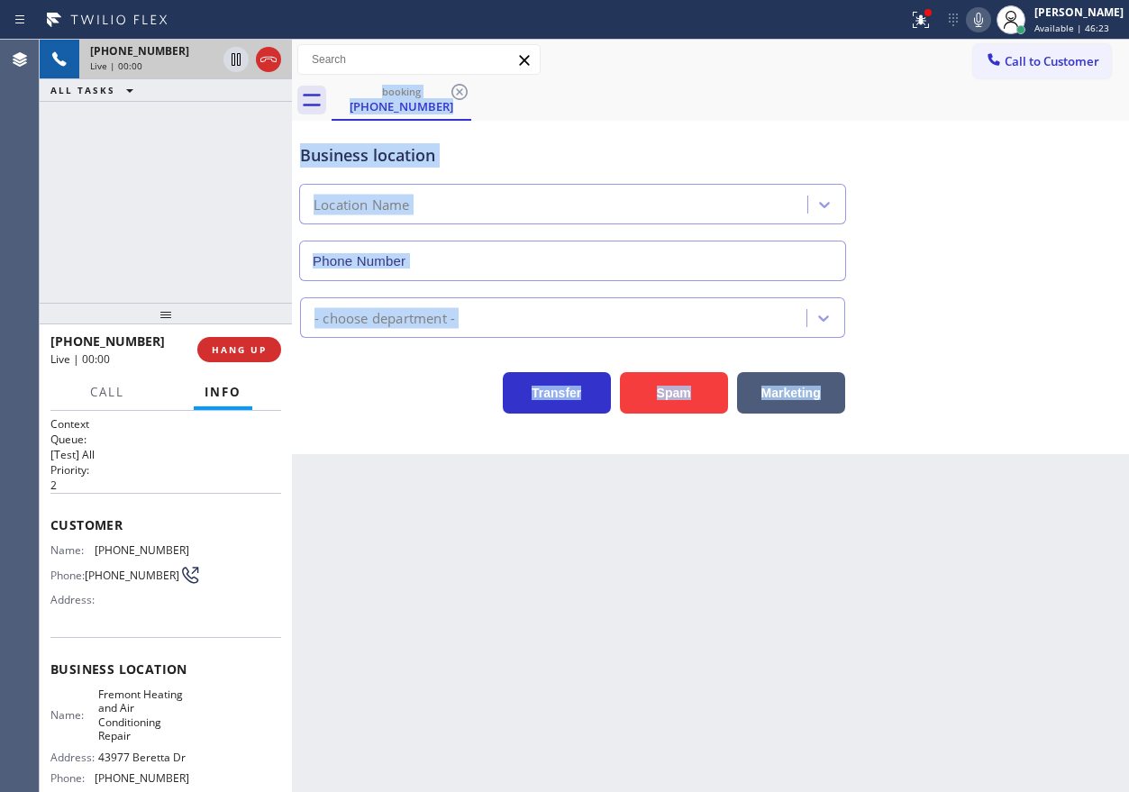
type input "(650) 560-7853"
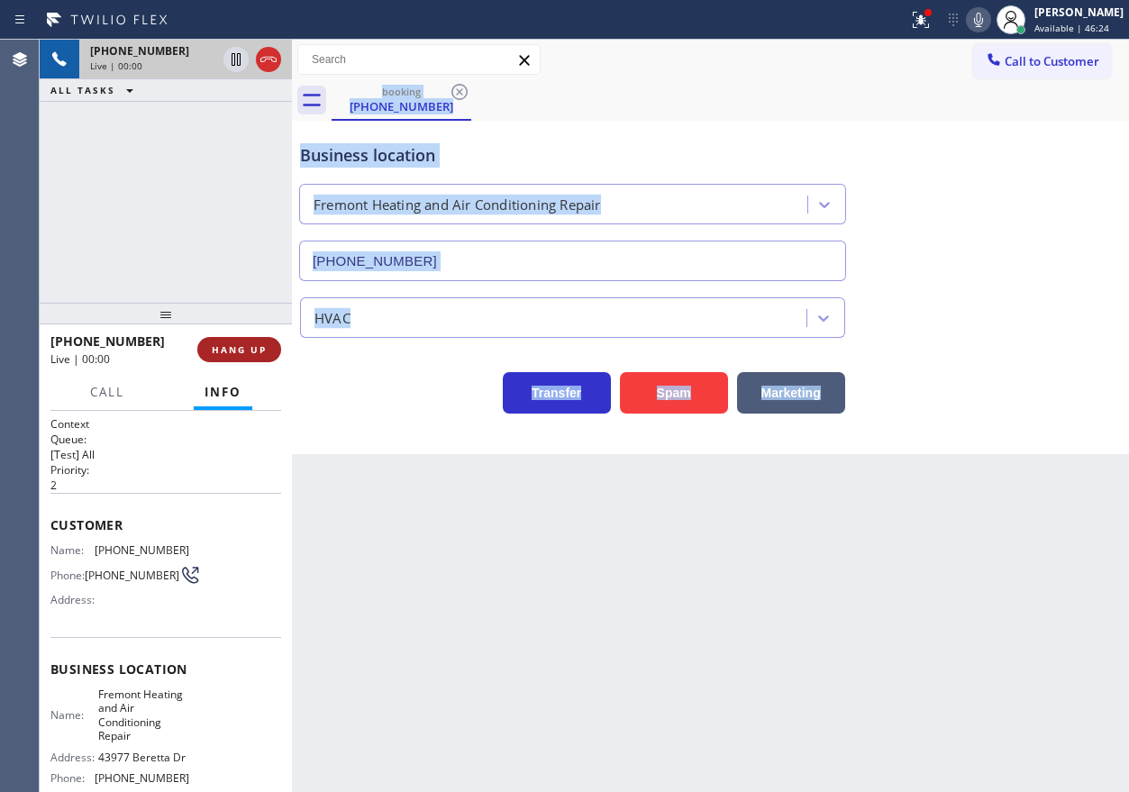
click at [265, 350] on span "HANG UP" at bounding box center [239, 349] width 55 height 13
click at [258, 344] on span "HANG UP" at bounding box center [239, 349] width 55 height 13
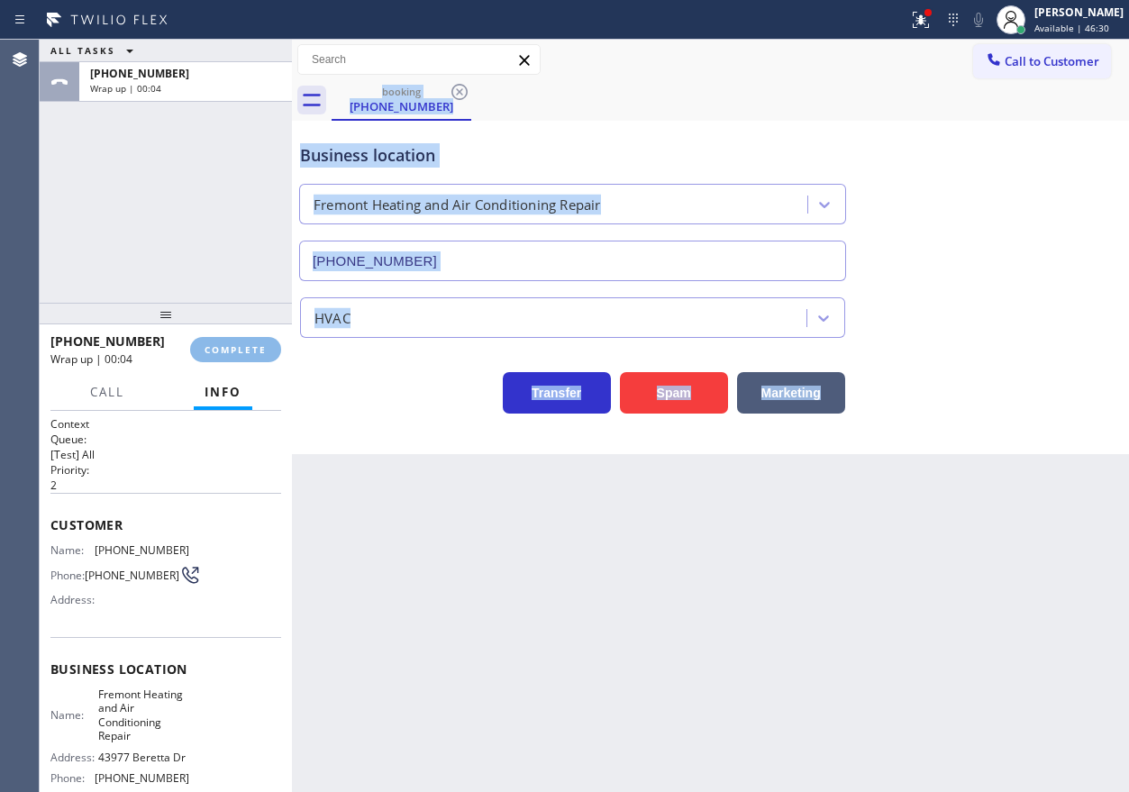
click at [681, 601] on div "Back to Dashboard Change Sender ID Customers Technicians Select a contact Outbo…" at bounding box center [710, 416] width 837 height 752
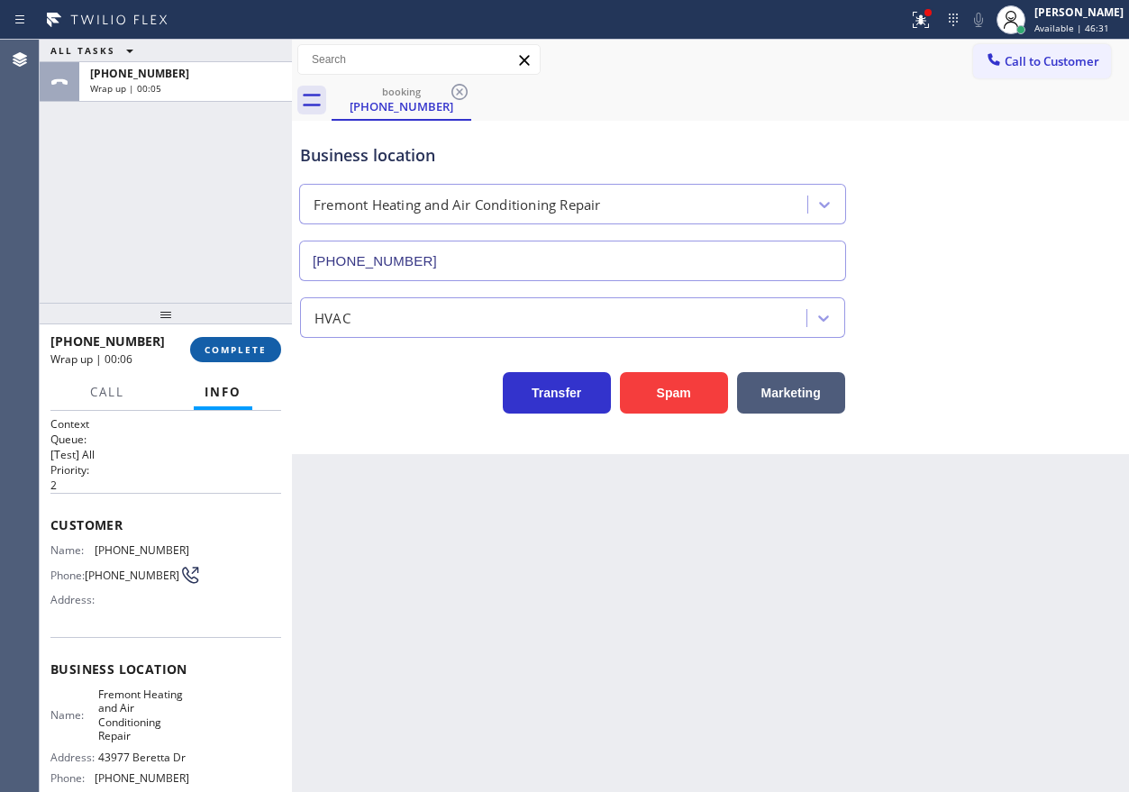
click at [225, 350] on span "COMPLETE" at bounding box center [235, 349] width 62 height 13
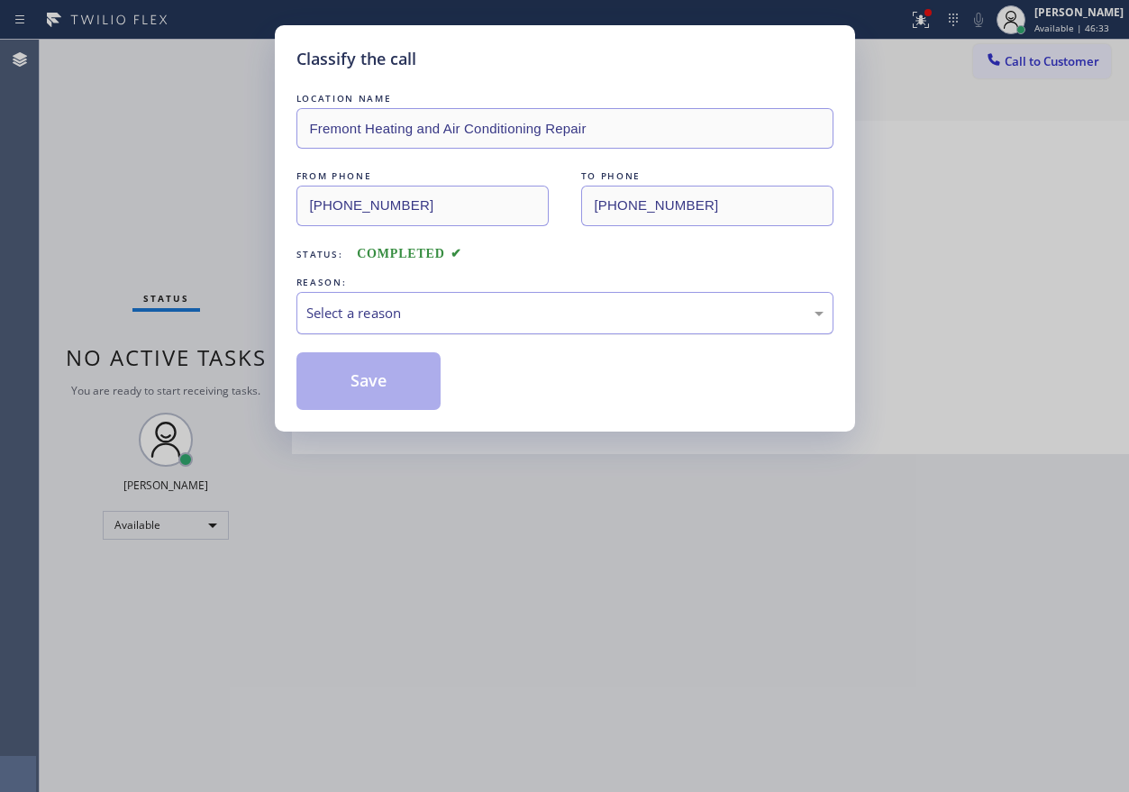
click at [401, 304] on div "Select a reason" at bounding box center [564, 313] width 517 height 21
click at [387, 391] on button "Save" at bounding box center [368, 381] width 145 height 58
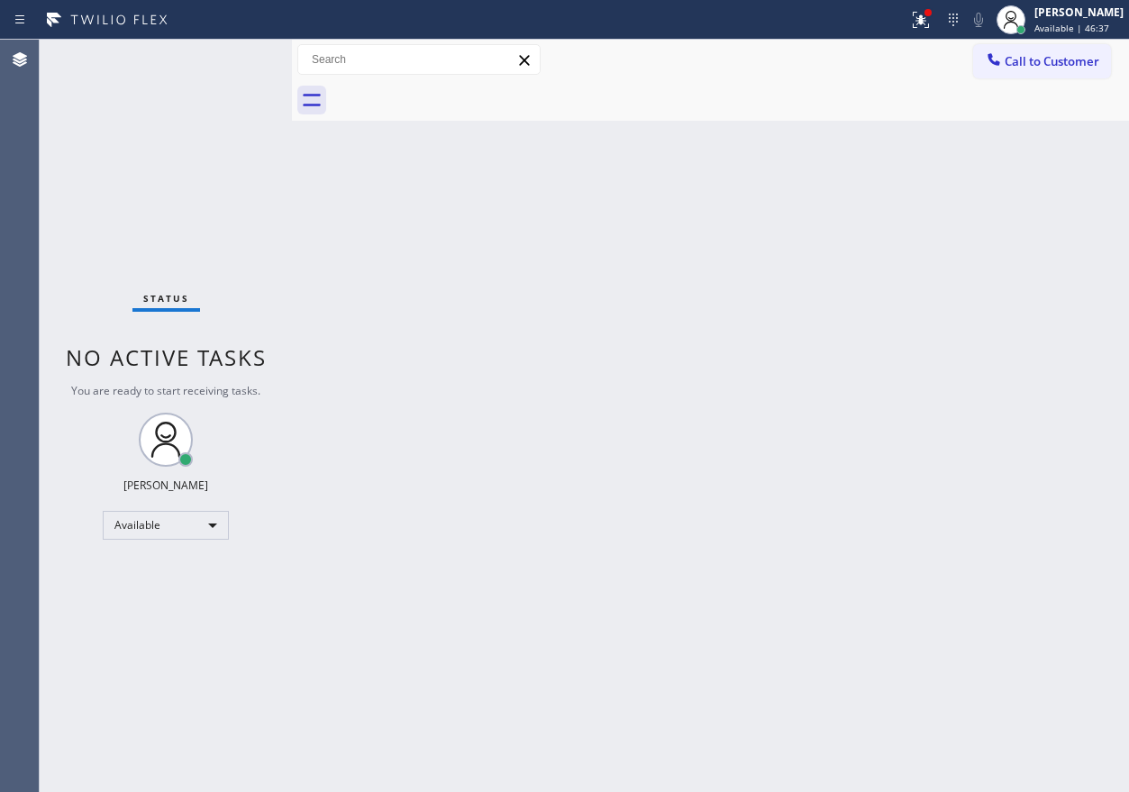
drag, startPoint x: 946, startPoint y: 241, endPoint x: 923, endPoint y: 196, distance: 49.6
click at [946, 241] on div "Back to Dashboard Change Sender ID Customers Technicians Select a contact Outbo…" at bounding box center [710, 416] width 837 height 752
click at [930, 272] on div "Back to Dashboard Change Sender ID Customers Technicians Select a contact Outbo…" at bounding box center [710, 416] width 837 height 752
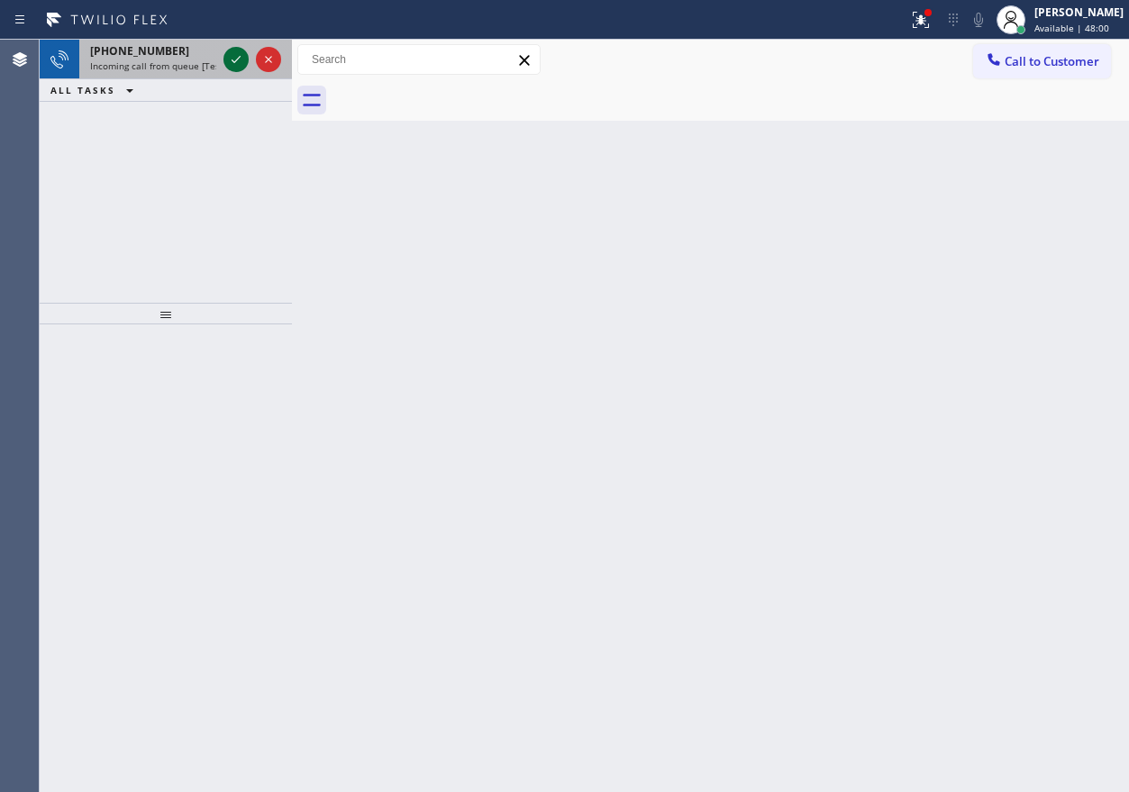
click at [231, 56] on icon at bounding box center [236, 60] width 22 height 22
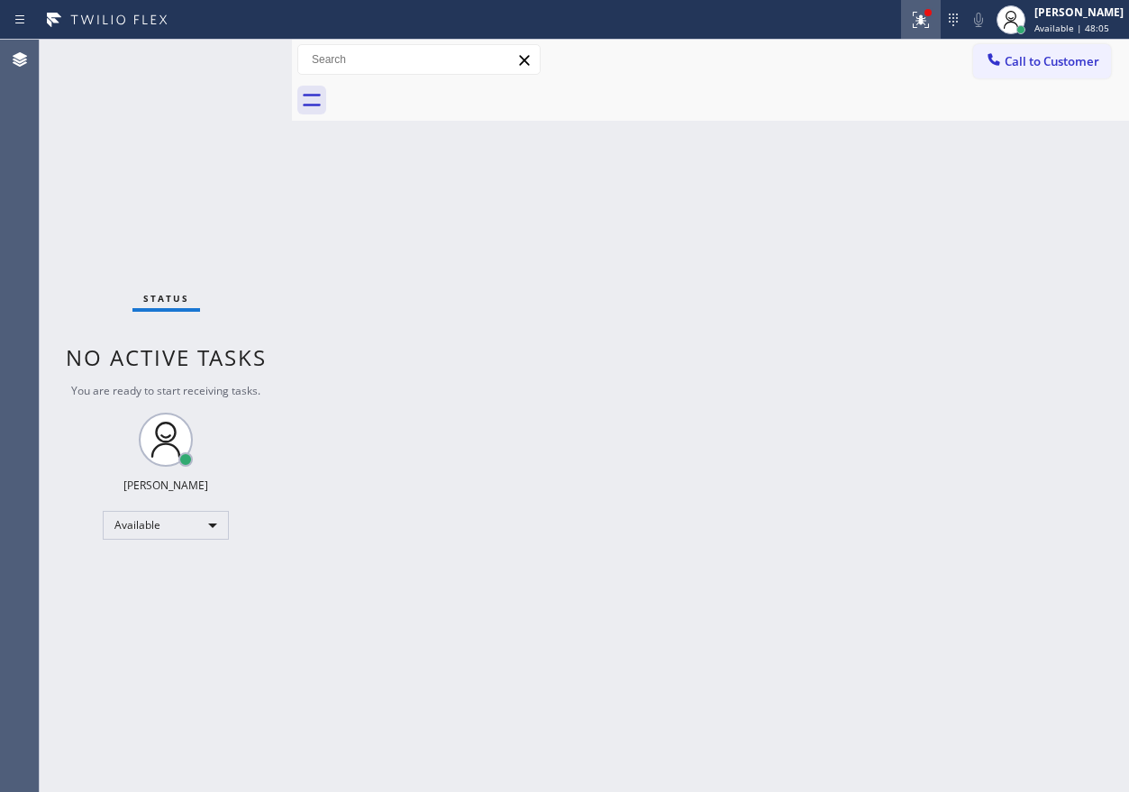
click at [929, 27] on icon at bounding box center [921, 20] width 22 height 22
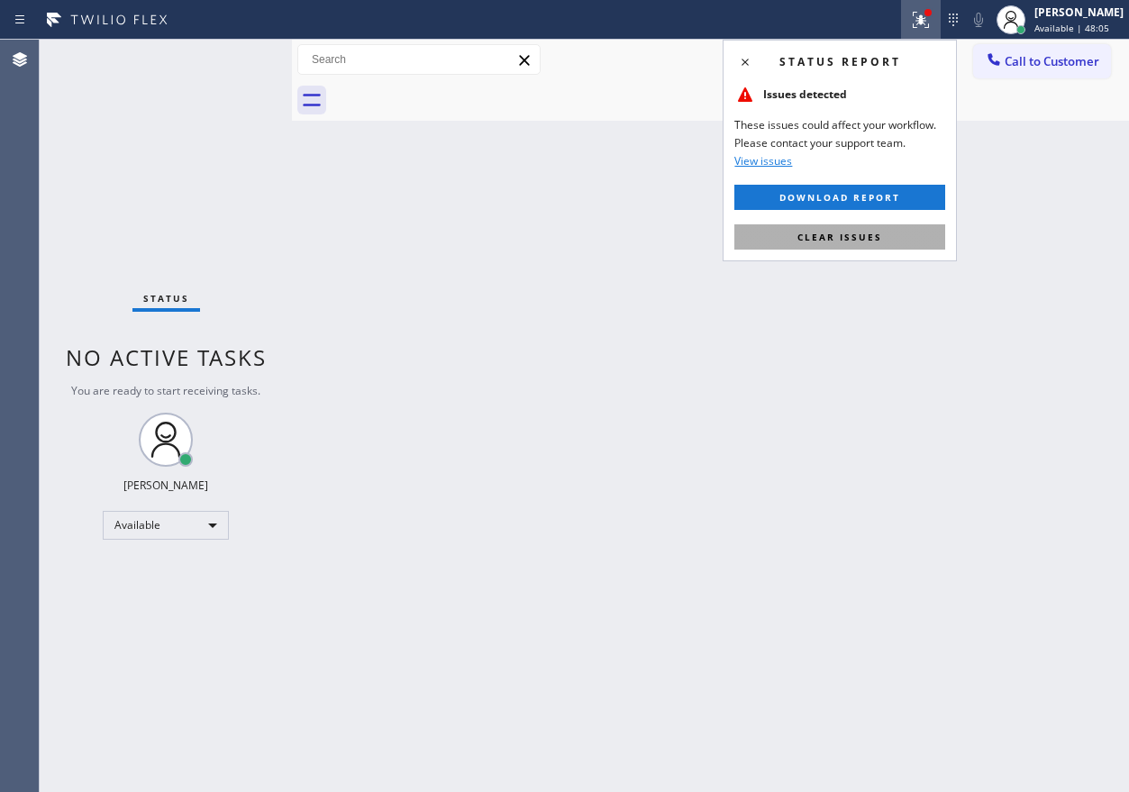
click at [867, 246] on button "Clear issues" at bounding box center [839, 236] width 211 height 25
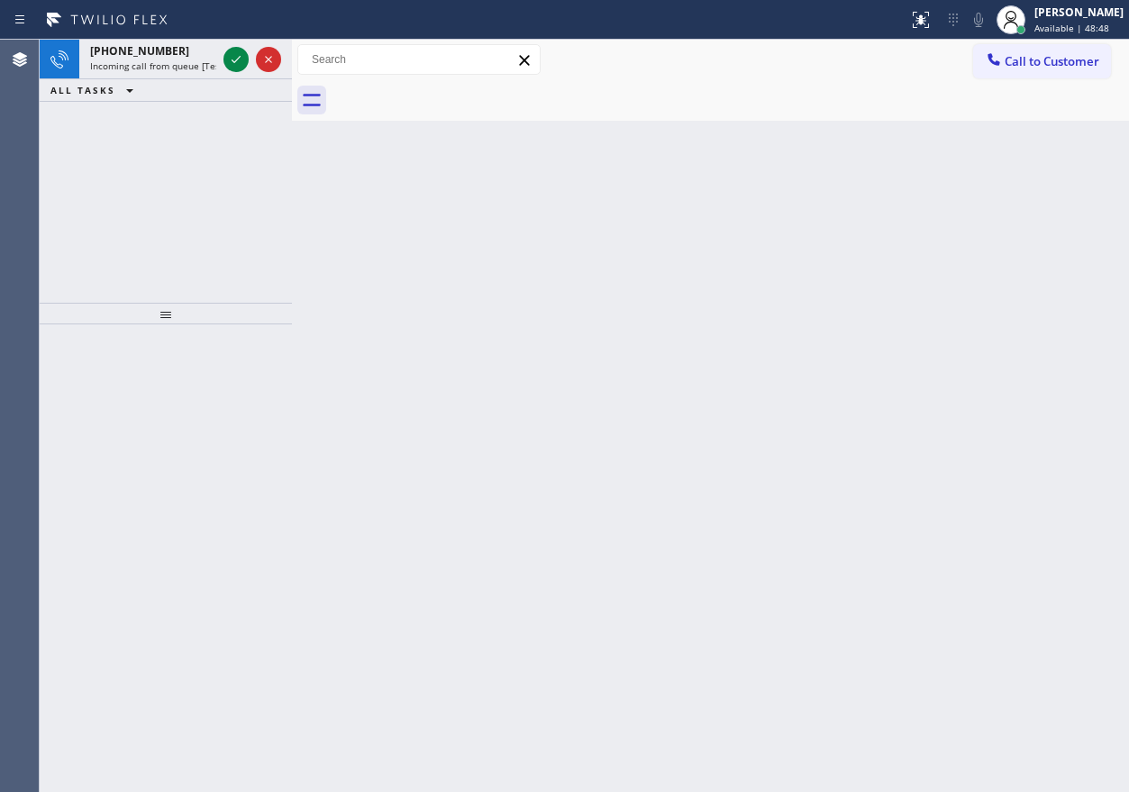
click at [901, 431] on div "Back to Dashboard Change Sender ID Customers Technicians Select a contact Outbo…" at bounding box center [710, 416] width 837 height 752
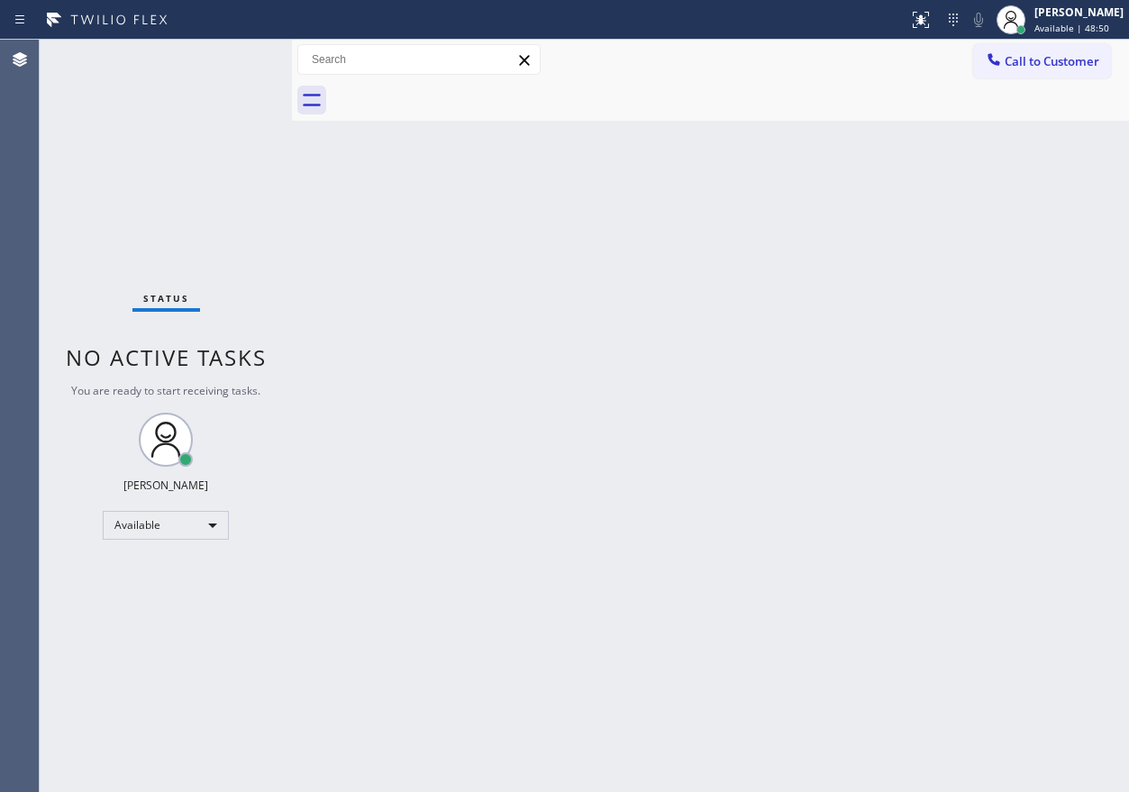
click at [232, 59] on div "Status No active tasks You are ready to start receiving tasks. [PERSON_NAME] Av…" at bounding box center [166, 416] width 252 height 752
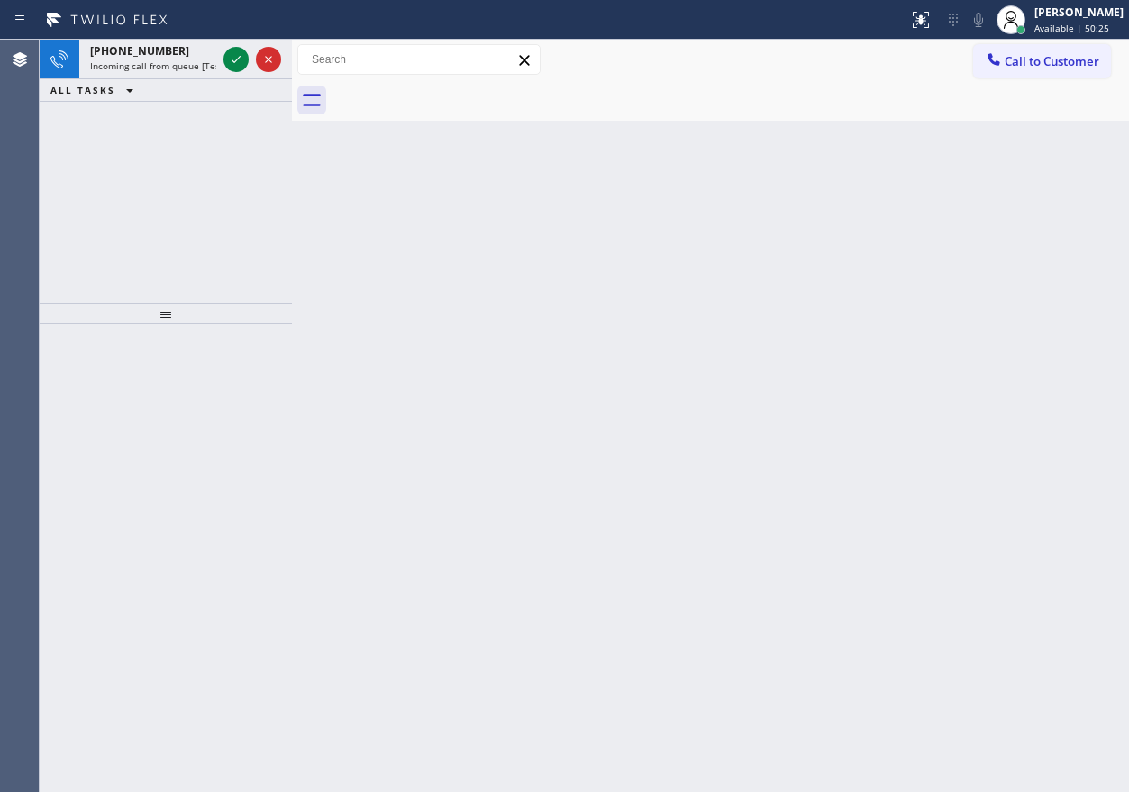
drag, startPoint x: 858, startPoint y: 433, endPoint x: 679, endPoint y: 284, distance: 233.4
click at [858, 433] on div "Back to Dashboard Change Sender ID Customers Technicians Select a contact Outbo…" at bounding box center [710, 416] width 837 height 752
click at [228, 59] on icon at bounding box center [236, 60] width 22 height 22
click at [126, 51] on span "+19499397106" at bounding box center [139, 50] width 99 height 15
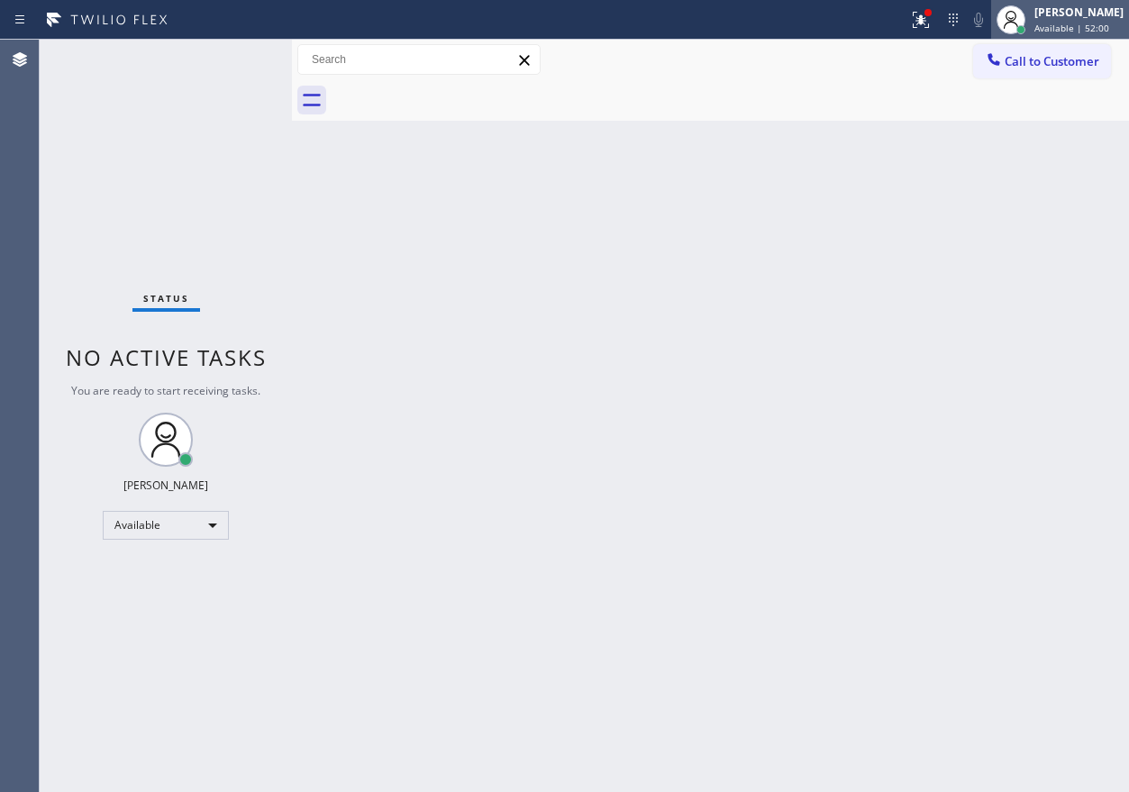
click at [1077, 22] on span "Available | 52:00" at bounding box center [1071, 28] width 75 height 13
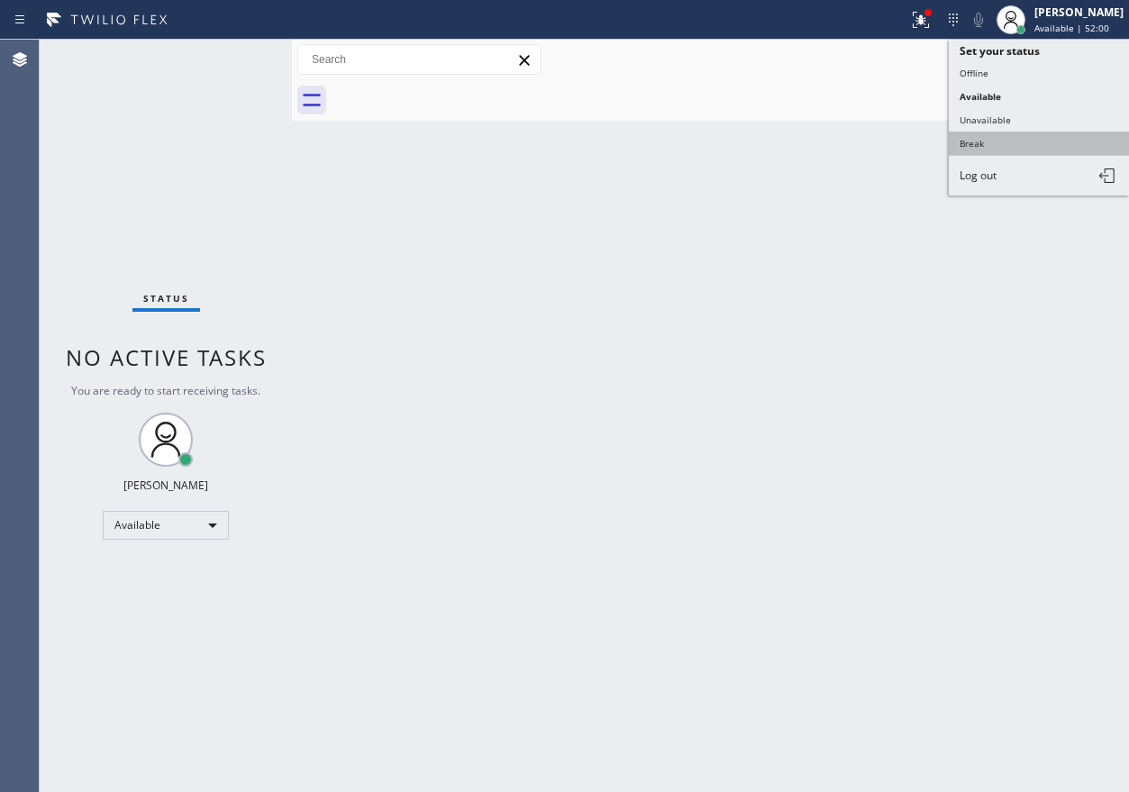
click at [1040, 147] on button "Break" at bounding box center [1039, 143] width 180 height 23
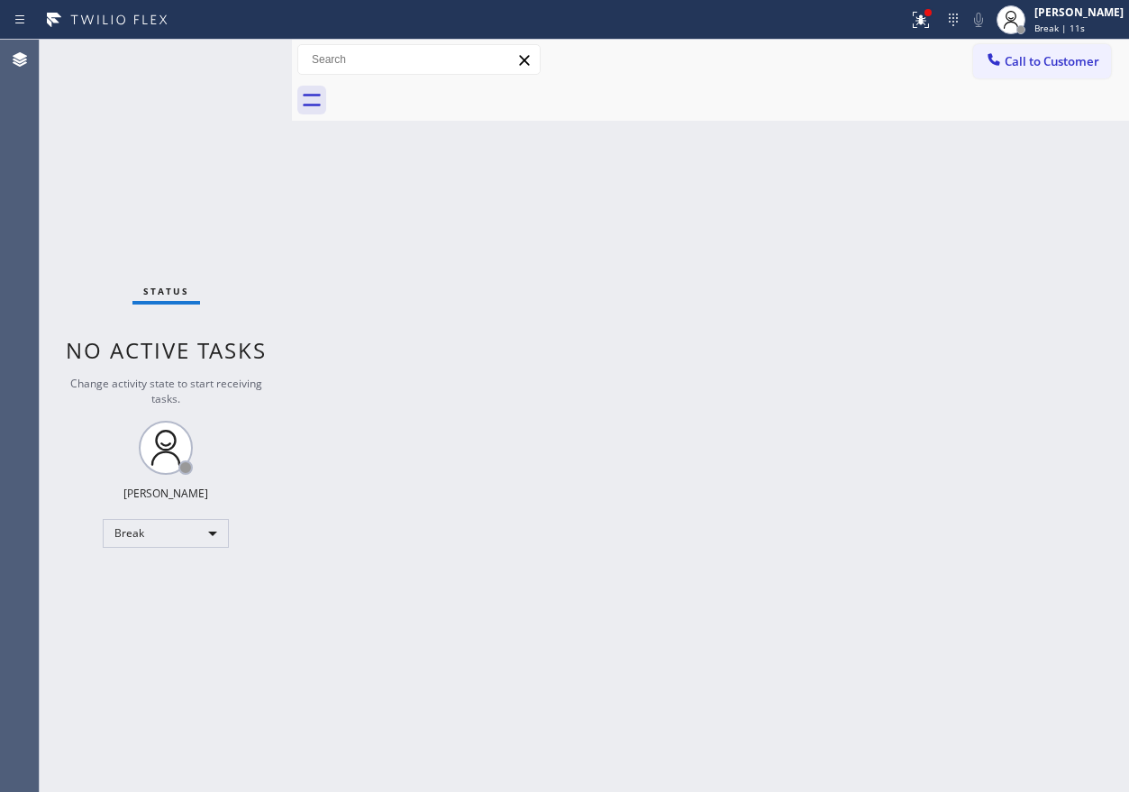
click at [996, 340] on div "Back to Dashboard Change Sender ID Customers Technicians Select a contact Outbo…" at bounding box center [710, 416] width 837 height 752
click at [1081, 22] on span "Break | 14:04" at bounding box center [1063, 28] width 59 height 13
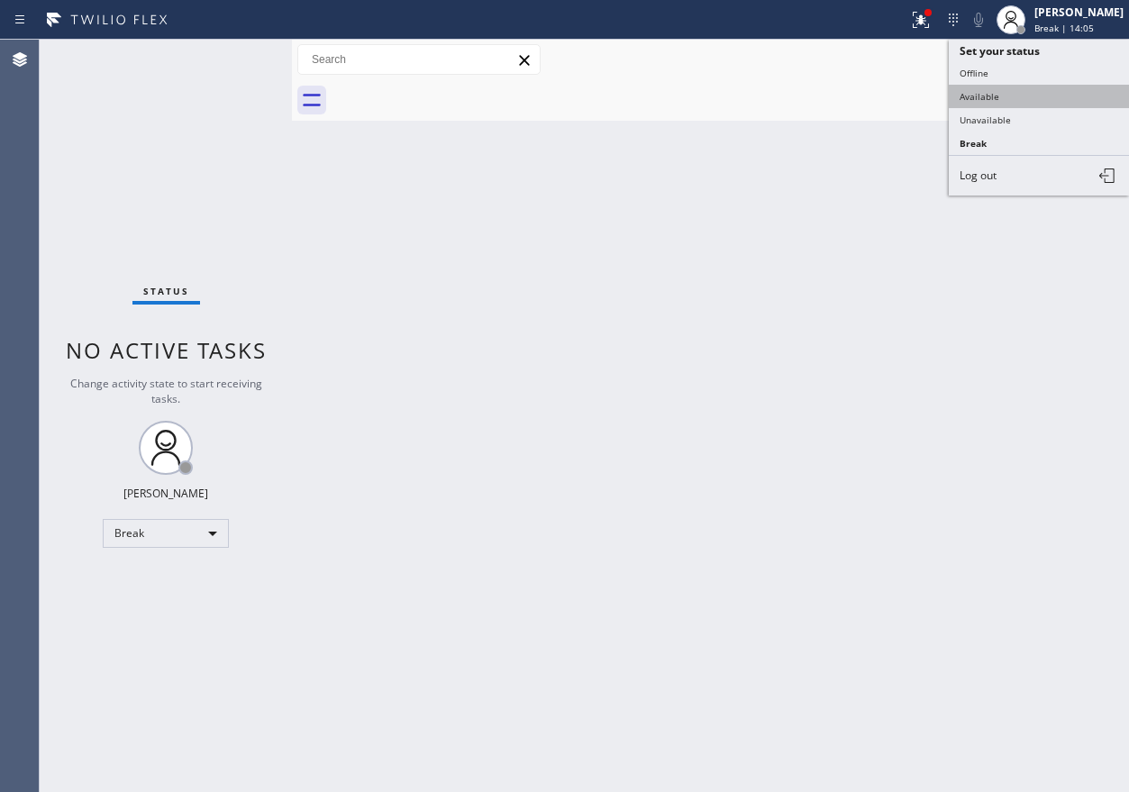
click at [1021, 104] on button "Available" at bounding box center [1039, 96] width 180 height 23
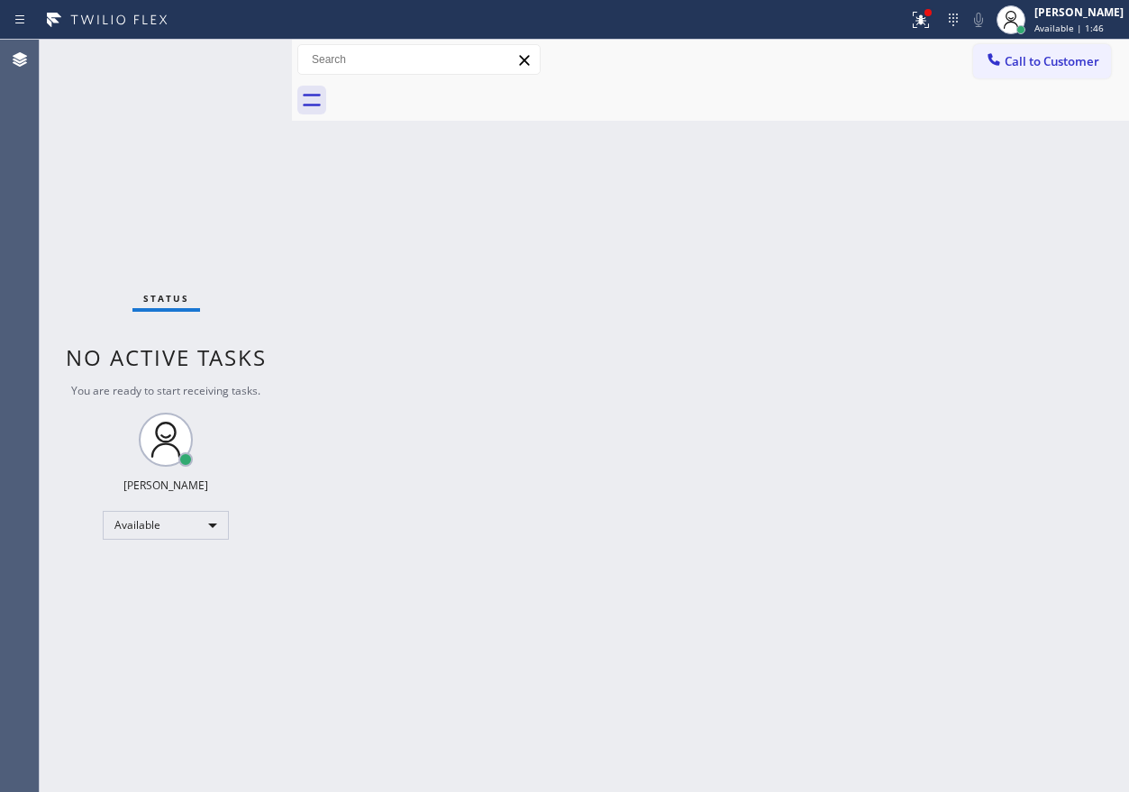
click at [1037, 502] on div "Back to Dashboard Change Sender ID Customers Technicians Select a contact Outbo…" at bounding box center [710, 416] width 837 height 752
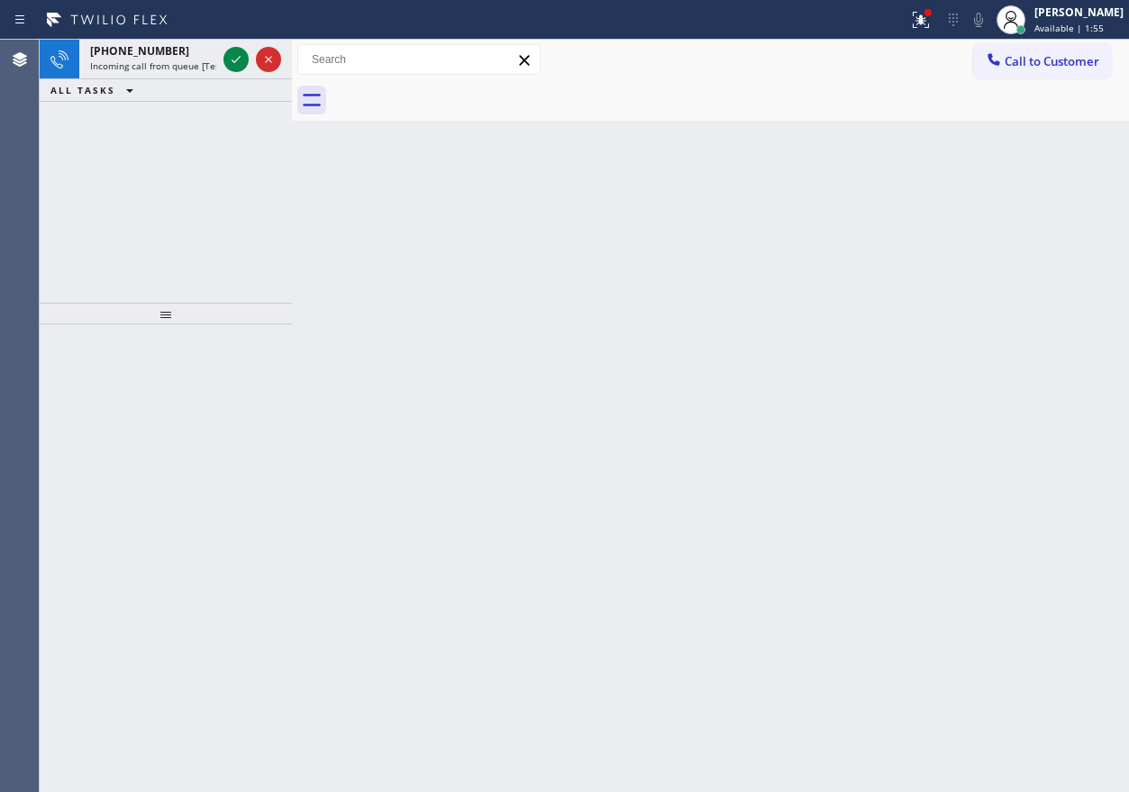
click at [1016, 268] on div "Back to Dashboard Change Sender ID Customers Technicians Select a contact Outbo…" at bounding box center [710, 416] width 837 height 752
click at [240, 61] on icon at bounding box center [236, 60] width 22 height 22
click at [236, 61] on icon at bounding box center [236, 59] width 9 height 7
click at [1004, 334] on div "Back to Dashboard Change Sender ID Customers Technicians Select a contact Outbo…" at bounding box center [710, 416] width 837 height 752
click at [231, 59] on icon at bounding box center [236, 60] width 22 height 22
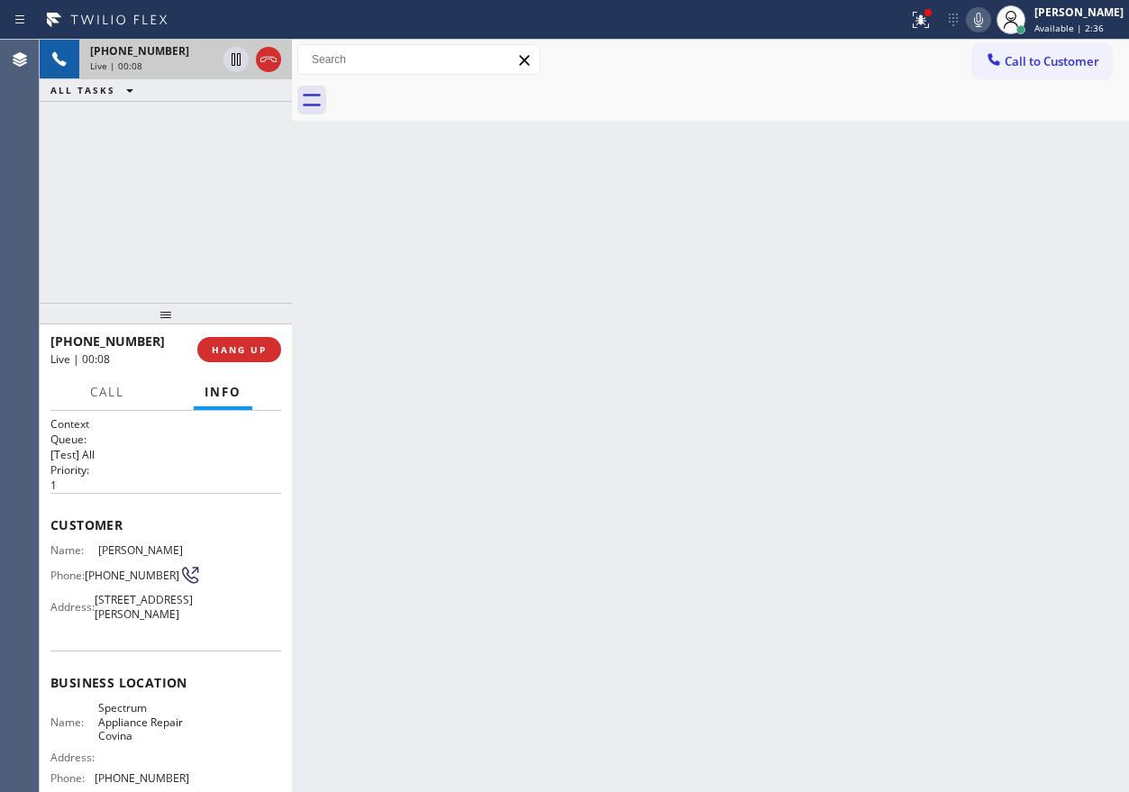
click at [194, 753] on div "Name: Spectrum Appliance Repair Covina Address: Phone: (626) 602-2926" at bounding box center [165, 746] width 231 height 91
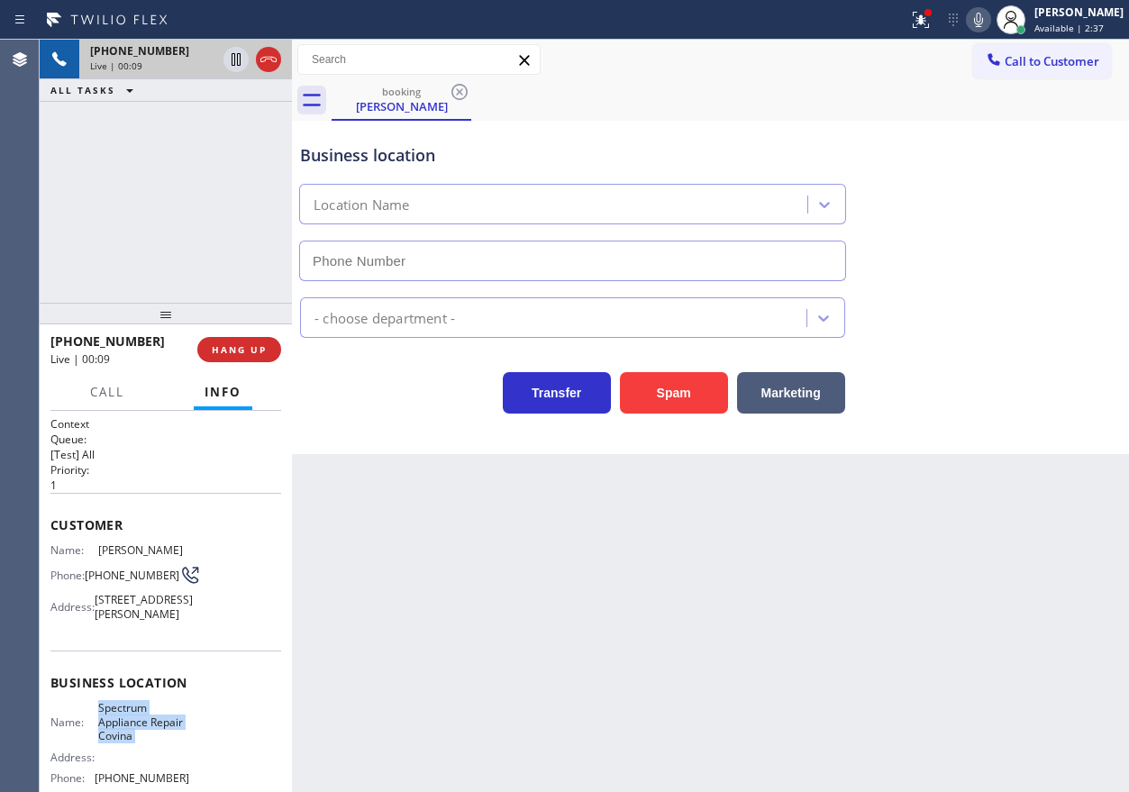
click at [194, 753] on div "Name: Spectrum Appliance Repair Covina Address: Phone: (626) 602-2926" at bounding box center [165, 746] width 231 height 91
type input "(626) 602-2926"
click at [504, 602] on div "Back to Dashboard Change Sender ID Customers Technicians Select a contact Outbo…" at bounding box center [710, 416] width 837 height 752
click at [135, 742] on span "Spectrum Appliance Repair Covina" at bounding box center [143, 721] width 90 height 41
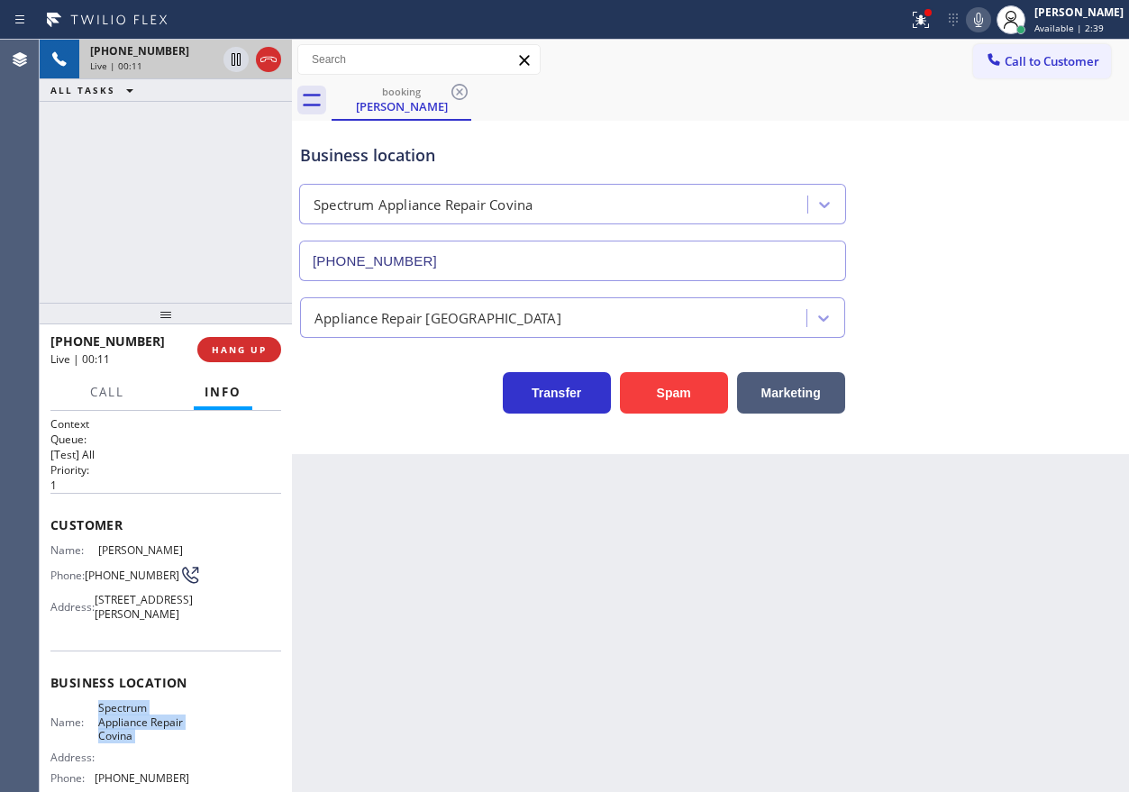
click at [135, 742] on span "Spectrum Appliance Repair Covina" at bounding box center [143, 721] width 90 height 41
click at [588, 271] on input "(626) 602-2926" at bounding box center [572, 261] width 547 height 41
click at [118, 620] on span "1034 N Bender Ave, Covina, CA 91724, USA" at bounding box center [144, 607] width 98 height 28
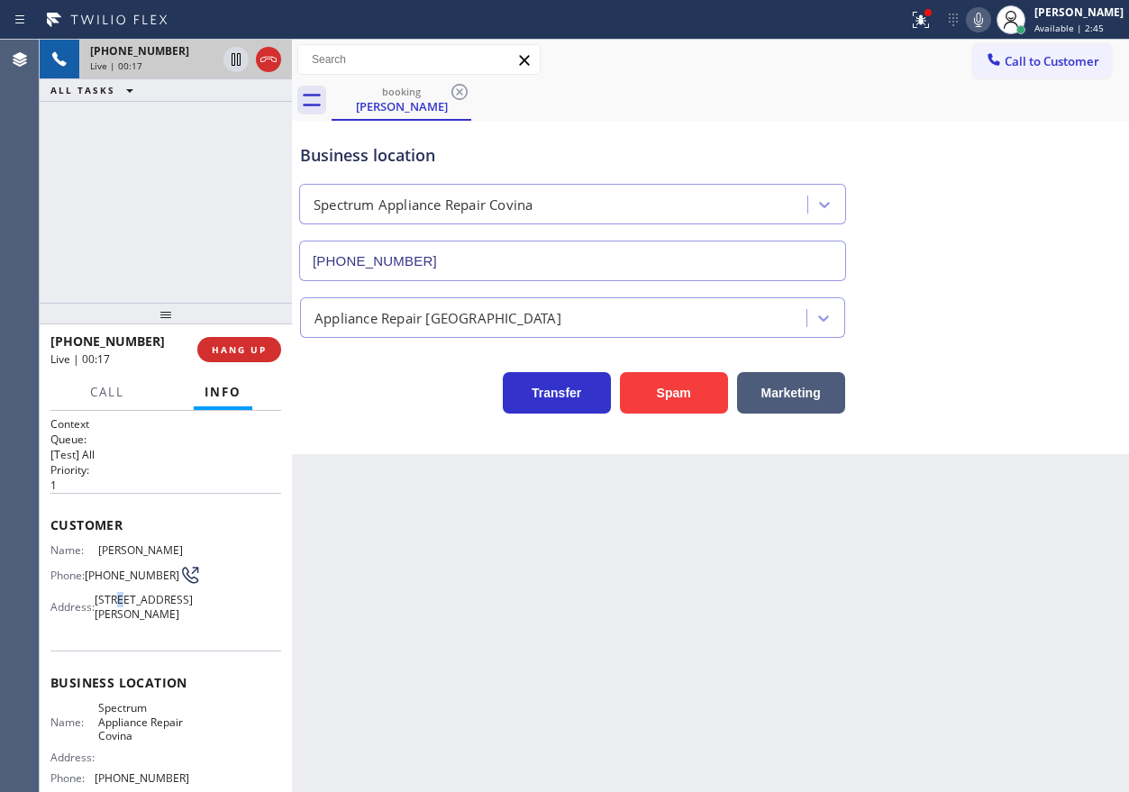
click at [118, 620] on span "1034 N Bender Ave, Covina, CA 91724, USA" at bounding box center [144, 607] width 98 height 28
click at [117, 582] on span "(626) 392-2067" at bounding box center [132, 575] width 95 height 14
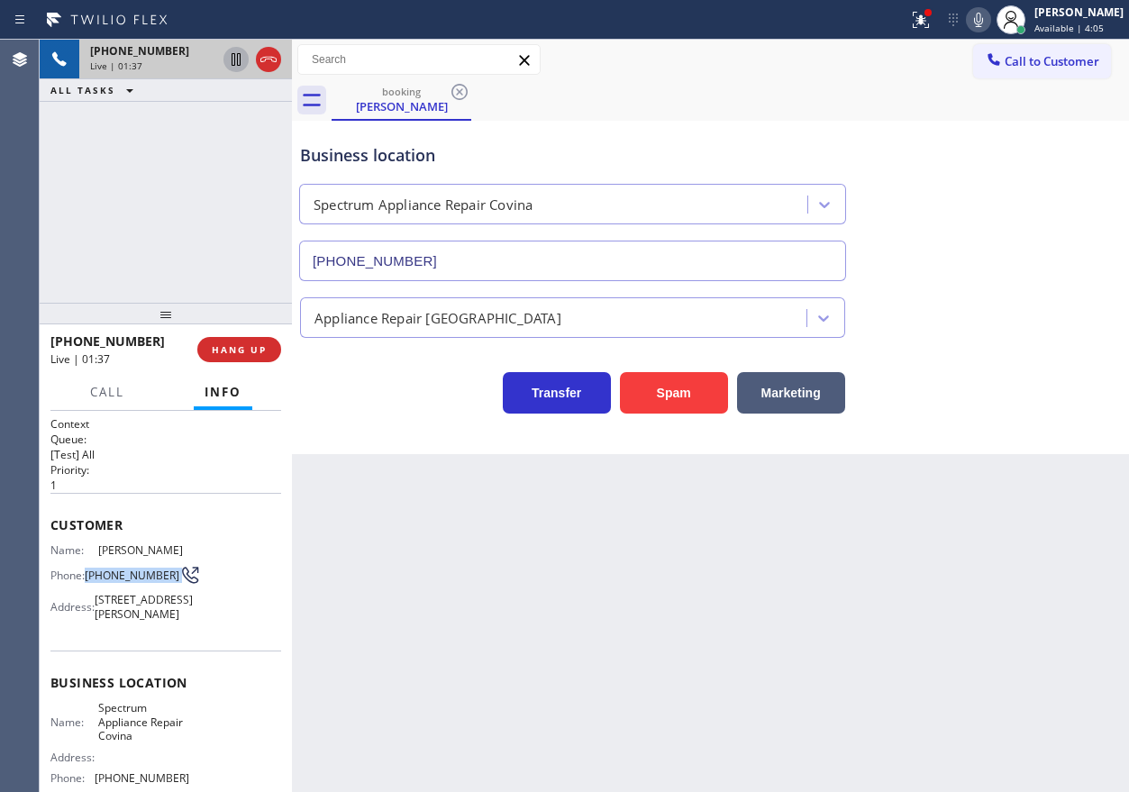
click at [233, 57] on icon at bounding box center [236, 60] width 22 height 22
click at [989, 25] on icon at bounding box center [978, 20] width 22 height 22
click at [232, 63] on icon at bounding box center [236, 60] width 22 height 22
click at [991, 20] on div at bounding box center [978, 20] width 25 height 22
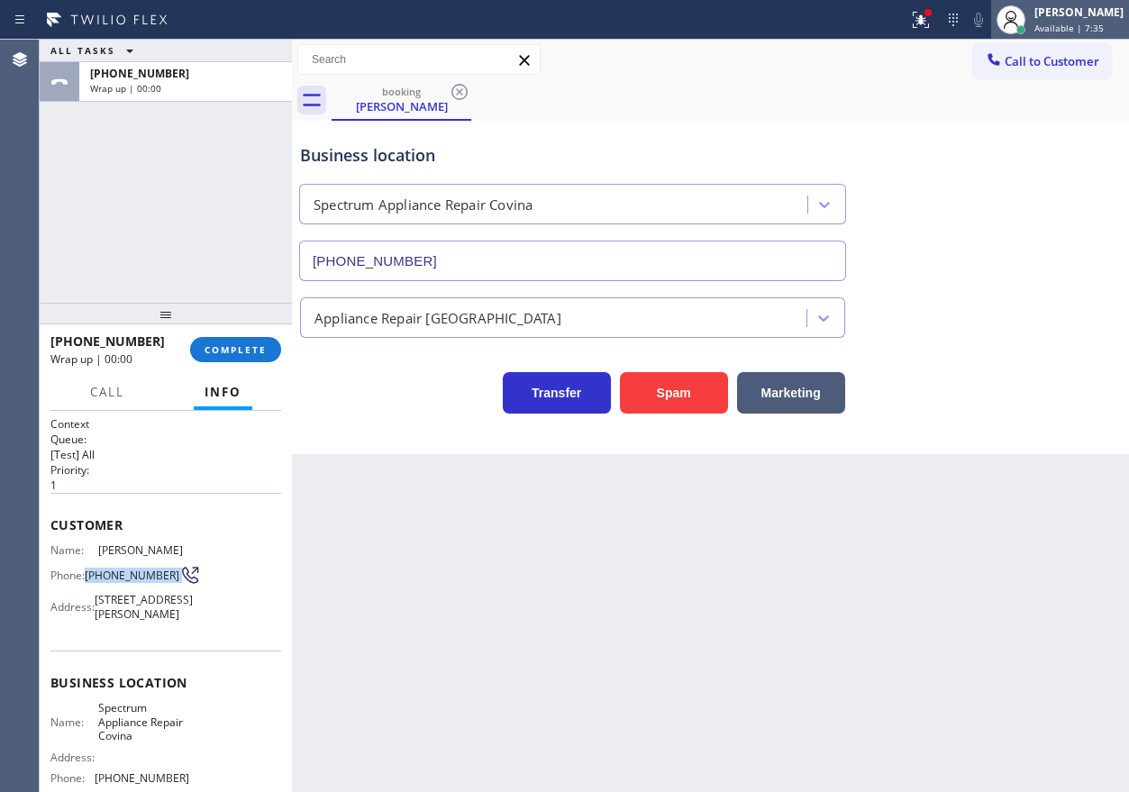
click at [1098, 17] on div "[PERSON_NAME]" at bounding box center [1078, 12] width 89 height 15
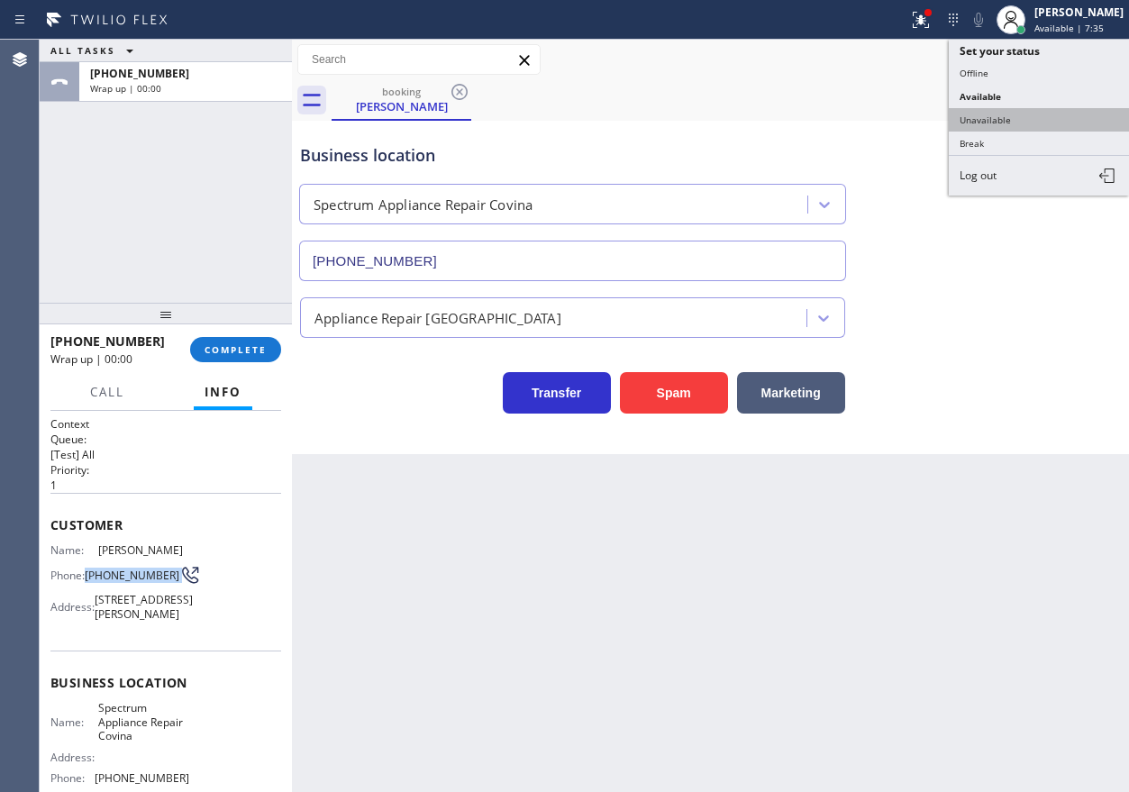
click at [1023, 125] on button "Unavailable" at bounding box center [1039, 119] width 180 height 23
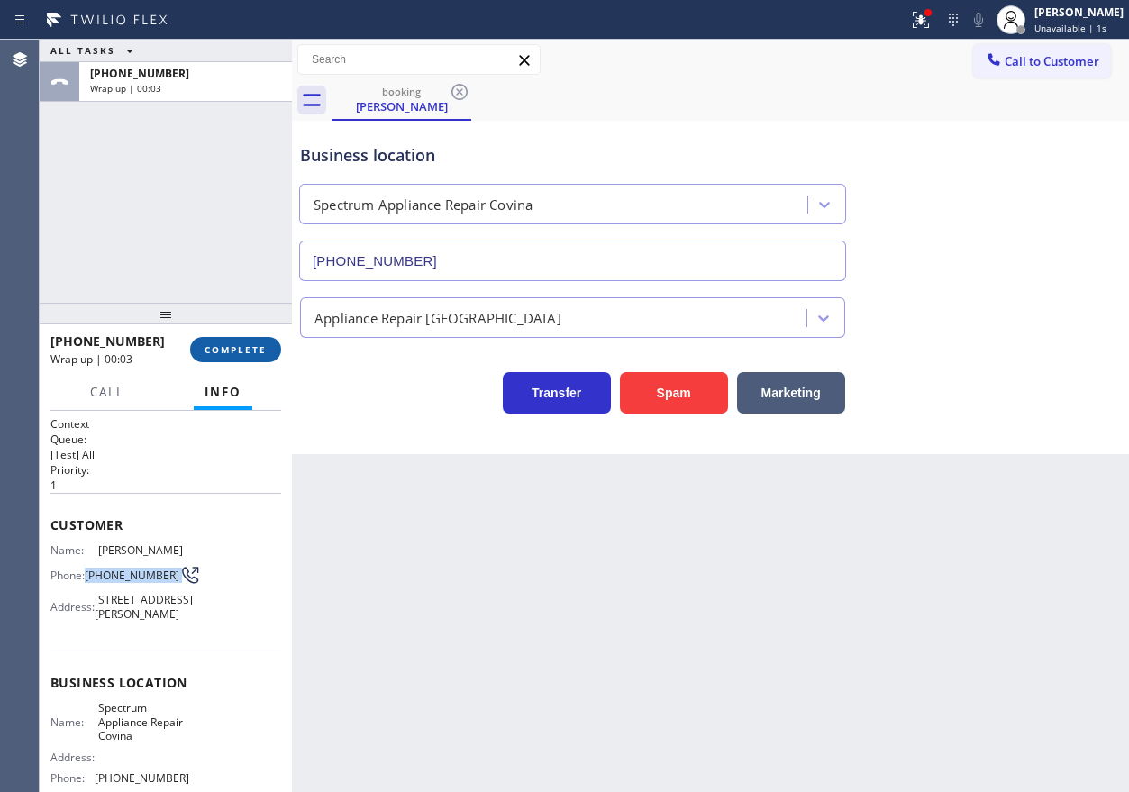
click at [250, 347] on span "COMPLETE" at bounding box center [235, 349] width 62 height 13
click at [459, 93] on icon at bounding box center [459, 92] width 16 height 16
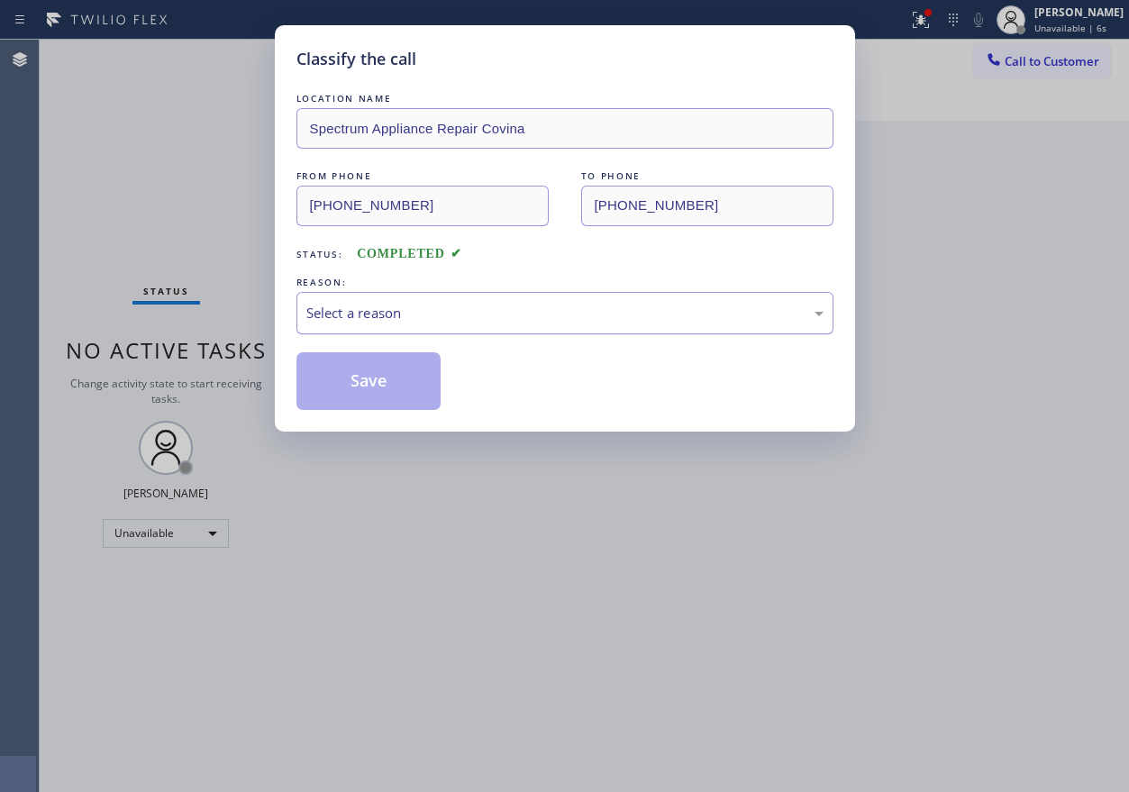
click at [470, 328] on div "Select a reason" at bounding box center [564, 313] width 537 height 42
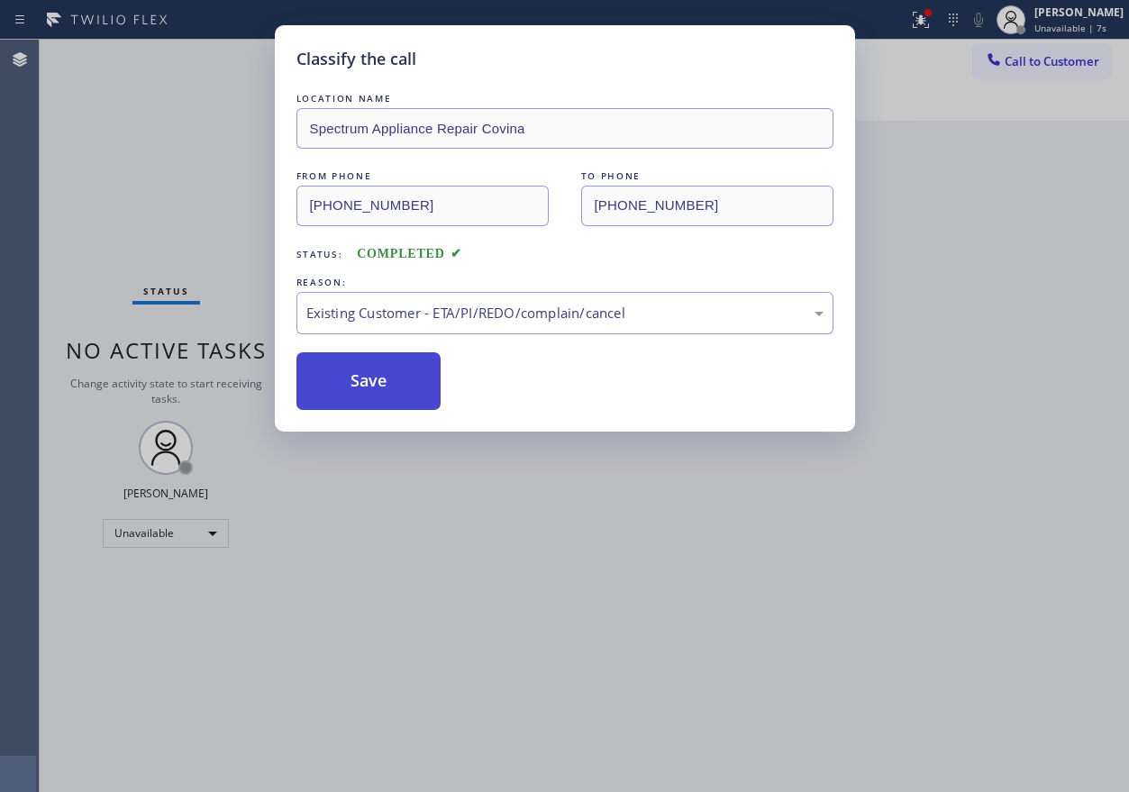
click at [368, 373] on button "Save" at bounding box center [368, 381] width 145 height 58
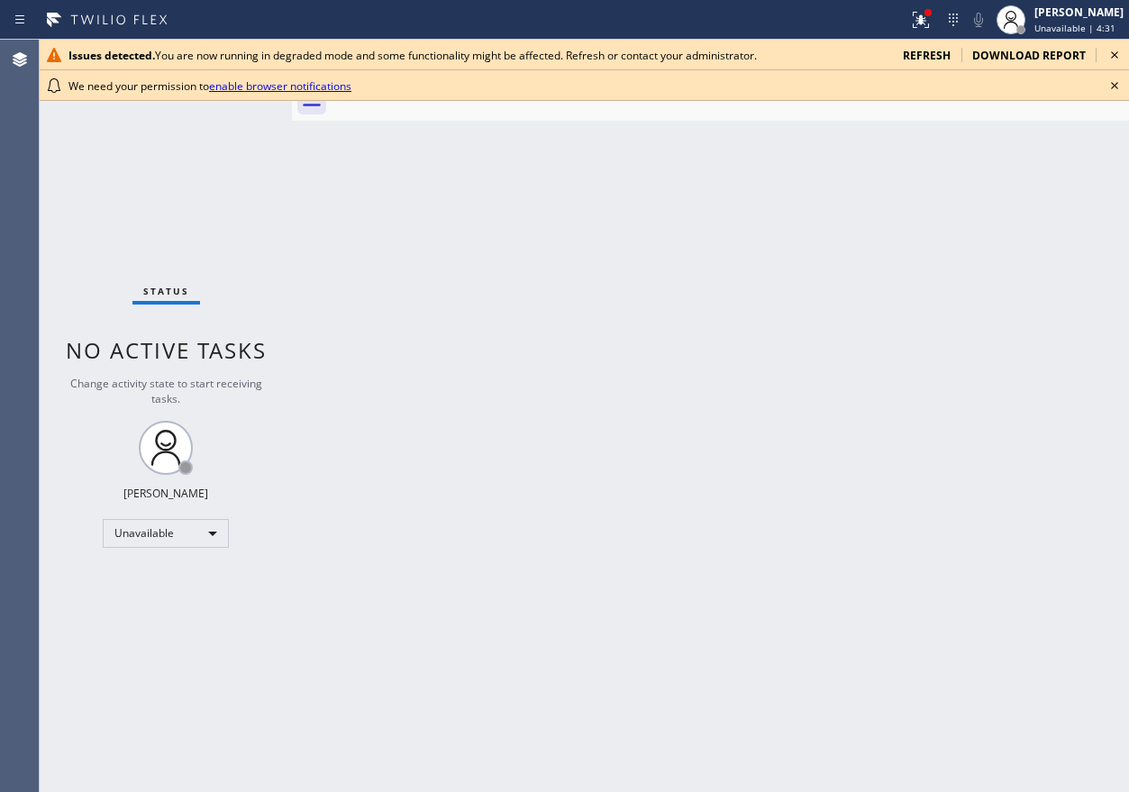
click at [1119, 91] on icon at bounding box center [1114, 86] width 22 height 22
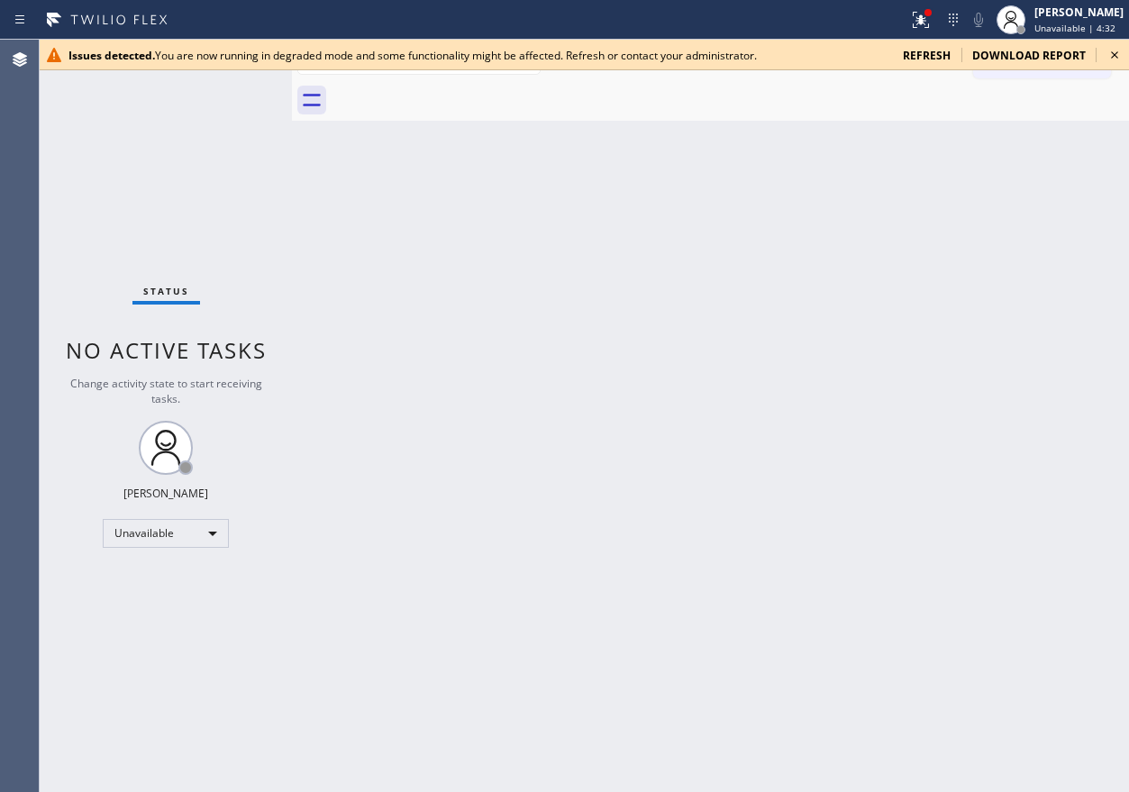
click at [1117, 54] on icon at bounding box center [1114, 55] width 22 height 22
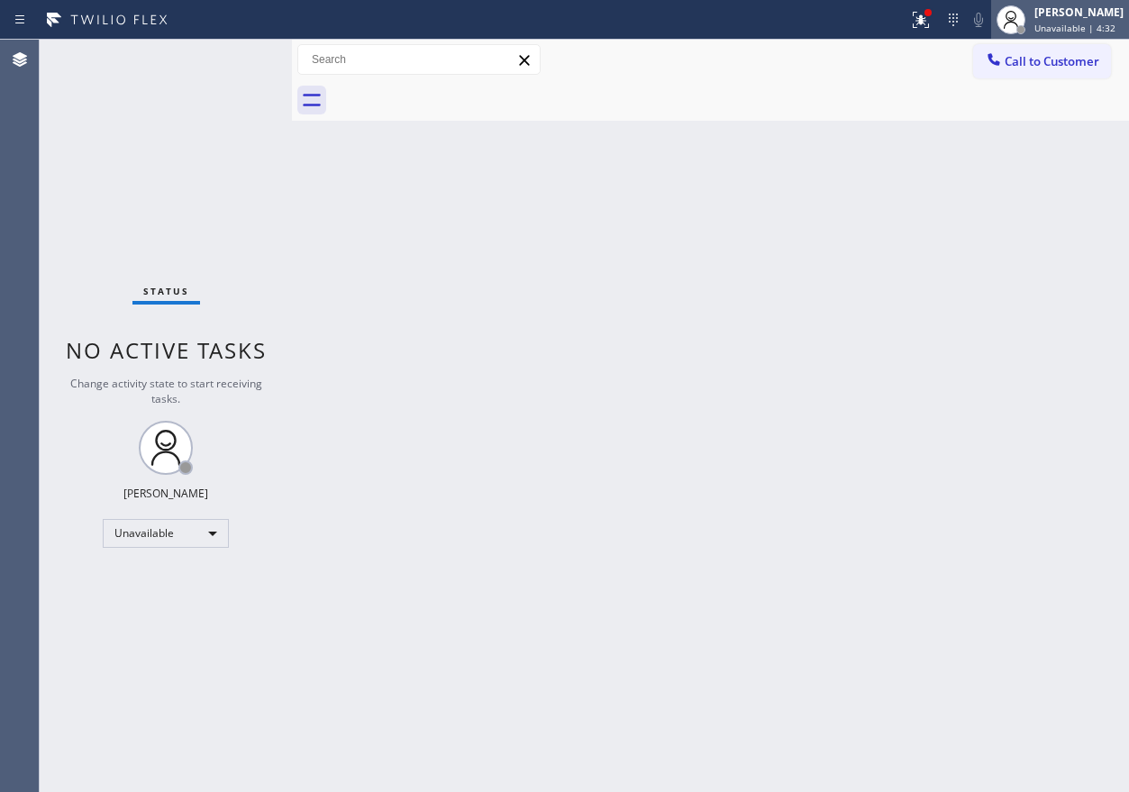
click at [1082, 11] on div "[PERSON_NAME]" at bounding box center [1078, 12] width 89 height 15
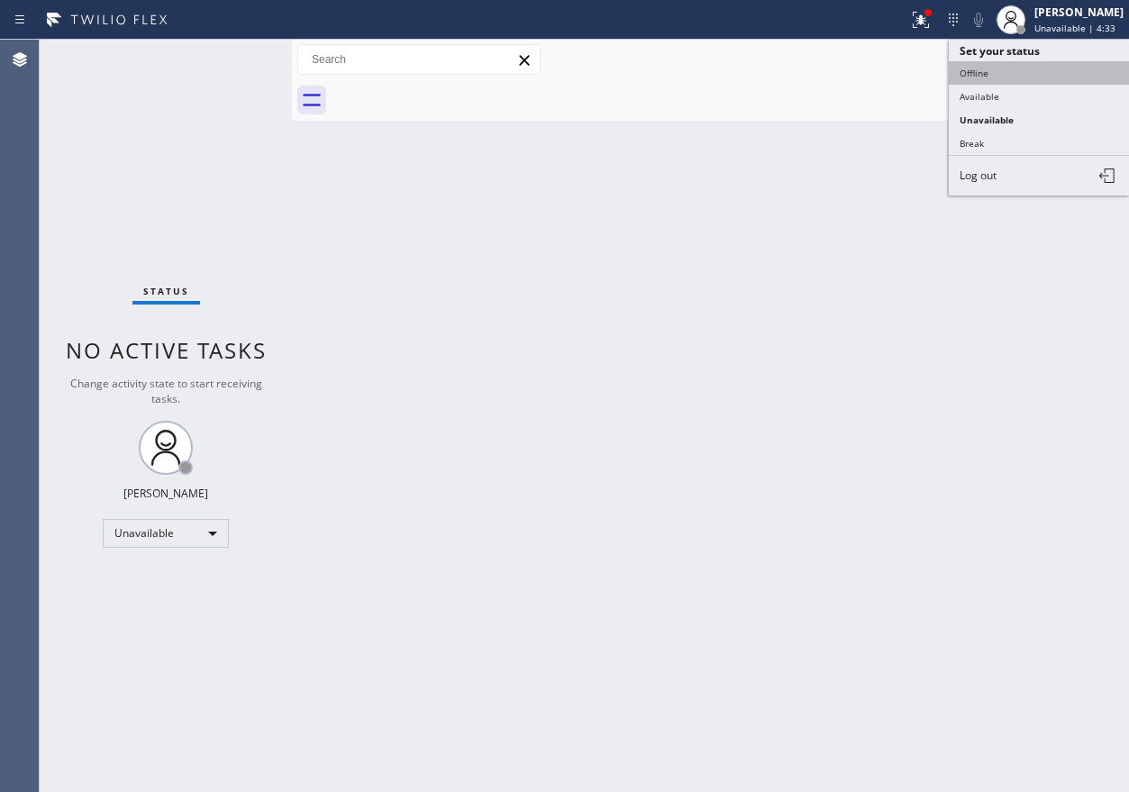
click at [1006, 83] on button "Offline" at bounding box center [1039, 72] width 180 height 23
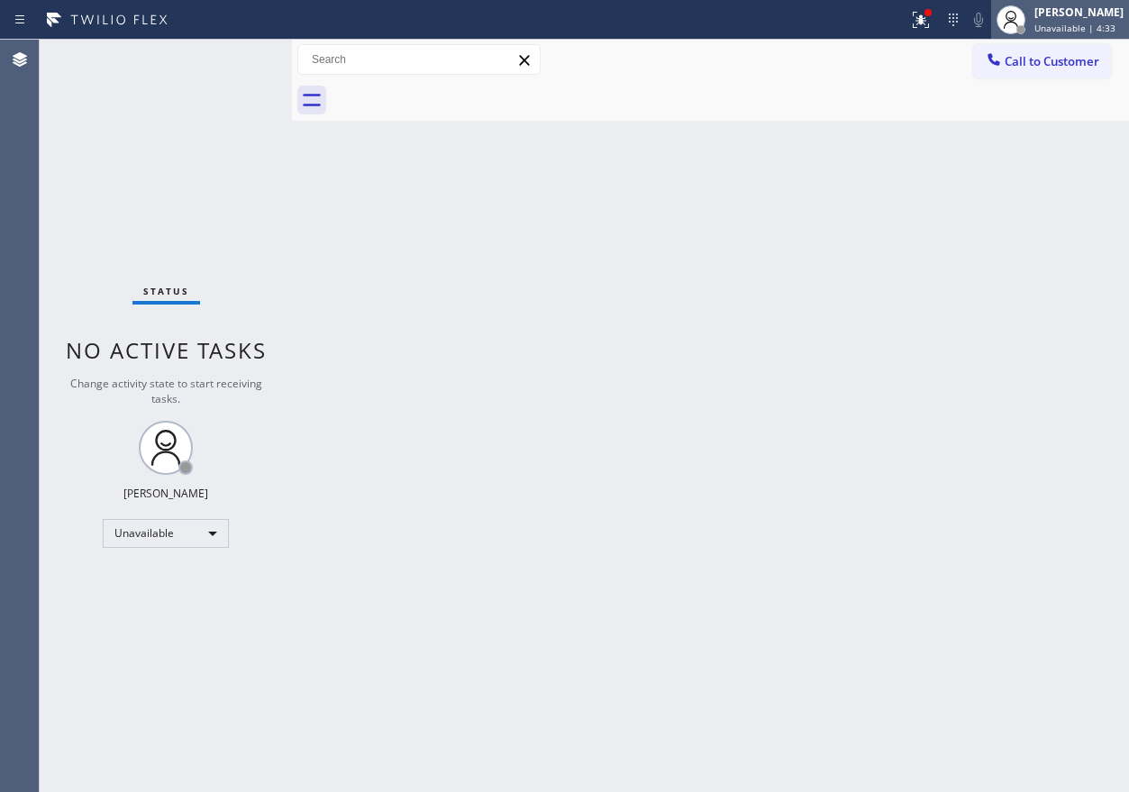
click at [1072, 18] on div "[PERSON_NAME]" at bounding box center [1078, 12] width 89 height 15
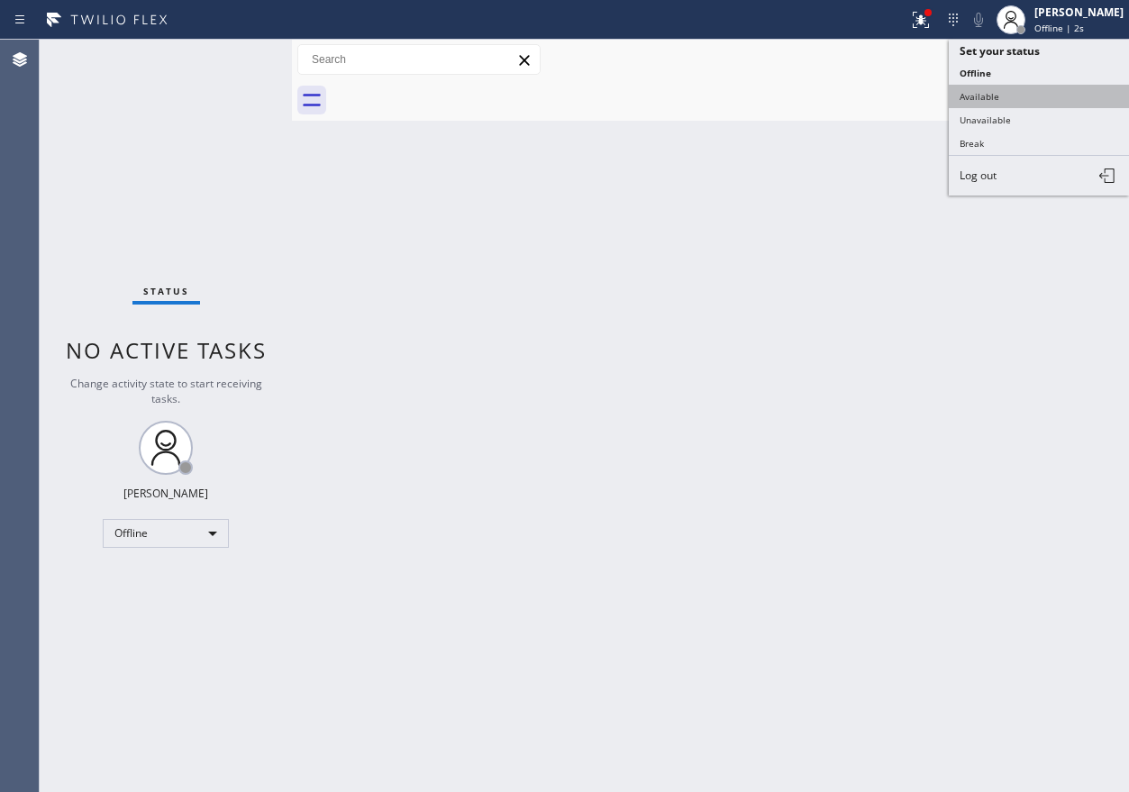
click at [1028, 93] on button "Available" at bounding box center [1039, 96] width 180 height 23
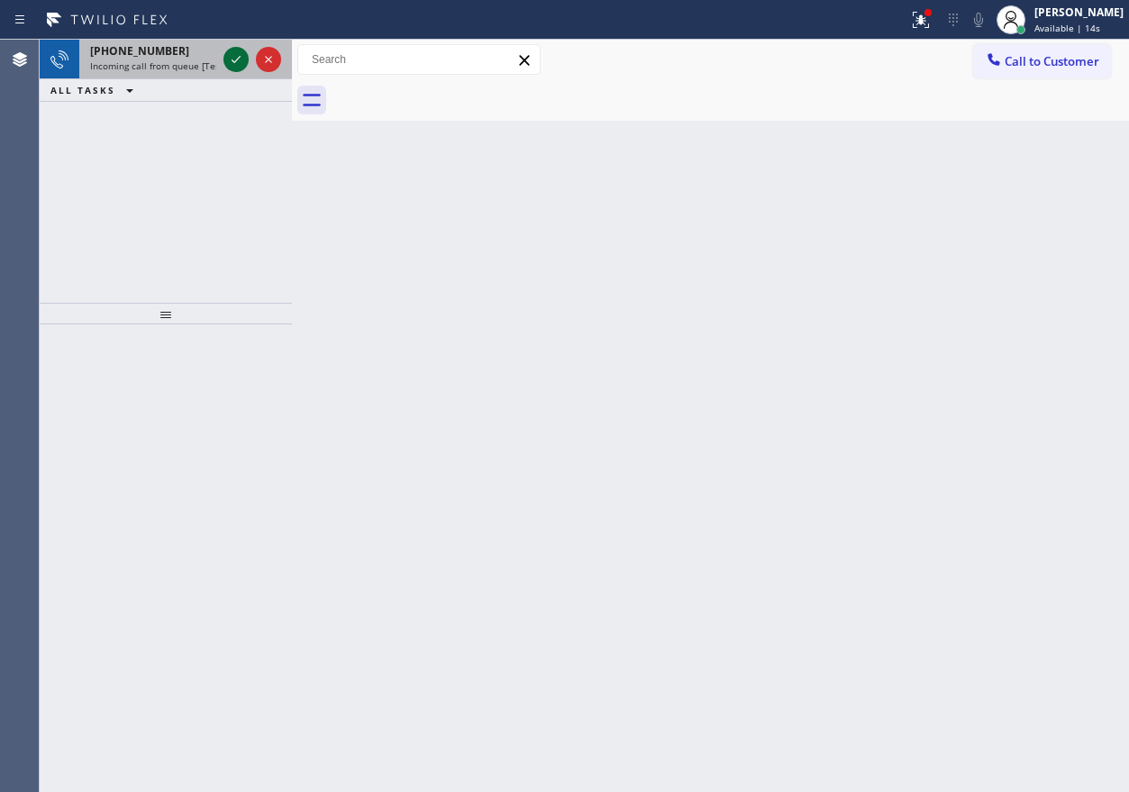
click at [233, 58] on icon at bounding box center [236, 60] width 22 height 22
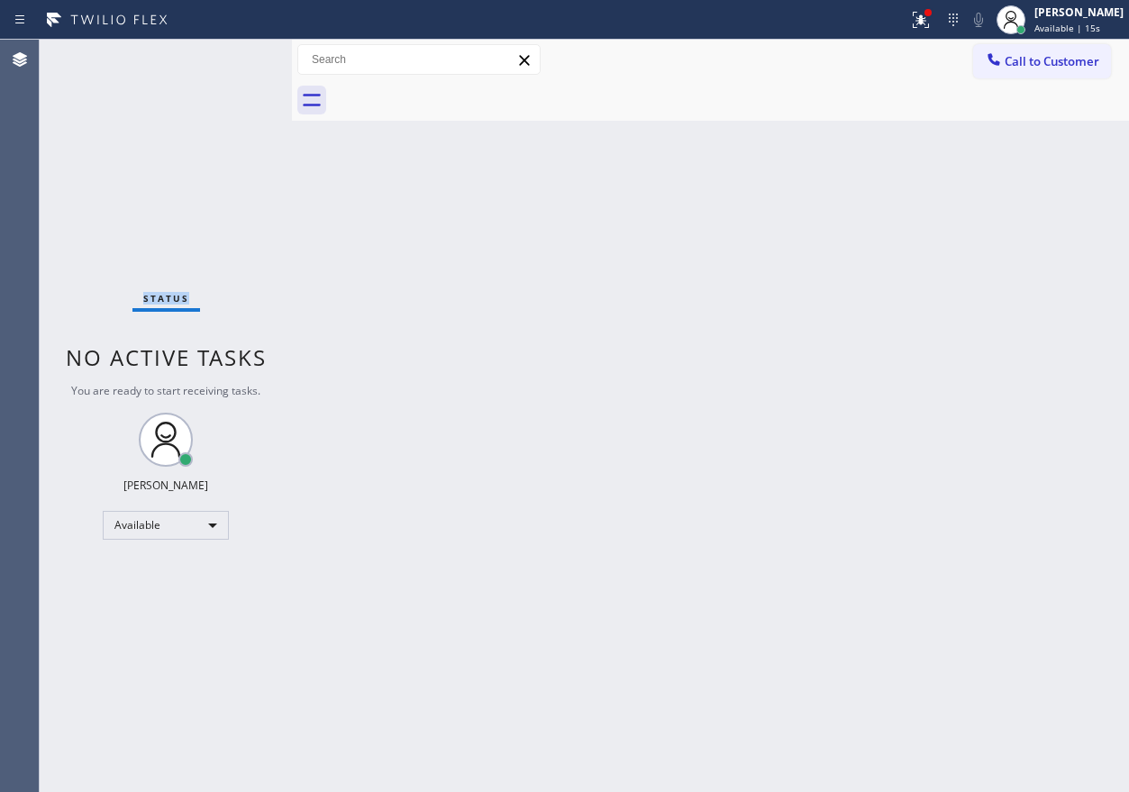
click at [233, 58] on div "Status No active tasks You are ready to start receiving tasks. [PERSON_NAME] Av…" at bounding box center [166, 416] width 252 height 752
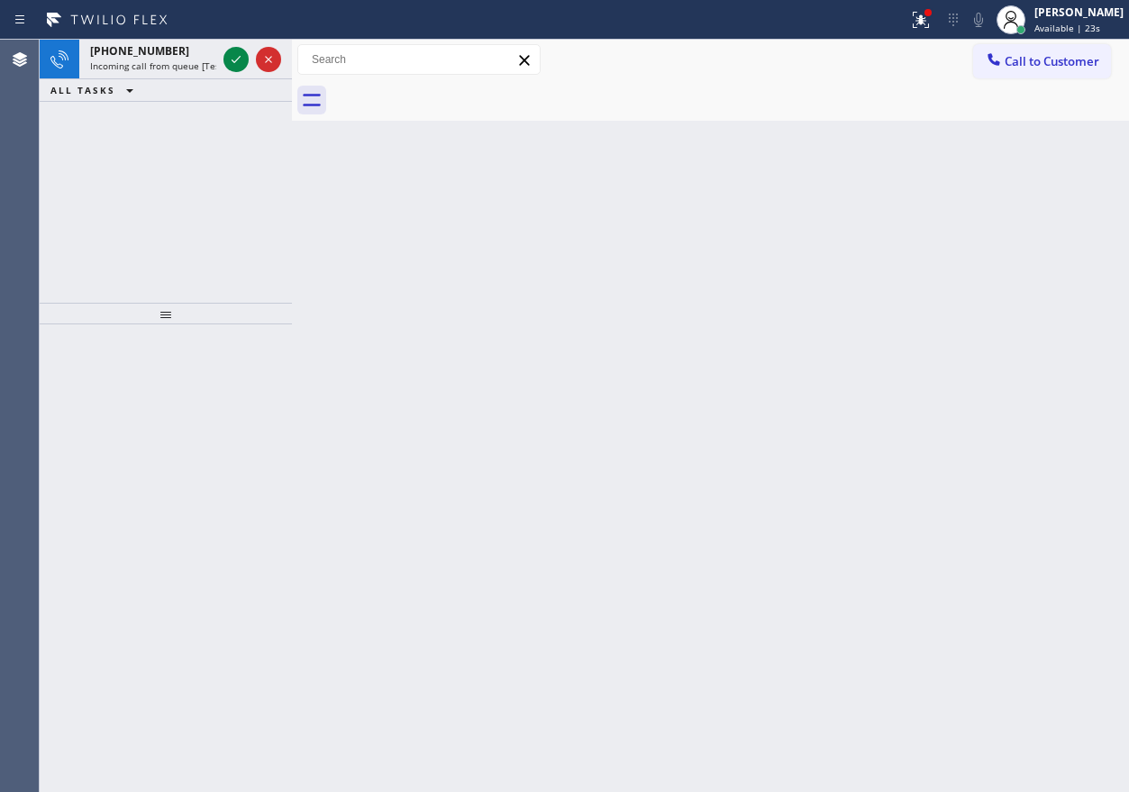
click at [309, 202] on div "Back to Dashboard Change Sender ID Customers Technicians Select a contact Outbo…" at bounding box center [710, 416] width 837 height 752
click at [232, 57] on icon at bounding box center [236, 60] width 22 height 22
click at [232, 56] on icon at bounding box center [236, 60] width 22 height 22
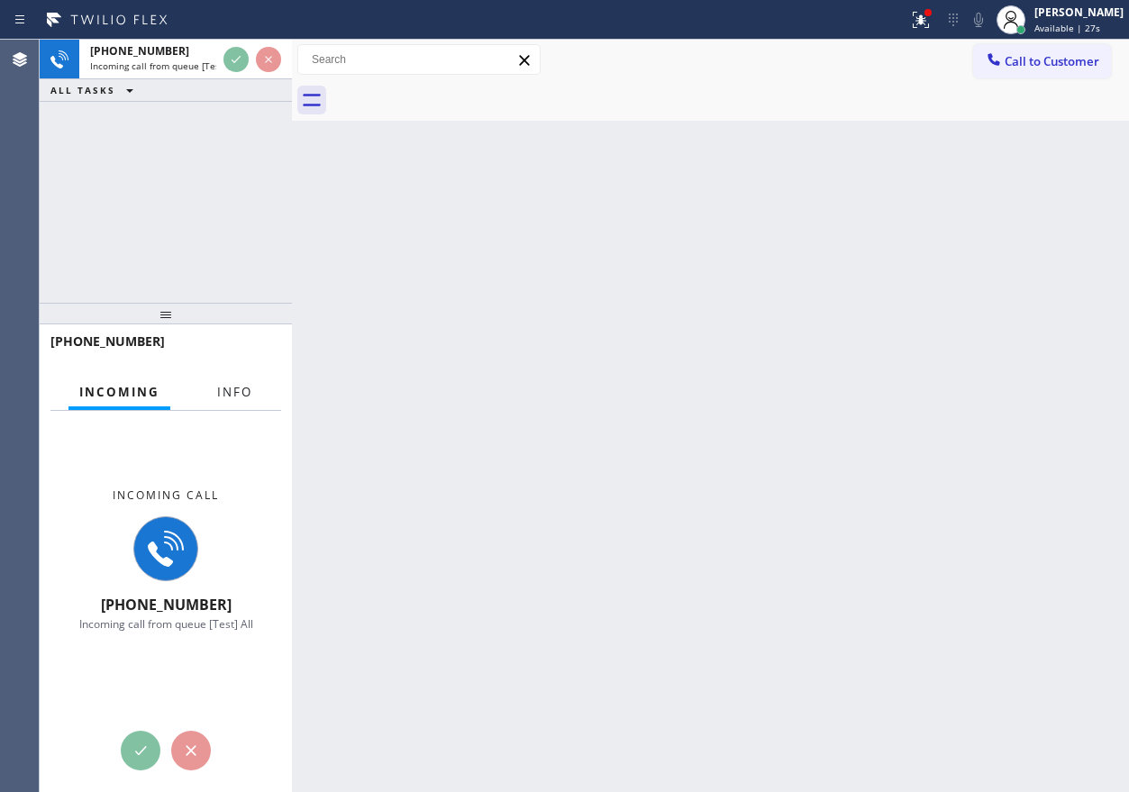
click at [225, 393] on span "Info" at bounding box center [234, 392] width 35 height 16
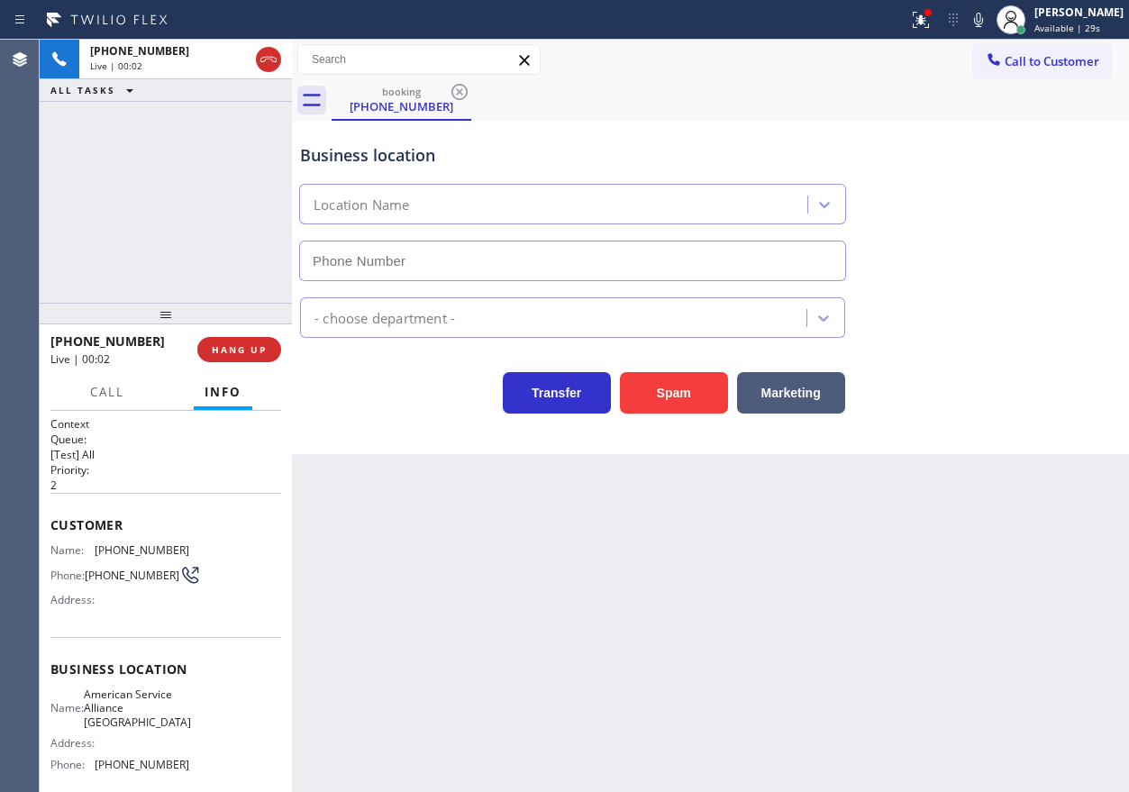
type input "[PHONE_NUMBER]"
click at [239, 350] on span "HANG UP" at bounding box center [239, 349] width 55 height 13
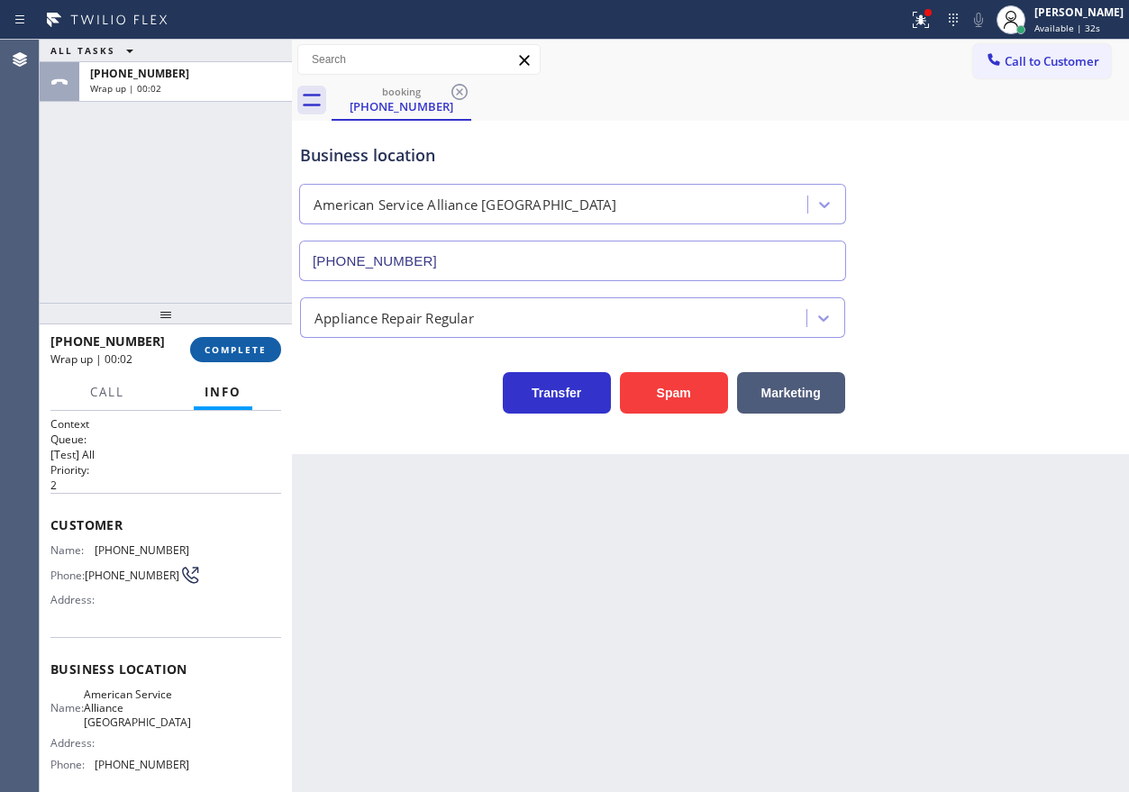
click at [239, 350] on span "COMPLETE" at bounding box center [235, 349] width 62 height 13
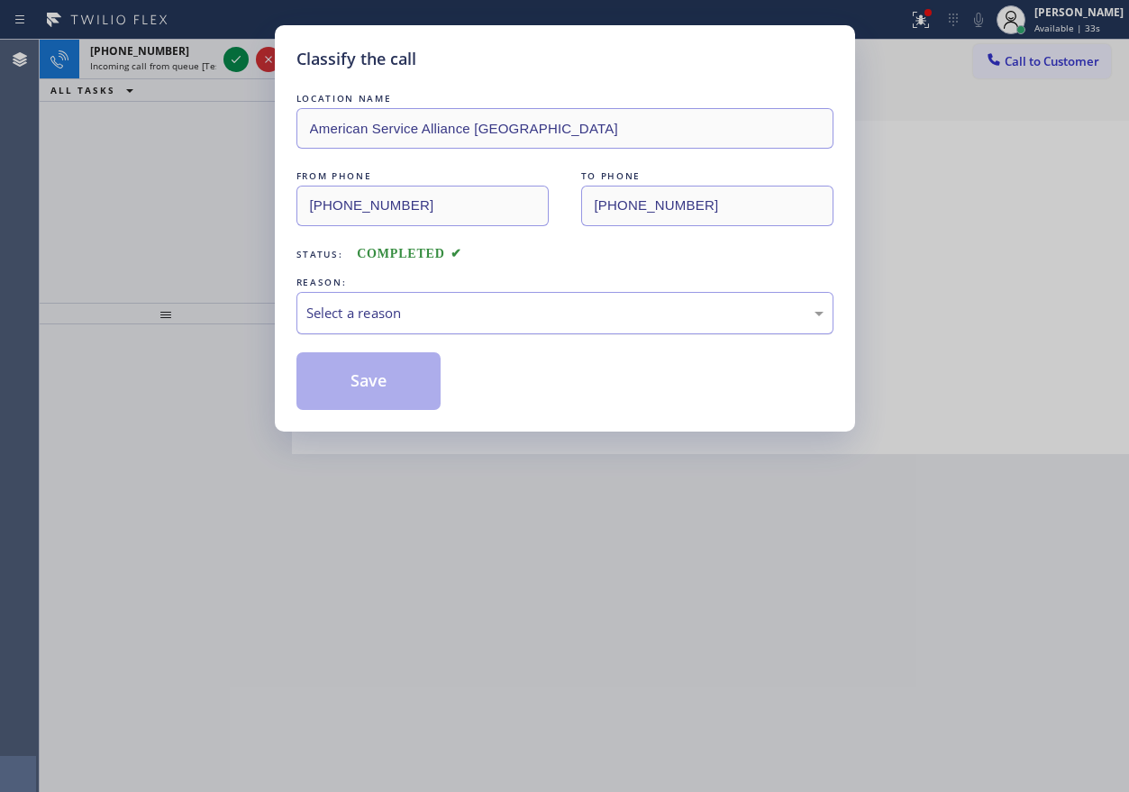
click at [462, 317] on div "Select a reason" at bounding box center [564, 313] width 517 height 21
click at [371, 396] on button "Save" at bounding box center [368, 381] width 145 height 58
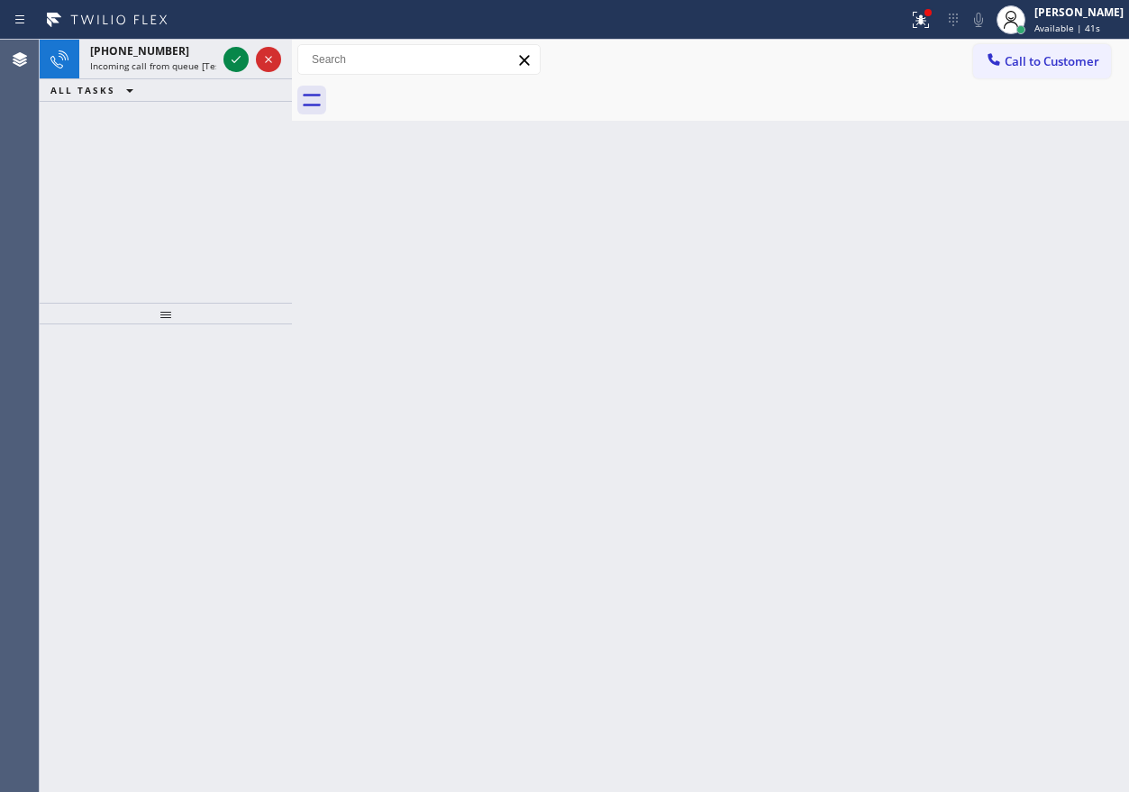
click at [645, 377] on div "Back to Dashboard Change Sender ID Customers Technicians Select a contact Outbo…" at bounding box center [710, 416] width 837 height 752
click at [230, 61] on icon at bounding box center [236, 60] width 22 height 22
click at [242, 59] on icon at bounding box center [236, 60] width 22 height 22
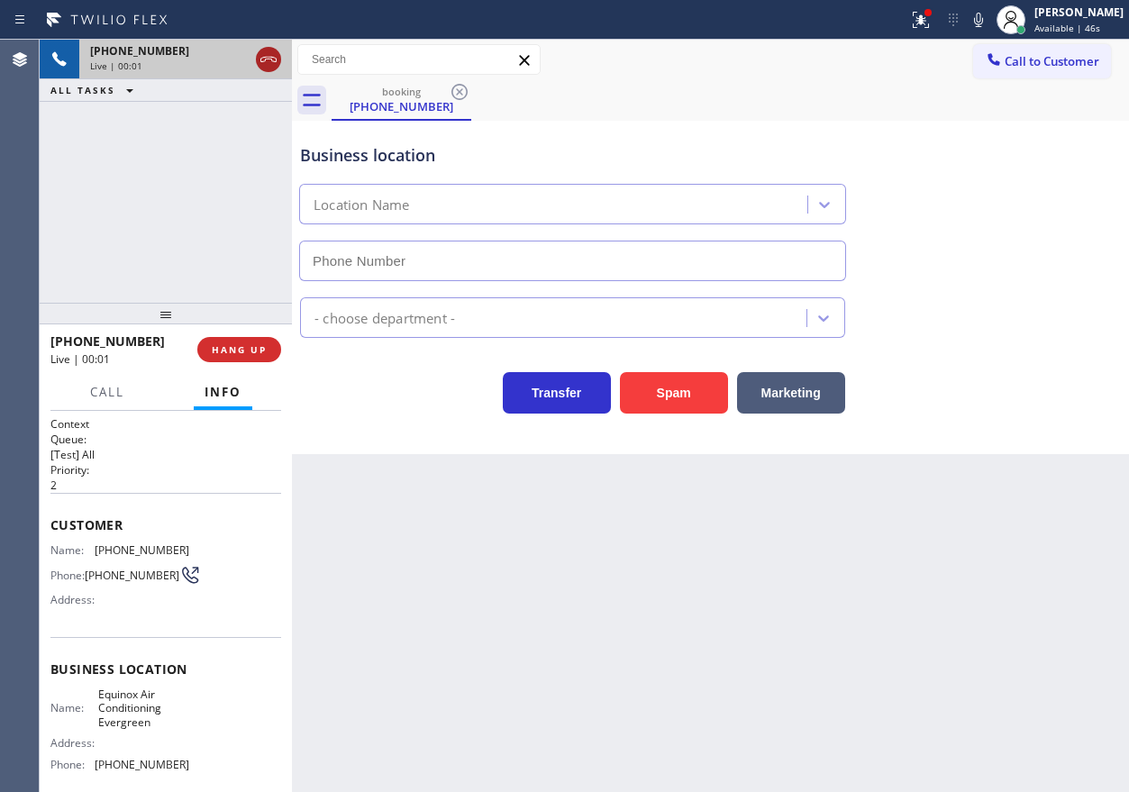
type input "[PHONE_NUMBER]"
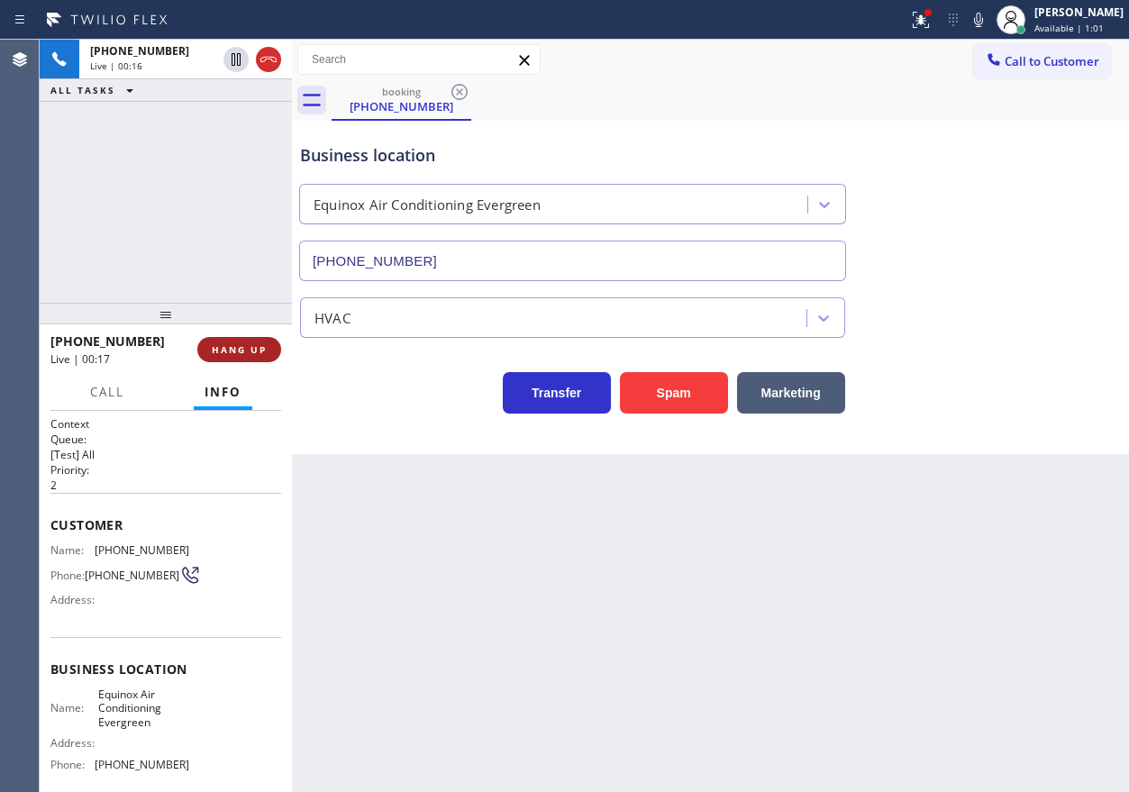
click at [244, 344] on span "HANG UP" at bounding box center [239, 349] width 55 height 13
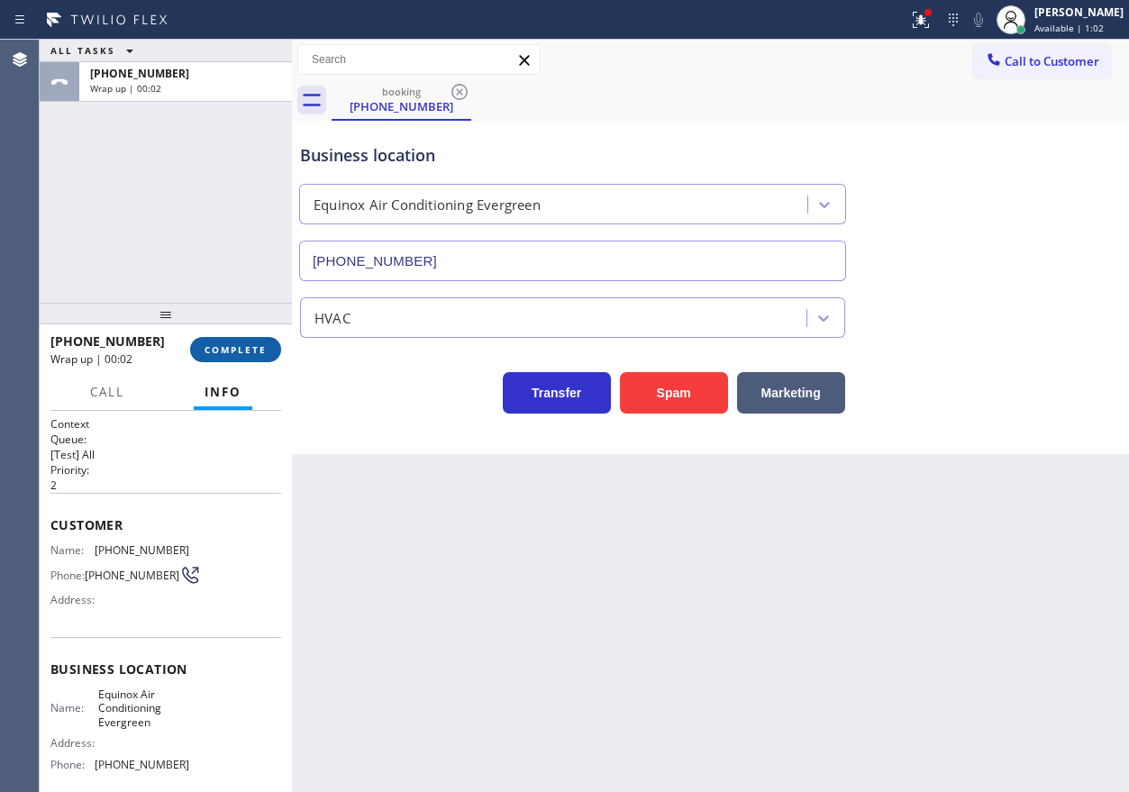
click at [244, 344] on span "COMPLETE" at bounding box center [235, 349] width 62 height 13
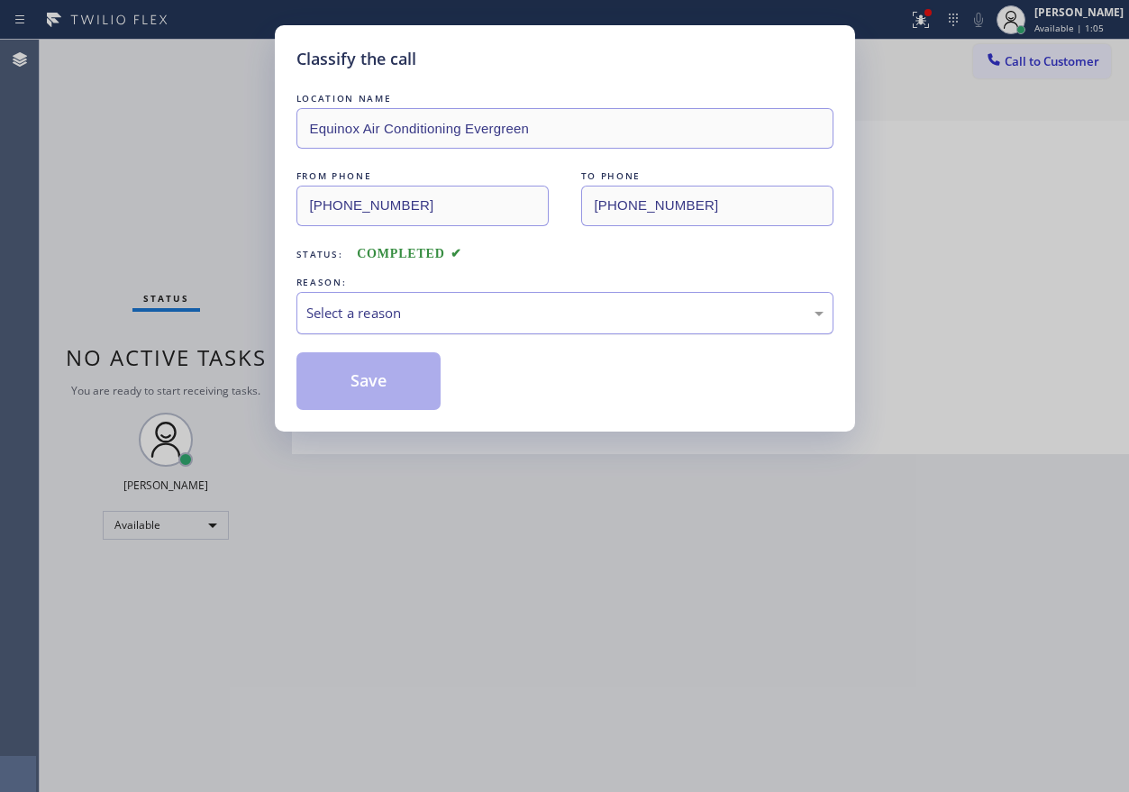
click at [411, 317] on div "Select a reason" at bounding box center [564, 313] width 517 height 21
click at [367, 360] on button "Save" at bounding box center [368, 381] width 145 height 58
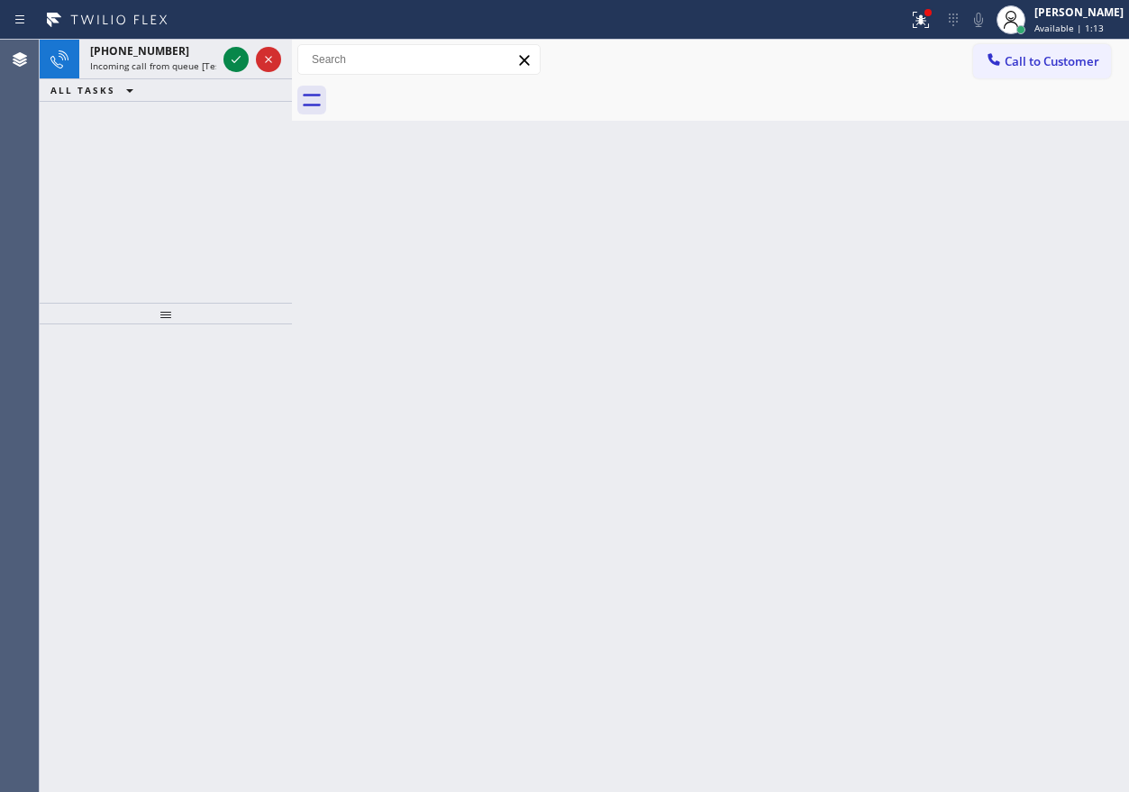
click at [231, 63] on icon at bounding box center [236, 60] width 22 height 22
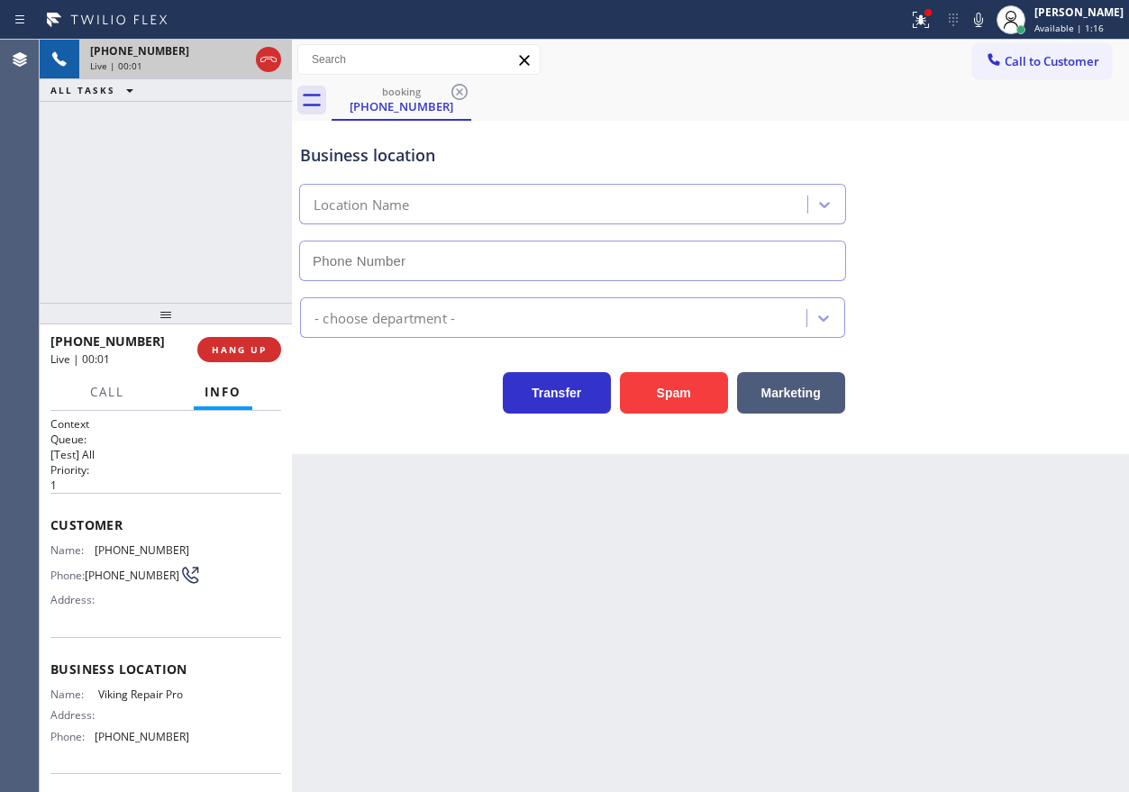
type input "[PHONE_NUMBER]"
click at [245, 351] on span "HANG UP" at bounding box center [239, 349] width 55 height 13
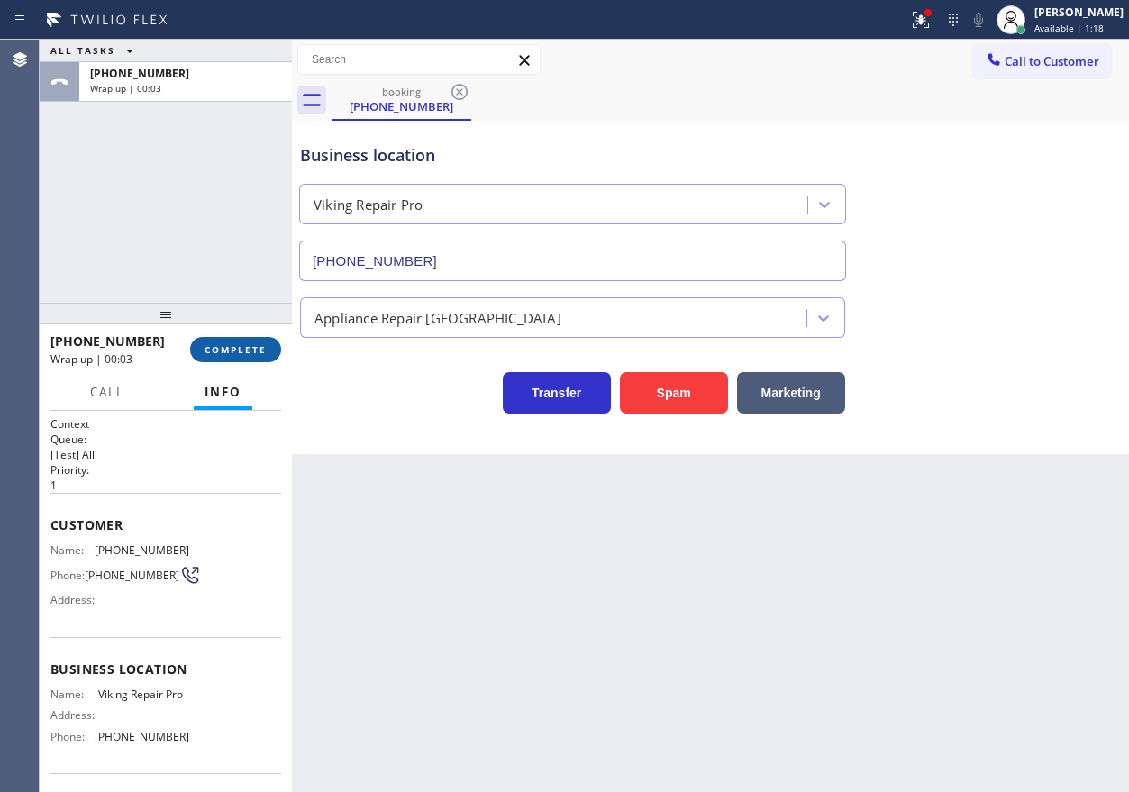
click at [245, 350] on span "COMPLETE" at bounding box center [235, 349] width 62 height 13
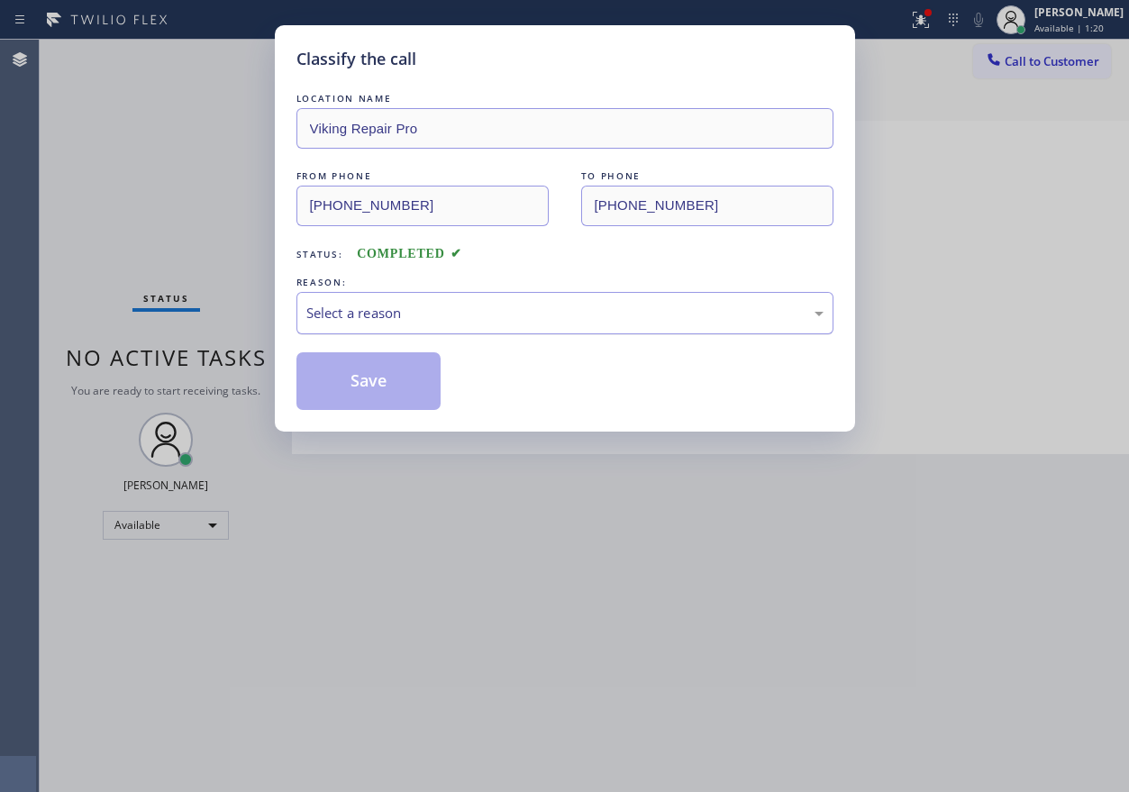
click at [443, 325] on div "Select a reason" at bounding box center [564, 313] width 537 height 42
click at [381, 383] on button "Save" at bounding box center [368, 381] width 145 height 58
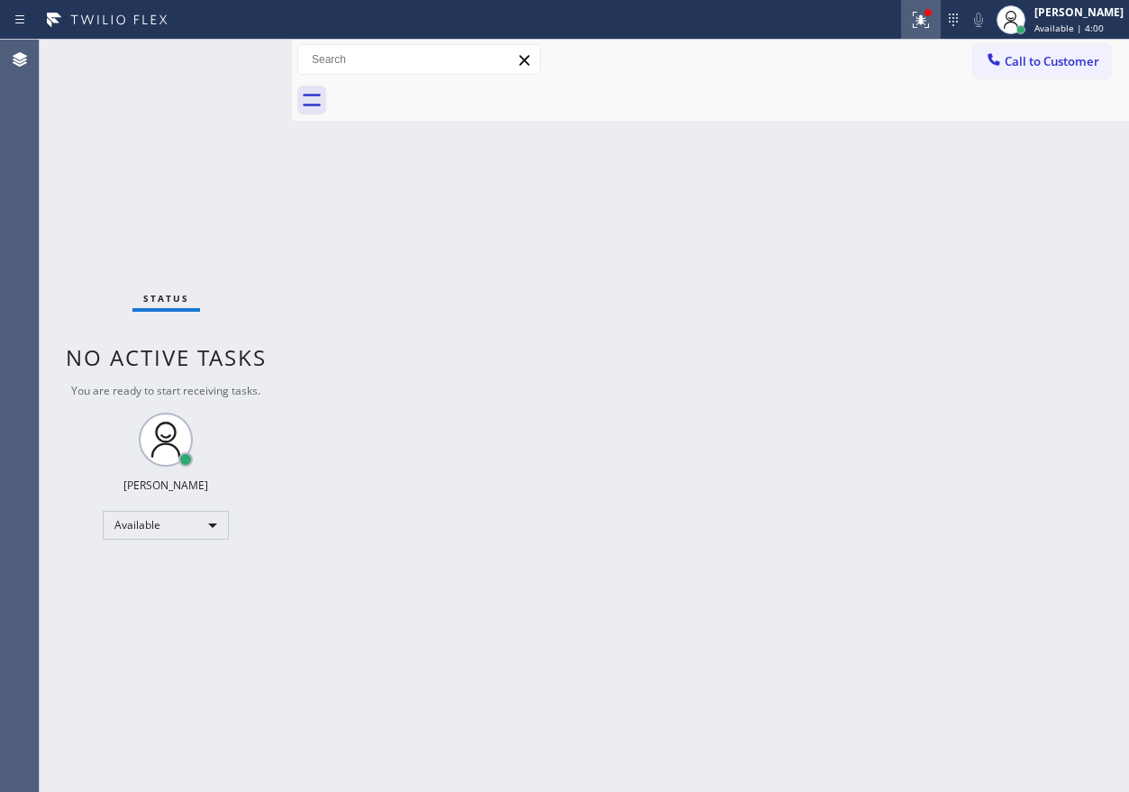
click at [931, 22] on icon at bounding box center [921, 20] width 22 height 22
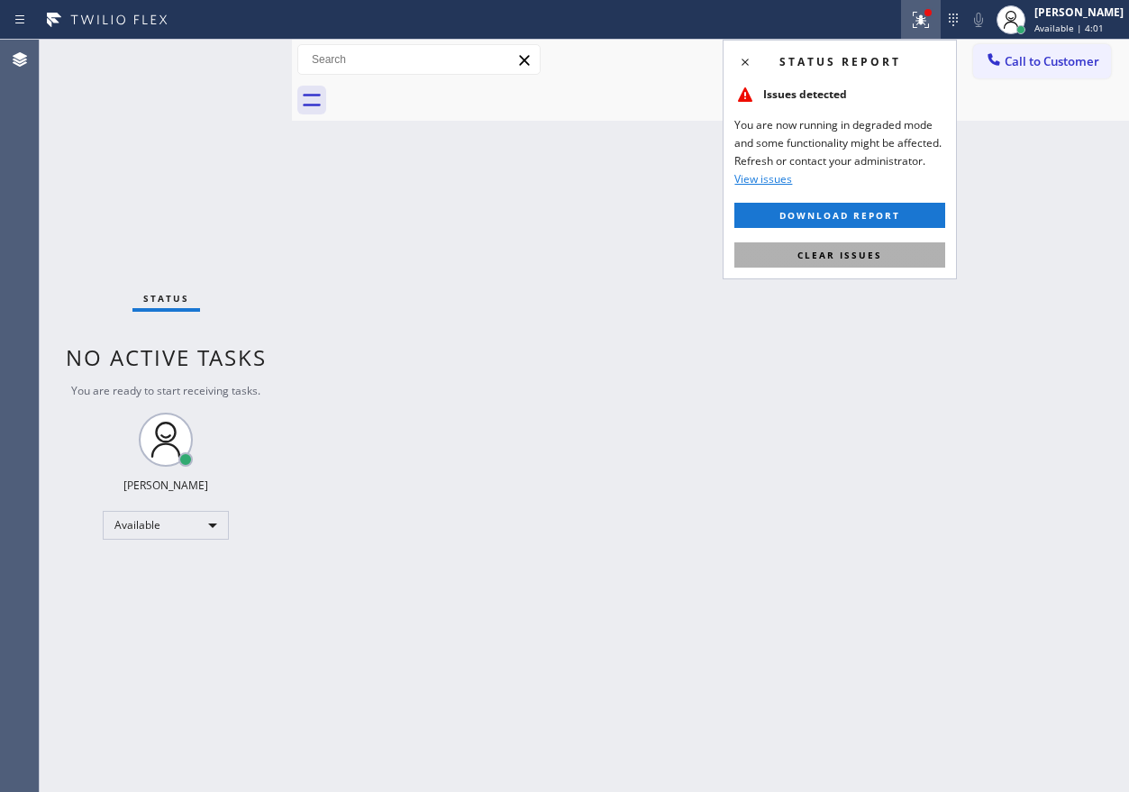
click at [847, 244] on button "Clear issues" at bounding box center [839, 254] width 211 height 25
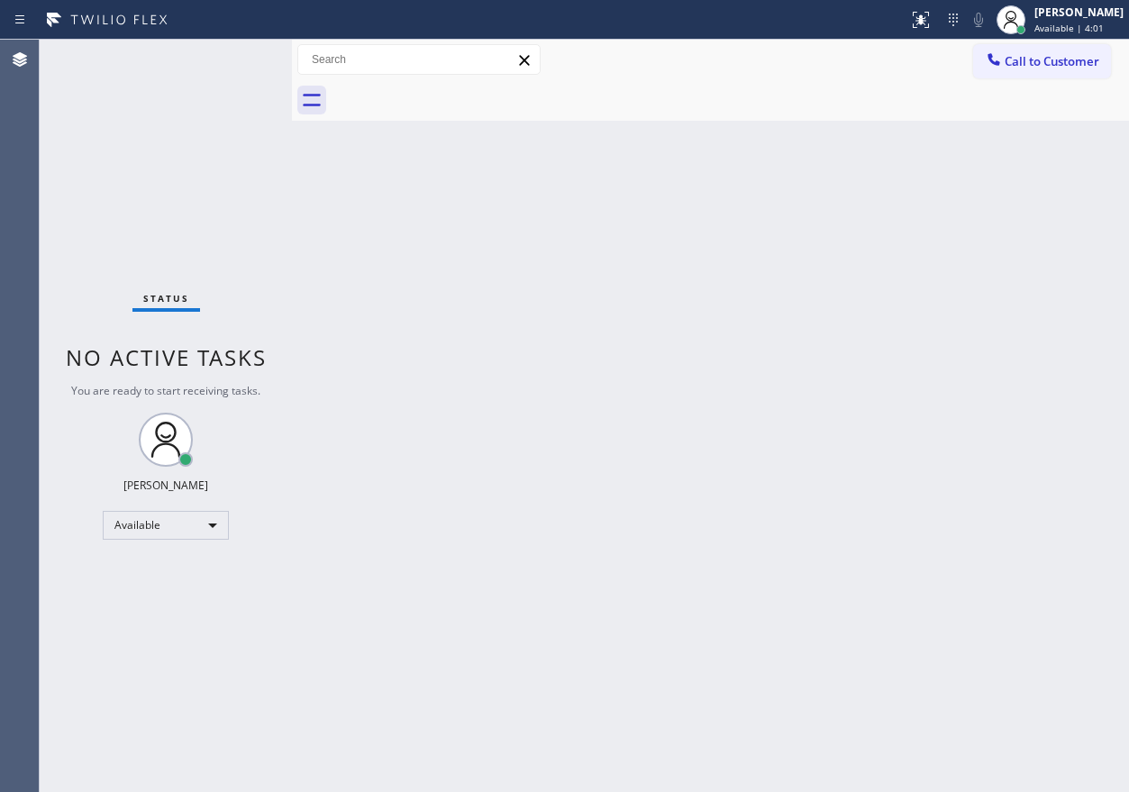
click at [647, 296] on div "Back to Dashboard Change Sender ID Customers Technicians Select a contact Outbo…" at bounding box center [710, 416] width 837 height 752
click at [952, 427] on div "Back to Dashboard Change Sender ID Customers Technicians Select a contact Outbo…" at bounding box center [710, 416] width 837 height 752
click at [940, 385] on div "Back to Dashboard Change Sender ID Customers Technicians Select a contact Outbo…" at bounding box center [710, 416] width 837 height 752
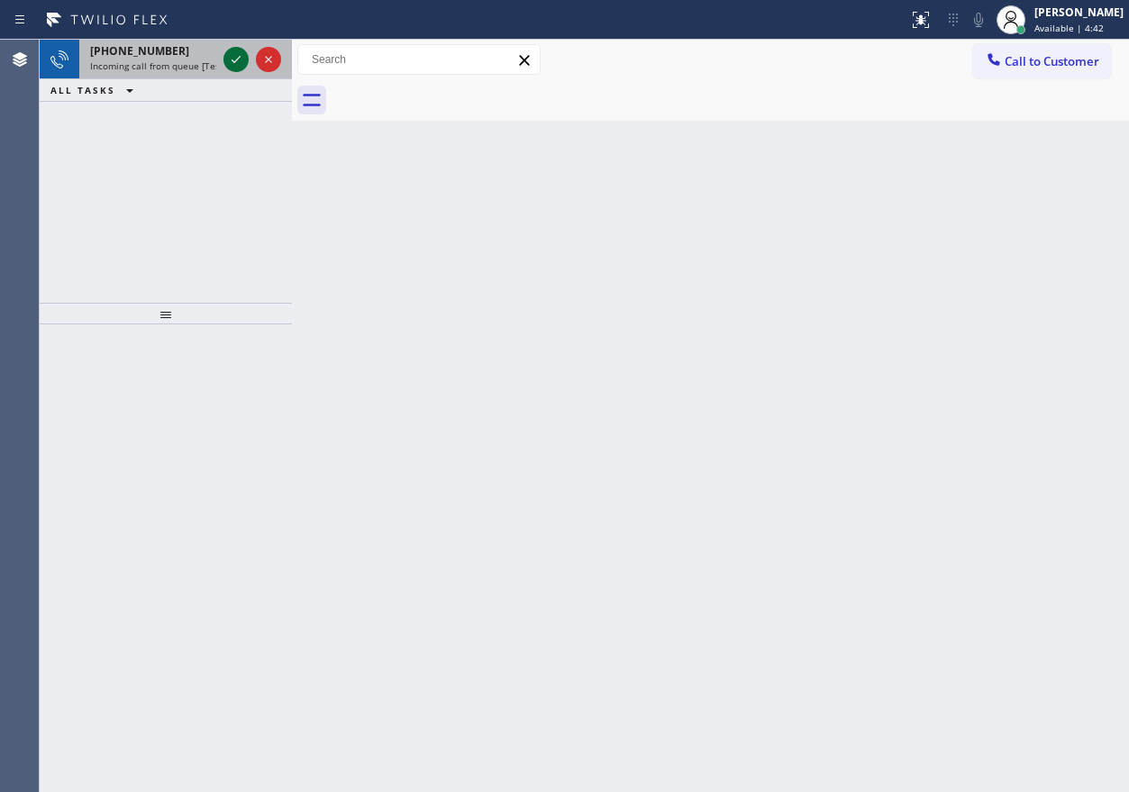
click at [237, 52] on icon at bounding box center [236, 60] width 22 height 22
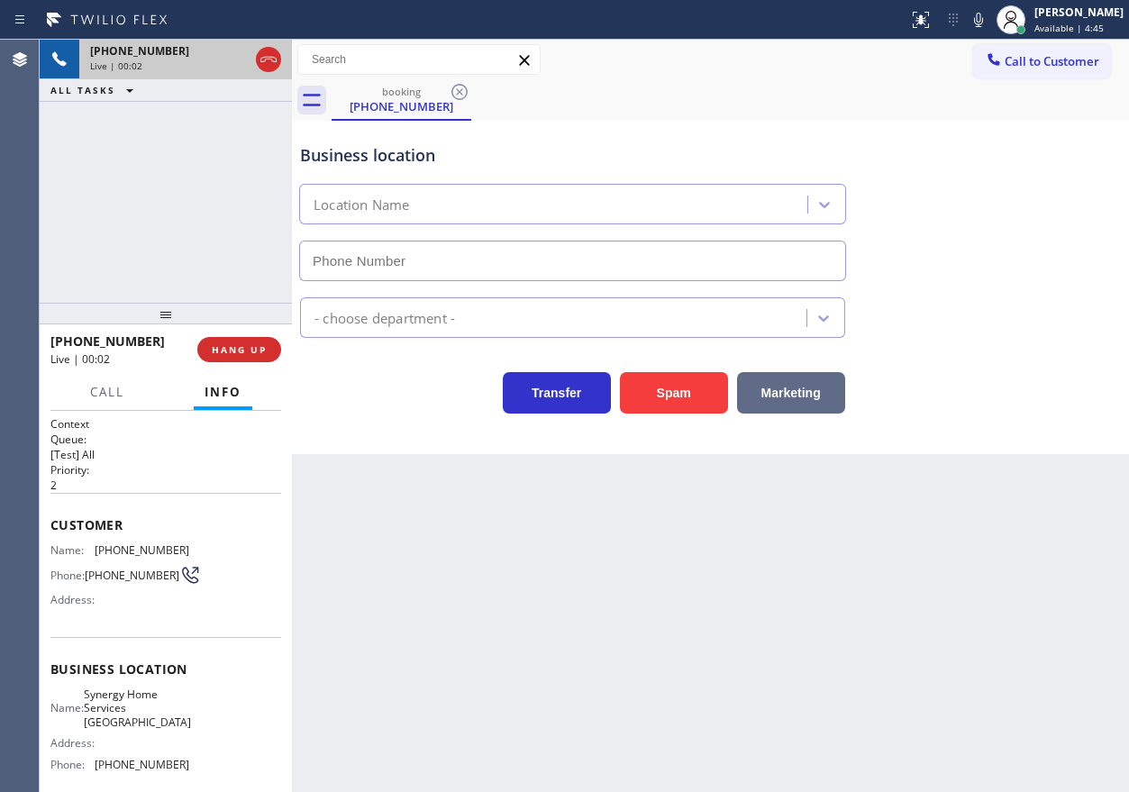
type input "[PHONE_NUMBER]"
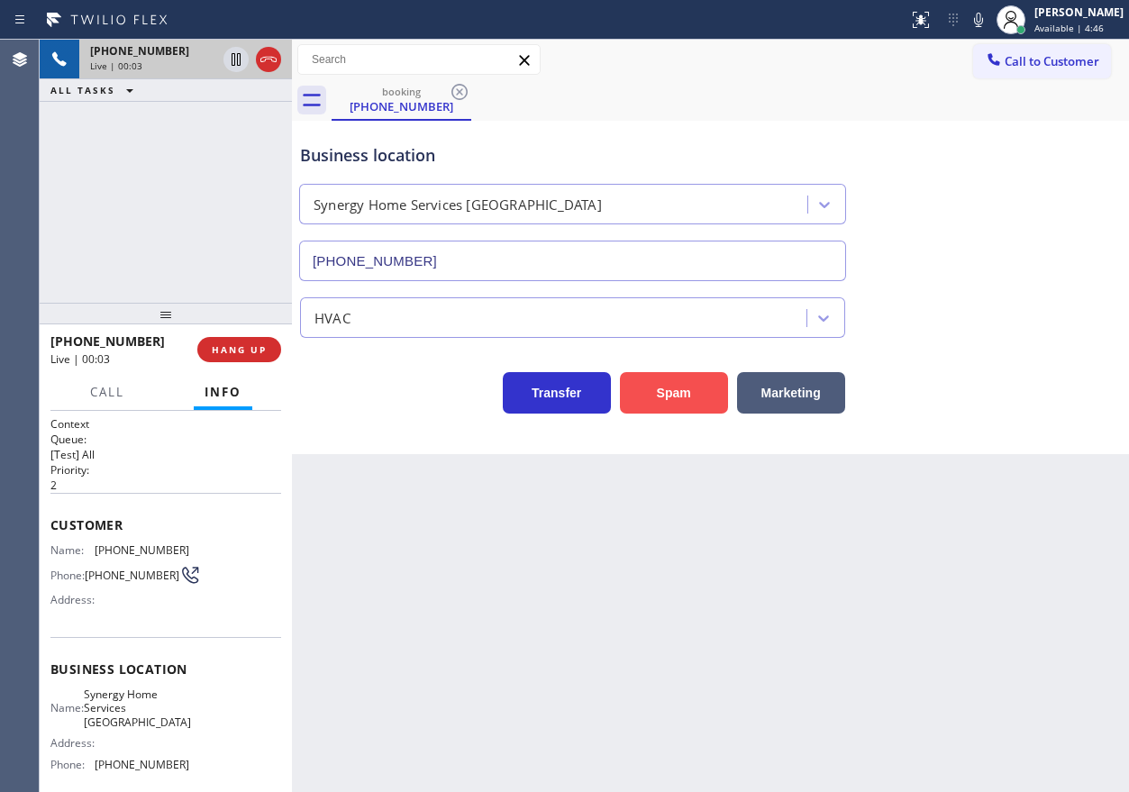
click at [675, 402] on button "Spam" at bounding box center [674, 392] width 108 height 41
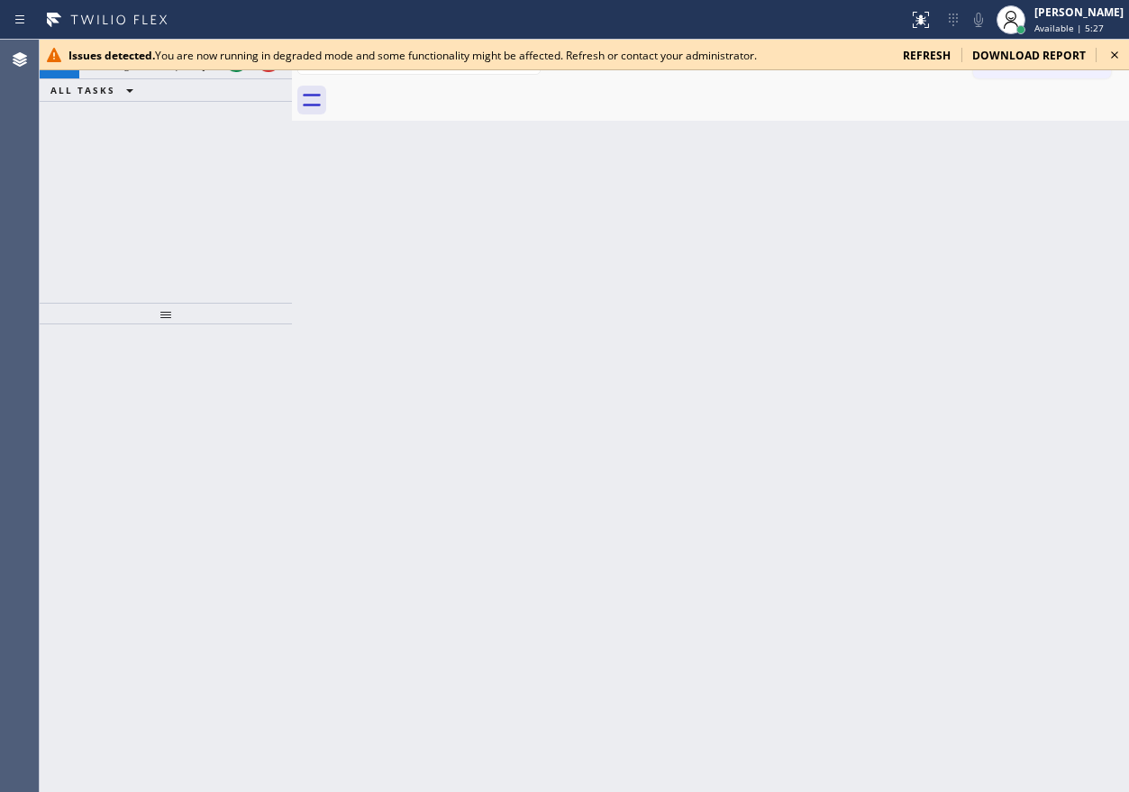
click at [1109, 52] on icon at bounding box center [1114, 55] width 22 height 22
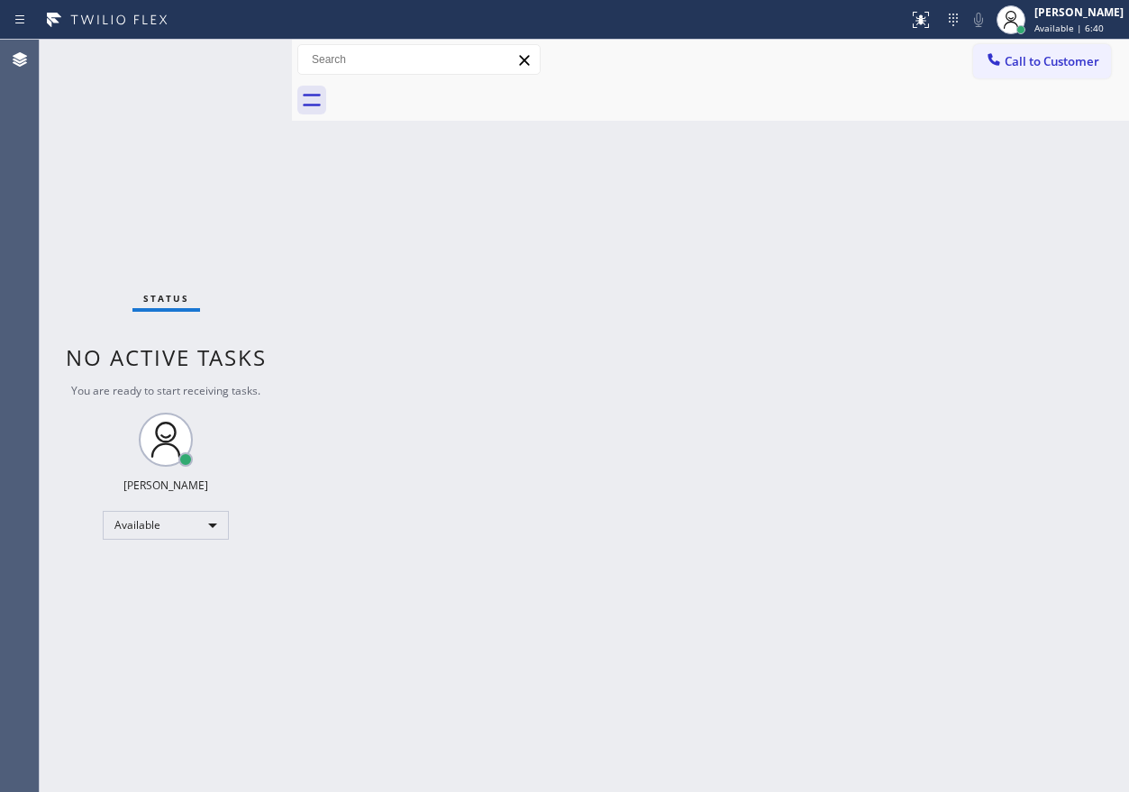
drag, startPoint x: 995, startPoint y: 362, endPoint x: 776, endPoint y: 308, distance: 226.3
click at [995, 362] on div "Back to Dashboard Change Sender ID Customers Technicians Select a contact Outbo…" at bounding box center [710, 416] width 837 height 752
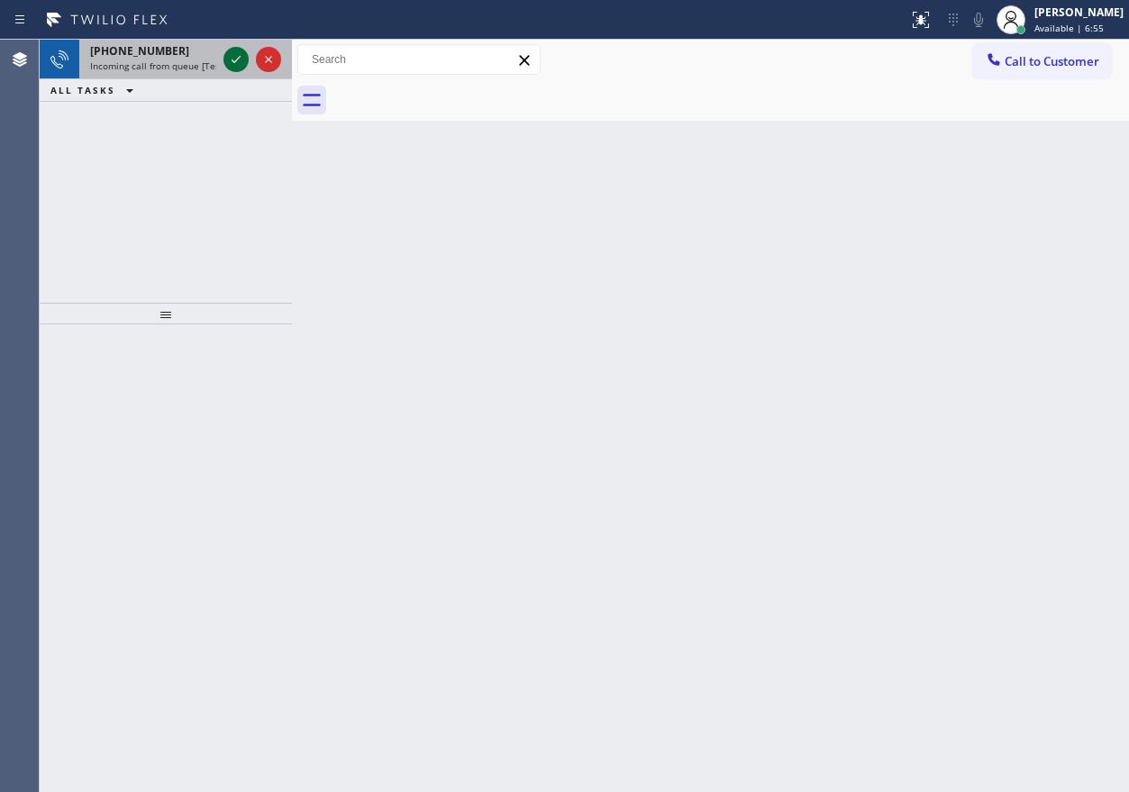
click at [236, 59] on icon at bounding box center [236, 60] width 22 height 22
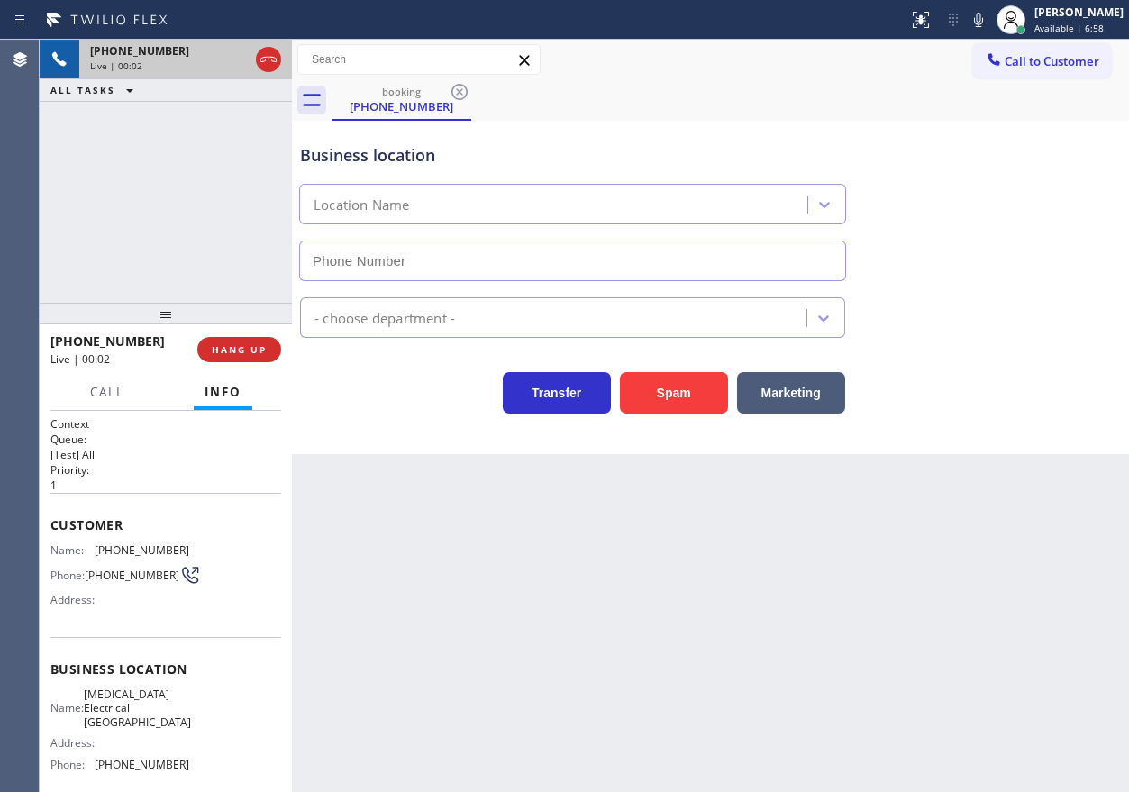
type input "[PHONE_NUMBER]"
click at [250, 350] on span "HANG UP" at bounding box center [239, 349] width 55 height 13
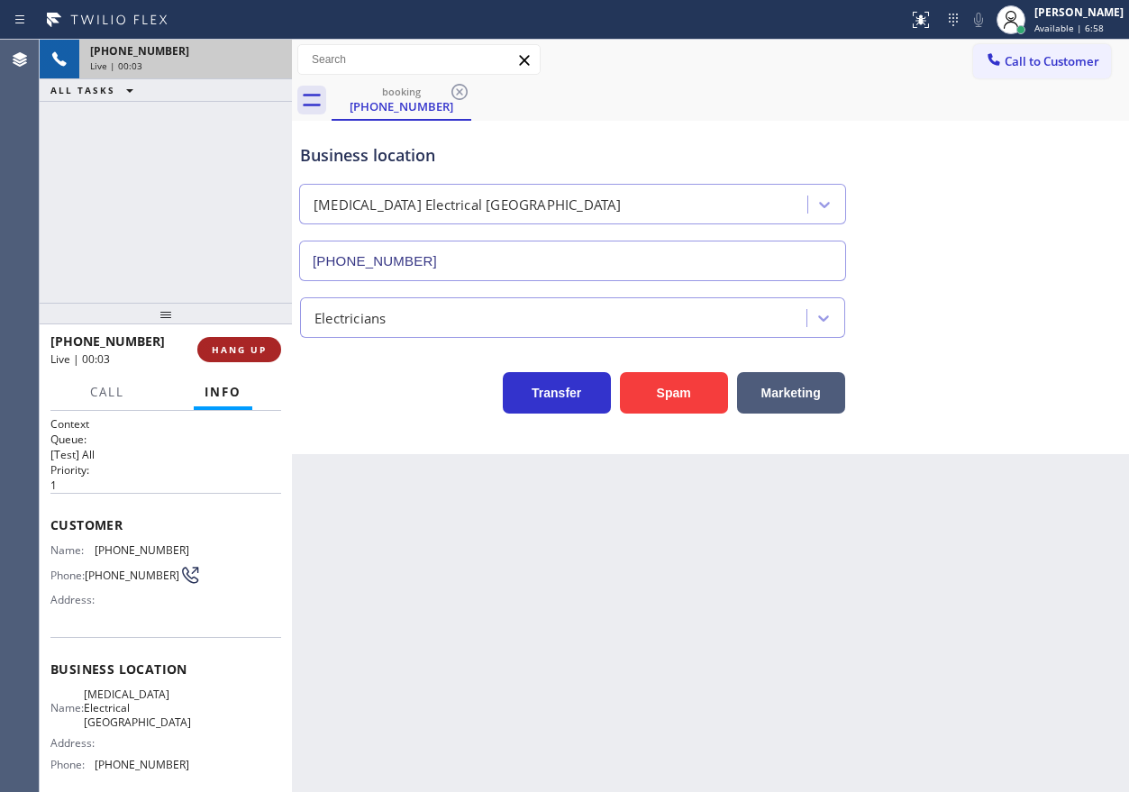
click at [250, 350] on span "HANG UP" at bounding box center [239, 349] width 55 height 13
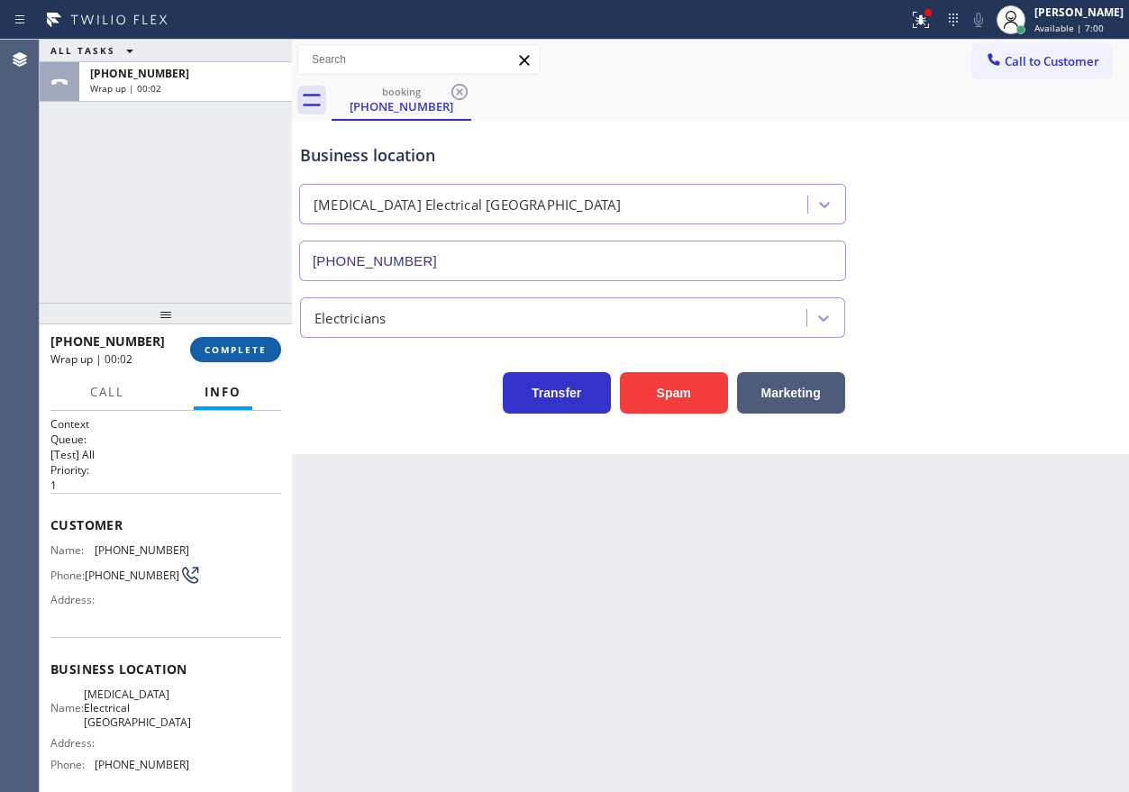
click at [261, 344] on span "COMPLETE" at bounding box center [235, 349] width 62 height 13
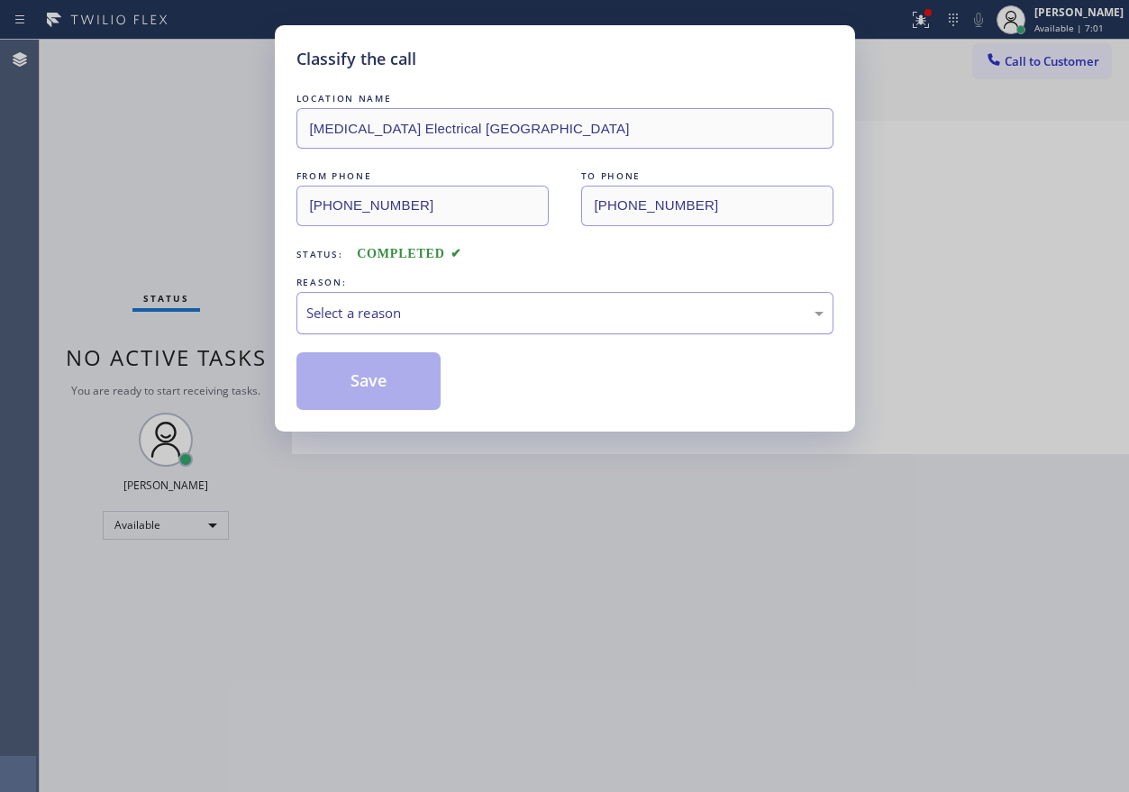
click at [453, 322] on div "Select a reason" at bounding box center [564, 313] width 517 height 21
click at [389, 377] on button "Save" at bounding box center [368, 381] width 145 height 58
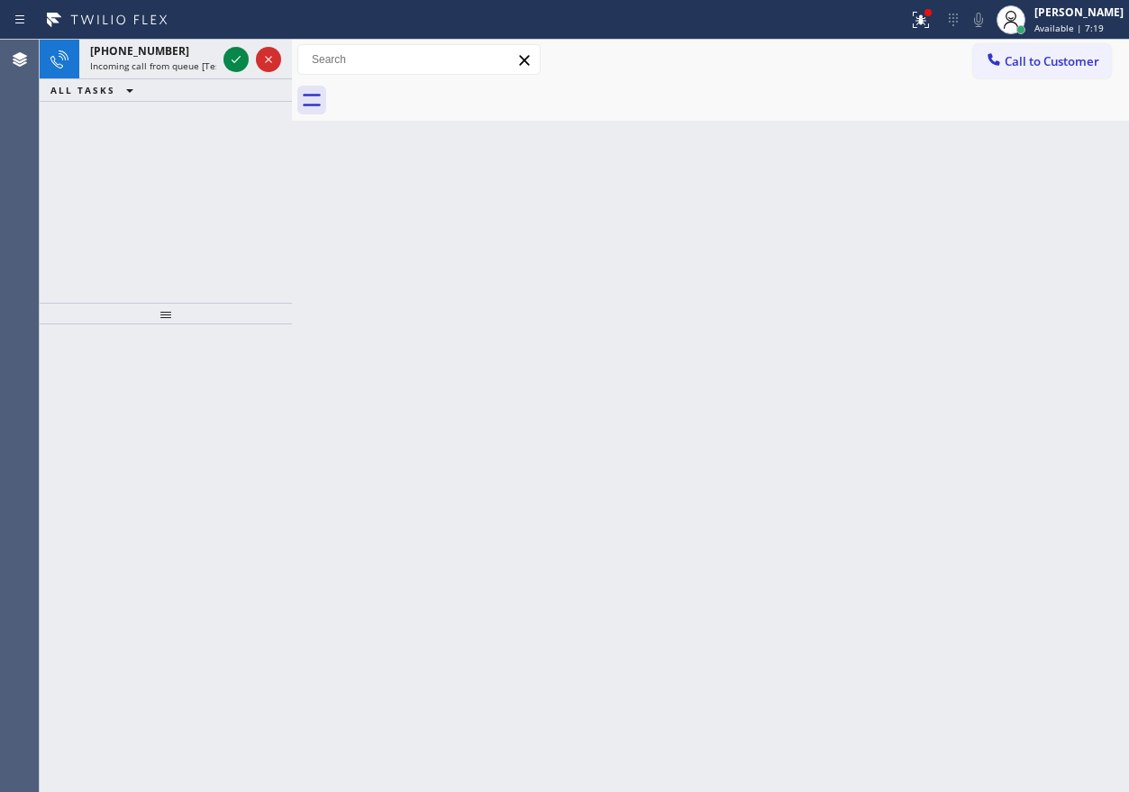
drag, startPoint x: 945, startPoint y: 395, endPoint x: 804, endPoint y: 340, distance: 151.7
click at [945, 395] on div "Back to Dashboard Change Sender ID Customers Technicians Select a contact Outbo…" at bounding box center [710, 416] width 837 height 752
click at [223, 59] on div at bounding box center [252, 60] width 65 height 40
click at [126, 59] on span "Incoming call from queue [Test] All" at bounding box center [165, 65] width 150 height 13
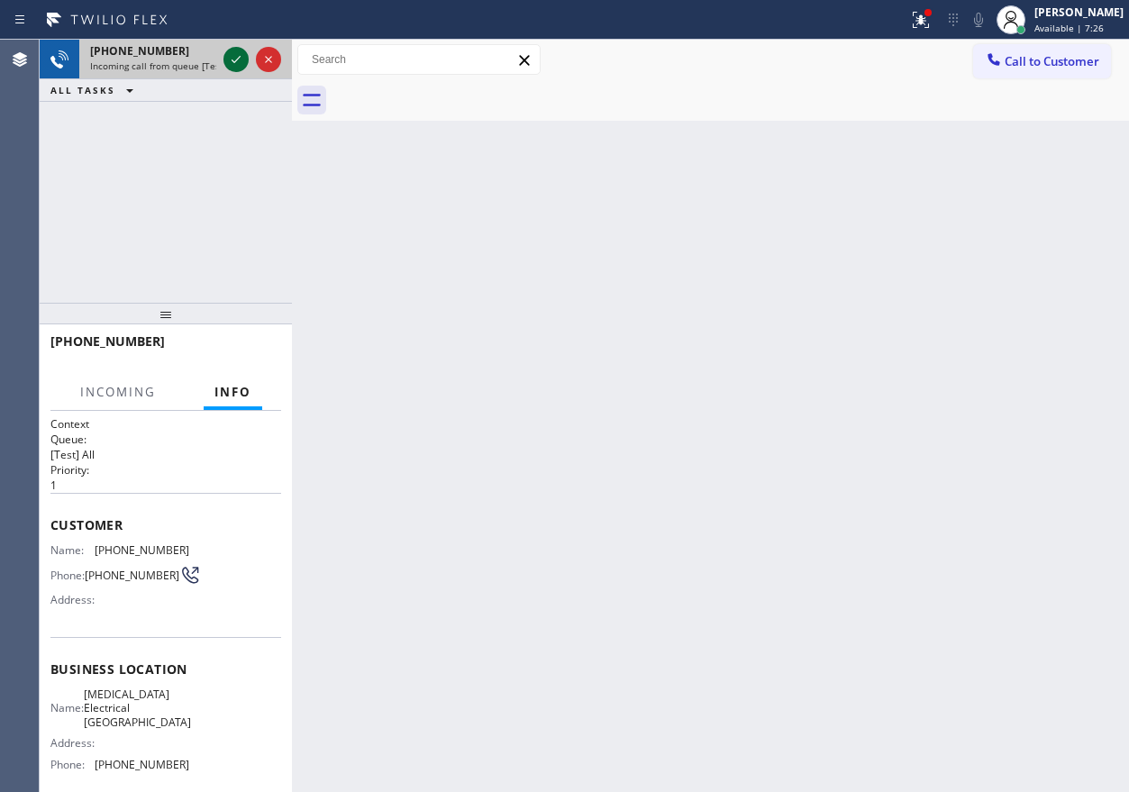
click at [237, 60] on icon at bounding box center [236, 59] width 9 height 7
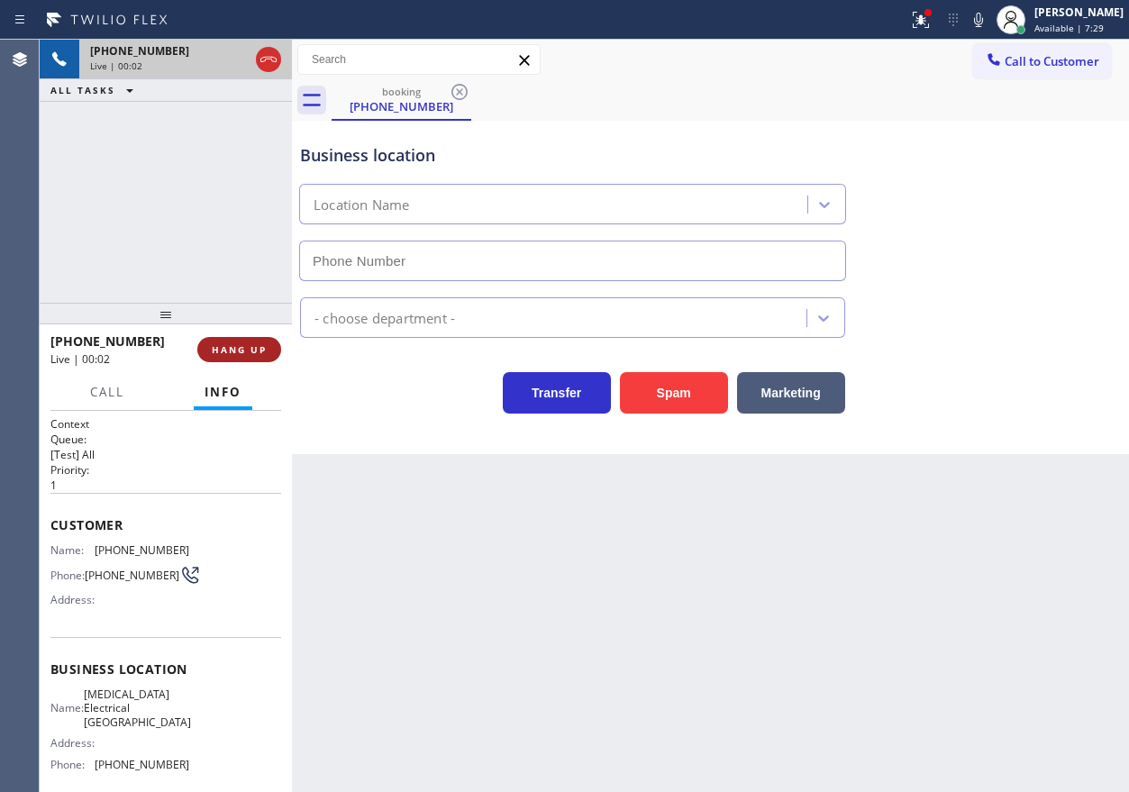
type input "[PHONE_NUMBER]"
click at [238, 351] on span "HANG UP" at bounding box center [239, 349] width 55 height 13
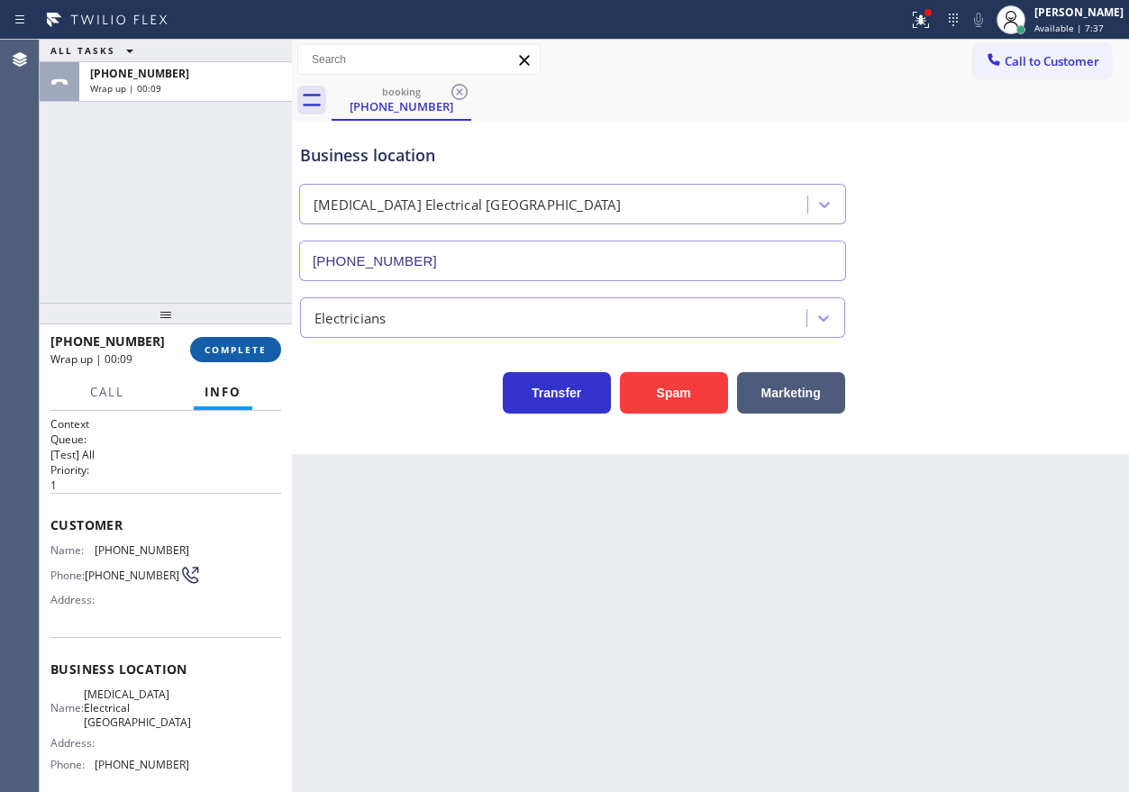
click at [230, 350] on span "COMPLETE" at bounding box center [235, 349] width 62 height 13
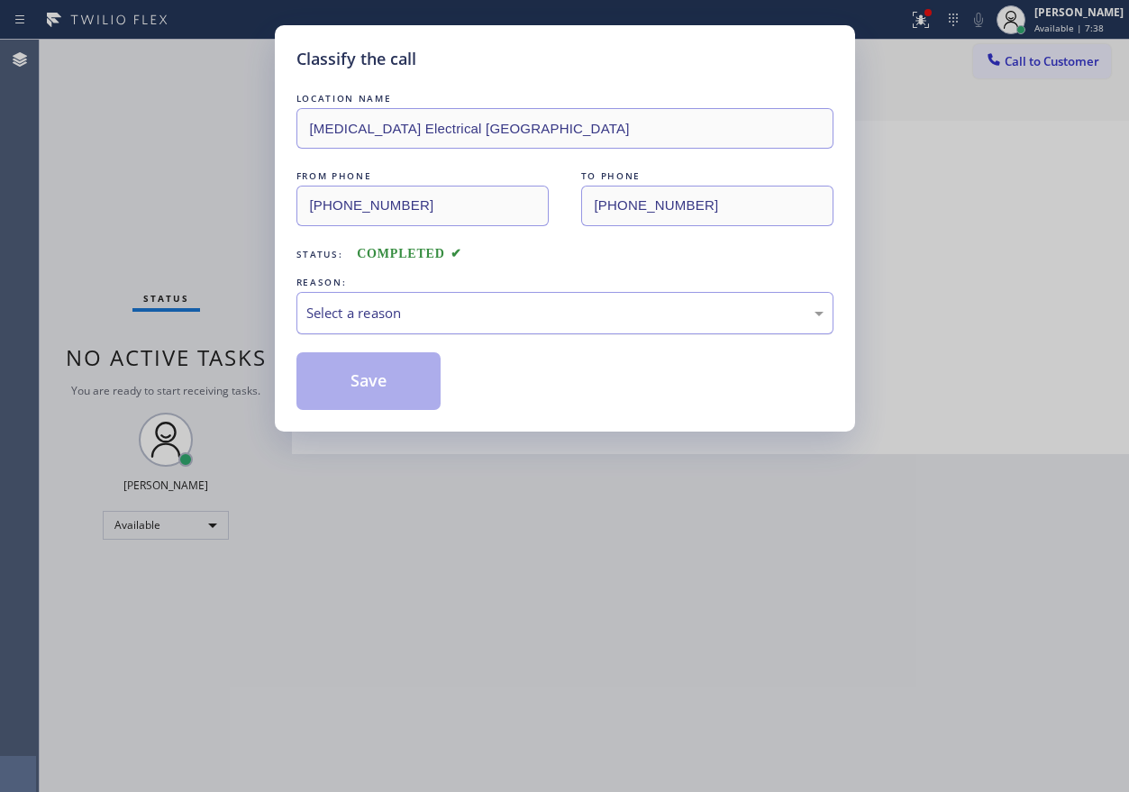
click at [454, 293] on div "Select a reason" at bounding box center [564, 313] width 537 height 42
click at [374, 377] on button "Save" at bounding box center [368, 381] width 145 height 58
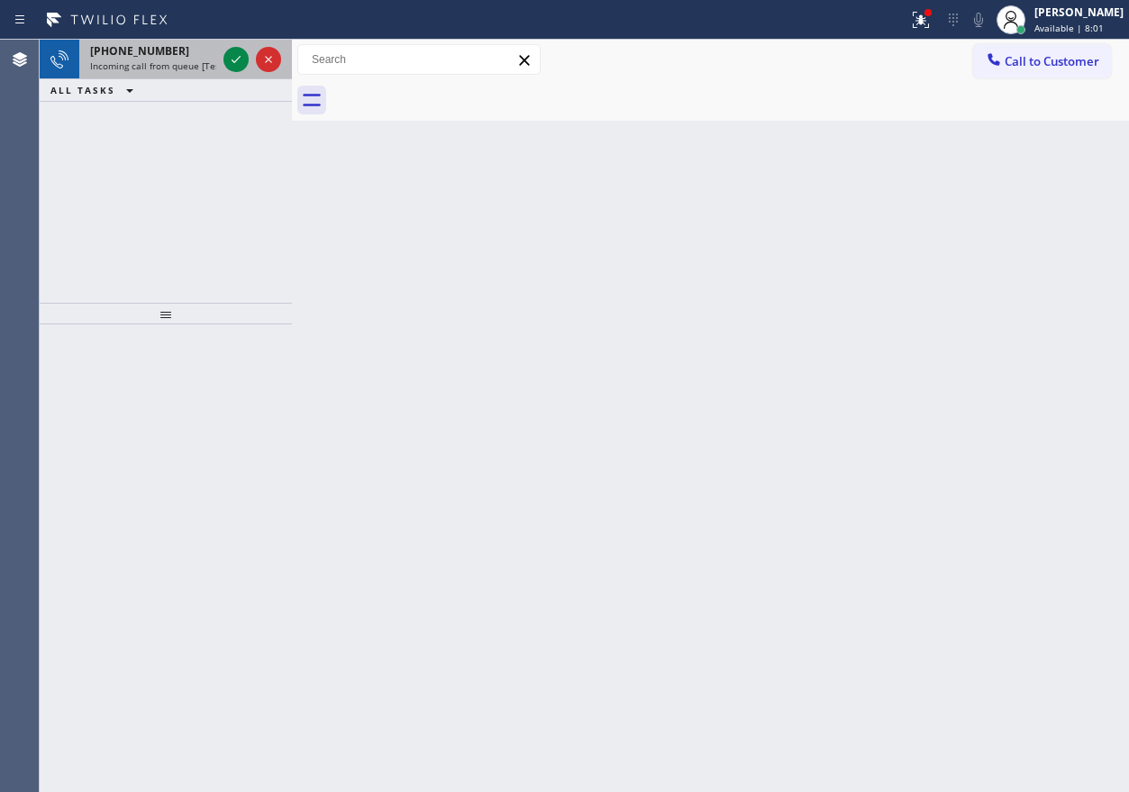
click at [151, 66] on span "Incoming call from queue [Test] All" at bounding box center [165, 65] width 150 height 13
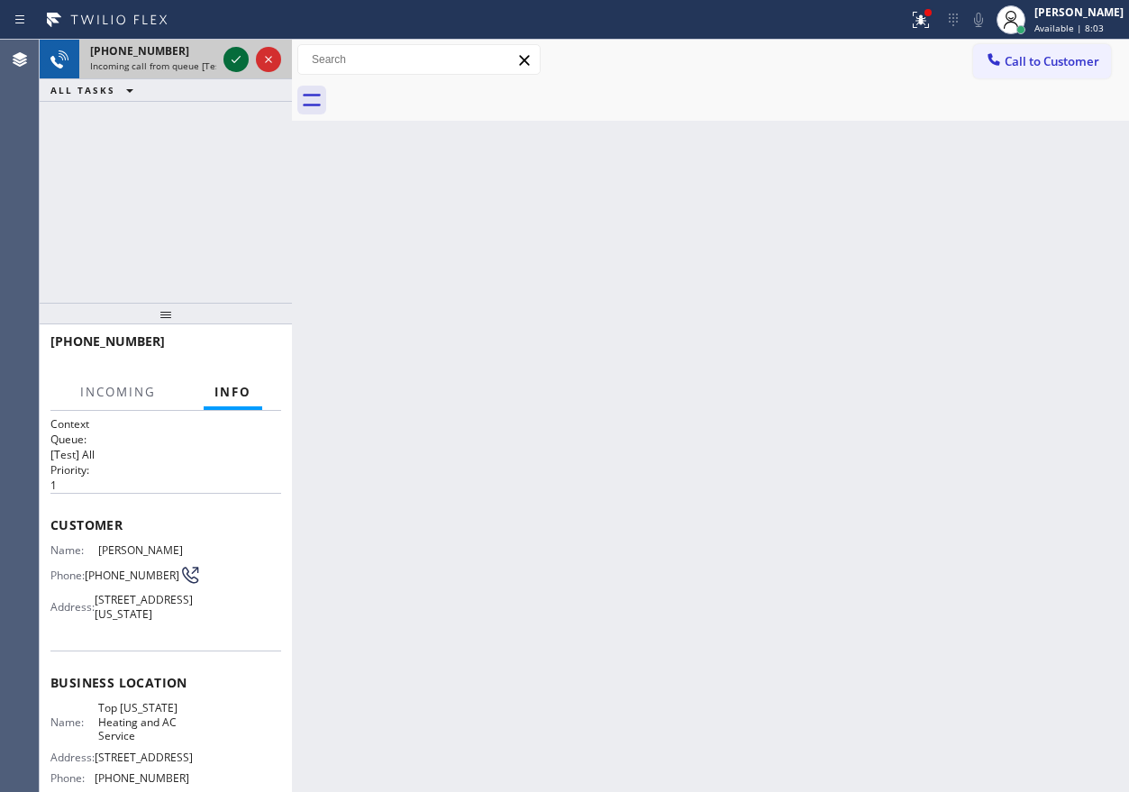
click at [232, 55] on icon at bounding box center [236, 60] width 22 height 22
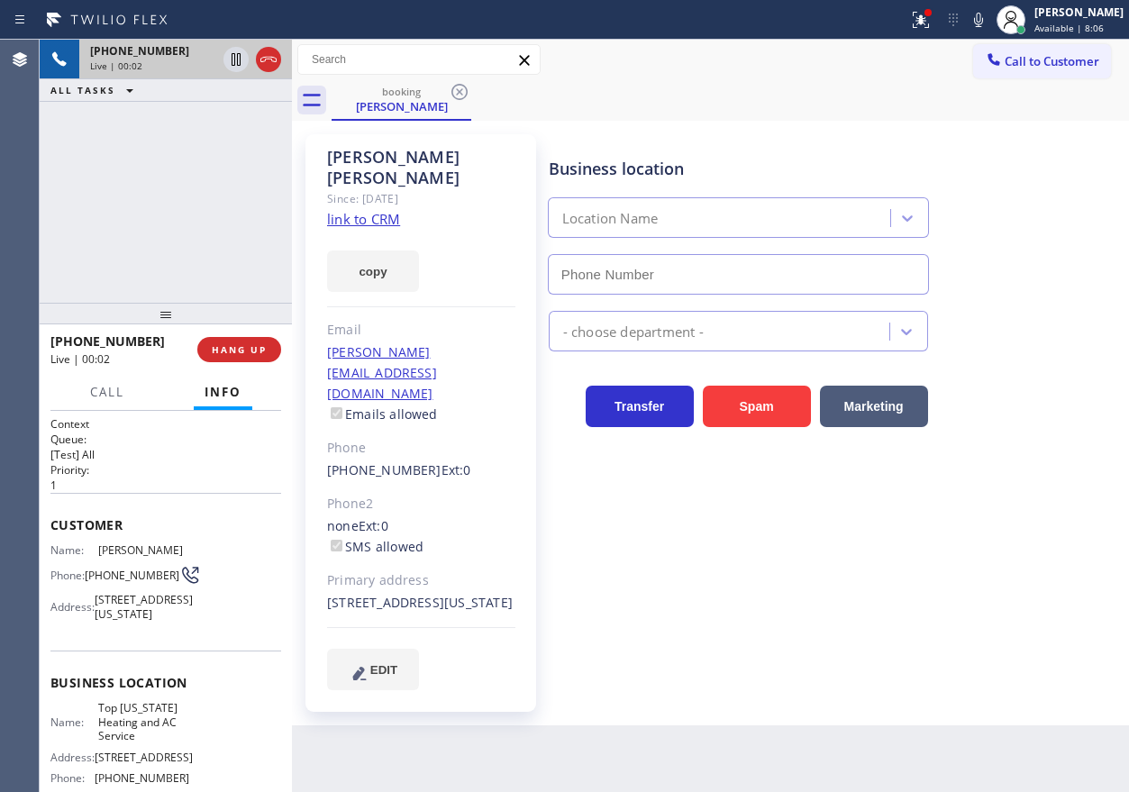
type input "[PHONE_NUMBER]"
click at [369, 210] on link "link to CRM" at bounding box center [363, 219] width 73 height 18
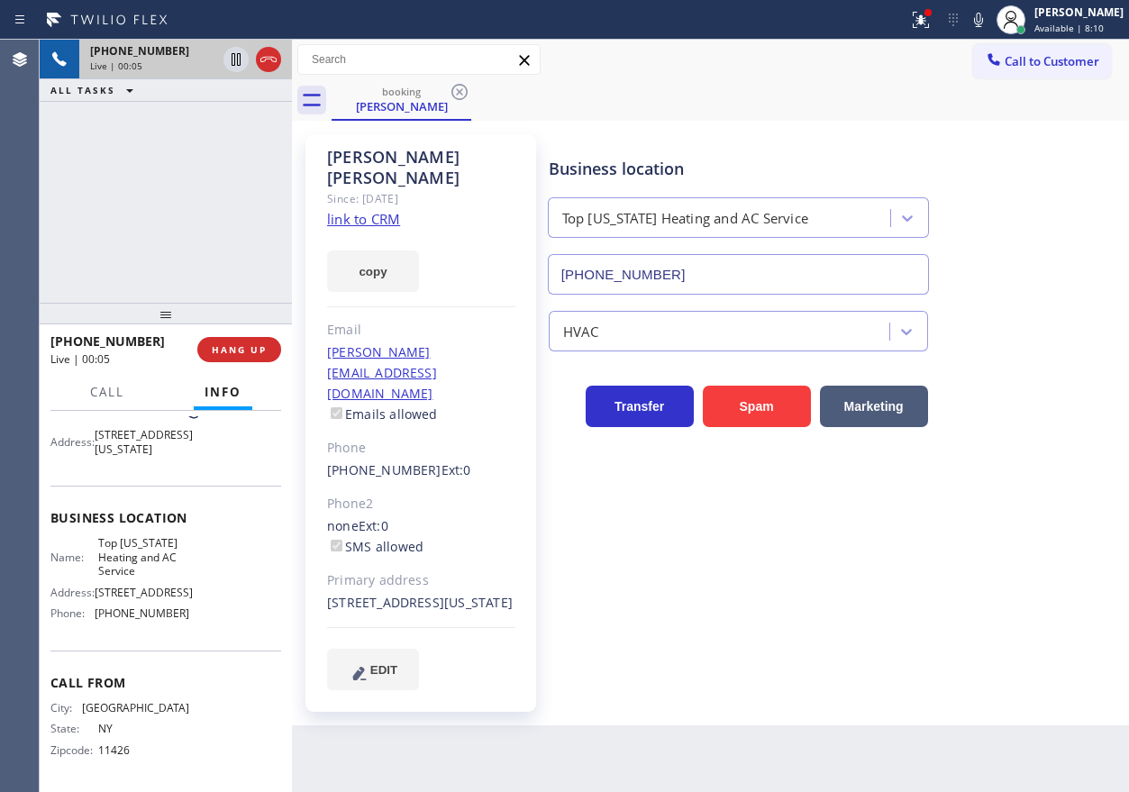
scroll to position [180, 0]
click at [150, 560] on span "Top [US_STATE] Heating and AC Service" at bounding box center [143, 556] width 90 height 41
copy span "Top [US_STATE] Heating and AC Service"
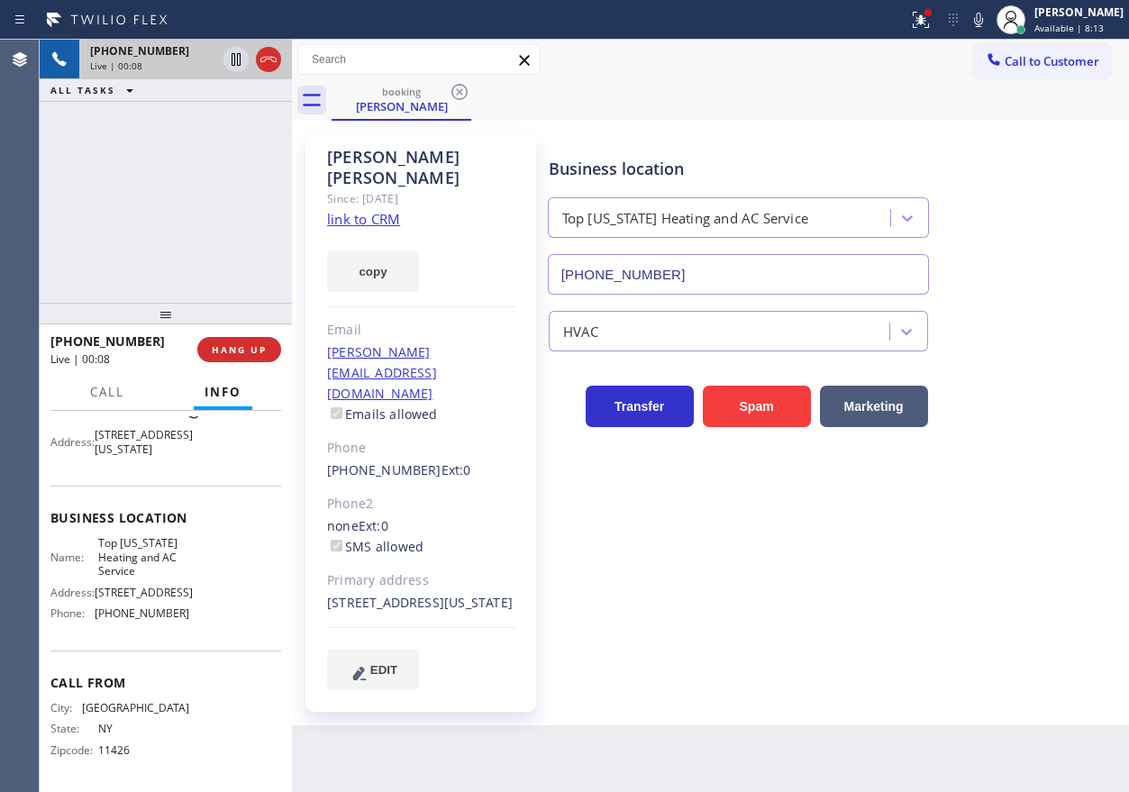
click at [626, 258] on input "[PHONE_NUMBER]" at bounding box center [738, 274] width 381 height 41
click at [627, 267] on input "[PHONE_NUMBER]" at bounding box center [738, 274] width 381 height 41
click at [225, 60] on icon at bounding box center [236, 60] width 22 height 22
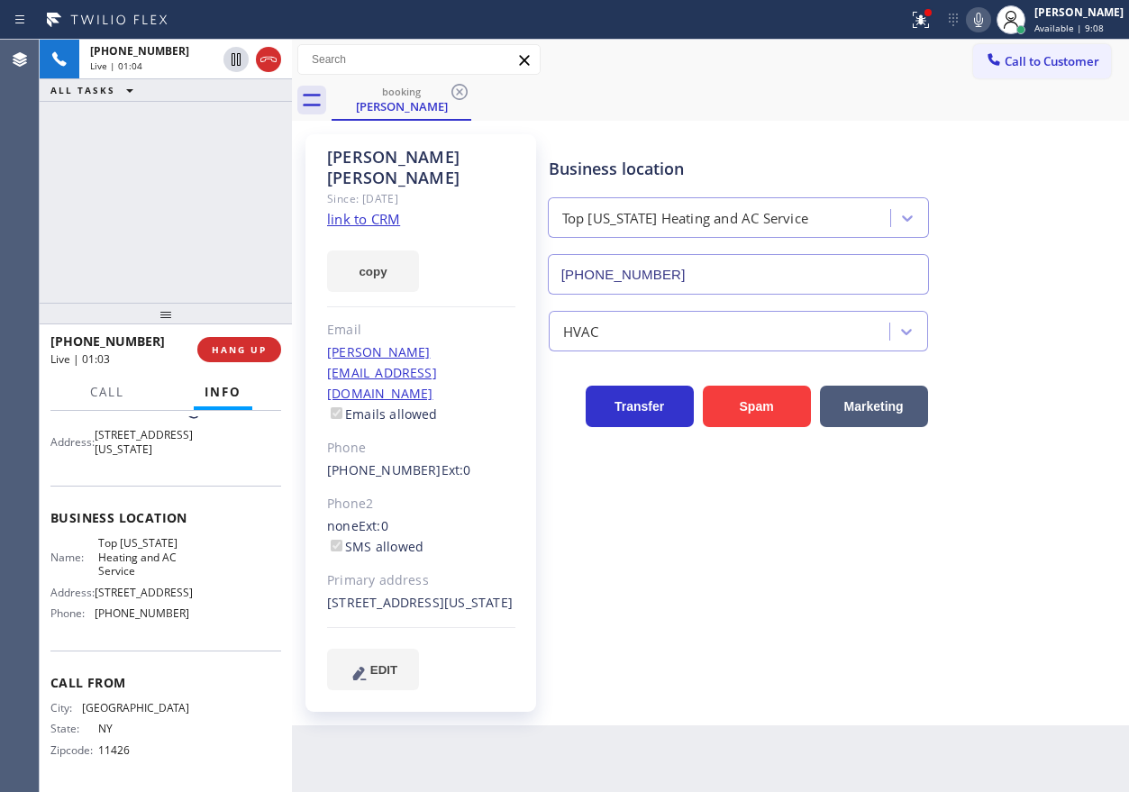
click at [989, 12] on icon at bounding box center [978, 20] width 22 height 22
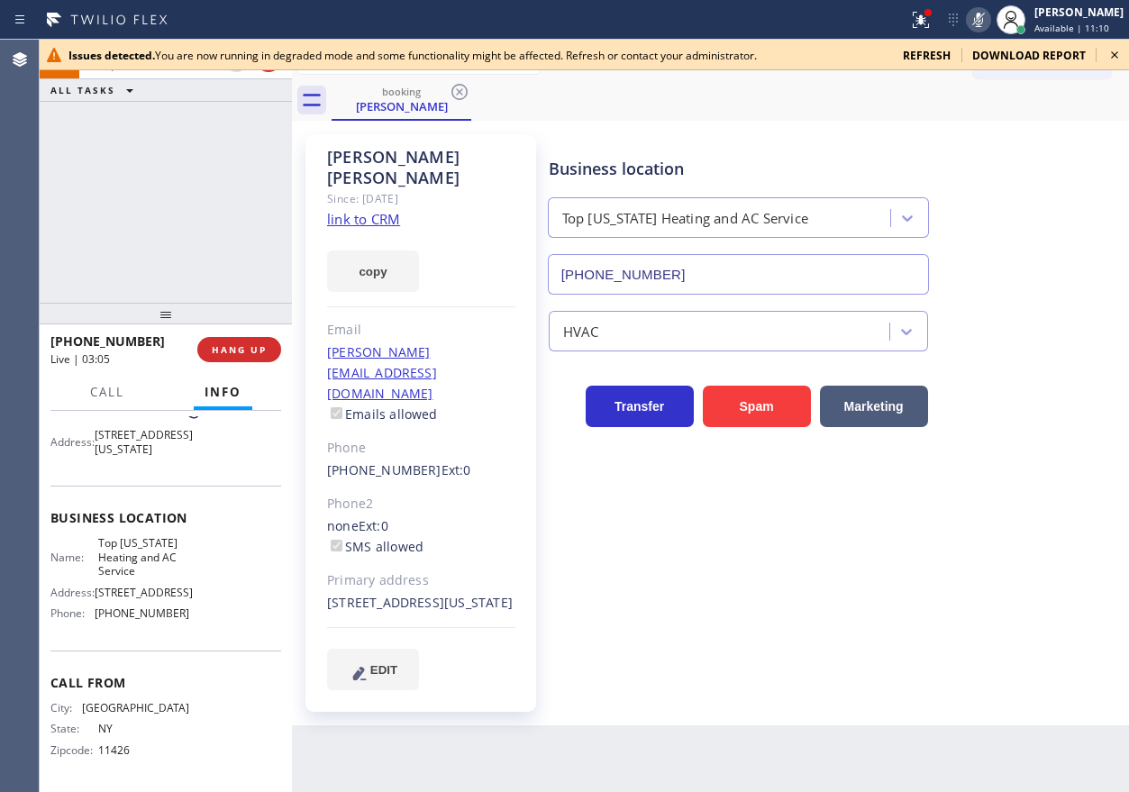
click at [1118, 50] on icon at bounding box center [1114, 55] width 22 height 22
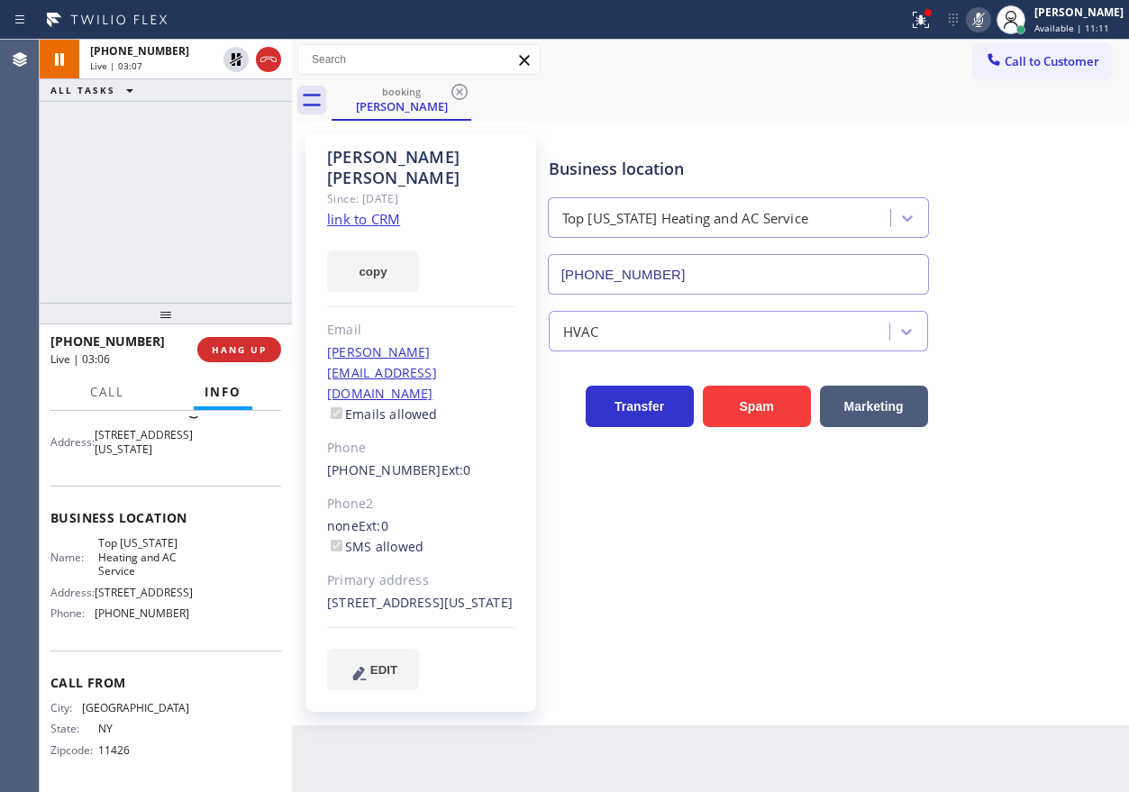
click at [989, 23] on icon at bounding box center [978, 20] width 22 height 22
click at [232, 57] on icon at bounding box center [236, 59] width 13 height 13
click at [989, 24] on icon at bounding box center [978, 20] width 22 height 22
click at [234, 56] on icon at bounding box center [236, 59] width 9 height 13
click at [1036, 195] on div "Business location Top [US_STATE] Heating and AC Service [PHONE_NUMBER]" at bounding box center [834, 213] width 579 height 163
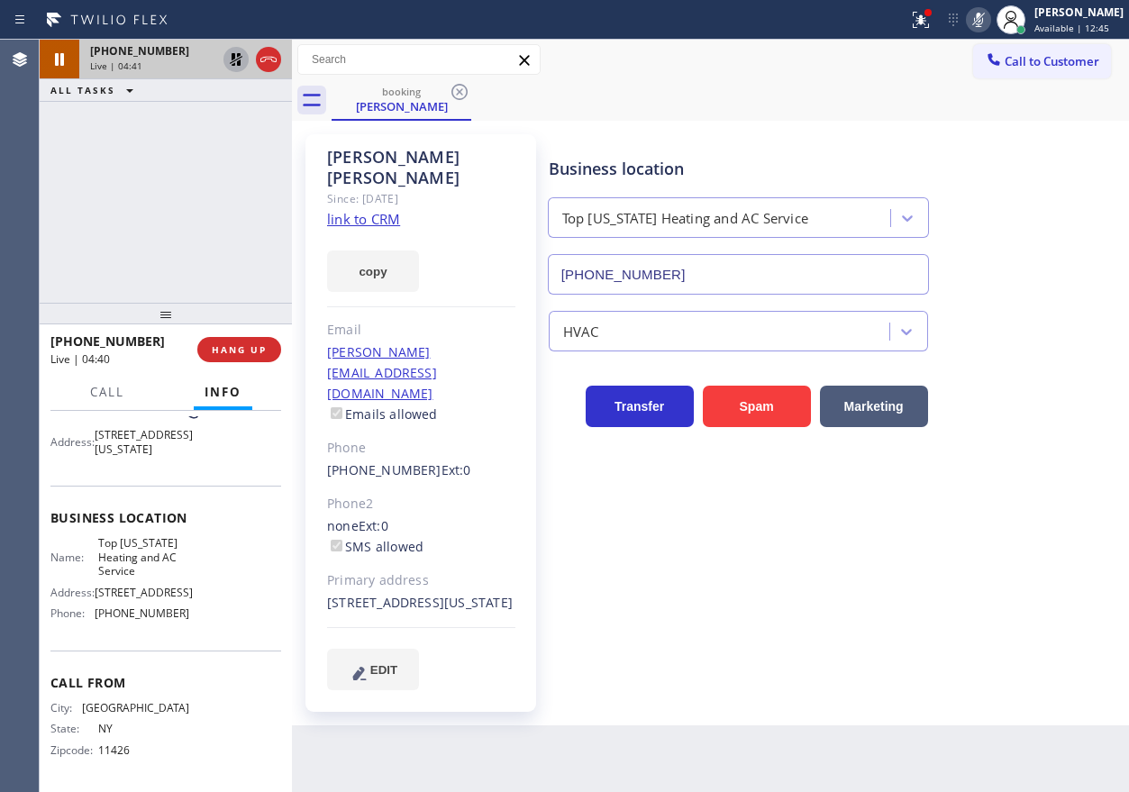
drag, startPoint x: 972, startPoint y: 607, endPoint x: 950, endPoint y: 606, distance: 21.6
click at [972, 607] on div "Business location Top [US_STATE] Heating and AC Service [PHONE_NUMBER] HVAC Tra…" at bounding box center [834, 412] width 579 height 546
click at [989, 20] on icon at bounding box center [978, 20] width 22 height 22
click at [232, 53] on icon at bounding box center [236, 59] width 13 height 13
click at [232, 57] on icon at bounding box center [236, 59] width 13 height 13
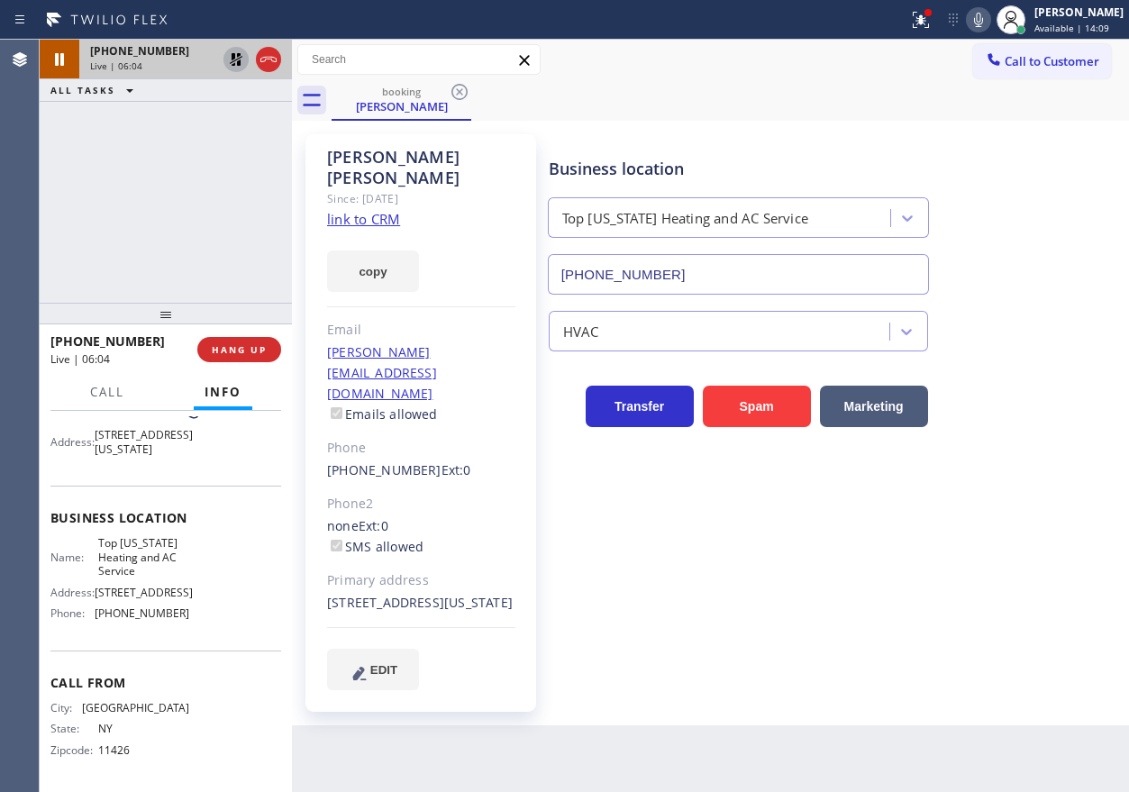
click at [237, 57] on icon at bounding box center [236, 59] width 13 height 13
click at [233, 63] on icon at bounding box center [236, 60] width 22 height 22
click at [233, 60] on icon at bounding box center [236, 60] width 22 height 22
click at [989, 18] on icon at bounding box center [978, 20] width 22 height 22
click at [233, 61] on icon at bounding box center [236, 59] width 13 height 13
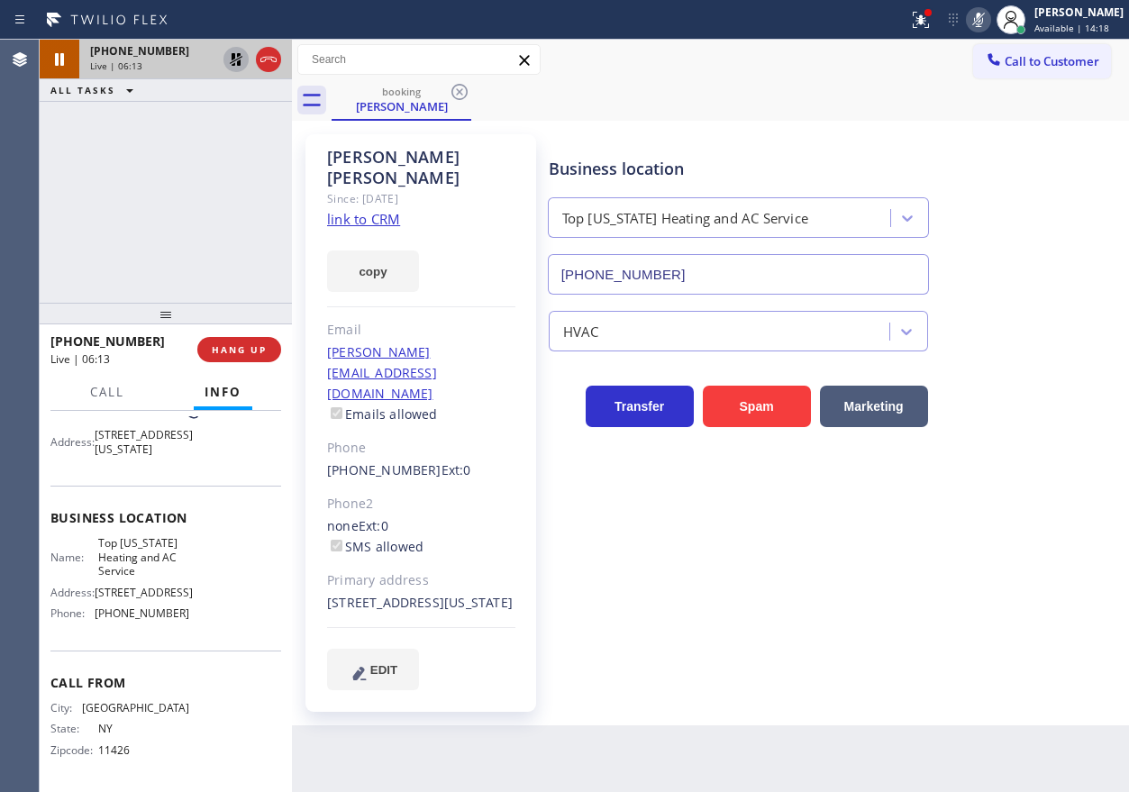
click at [228, 62] on icon at bounding box center [236, 60] width 22 height 22
click at [52, 61] on icon at bounding box center [60, 60] width 22 height 22
click at [230, 62] on icon at bounding box center [236, 60] width 22 height 22
click at [232, 60] on icon at bounding box center [236, 59] width 13 height 13
click at [232, 62] on icon at bounding box center [236, 59] width 13 height 13
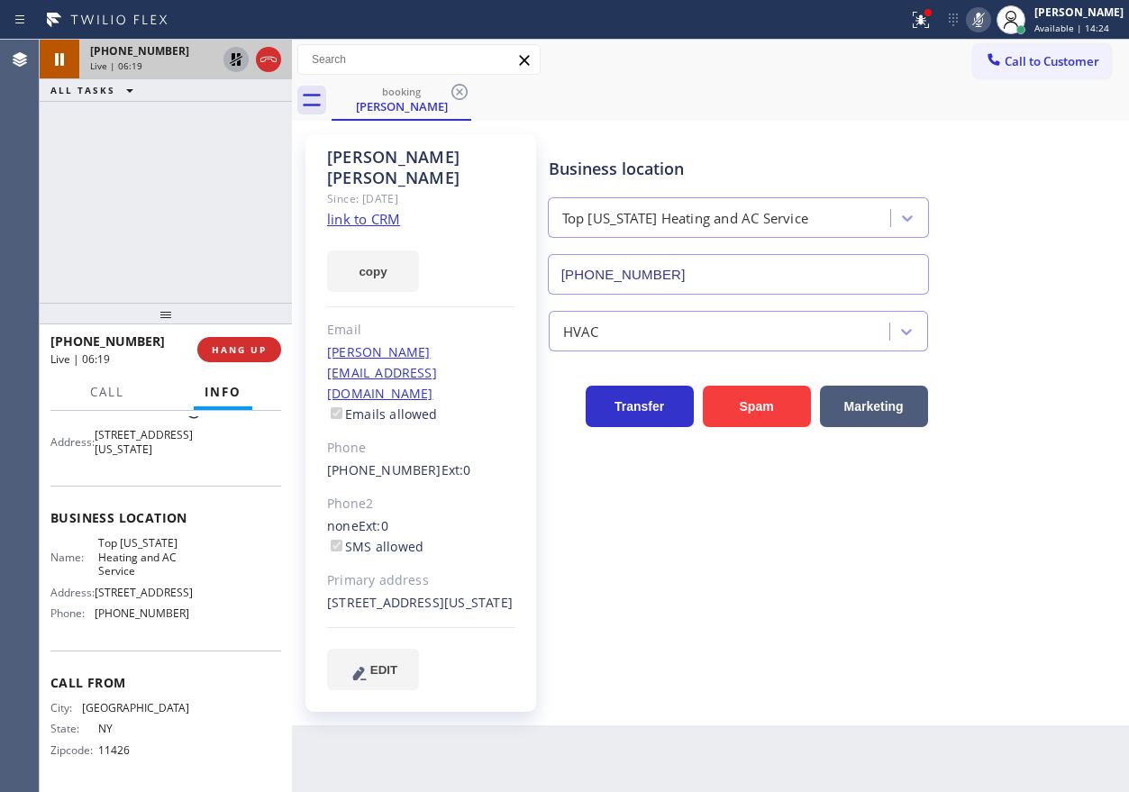
click at [234, 63] on icon at bounding box center [236, 60] width 22 height 22
drag, startPoint x: 991, startPoint y: 237, endPoint x: 991, endPoint y: 197, distance: 39.6
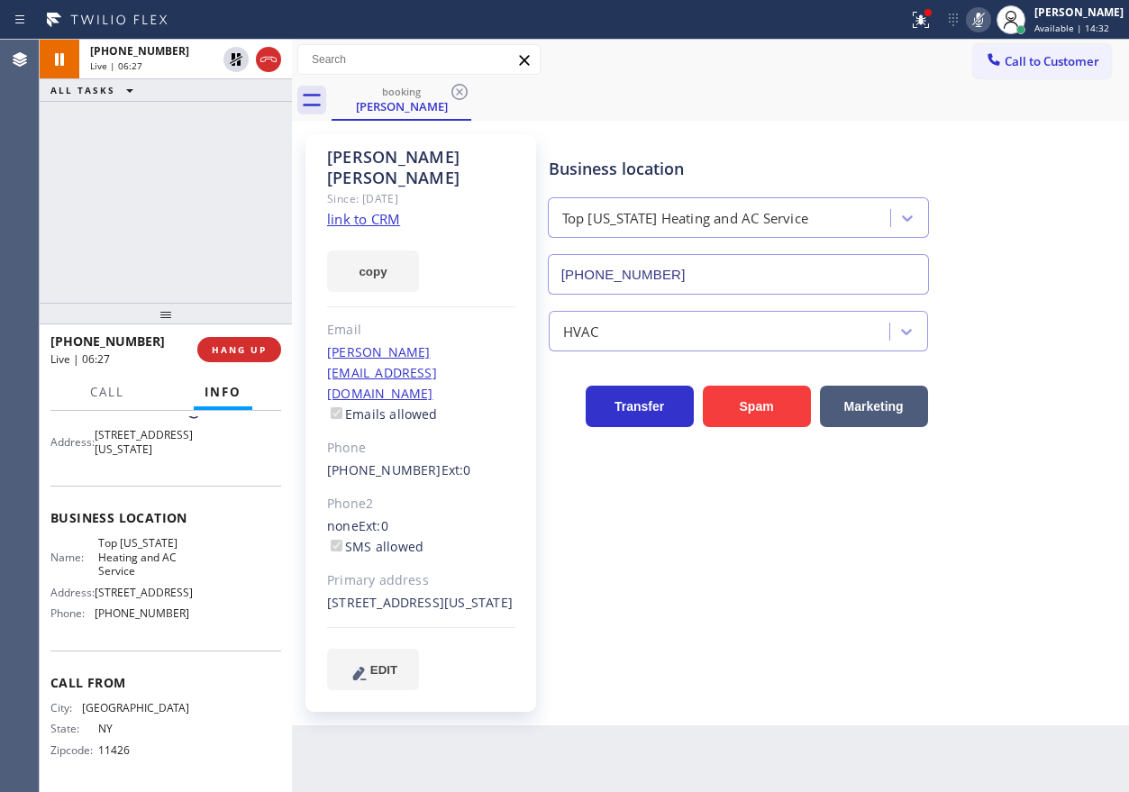
click at [991, 237] on div "Business location Top [US_STATE] Heating and AC Service [PHONE_NUMBER]" at bounding box center [834, 213] width 579 height 163
click at [983, 24] on icon at bounding box center [978, 20] width 9 height 14
click at [236, 62] on icon at bounding box center [236, 60] width 22 height 22
click at [117, 599] on span "[STREET_ADDRESS]" at bounding box center [144, 593] width 98 height 14
click at [127, 619] on span "[PHONE_NUMBER]" at bounding box center [142, 613] width 95 height 14
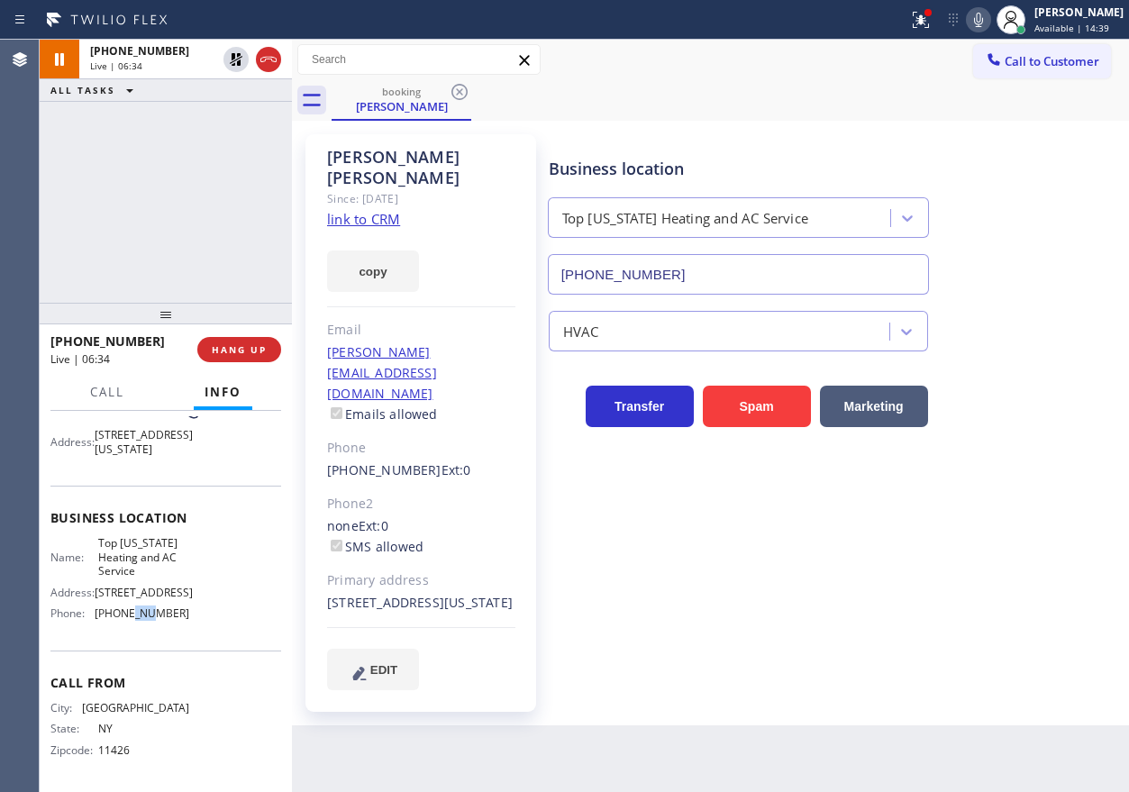
click at [127, 619] on span "[PHONE_NUMBER]" at bounding box center [142, 613] width 95 height 14
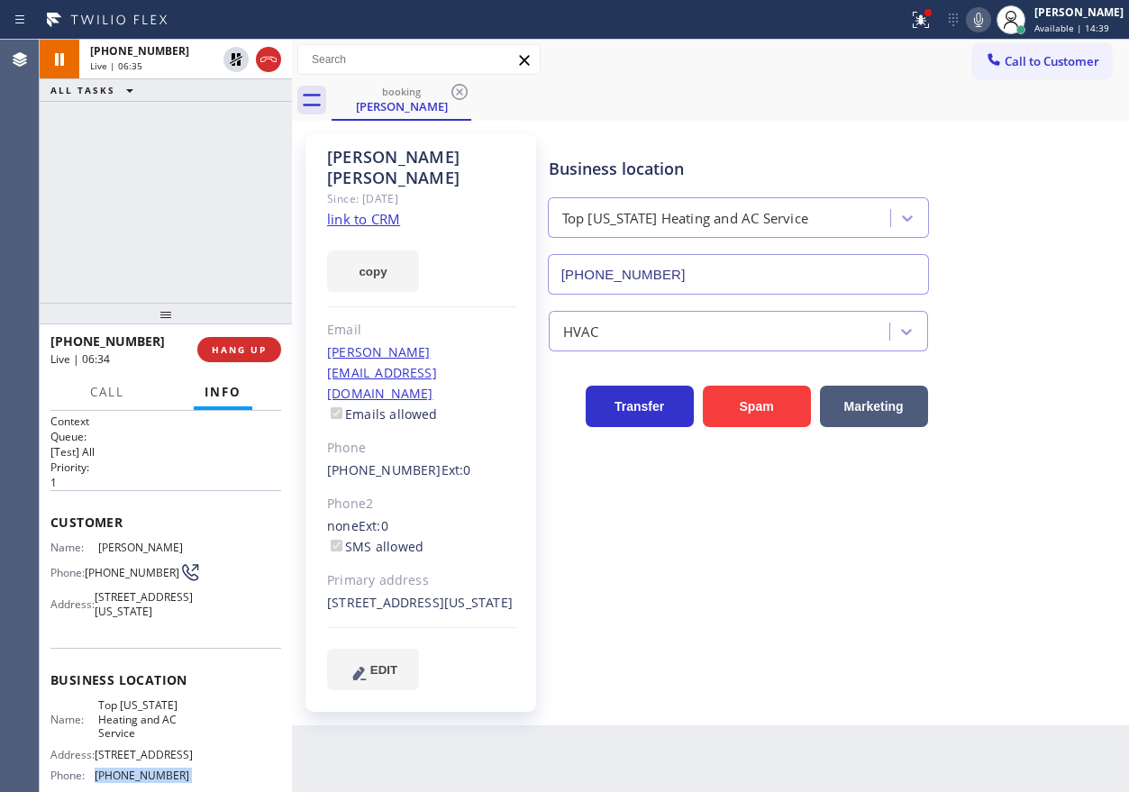
scroll to position [0, 0]
click at [117, 581] on span "[PHONE_NUMBER]" at bounding box center [132, 575] width 95 height 14
copy div "[PHONE_NUMBER]"
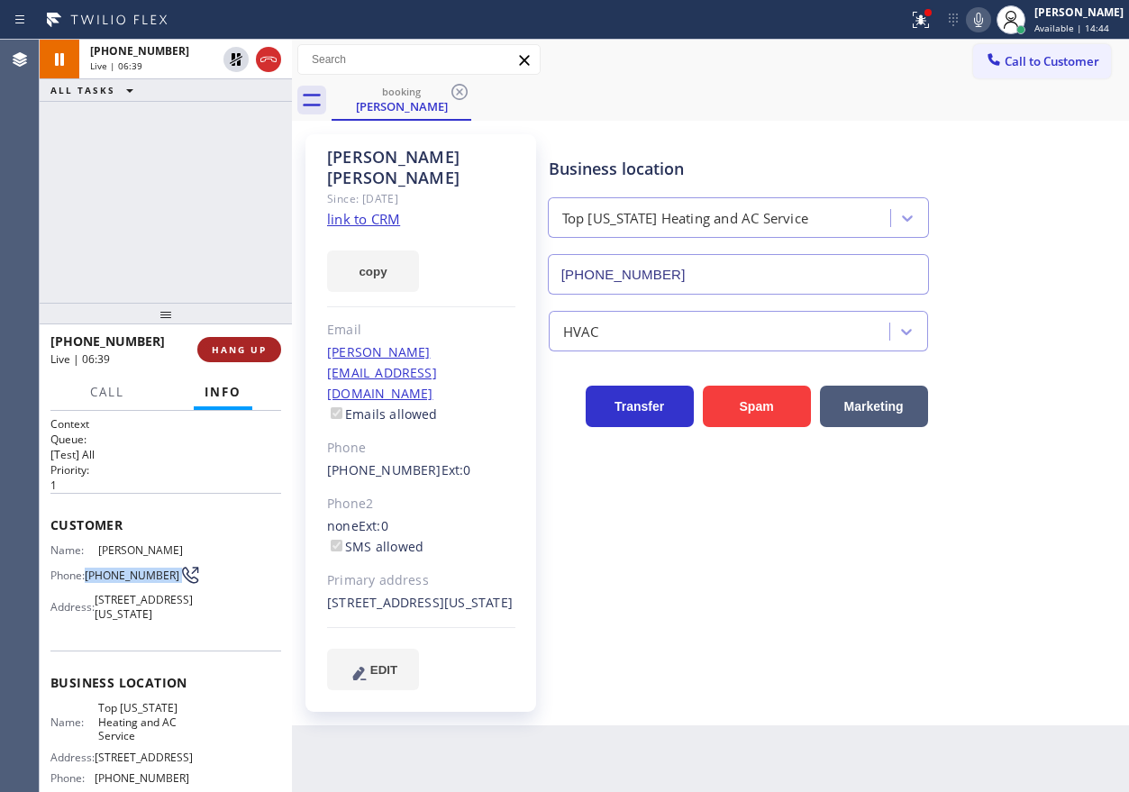
click at [252, 338] on button "HANG UP" at bounding box center [239, 349] width 84 height 25
click at [1072, 24] on span "Available | 14:44" at bounding box center [1071, 28] width 75 height 13
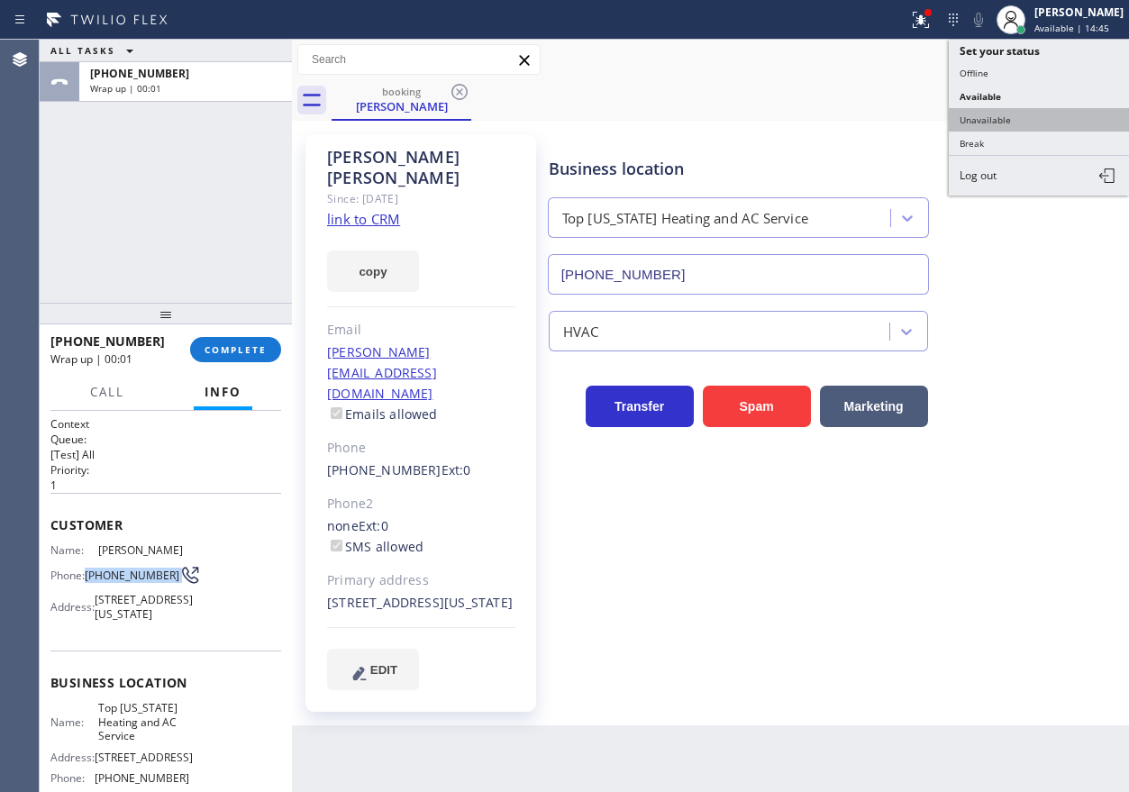
click at [1008, 118] on button "Unavailable" at bounding box center [1039, 119] width 180 height 23
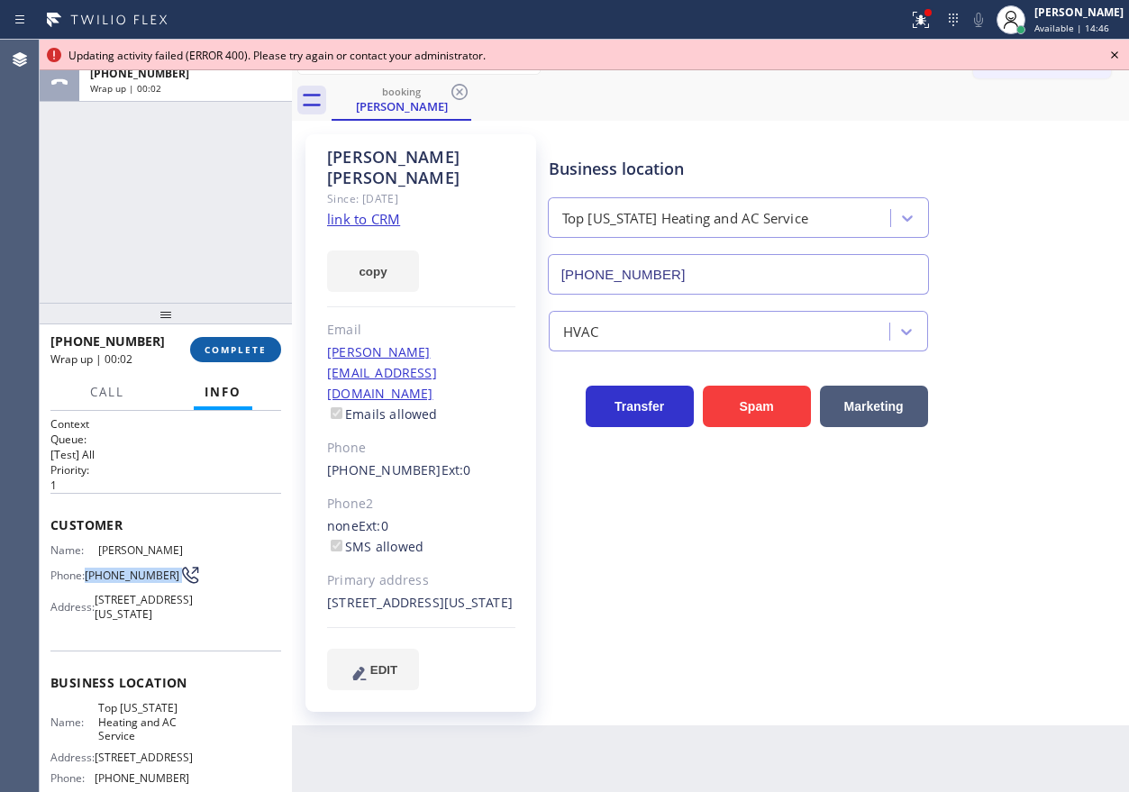
click at [240, 350] on span "COMPLETE" at bounding box center [235, 349] width 62 height 13
drag, startPoint x: 1114, startPoint y: 55, endPoint x: 262, endPoint y: 435, distance: 933.1
click at [1107, 63] on icon at bounding box center [1114, 55] width 22 height 22
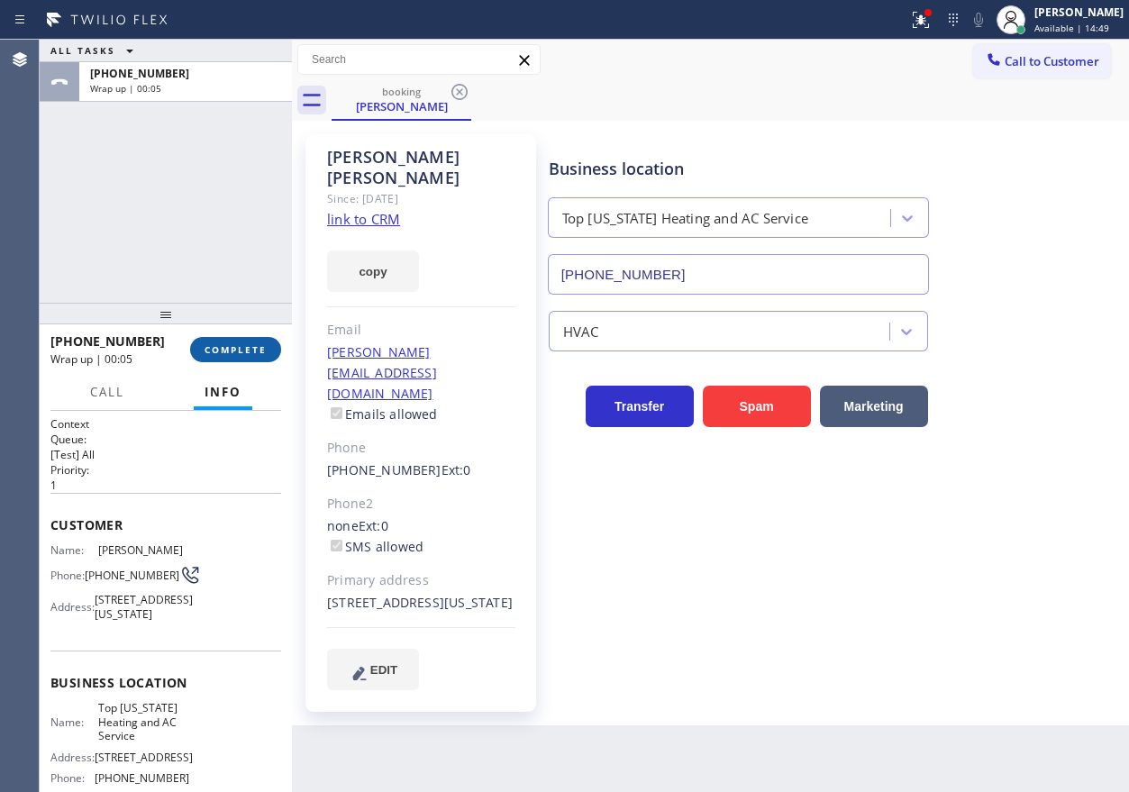
click at [251, 340] on button "COMPLETE" at bounding box center [235, 349] width 91 height 25
click at [232, 348] on span "COMPLETE" at bounding box center [235, 349] width 62 height 13
click at [258, 350] on span "COMPLETE" at bounding box center [235, 349] width 62 height 13
click at [1079, 26] on span "Available | 14:53" at bounding box center [1071, 28] width 75 height 13
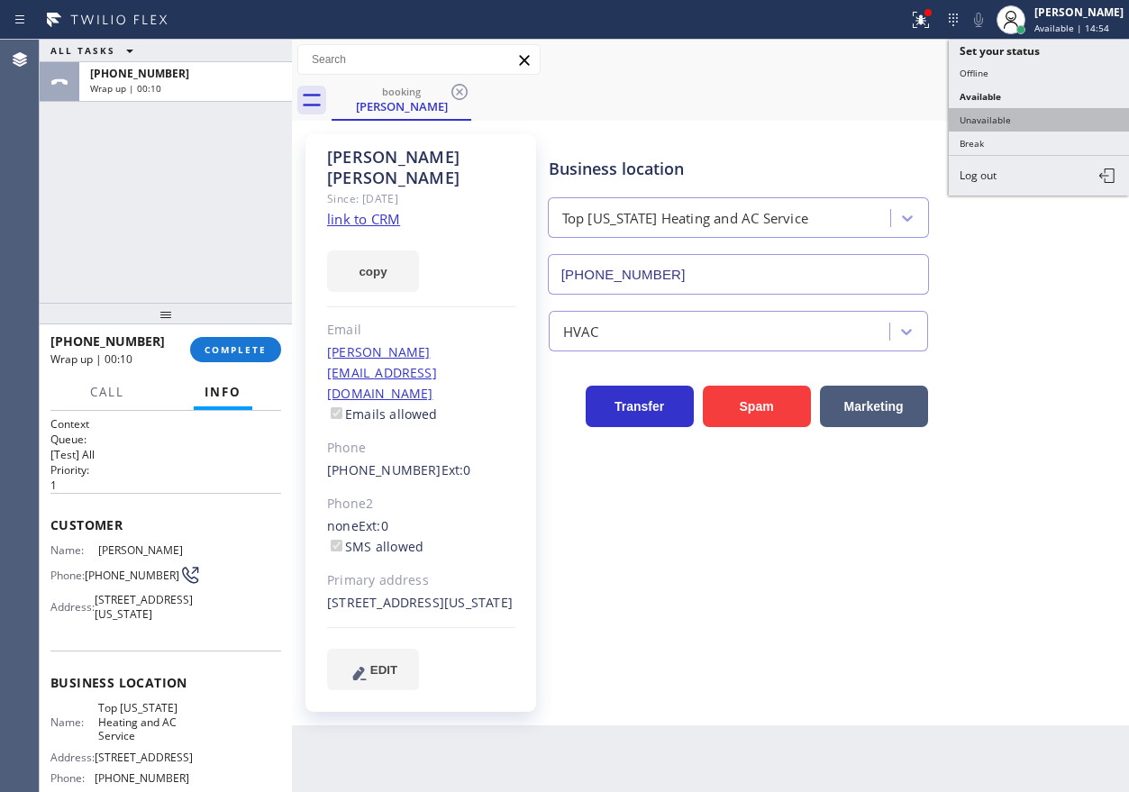
click at [1016, 122] on button "Unavailable" at bounding box center [1039, 119] width 180 height 23
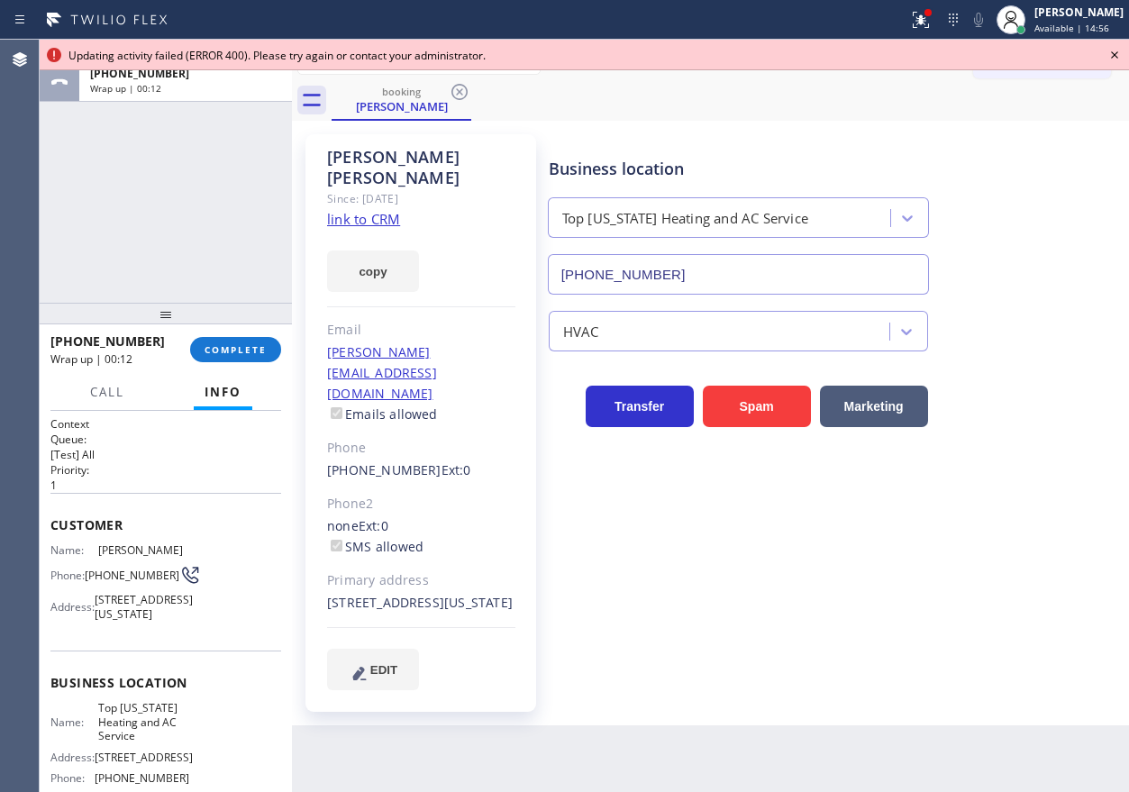
click at [1114, 54] on icon at bounding box center [1114, 55] width 22 height 22
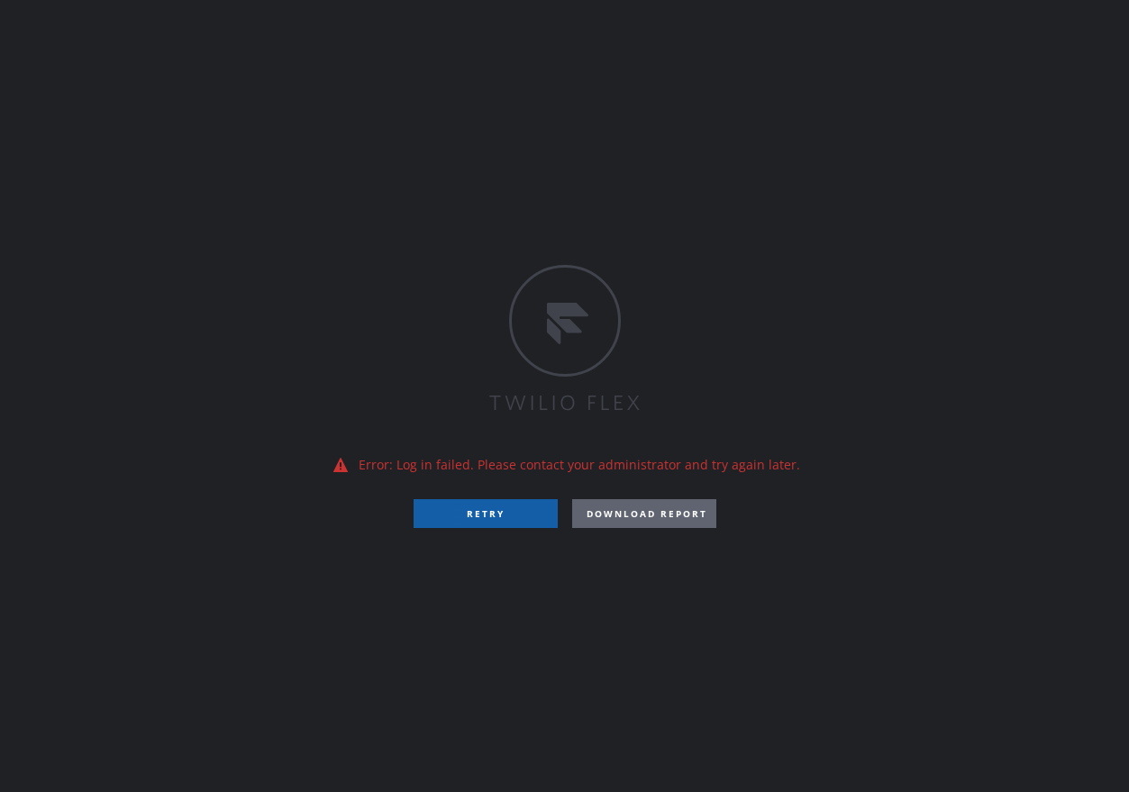
click at [522, 513] on button "RETRY" at bounding box center [485, 513] width 144 height 29
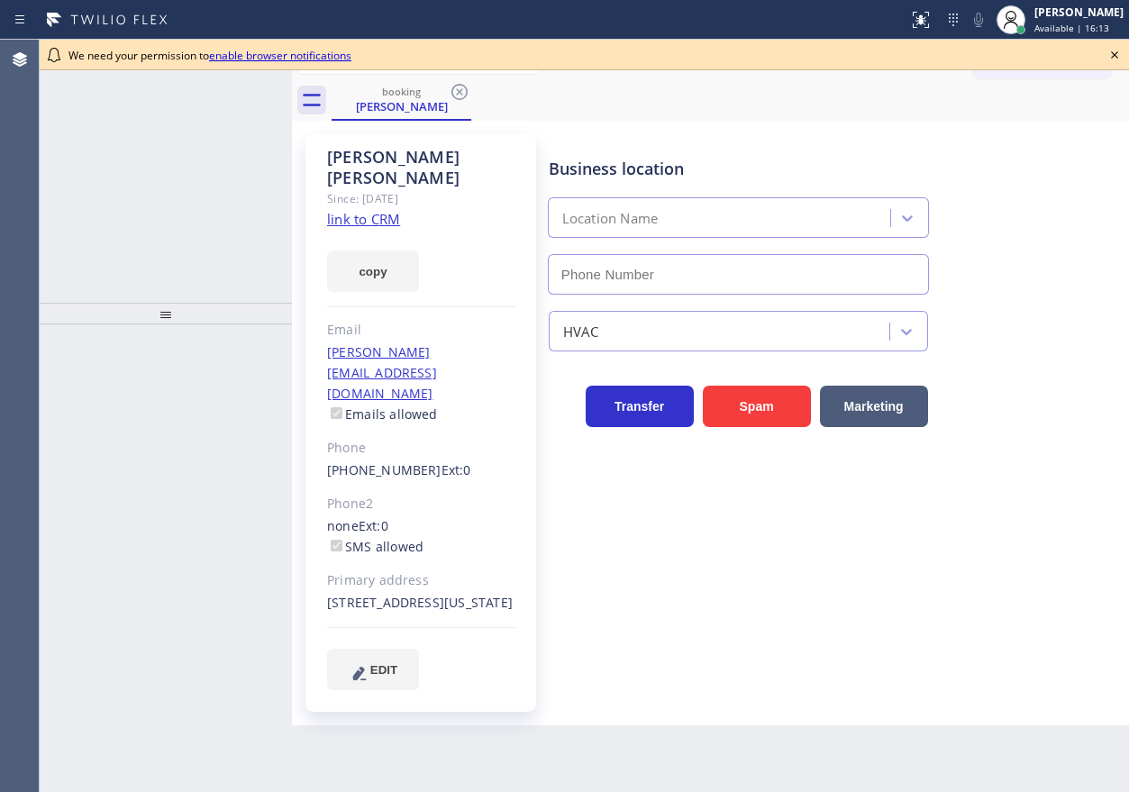
type input "(646) 846-9755"
click at [1119, 56] on icon at bounding box center [1114, 55] width 22 height 22
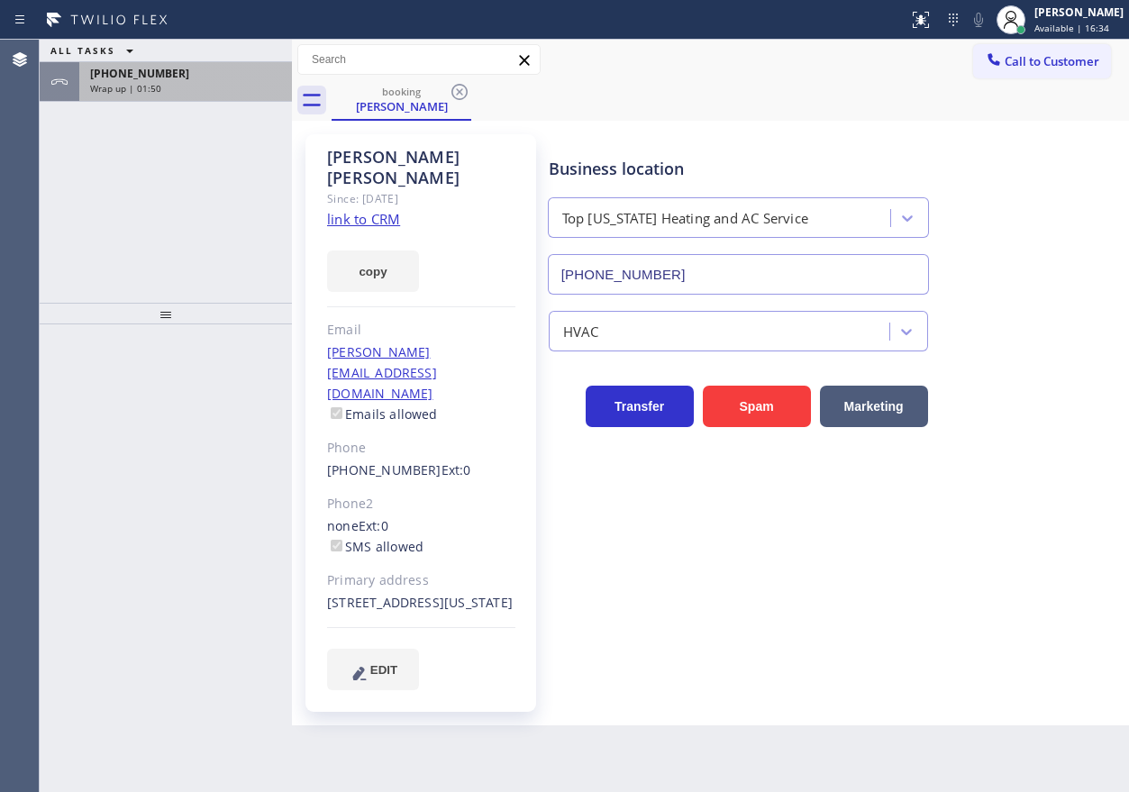
click at [150, 83] on span "Wrap up | 01:50" at bounding box center [125, 88] width 71 height 13
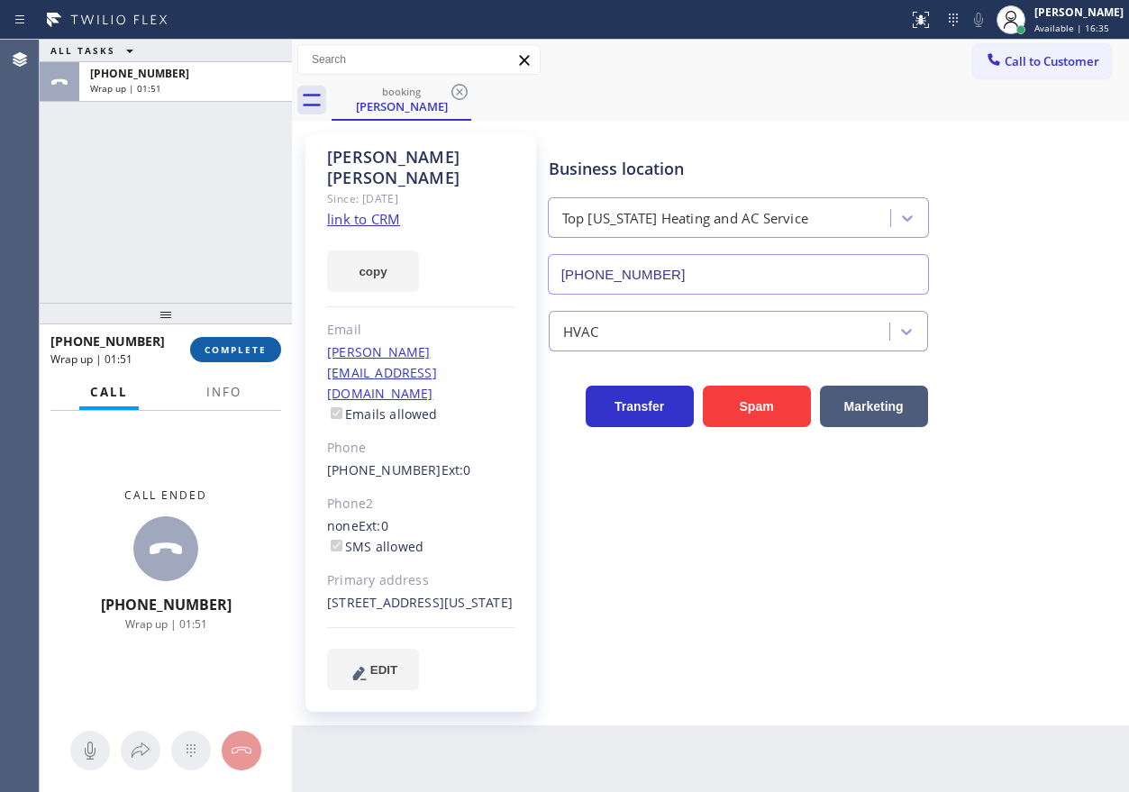
click at [230, 348] on span "COMPLETE" at bounding box center [235, 349] width 62 height 13
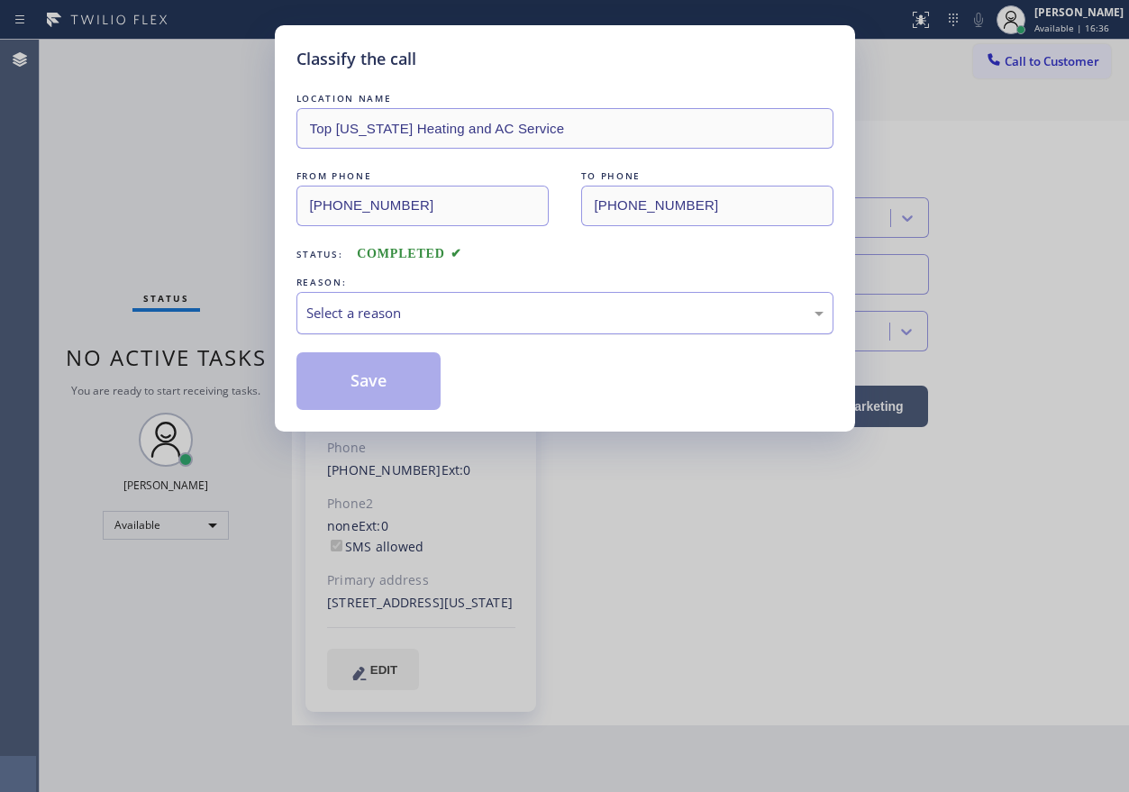
click at [420, 319] on div "Select a reason" at bounding box center [564, 313] width 517 height 21
click at [386, 355] on button "Save" at bounding box center [368, 381] width 145 height 58
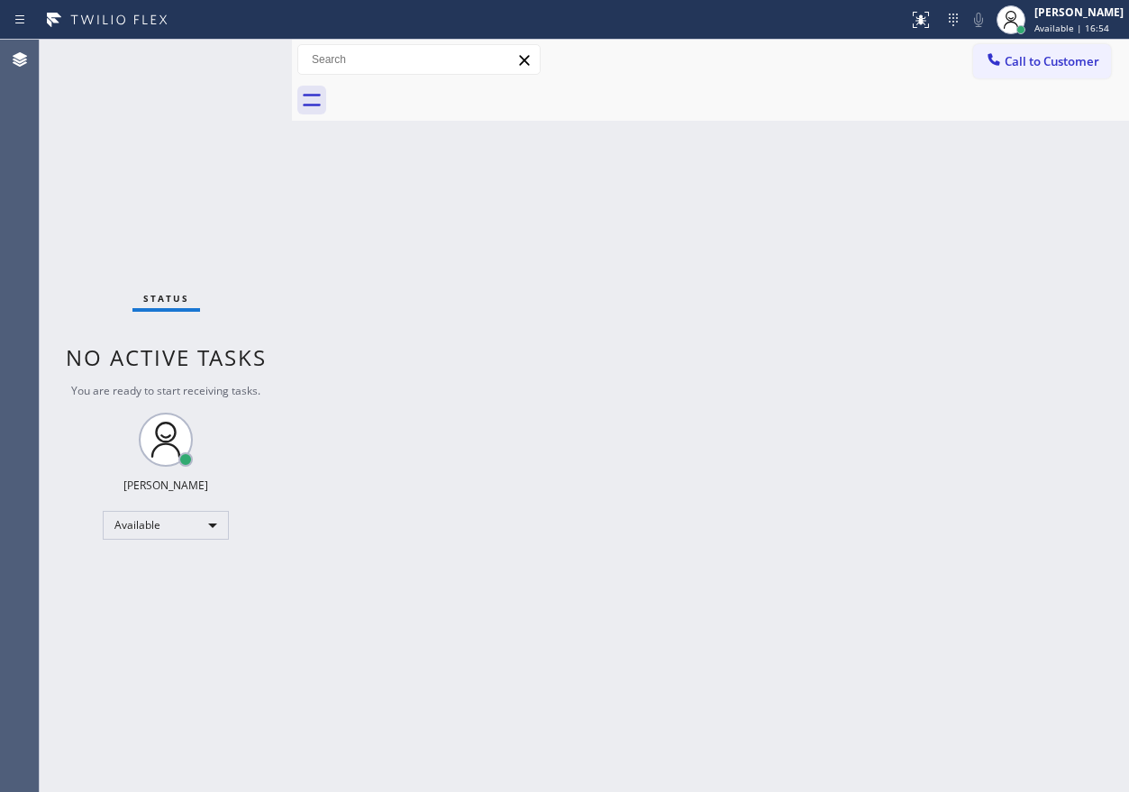
drag, startPoint x: 1087, startPoint y: 30, endPoint x: 1074, endPoint y: 64, distance: 36.8
click at [1087, 30] on span "Available | 16:54" at bounding box center [1071, 28] width 75 height 13
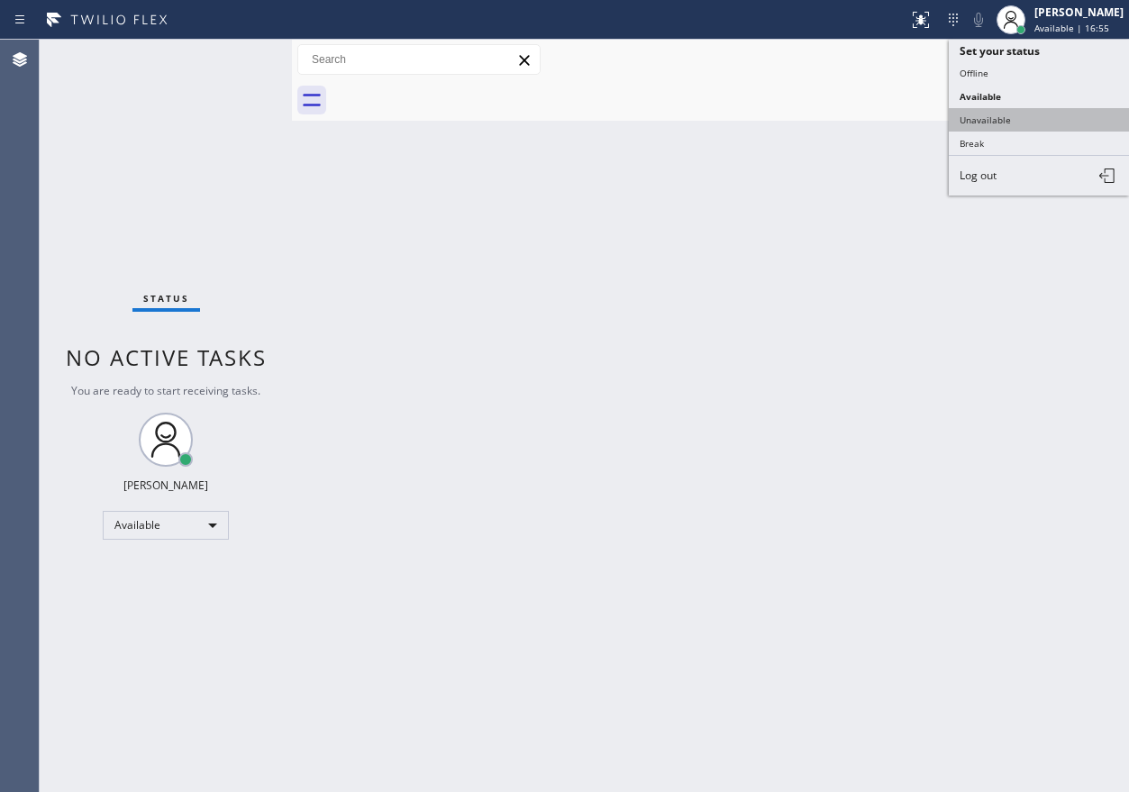
click at [1035, 126] on button "Unavailable" at bounding box center [1039, 119] width 180 height 23
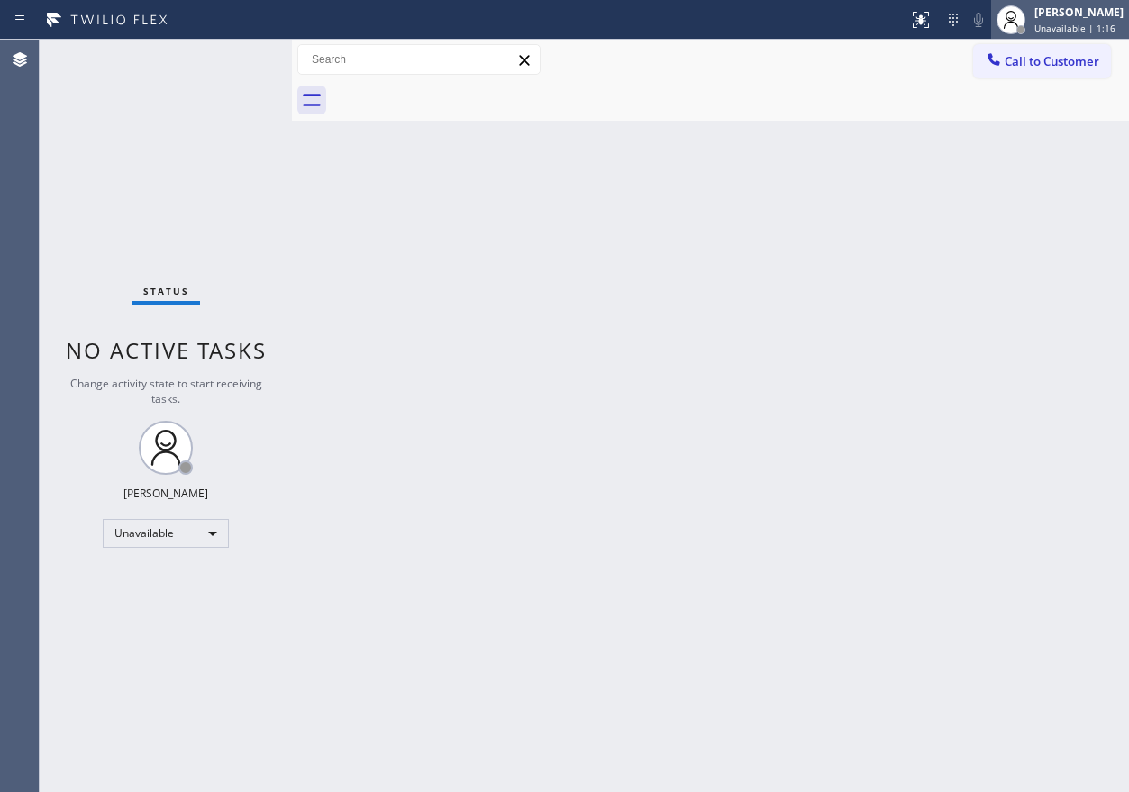
click at [1107, 13] on div "[PERSON_NAME]" at bounding box center [1078, 12] width 89 height 15
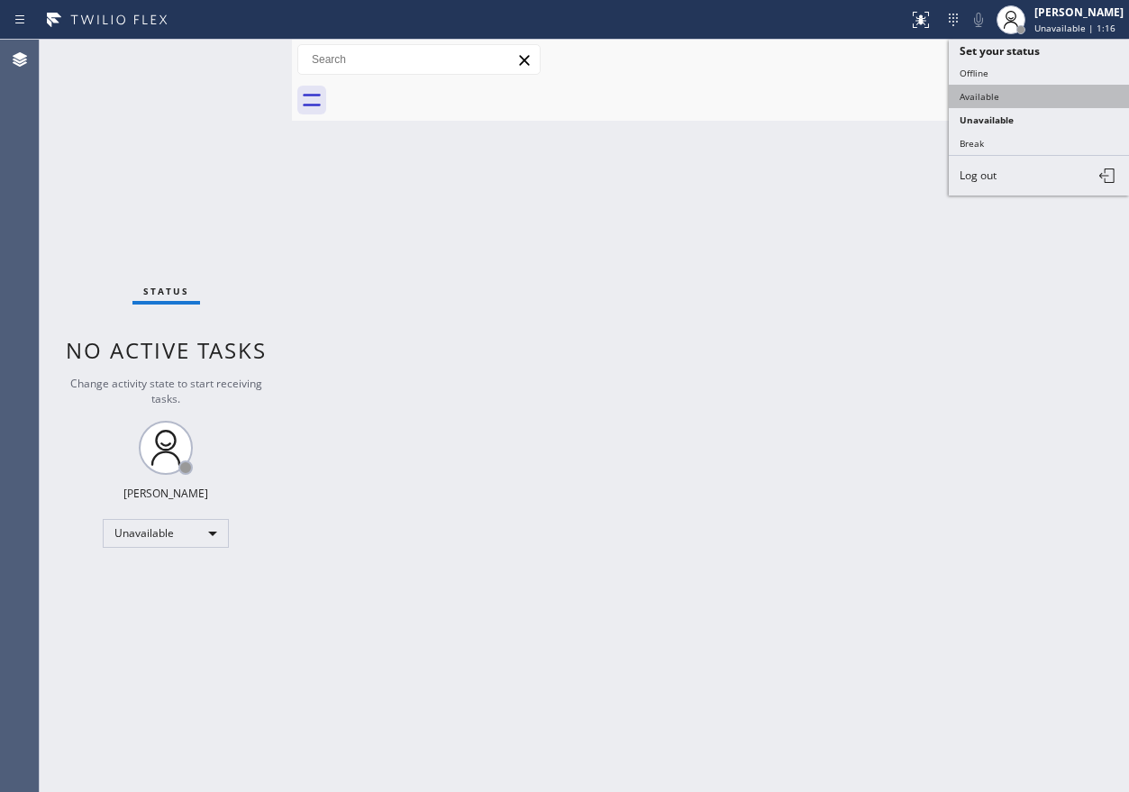
click at [981, 87] on button "Available" at bounding box center [1039, 96] width 180 height 23
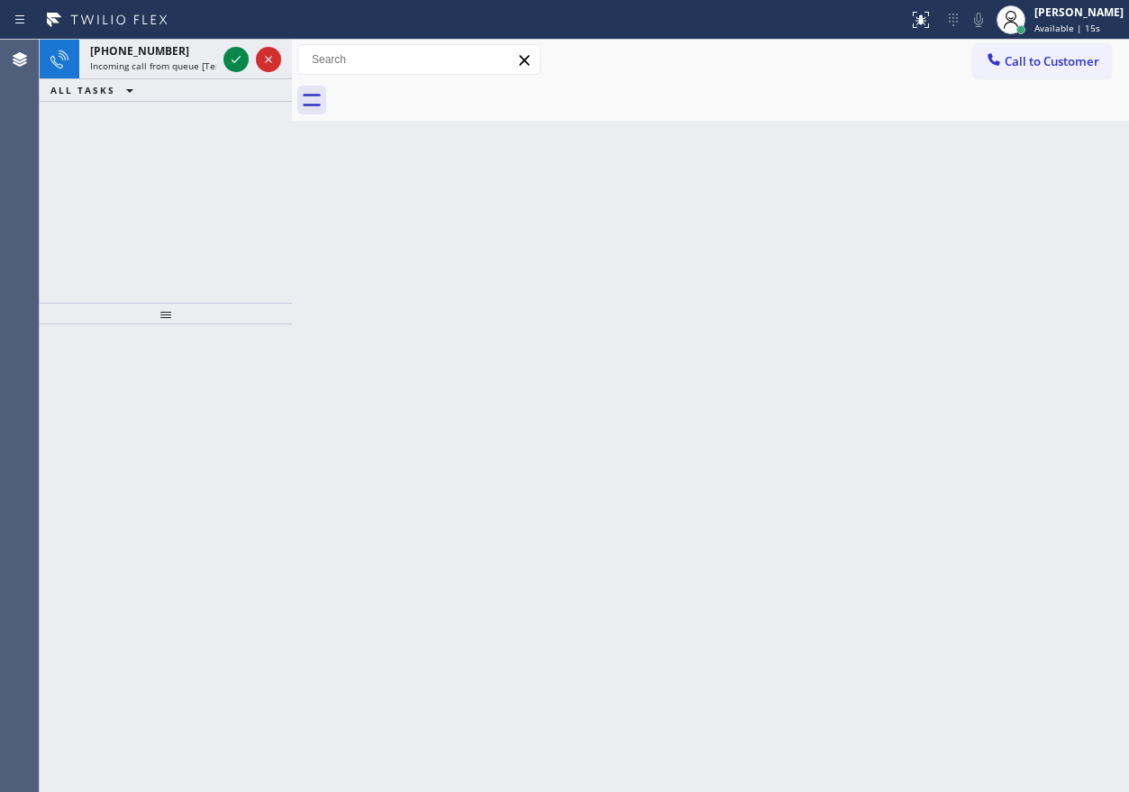
click at [937, 227] on div "Back to Dashboard Change Sender ID Customers Technicians Select a contact Outbo…" at bounding box center [710, 416] width 837 height 752
click at [240, 61] on icon at bounding box center [236, 60] width 22 height 22
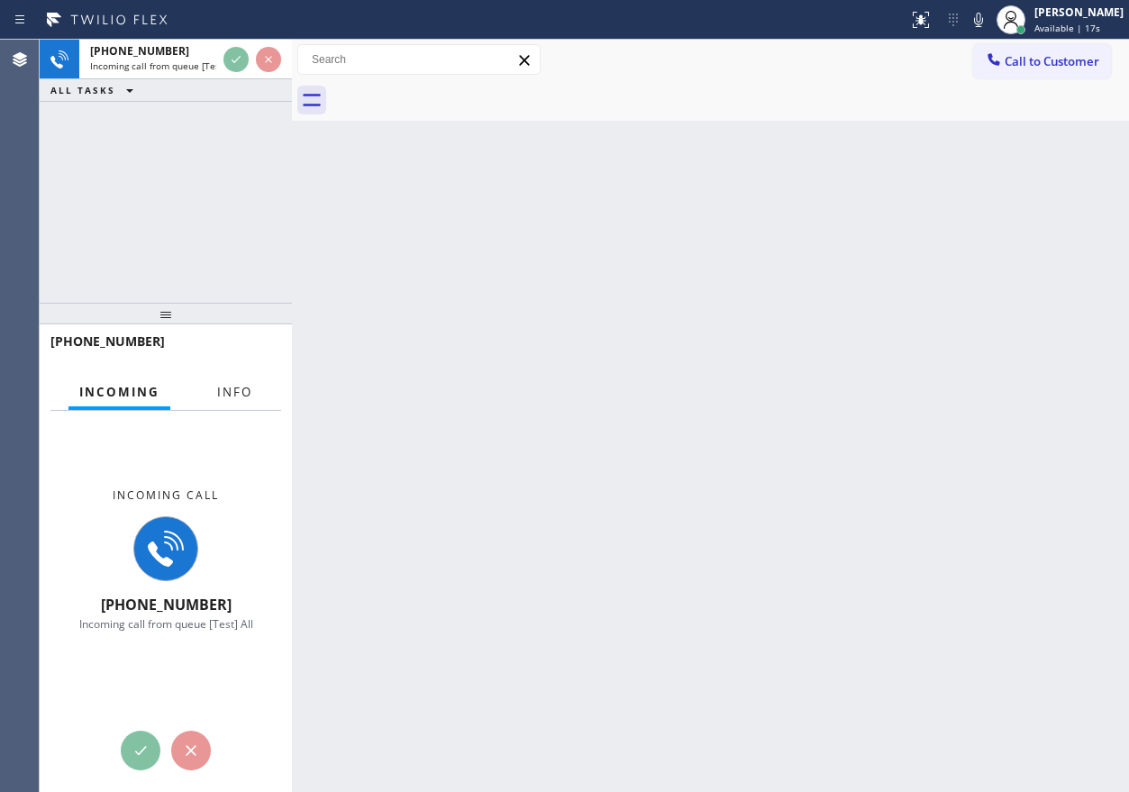
click at [223, 396] on span "Info" at bounding box center [234, 392] width 35 height 16
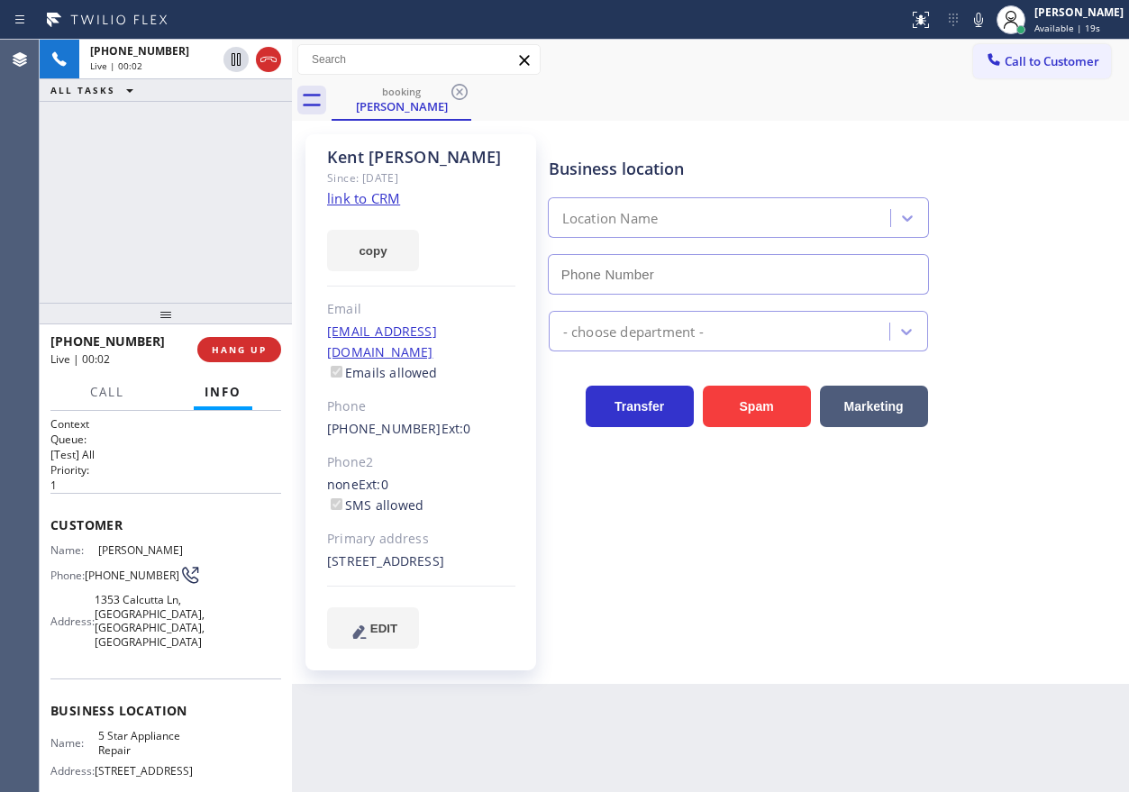
type input "(855) 731-4952"
click at [374, 196] on link "link to CRM" at bounding box center [363, 198] width 73 height 18
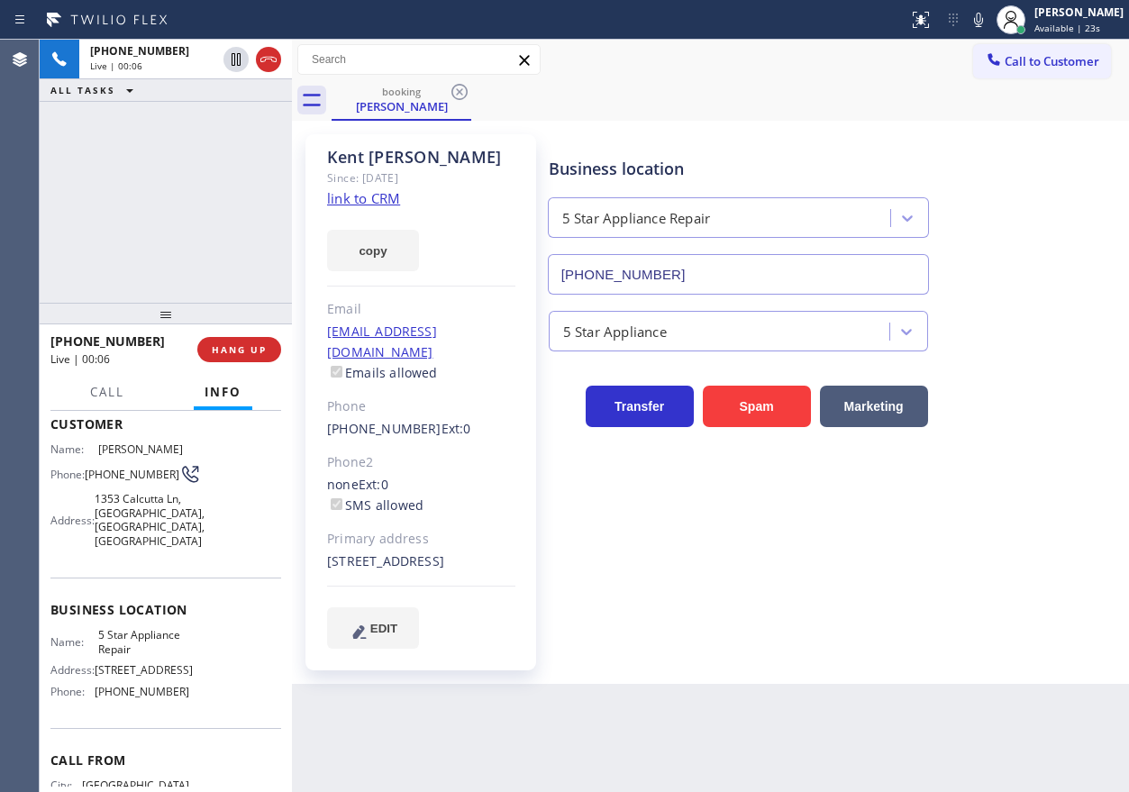
scroll to position [180, 0]
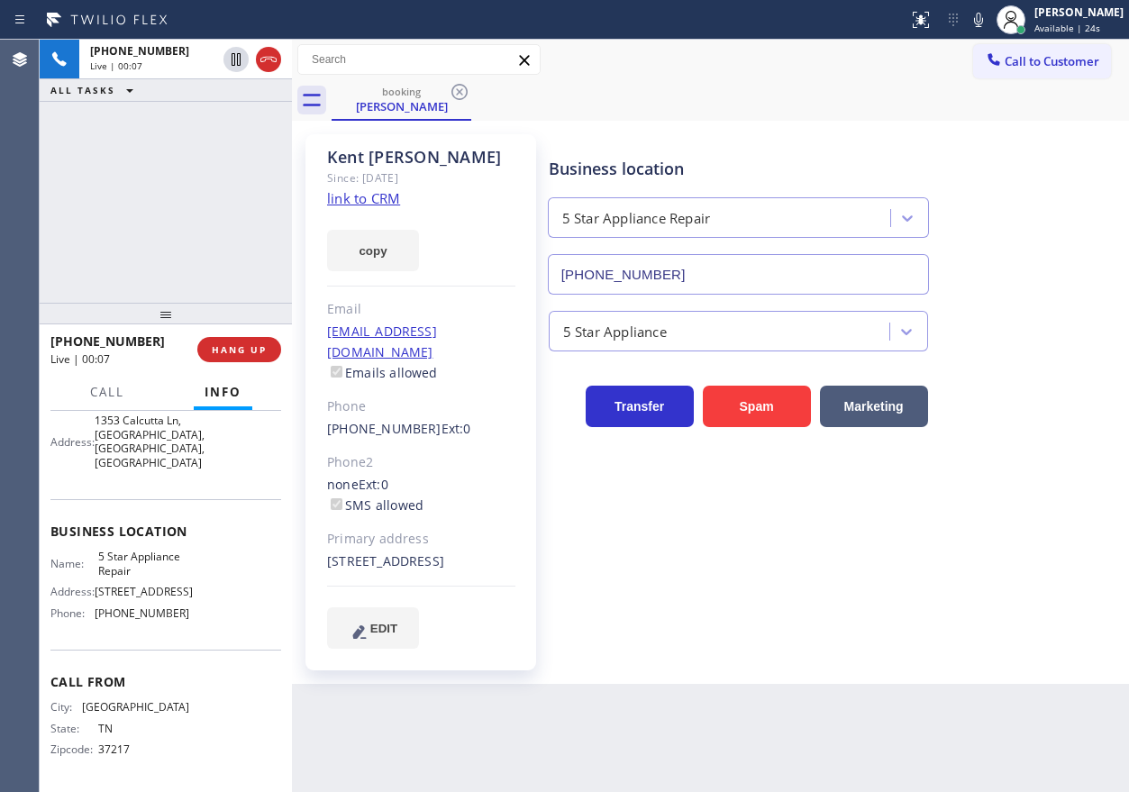
click at [109, 575] on span "5 Star Appliance Repair" at bounding box center [143, 563] width 90 height 28
copy span "5 Star Appliance Repair"
click at [684, 284] on input "(855) 731-4952" at bounding box center [738, 274] width 381 height 41
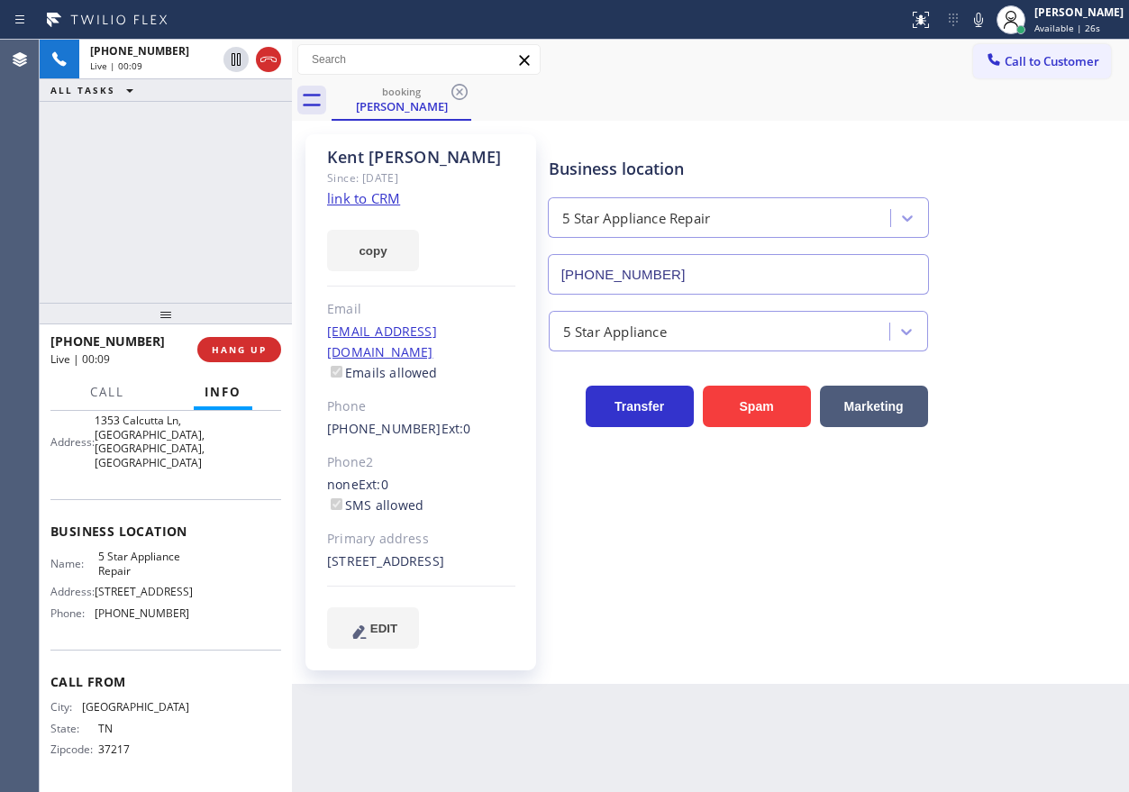
click at [684, 284] on input "(855) 731-4952" at bounding box center [738, 274] width 381 height 41
click at [989, 23] on icon at bounding box center [978, 20] width 22 height 22
click at [230, 57] on icon at bounding box center [236, 60] width 22 height 22
click at [933, 519] on div "Business location 5 Star Appliance Repair (855) 731-4952 5 Star Appliance Trans…" at bounding box center [834, 391] width 579 height 504
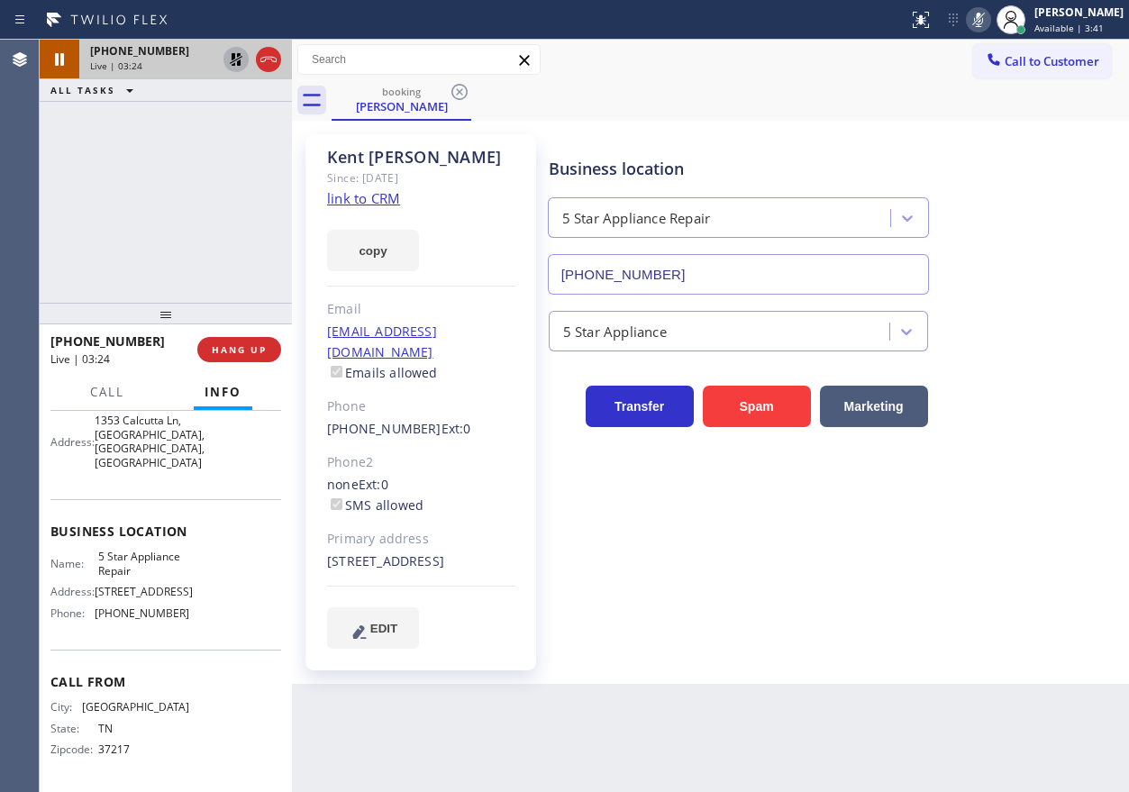
click at [1074, 184] on div "Business location 5 Star Appliance Repair (855) 731-4952" at bounding box center [834, 213] width 579 height 163
click at [983, 23] on icon at bounding box center [978, 20] width 9 height 14
click at [230, 56] on icon at bounding box center [236, 60] width 22 height 22
click at [1040, 244] on div "Business location 5 Star Appliance Repair (855) 731-4952" at bounding box center [834, 213] width 579 height 163
drag, startPoint x: 1017, startPoint y: 359, endPoint x: 1001, endPoint y: 377, distance: 24.2
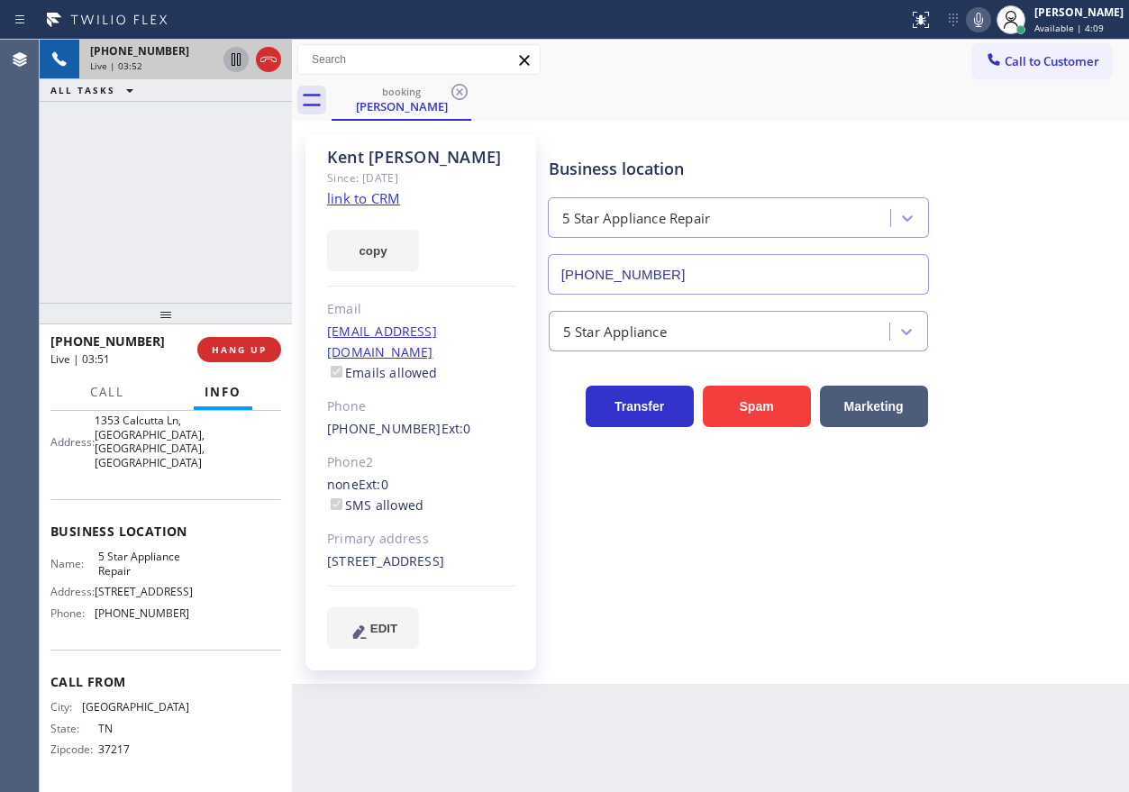
click at [1017, 359] on div "Transfer Spam Marketing" at bounding box center [834, 389] width 579 height 76
click at [471, 330] on div "kentdc@yahoo.com Emails allowed" at bounding box center [421, 353] width 188 height 62
copy link "kentdc@yahoo.com"
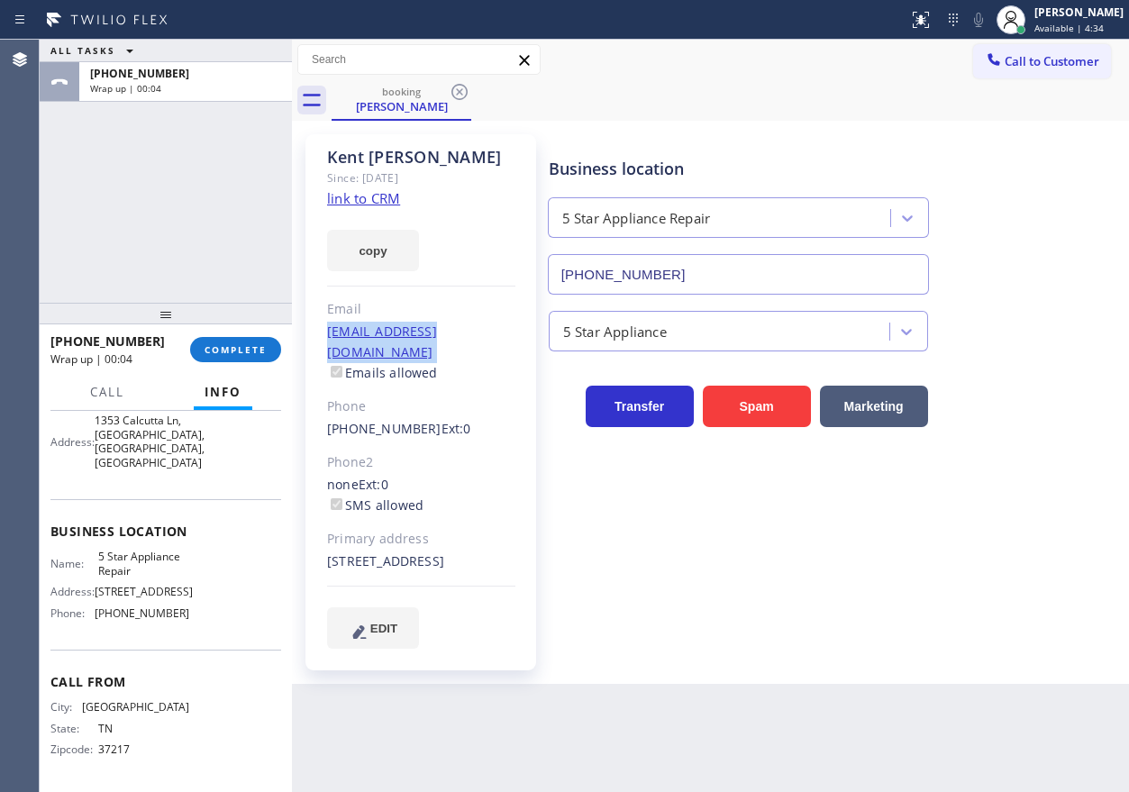
drag, startPoint x: 972, startPoint y: 633, endPoint x: 903, endPoint y: 579, distance: 87.2
click at [972, 633] on div "Business location 5 Star Appliance Repair (855) 731-4952 5 Star Appliance Trans…" at bounding box center [834, 391] width 579 height 504
click at [258, 356] on span "COMPLETE" at bounding box center [235, 349] width 62 height 13
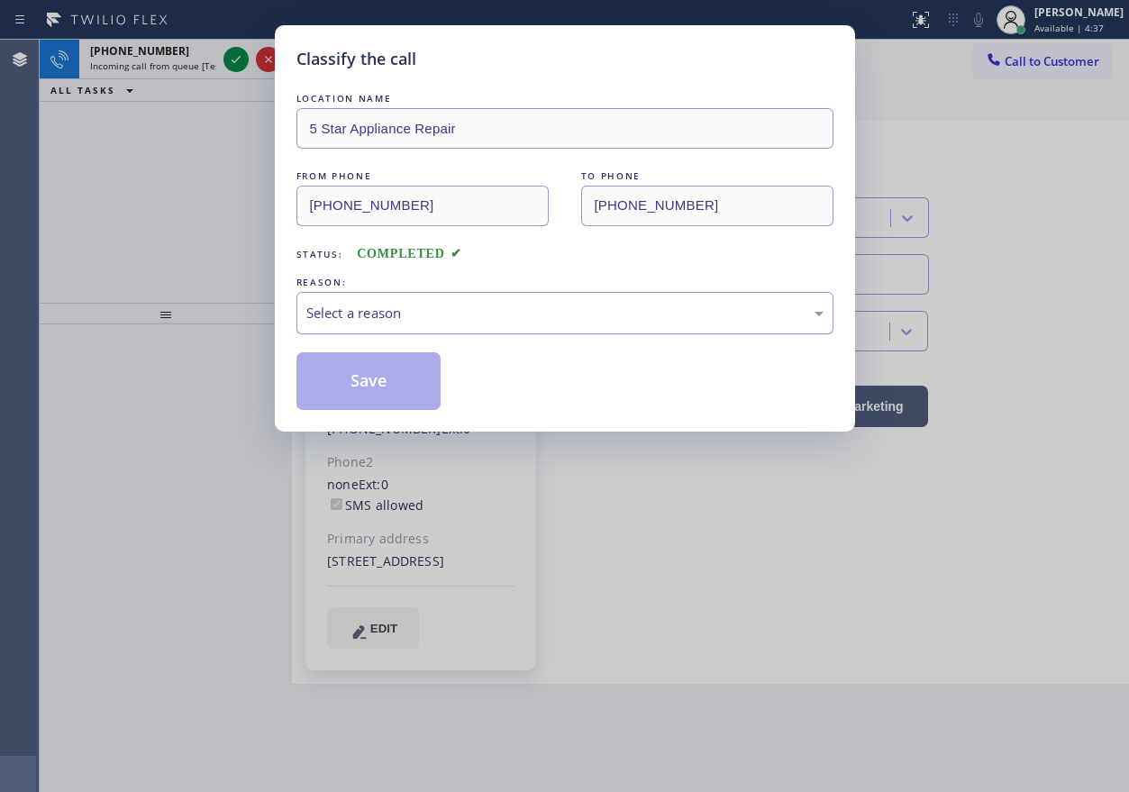
click at [352, 305] on div "Select a reason" at bounding box center [564, 313] width 517 height 21
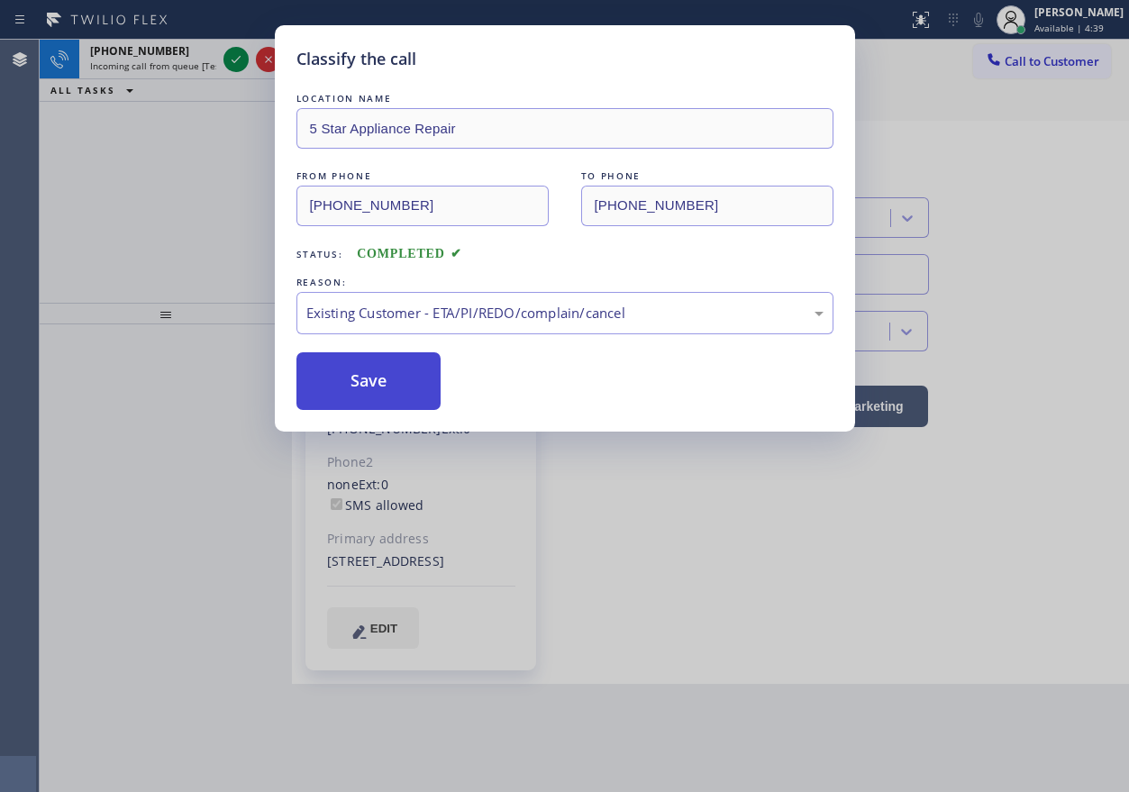
click at [377, 381] on button "Save" at bounding box center [368, 381] width 145 height 58
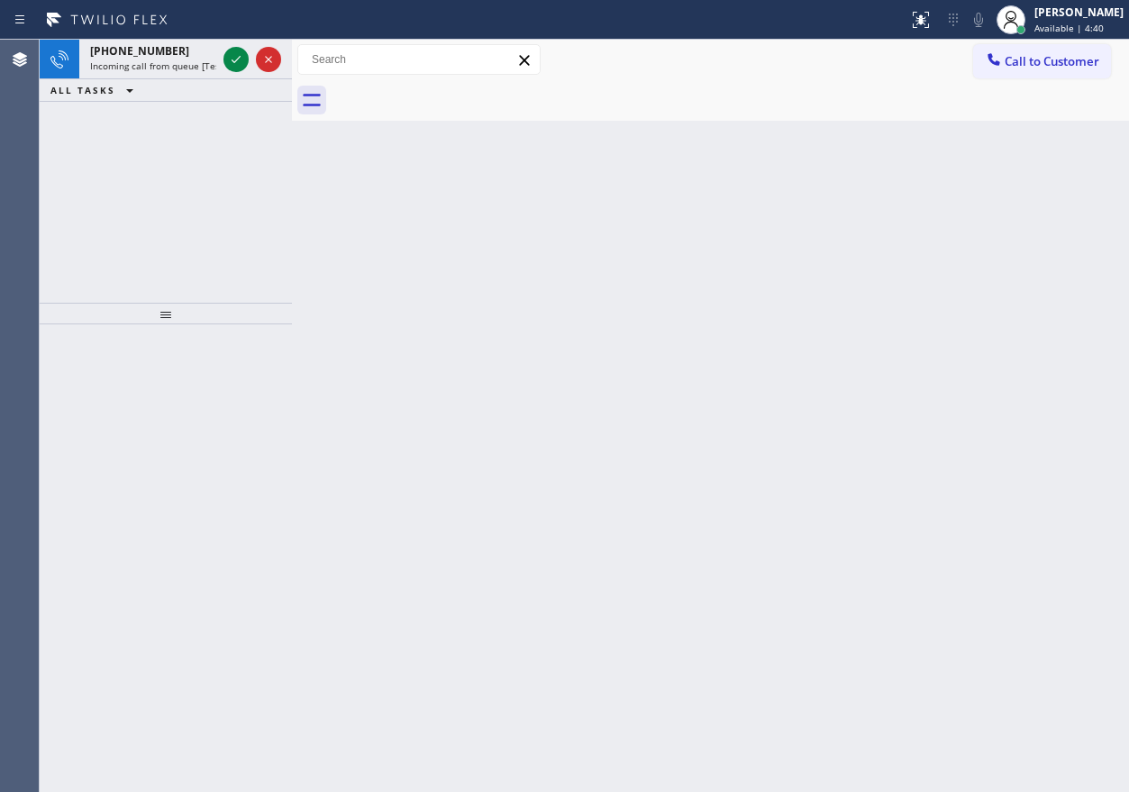
click at [232, 59] on icon at bounding box center [236, 60] width 22 height 22
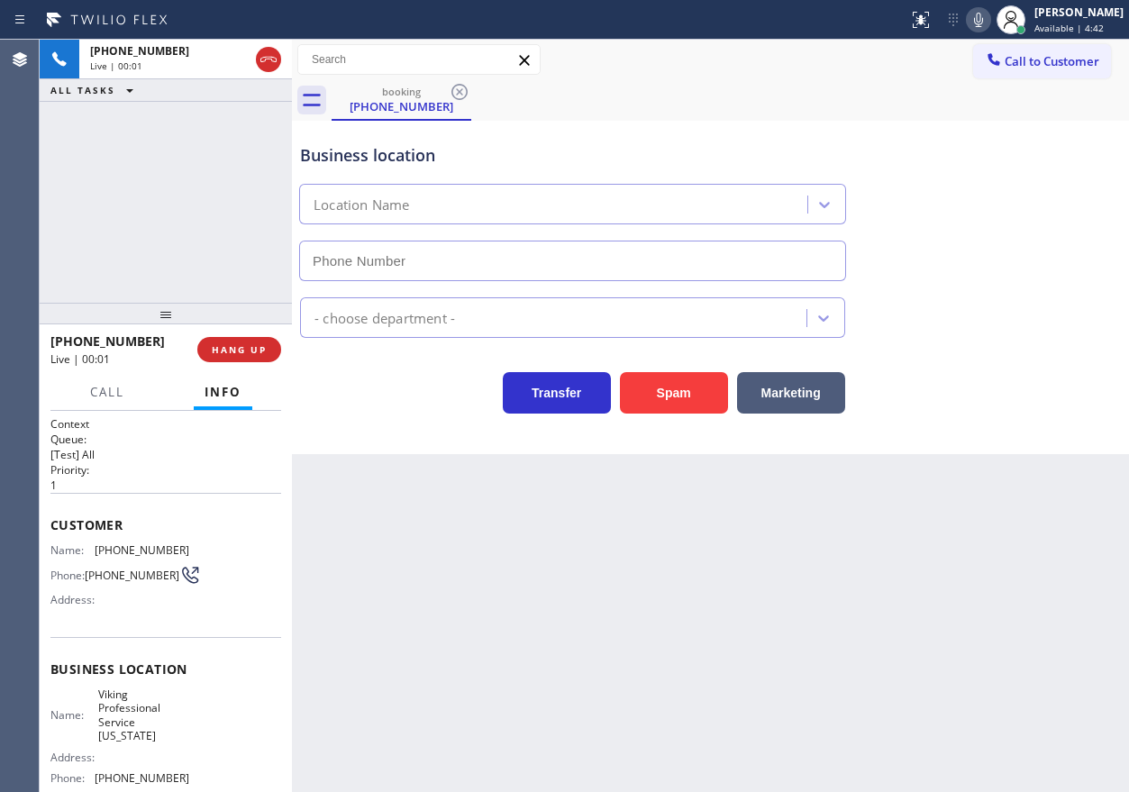
type input "(332) 334-8089"
click at [160, 733] on span "Viking Professional Service New York" at bounding box center [143, 715] width 90 height 56
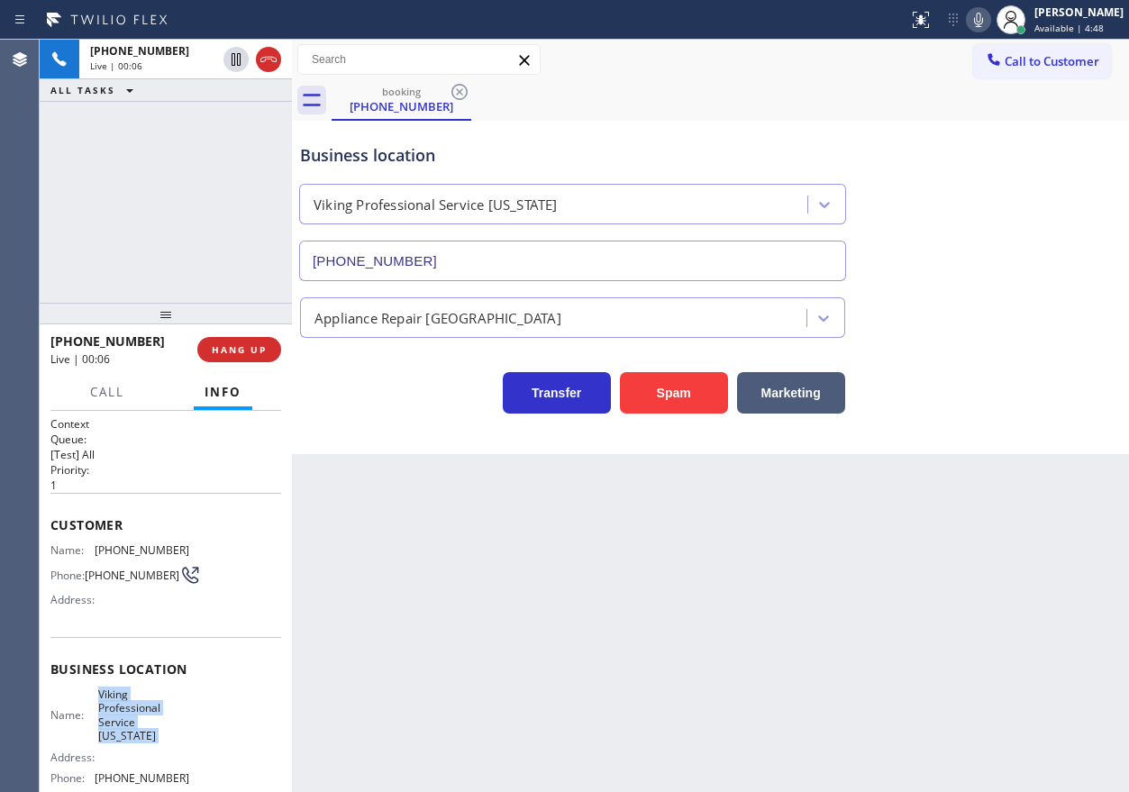
click at [160, 733] on span "Viking Professional Service New York" at bounding box center [143, 715] width 90 height 56
copy span "Viking Professional Service New York"
click at [523, 268] on input "(332) 334-8089" at bounding box center [572, 261] width 547 height 41
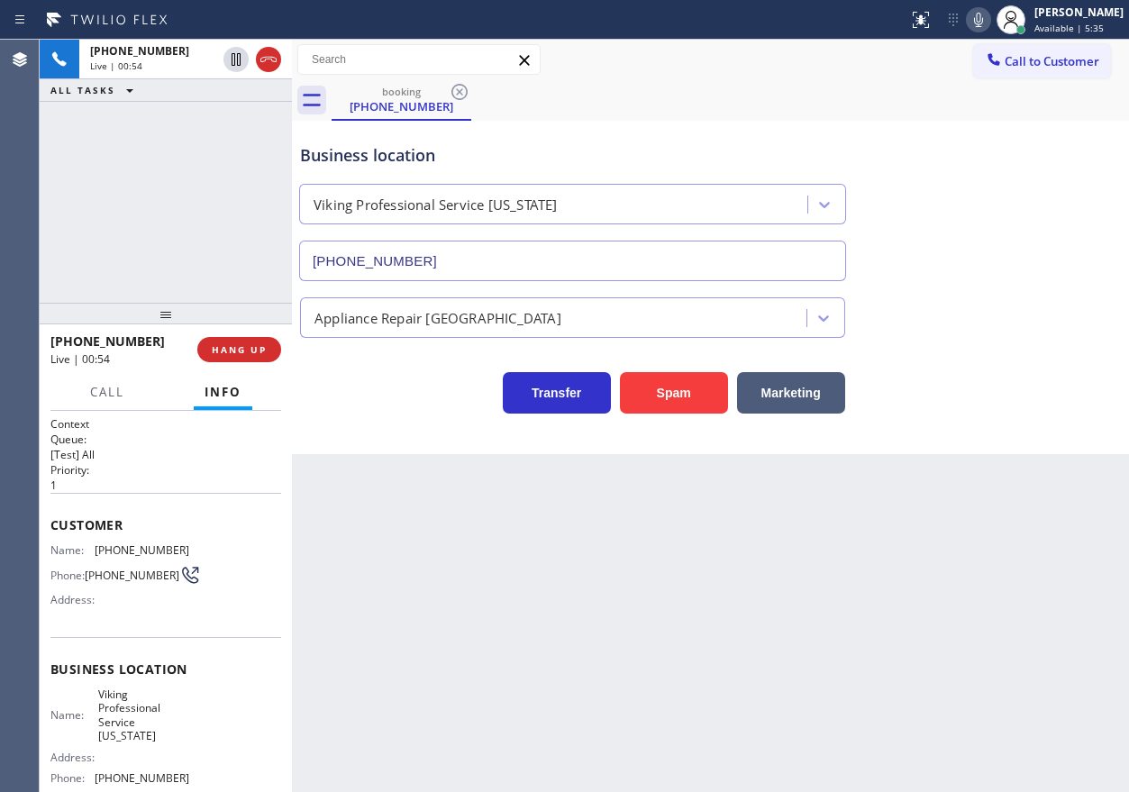
click at [136, 552] on span "(203) 965-1247" at bounding box center [142, 550] width 95 height 14
copy span "(203) 965-1247"
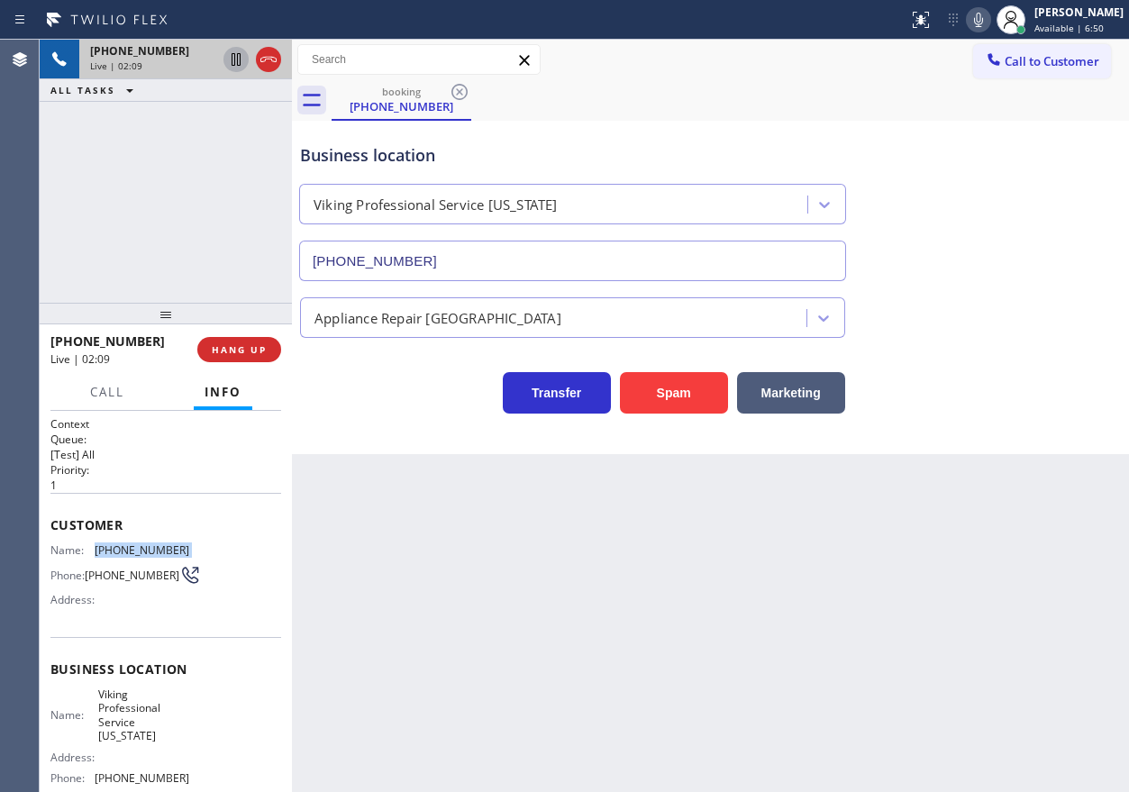
click at [234, 61] on icon at bounding box center [236, 59] width 9 height 13
click at [989, 19] on icon at bounding box center [978, 20] width 22 height 22
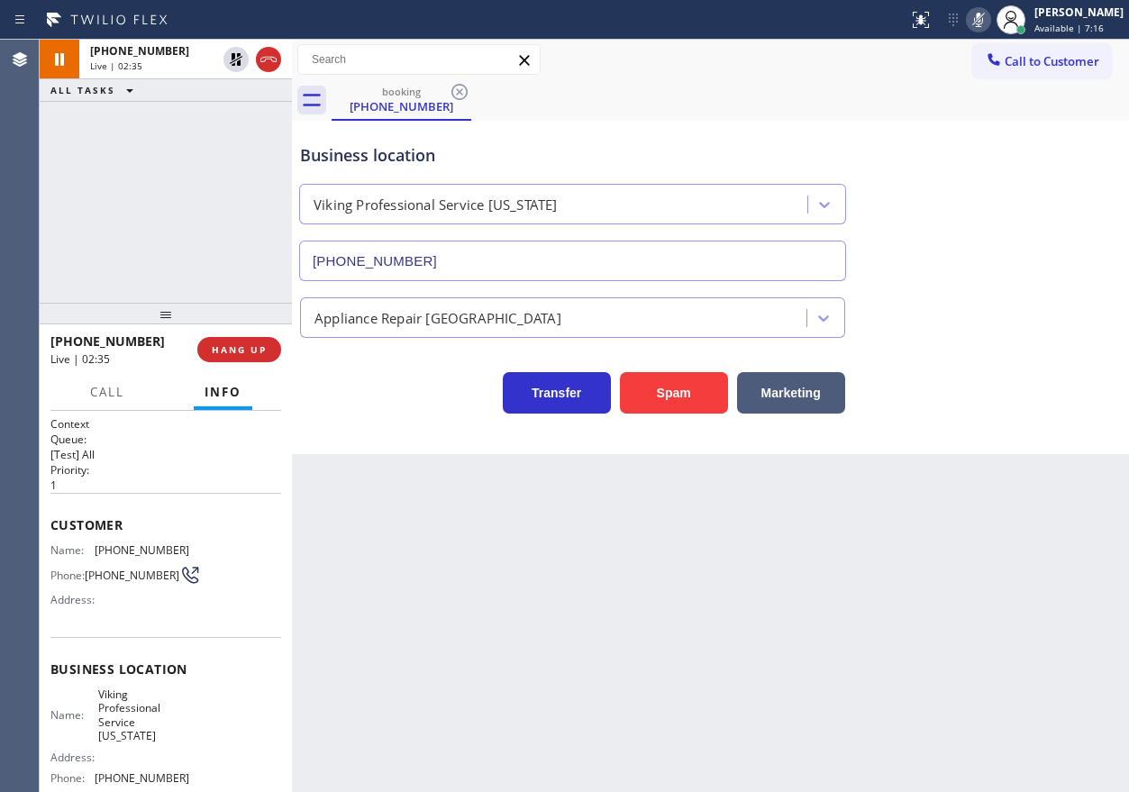
click at [995, 536] on div "Back to Dashboard Change Sender ID Customers Technicians Select a contact Outbo…" at bounding box center [710, 416] width 837 height 752
click at [989, 27] on icon at bounding box center [978, 20] width 22 height 22
click at [236, 51] on icon at bounding box center [236, 60] width 22 height 22
click at [1013, 441] on div "Business location Viking Professional Service New York (332) 334-8089 Appliance…" at bounding box center [710, 287] width 837 height 333
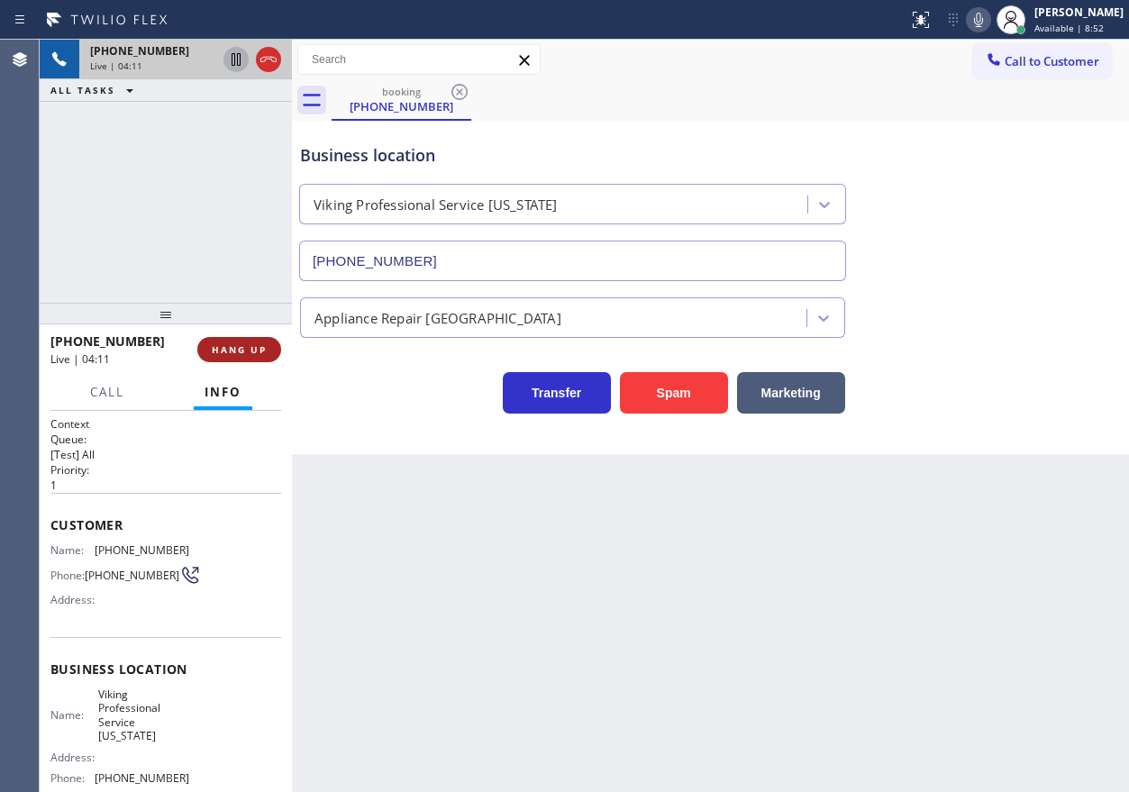
click at [237, 349] on span "HANG UP" at bounding box center [239, 349] width 55 height 13
click at [238, 349] on span "HANG UP" at bounding box center [239, 349] width 55 height 13
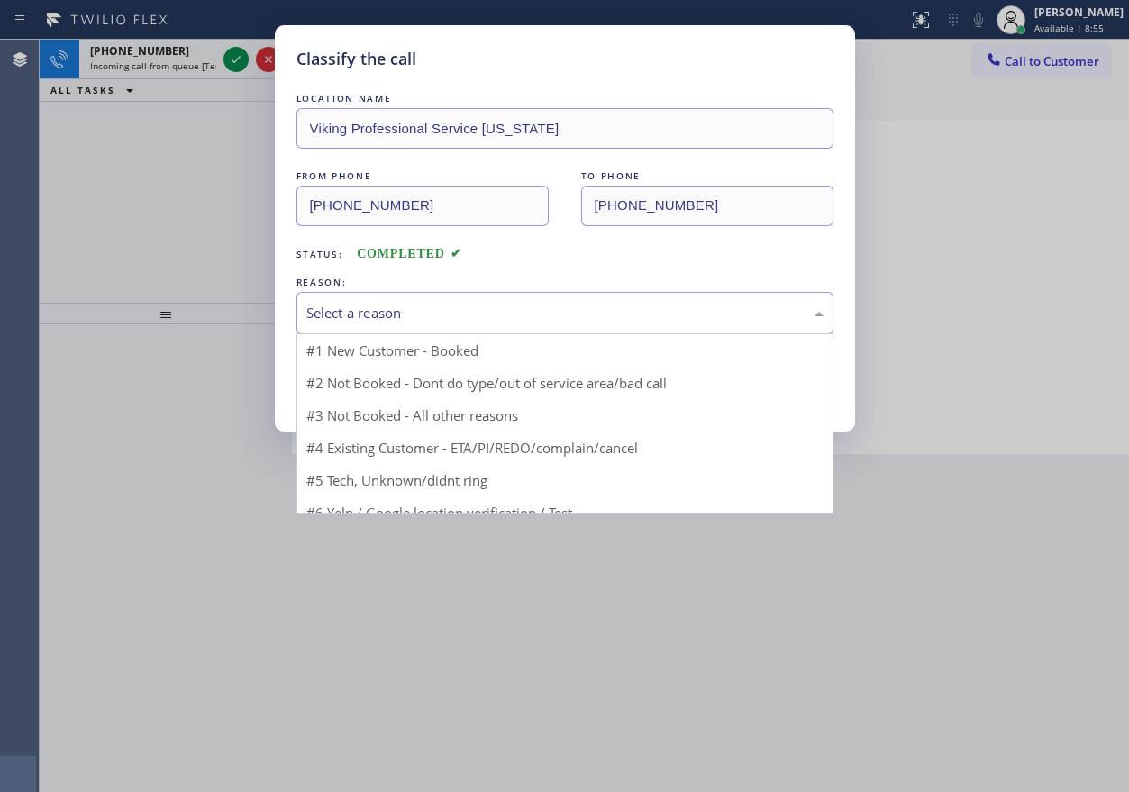
click at [448, 330] on div "Select a reason" at bounding box center [564, 313] width 537 height 42
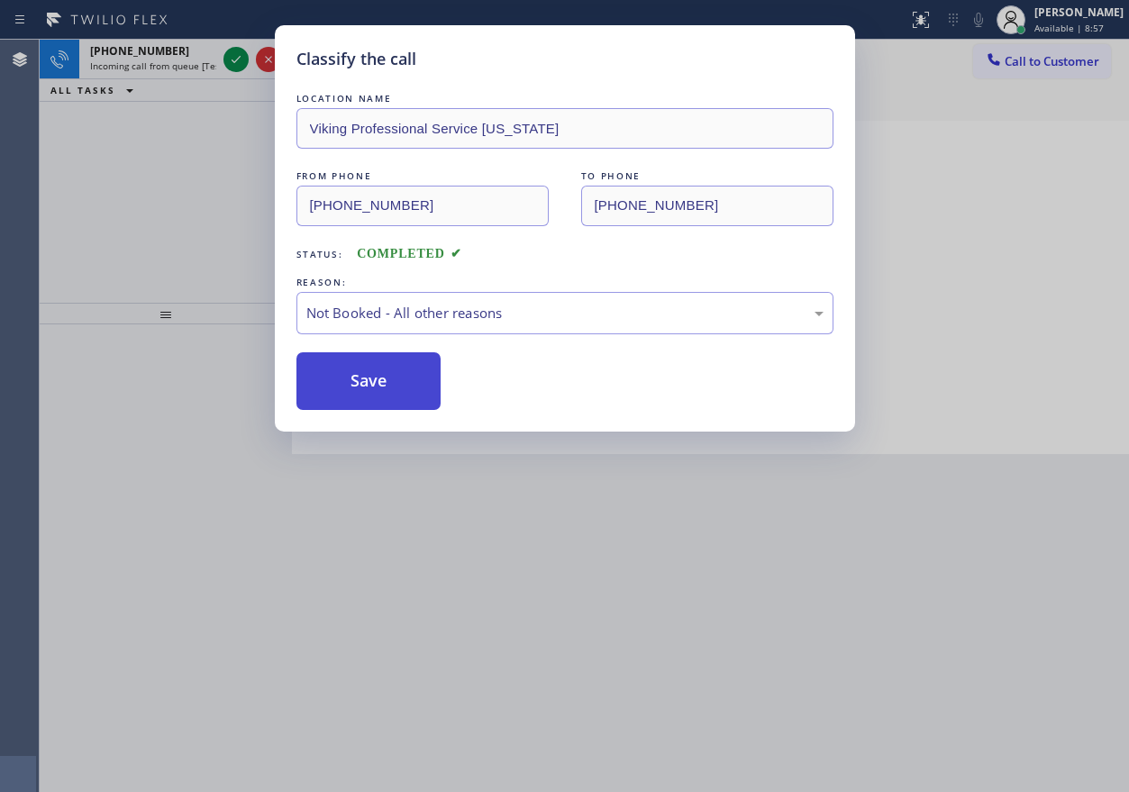
click at [376, 378] on button "Save" at bounding box center [368, 381] width 145 height 58
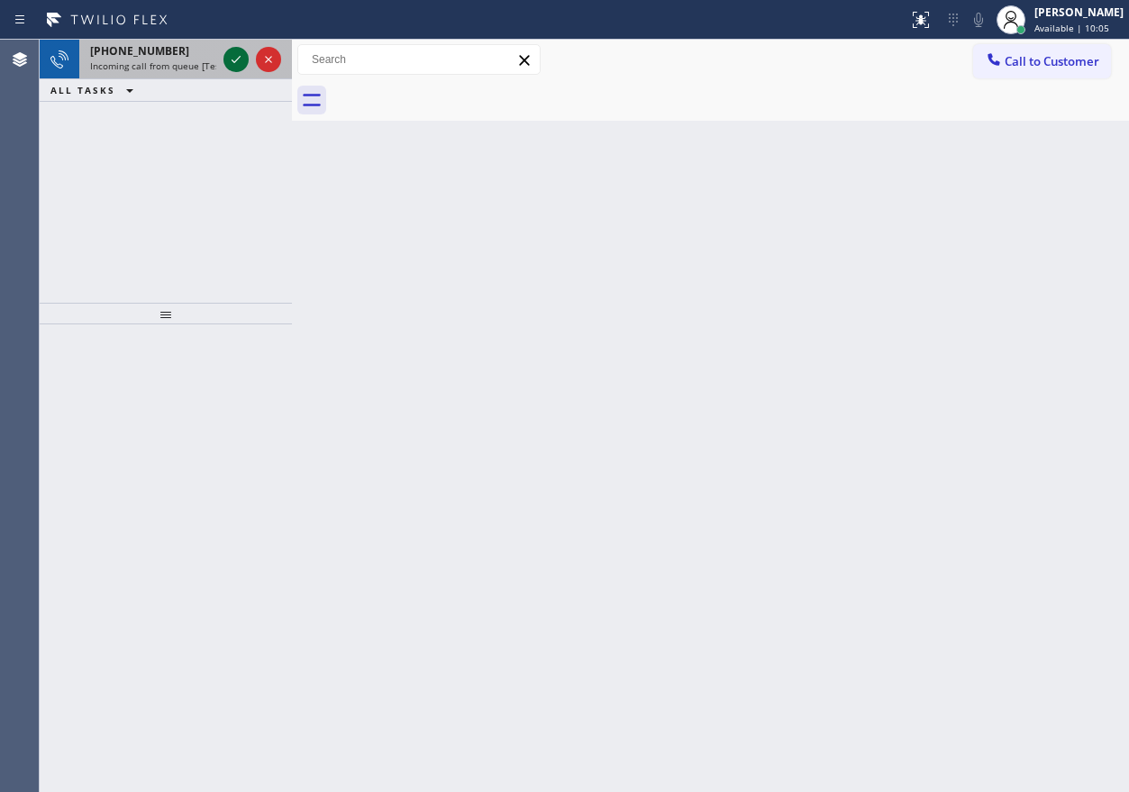
click at [227, 52] on icon at bounding box center [236, 60] width 22 height 22
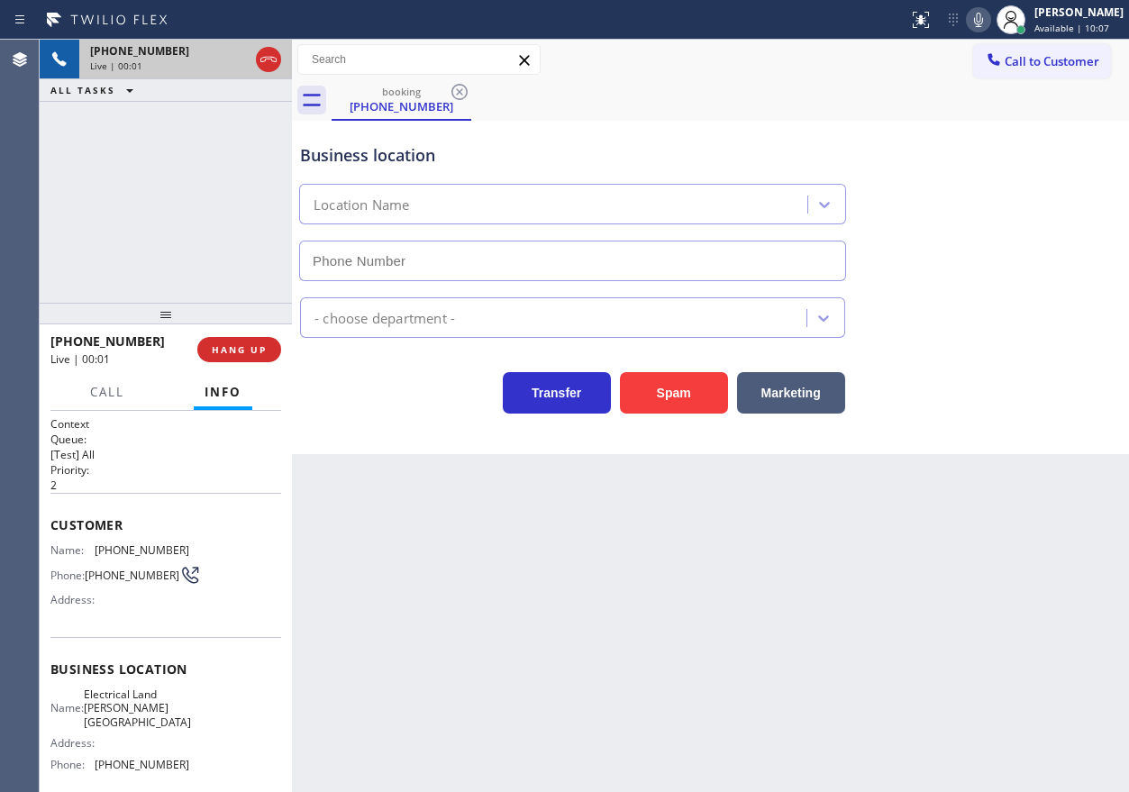
type input "(818) 423-4024"
click at [250, 347] on span "HANG UP" at bounding box center [239, 349] width 55 height 13
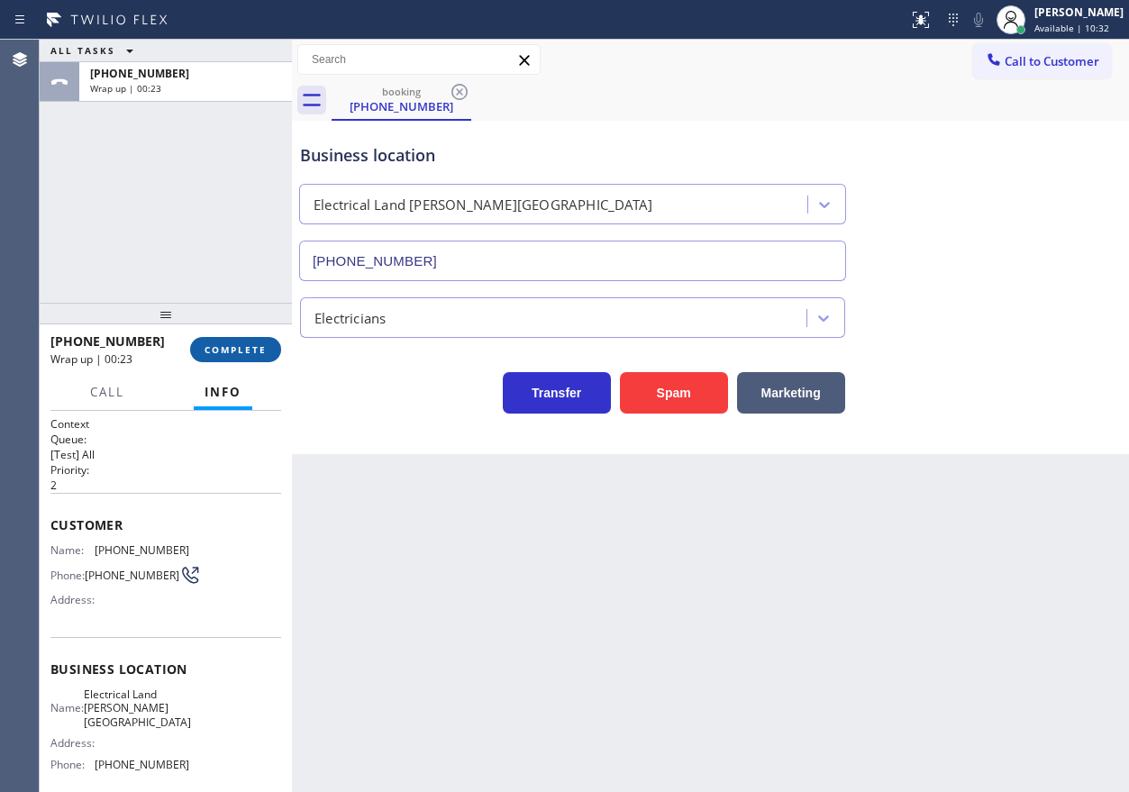
click at [243, 352] on span "COMPLETE" at bounding box center [235, 349] width 62 height 13
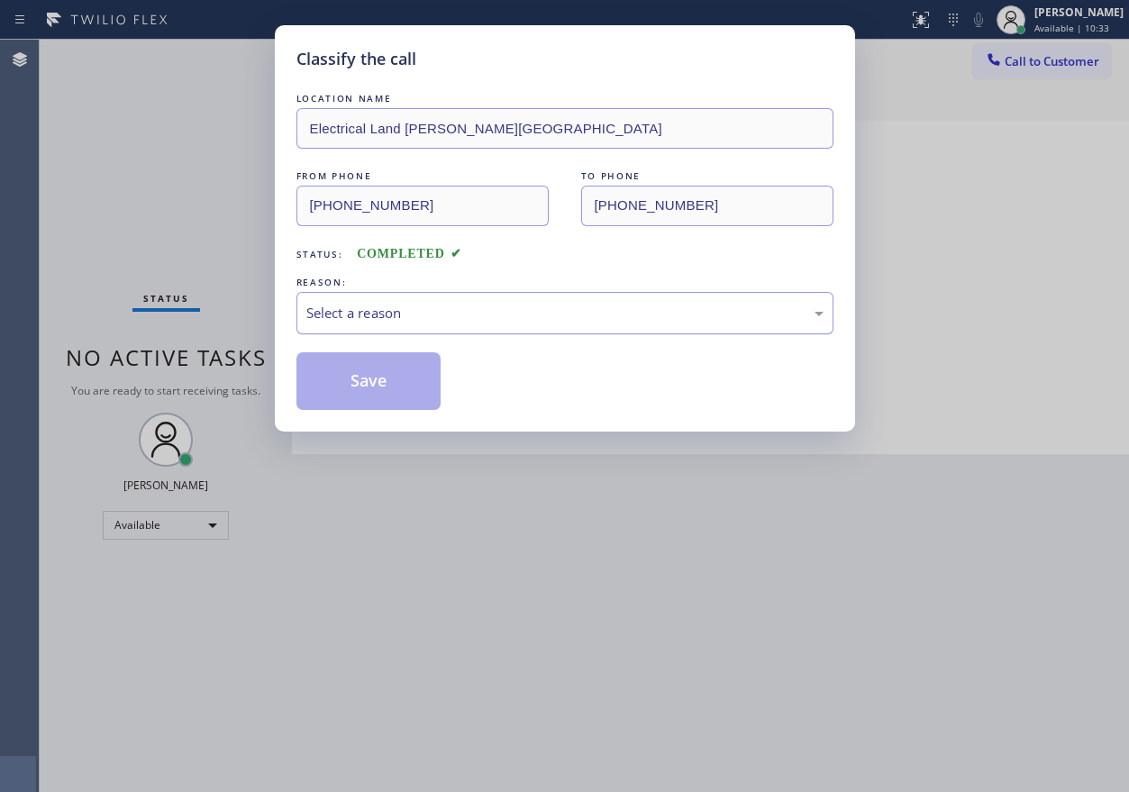
click at [423, 311] on div "Select a reason" at bounding box center [564, 313] width 517 height 21
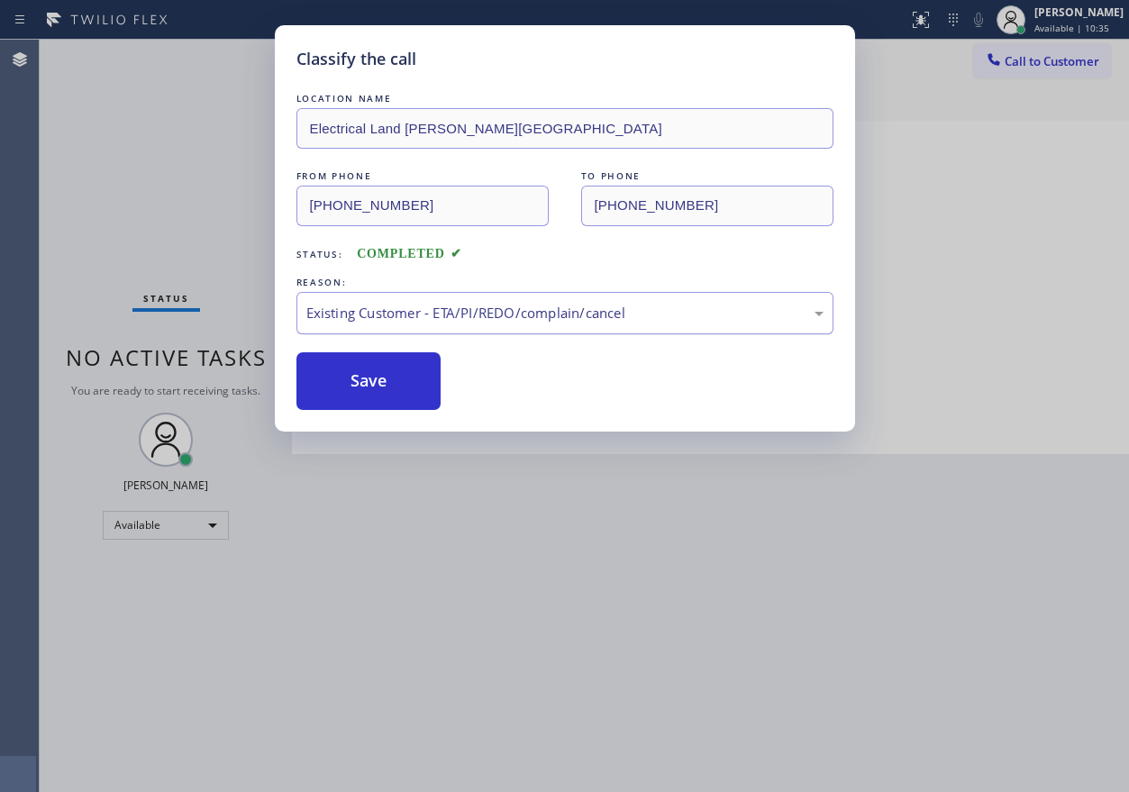
click at [404, 322] on div "Existing Customer - ETA/PI/REDO/complain/cancel" at bounding box center [564, 313] width 517 height 21
click at [369, 368] on button "Save" at bounding box center [368, 381] width 145 height 58
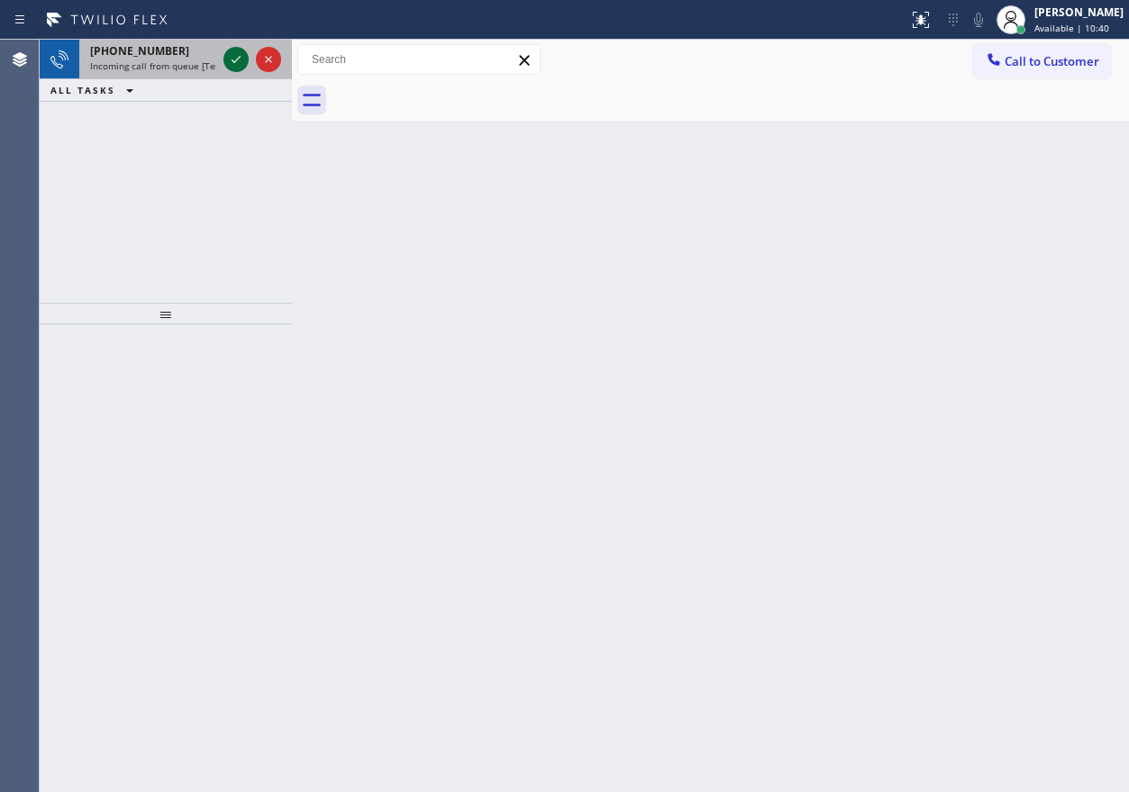
click at [239, 66] on icon at bounding box center [236, 60] width 22 height 22
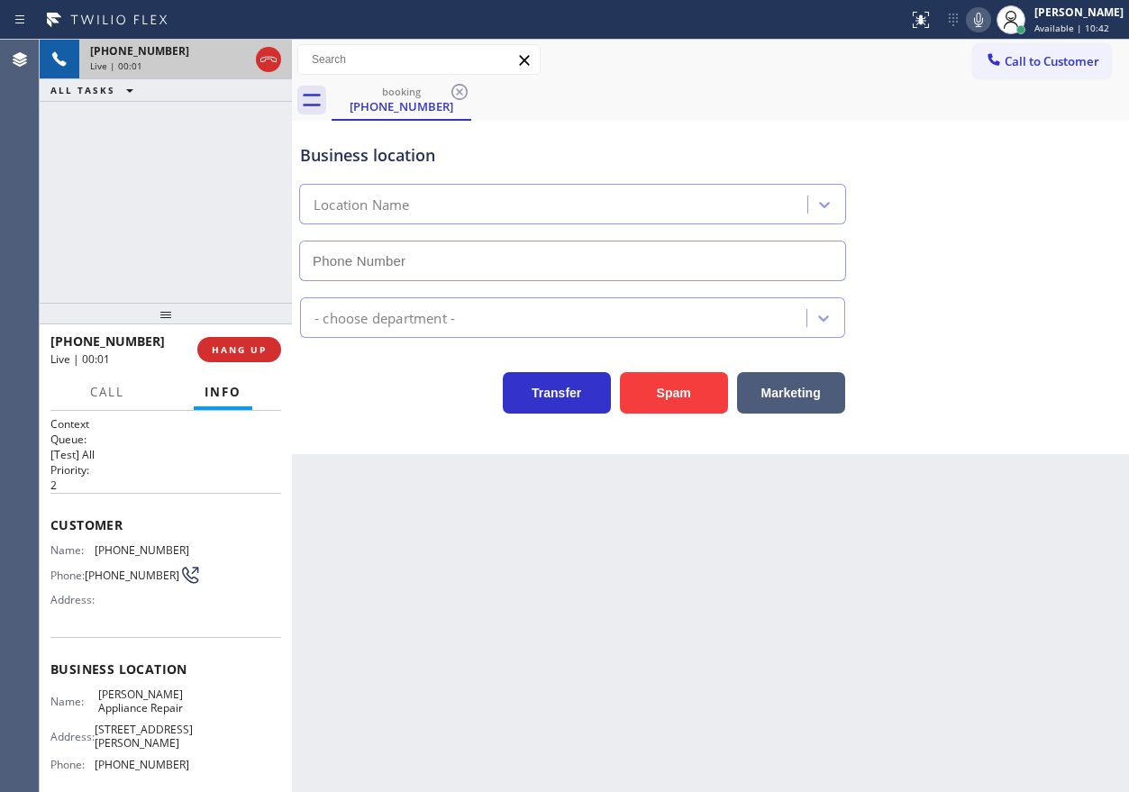
type input "(714) 203-2694"
click at [129, 712] on span "Yorba Linda Appliance Repair" at bounding box center [143, 701] width 90 height 28
copy span "Yorba Linda Appliance Repair"
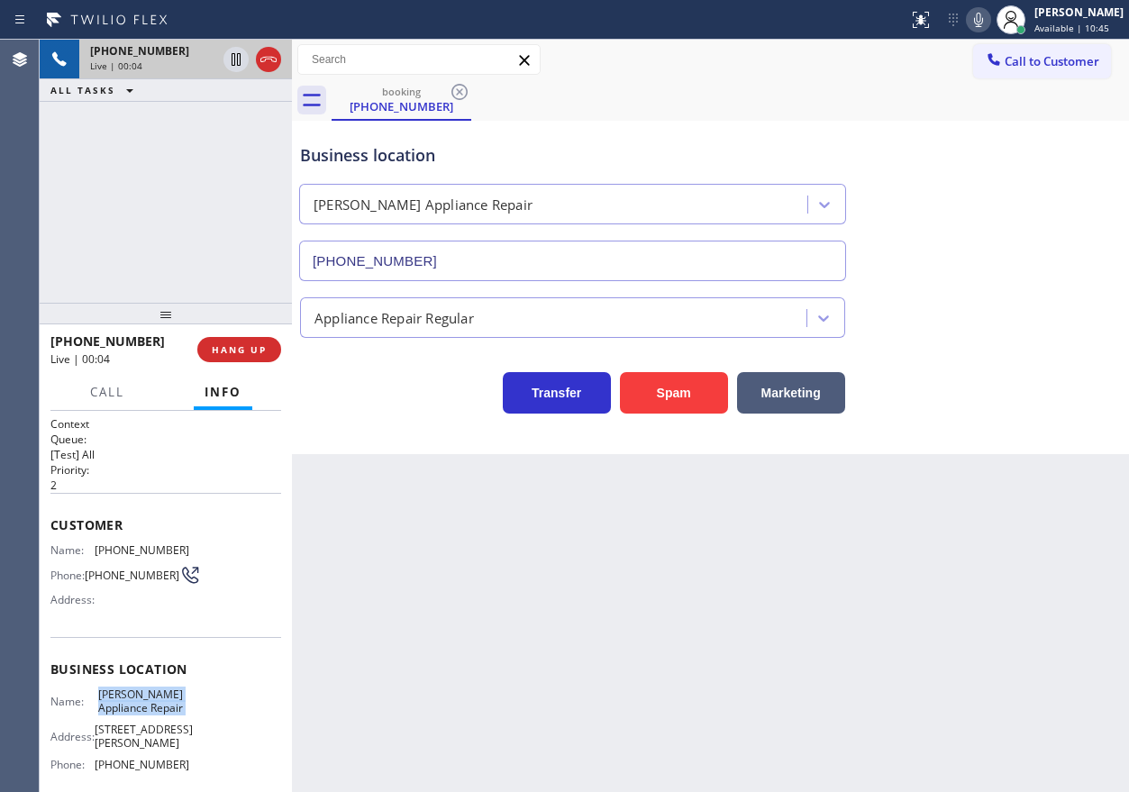
click at [468, 260] on input "(714) 203-2694" at bounding box center [572, 261] width 547 height 41
drag, startPoint x: 965, startPoint y: 295, endPoint x: 106, endPoint y: 297, distance: 858.5
click at [965, 295] on div "Appliance Repair Regular" at bounding box center [710, 314] width 828 height 48
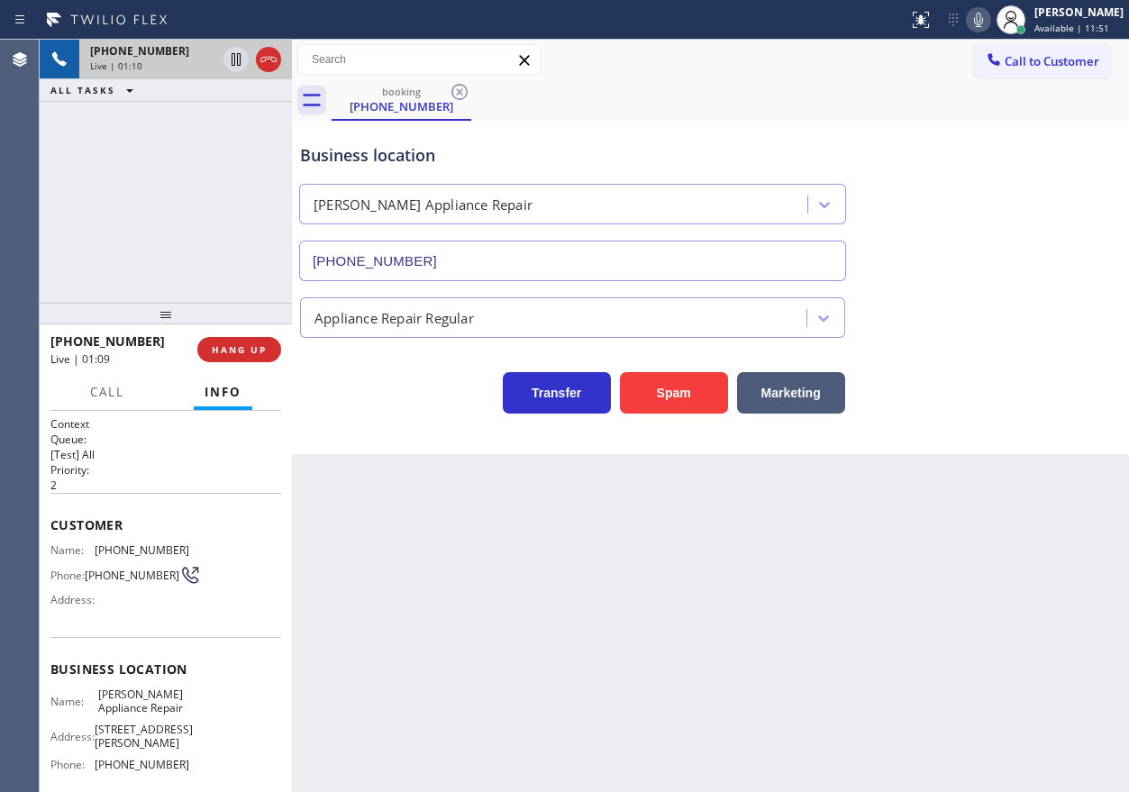
click at [136, 544] on span "(714) 343-9910" at bounding box center [142, 550] width 95 height 14
copy span "(714) 343-9910"
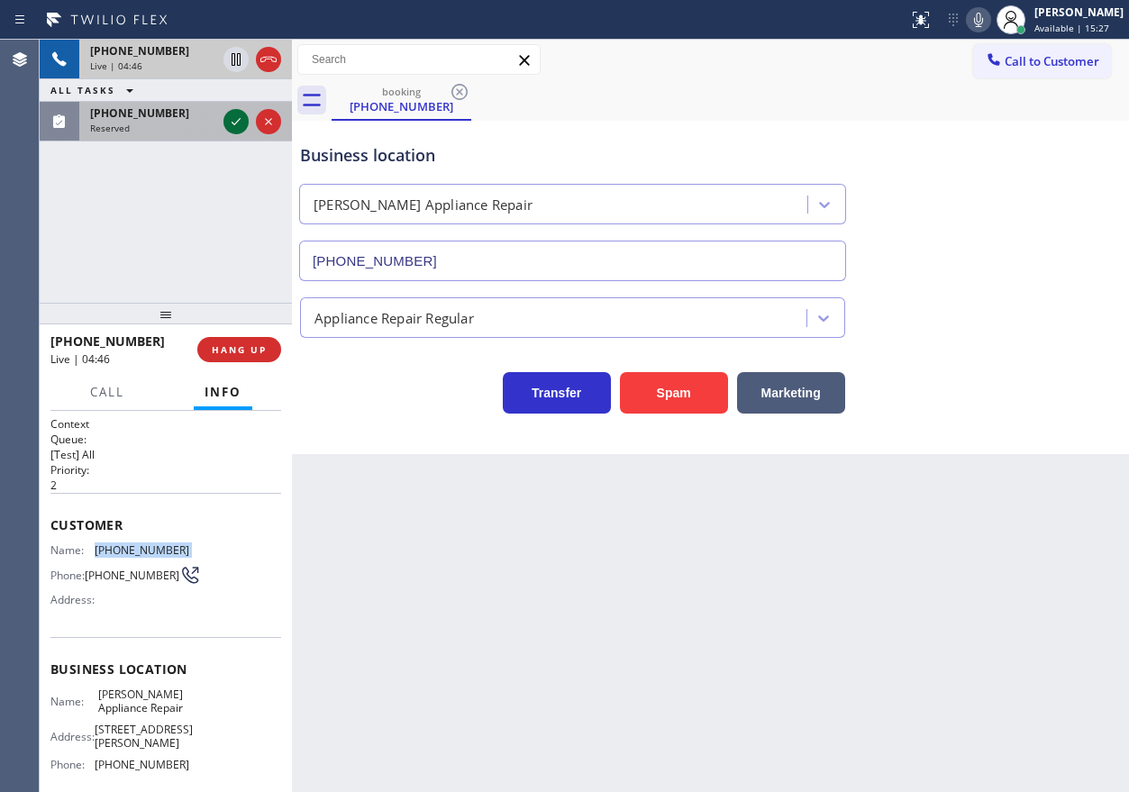
click at [239, 121] on icon at bounding box center [236, 121] width 9 height 7
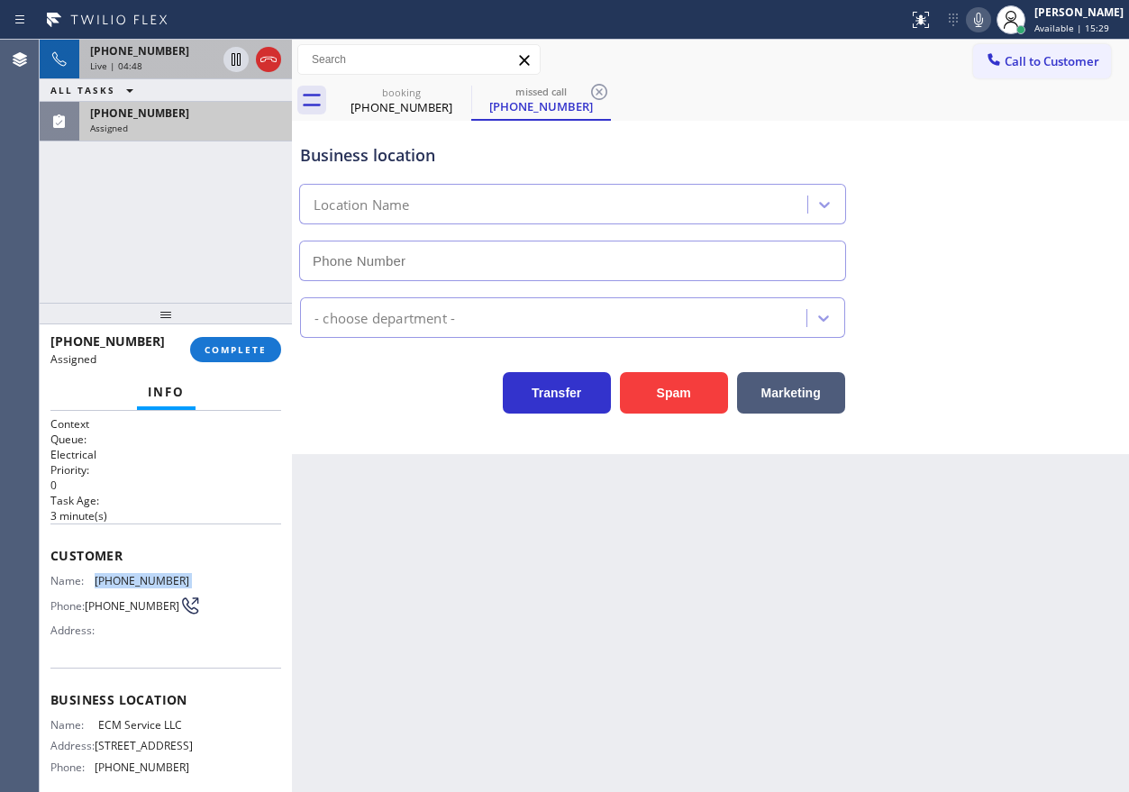
type input "(908) 430-7326"
click at [100, 634] on div "Address:" at bounding box center [119, 630] width 139 height 14
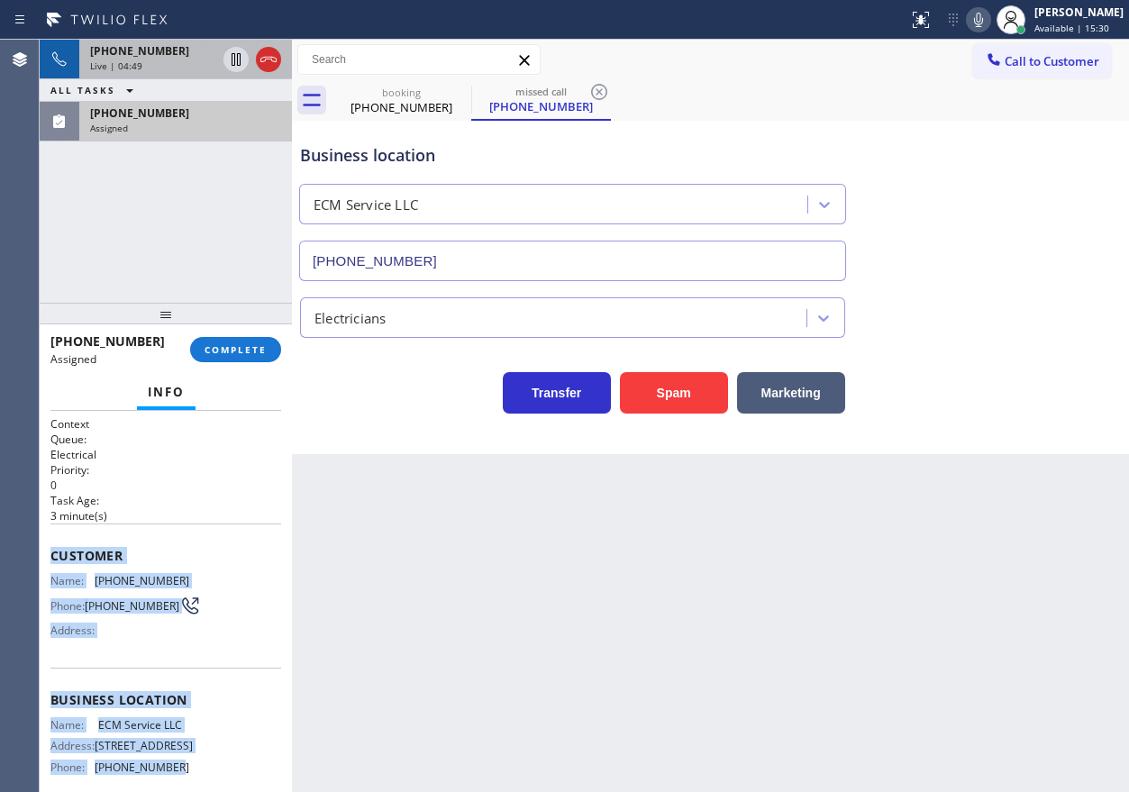
scroll to position [188, 0]
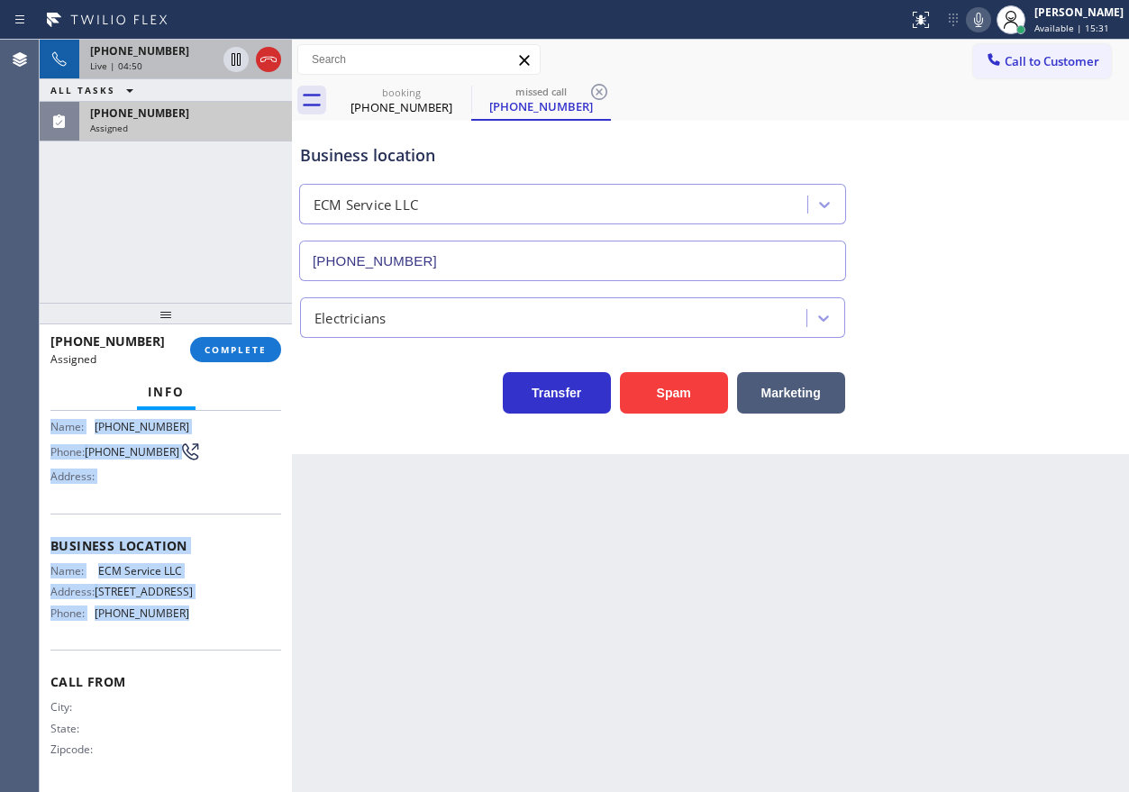
drag, startPoint x: 57, startPoint y: 567, endPoint x: 187, endPoint y: 649, distance: 154.2
click at [187, 649] on div "Context Queue: Electrical Priority: 0 Task Age: 3 minute(s) Customer Name: (609…" at bounding box center [165, 524] width 231 height 524
copy div "Customer Name: (609) 359-4569 Phone: (609) 359-4569 Address: Business location …"
click at [251, 343] on span "COMPLETE" at bounding box center [235, 349] width 62 height 13
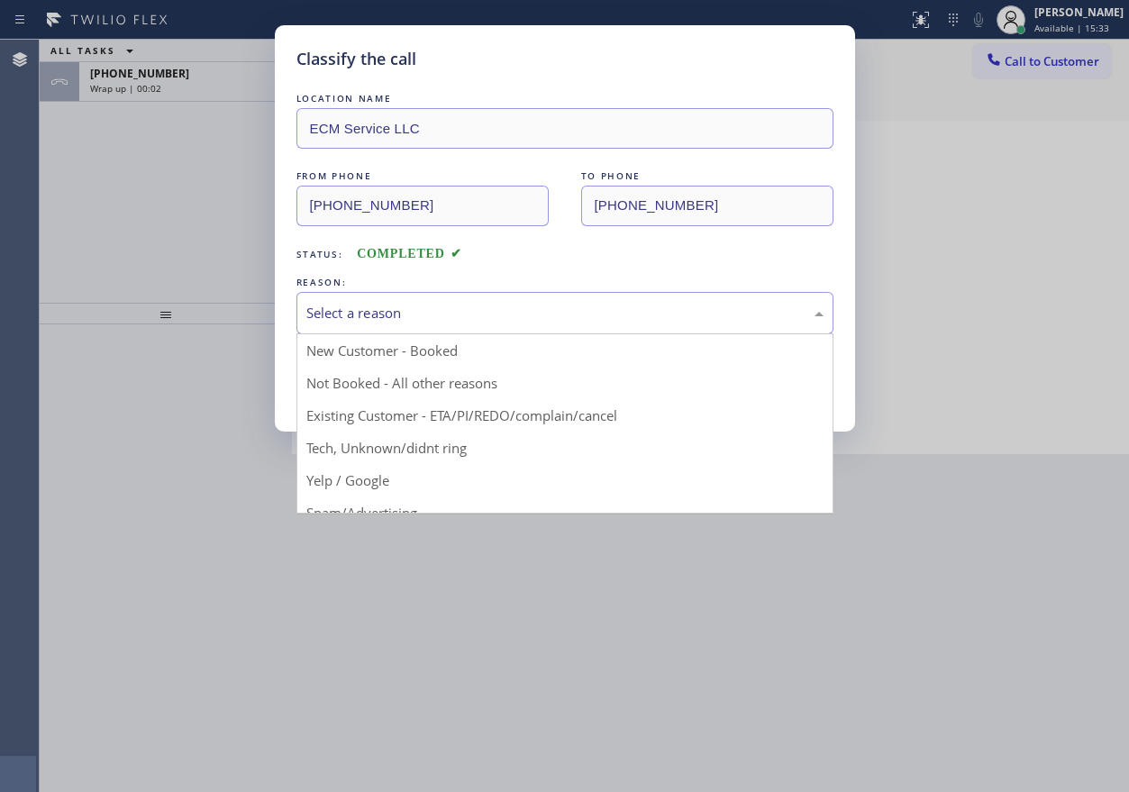
drag, startPoint x: 410, startPoint y: 322, endPoint x: 408, endPoint y: 438, distance: 116.2
click at [410, 322] on div "Select a reason" at bounding box center [564, 313] width 517 height 21
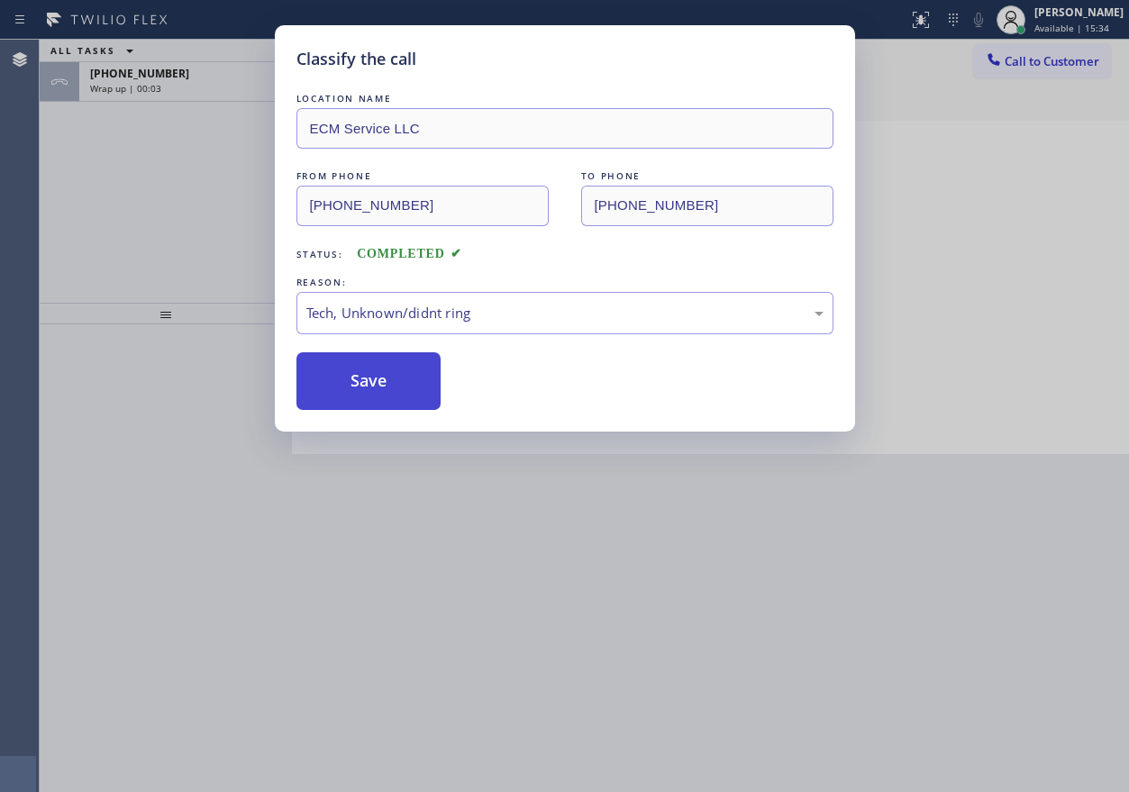
click at [366, 405] on button "Save" at bounding box center [368, 381] width 145 height 58
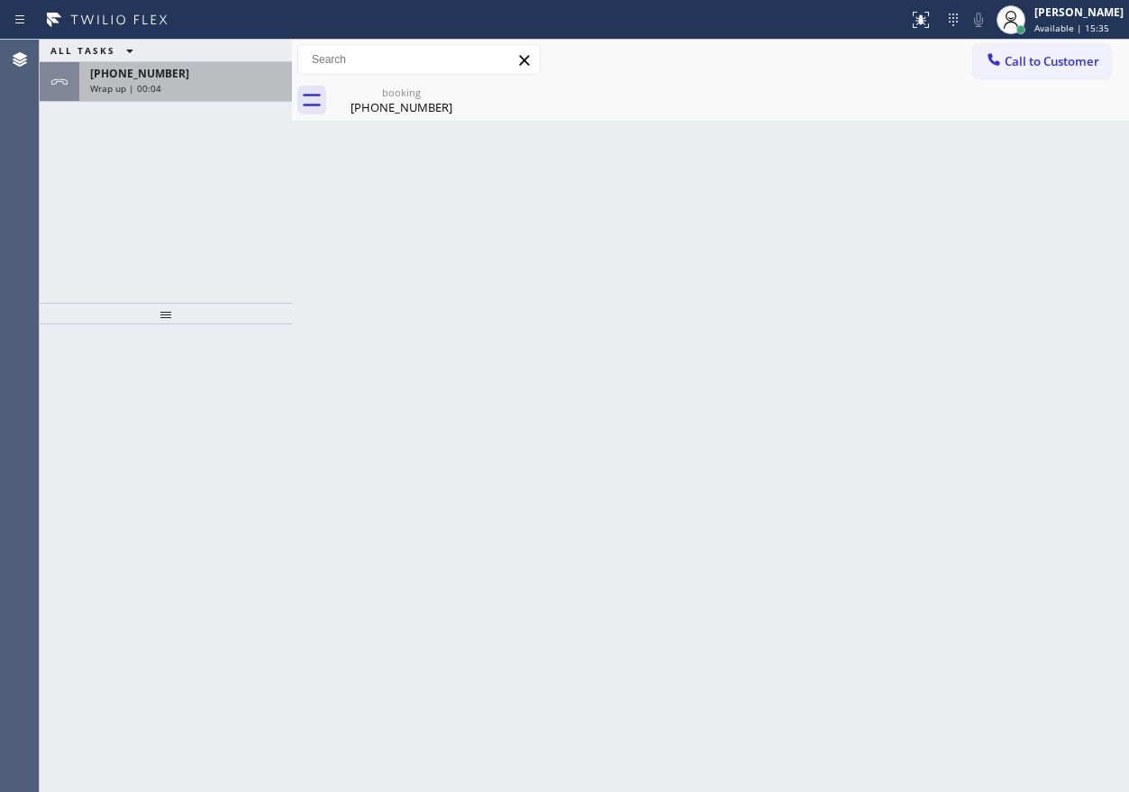
click at [166, 84] on div "Wrap up | 00:04" at bounding box center [185, 88] width 191 height 13
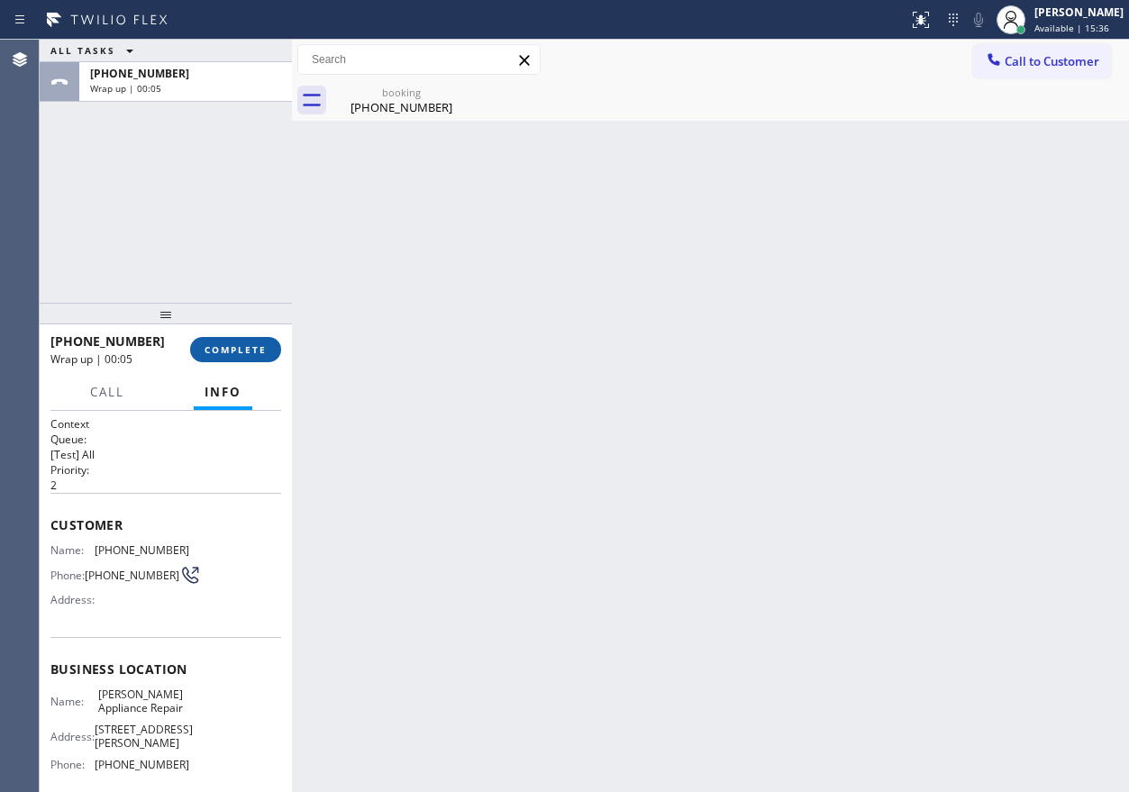
click at [247, 342] on button "COMPLETE" at bounding box center [235, 349] width 91 height 25
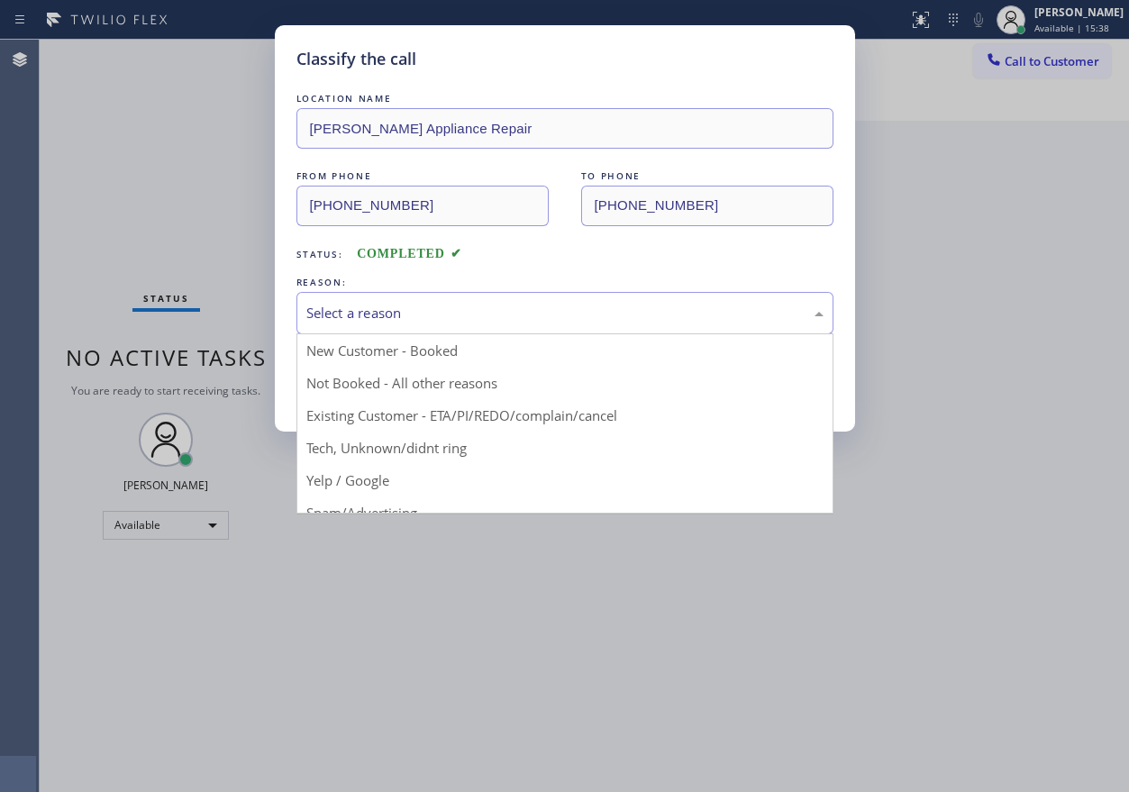
click at [688, 313] on div "Select a reason" at bounding box center [564, 313] width 517 height 21
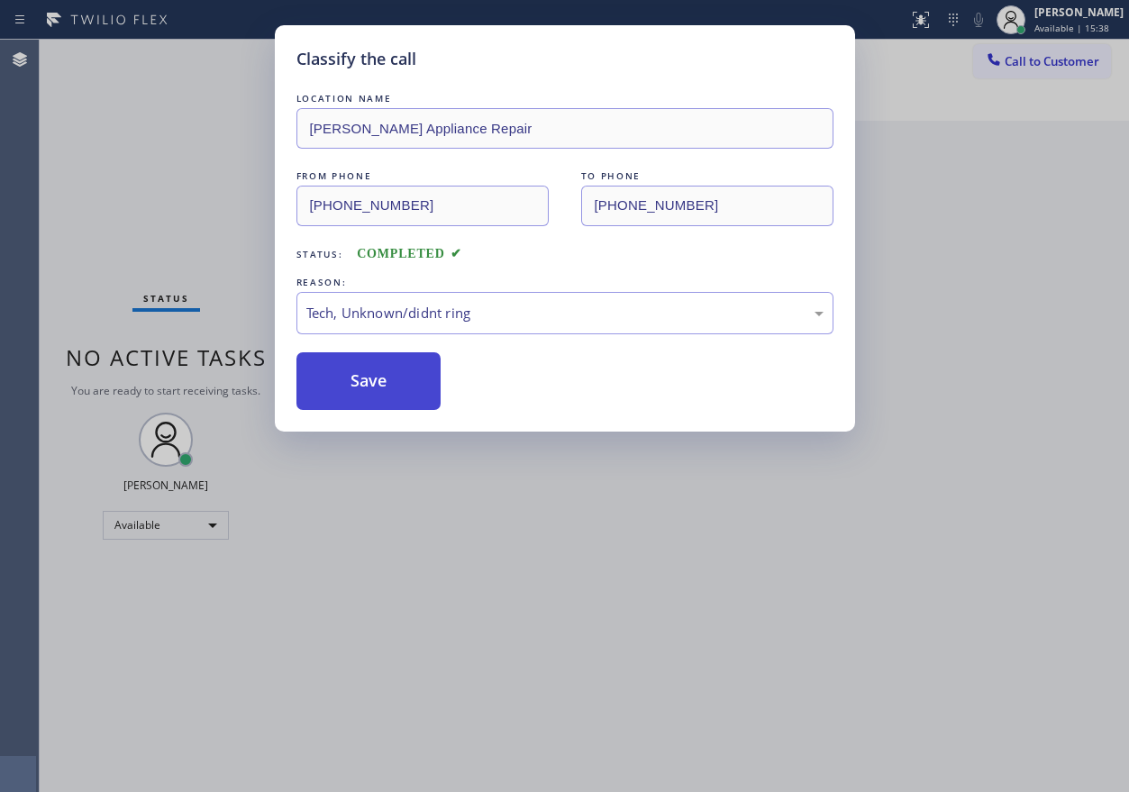
click at [393, 396] on button "Save" at bounding box center [368, 381] width 145 height 58
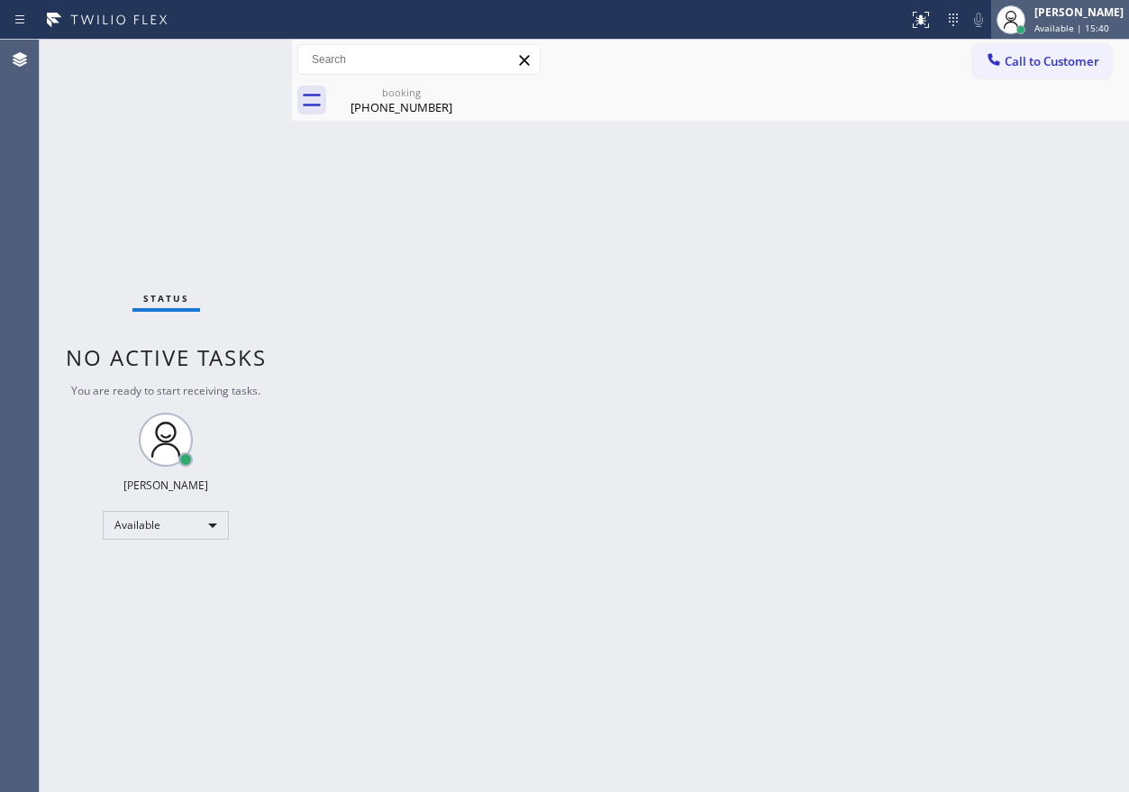
click at [1067, 24] on span "Available | 15:40" at bounding box center [1071, 28] width 75 height 13
click at [431, 108] on div "(714) 343-9910" at bounding box center [401, 107] width 136 height 16
click at [1074, 33] on span "Available | 15:42" at bounding box center [1071, 28] width 75 height 13
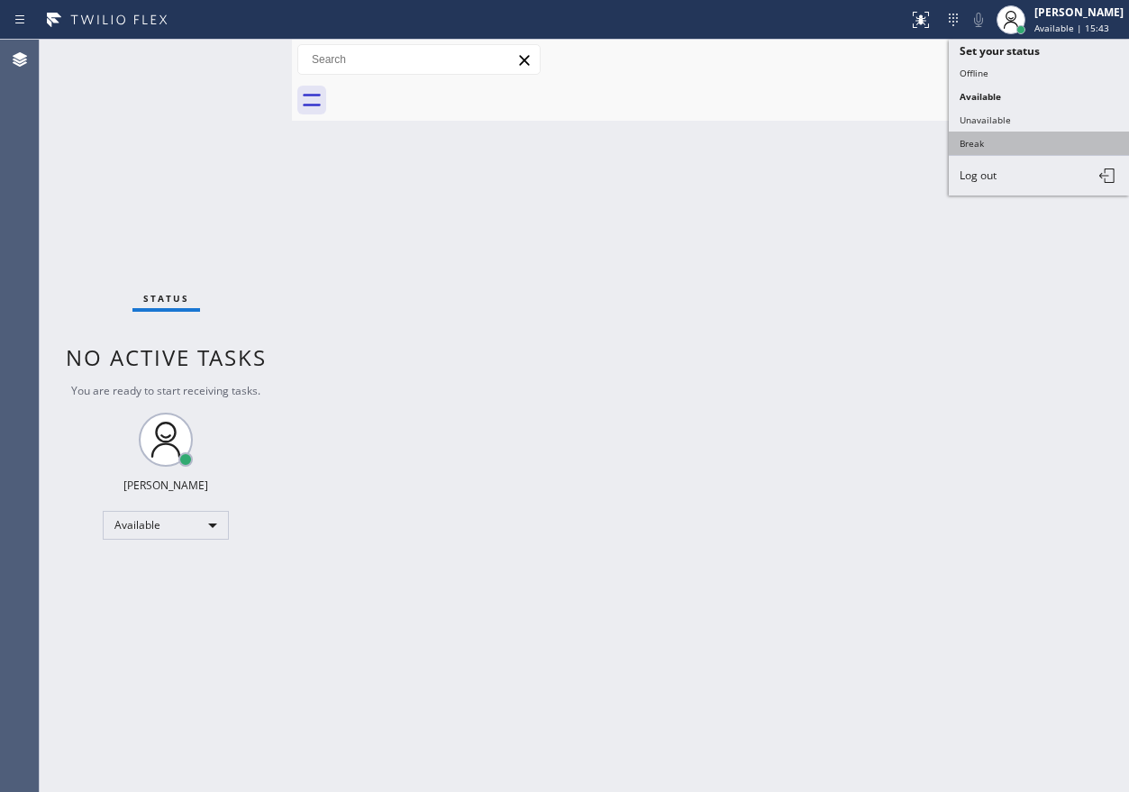
click at [989, 136] on button "Break" at bounding box center [1039, 143] width 180 height 23
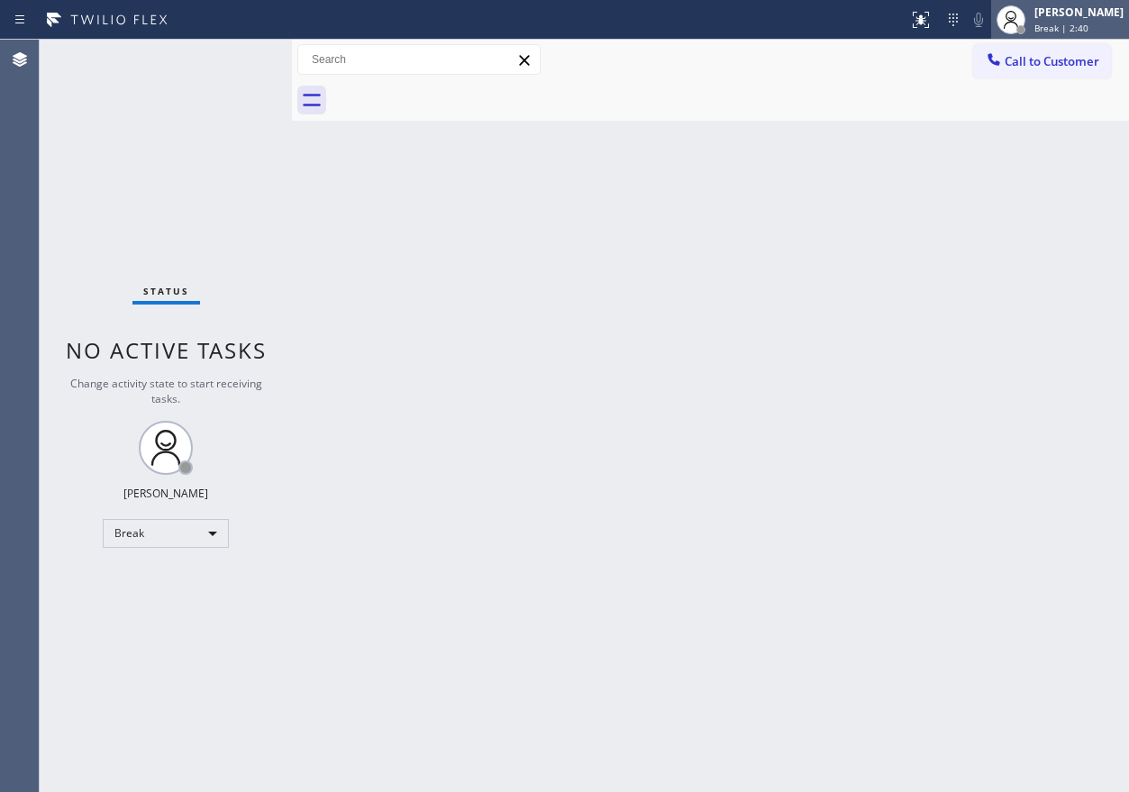
click at [1088, 32] on span "Break | 2:40" at bounding box center [1061, 28] width 54 height 13
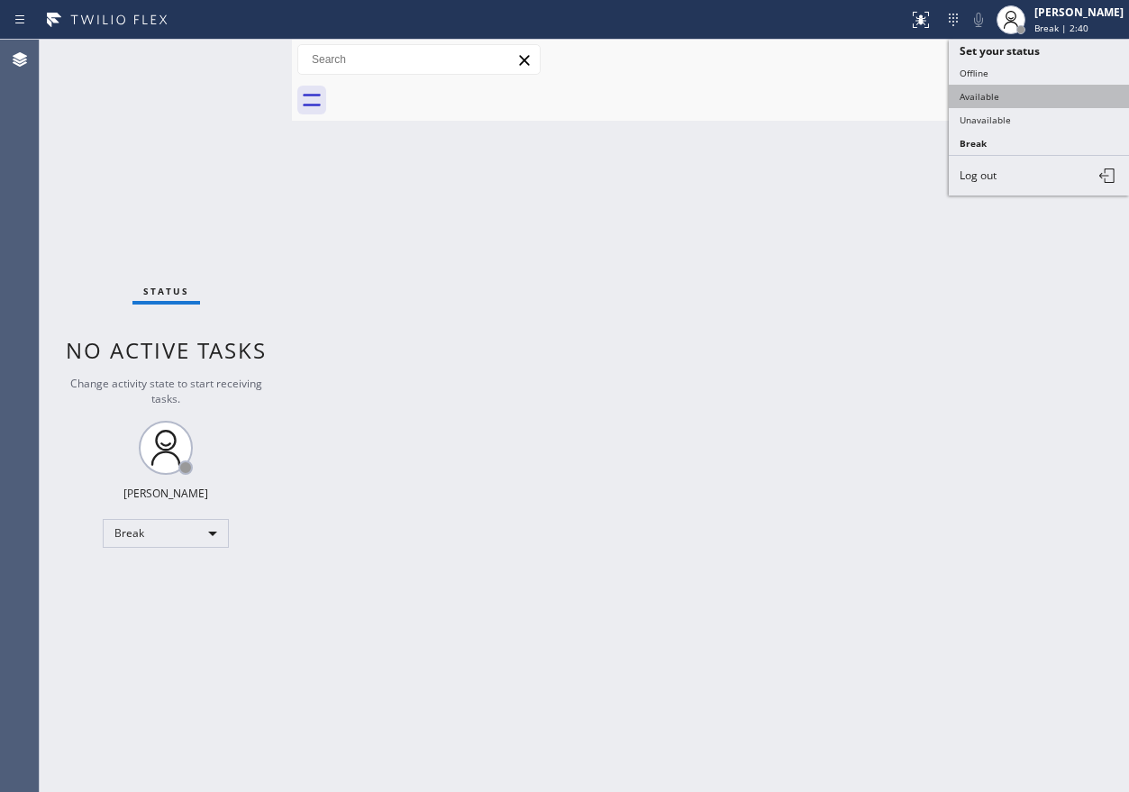
click at [1003, 97] on button "Available" at bounding box center [1039, 96] width 180 height 23
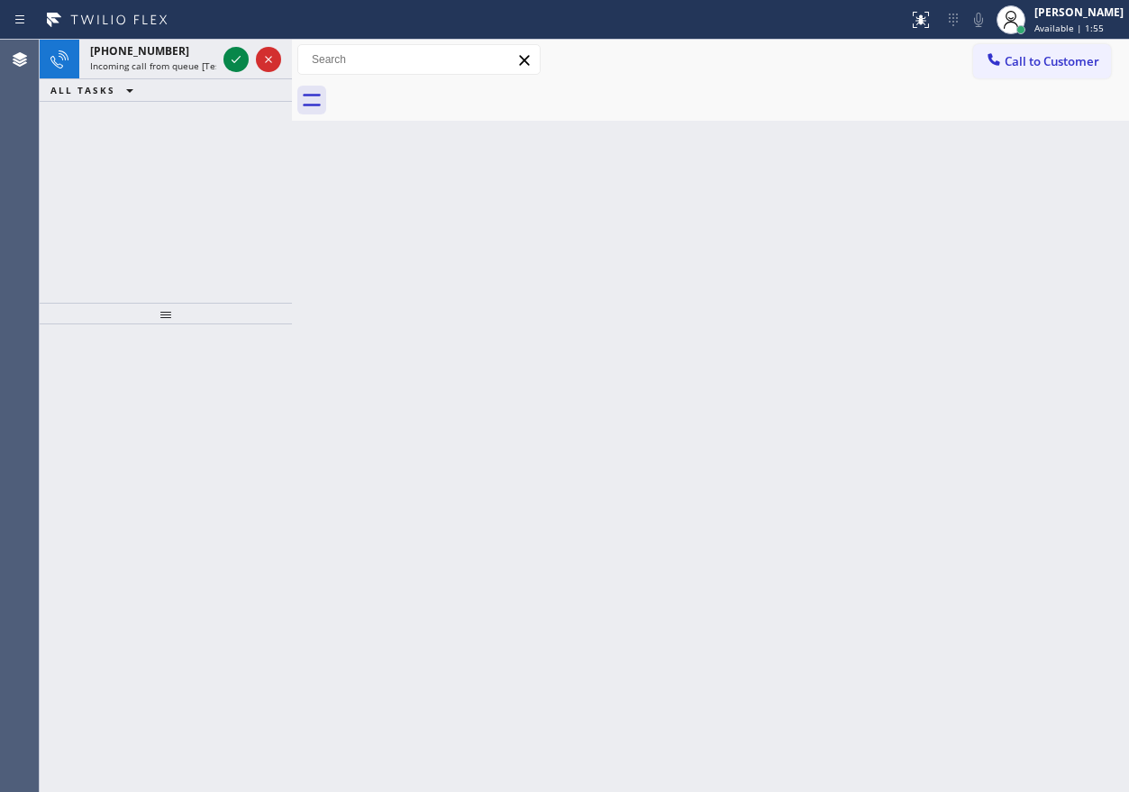
drag, startPoint x: 990, startPoint y: 359, endPoint x: 658, endPoint y: 253, distance: 349.0
click at [990, 359] on div "Back to Dashboard Change Sender ID Customers Technicians Select a contact Outbo…" at bounding box center [710, 416] width 837 height 752
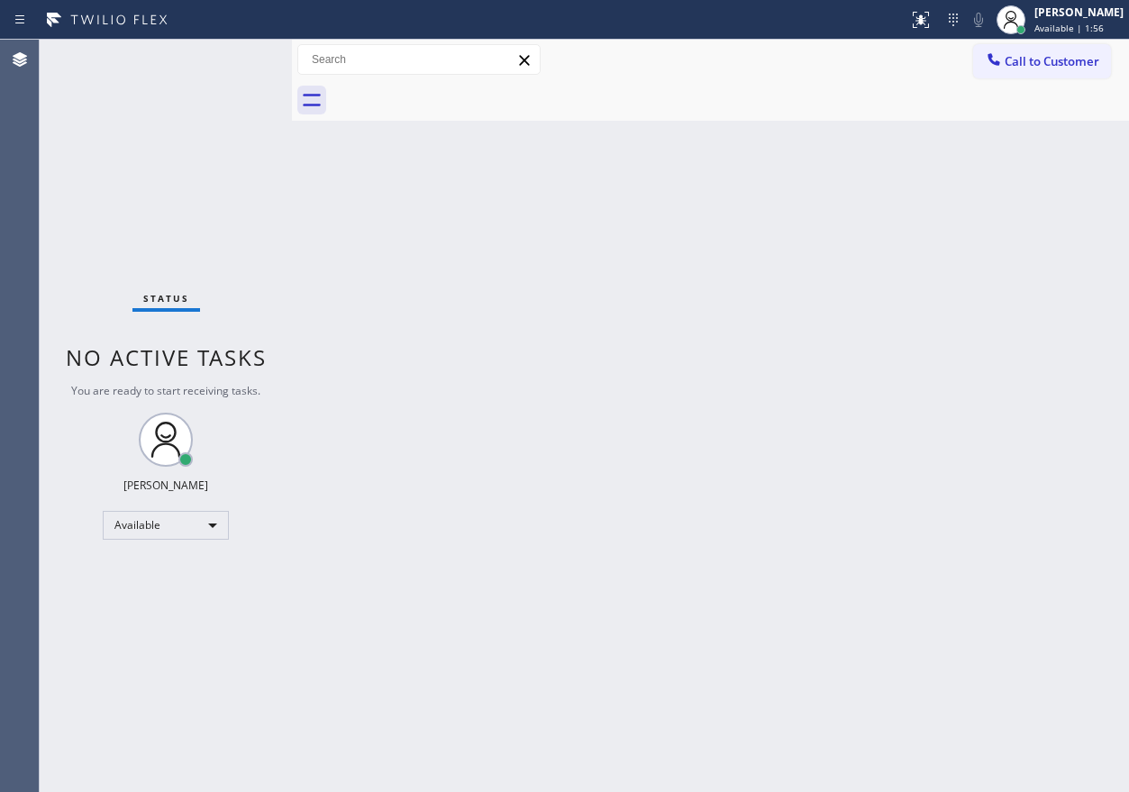
click at [234, 59] on div "Status No active tasks You are ready to start receiving tasks. [PERSON_NAME] Av…" at bounding box center [166, 416] width 252 height 752
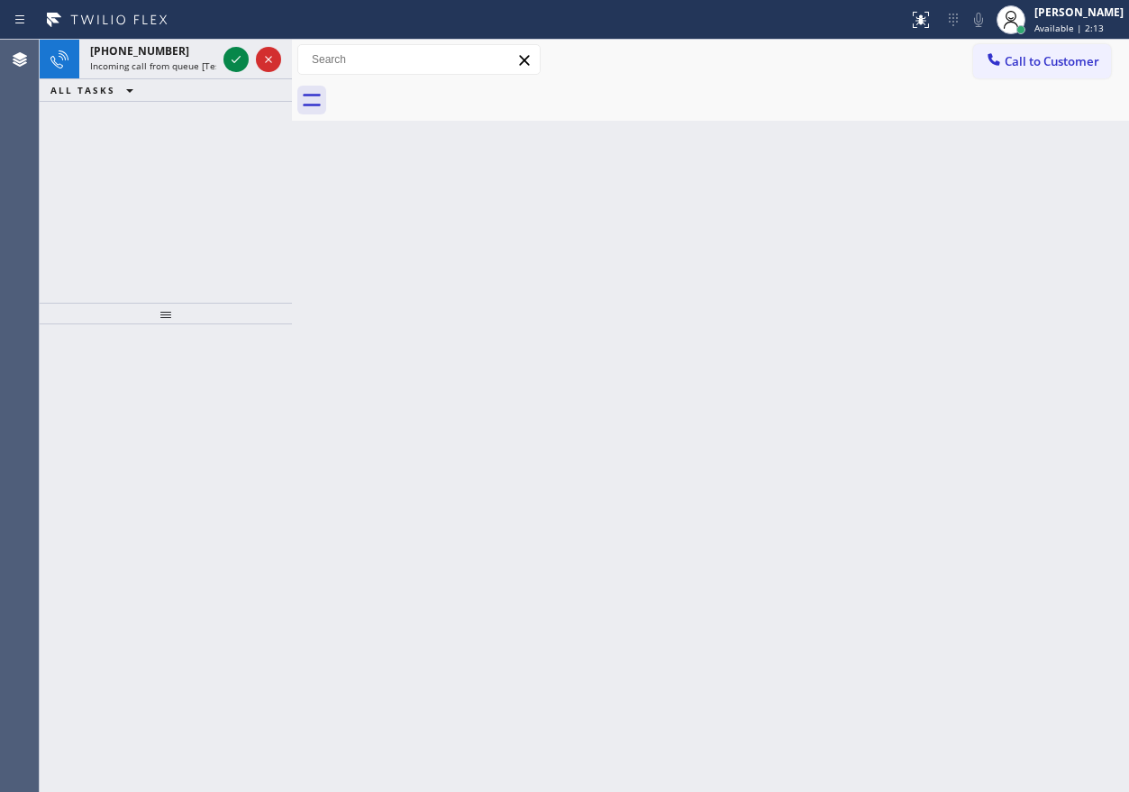
click at [912, 200] on div "Back to Dashboard Change Sender ID Customers Technicians Select a contact Outbo…" at bounding box center [710, 416] width 837 height 752
click at [231, 59] on icon at bounding box center [236, 60] width 22 height 22
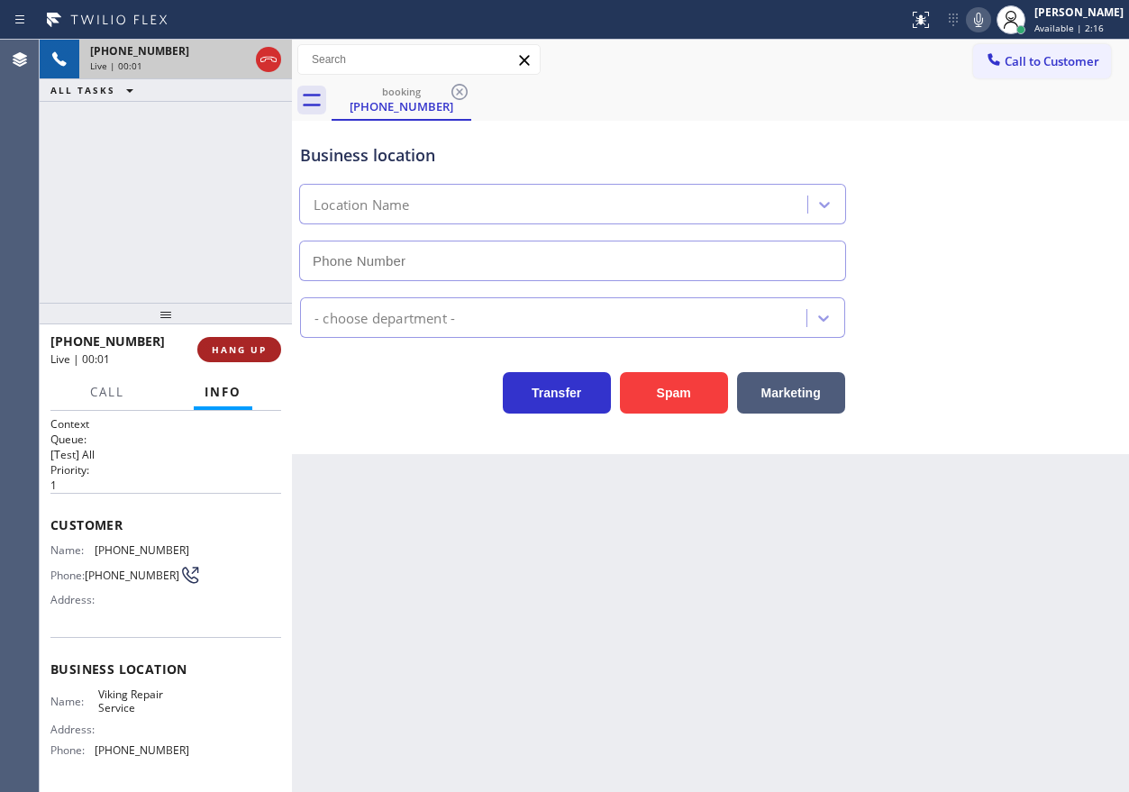
type input "(630) 791-5511"
click at [249, 345] on span "HANG UP" at bounding box center [239, 349] width 55 height 13
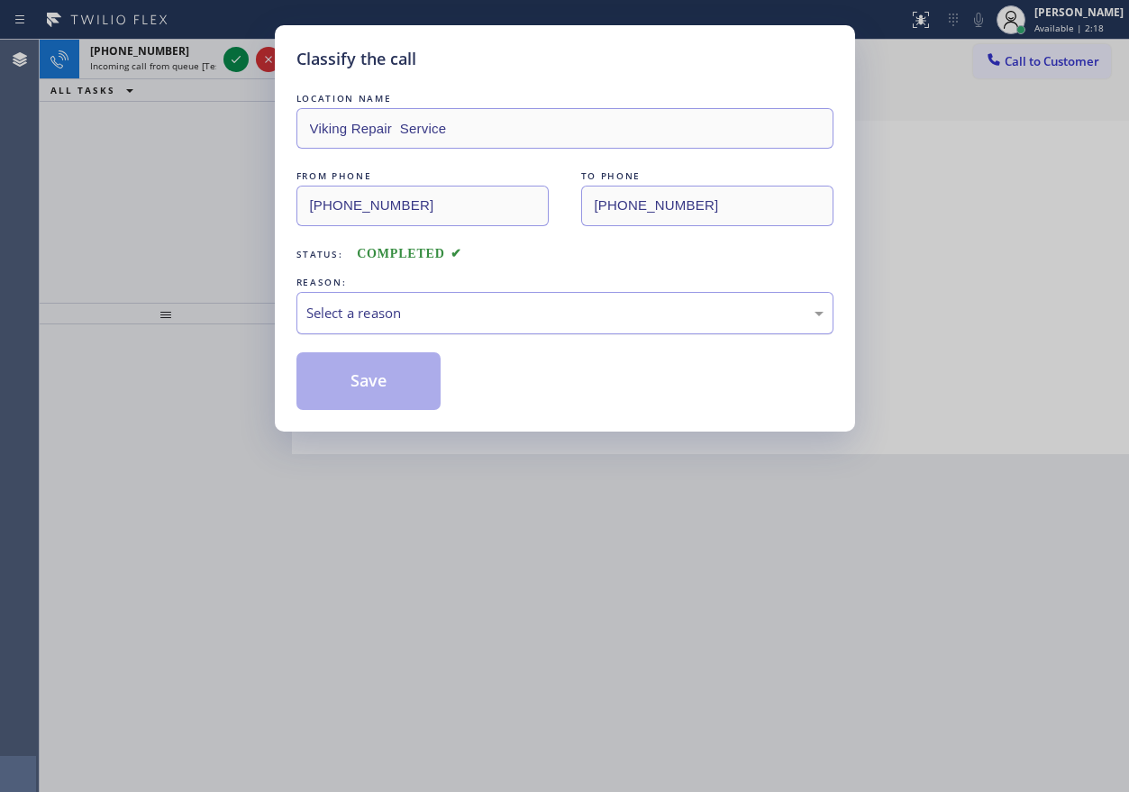
click at [504, 307] on div "Select a reason" at bounding box center [564, 313] width 517 height 21
click at [372, 384] on button "Save" at bounding box center [368, 381] width 145 height 58
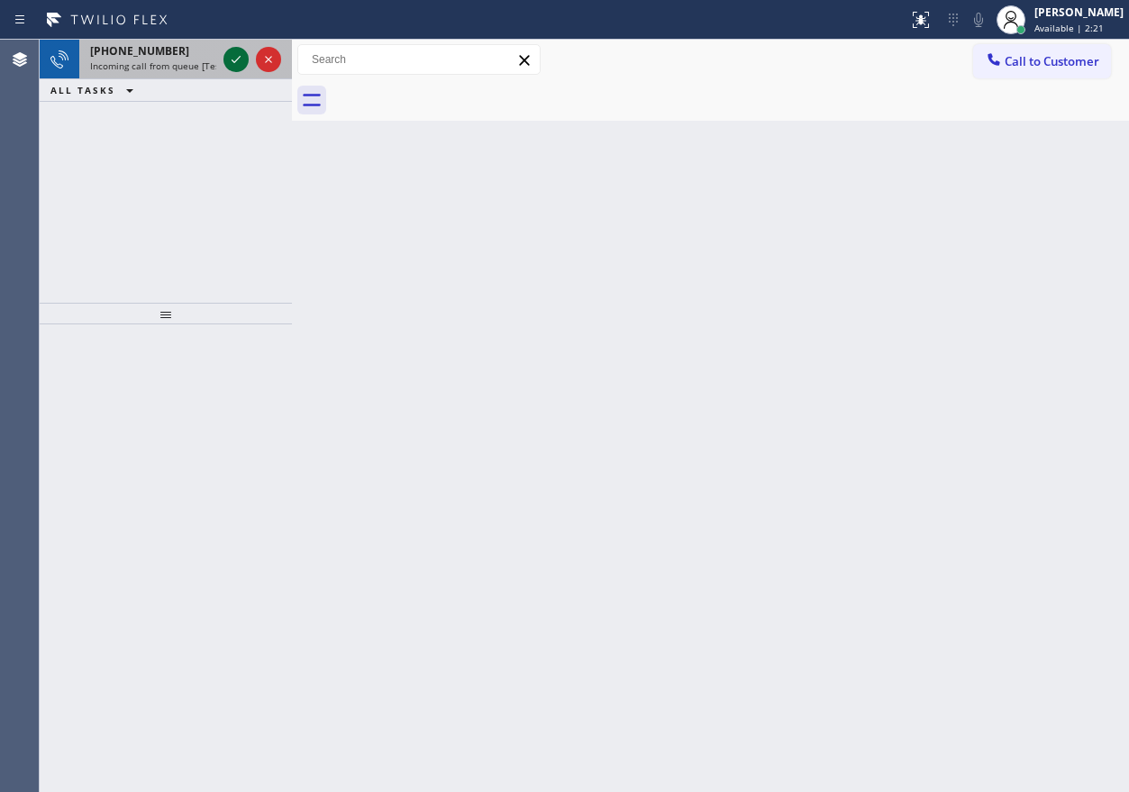
click at [234, 59] on icon at bounding box center [236, 60] width 22 height 22
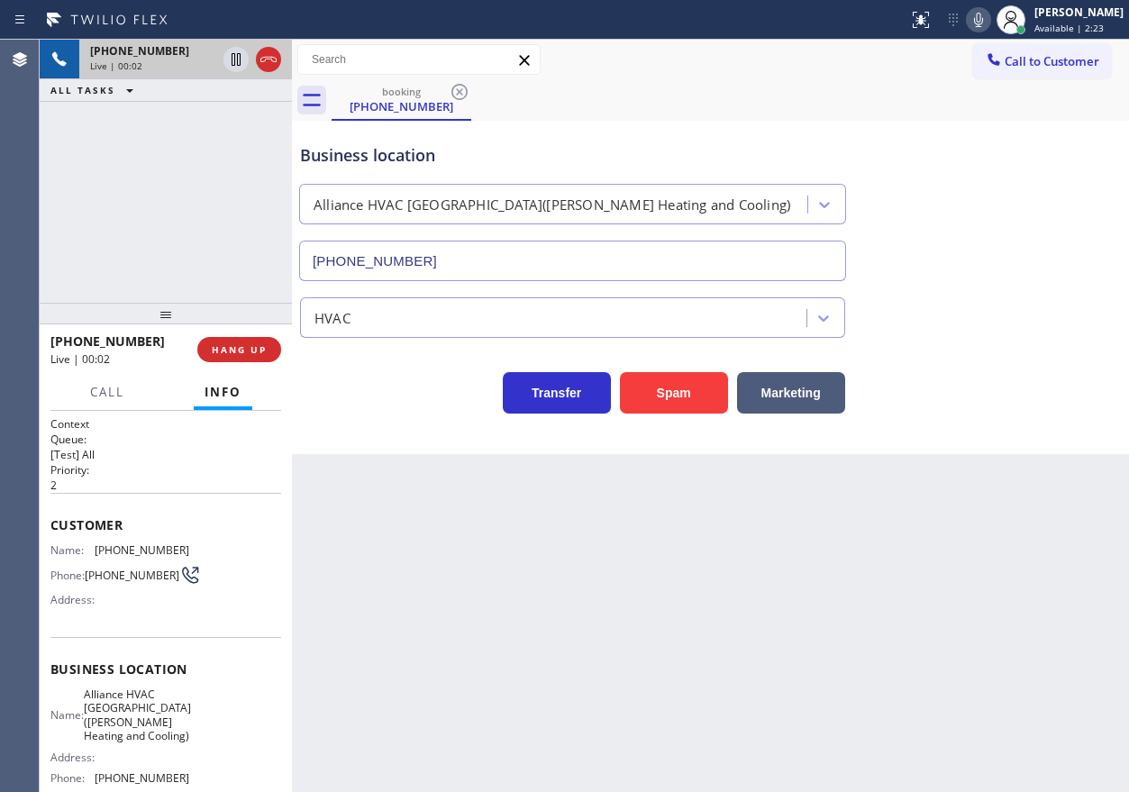
type input "(714) 364-0134"
click at [983, 261] on div "Business location Alliance HVAC Buena Park(Phelps Heating and Cooling) (714) 36…" at bounding box center [710, 199] width 828 height 163
click at [685, 393] on button "Spam" at bounding box center [674, 392] width 108 height 41
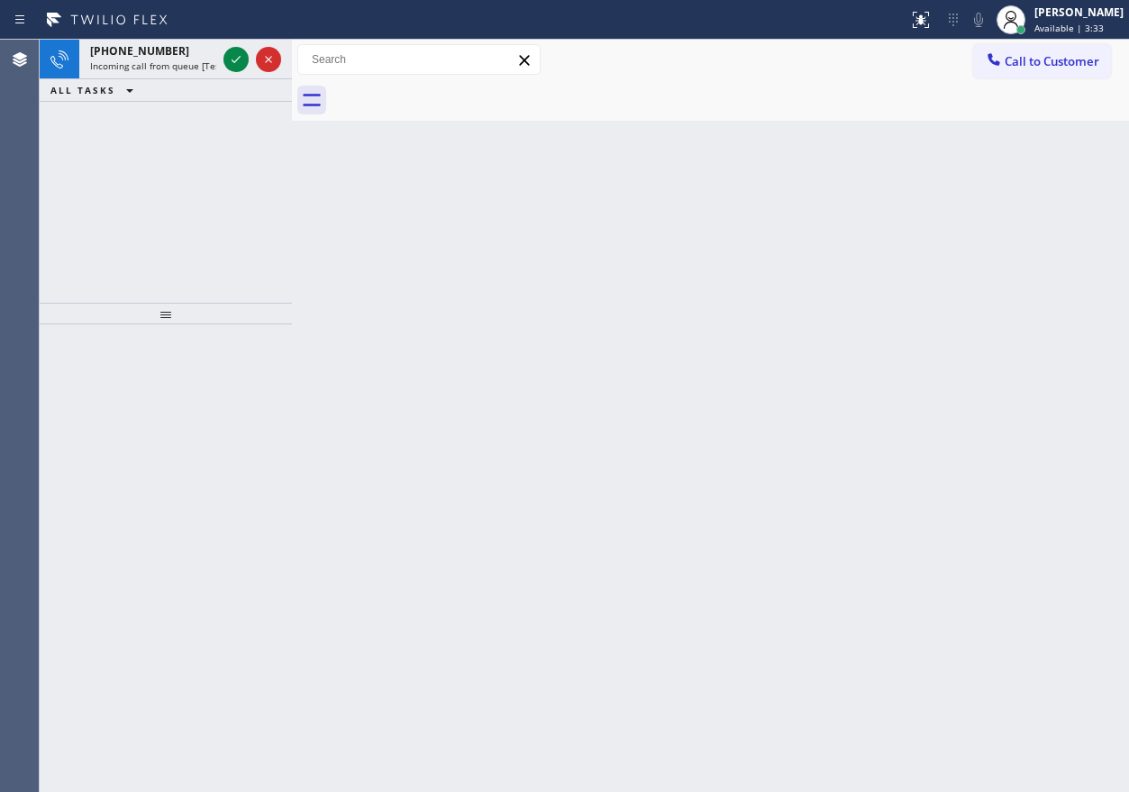
drag, startPoint x: 897, startPoint y: 332, endPoint x: 531, endPoint y: 254, distance: 374.0
click at [897, 332] on div "Back to Dashboard Change Sender ID Customers Technicians Select a contact Outbo…" at bounding box center [710, 416] width 837 height 752
click at [234, 66] on icon at bounding box center [236, 60] width 22 height 22
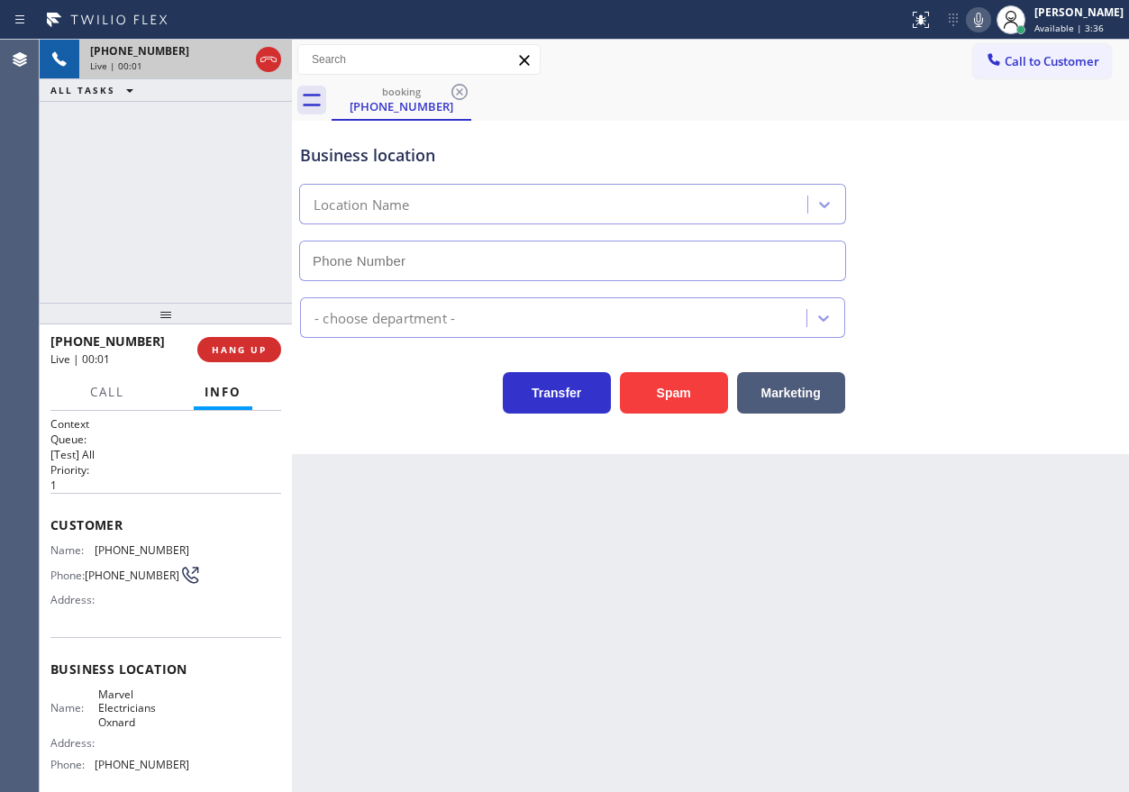
type input "(805) 464-3703"
click at [251, 354] on span "HANG UP" at bounding box center [239, 349] width 55 height 13
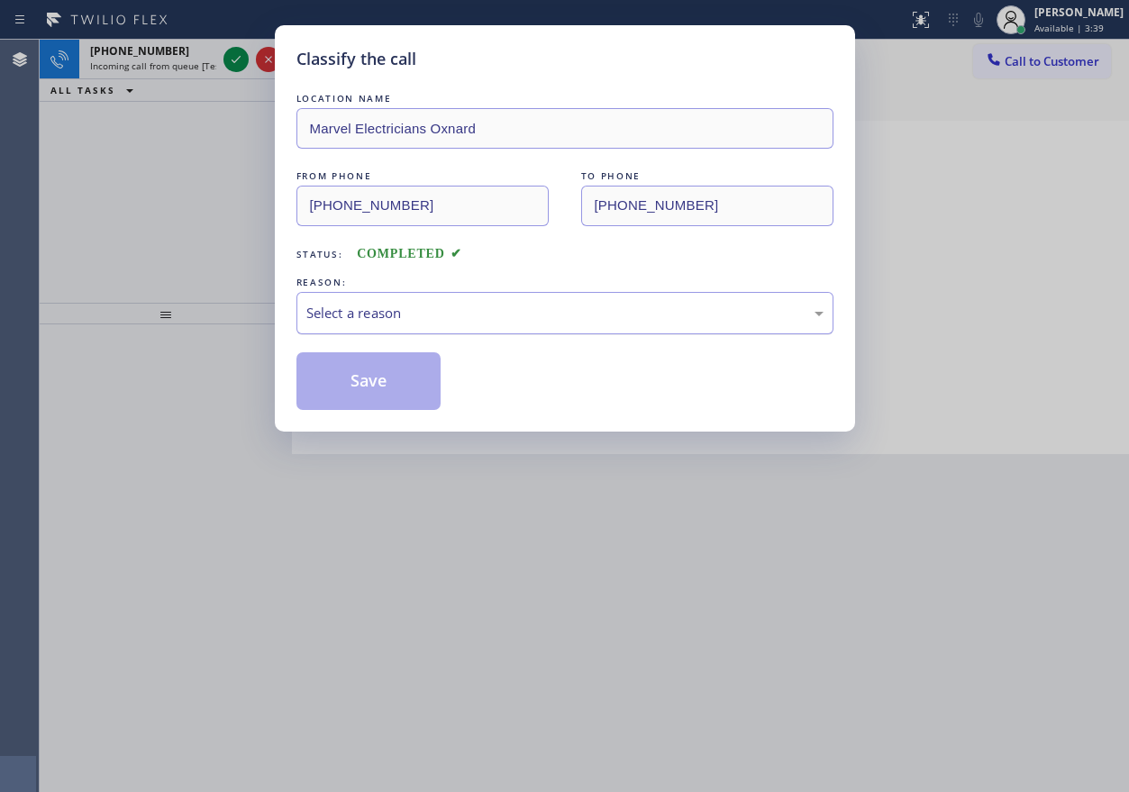
click at [482, 310] on div "Select a reason" at bounding box center [564, 313] width 517 height 21
click at [392, 396] on button "Save" at bounding box center [368, 381] width 145 height 58
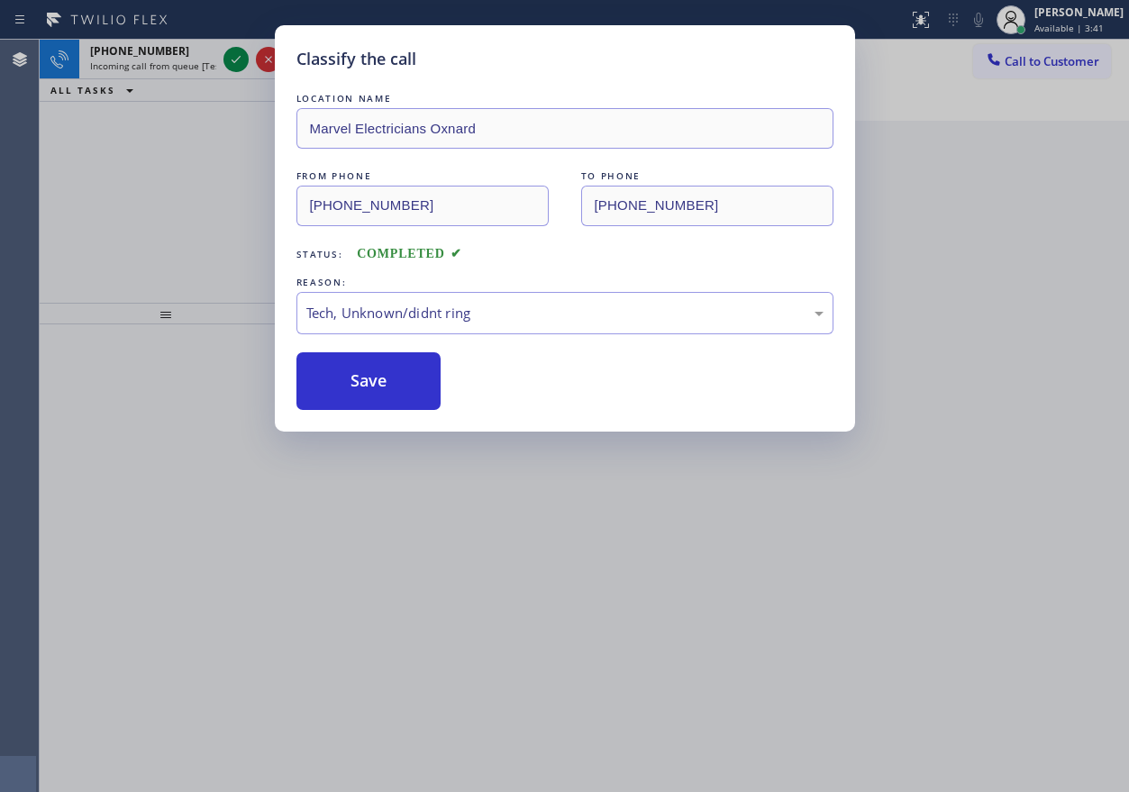
click at [235, 177] on div "Classify the call LOCATION NAME Marvel Electricians Oxnard FROM PHONE (310) 991…" at bounding box center [564, 396] width 1129 height 792
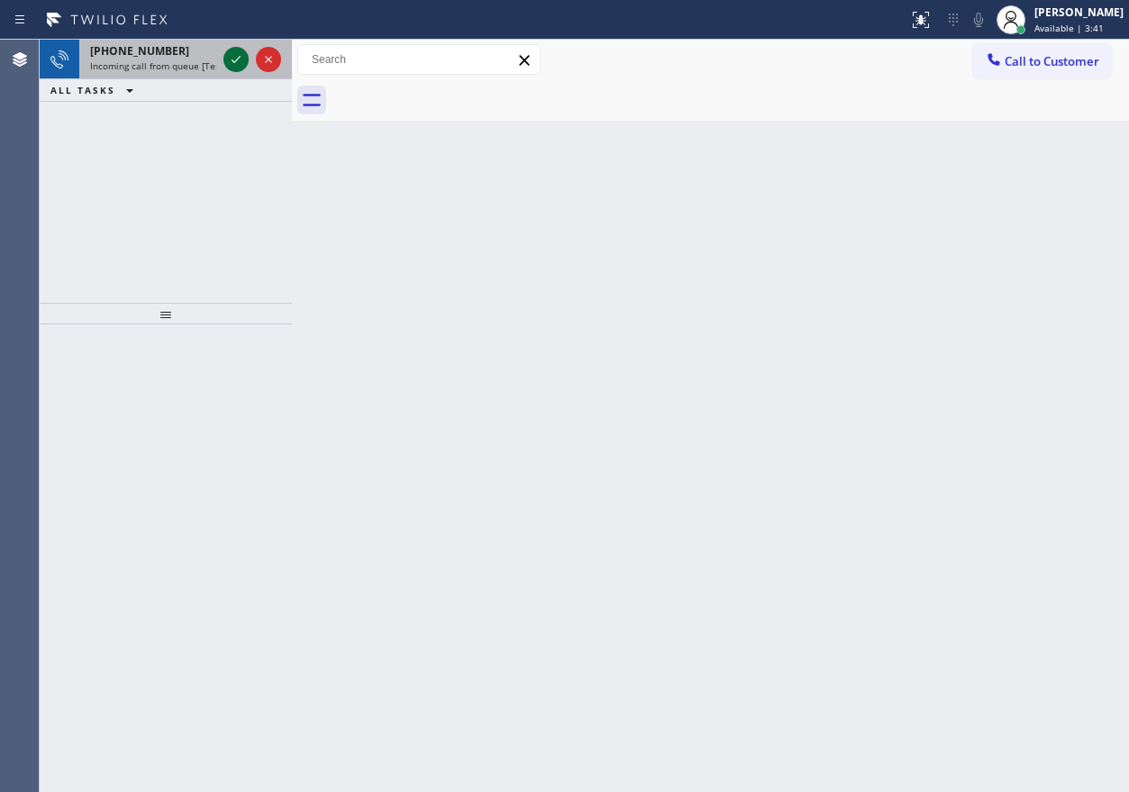
click at [232, 64] on icon at bounding box center [236, 60] width 22 height 22
click at [243, 65] on icon at bounding box center [236, 60] width 22 height 22
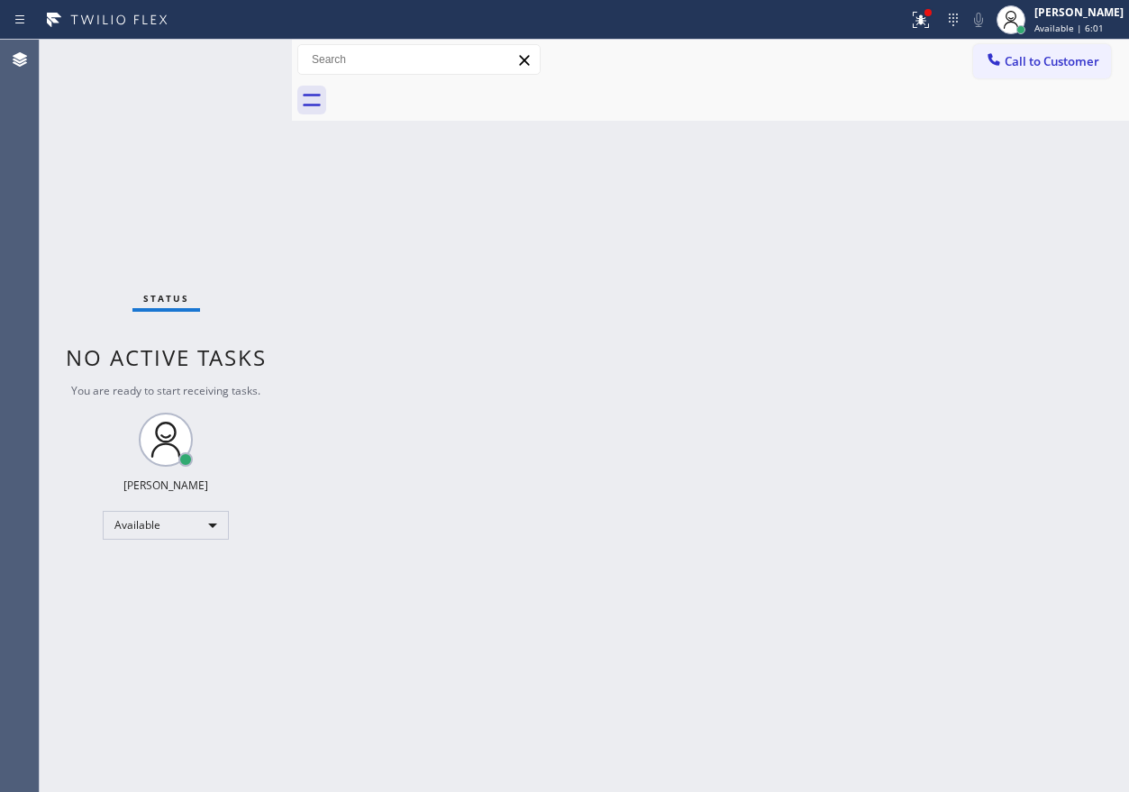
click at [232, 67] on div "Status No active tasks You are ready to start receiving tasks. [PERSON_NAME] Av…" at bounding box center [166, 416] width 252 height 752
drag, startPoint x: 966, startPoint y: 239, endPoint x: 908, endPoint y: 7, distance: 238.6
click at [966, 239] on div "Back to Dashboard Change Sender ID Customers Technicians Select a contact Outbo…" at bounding box center [710, 416] width 837 height 752
click at [964, 440] on div "Back to Dashboard Change Sender ID Customers Technicians Select a contact Outbo…" at bounding box center [710, 416] width 837 height 752
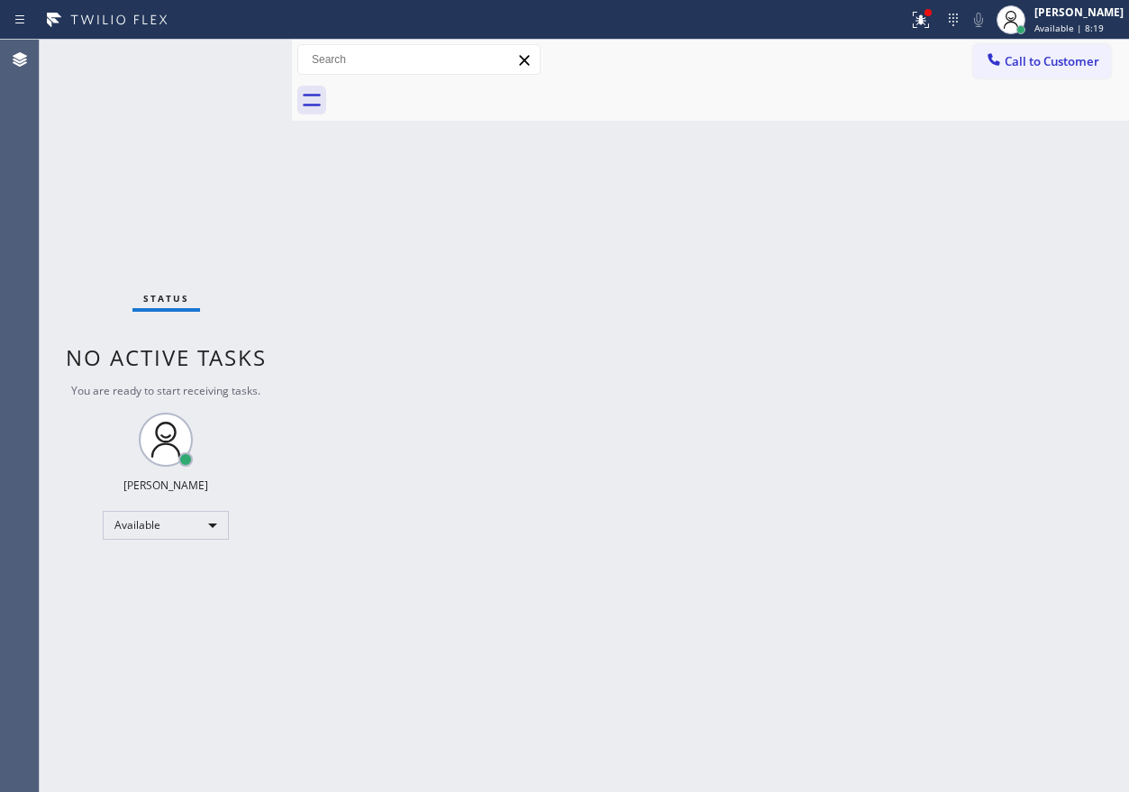
click at [236, 65] on div "Status No active tasks You are ready to start receiving tasks. [PERSON_NAME] Av…" at bounding box center [166, 416] width 252 height 752
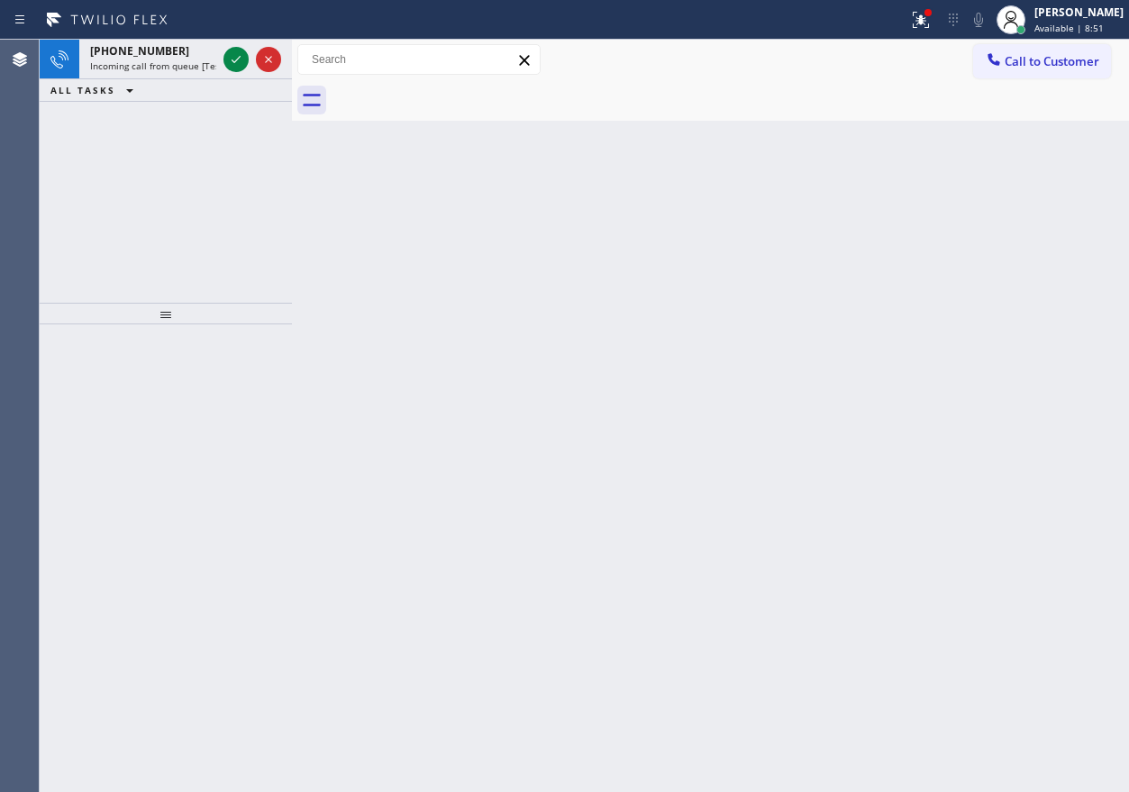
click at [932, 350] on div "Back to Dashboard Change Sender ID Customers Technicians Select a contact Outbo…" at bounding box center [710, 416] width 837 height 752
click at [235, 65] on icon at bounding box center [236, 60] width 22 height 22
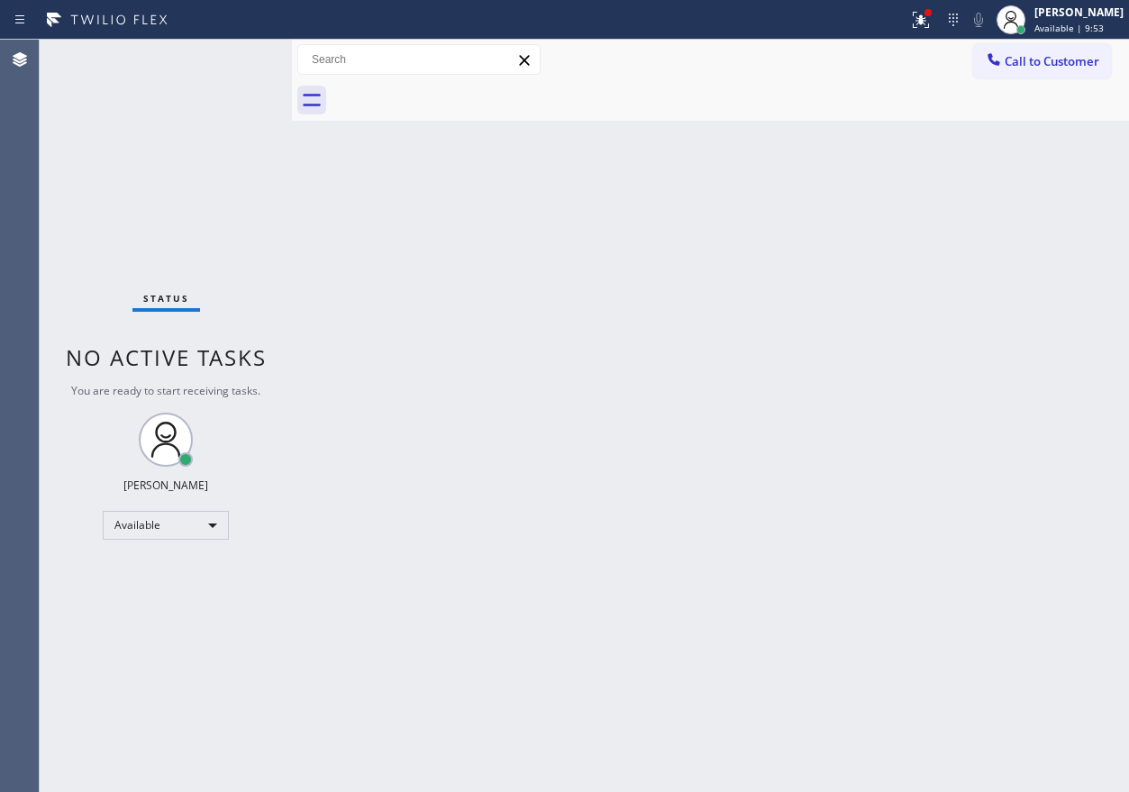
click at [937, 144] on div "Back to Dashboard Change Sender ID Customers Technicians Select a contact Outbo…" at bounding box center [710, 416] width 837 height 752
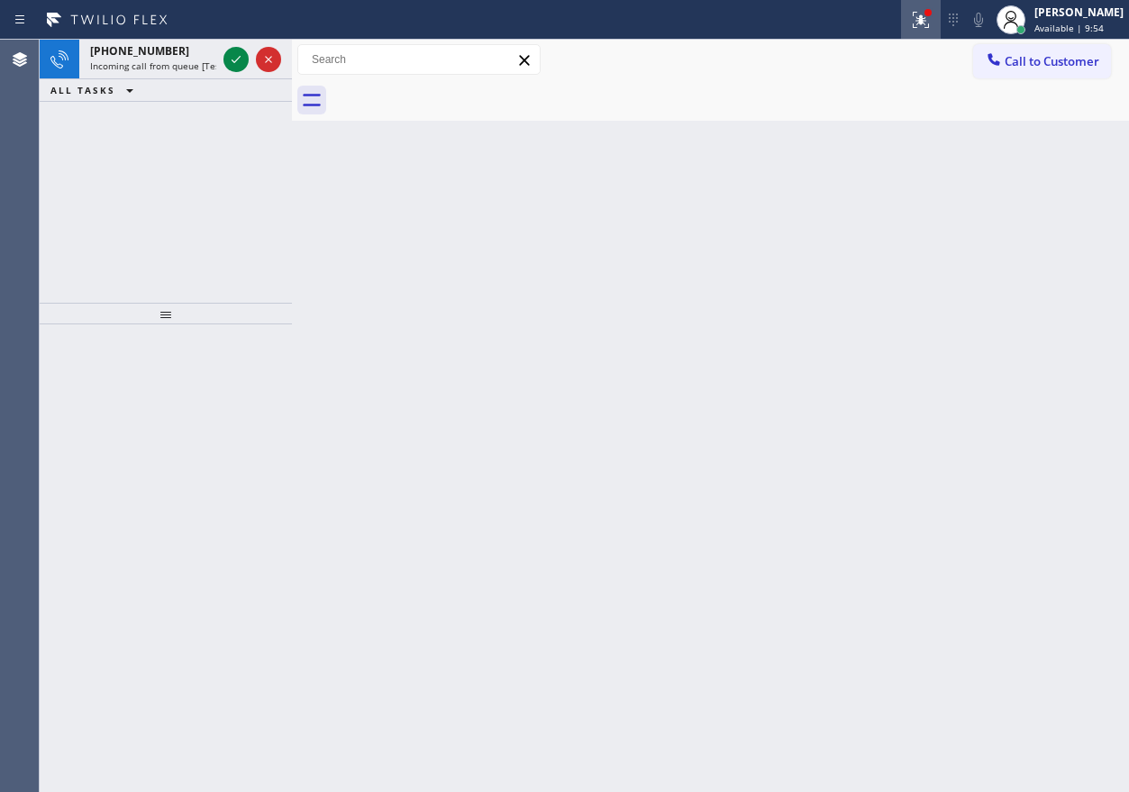
click at [931, 13] on icon at bounding box center [921, 20] width 22 height 22
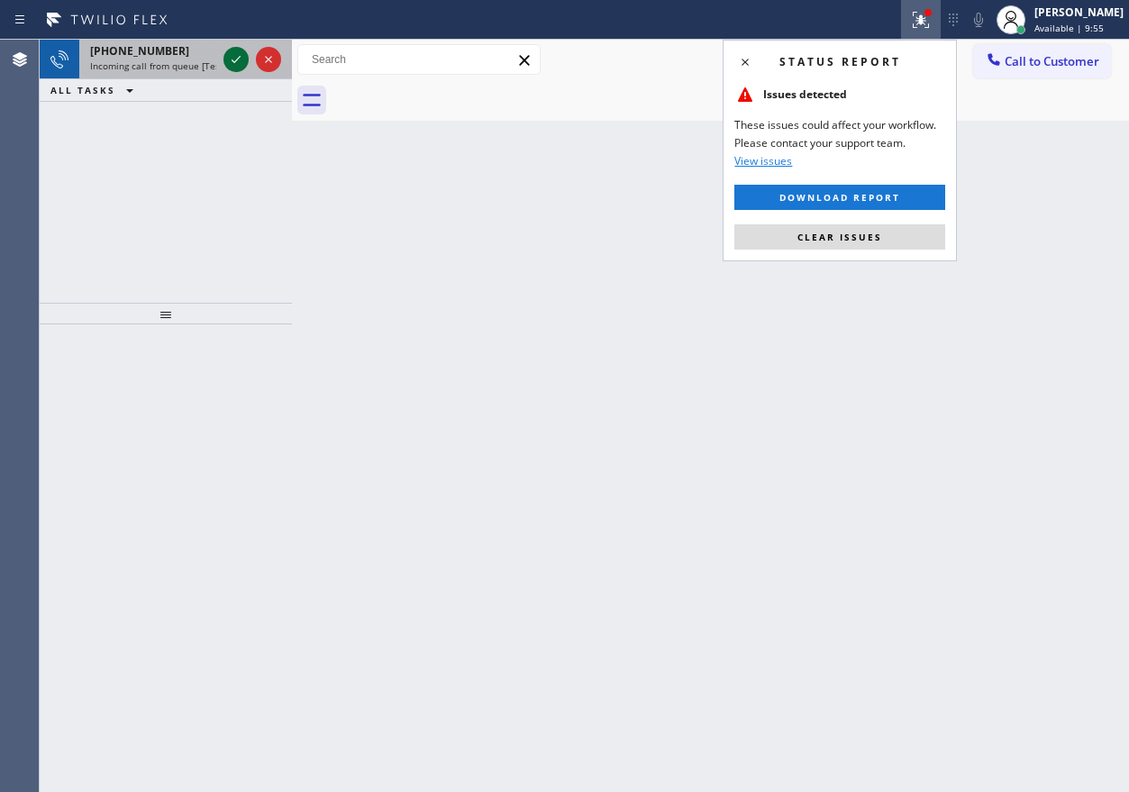
click at [232, 52] on icon at bounding box center [236, 60] width 22 height 22
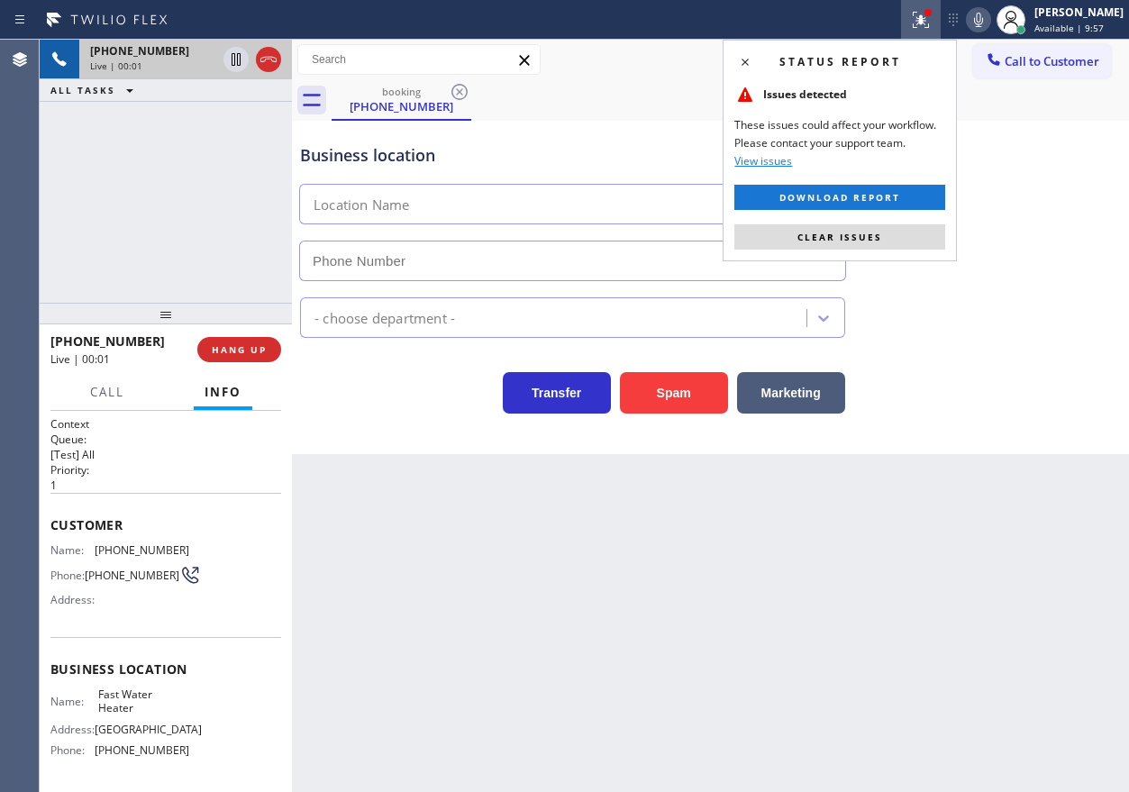
type input "(213) 319-6087"
click at [470, 565] on div "Back to Dashboard Change Sender ID Customers Technicians Select a contact Outbo…" at bounding box center [710, 416] width 837 height 752
click at [1058, 324] on div "Plumbing Reg" at bounding box center [710, 314] width 828 height 48
click at [878, 237] on span "Clear issues" at bounding box center [839, 237] width 85 height 13
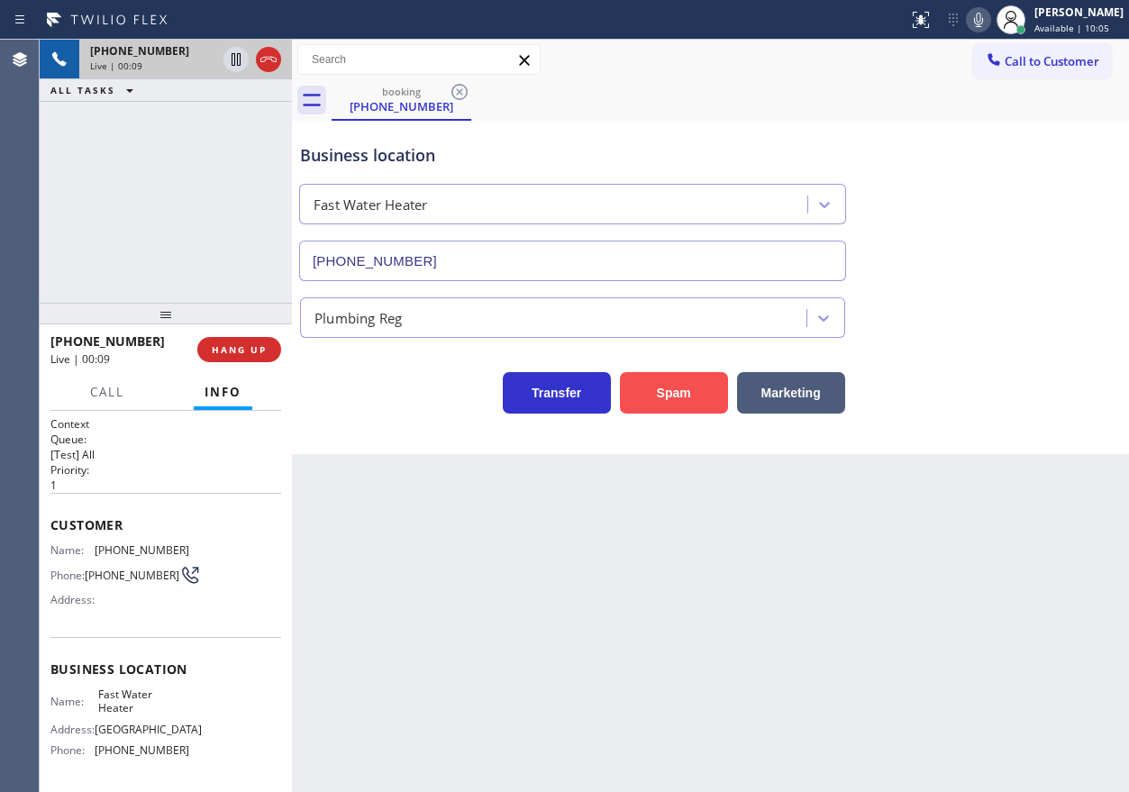
click at [696, 375] on button "Spam" at bounding box center [674, 392] width 108 height 41
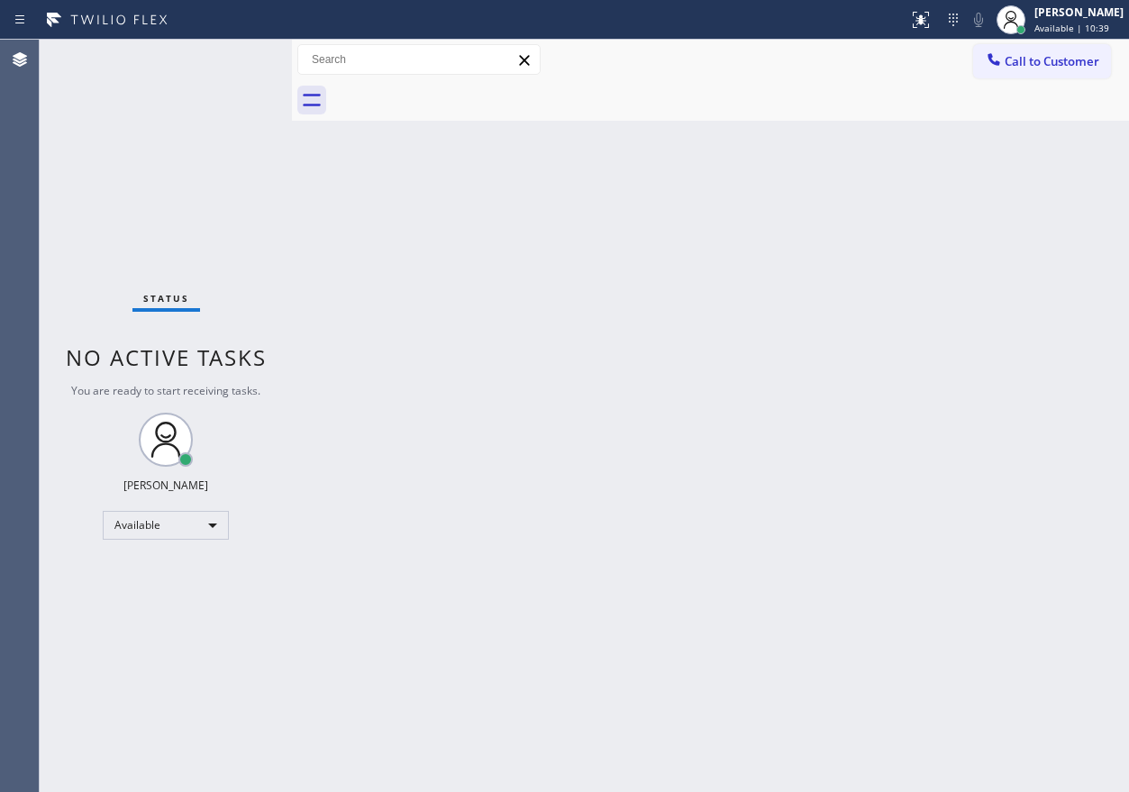
click at [905, 310] on div "Back to Dashboard Change Sender ID Customers Technicians Select a contact Outbo…" at bounding box center [710, 416] width 837 height 752
click at [837, 657] on div "Back to Dashboard Change Sender ID Customers Technicians Select a contact Outbo…" at bounding box center [710, 416] width 837 height 752
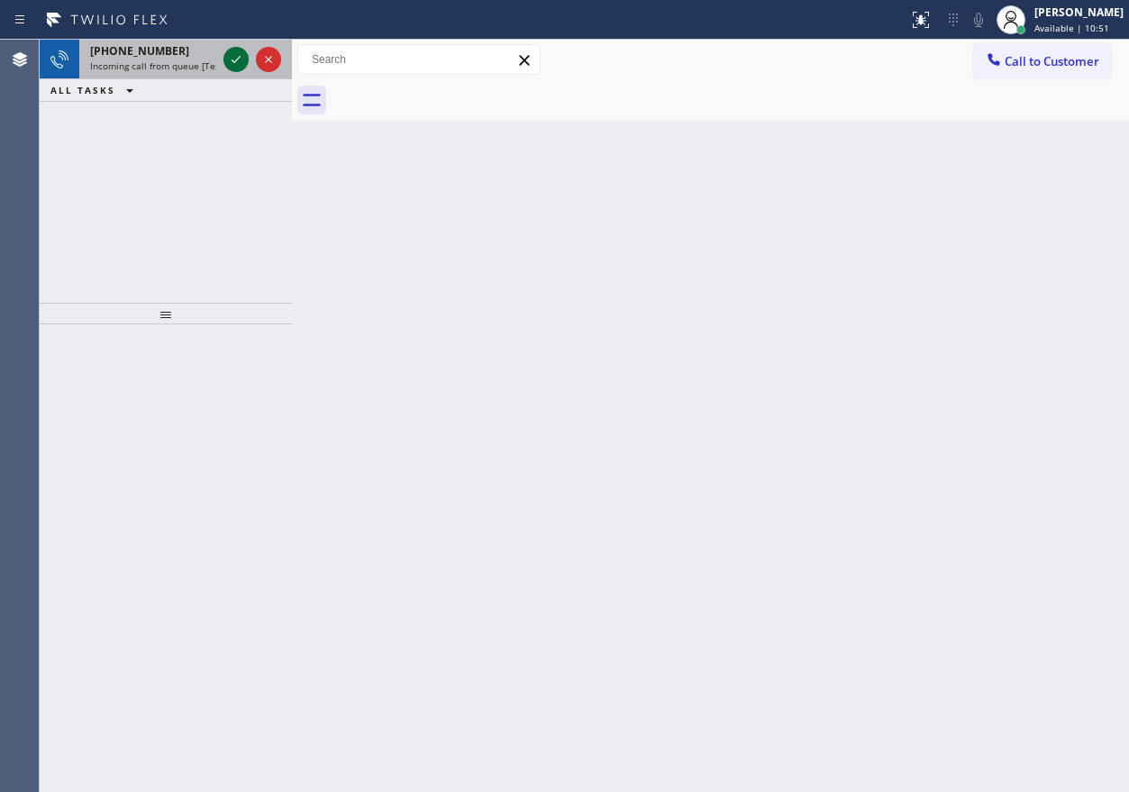
click at [239, 58] on icon at bounding box center [236, 59] width 9 height 7
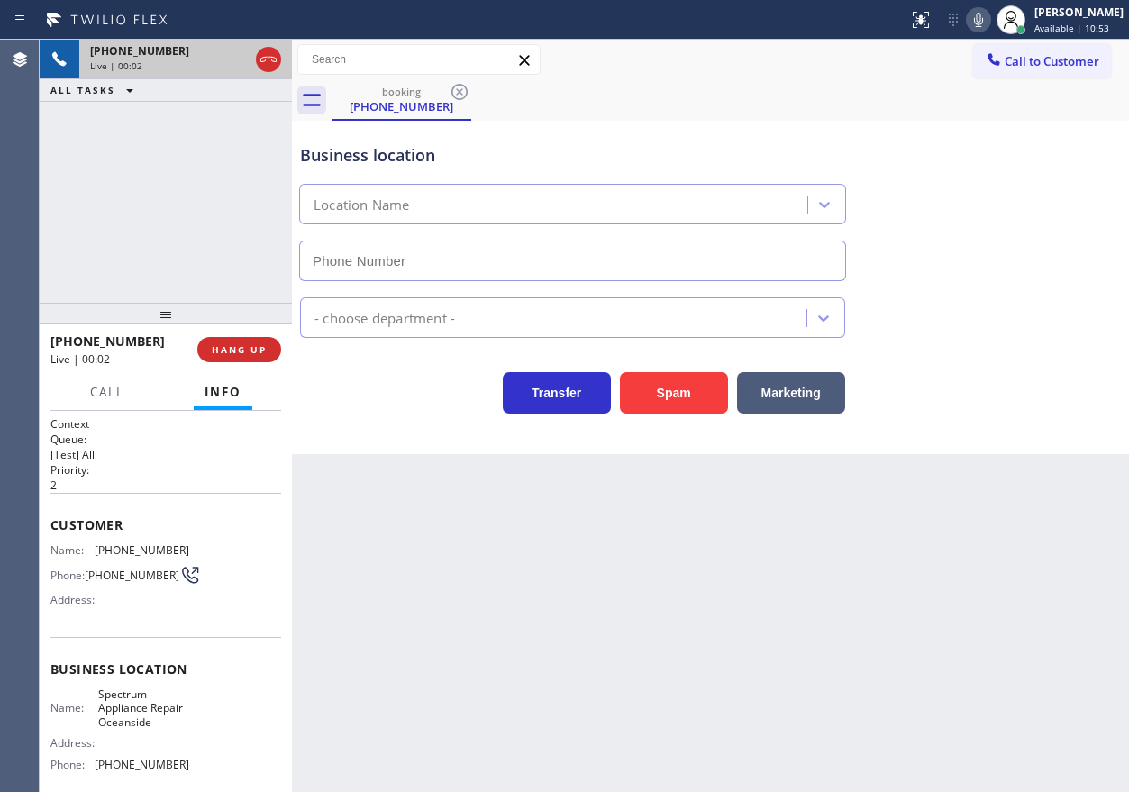
type input "(760) 309-6776"
click at [134, 724] on span "Spectrum Appliance Repair Oceanside" at bounding box center [143, 707] width 90 height 41
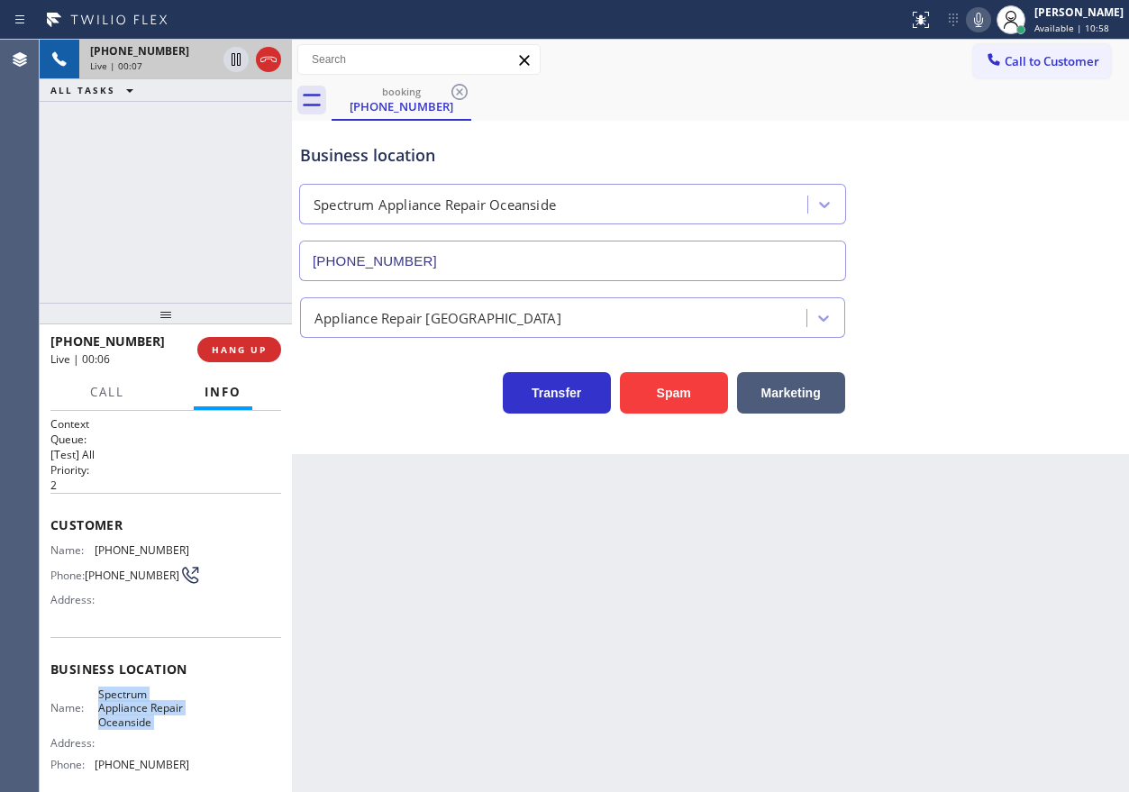
click at [134, 724] on span "Spectrum Appliance Repair Oceanside" at bounding box center [143, 707] width 90 height 41
copy span "Spectrum Appliance Repair Oceanside"
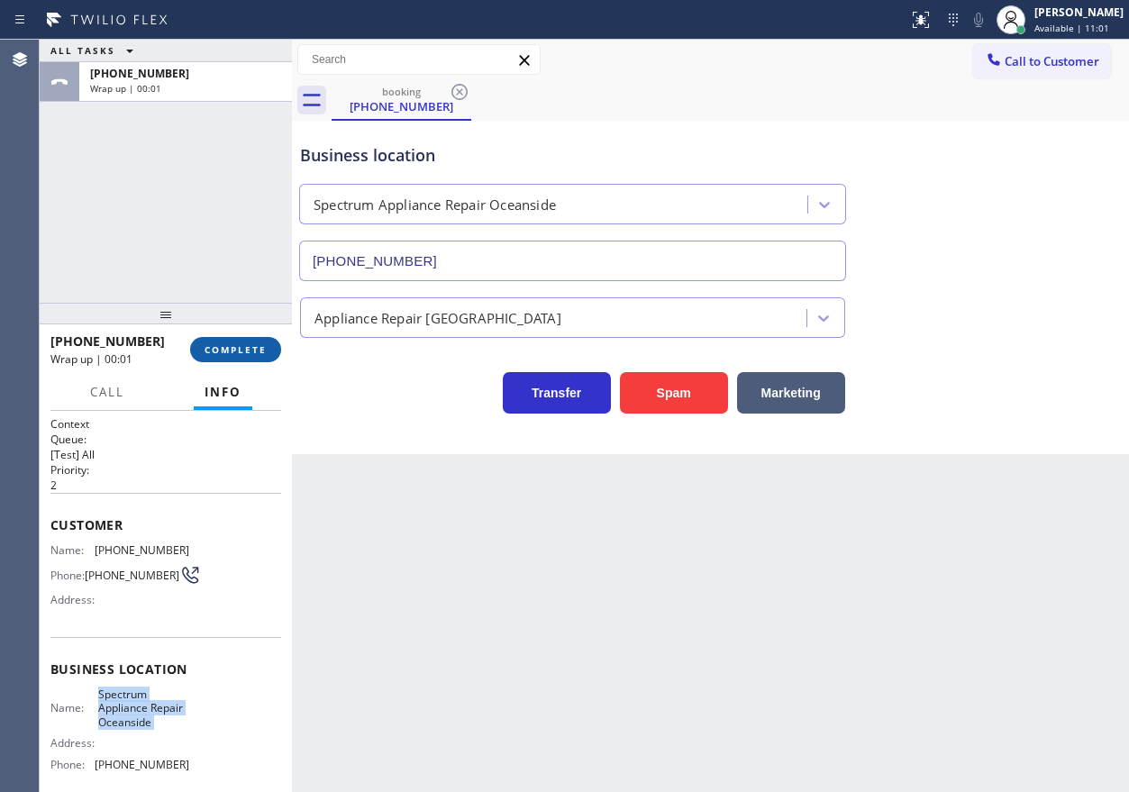
click at [229, 357] on button "COMPLETE" at bounding box center [235, 349] width 91 height 25
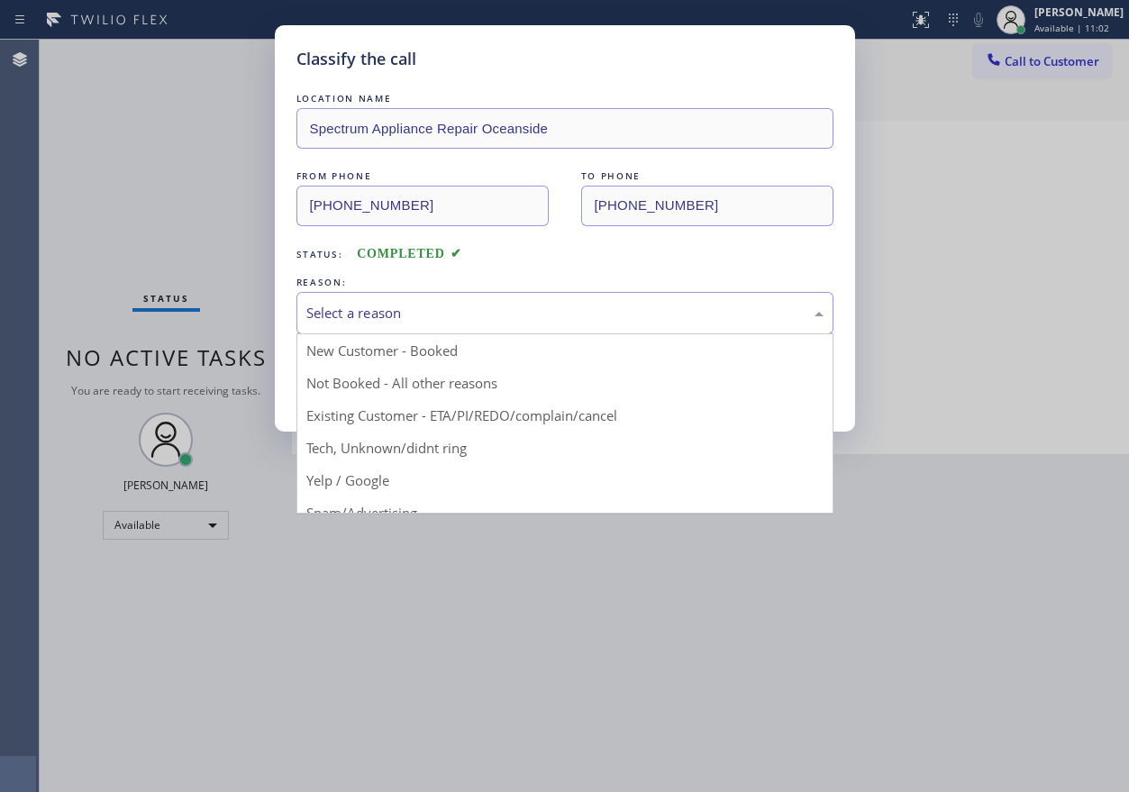
click at [382, 313] on div "Select a reason" at bounding box center [564, 313] width 517 height 21
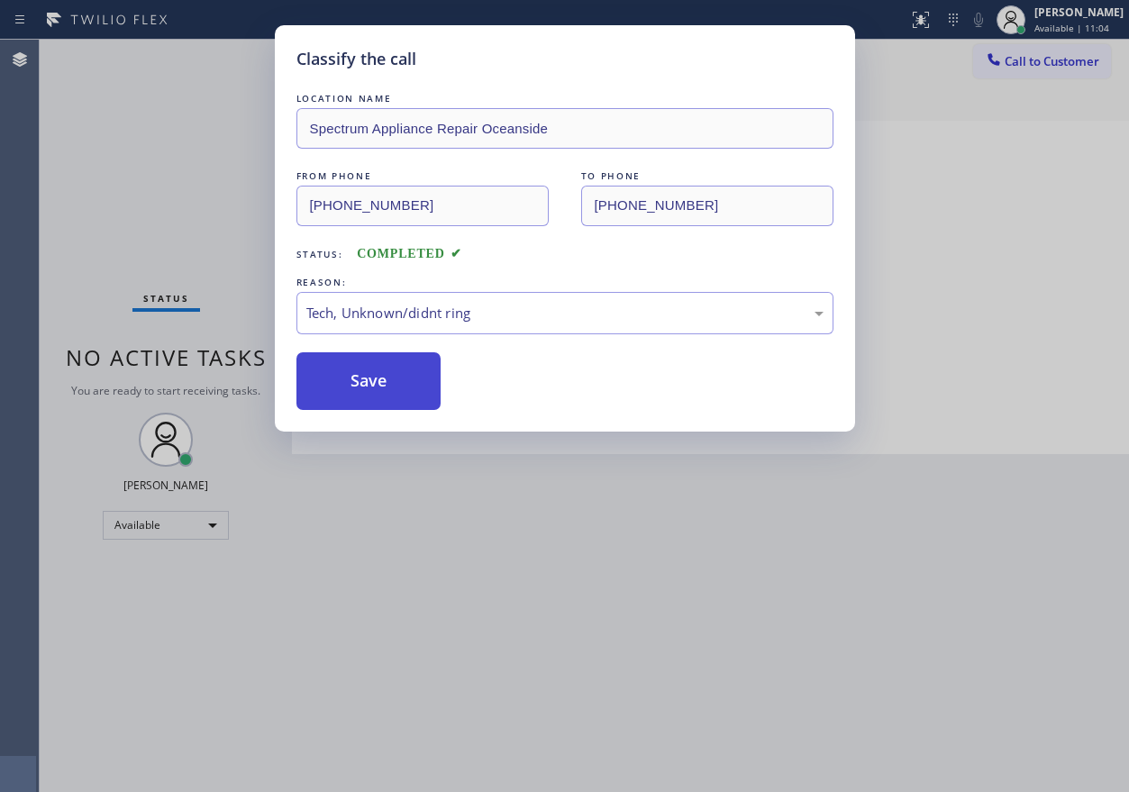
click at [363, 395] on button "Save" at bounding box center [368, 381] width 145 height 58
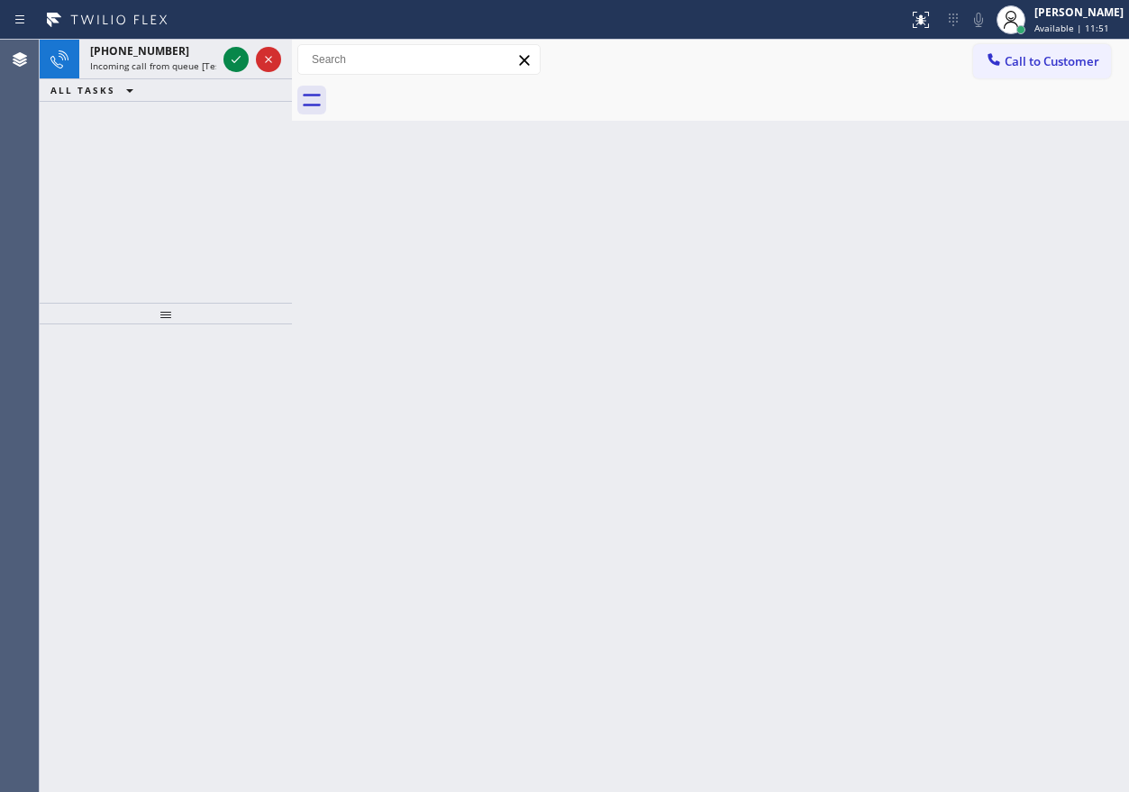
click at [921, 308] on div "Back to Dashboard Change Sender ID Customers Technicians Select a contact Outbo…" at bounding box center [710, 416] width 837 height 752
click at [236, 59] on icon at bounding box center [236, 60] width 22 height 22
click at [231, 64] on icon at bounding box center [236, 60] width 22 height 22
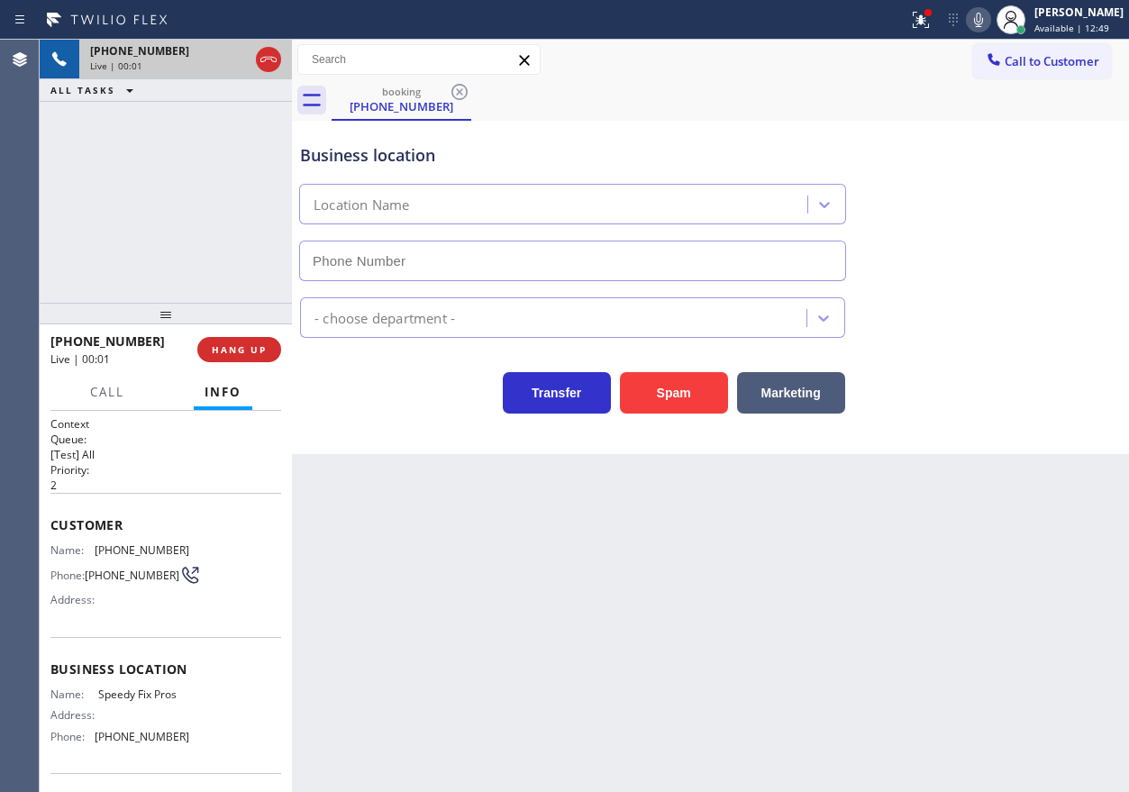
type input "(786) 544-6144"
click at [141, 708] on div "Name: Speedy Fix Pros Address: Phone: (786) 544-6144" at bounding box center [119, 718] width 139 height 63
copy span "Speedy Fix Pros"
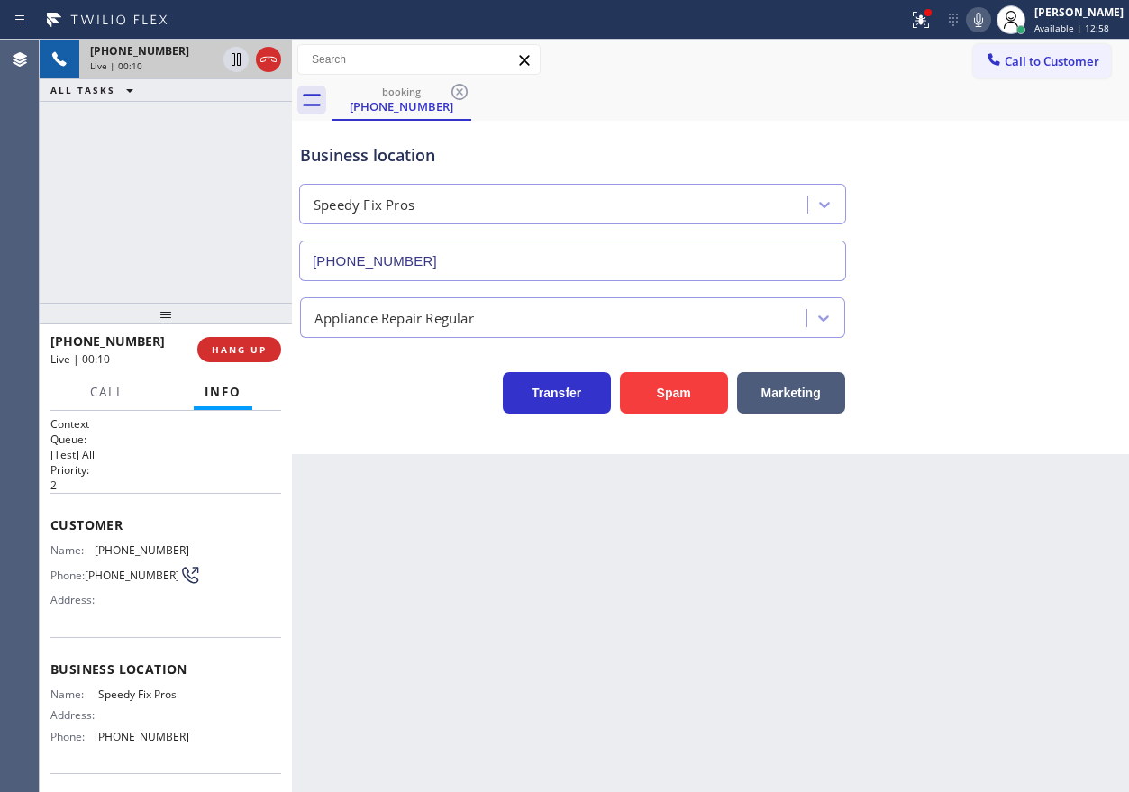
click at [567, 263] on input "(786) 544-6144" at bounding box center [572, 261] width 547 height 41
drag, startPoint x: 923, startPoint y: 495, endPoint x: 912, endPoint y: 488, distance: 13.3
click at [923, 495] on div "Back to Dashboard Change Sender ID Customers Technicians Select a contact Outbo…" at bounding box center [710, 416] width 837 height 752
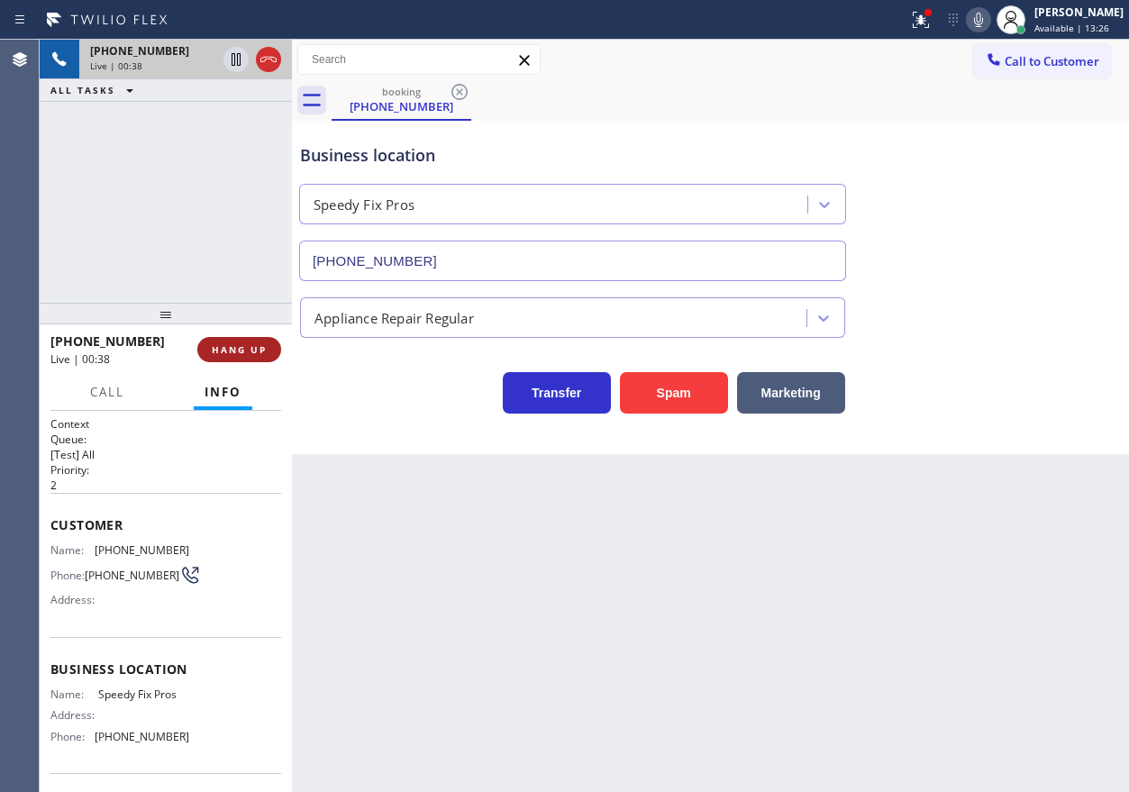
click at [243, 346] on span "HANG UP" at bounding box center [239, 349] width 55 height 13
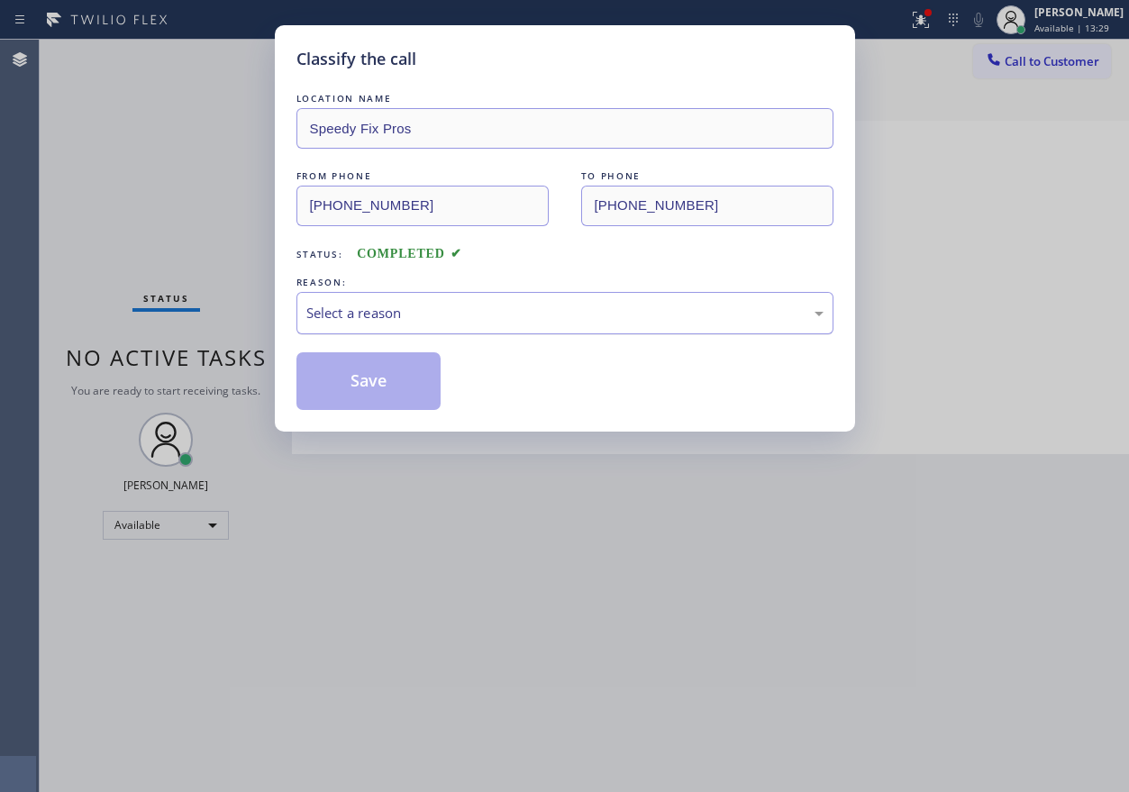
click at [431, 308] on div "Select a reason" at bounding box center [564, 313] width 517 height 21
click at [424, 395] on button "Save" at bounding box center [368, 381] width 145 height 58
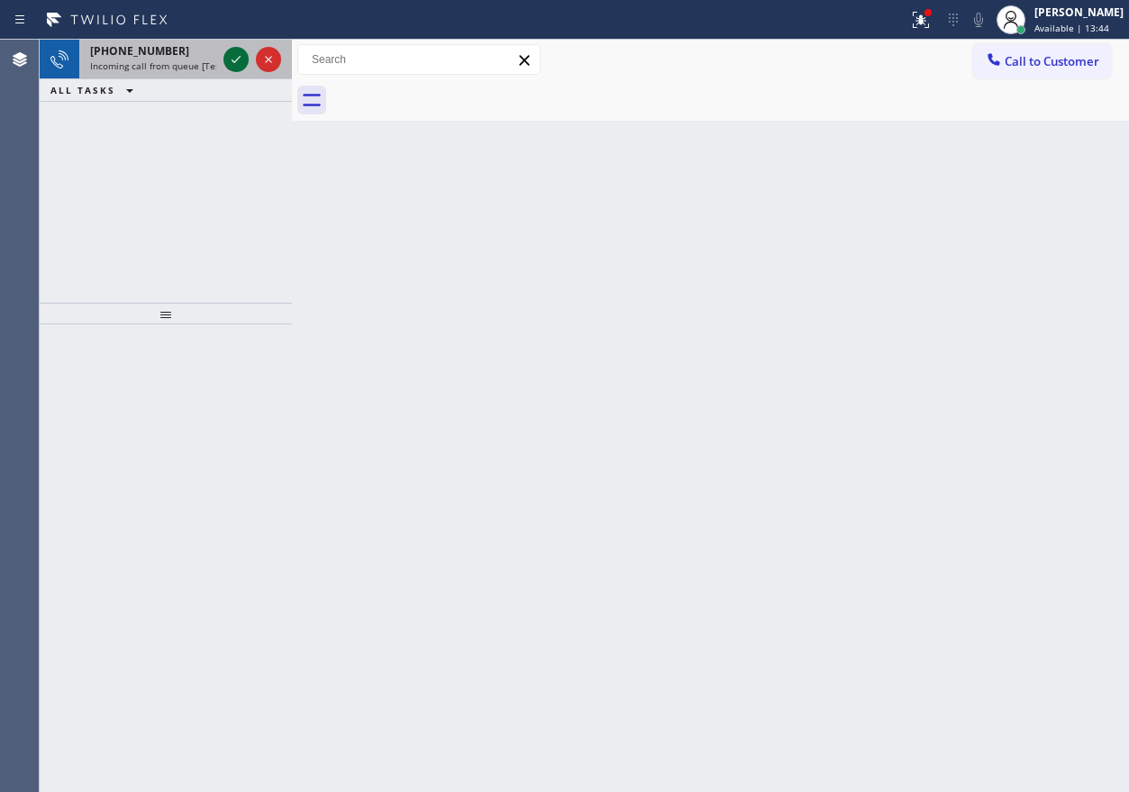
click at [236, 59] on icon at bounding box center [236, 60] width 22 height 22
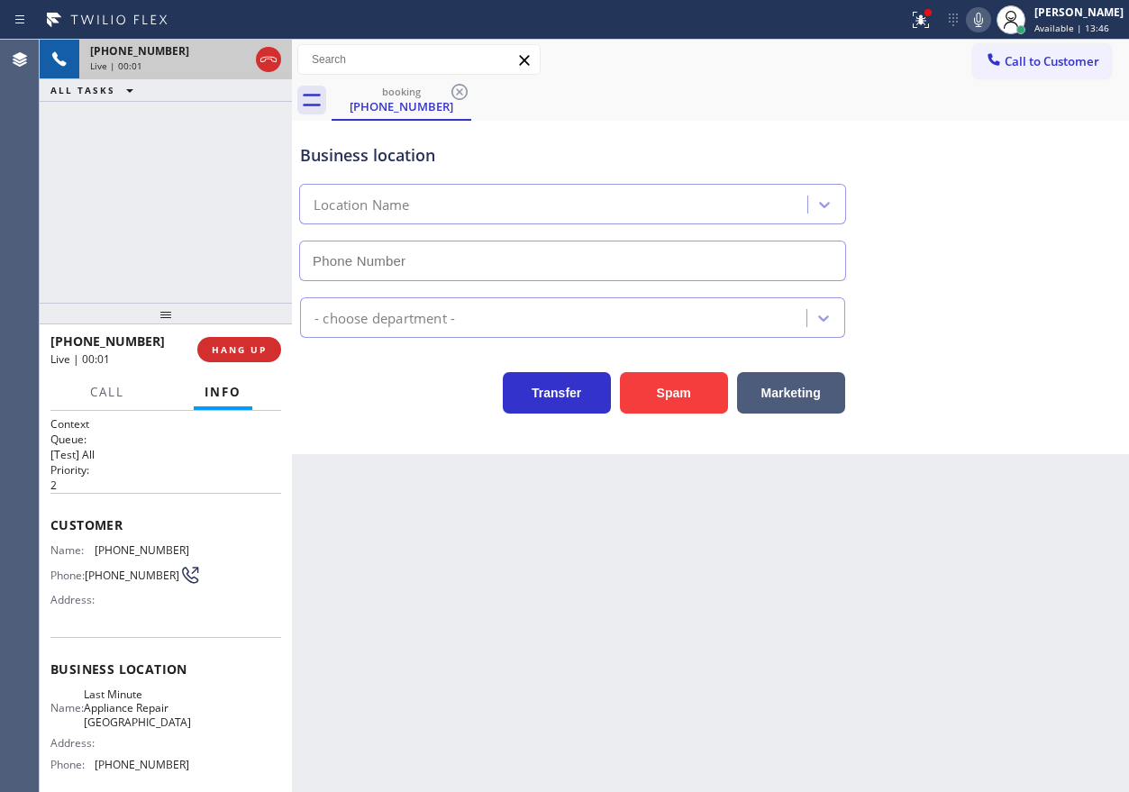
type input "(510) 781-9338"
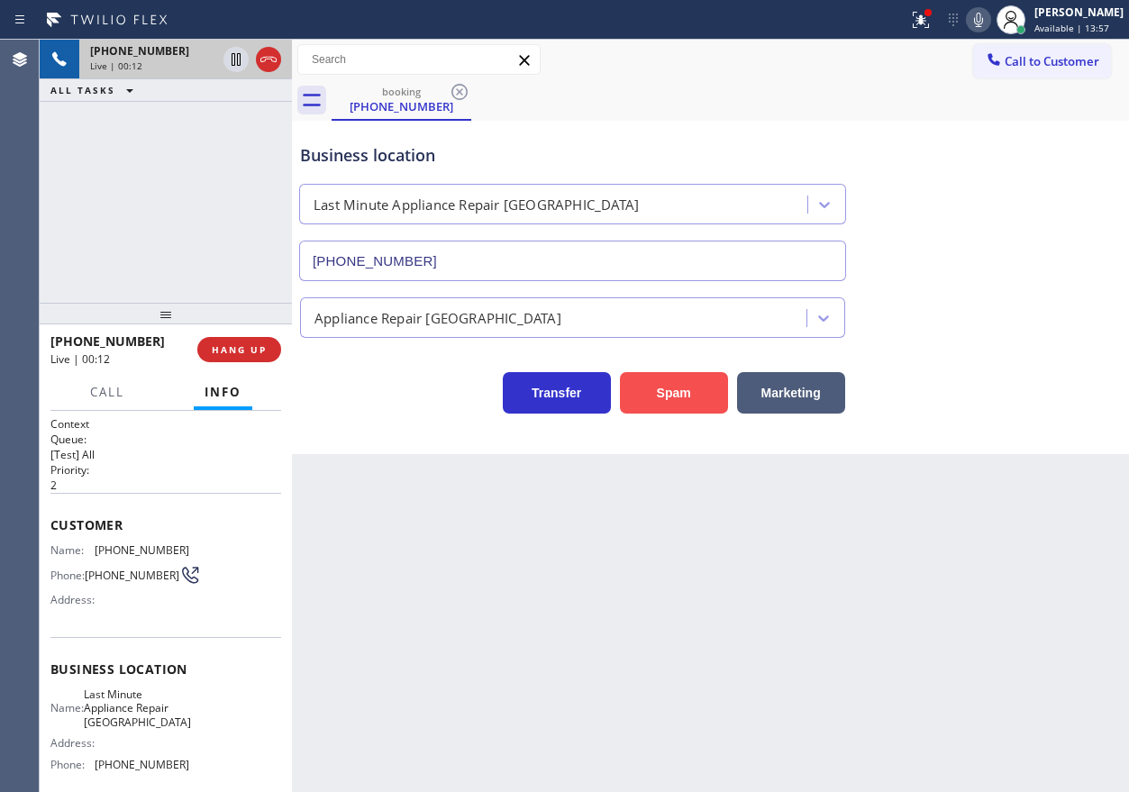
click at [682, 392] on button "Spam" at bounding box center [674, 392] width 108 height 41
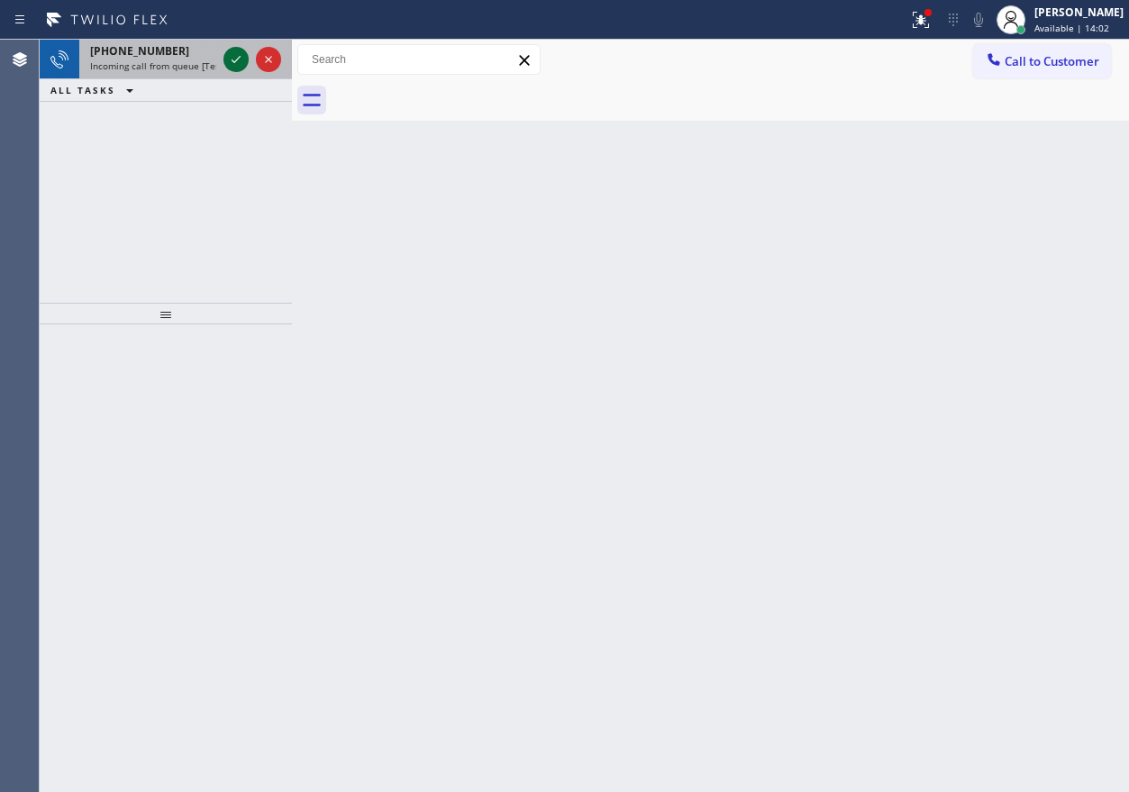
click at [228, 63] on icon at bounding box center [236, 60] width 22 height 22
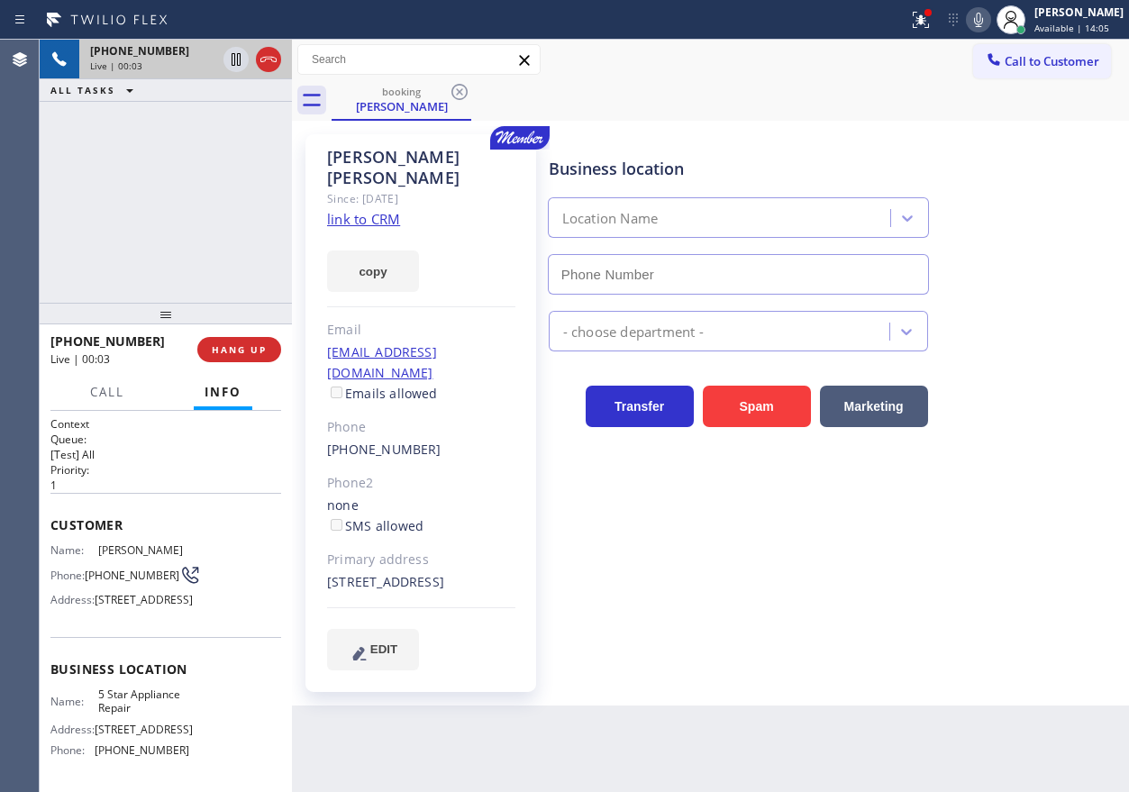
type input "(855) 731-4952"
click at [388, 210] on link "link to CRM" at bounding box center [363, 219] width 73 height 18
click at [144, 715] on span "5 Star Appliance Repair" at bounding box center [143, 701] width 90 height 28
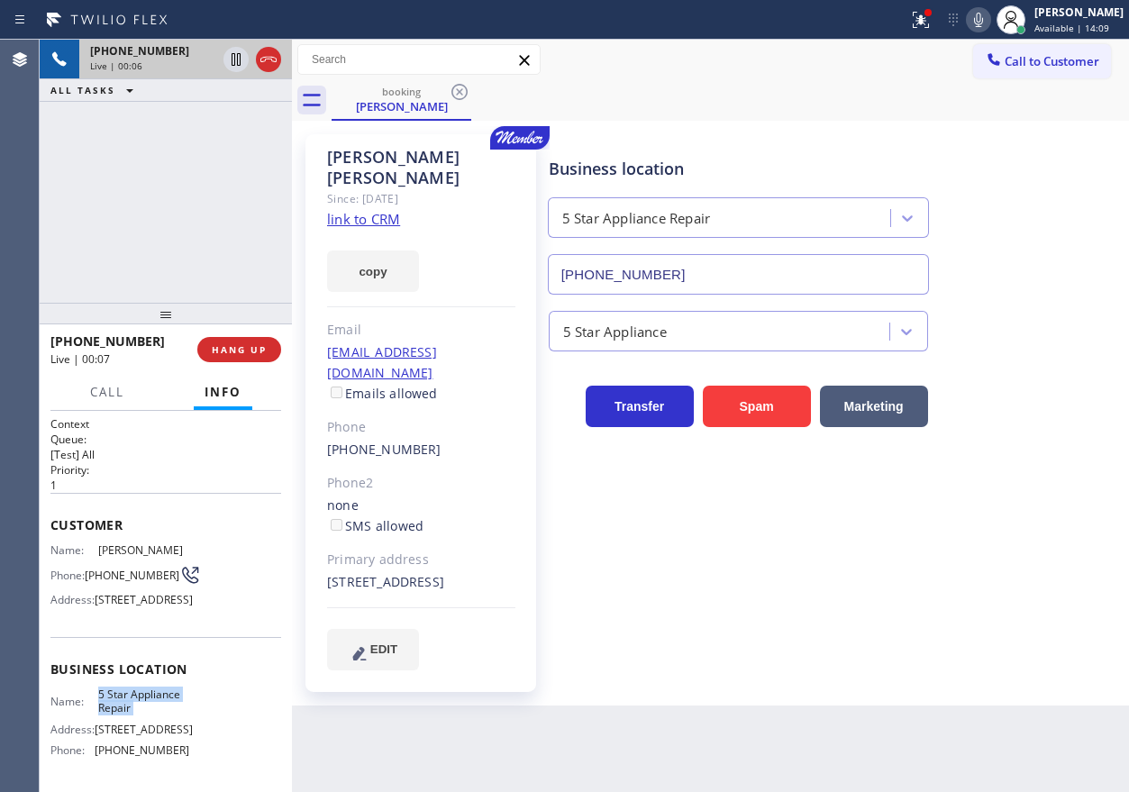
copy span "5 Star Appliance Repair"
click at [716, 266] on input "(855) 731-4952" at bounding box center [738, 274] width 381 height 41
click at [231, 65] on icon at bounding box center [236, 60] width 22 height 22
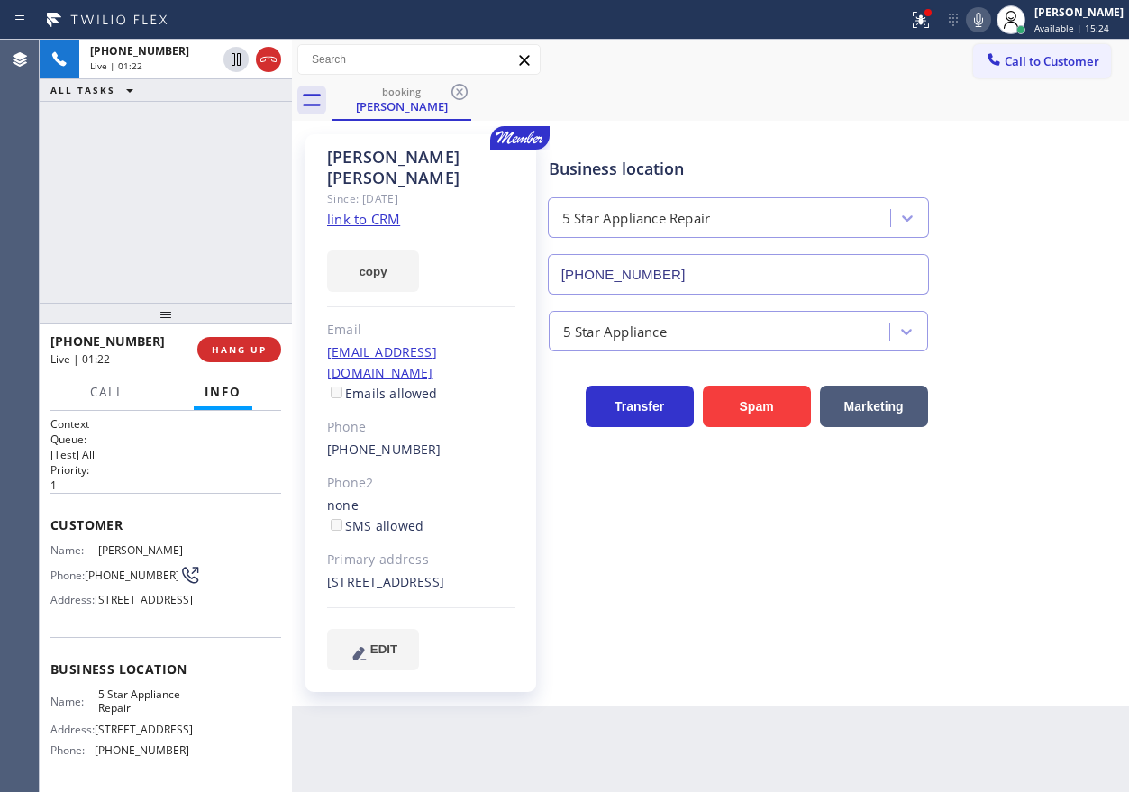
click at [989, 25] on icon at bounding box center [978, 20] width 22 height 22
drag, startPoint x: 1079, startPoint y: 234, endPoint x: 1074, endPoint y: 214, distance: 20.5
click at [1079, 234] on div "Business location 5 Star Appliance Repair (855) 731-4952" at bounding box center [834, 213] width 579 height 163
click at [989, 23] on icon at bounding box center [978, 20] width 22 height 22
click at [234, 57] on icon at bounding box center [236, 59] width 13 height 13
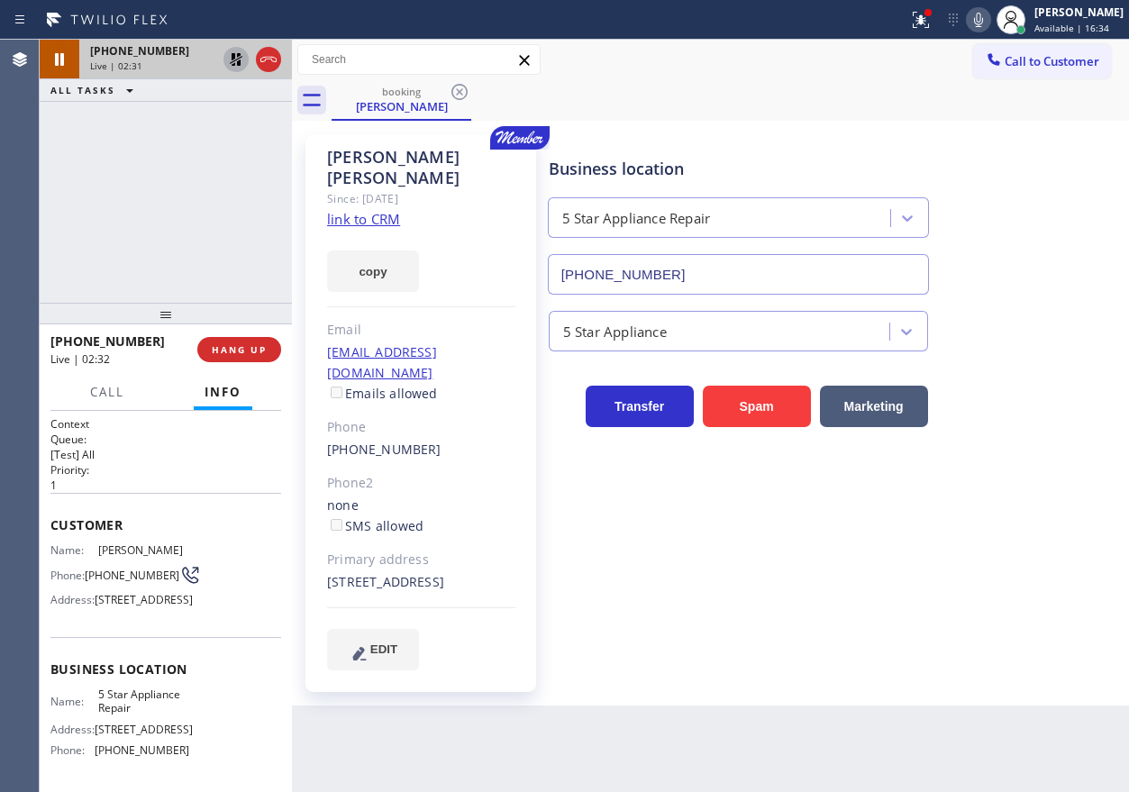
click at [230, 57] on icon at bounding box center [236, 60] width 22 height 22
click at [115, 395] on span "Call" at bounding box center [107, 392] width 34 height 16
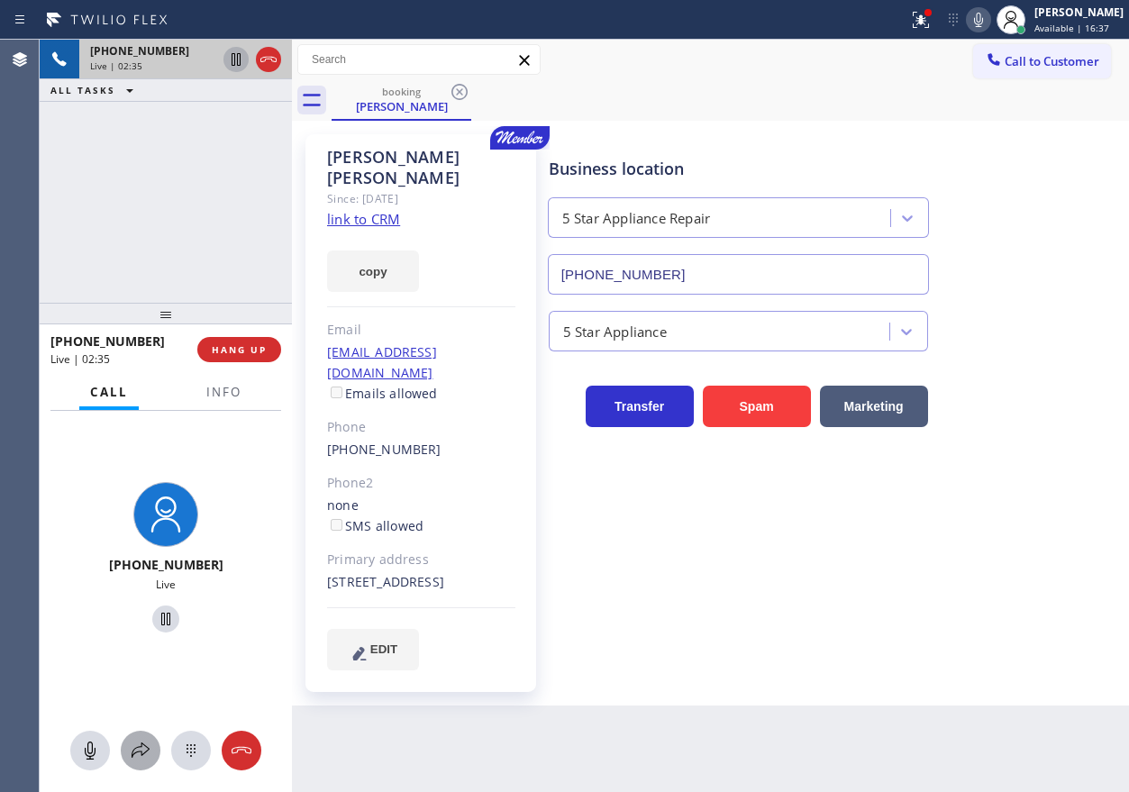
click at [141, 745] on icon at bounding box center [141, 751] width 22 height 22
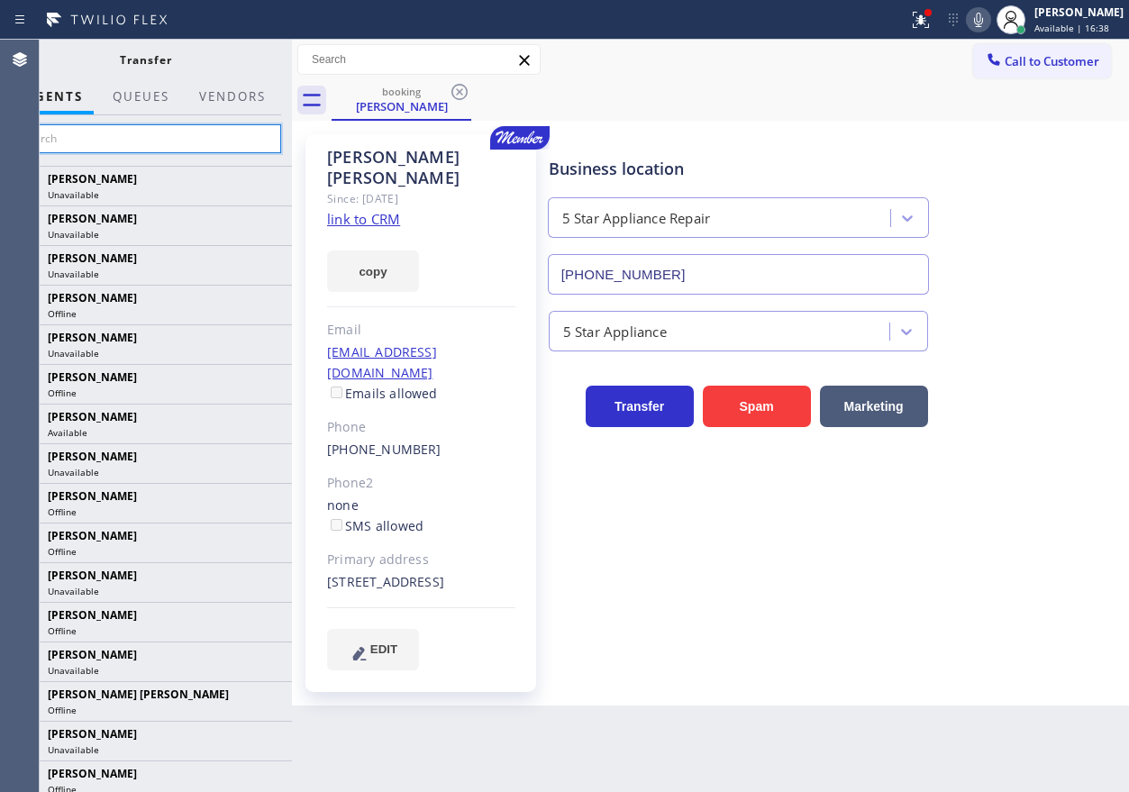
click at [158, 141] on input "text" at bounding box center [145, 138] width 271 height 29
type input "e"
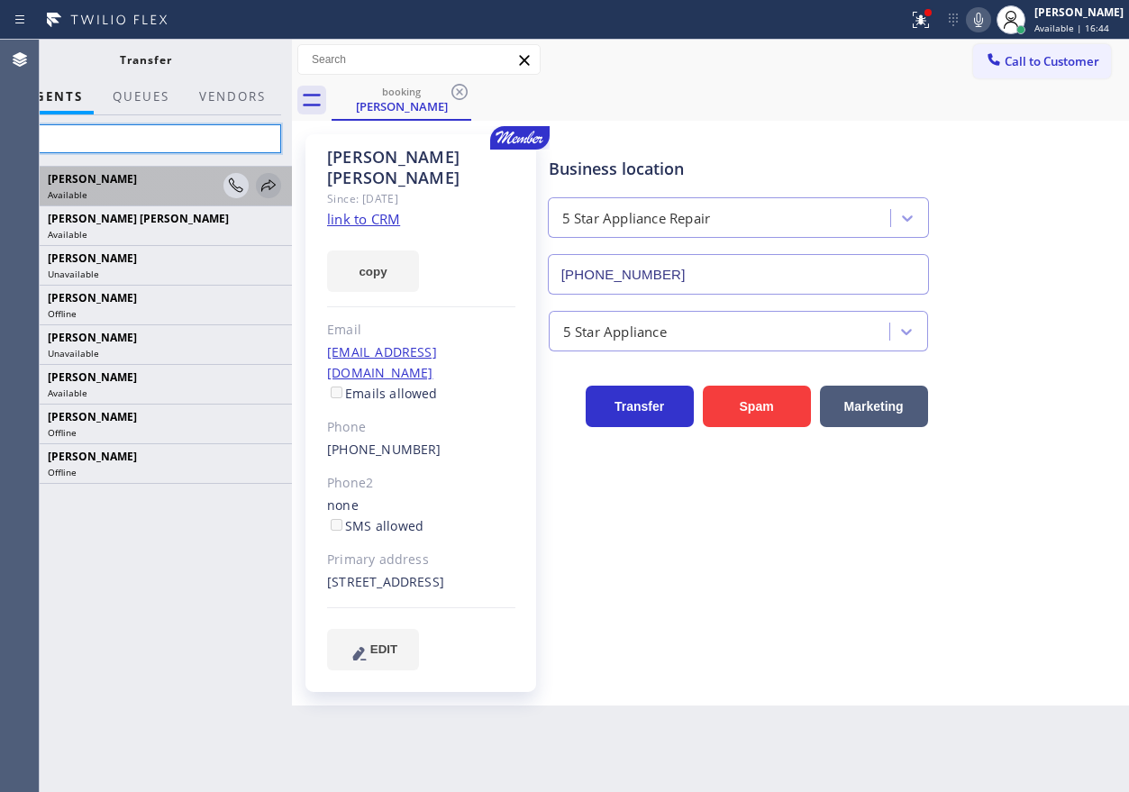
type input "ev"
click at [265, 184] on icon at bounding box center [268, 185] width 14 height 12
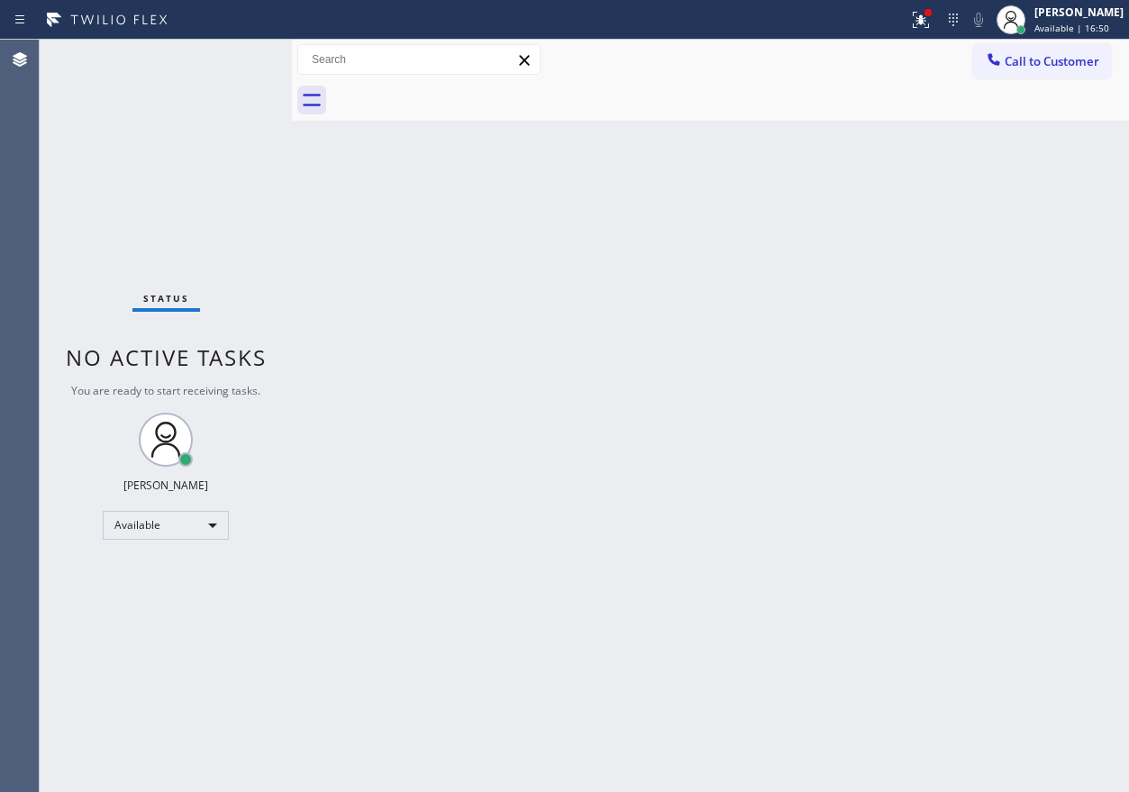
drag, startPoint x: 938, startPoint y: 344, endPoint x: 930, endPoint y: 332, distance: 14.2
click at [938, 344] on div "Back to Dashboard Change Sender ID Customers Technicians Select a contact Outbo…" at bounding box center [710, 416] width 837 height 752
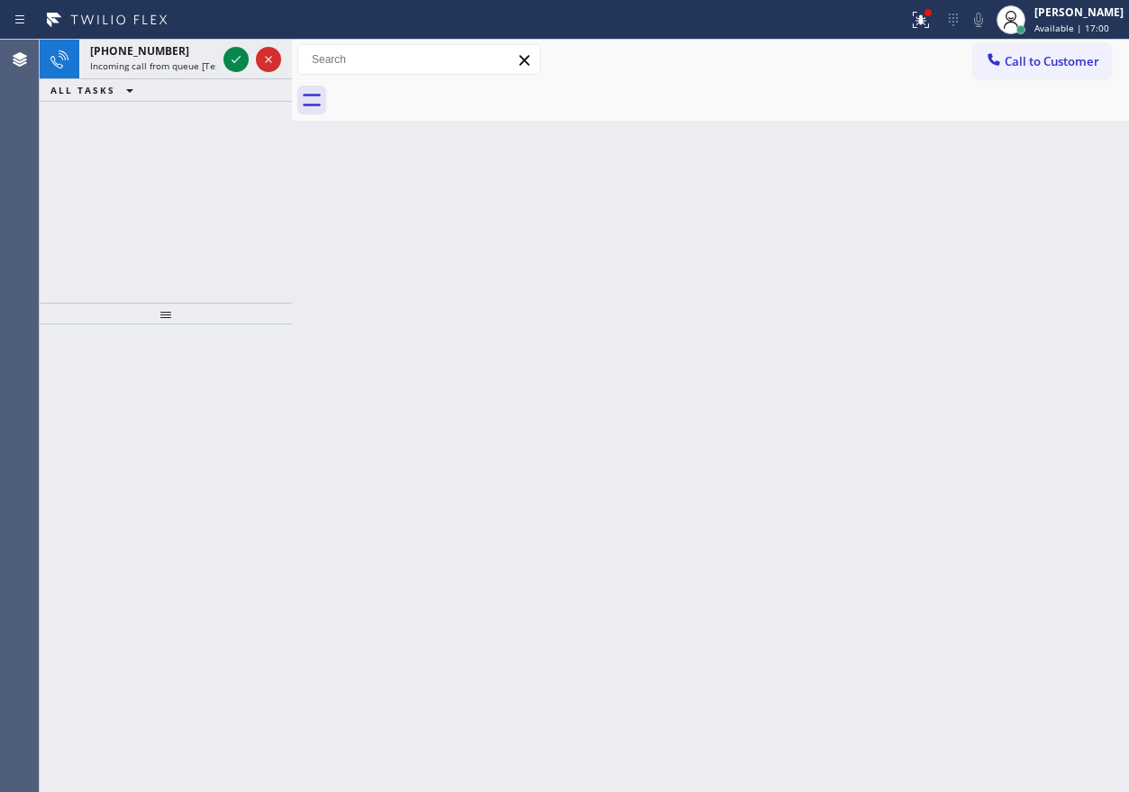
click at [933, 416] on div "Back to Dashboard Change Sender ID Customers Technicians Select a contact Outbo…" at bounding box center [710, 416] width 837 height 752
click at [226, 51] on icon at bounding box center [236, 60] width 22 height 22
click at [1011, 417] on div "Back to Dashboard Change Sender ID Customers Technicians Select a contact Outbo…" at bounding box center [710, 416] width 837 height 752
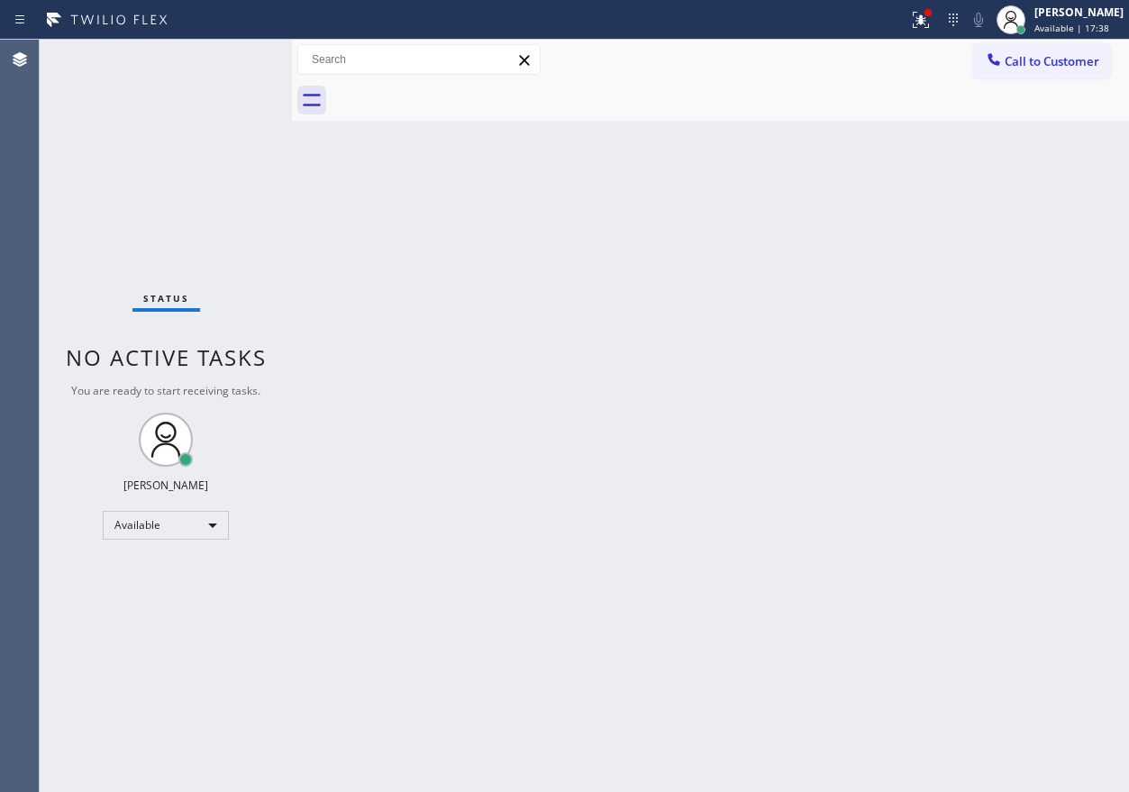
click at [1013, 384] on div "Back to Dashboard Change Sender ID Customers Technicians Select a contact Outbo…" at bounding box center [710, 416] width 837 height 752
drag, startPoint x: 915, startPoint y: 419, endPoint x: 755, endPoint y: 422, distance: 160.4
click at [915, 419] on div "Back to Dashboard Change Sender ID Customers Technicians Select a contact Outbo…" at bounding box center [710, 416] width 837 height 752
click at [993, 369] on div "Back to Dashboard Change Sender ID Customers Technicians Select a contact Outbo…" at bounding box center [710, 416] width 837 height 752
click at [1003, 413] on div "Back to Dashboard Change Sender ID Customers Technicians Select a contact Outbo…" at bounding box center [710, 416] width 837 height 752
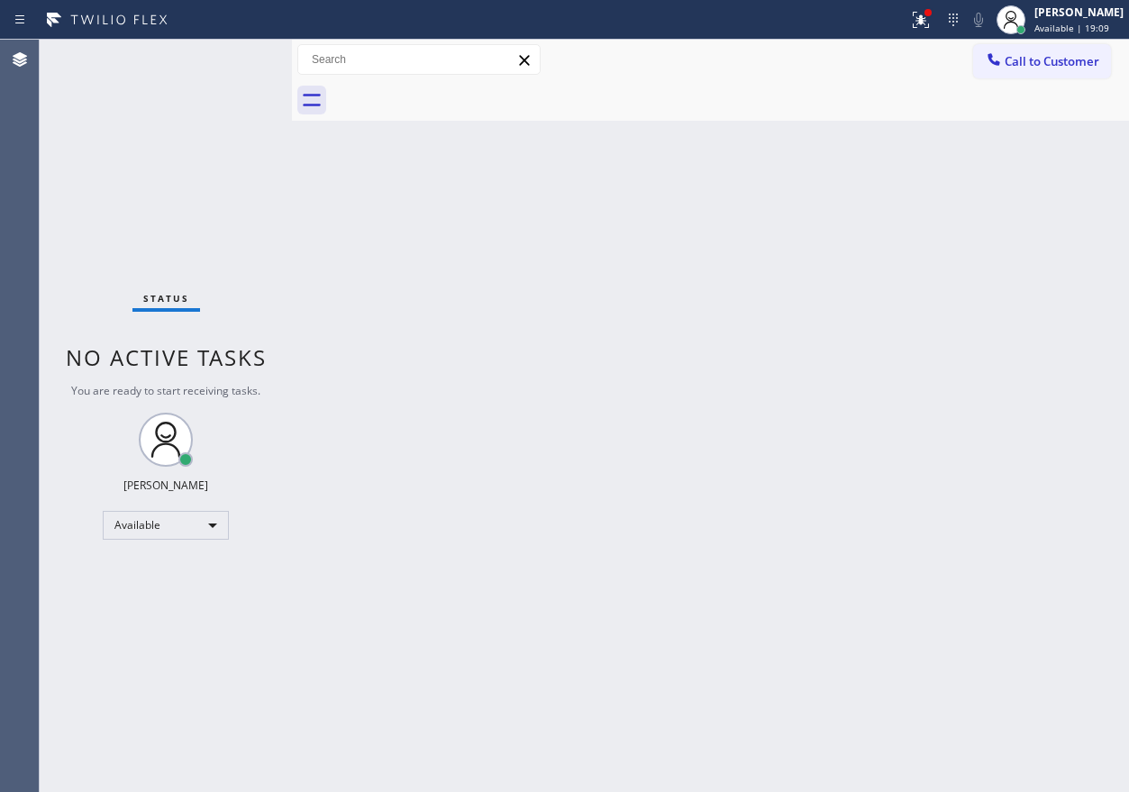
click at [999, 423] on div "Back to Dashboard Change Sender ID Customers Technicians Select a contact Outbo…" at bounding box center [710, 416] width 837 height 752
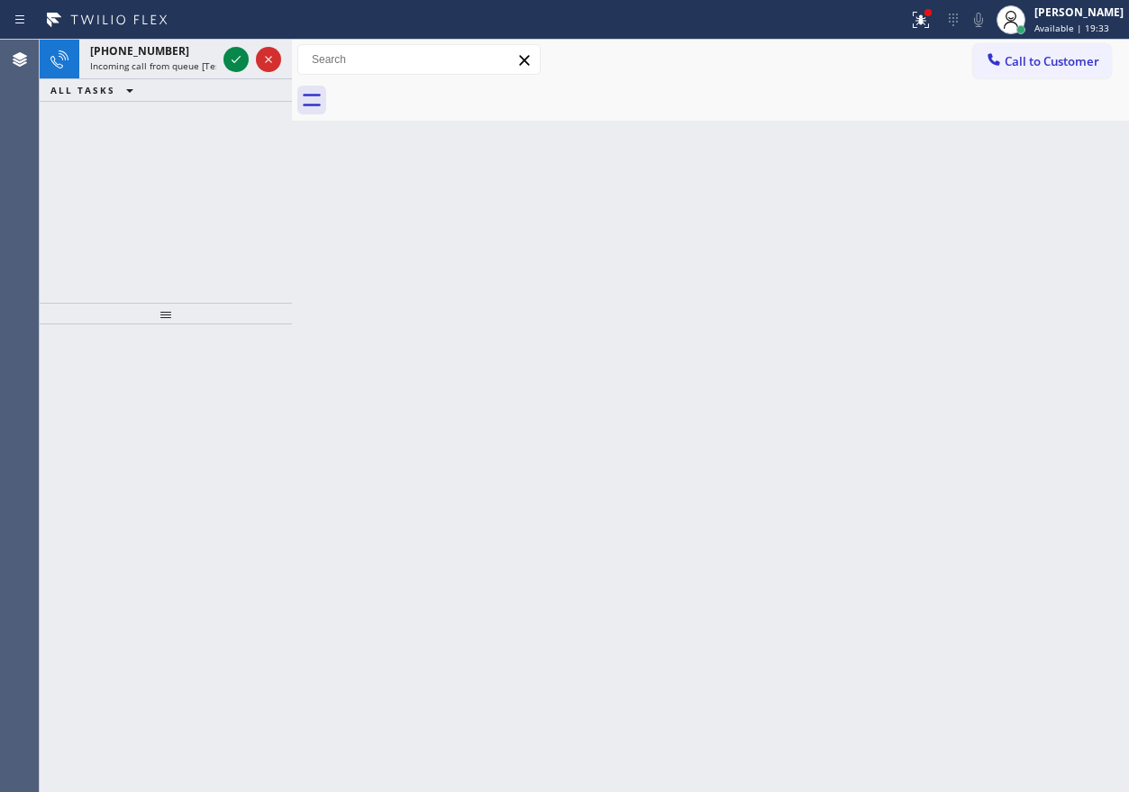
click at [959, 512] on div "Back to Dashboard Change Sender ID Customers Technicians Select a contact Outbo…" at bounding box center [710, 416] width 837 height 752
click at [248, 56] on div at bounding box center [235, 60] width 25 height 22
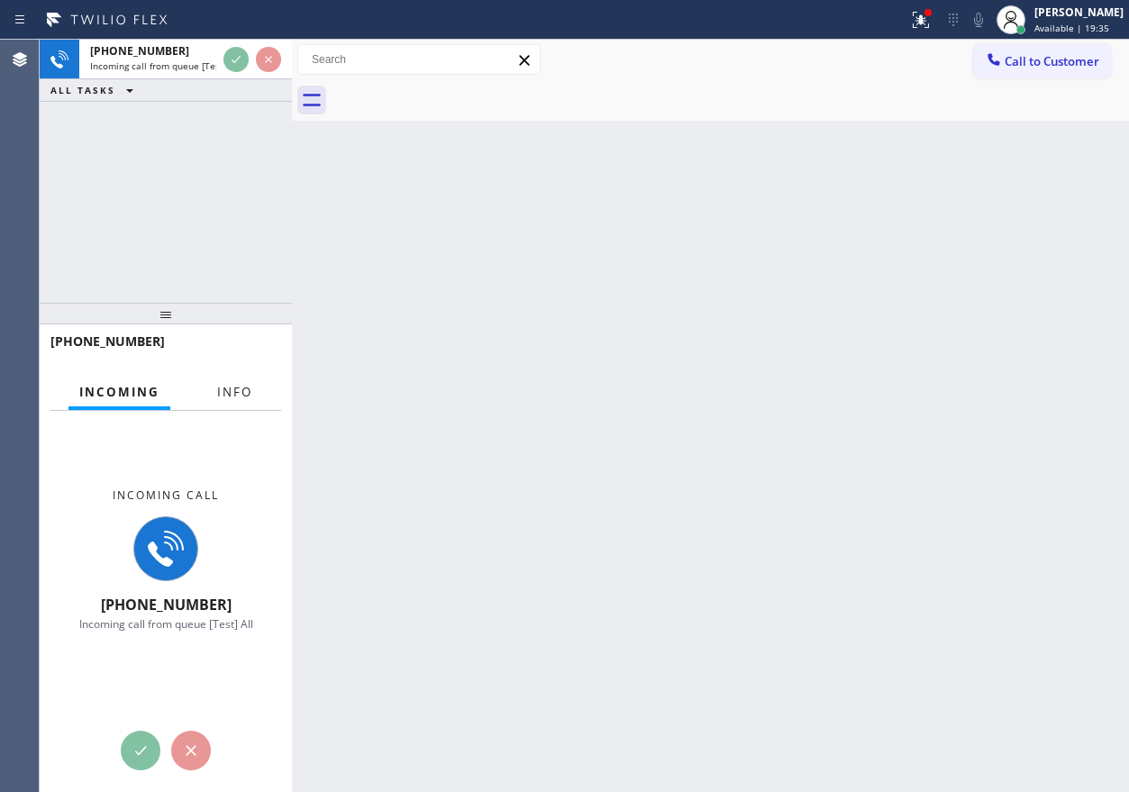
click at [228, 395] on span "Info" at bounding box center [234, 392] width 35 height 16
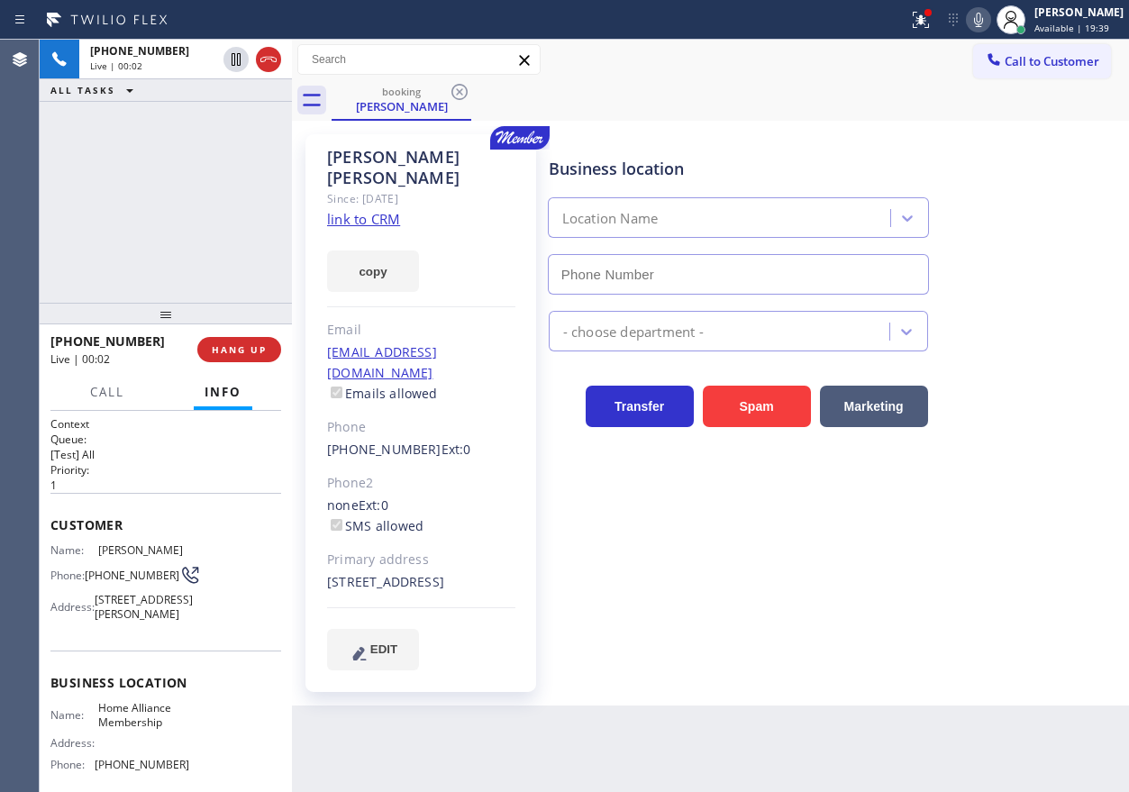
type input "(855) 946-3605"
click at [383, 210] on link "link to CRM" at bounding box center [363, 219] width 73 height 18
click at [141, 729] on span "Home Alliance Membership" at bounding box center [143, 715] width 90 height 28
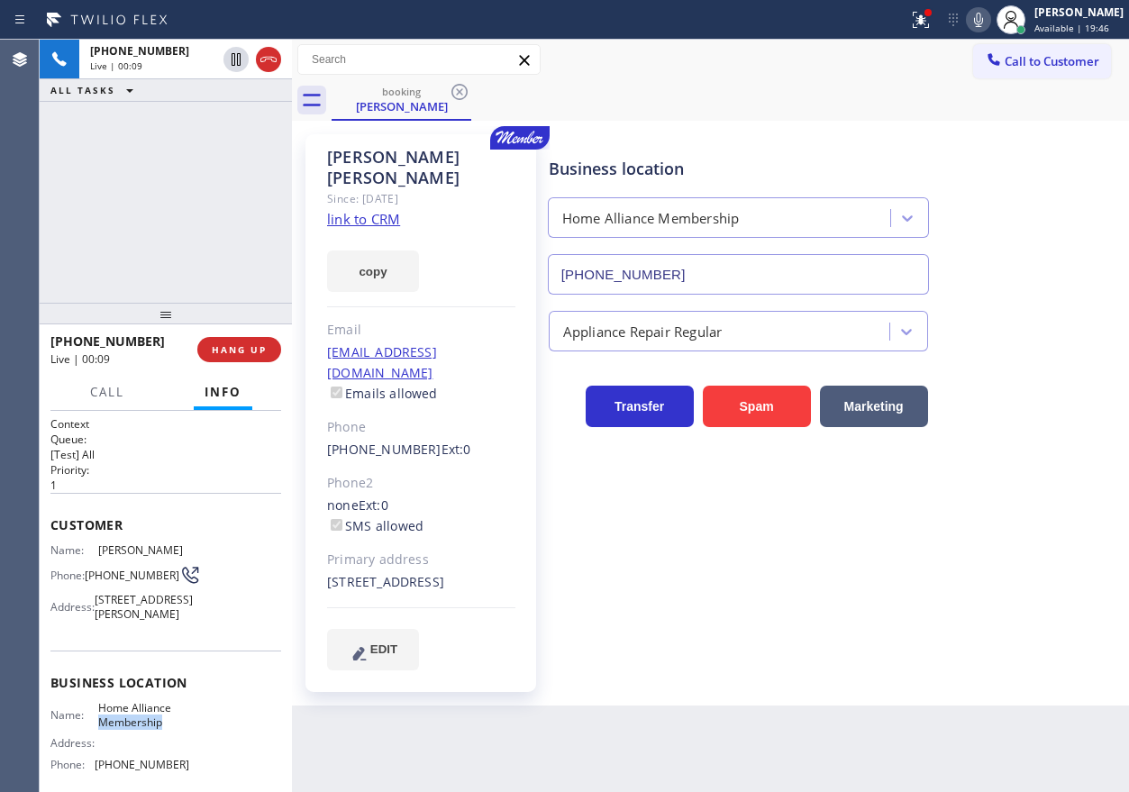
click at [140, 729] on span "Home Alliance Membership" at bounding box center [143, 715] width 90 height 28
click at [799, 285] on input "(855) 946-3605" at bounding box center [738, 274] width 381 height 41
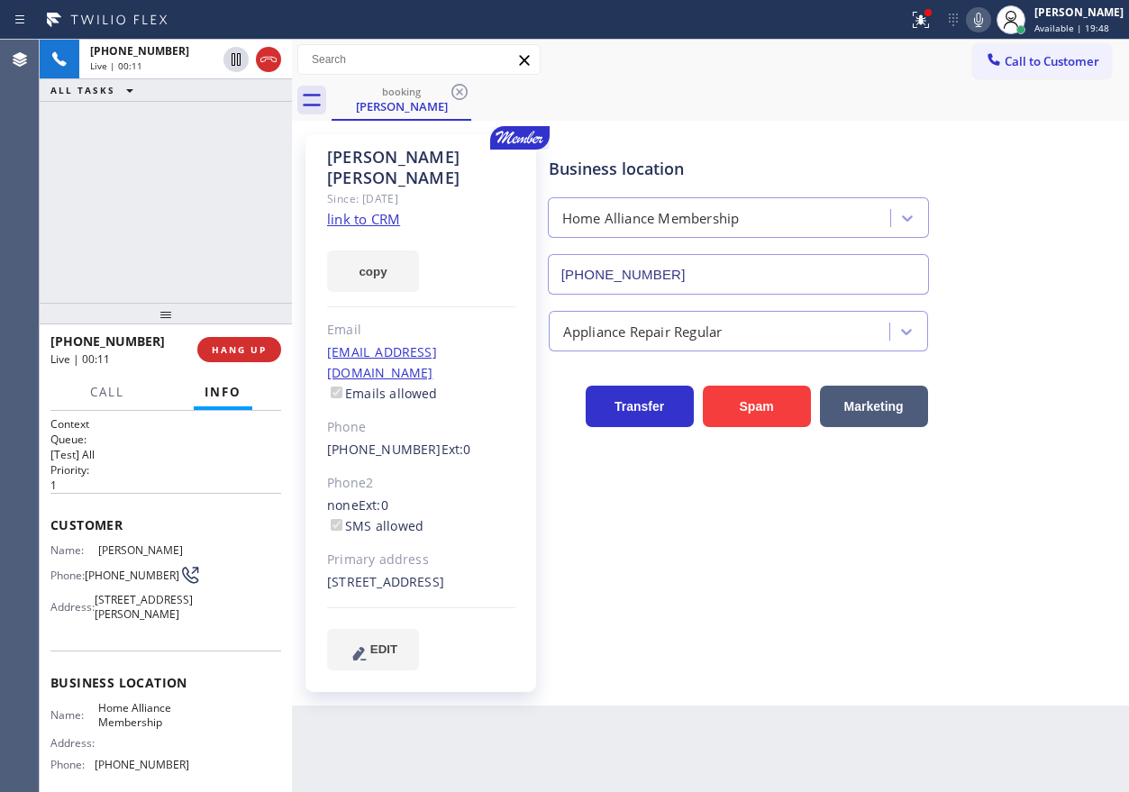
click at [799, 285] on input "(855) 946-3605" at bounding box center [738, 274] width 381 height 41
click at [983, 17] on icon at bounding box center [978, 20] width 9 height 14
click at [237, 64] on icon at bounding box center [236, 59] width 9 height 13
drag, startPoint x: 996, startPoint y: 20, endPoint x: 1000, endPoint y: 222, distance: 202.7
click at [983, 20] on icon at bounding box center [978, 20] width 9 height 14
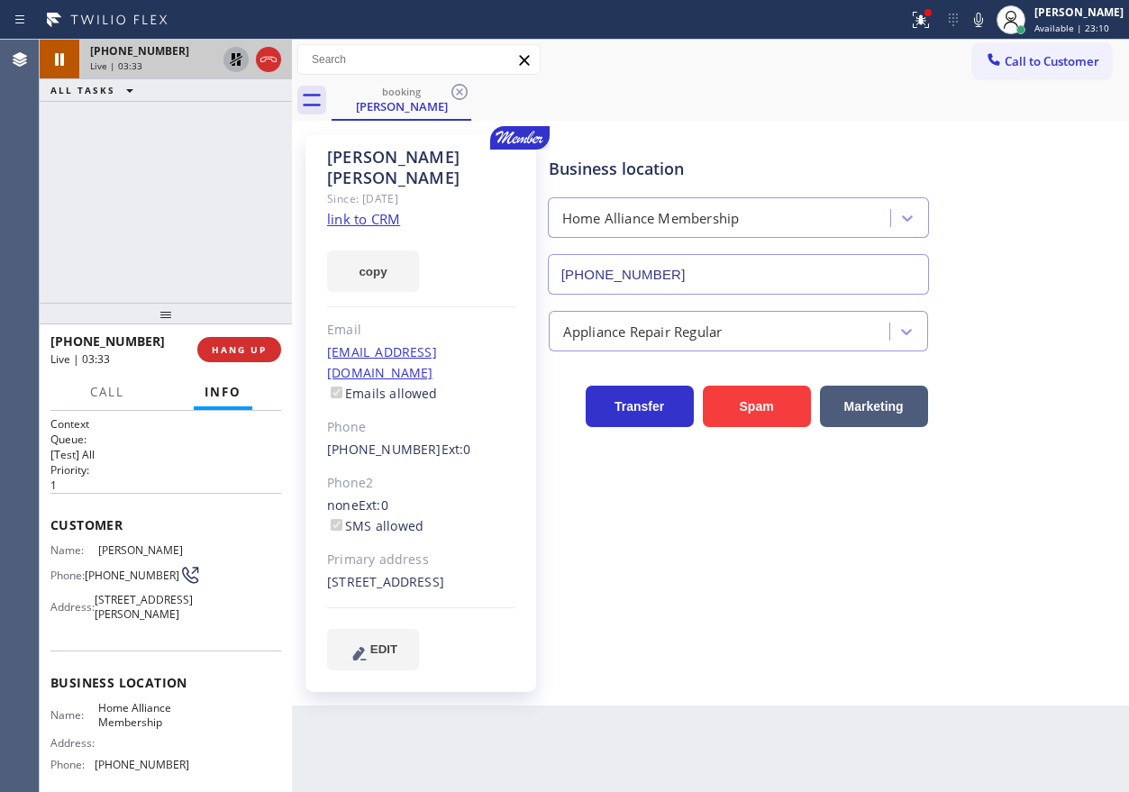
click at [1010, 250] on div "Business location Home Alliance Membership (855) 946-3605" at bounding box center [834, 213] width 579 height 163
click at [233, 60] on icon at bounding box center [236, 60] width 22 height 22
drag, startPoint x: 1002, startPoint y: 374, endPoint x: 972, endPoint y: 381, distance: 30.6
click at [1002, 374] on div "Transfer Spam Marketing" at bounding box center [834, 398] width 579 height 58
click at [254, 347] on span "HANG UP" at bounding box center [239, 349] width 55 height 13
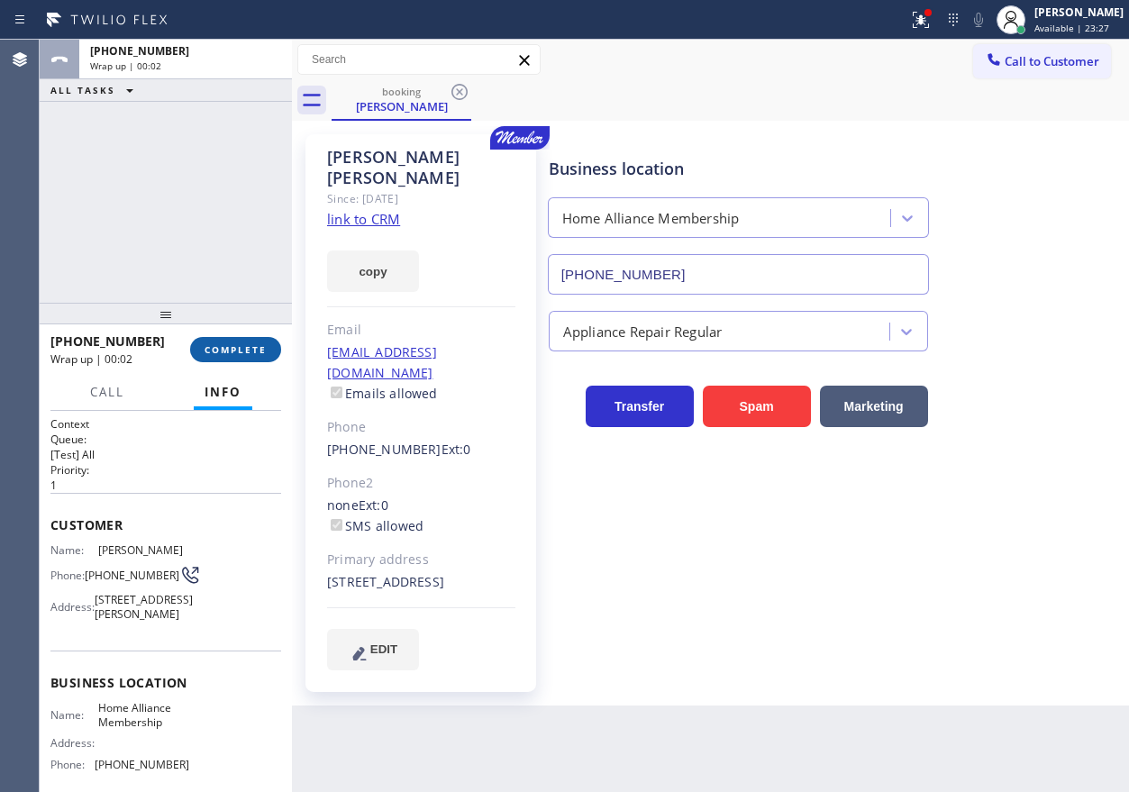
click at [254, 347] on span "COMPLETE" at bounding box center [235, 349] width 62 height 13
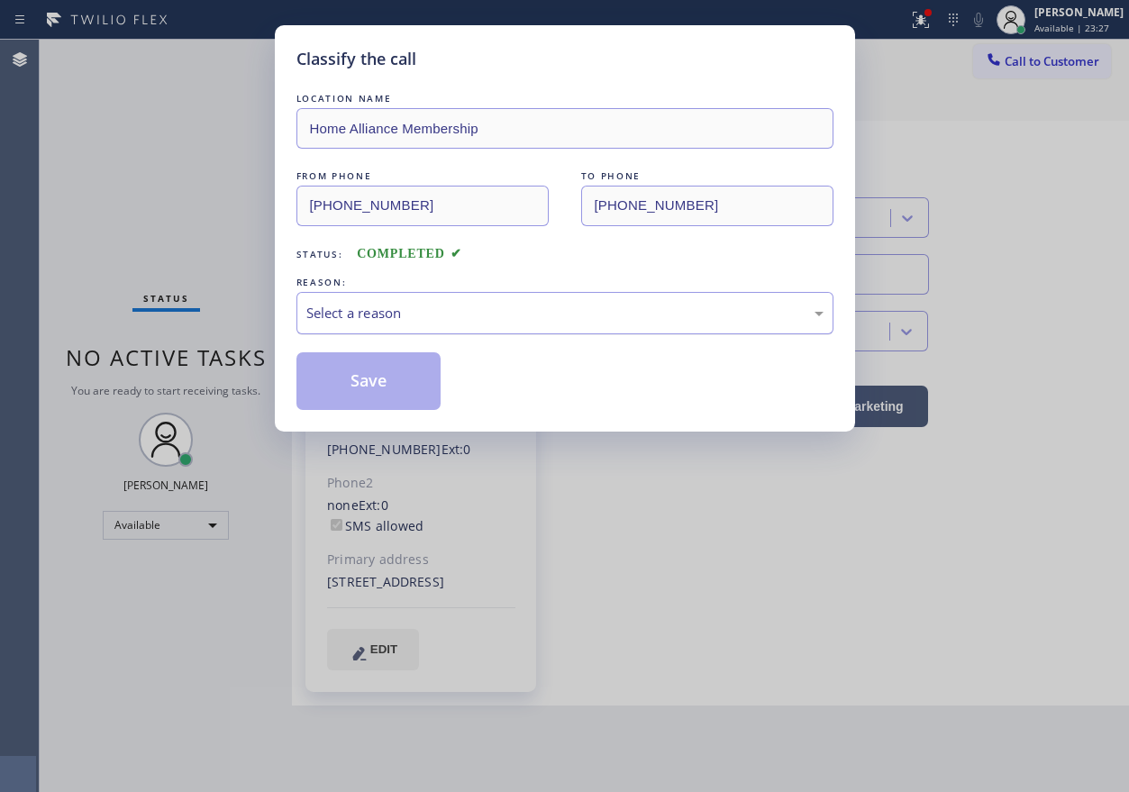
click at [455, 309] on div "Select a reason" at bounding box center [564, 313] width 517 height 21
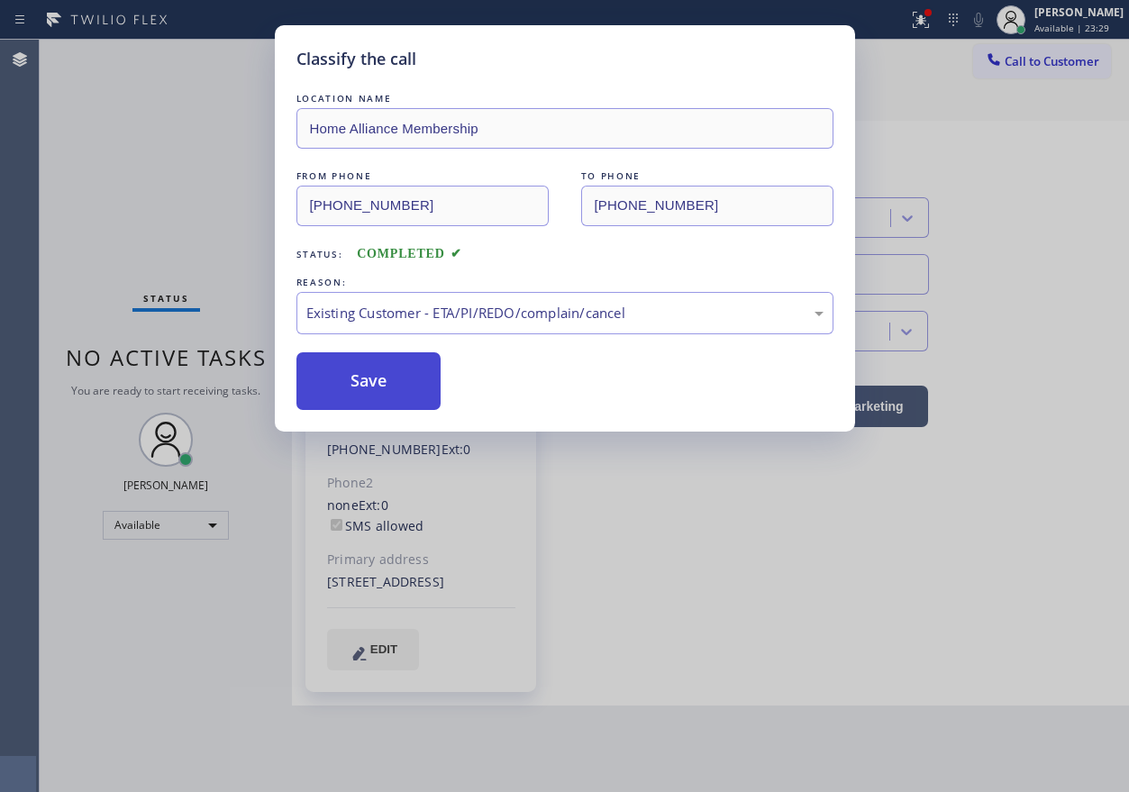
click at [372, 386] on button "Save" at bounding box center [368, 381] width 145 height 58
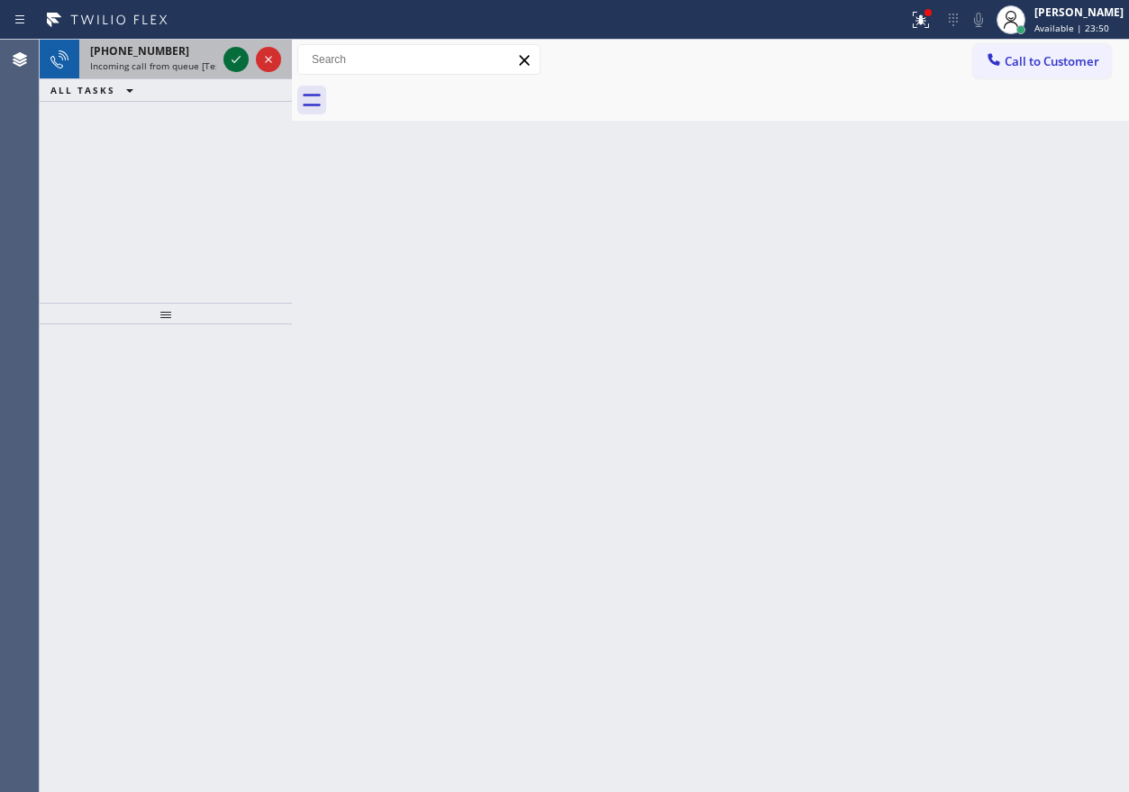
click at [234, 57] on icon at bounding box center [236, 60] width 22 height 22
click at [936, 325] on div "Back to Dashboard Change Sender ID Customers Technicians Select a contact Outbo…" at bounding box center [710, 416] width 837 height 752
click at [236, 53] on icon at bounding box center [236, 60] width 22 height 22
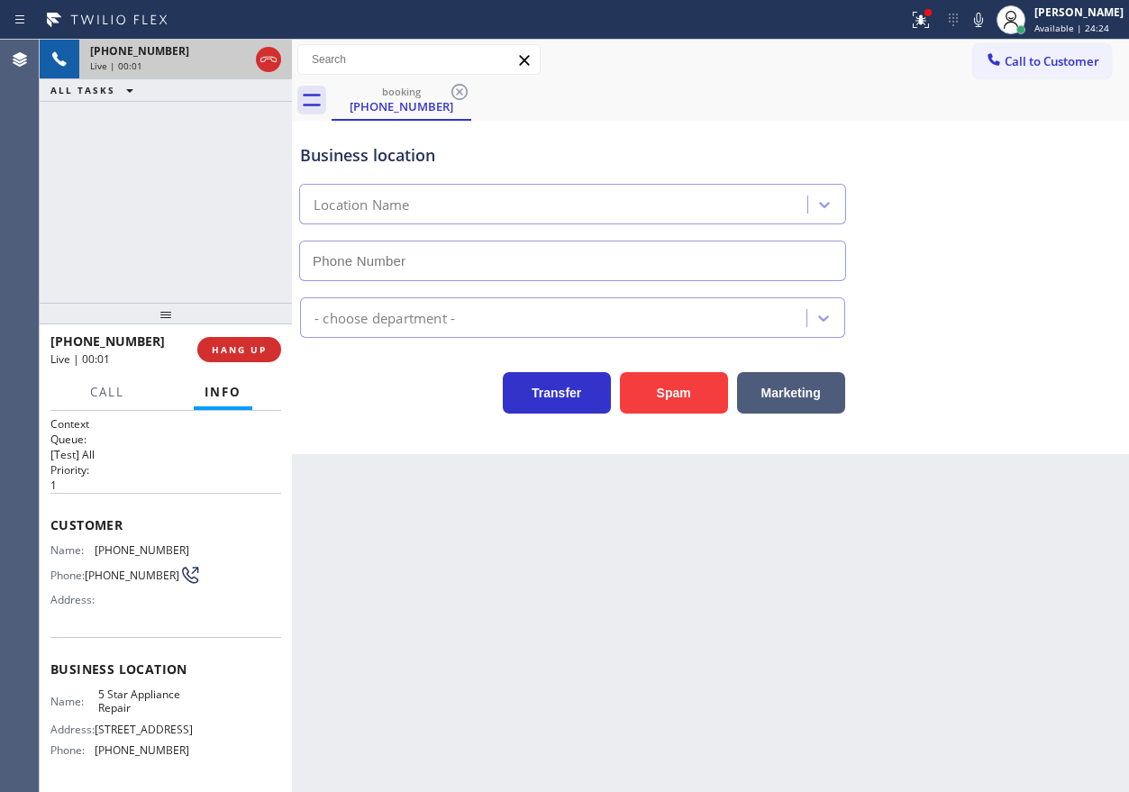
type input "(855) 731-4952"
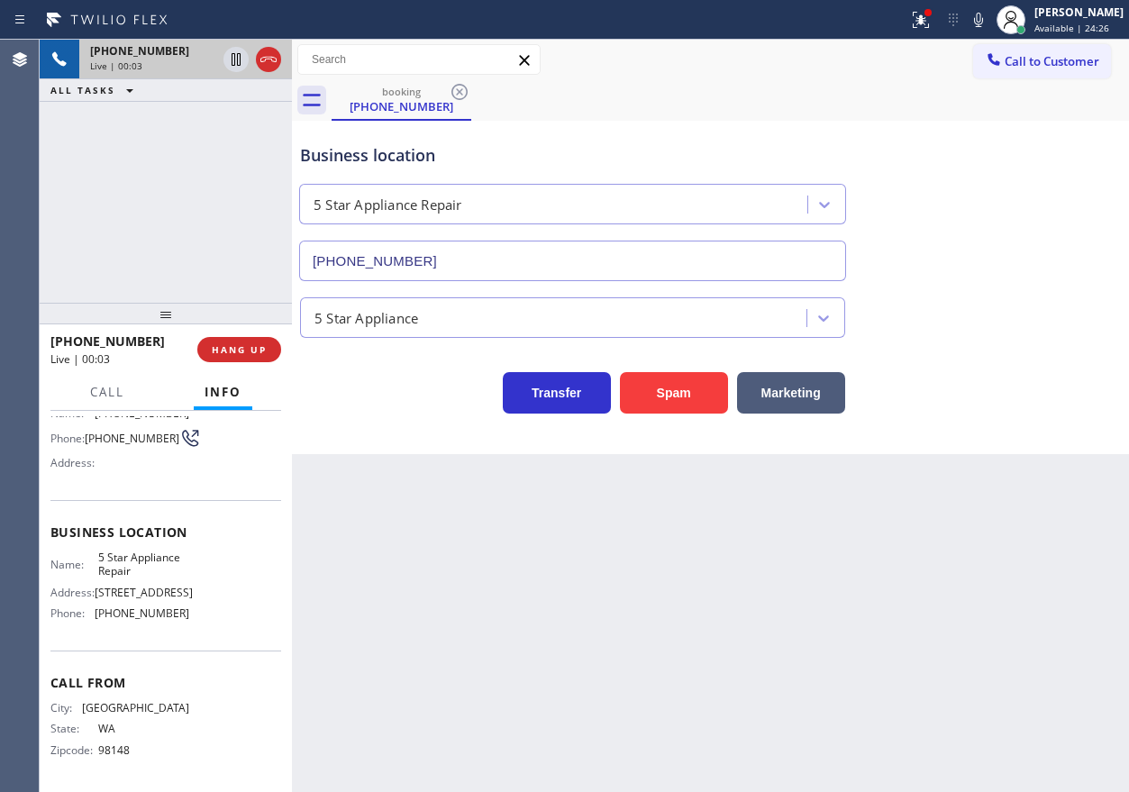
scroll to position [143, 0]
click at [145, 551] on span "5 Star Appliance Repair" at bounding box center [143, 564] width 90 height 28
click at [493, 259] on input "(855) 731-4952" at bounding box center [572, 261] width 547 height 41
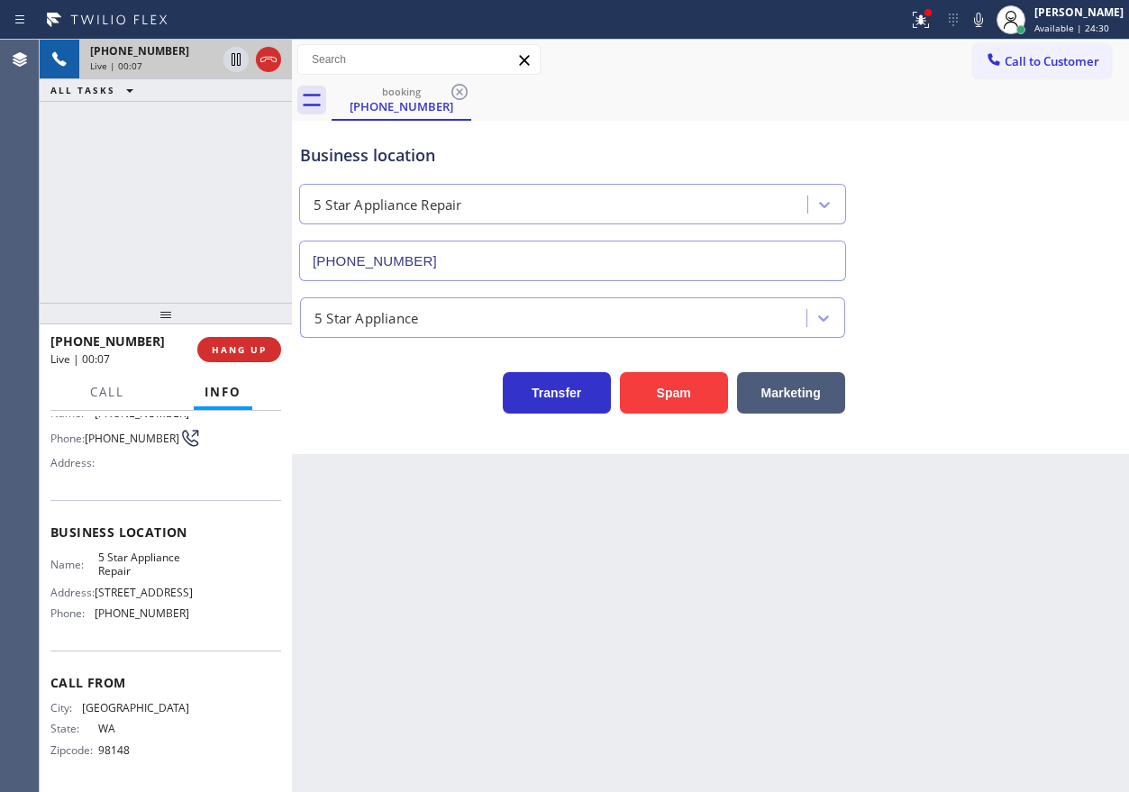
click at [493, 259] on input "(855) 731-4952" at bounding box center [572, 261] width 547 height 41
click at [238, 345] on span "HANG UP" at bounding box center [239, 349] width 55 height 13
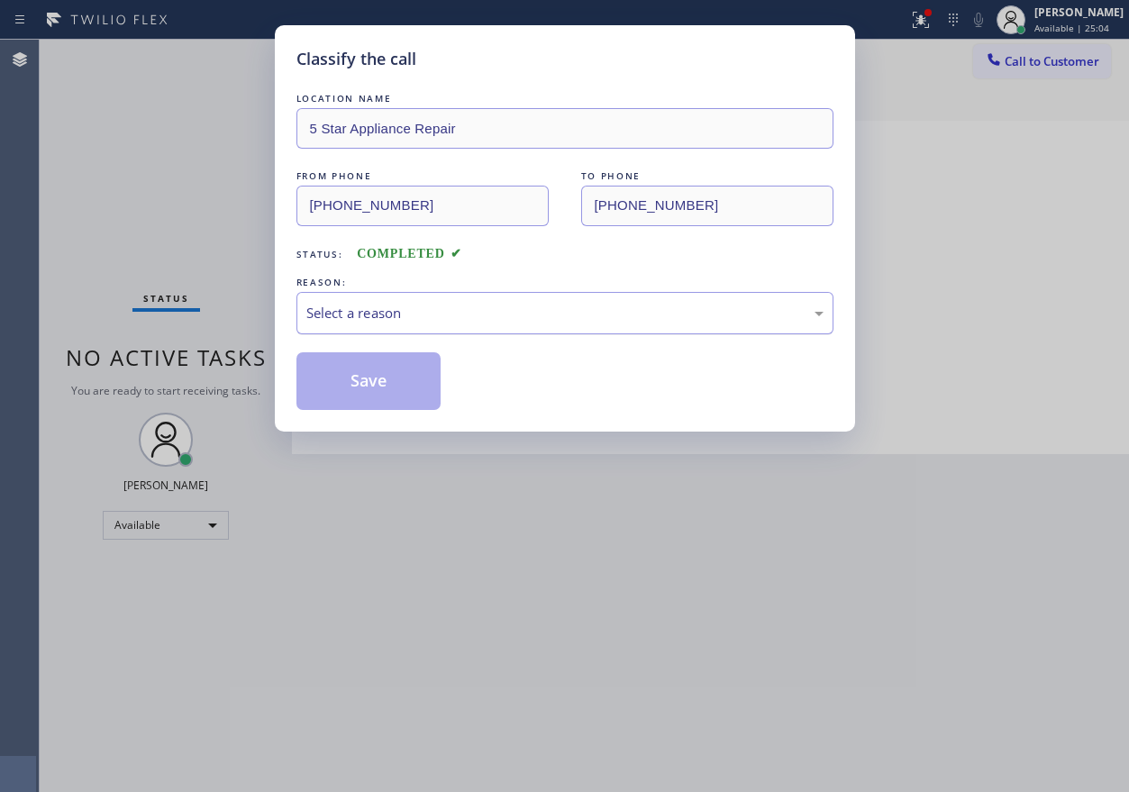
click at [436, 327] on div "Select a reason" at bounding box center [564, 313] width 537 height 42
click at [373, 382] on button "Save" at bounding box center [368, 381] width 145 height 58
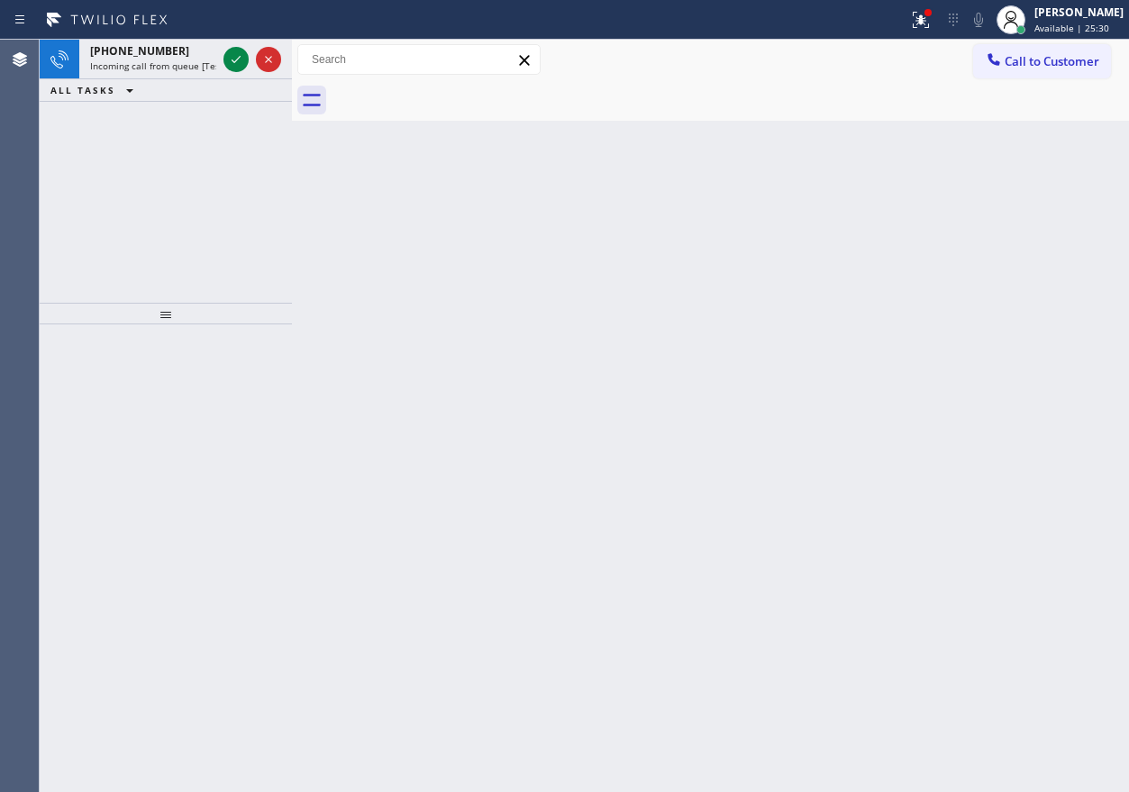
click at [1021, 486] on div "Back to Dashboard Change Sender ID Customers Technicians Select a contact Outbo…" at bounding box center [710, 416] width 837 height 752
click at [175, 62] on span "Incoming call from queue [Test] All" at bounding box center [165, 65] width 150 height 13
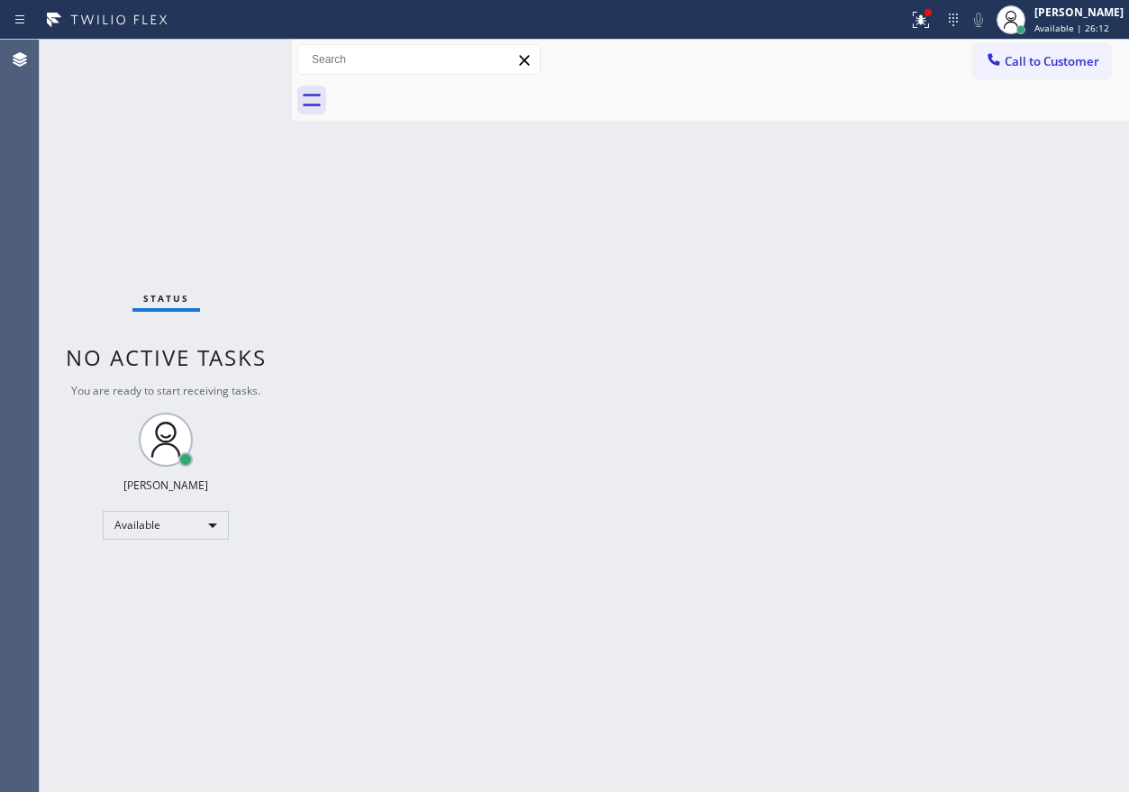
click at [984, 304] on div "Back to Dashboard Change Sender ID Customers Technicians Select a contact Outbo…" at bounding box center [710, 416] width 837 height 752
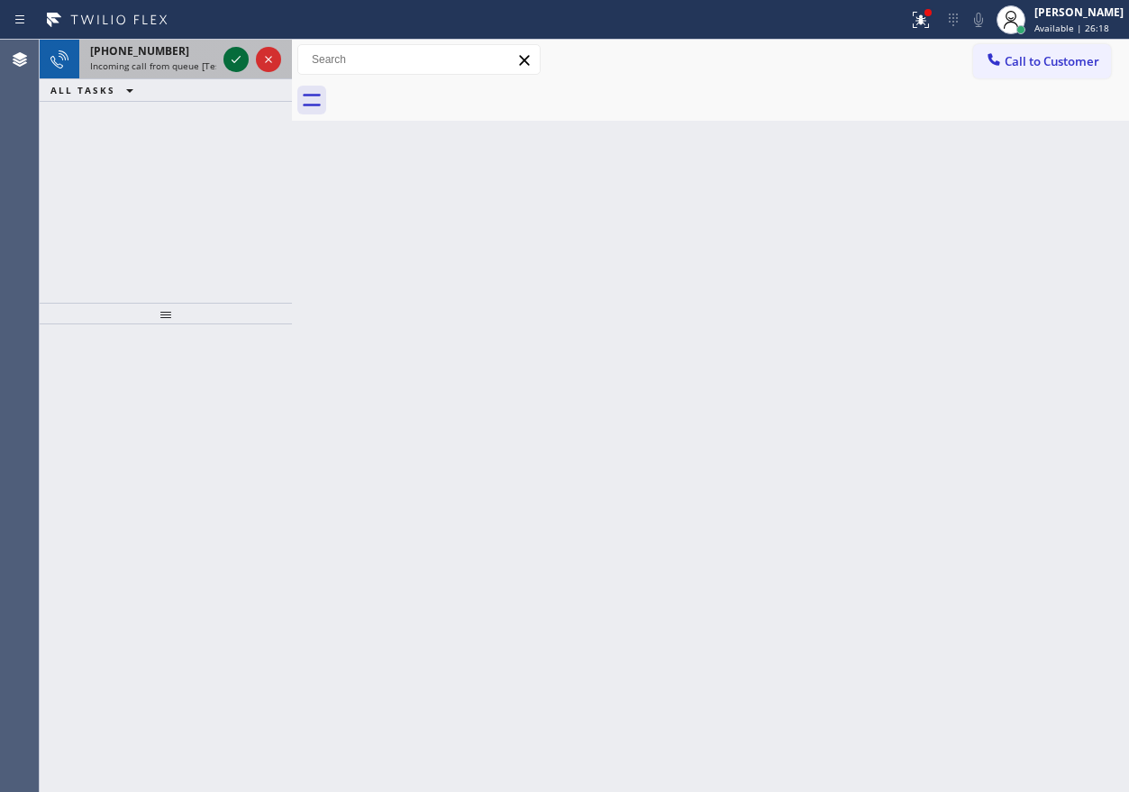
click at [236, 56] on icon at bounding box center [236, 60] width 22 height 22
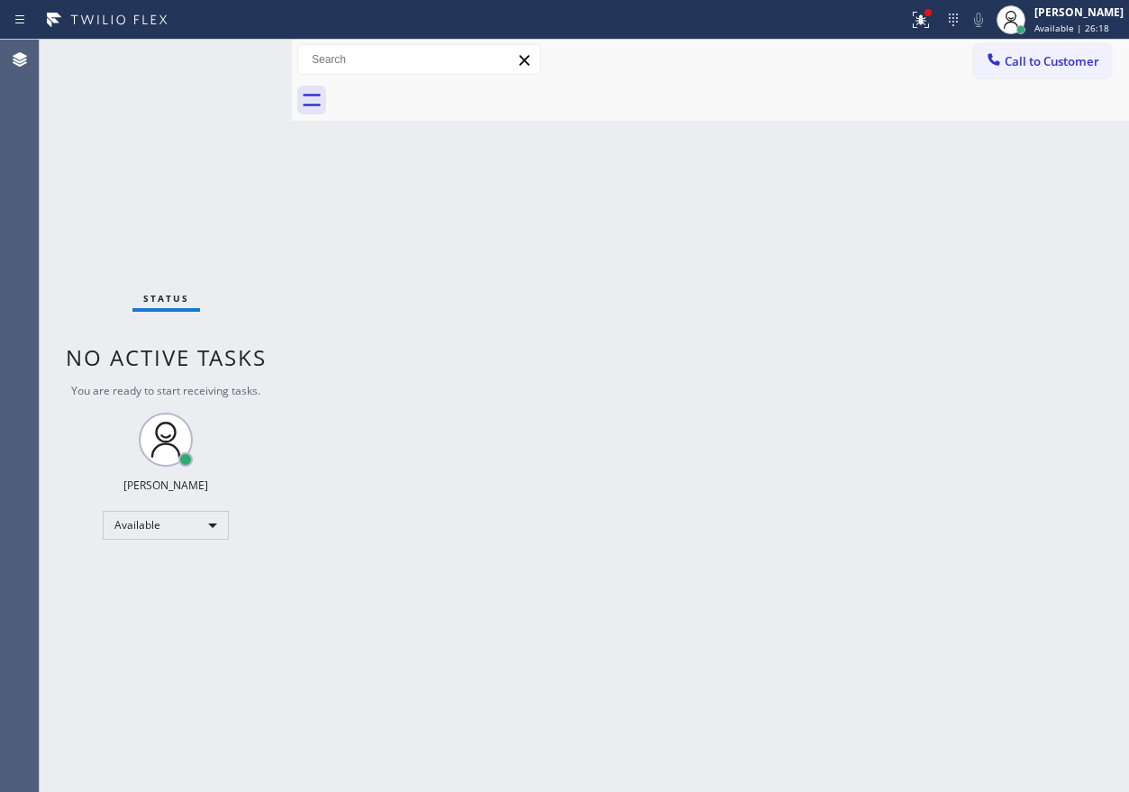
click at [236, 56] on div "Status No active tasks You are ready to start receiving tasks. [PERSON_NAME] Av…" at bounding box center [166, 416] width 252 height 752
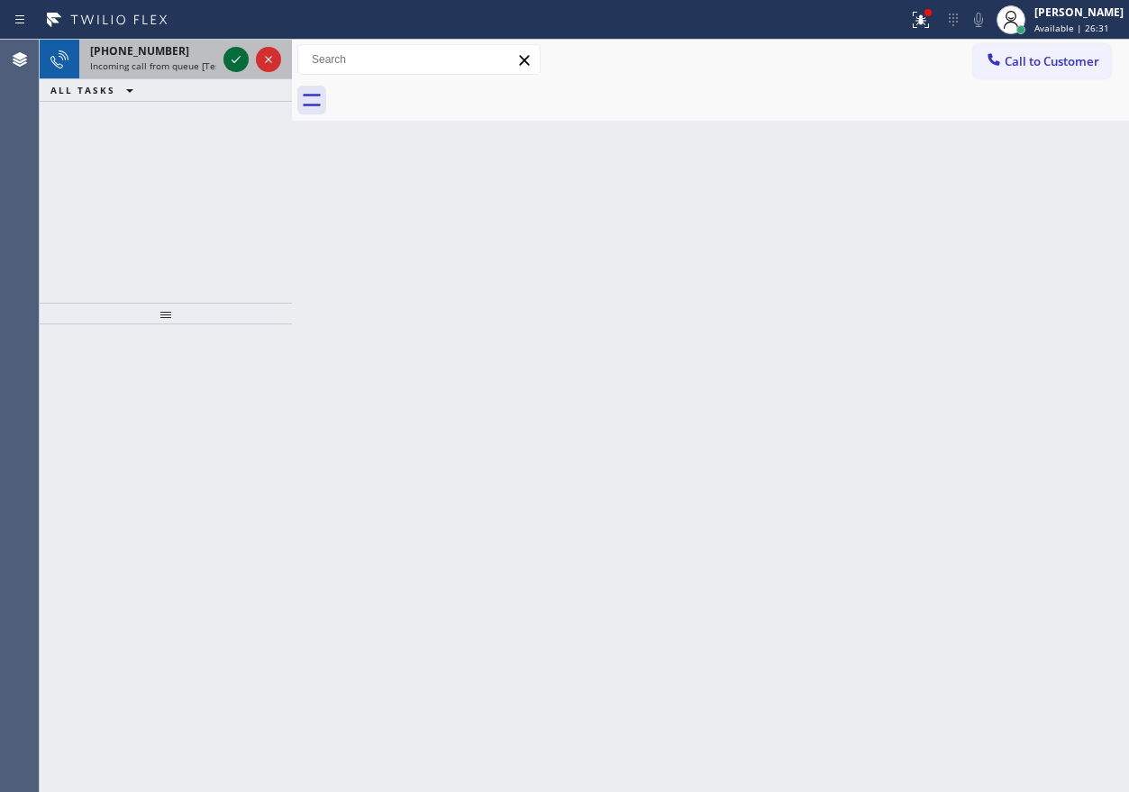
click at [229, 60] on icon at bounding box center [236, 60] width 22 height 22
click at [965, 407] on div "Back to Dashboard Change Sender ID Customers Technicians Select a contact Outbo…" at bounding box center [710, 416] width 837 height 752
click at [228, 60] on icon at bounding box center [236, 60] width 22 height 22
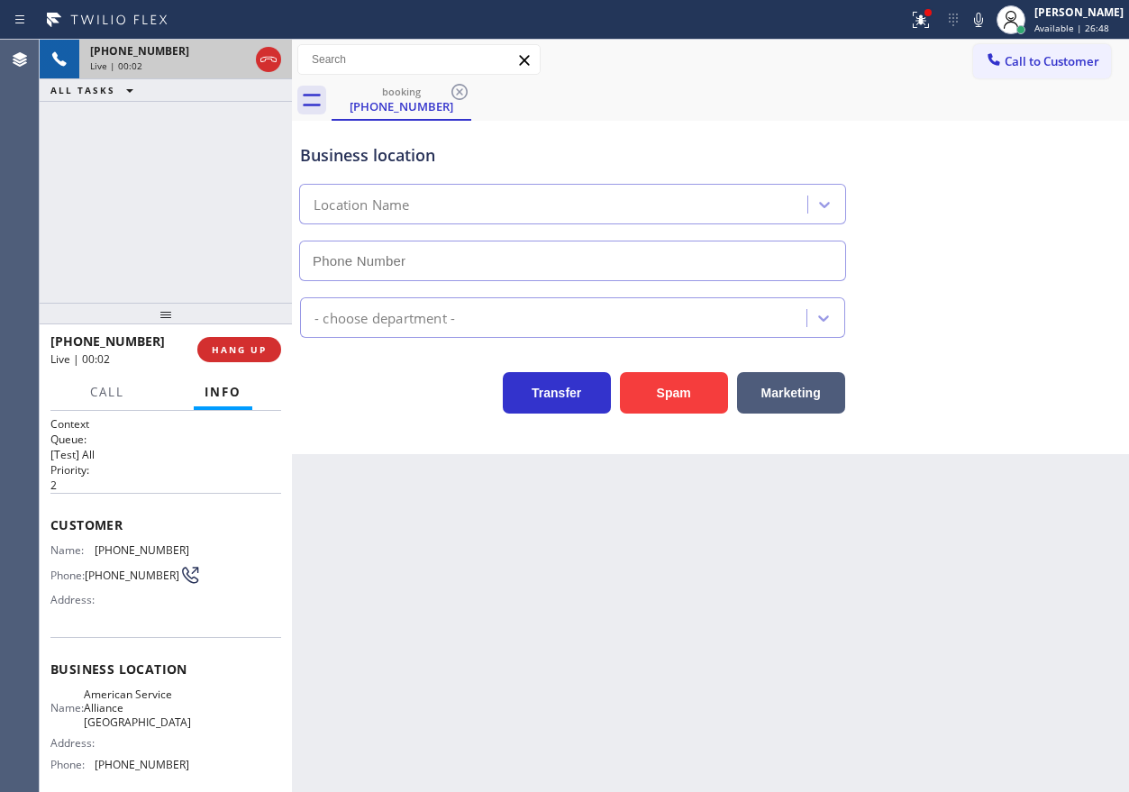
type input "(562) 362-5277"
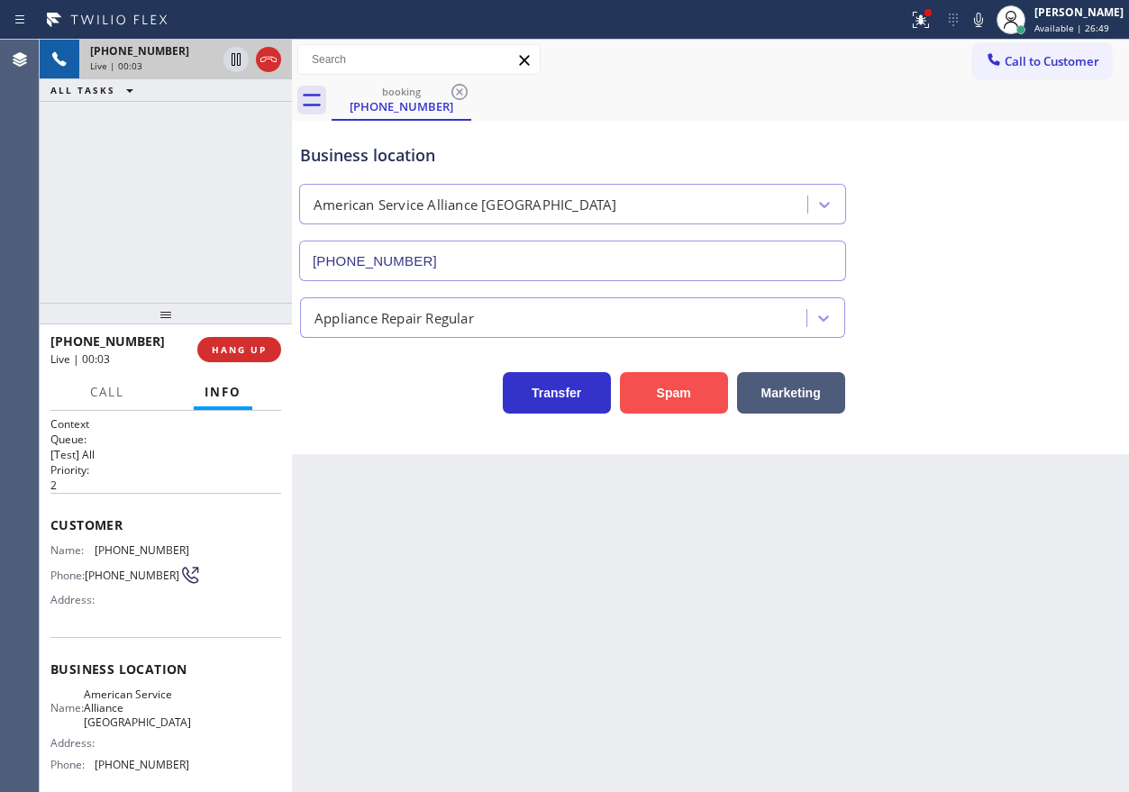
click at [704, 404] on button "Spam" at bounding box center [674, 392] width 108 height 41
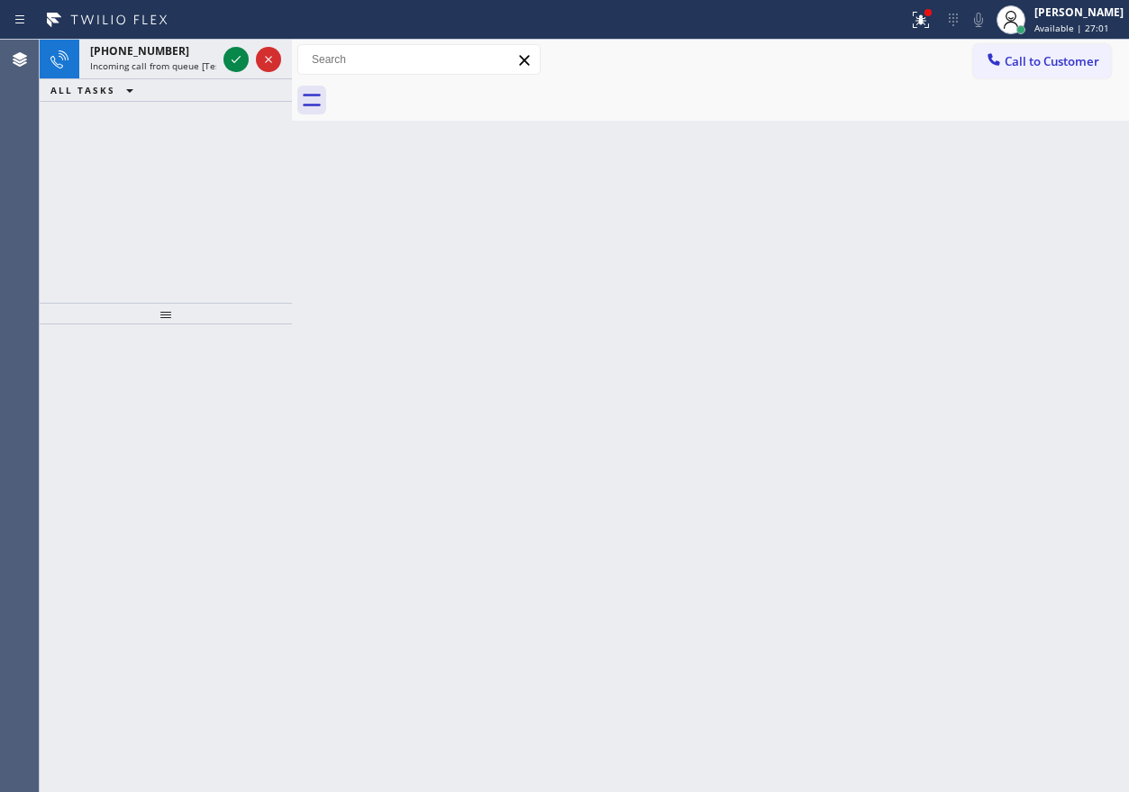
click at [1128, 322] on div "Back to Dashboard Change Sender ID Customers Technicians Select a contact Outbo…" at bounding box center [710, 416] width 837 height 752
click at [244, 59] on icon at bounding box center [236, 60] width 22 height 22
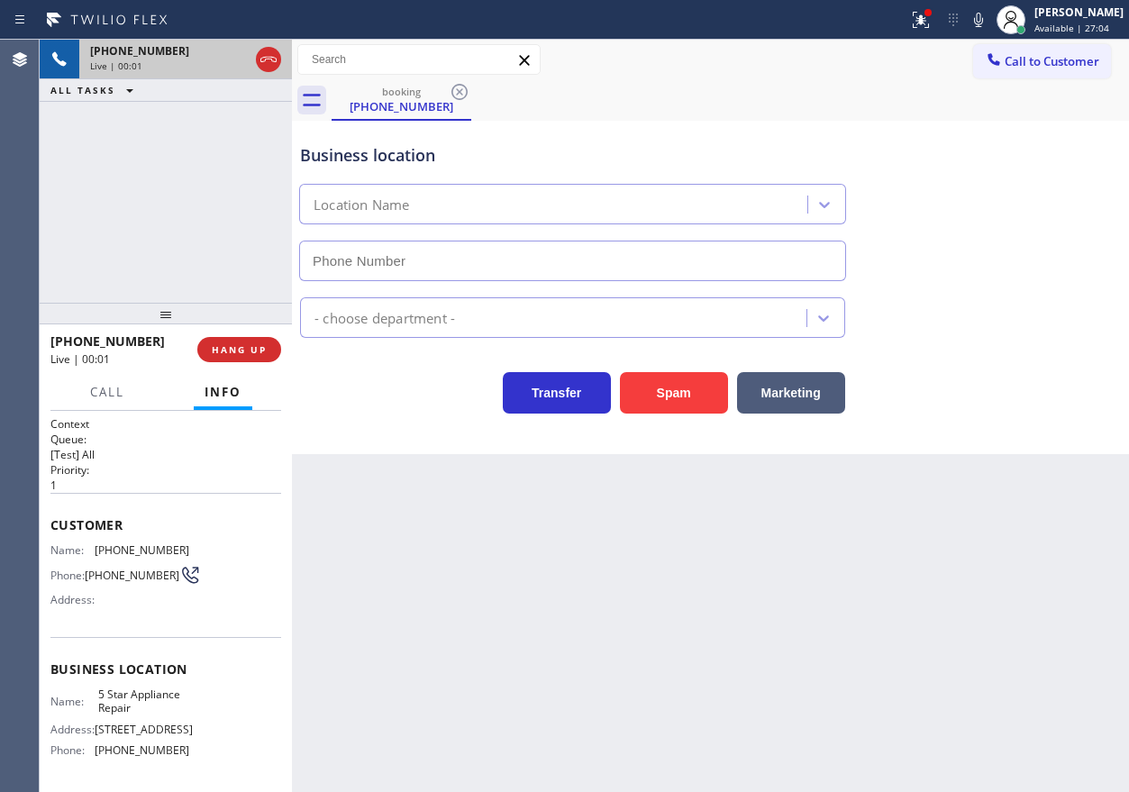
type input "(855) 731-4952"
click at [126, 715] on span "5 Star Appliance Repair" at bounding box center [143, 701] width 90 height 28
click at [505, 264] on input "(855) 731-4952" at bounding box center [572, 261] width 547 height 41
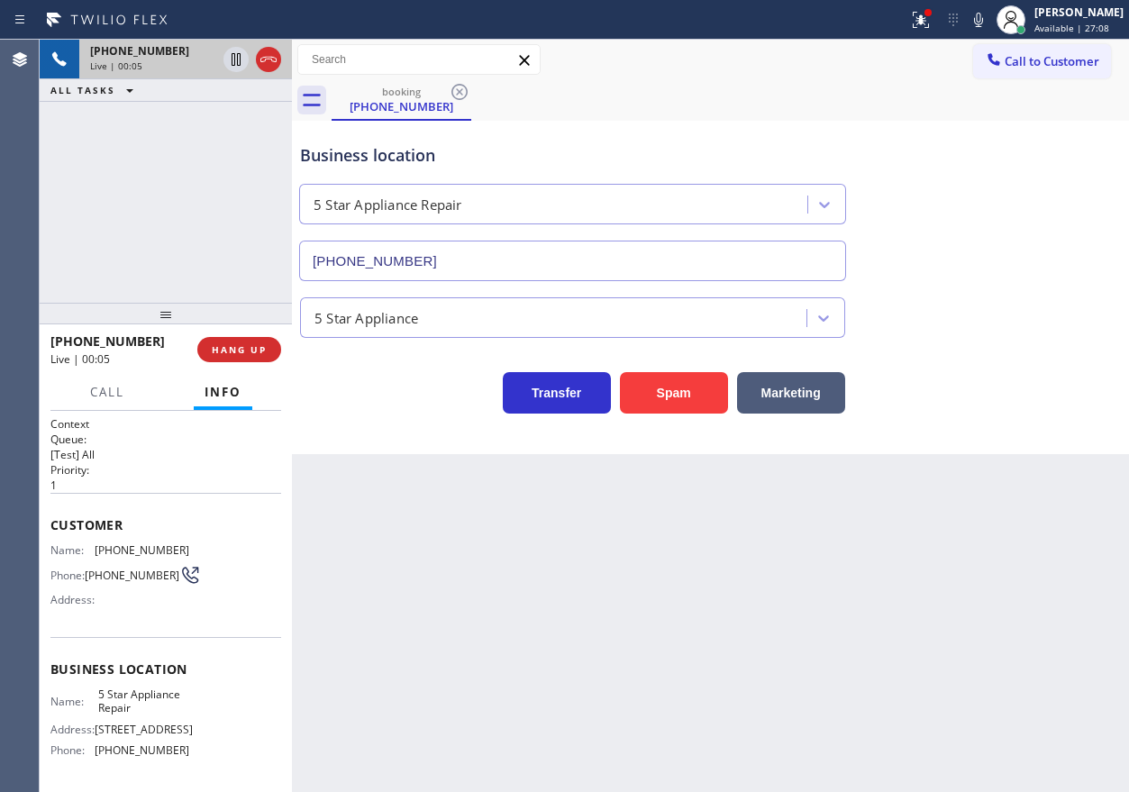
click at [505, 264] on input "(855) 731-4952" at bounding box center [572, 261] width 547 height 41
click at [931, 25] on icon at bounding box center [921, 20] width 22 height 22
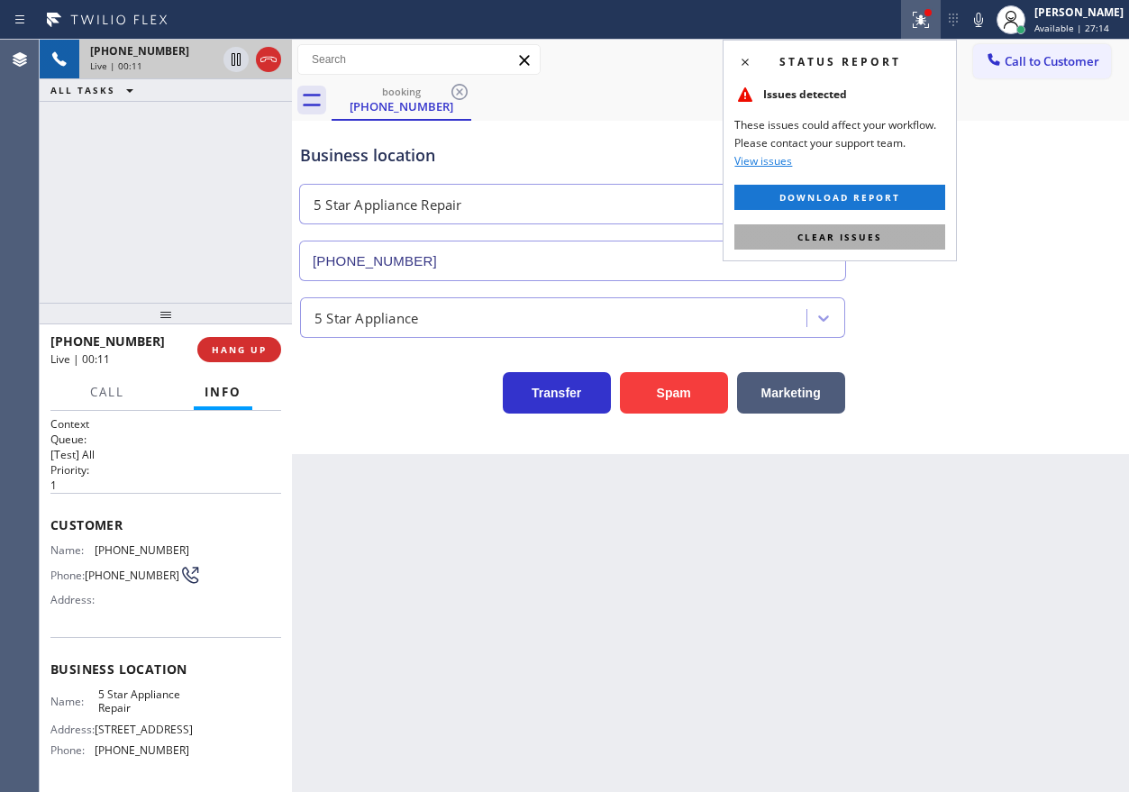
click at [913, 232] on button "Clear issues" at bounding box center [839, 236] width 211 height 25
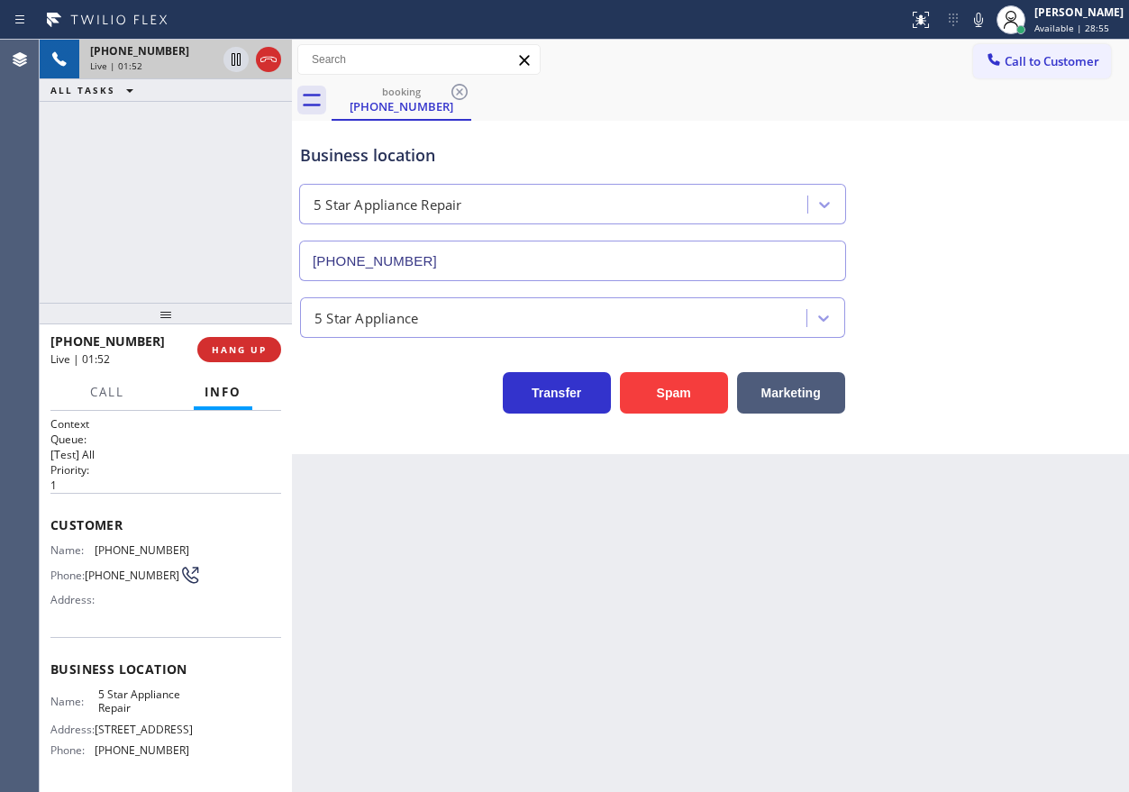
click at [109, 560] on div "Name: (206) 246-6106 Phone: (206) 246-6106 Address:" at bounding box center [119, 578] width 139 height 71
click at [110, 560] on div "Name: (206) 246-6106 Phone: (206) 246-6106 Address:" at bounding box center [119, 578] width 139 height 71
click at [115, 543] on span "(206) 246-6106" at bounding box center [142, 550] width 95 height 14
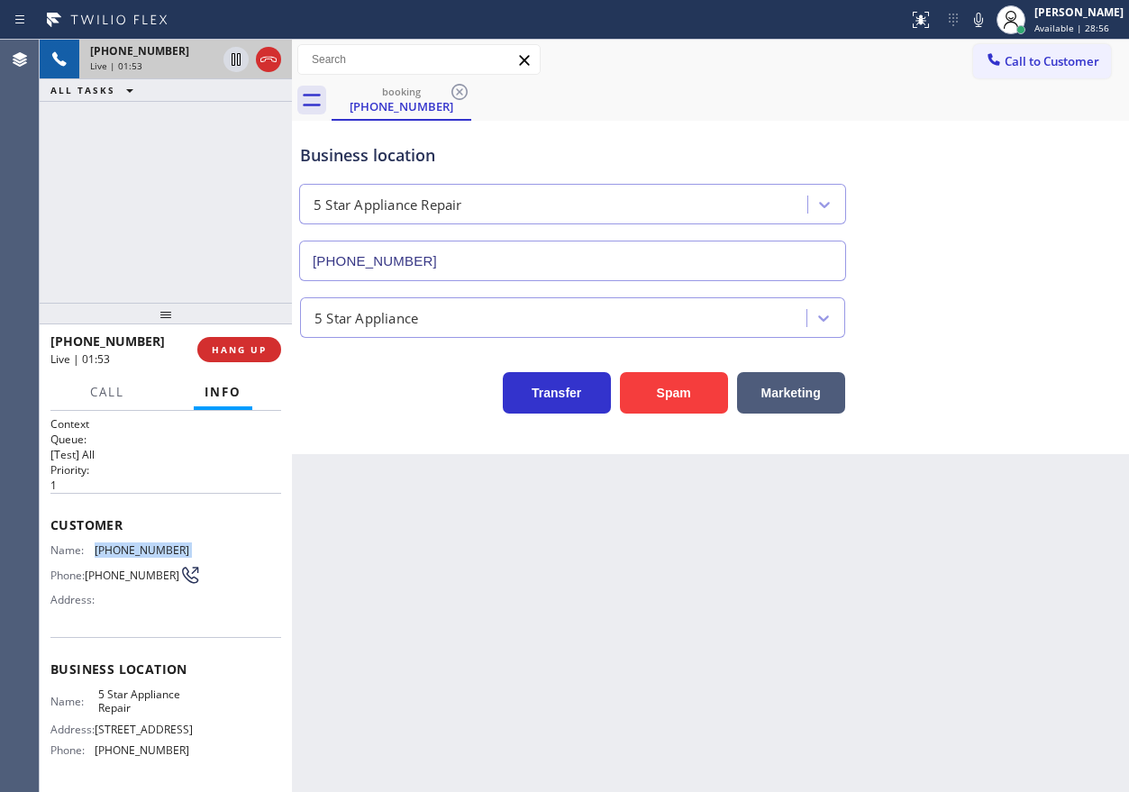
click at [115, 543] on span "(206) 246-6106" at bounding box center [142, 550] width 95 height 14
click at [989, 16] on icon at bounding box center [978, 20] width 22 height 22
click at [985, 21] on rect at bounding box center [978, 18] width 13 height 13
click at [165, 208] on div "+12062466106 Live | 06:35 ALL TASKS ALL TASKS ACTIVE TASKS TASKS IN WRAP UP" at bounding box center [166, 171] width 252 height 263
drag, startPoint x: 170, startPoint y: 208, endPoint x: 691, endPoint y: 490, distance: 592.1
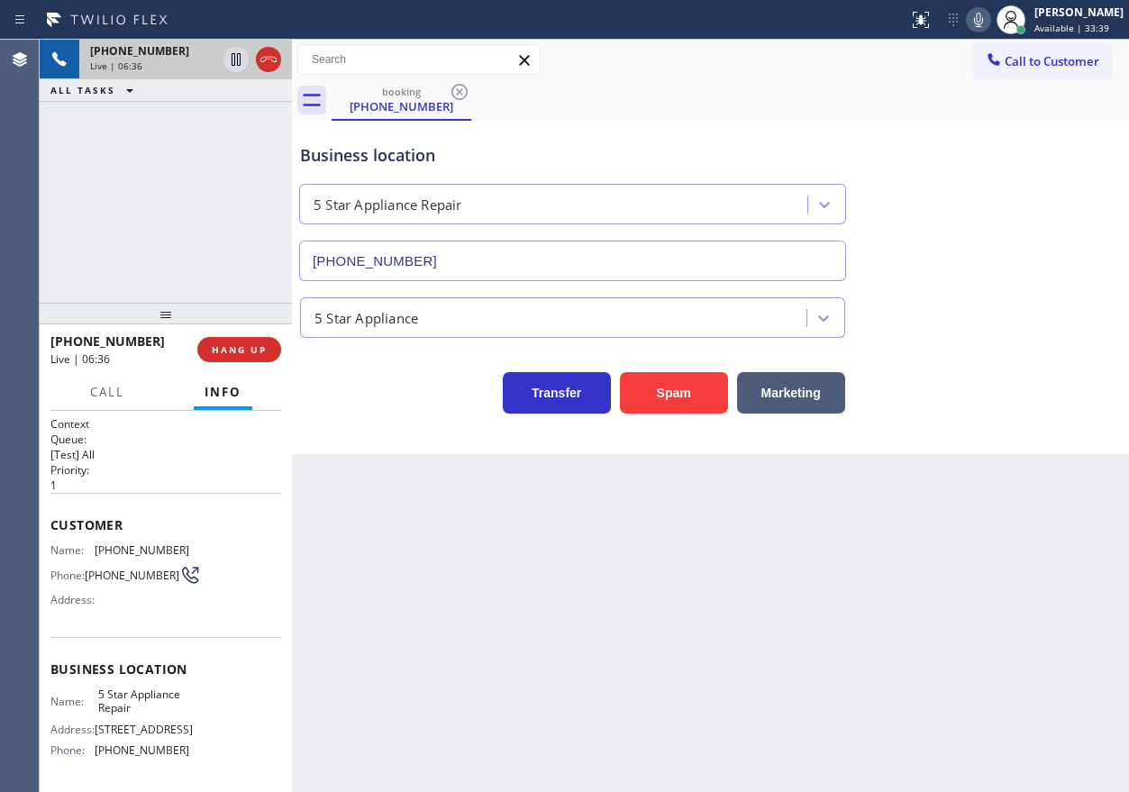
click at [897, 501] on div "Back to Dashboard Change Sender ID Customers Technicians Select a contact Outbo…" at bounding box center [710, 416] width 837 height 752
click at [258, 352] on span "HANG UP" at bounding box center [239, 349] width 55 height 13
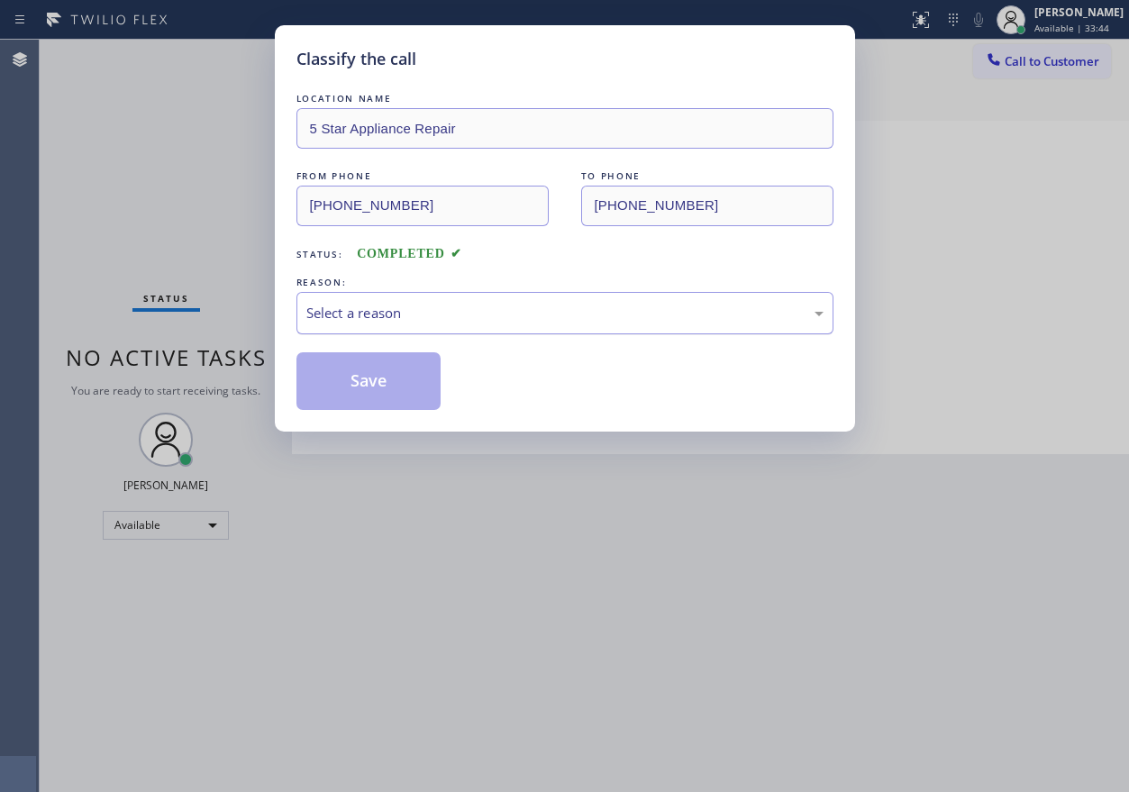
click at [400, 319] on div "Select a reason" at bounding box center [564, 313] width 517 height 21
click at [383, 387] on button "Save" at bounding box center [368, 381] width 145 height 58
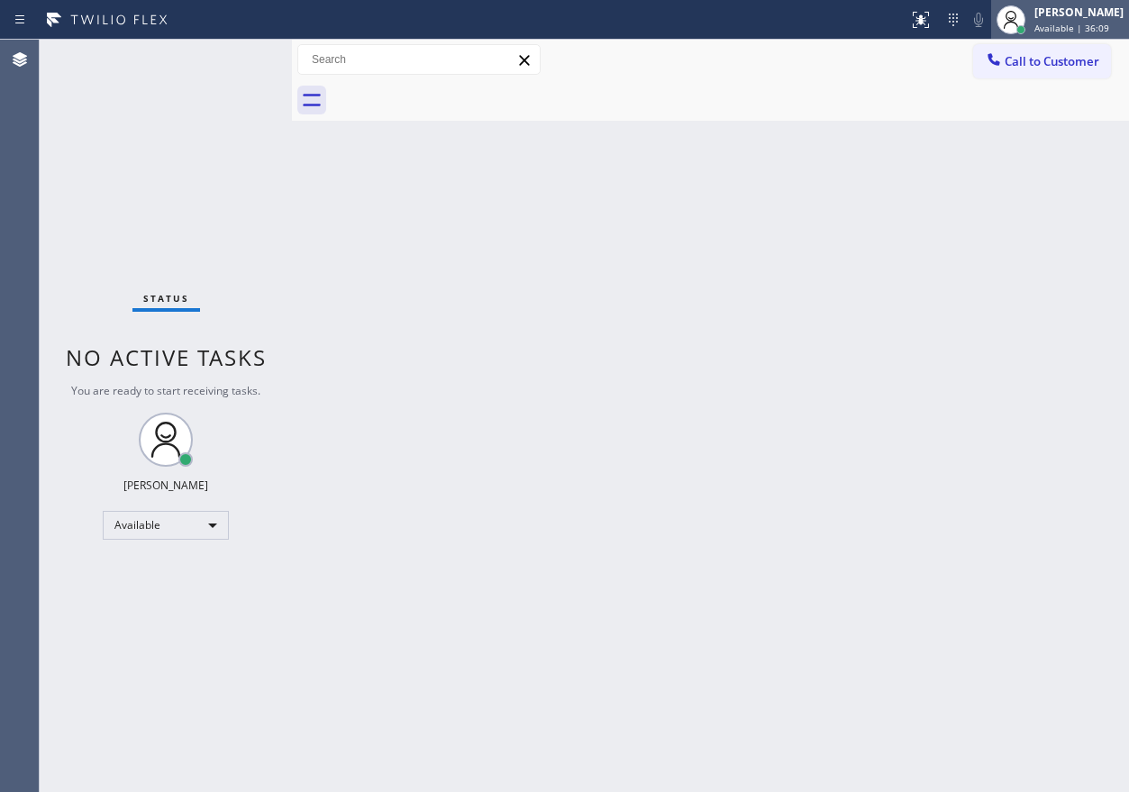
click at [1094, 26] on span "Available | 36:09" at bounding box center [1071, 28] width 75 height 13
click at [945, 568] on div "Back to Dashboard Change Sender ID Customers Technicians Select a contact Outbo…" at bounding box center [710, 416] width 837 height 752
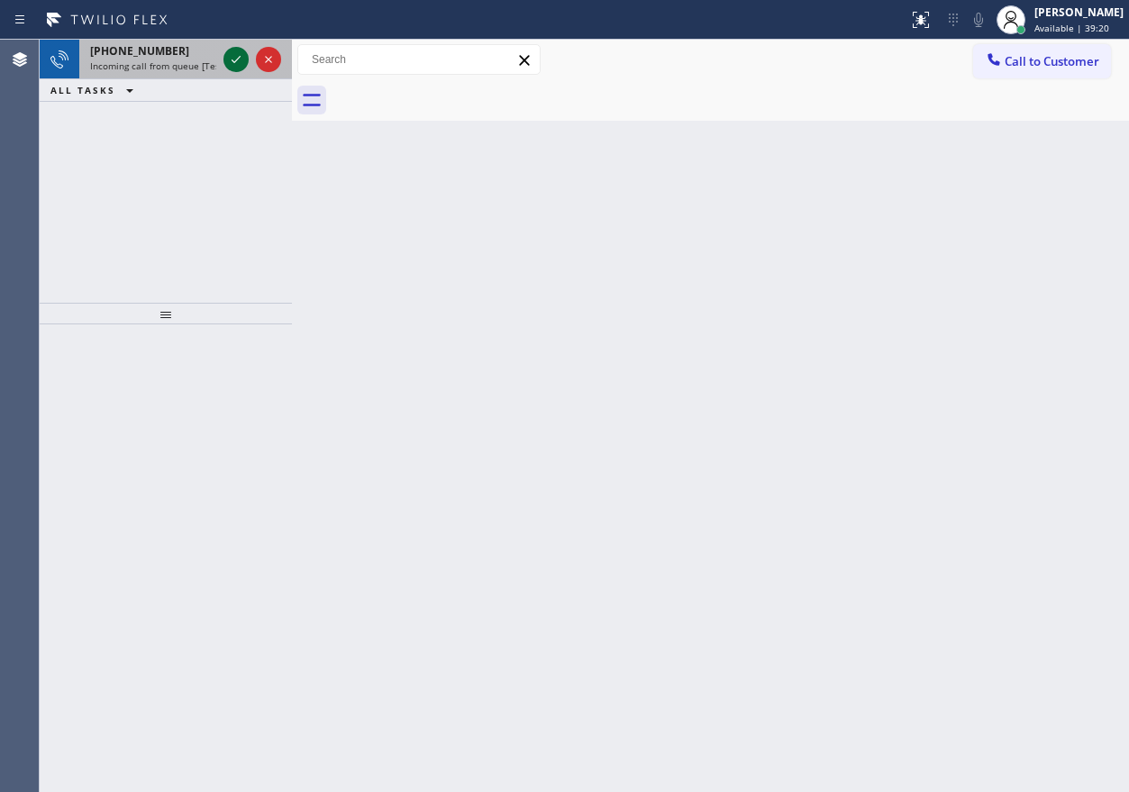
click at [241, 56] on icon at bounding box center [236, 60] width 22 height 22
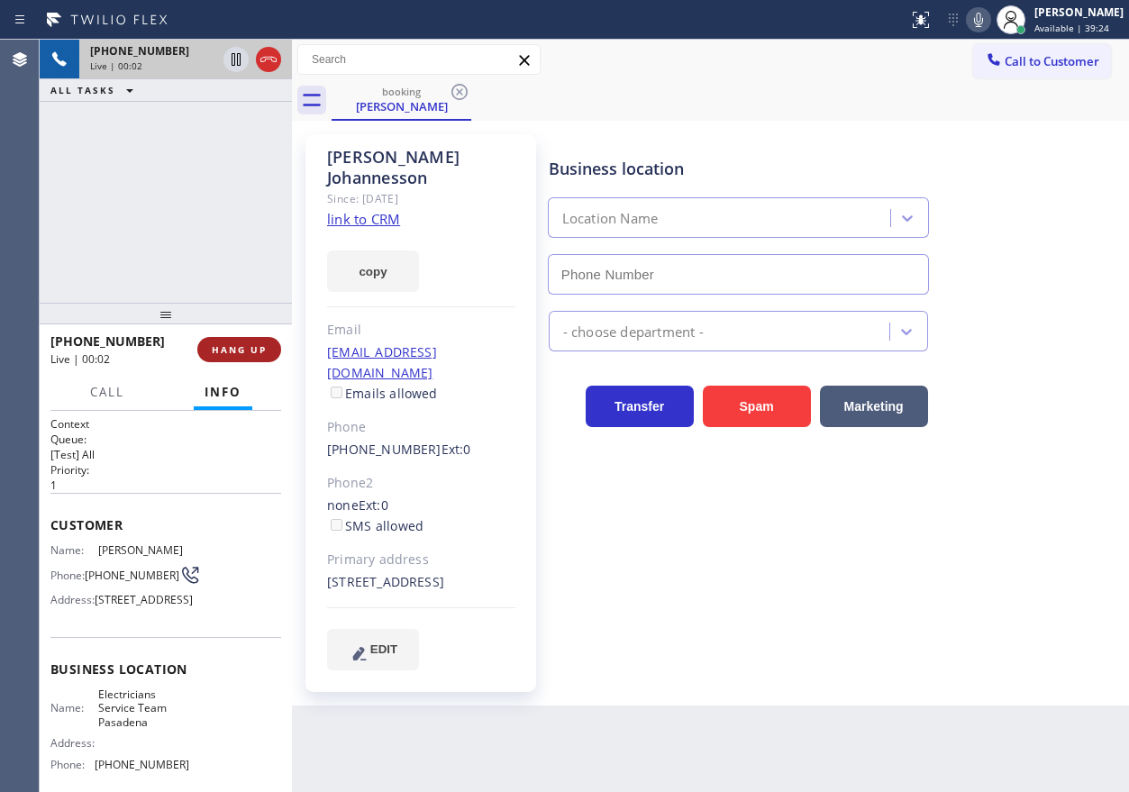
click at [253, 348] on span "HANG UP" at bounding box center [239, 349] width 55 height 13
type input "(626) 240-5464"
click at [253, 348] on span "HANG UP" at bounding box center [239, 349] width 55 height 13
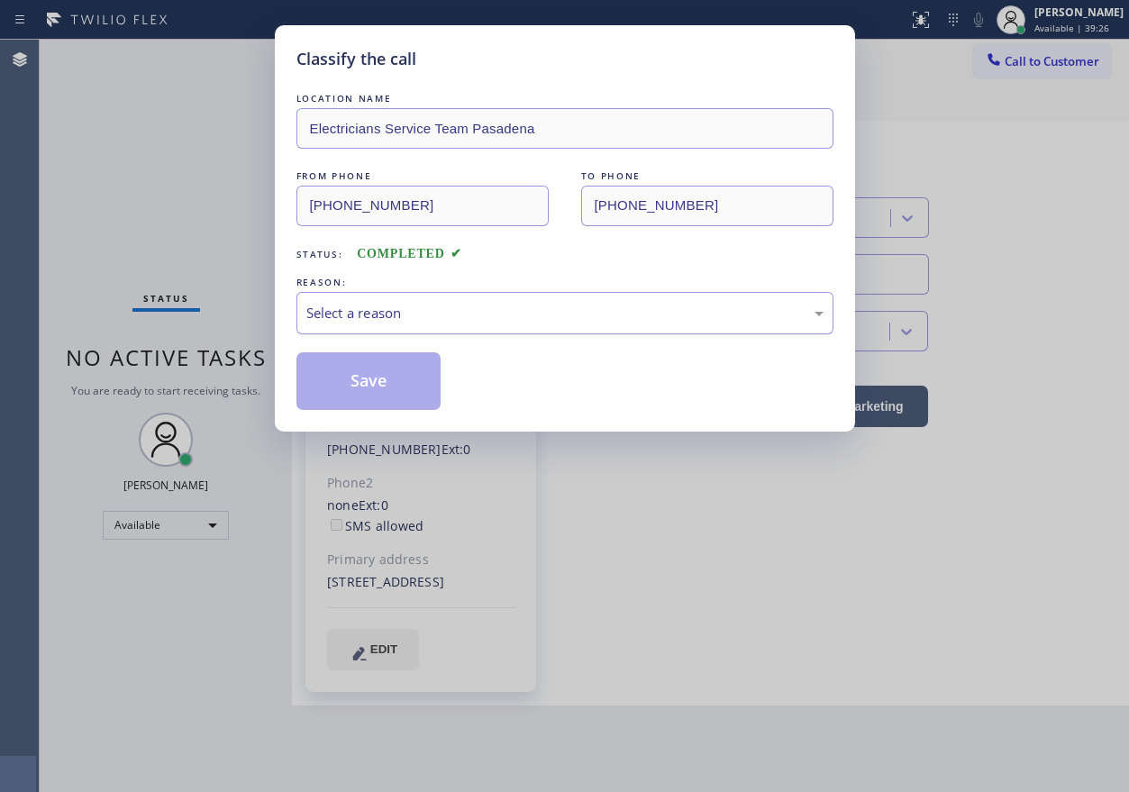
click at [413, 309] on div "Select a reason" at bounding box center [564, 313] width 517 height 21
click at [402, 390] on button "Save" at bounding box center [368, 381] width 145 height 58
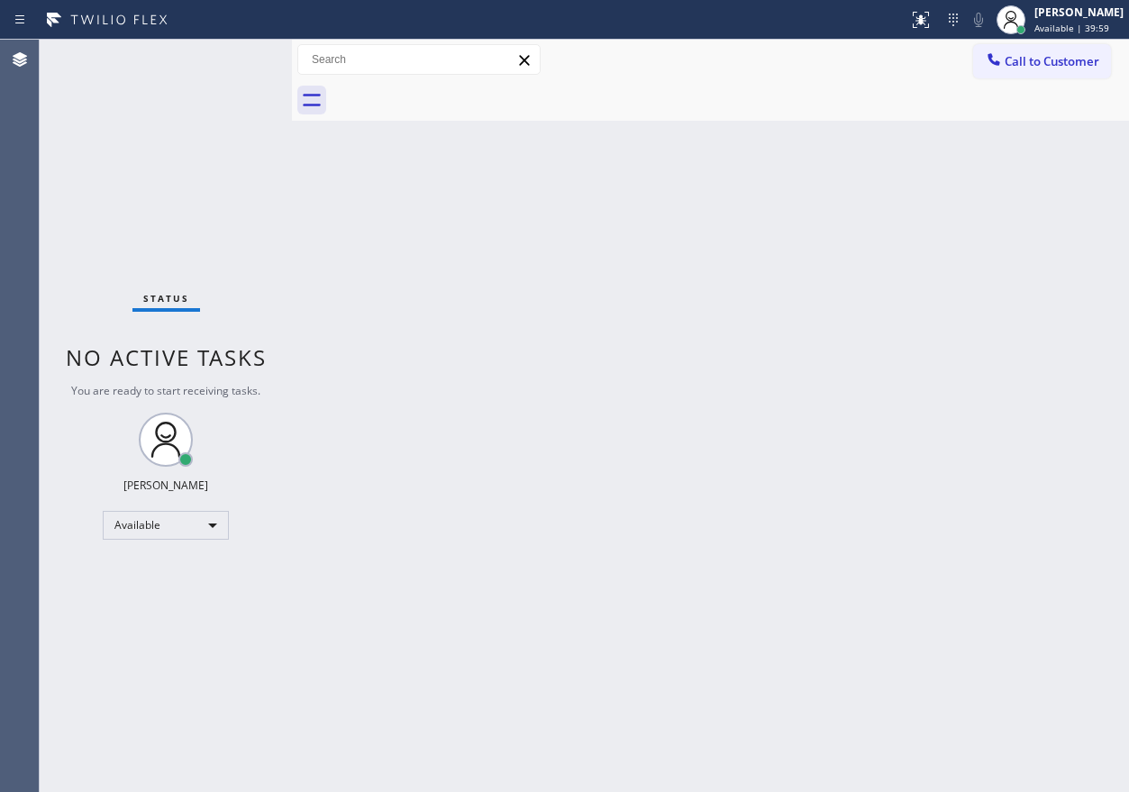
click at [953, 368] on div "Back to Dashboard Change Sender ID Customers Technicians Select a contact Outbo…" at bounding box center [710, 416] width 837 height 752
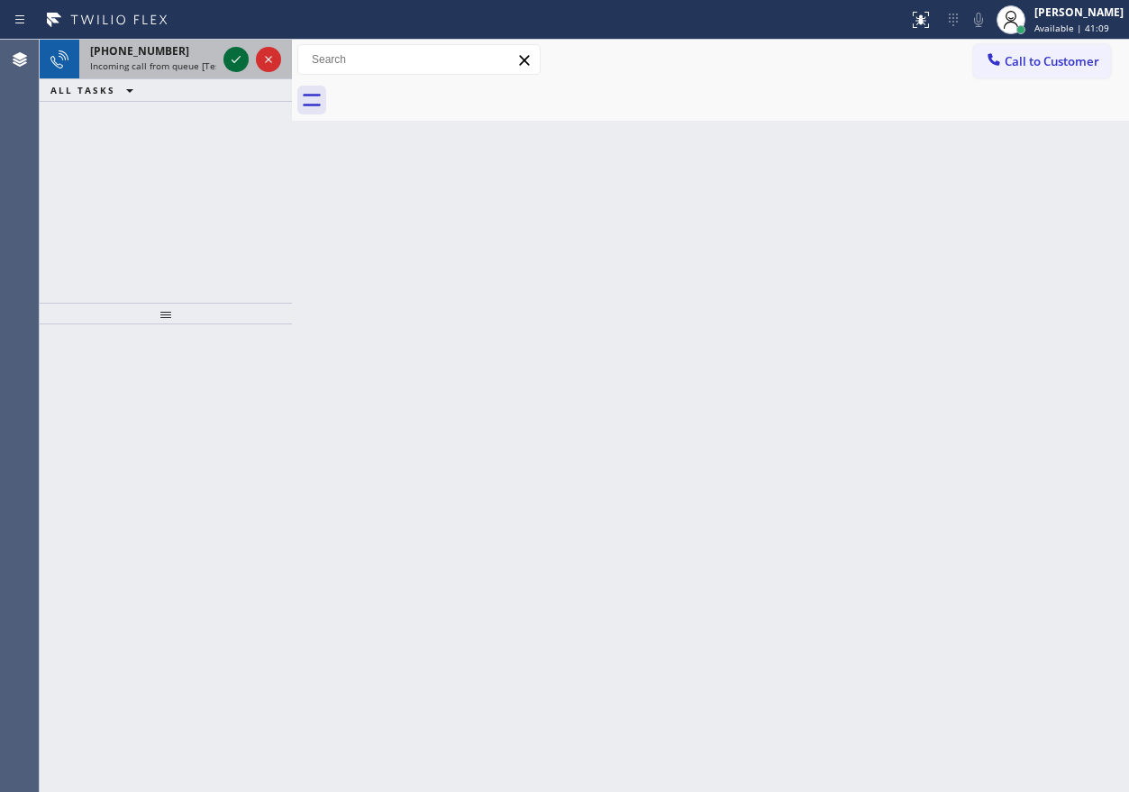
click at [232, 59] on icon at bounding box center [236, 60] width 22 height 22
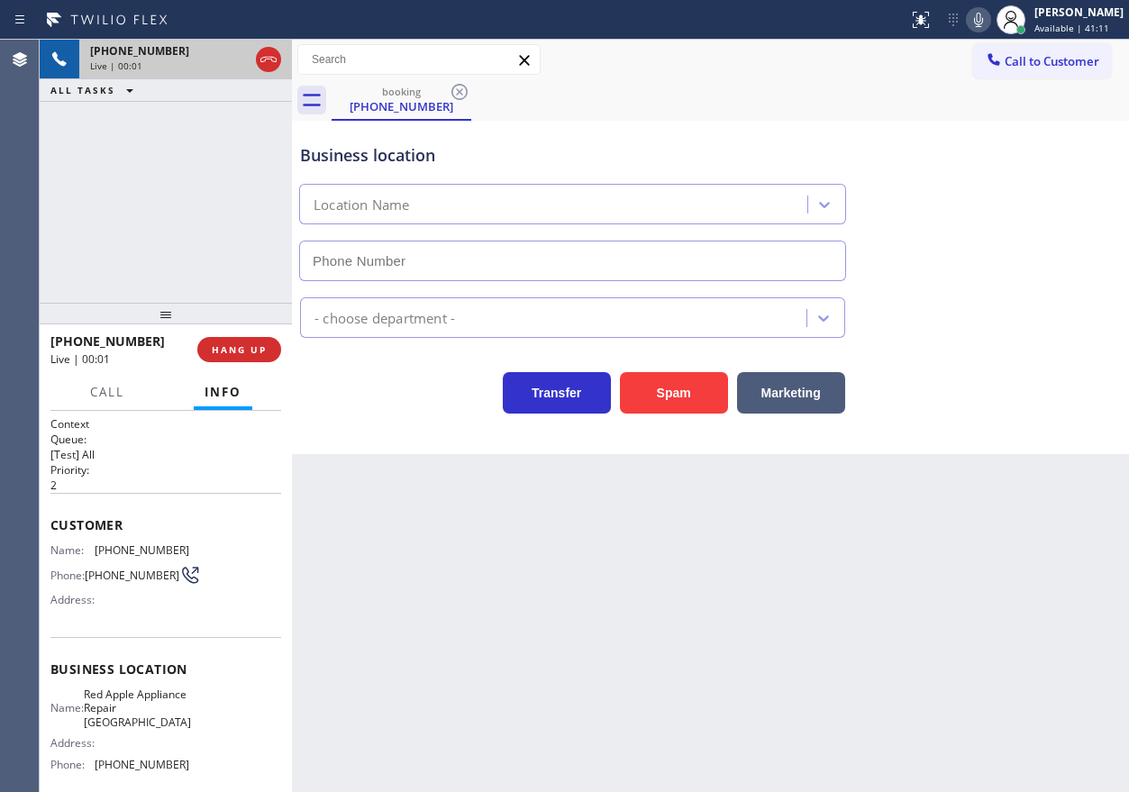
type input "(305) 614-2881"
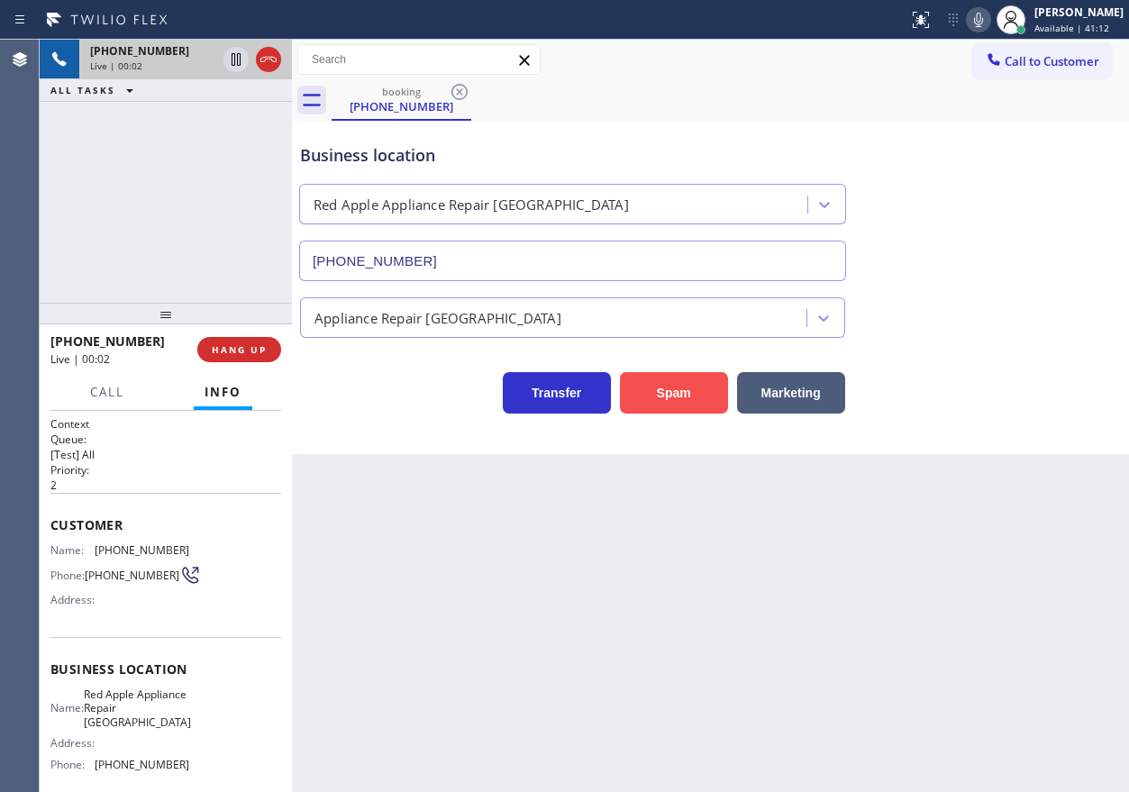
click at [688, 386] on button "Spam" at bounding box center [674, 392] width 108 height 41
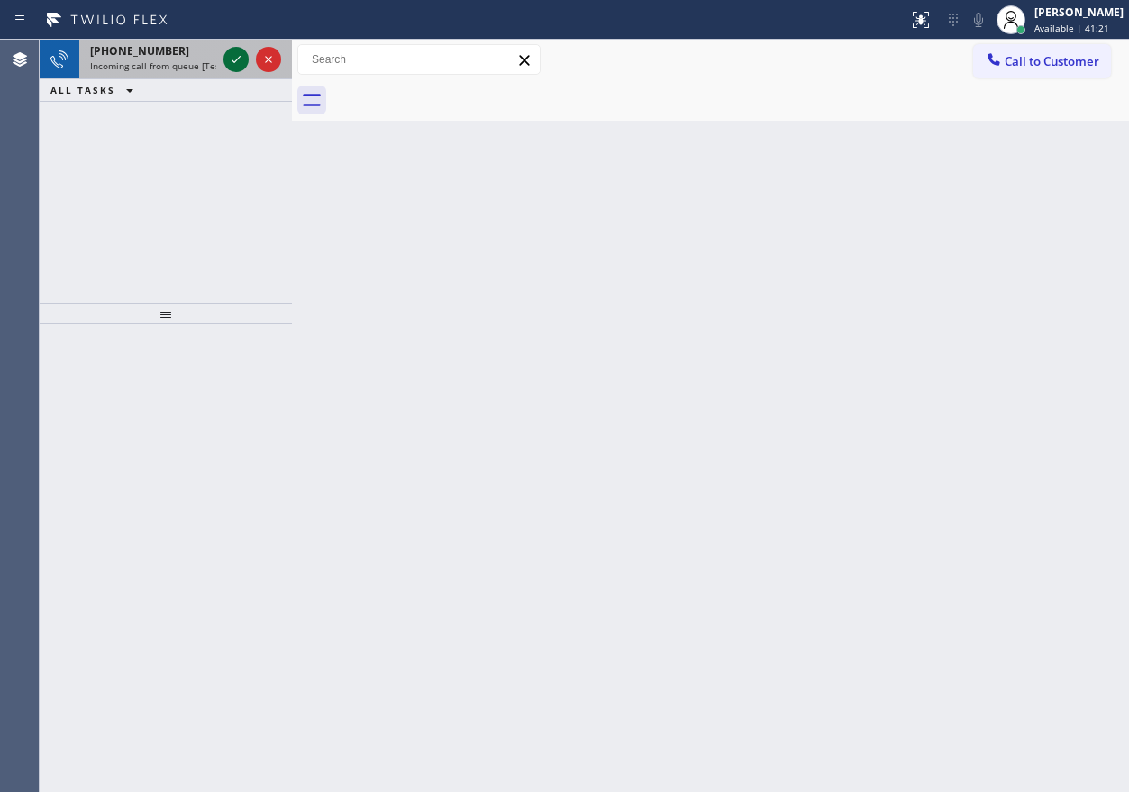
click at [237, 58] on icon at bounding box center [236, 60] width 22 height 22
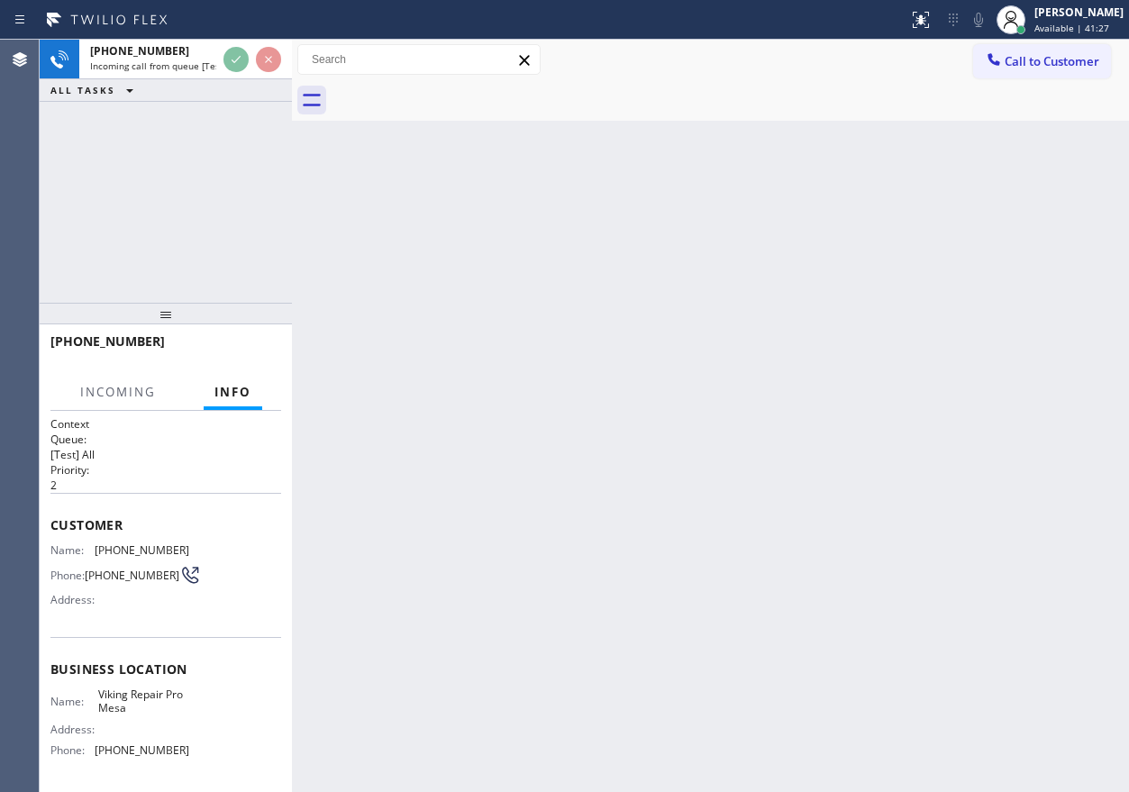
click at [761, 348] on div "Back to Dashboard Change Sender ID Customers Technicians Select a contact Outbo…" at bounding box center [710, 416] width 837 height 752
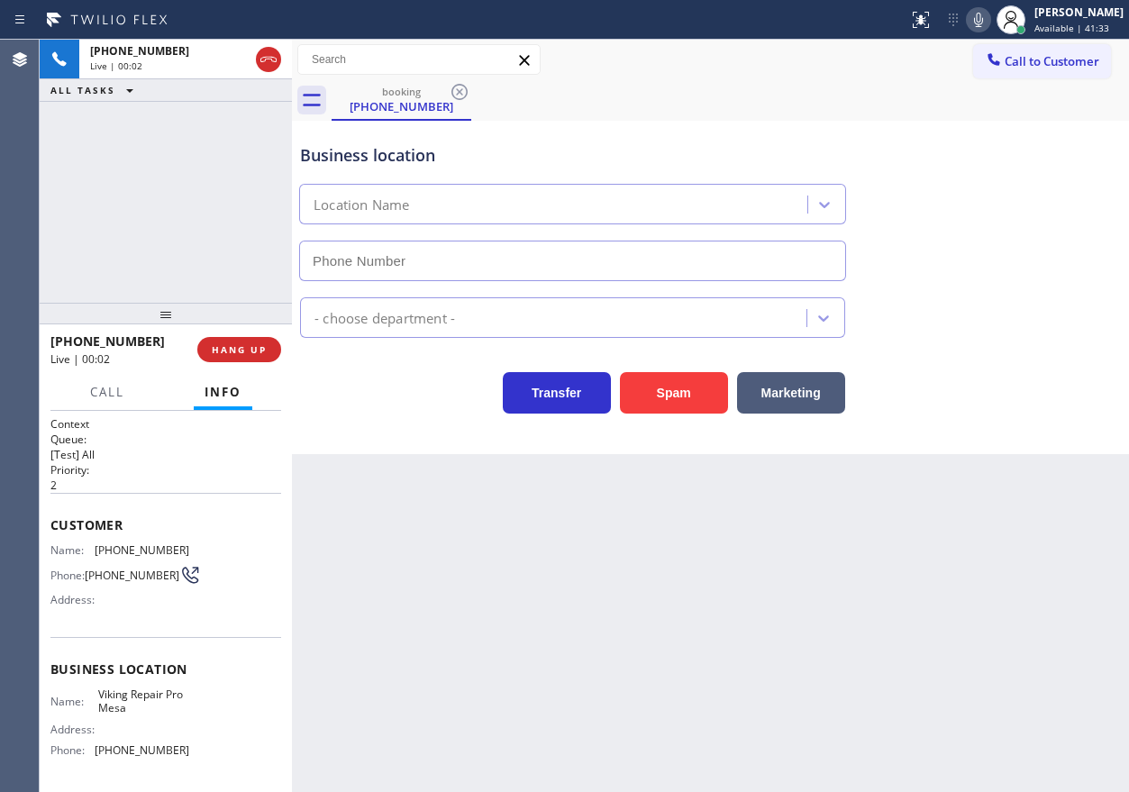
type input "(602) 780-0288"
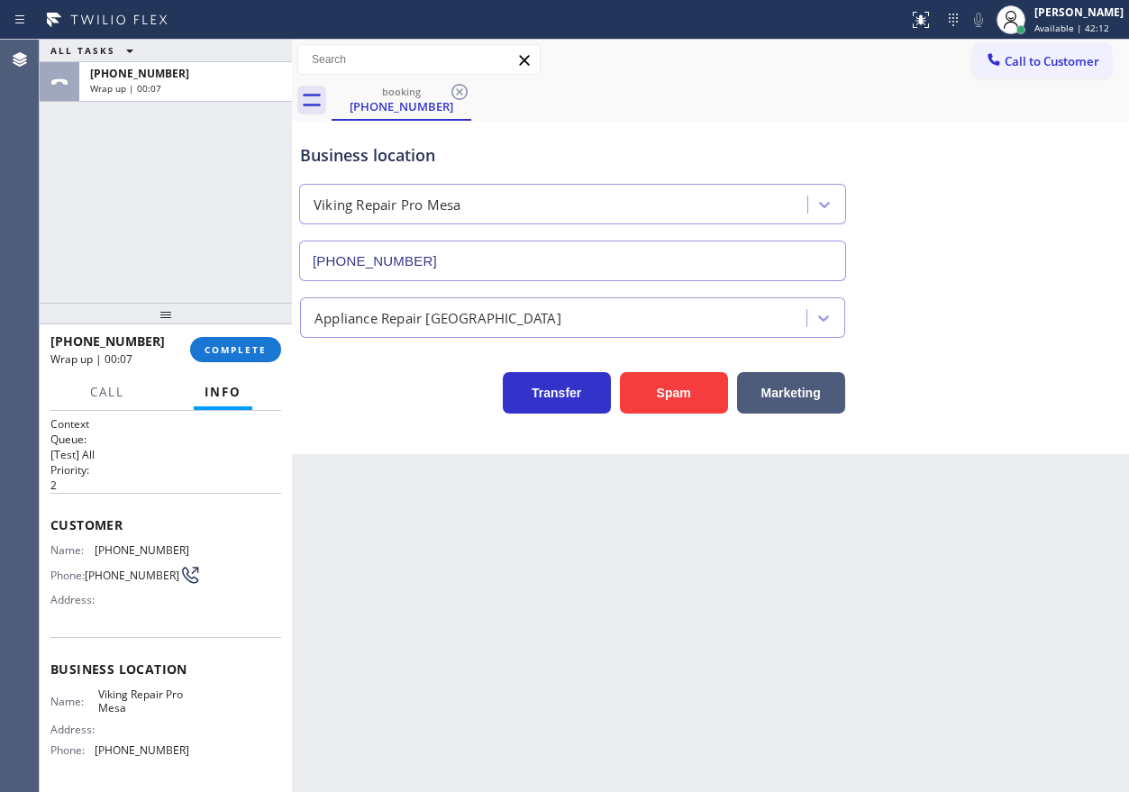
click at [899, 331] on div "Appliance Repair [GEOGRAPHIC_DATA]" at bounding box center [710, 314] width 828 height 48
click at [239, 359] on button "COMPLETE" at bounding box center [235, 349] width 91 height 25
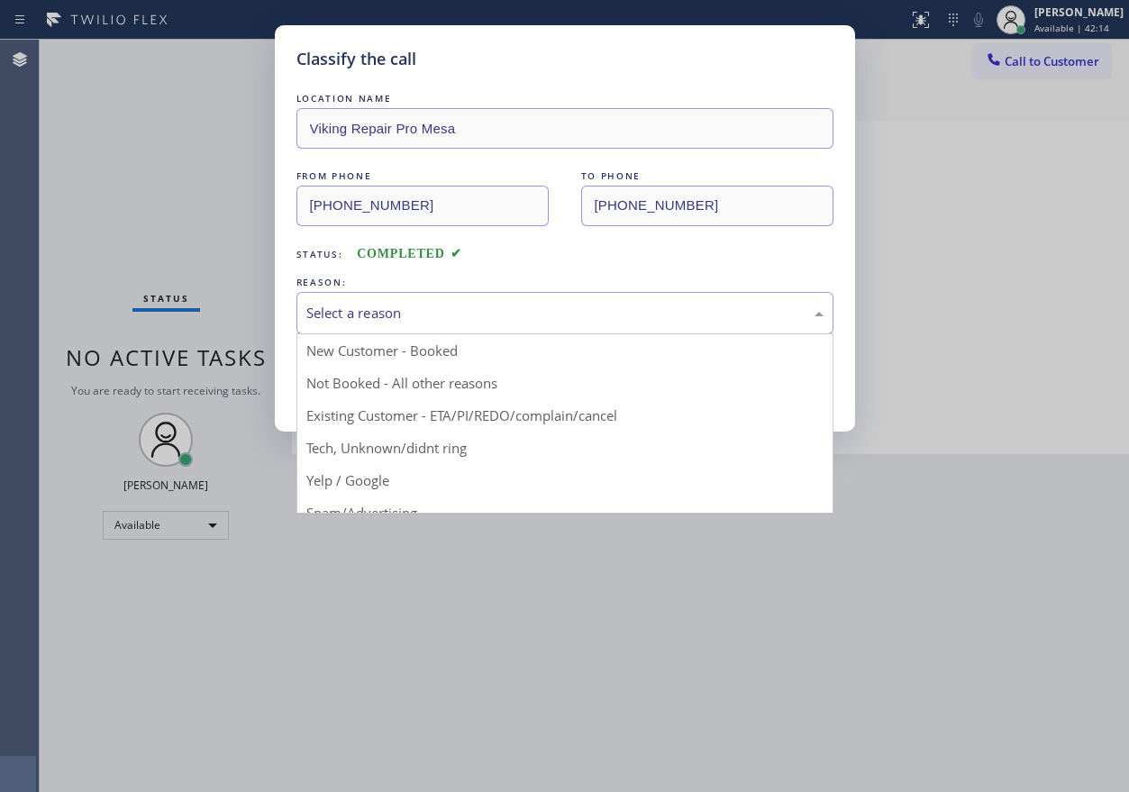
click at [399, 303] on div "Select a reason" at bounding box center [564, 313] width 517 height 21
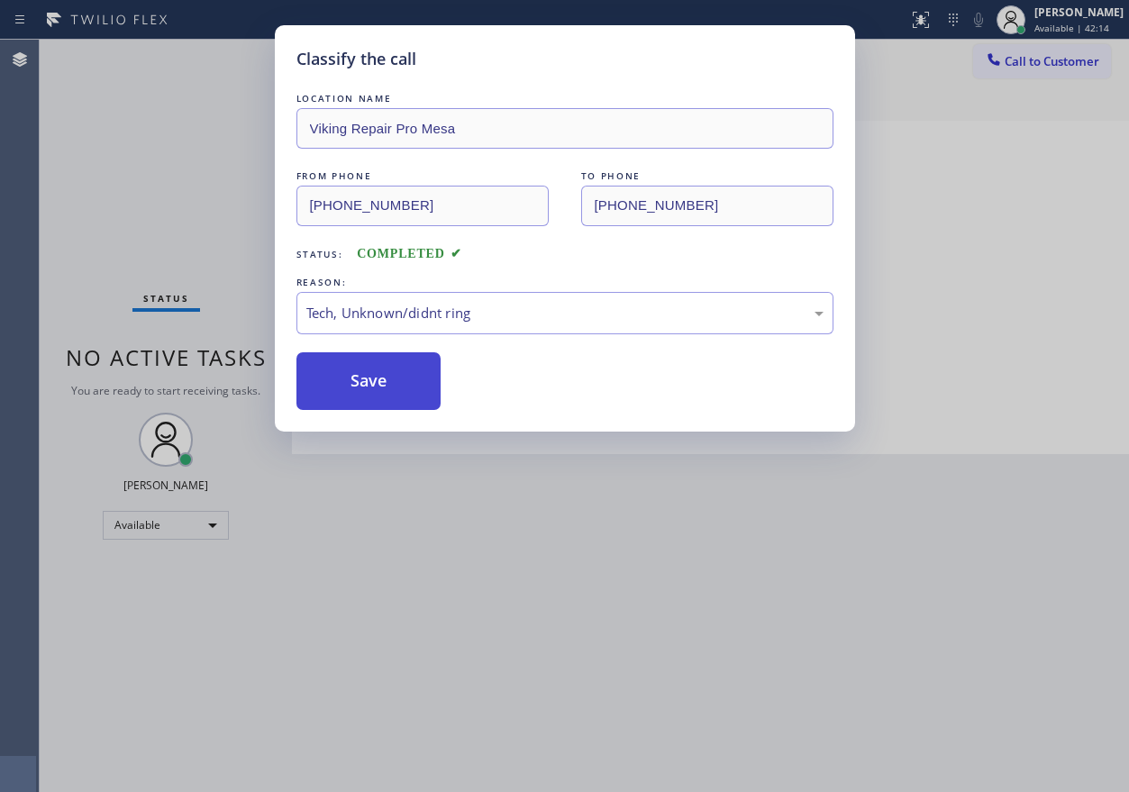
click at [390, 385] on button "Save" at bounding box center [368, 381] width 145 height 58
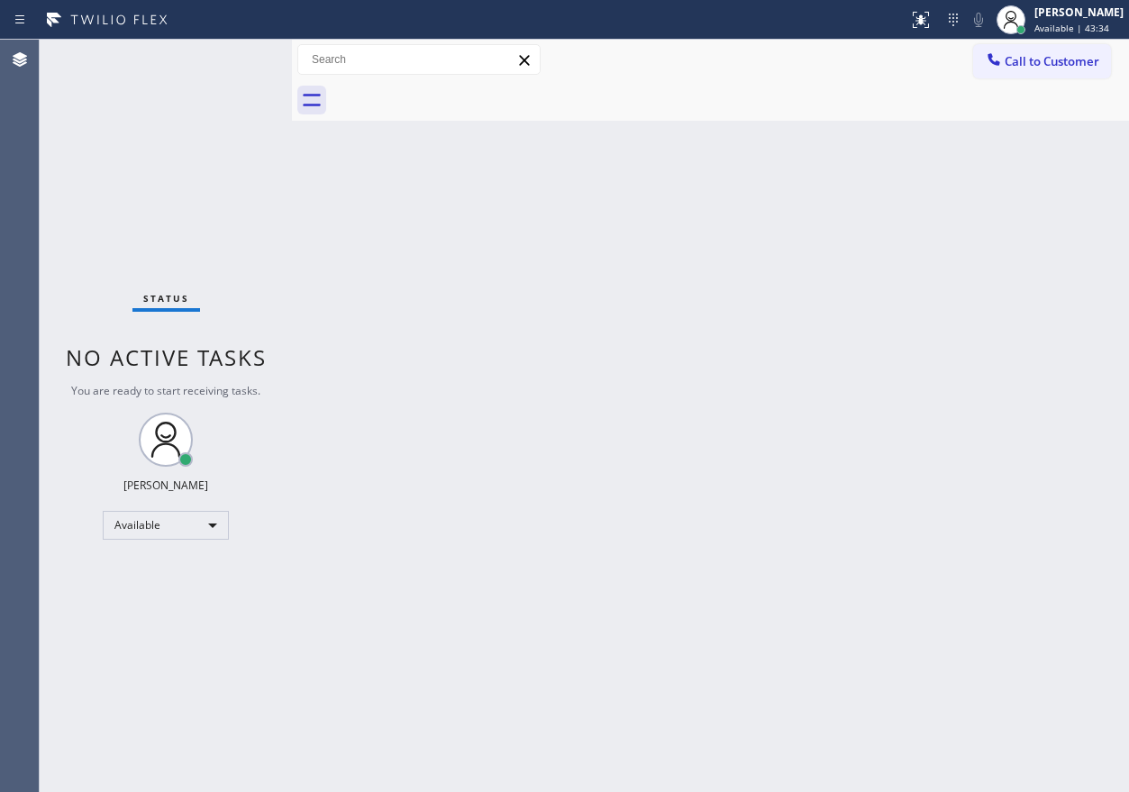
click at [230, 64] on div "Status No active tasks You are ready to start receiving tasks. [PERSON_NAME] Av…" at bounding box center [166, 416] width 252 height 752
click at [1072, 19] on div "[PERSON_NAME]" at bounding box center [1078, 12] width 89 height 15
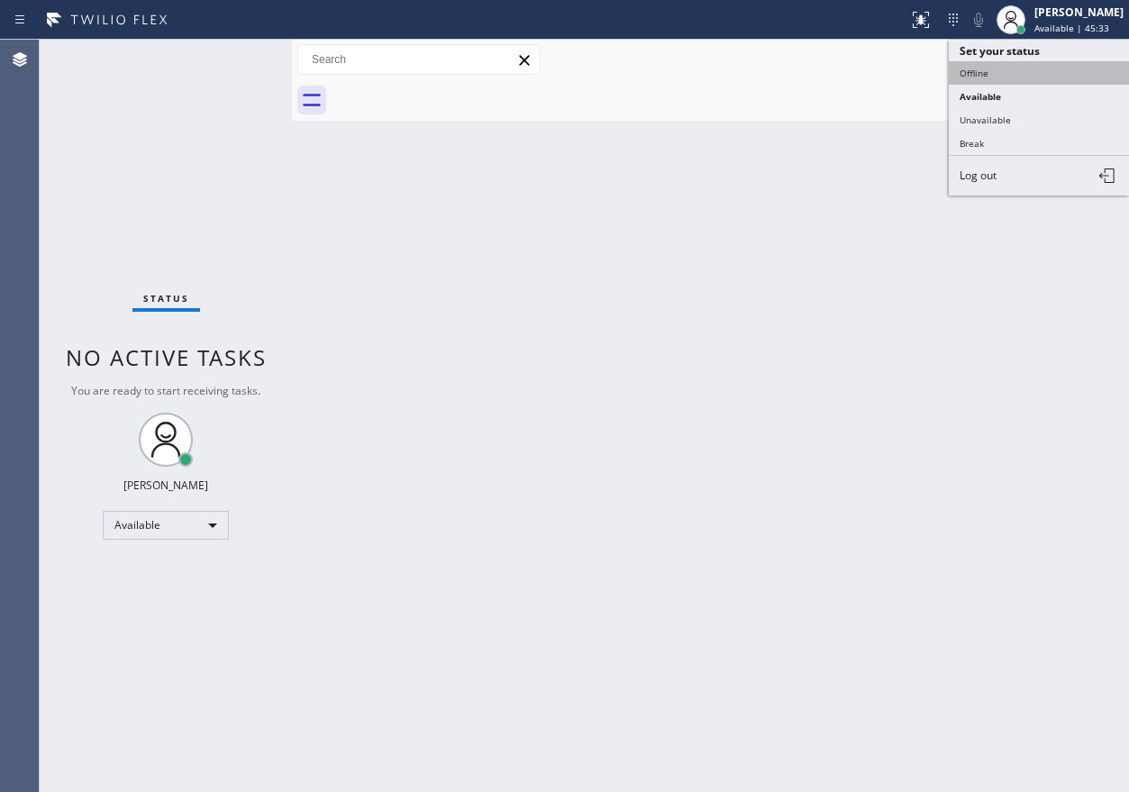
click at [1035, 63] on button "Offline" at bounding box center [1039, 72] width 180 height 23
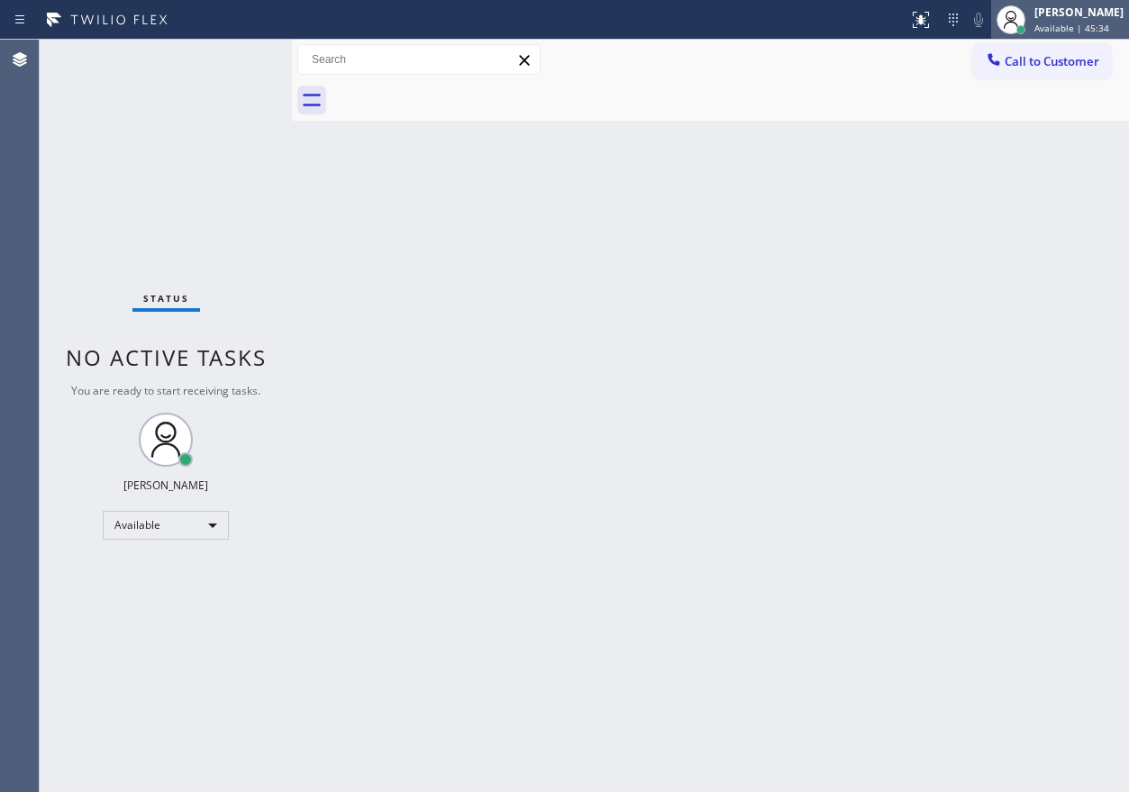
click at [1089, 23] on span "Available | 45:34" at bounding box center [1071, 28] width 75 height 13
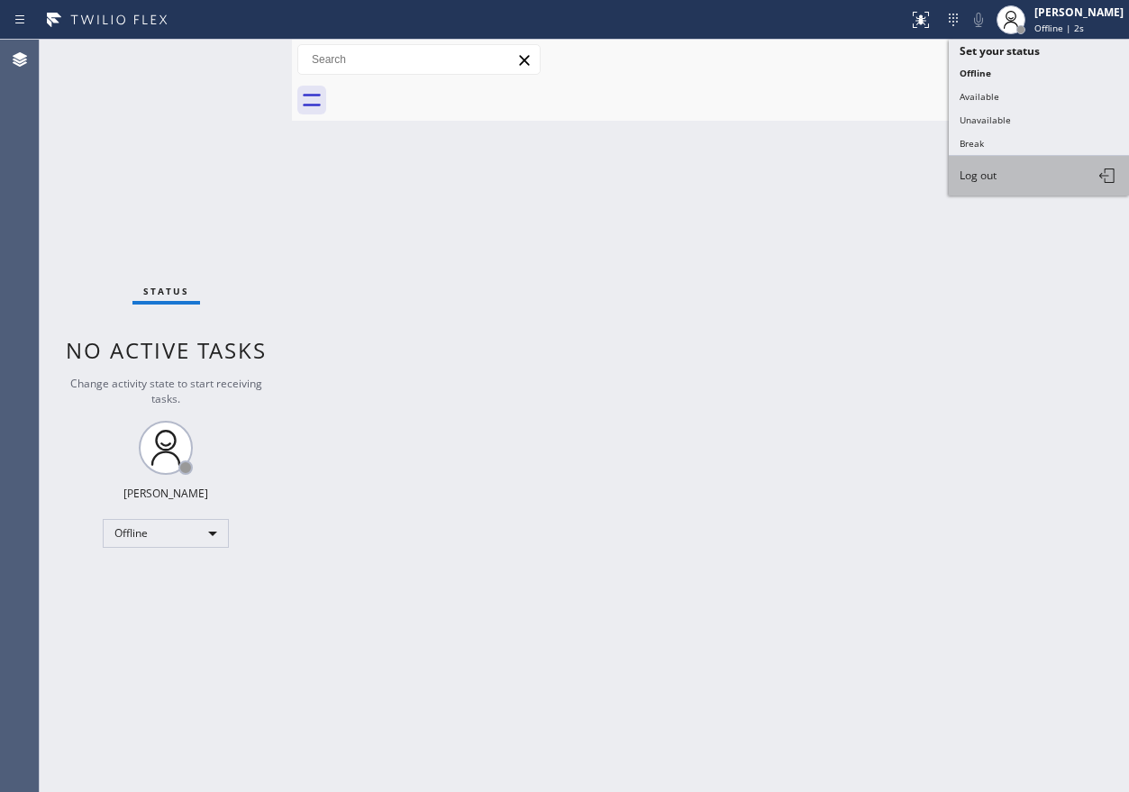
click at [1023, 177] on button "Log out" at bounding box center [1039, 176] width 180 height 40
